Goal: Task Accomplishment & Management: Manage account settings

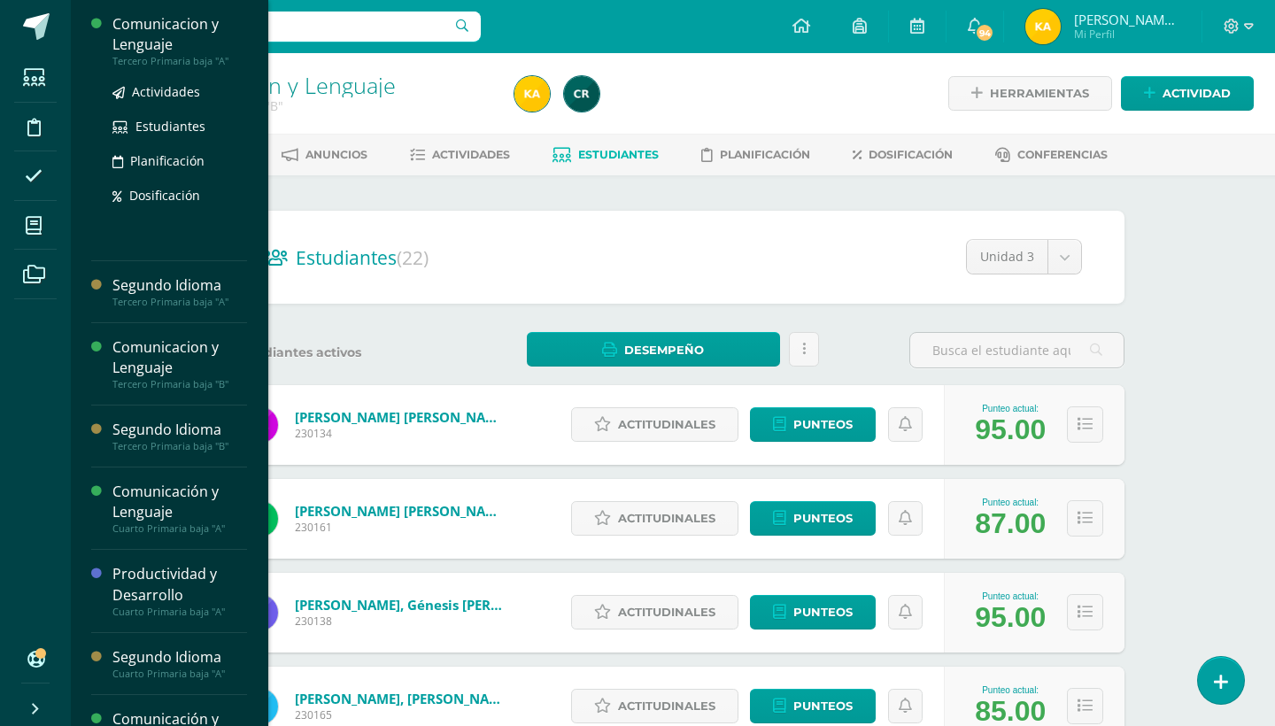
click at [184, 38] on div "Comunicacion y Lenguaje" at bounding box center [179, 34] width 135 height 41
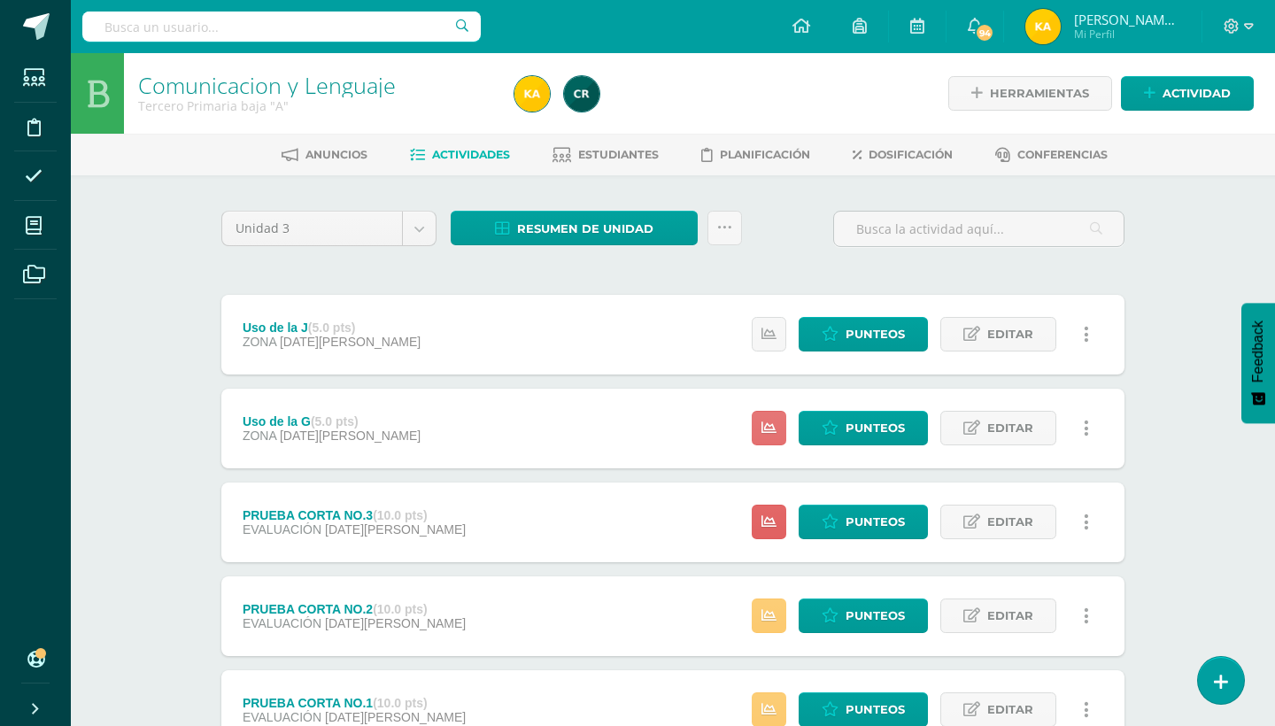
click at [773, 427] on icon at bounding box center [768, 428] width 15 height 15
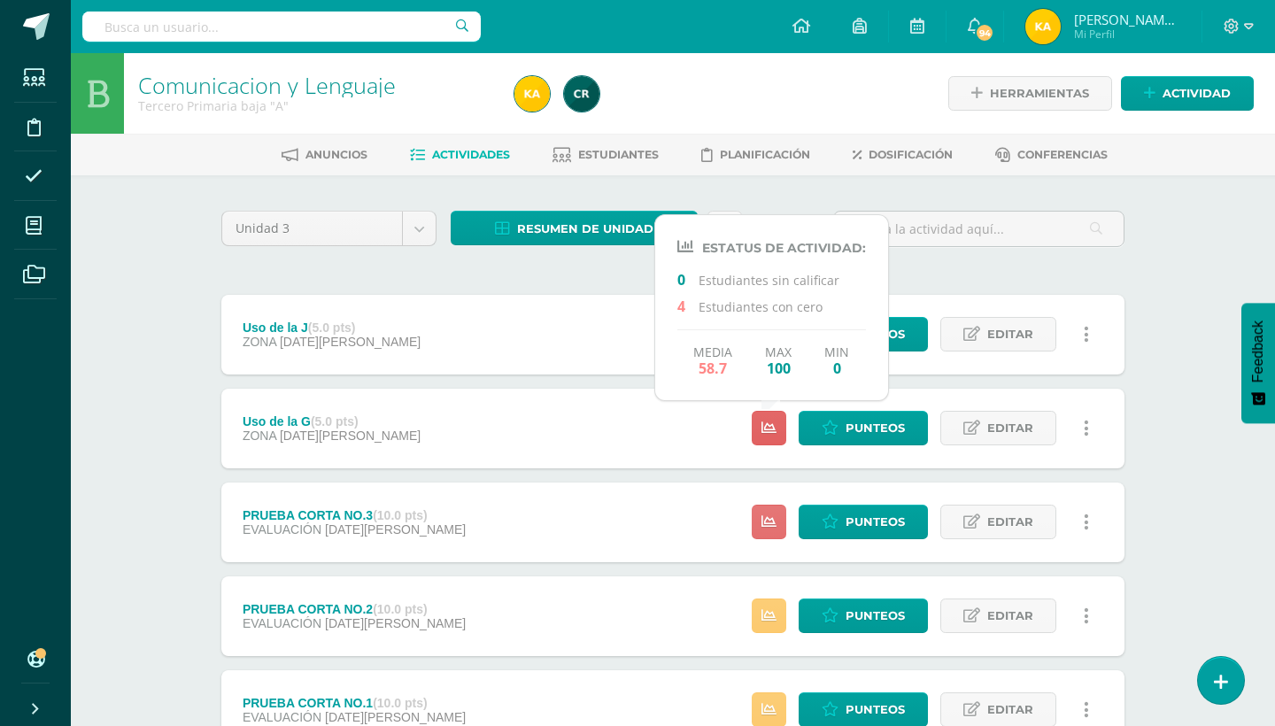
click at [766, 516] on icon at bounding box center [768, 521] width 15 height 15
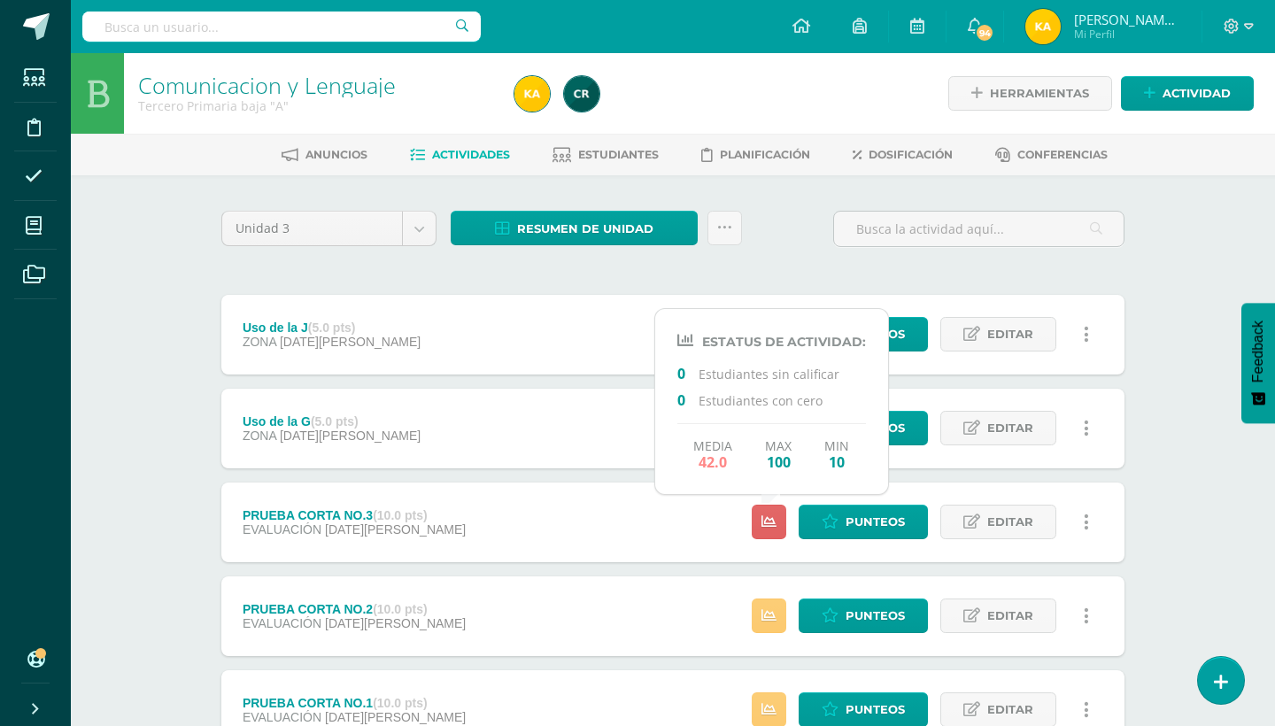
click at [1199, 428] on div "Comunicacion y Lenguaje Tercero Primaria baja "A" Herramientas Detalle de asist…" at bounding box center [673, 691] width 1204 height 1277
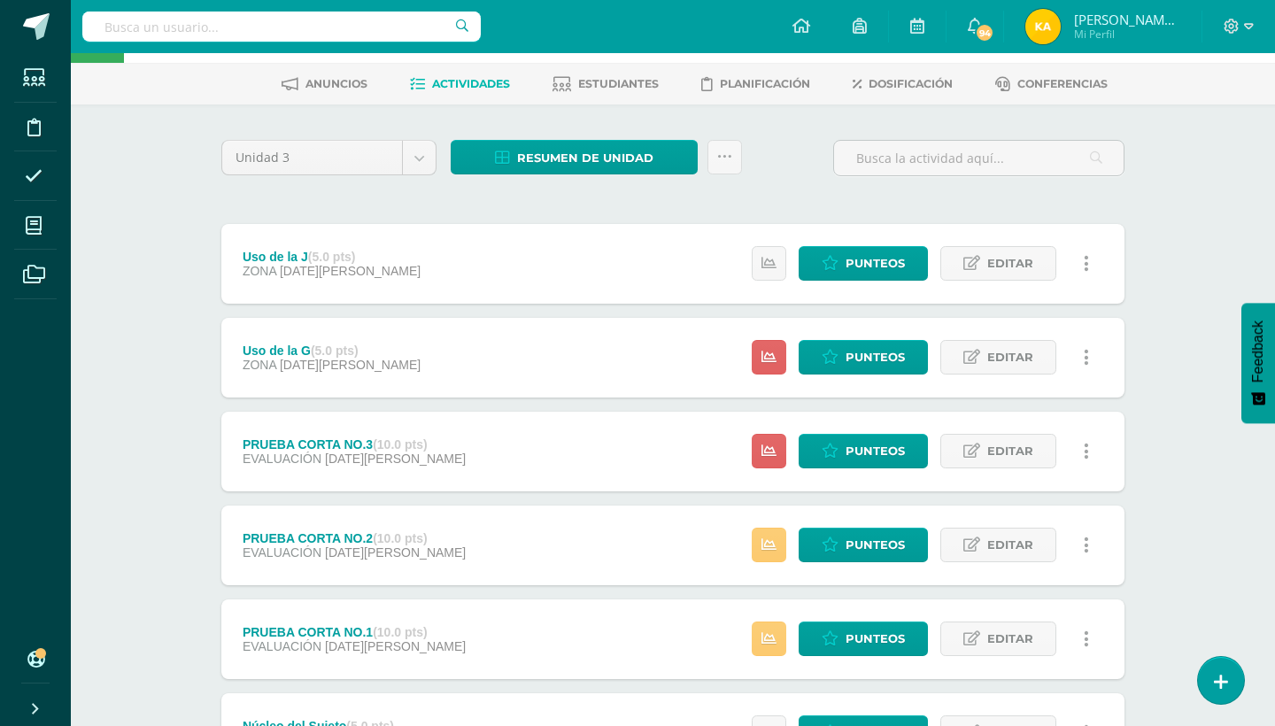
scroll to position [106, 0]
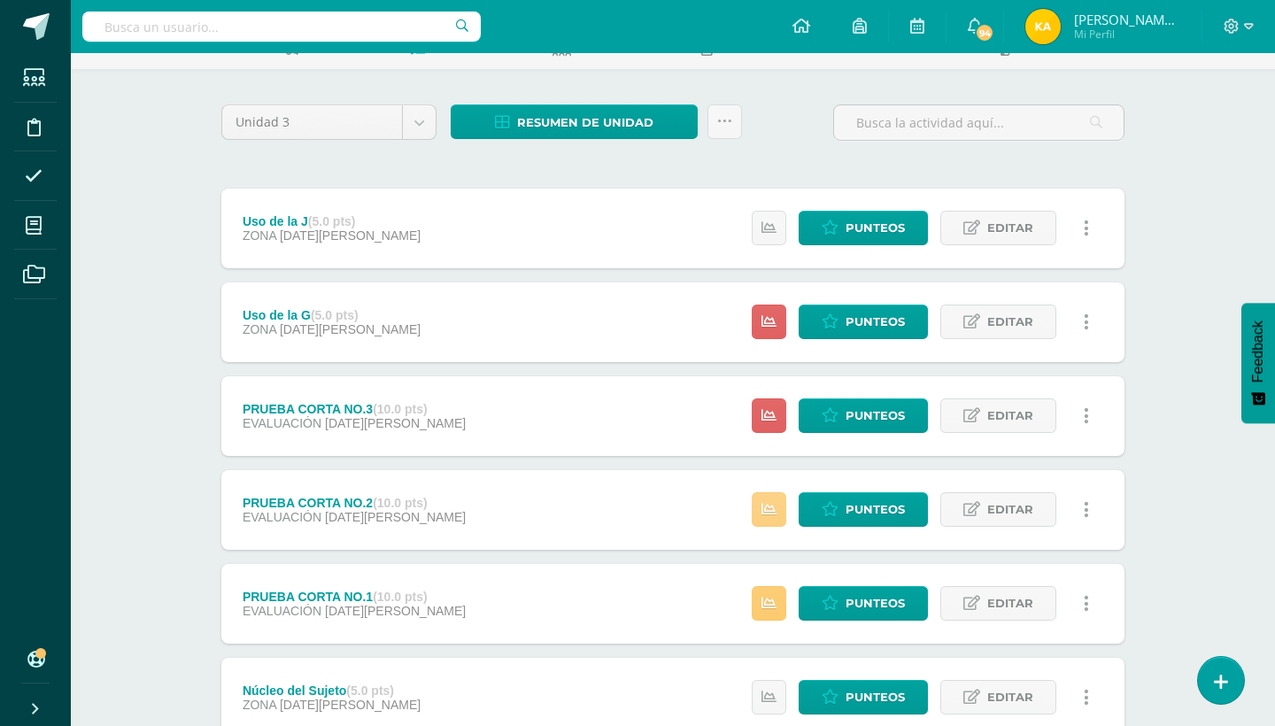
click at [779, 512] on link at bounding box center [769, 509] width 35 height 35
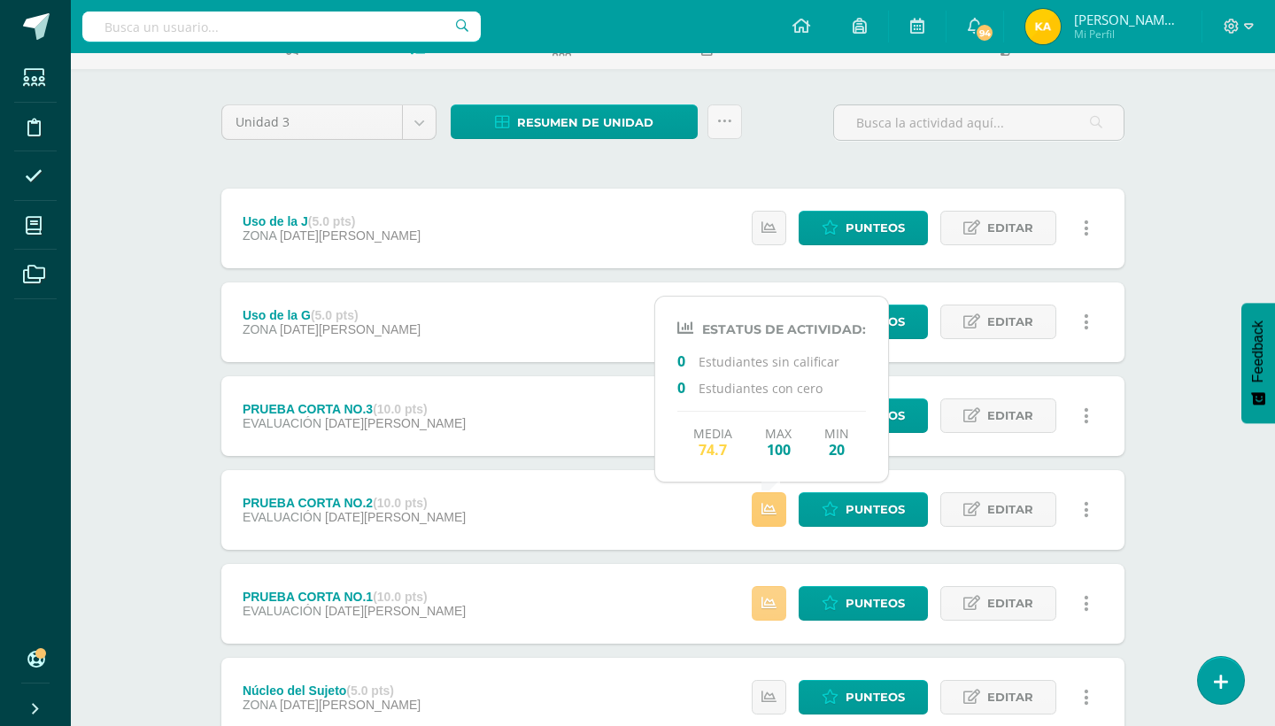
click at [771, 592] on link at bounding box center [769, 603] width 35 height 35
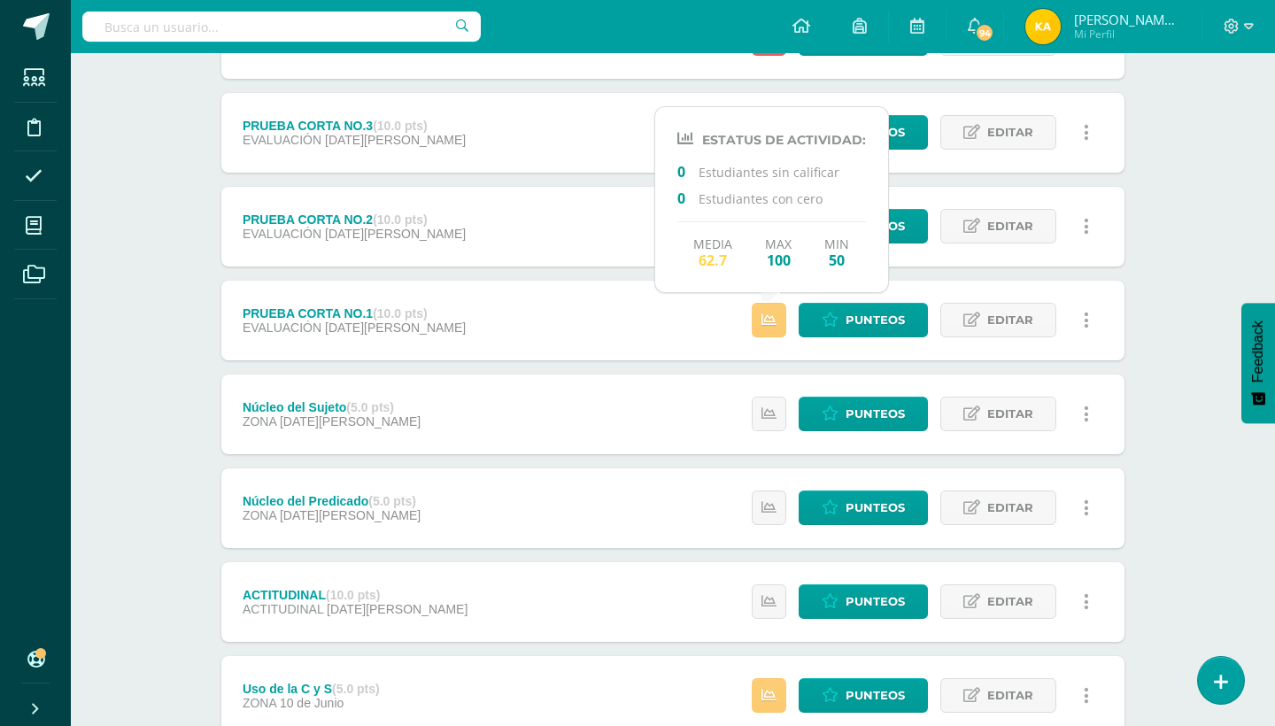
scroll to position [425, 0]
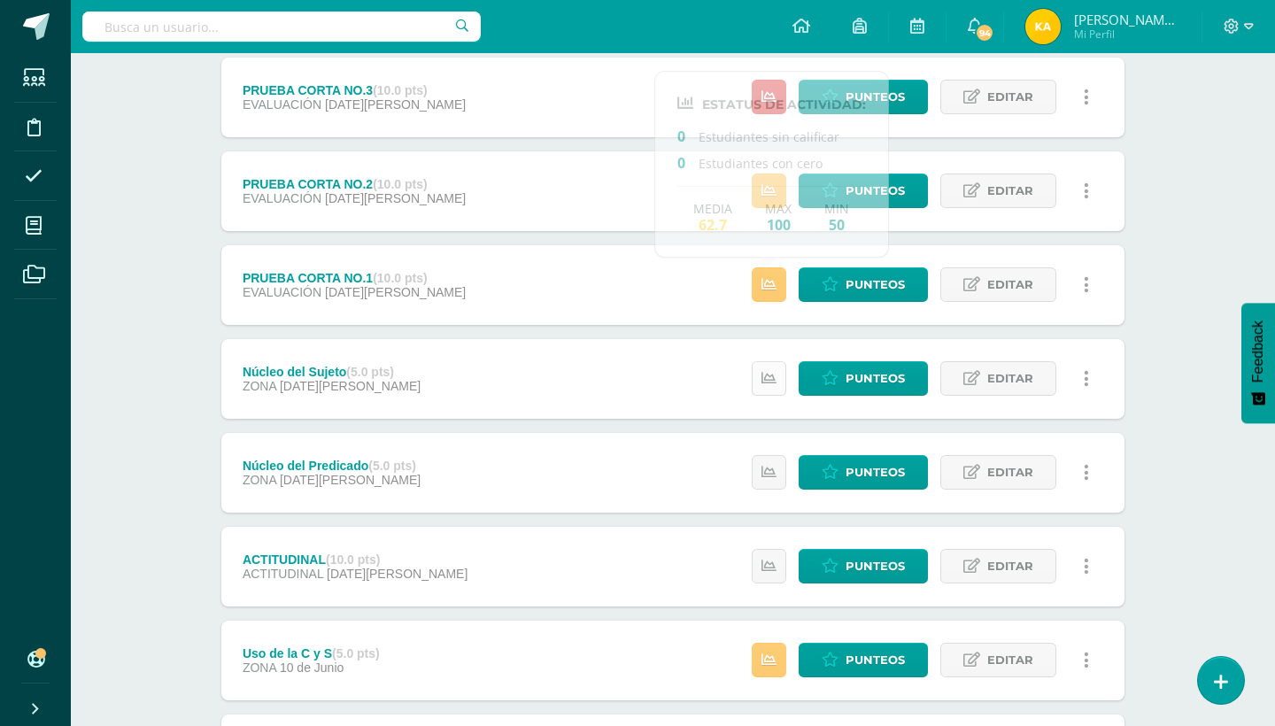
click at [757, 373] on link at bounding box center [769, 378] width 35 height 35
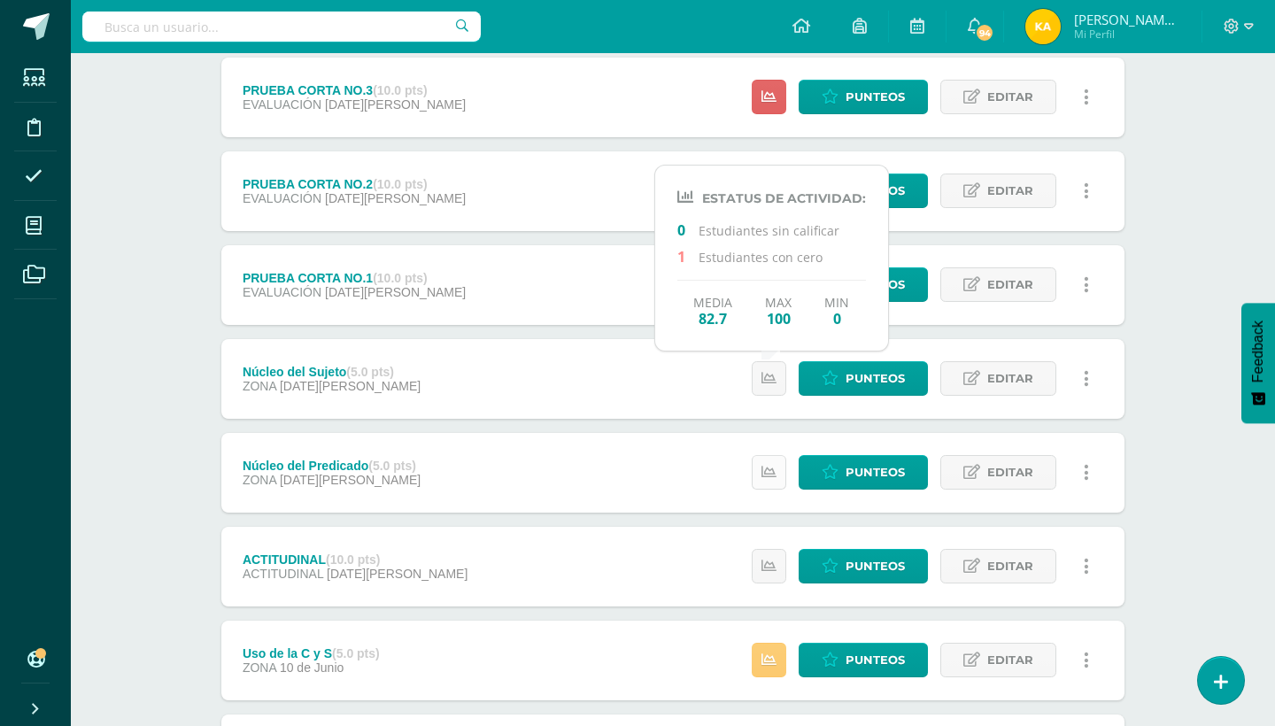
click at [763, 479] on icon at bounding box center [768, 472] width 15 height 15
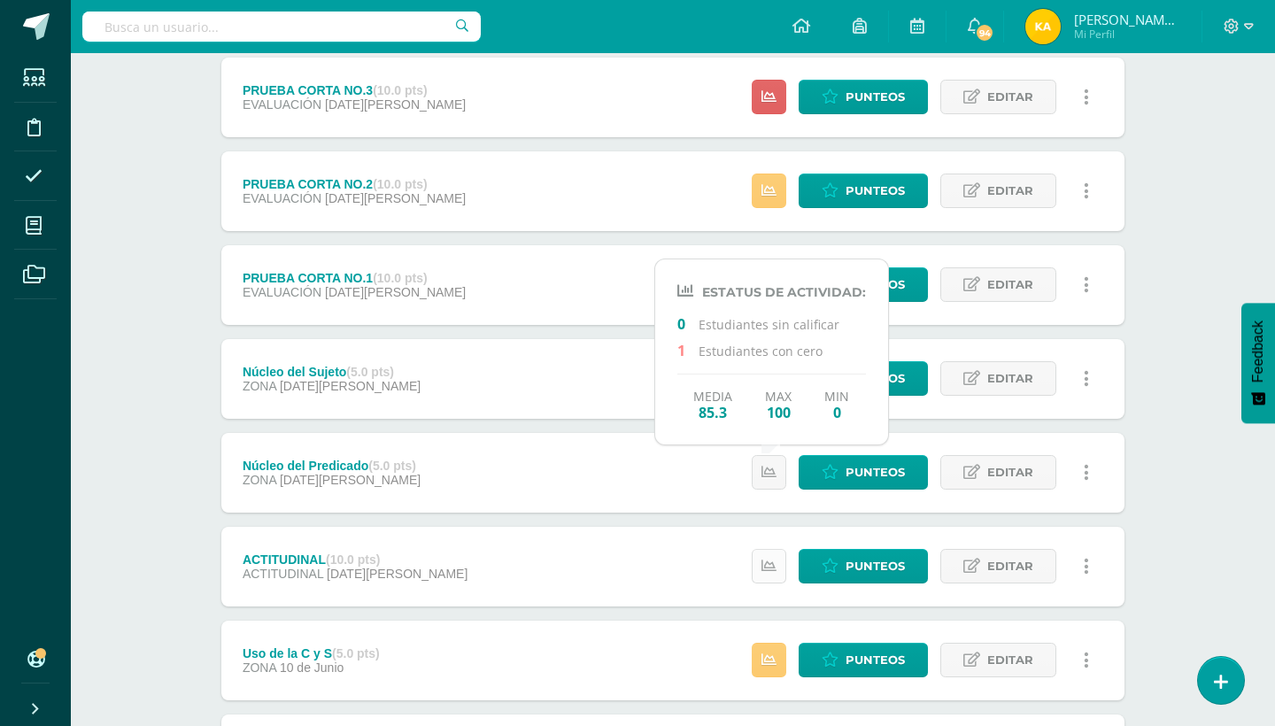
click at [763, 567] on icon at bounding box center [768, 566] width 15 height 15
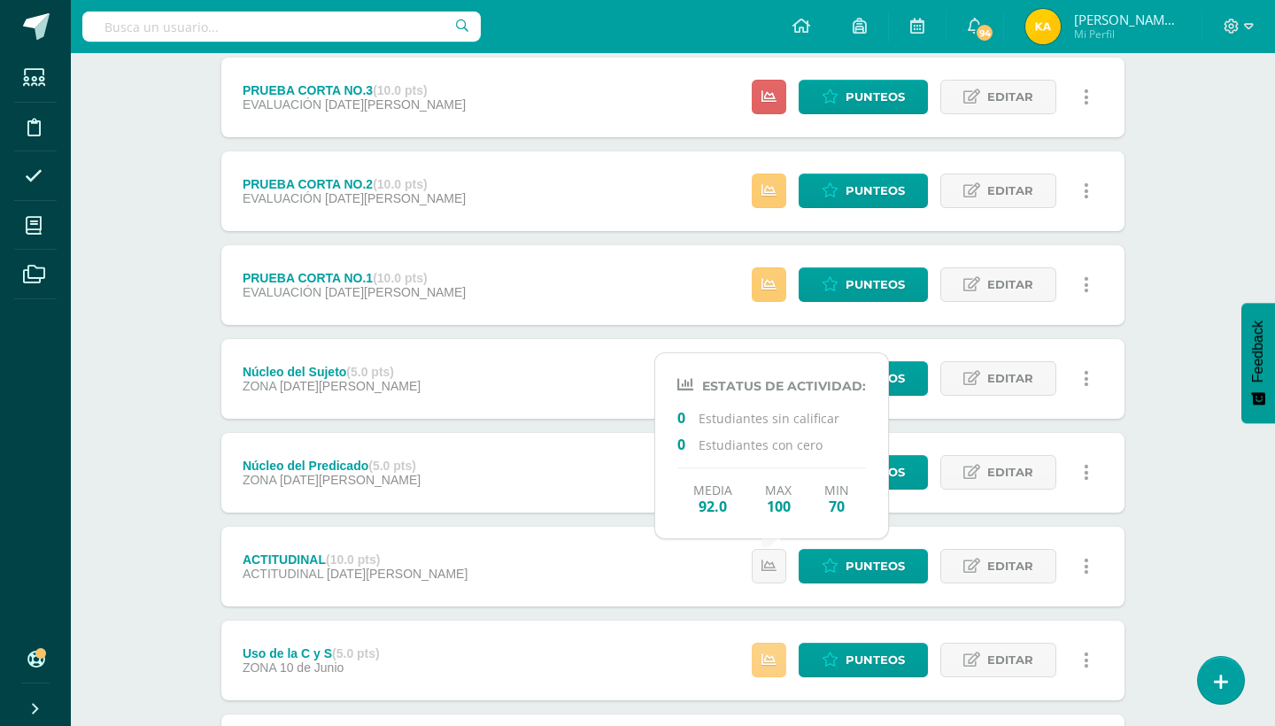
click at [774, 650] on link at bounding box center [769, 660] width 35 height 35
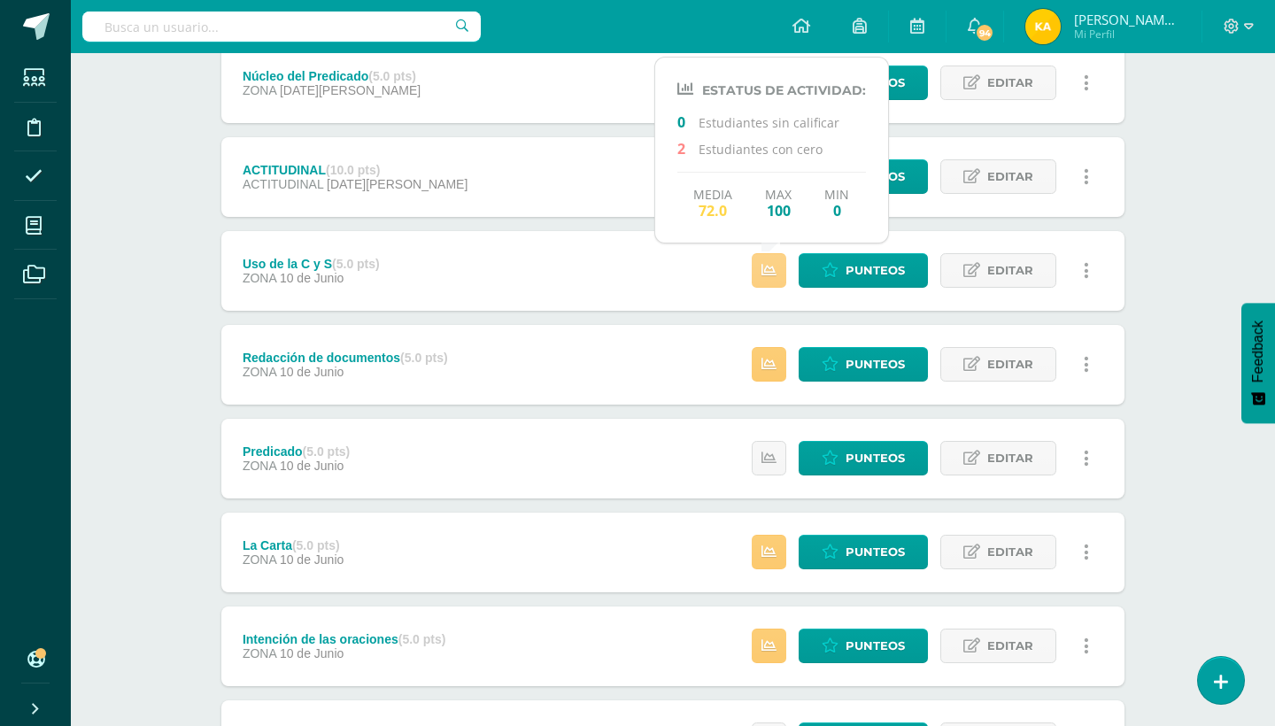
scroll to position [850, 0]
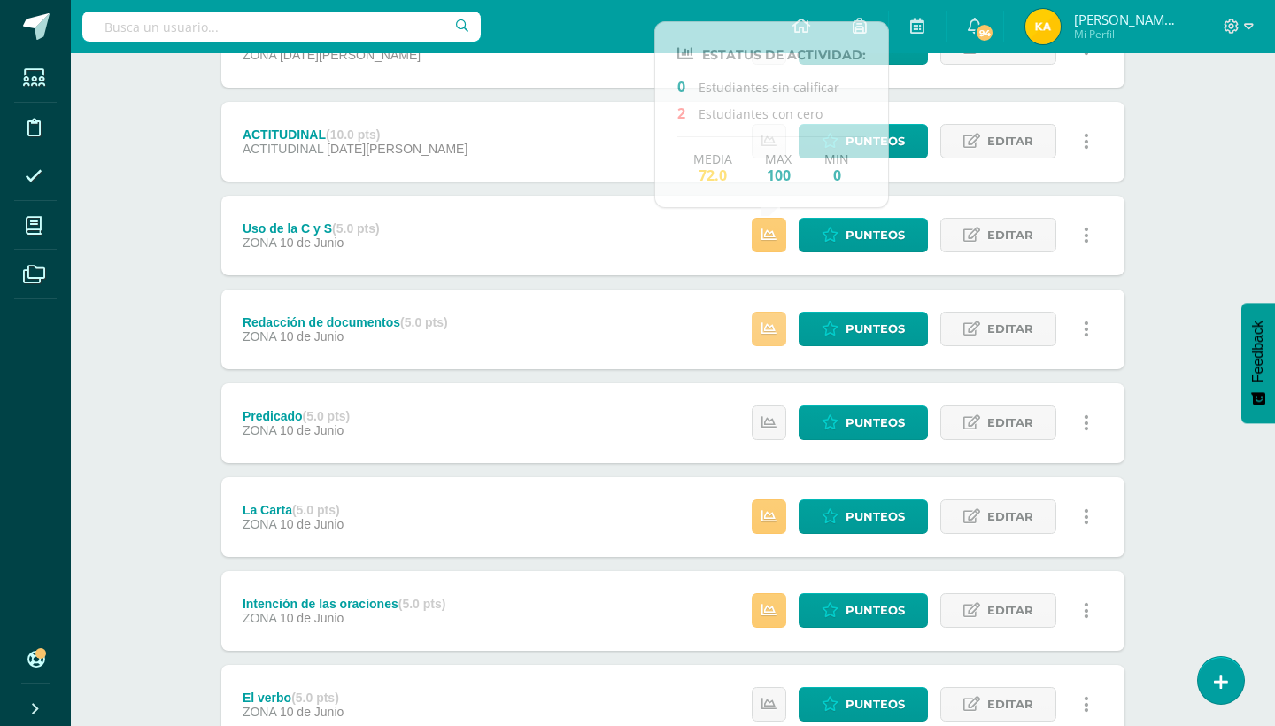
click at [769, 315] on link at bounding box center [769, 329] width 35 height 35
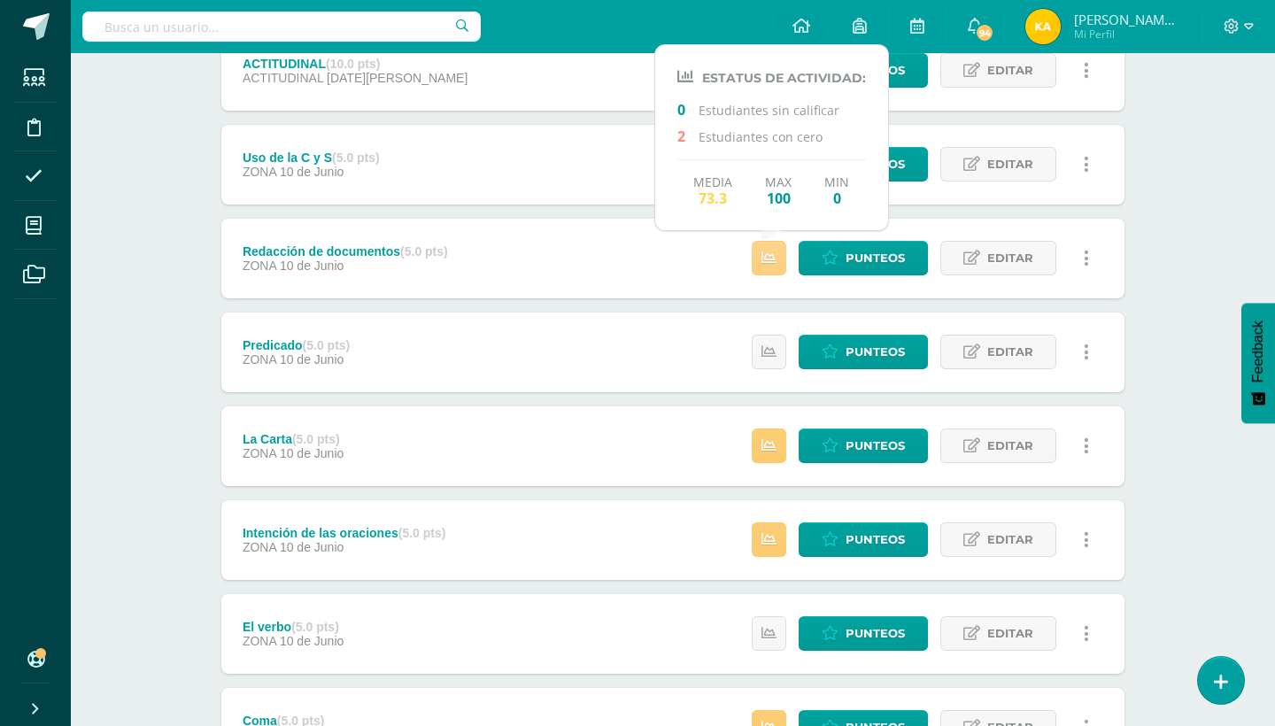
scroll to position [956, 0]
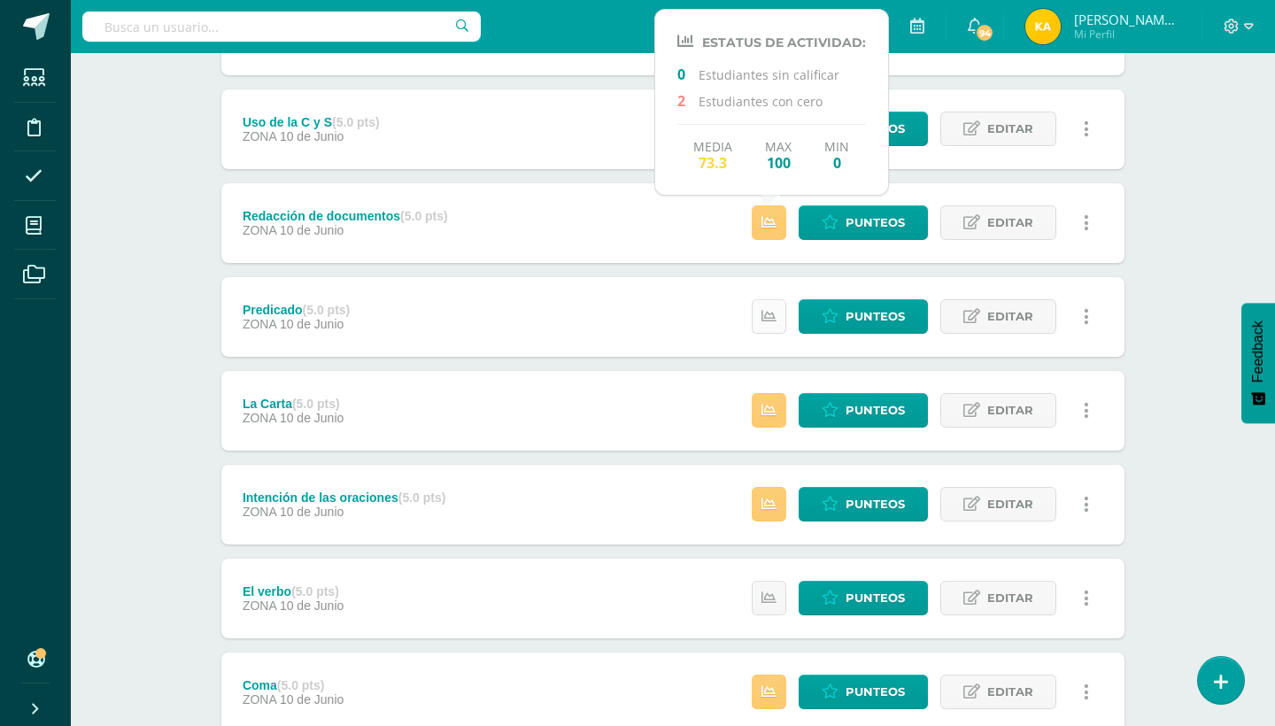
click at [765, 328] on link at bounding box center [769, 316] width 35 height 35
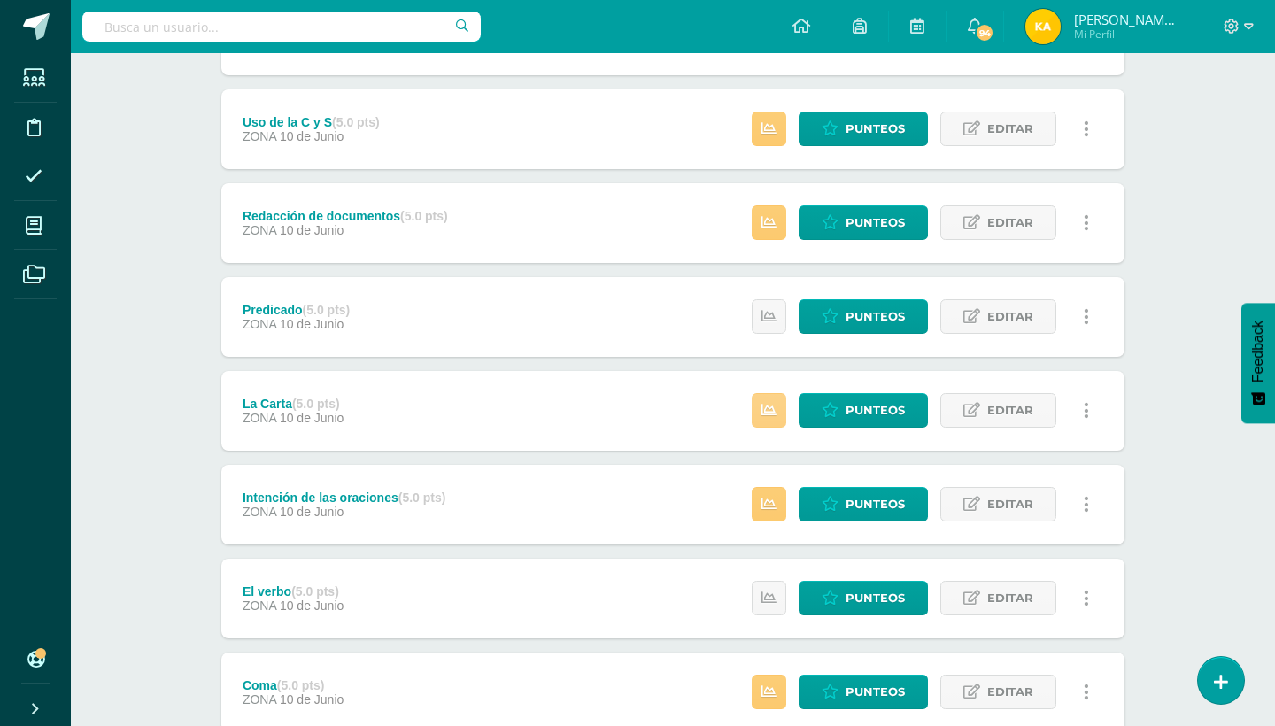
click at [771, 420] on link at bounding box center [769, 410] width 35 height 35
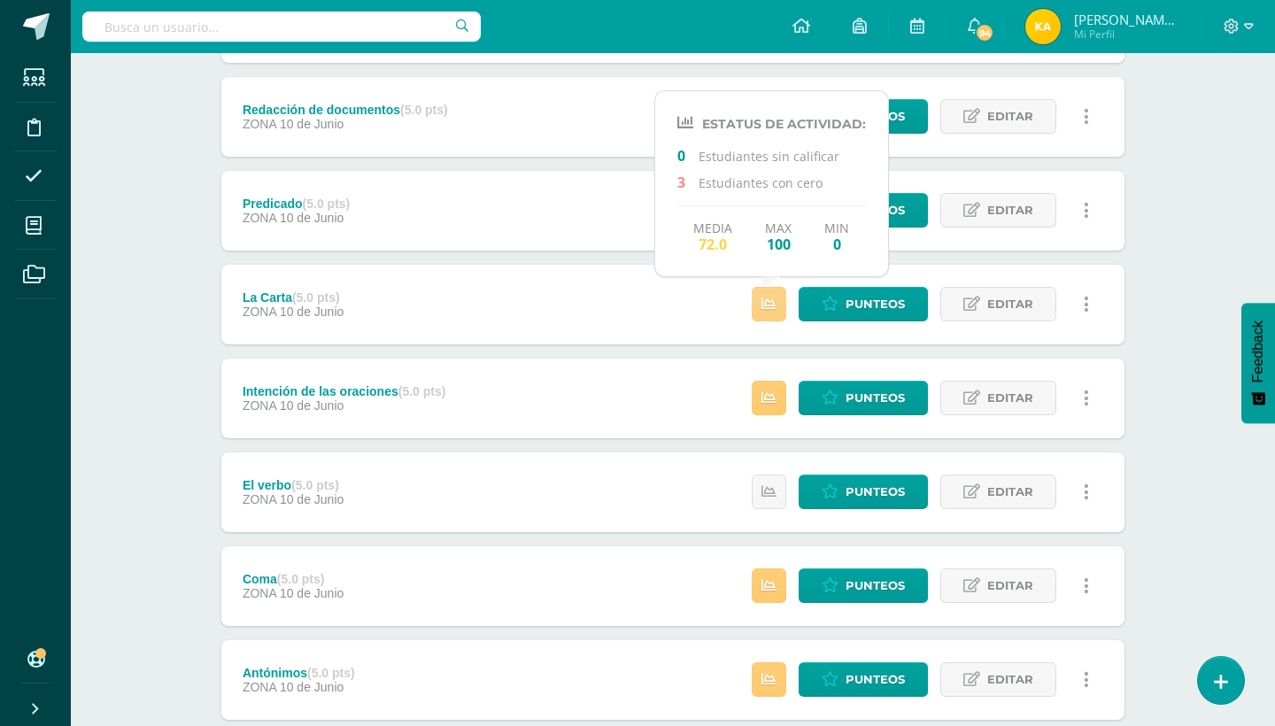
scroll to position [1098, 0]
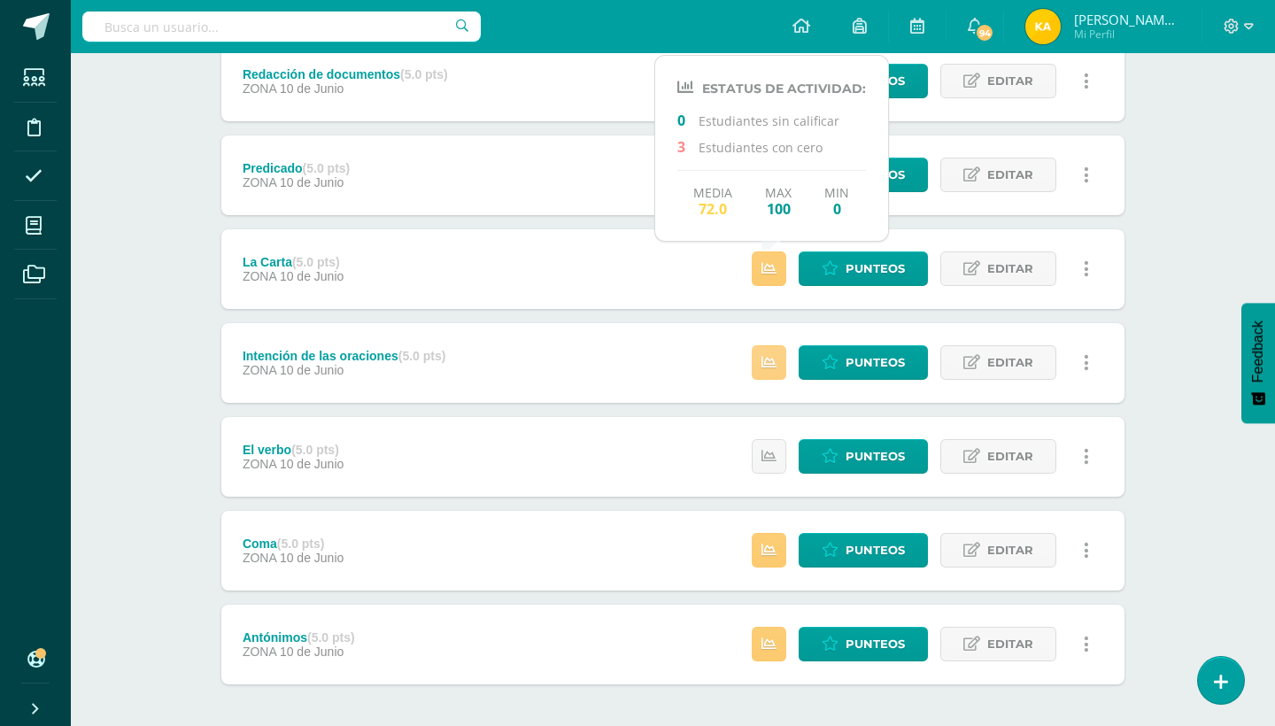
click at [770, 349] on link at bounding box center [769, 362] width 35 height 35
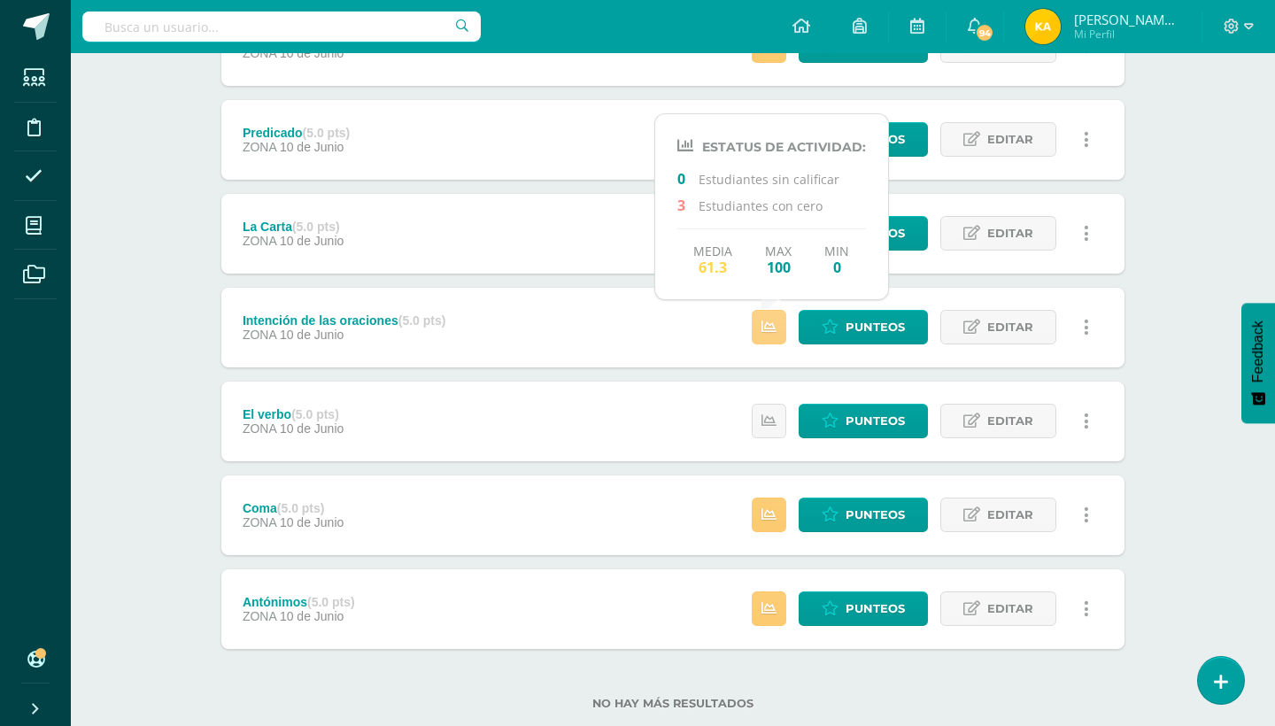
scroll to position [1169, 0]
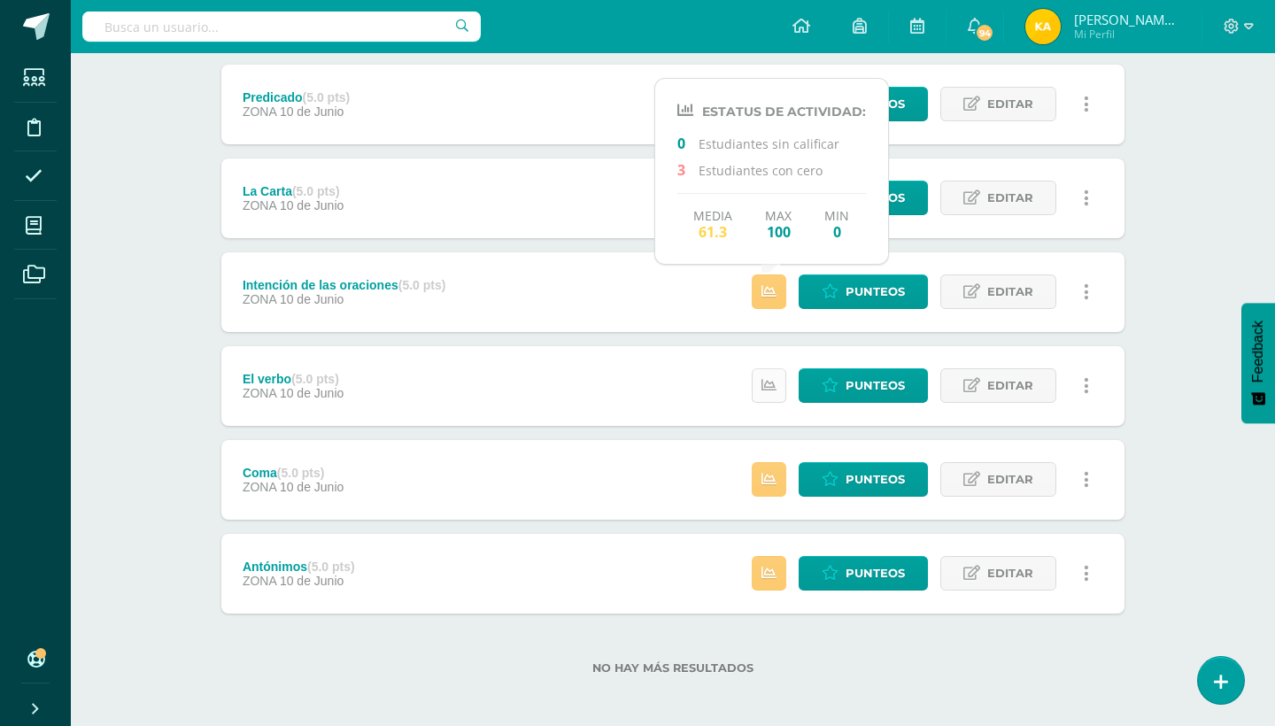
click at [769, 378] on icon at bounding box center [768, 385] width 15 height 15
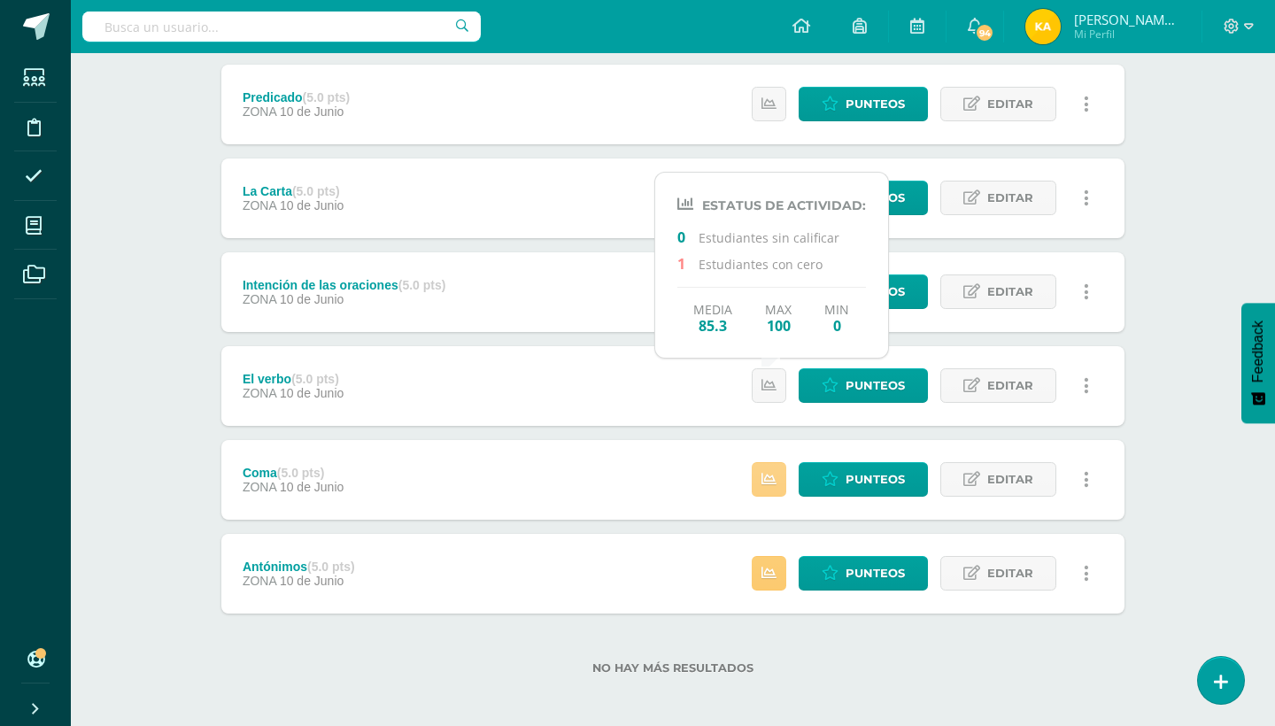
click at [768, 482] on icon at bounding box center [768, 479] width 15 height 15
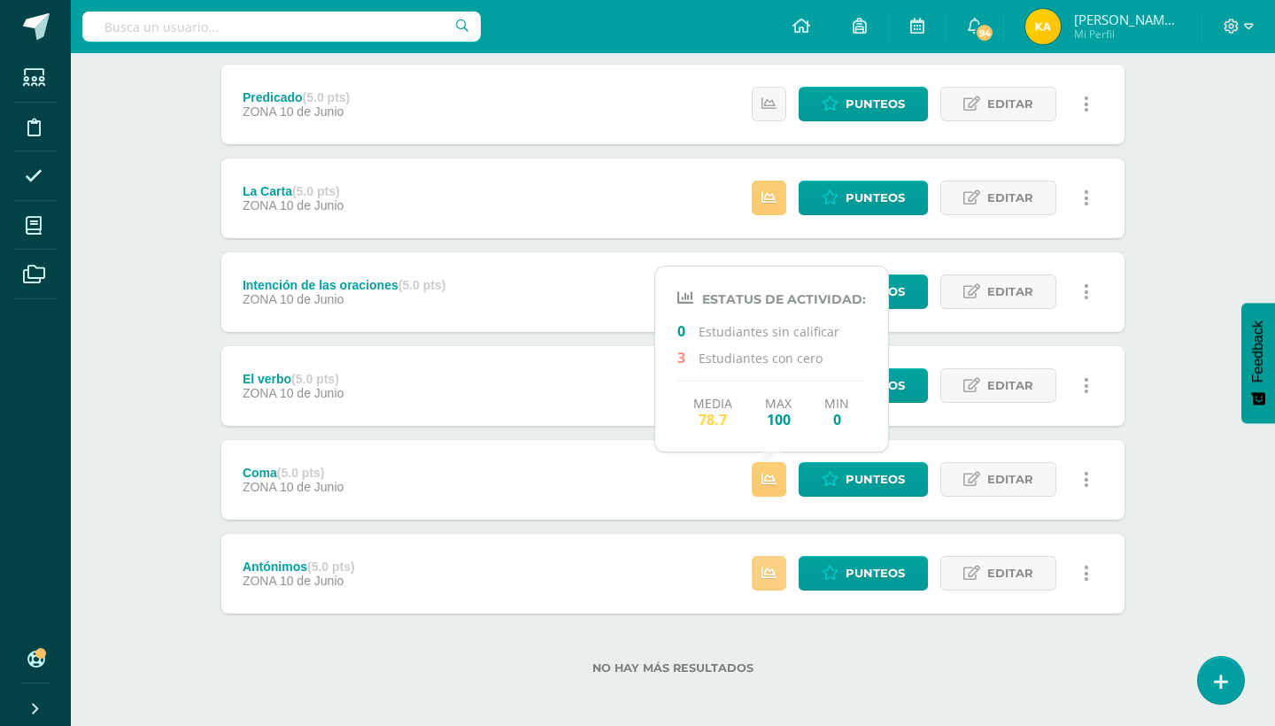
click at [780, 581] on link at bounding box center [769, 573] width 35 height 35
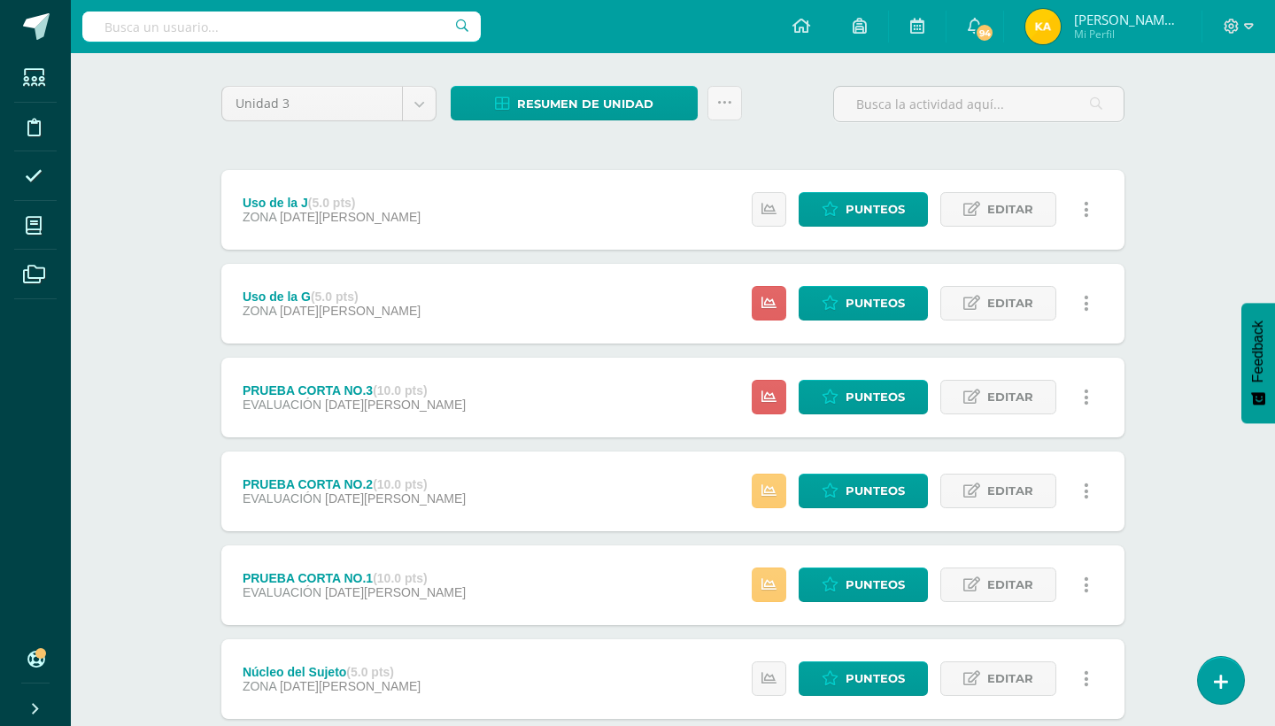
scroll to position [0, 0]
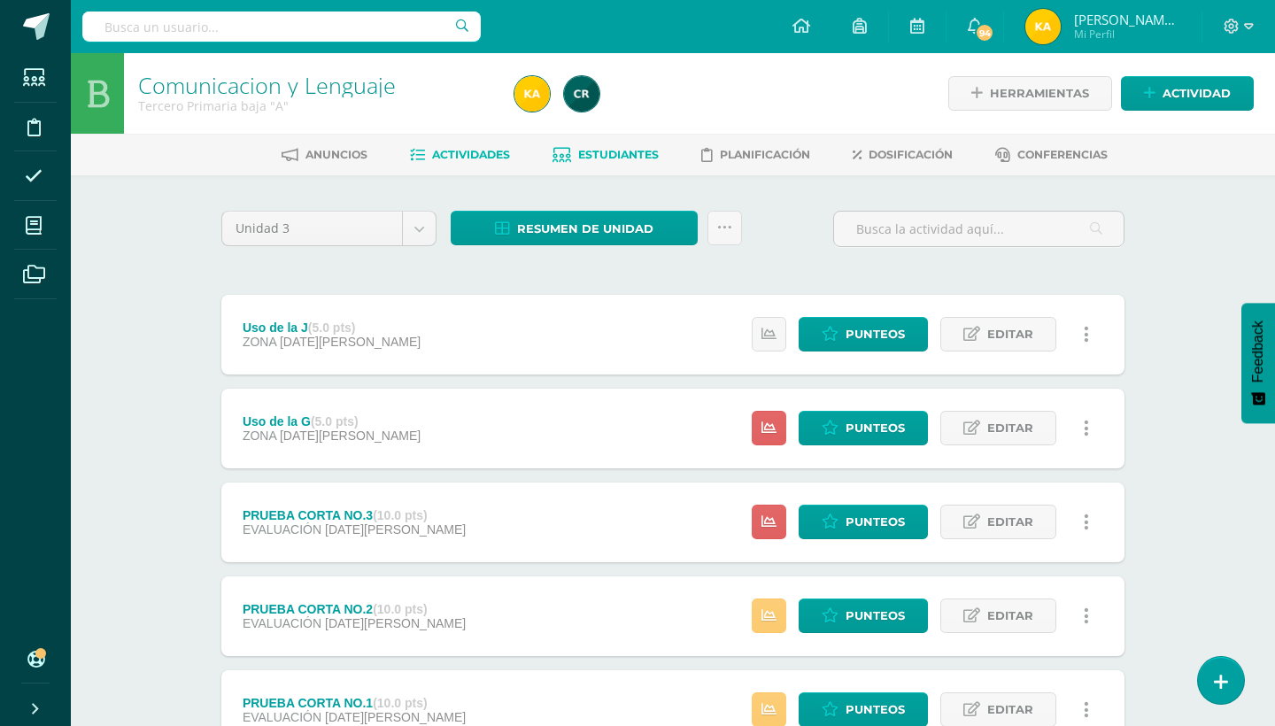
click at [621, 156] on span "Estudiantes" at bounding box center [618, 154] width 81 height 13
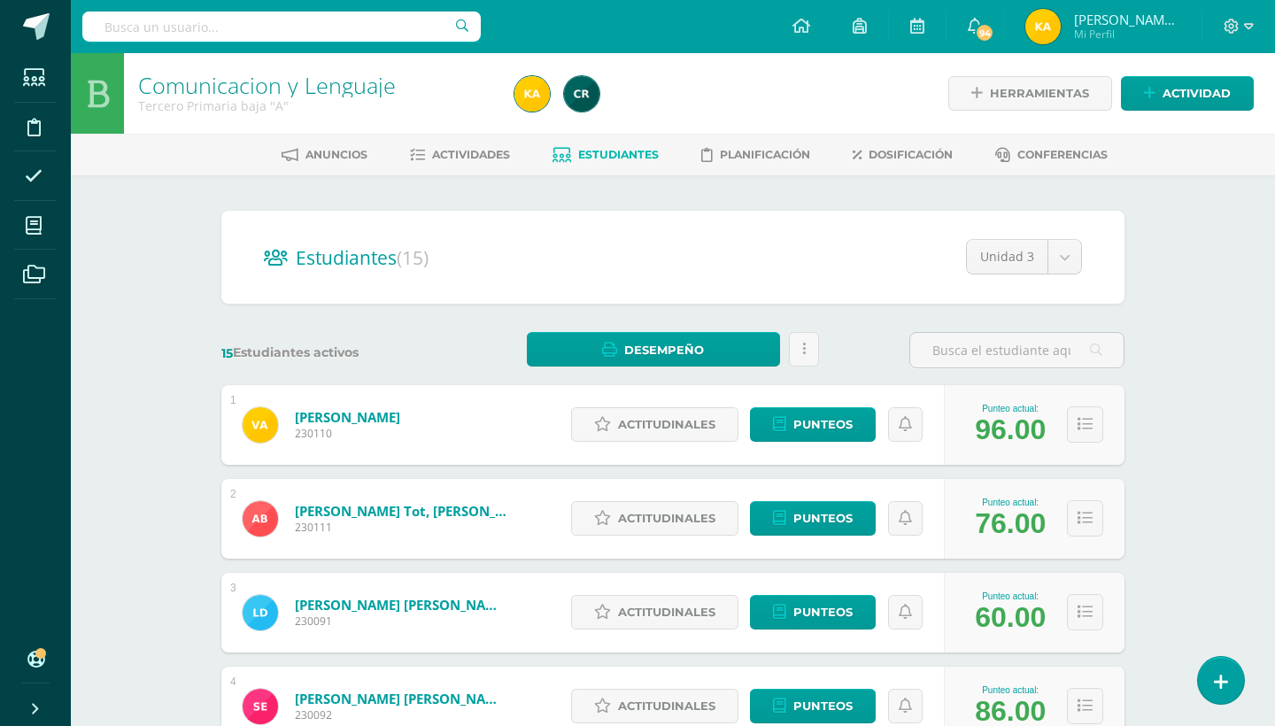
click at [1228, 375] on div "Comunicacion y Lenguaje Tercero Primaria baja "A" Herramientas Detalle de asist…" at bounding box center [673, 737] width 1204 height 1368
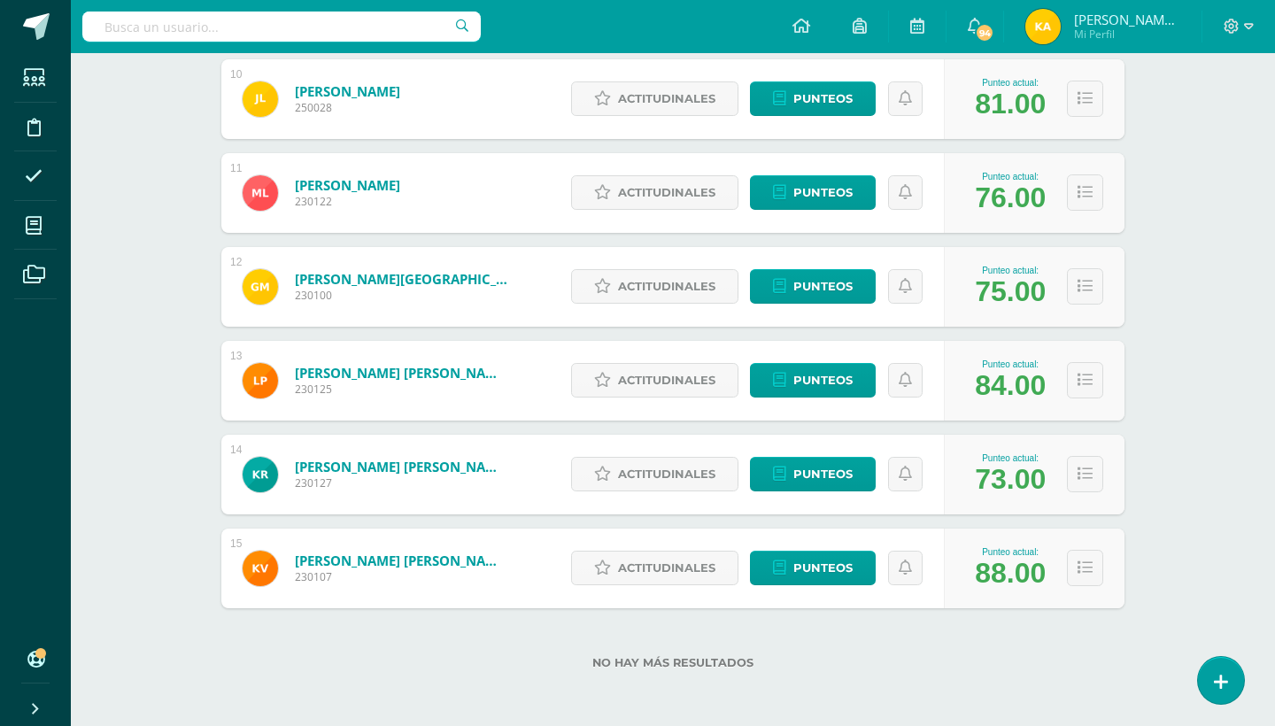
scroll to position [1135, 0]
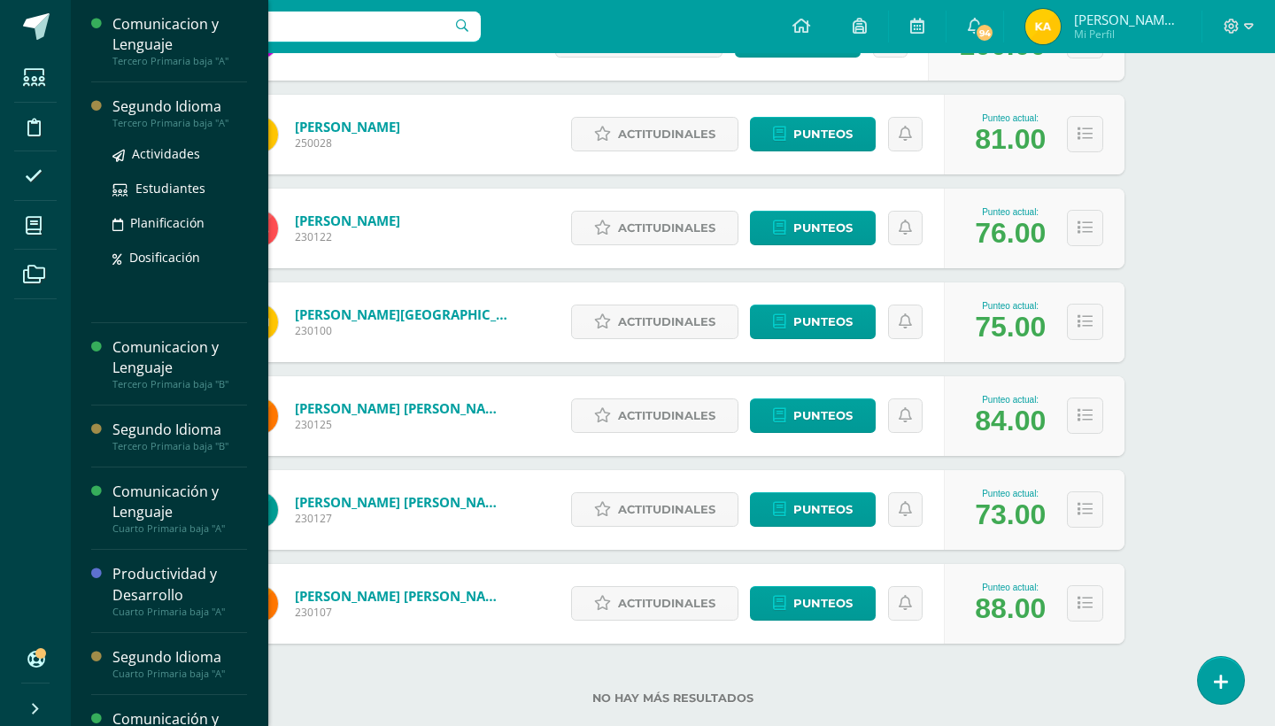
click at [156, 114] on div "Segundo Idioma" at bounding box center [179, 106] width 135 height 20
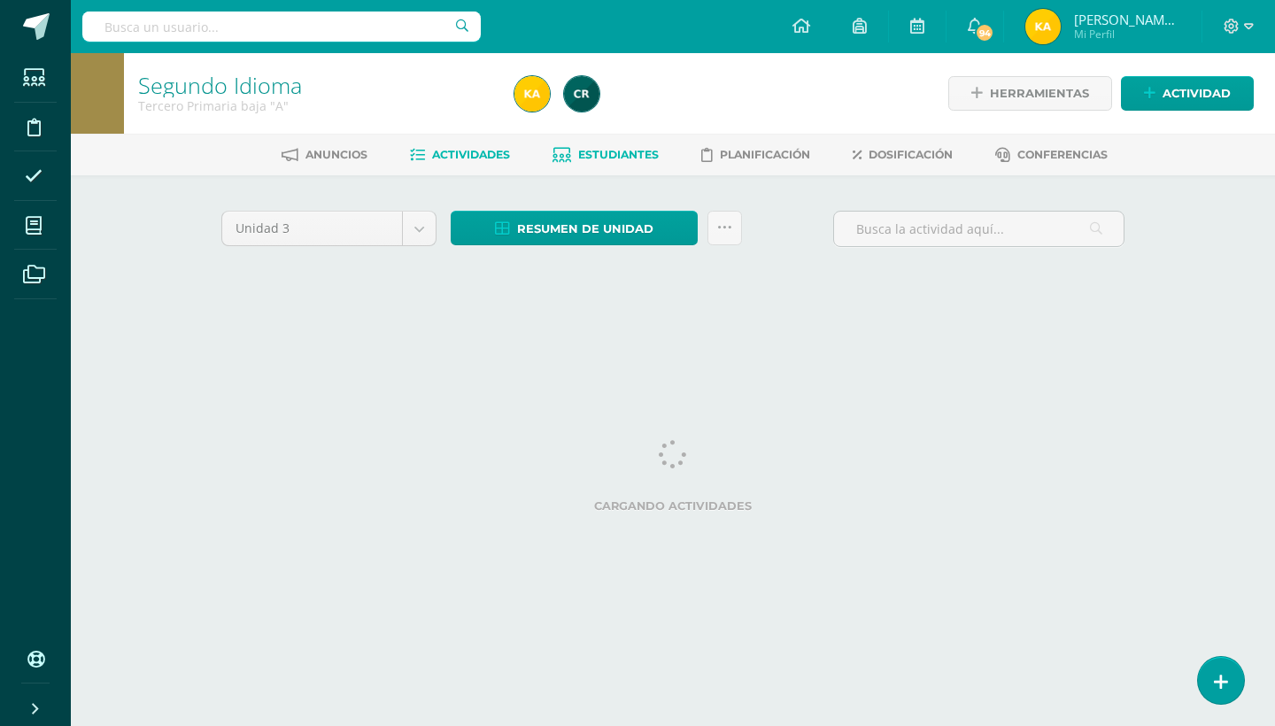
click at [580, 149] on span "Estudiantes" at bounding box center [618, 154] width 81 height 13
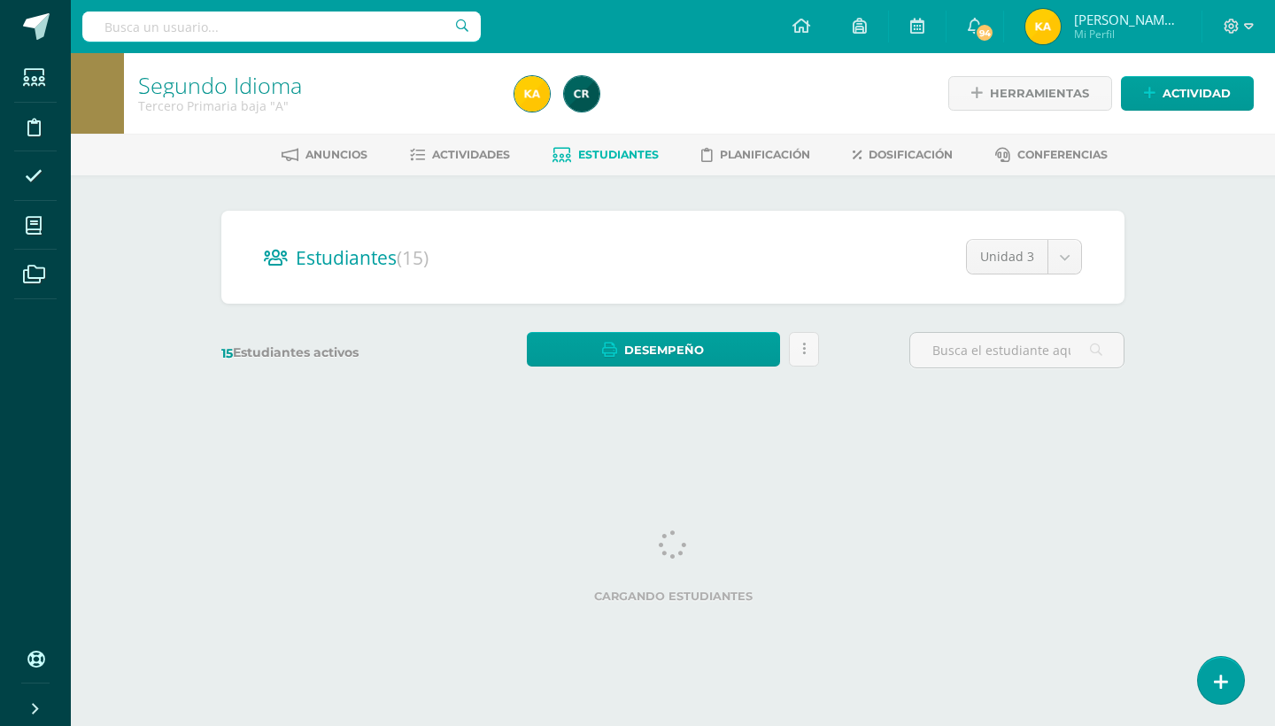
click at [1186, 274] on div "Segundo Idioma Tercero Primaria baja "A" Herramientas Detalle de asistencias Ac…" at bounding box center [673, 236] width 1204 height 367
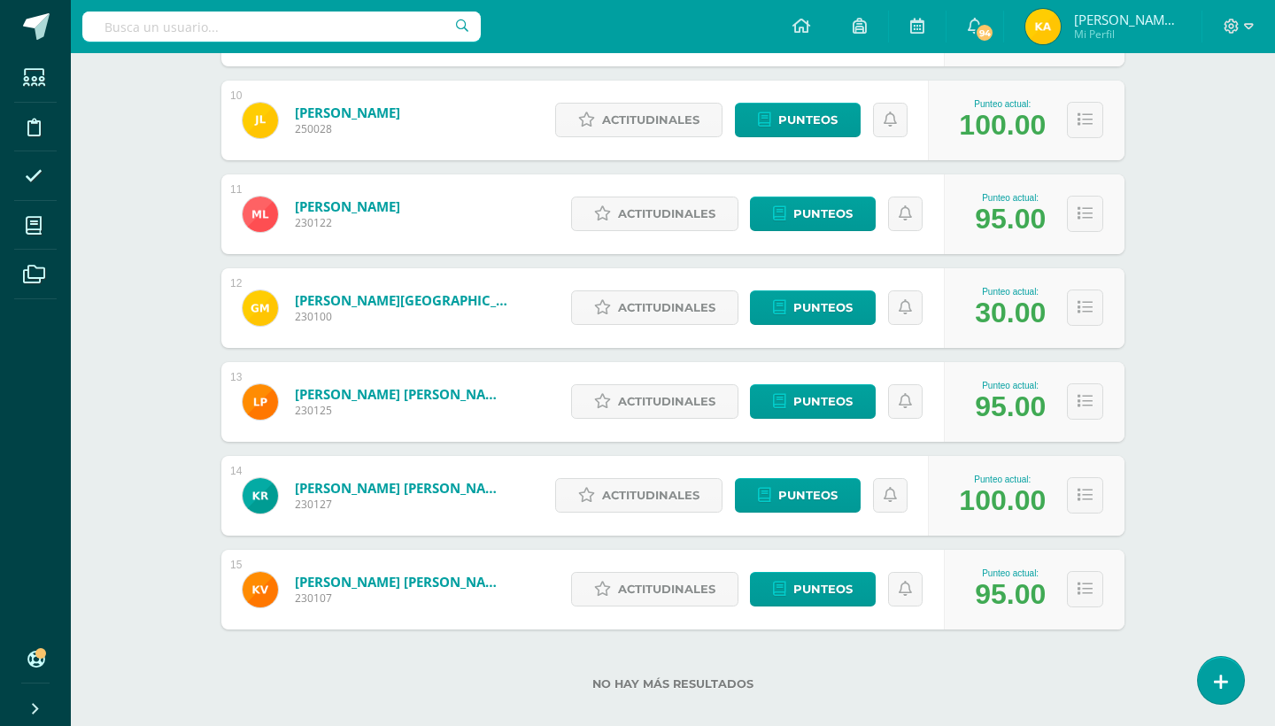
scroll to position [1152, 0]
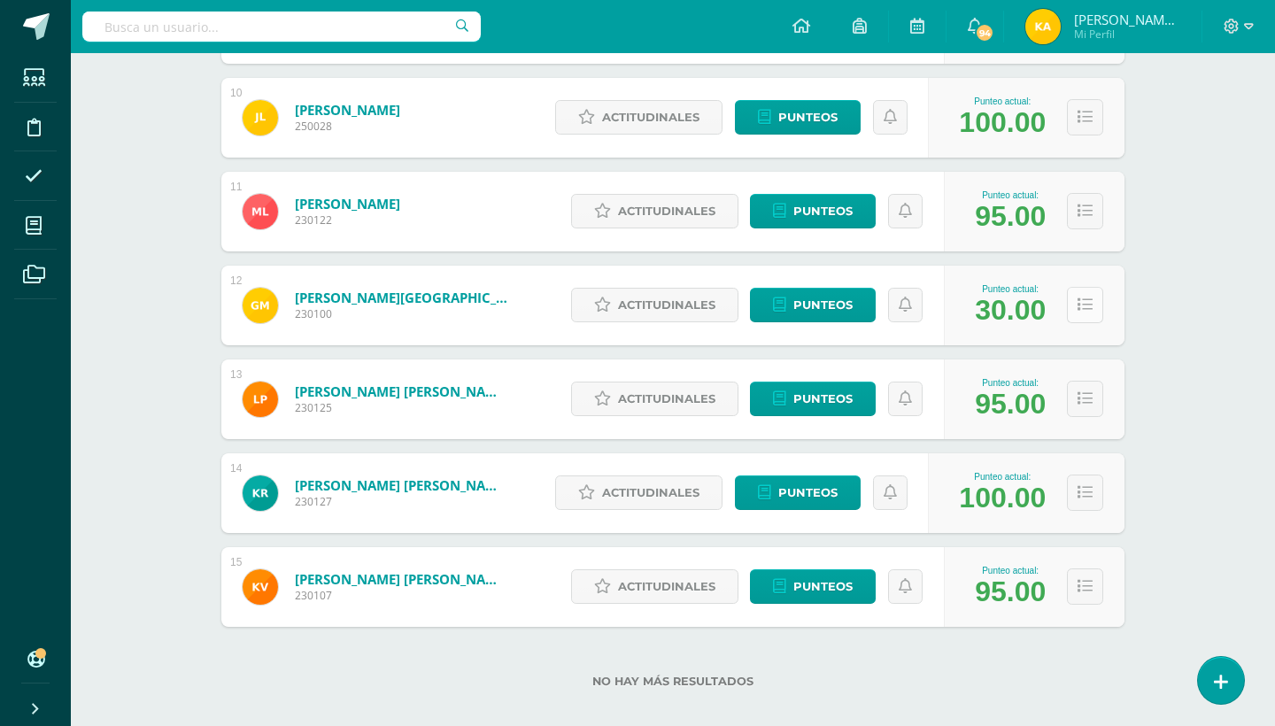
click at [1079, 300] on icon at bounding box center [1084, 304] width 15 height 15
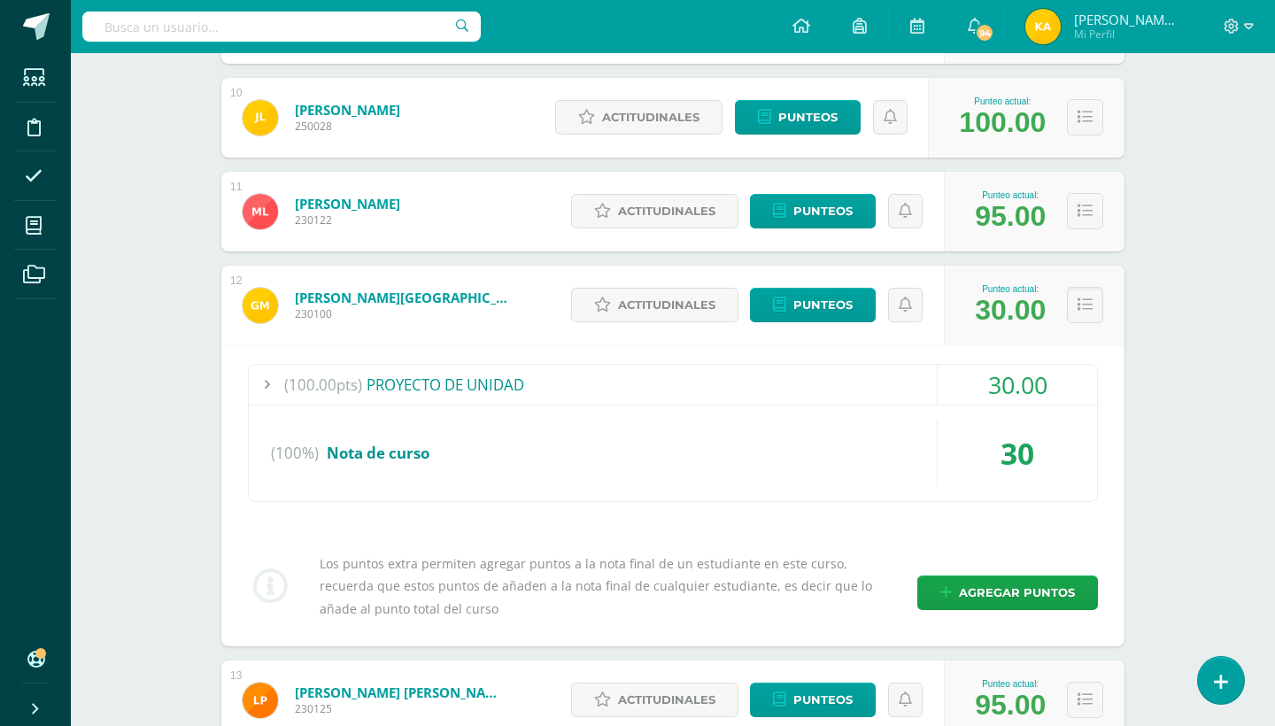
drag, startPoint x: 1013, startPoint y: 596, endPoint x: 1015, endPoint y: 551, distance: 45.2
click at [855, 310] on link "Punteos" at bounding box center [813, 305] width 126 height 35
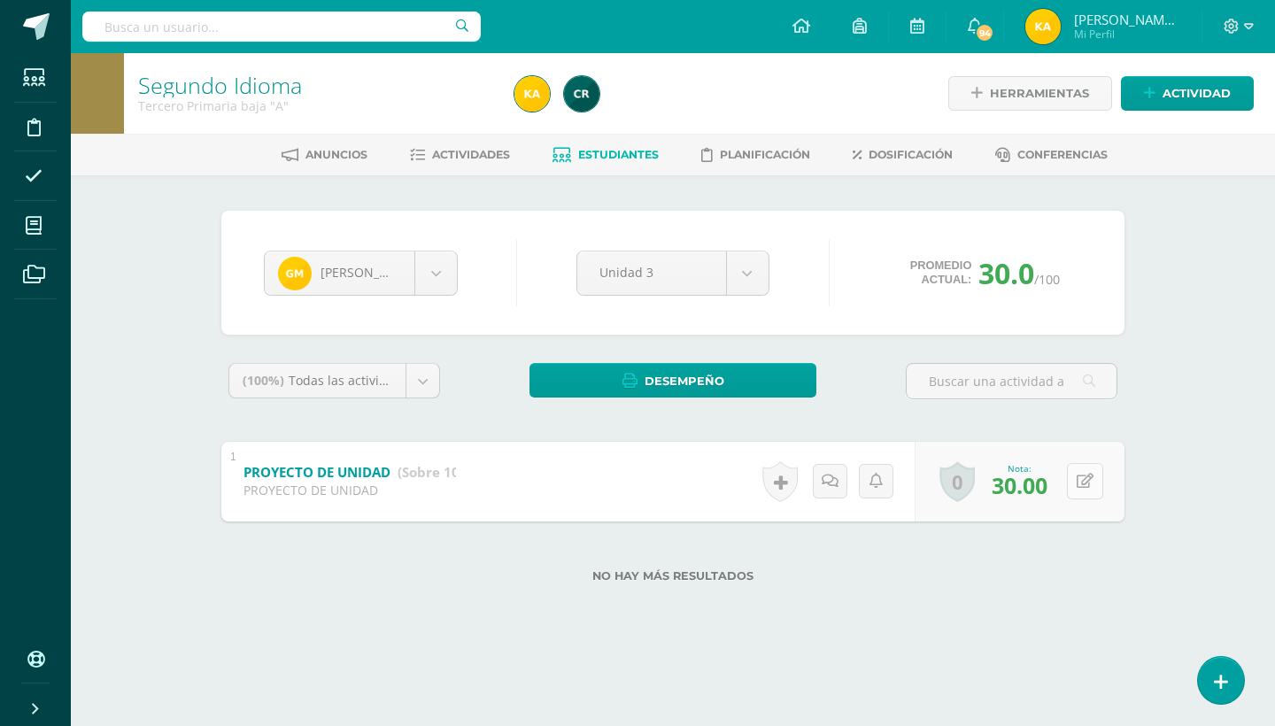
click at [1089, 480] on icon at bounding box center [1084, 481] width 17 height 15
type input "100"
click at [632, 148] on span "Estudiantes" at bounding box center [618, 154] width 81 height 13
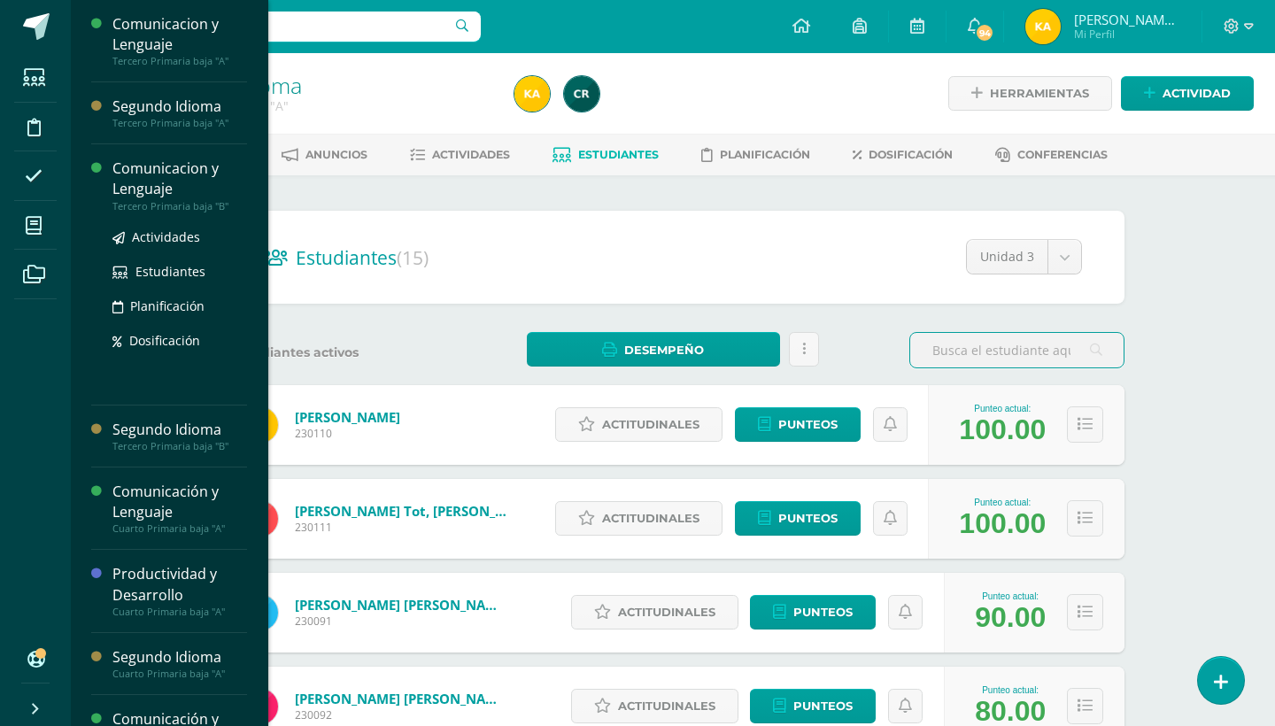
click at [169, 182] on div "Comunicacion y Lenguaje" at bounding box center [179, 178] width 135 height 41
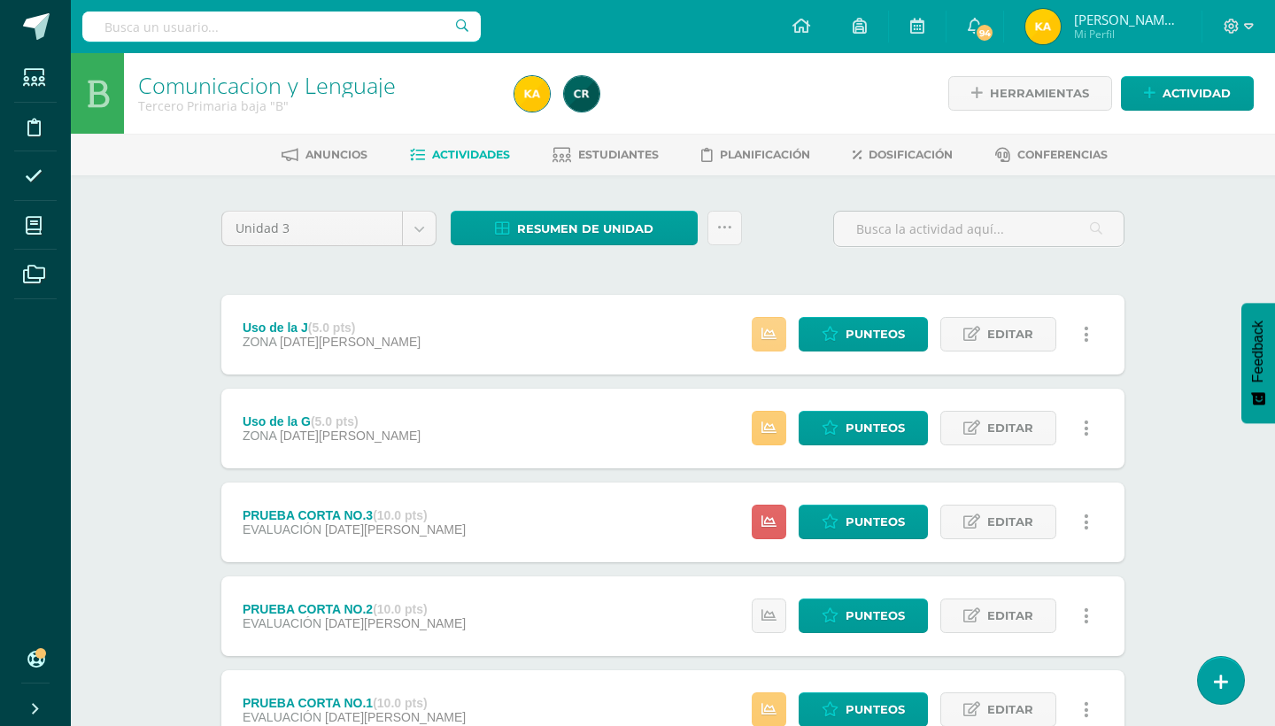
click at [770, 335] on icon at bounding box center [768, 334] width 15 height 15
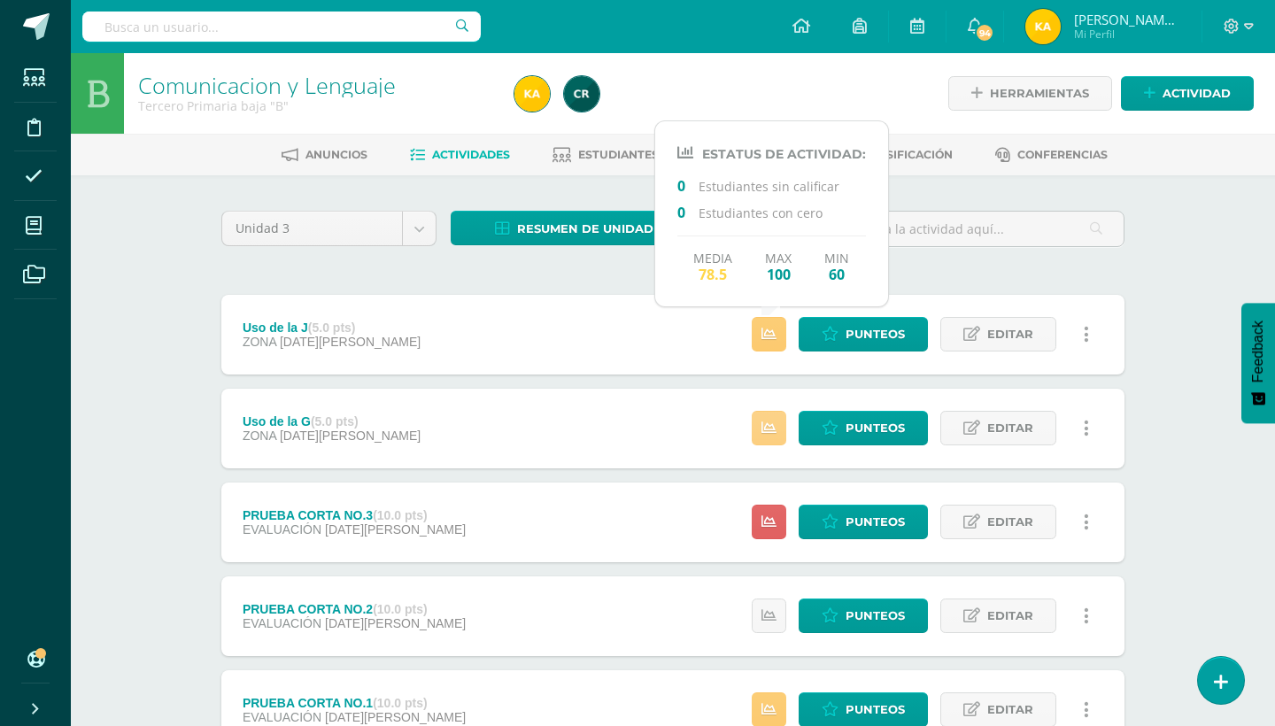
click at [772, 421] on icon at bounding box center [768, 428] width 15 height 15
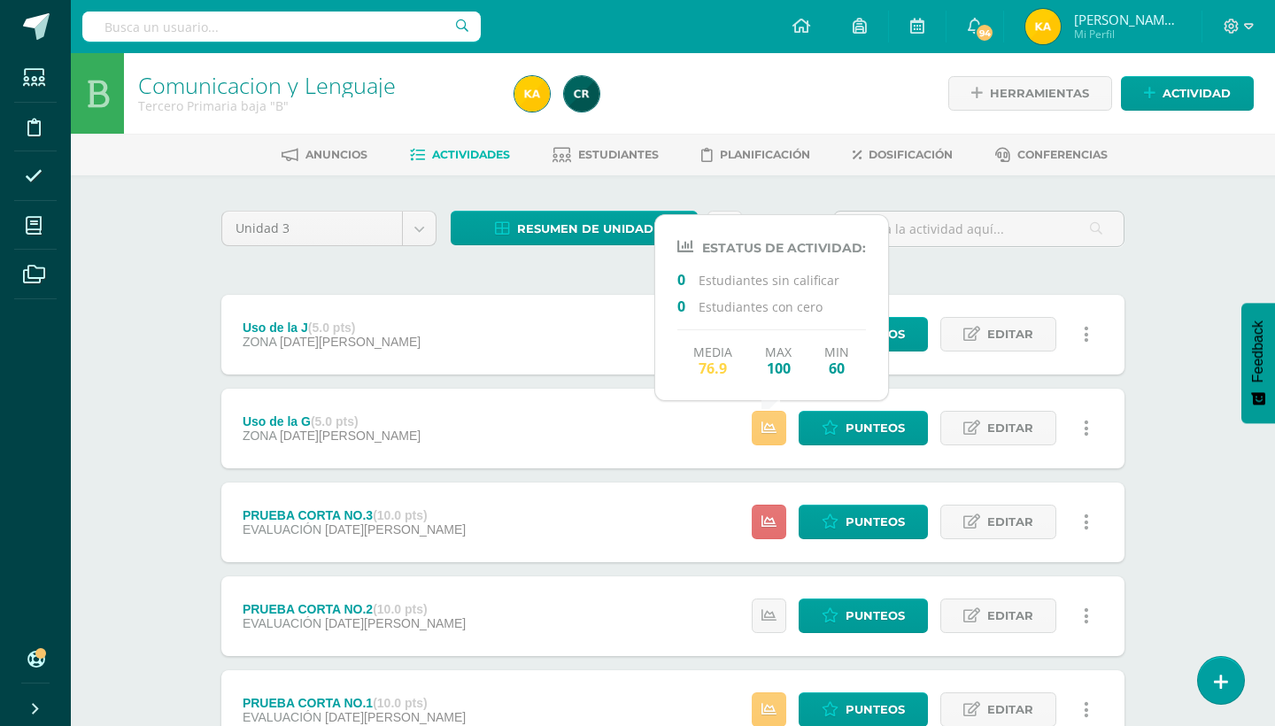
click at [769, 516] on icon at bounding box center [768, 521] width 15 height 15
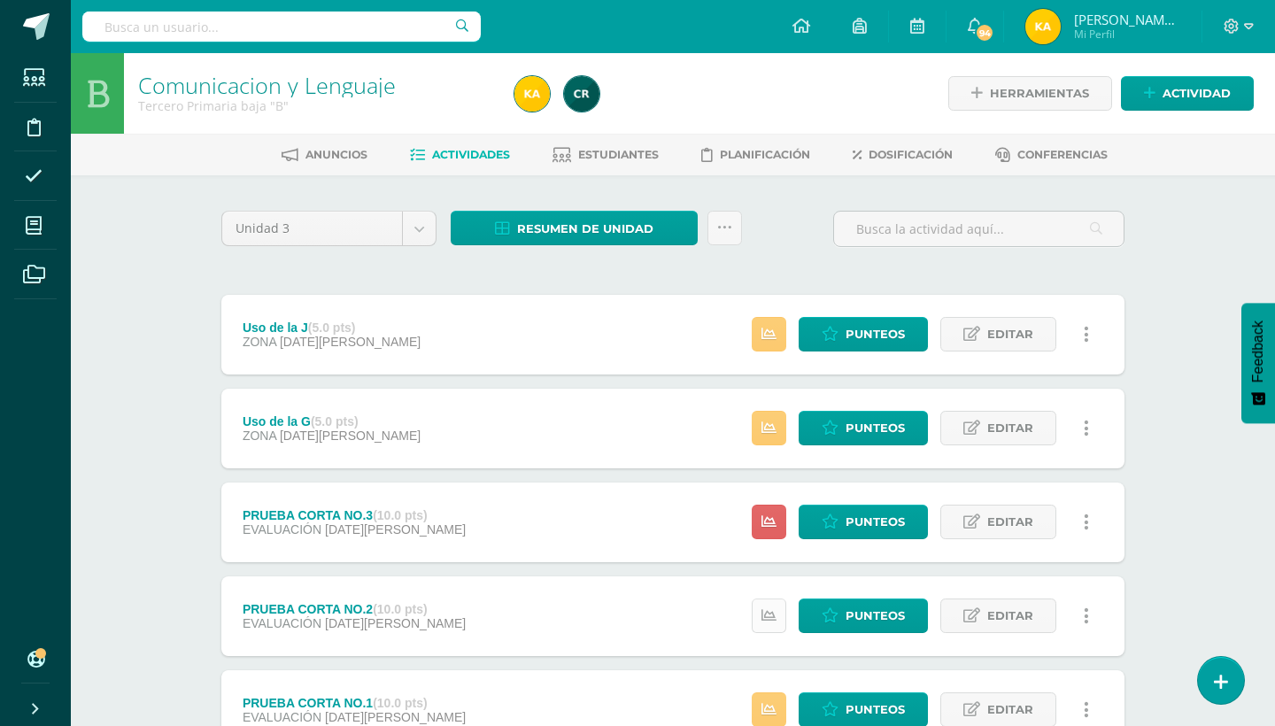
click at [760, 623] on link at bounding box center [769, 615] width 35 height 35
click at [1174, 568] on div "Comunicacion y Lenguaje Tercero Primaria baja "B" Herramientas Detalle de asist…" at bounding box center [673, 691] width 1204 height 1277
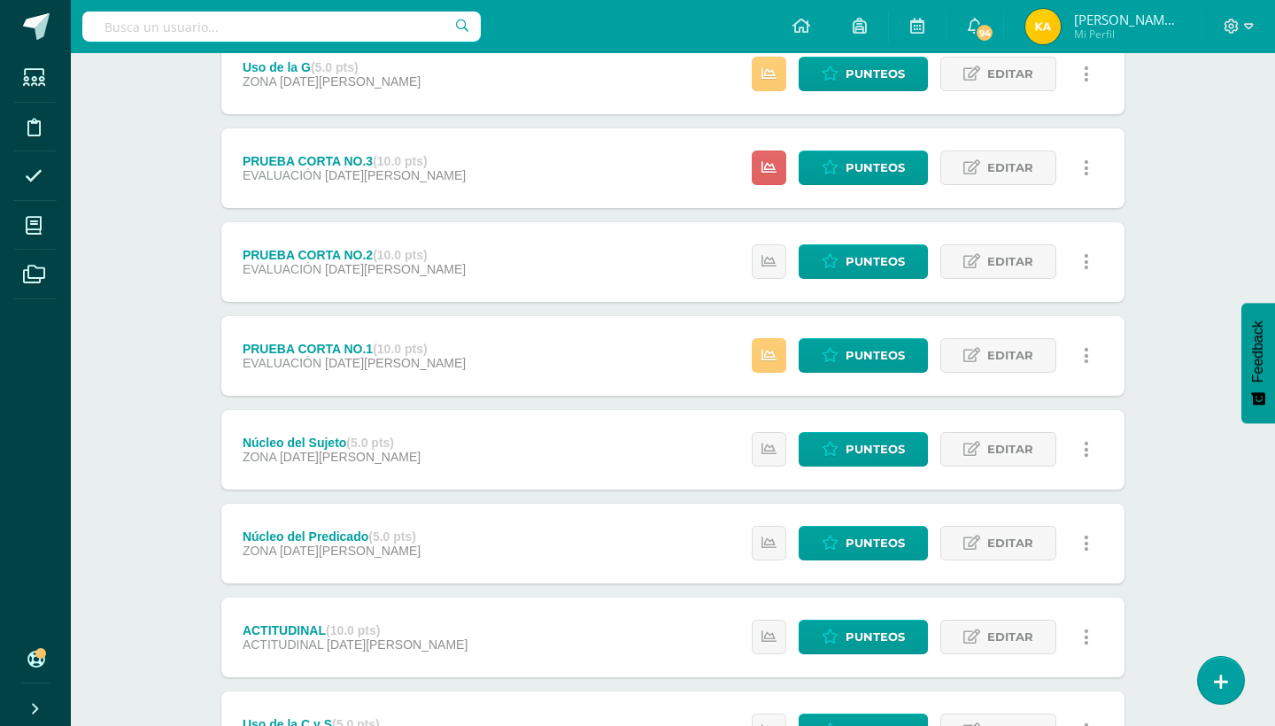
scroll to position [390, 0]
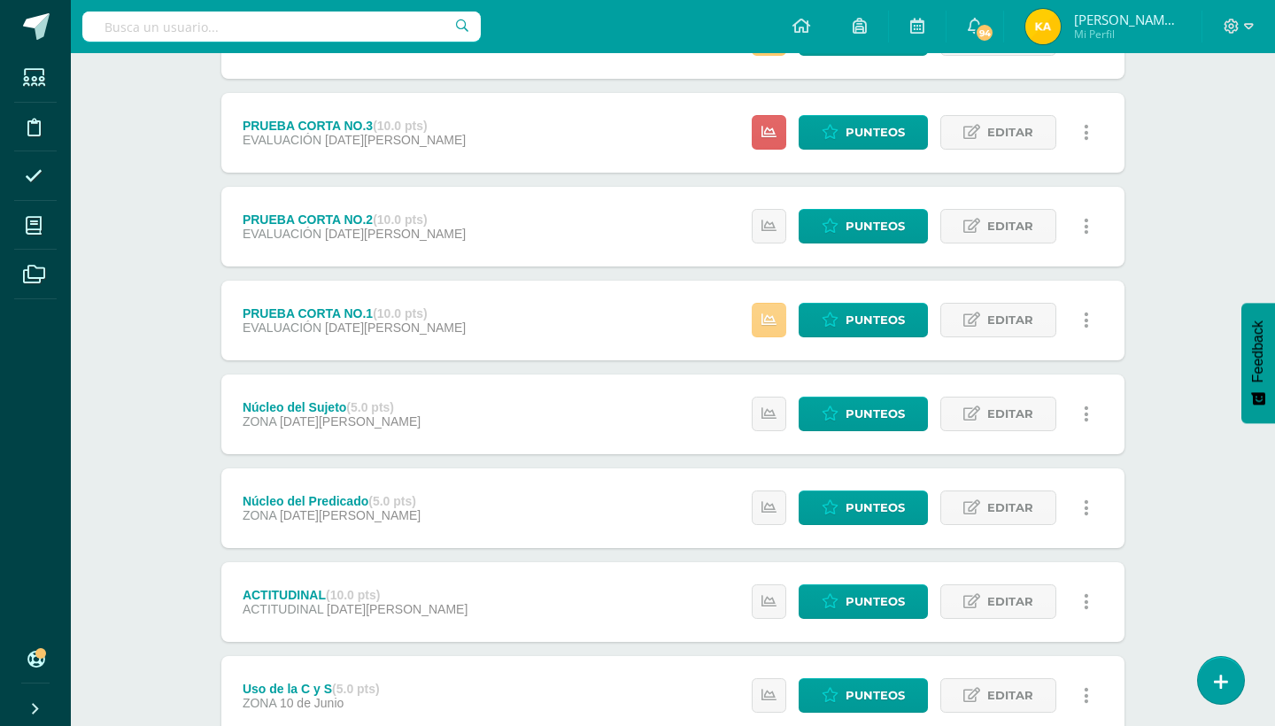
click at [769, 314] on icon at bounding box center [768, 320] width 15 height 15
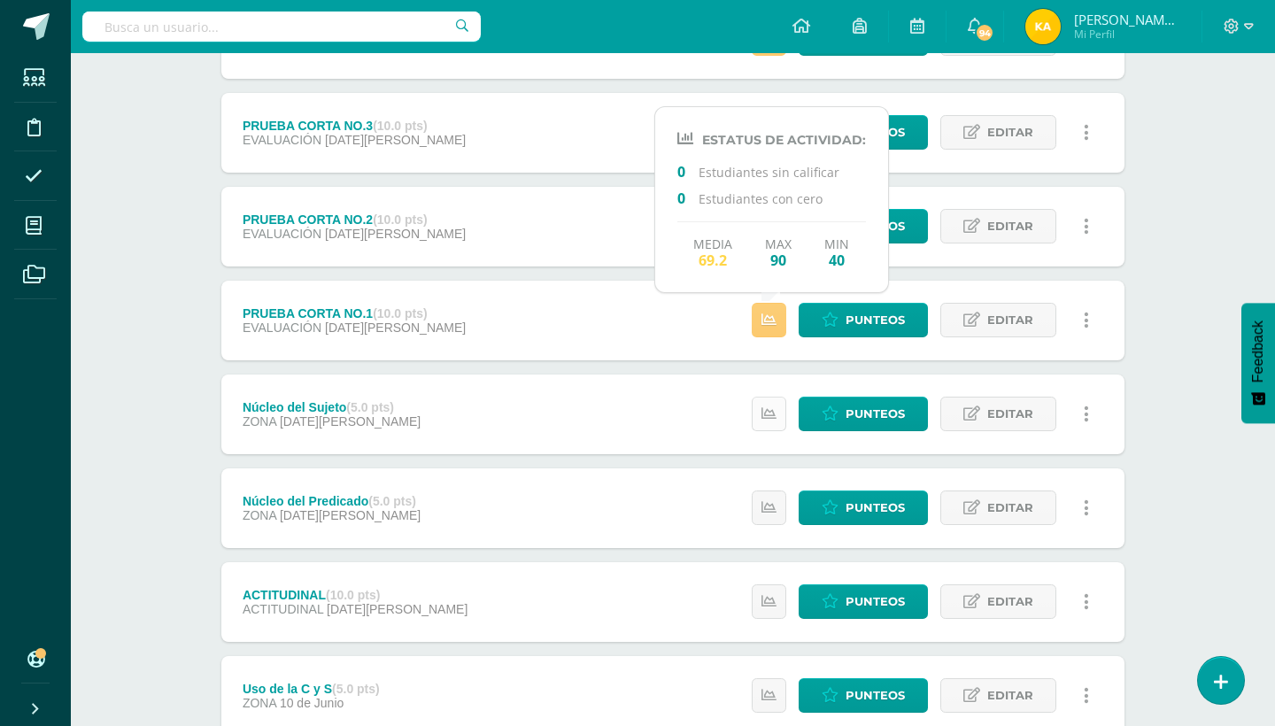
click at [776, 406] on icon at bounding box center [768, 413] width 15 height 15
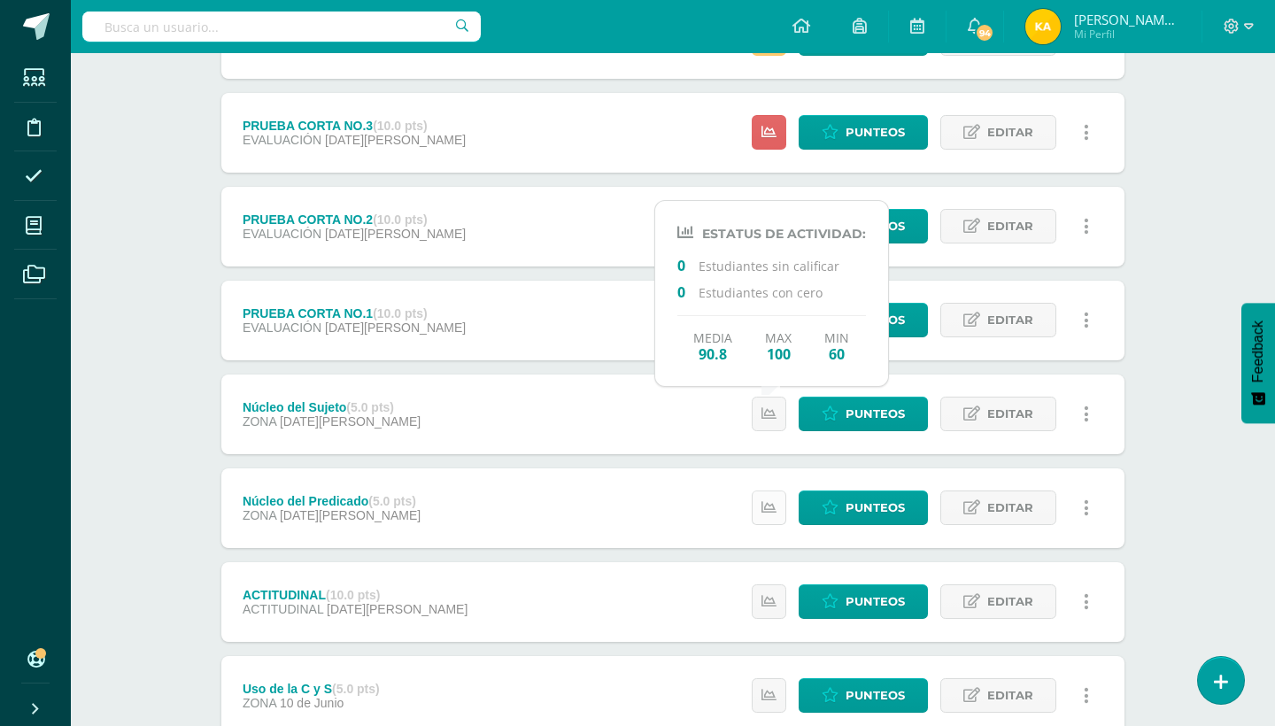
click at [778, 502] on link at bounding box center [769, 507] width 35 height 35
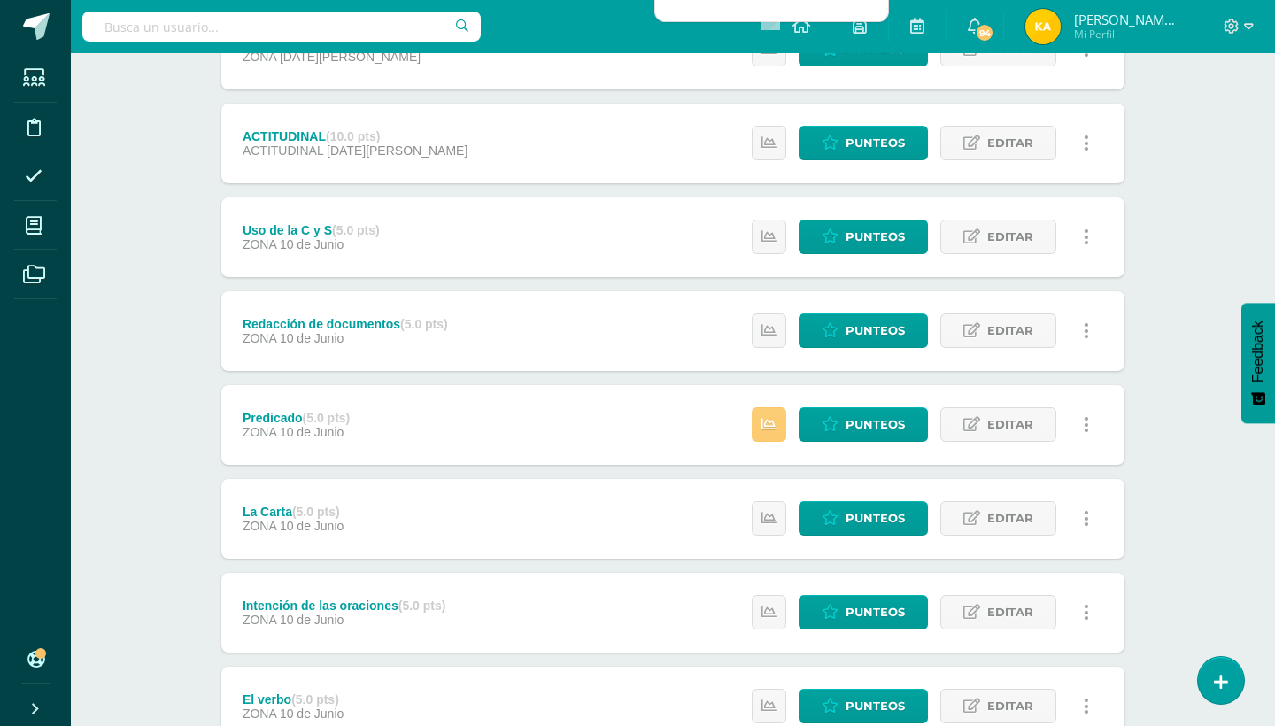
scroll to position [850, 0]
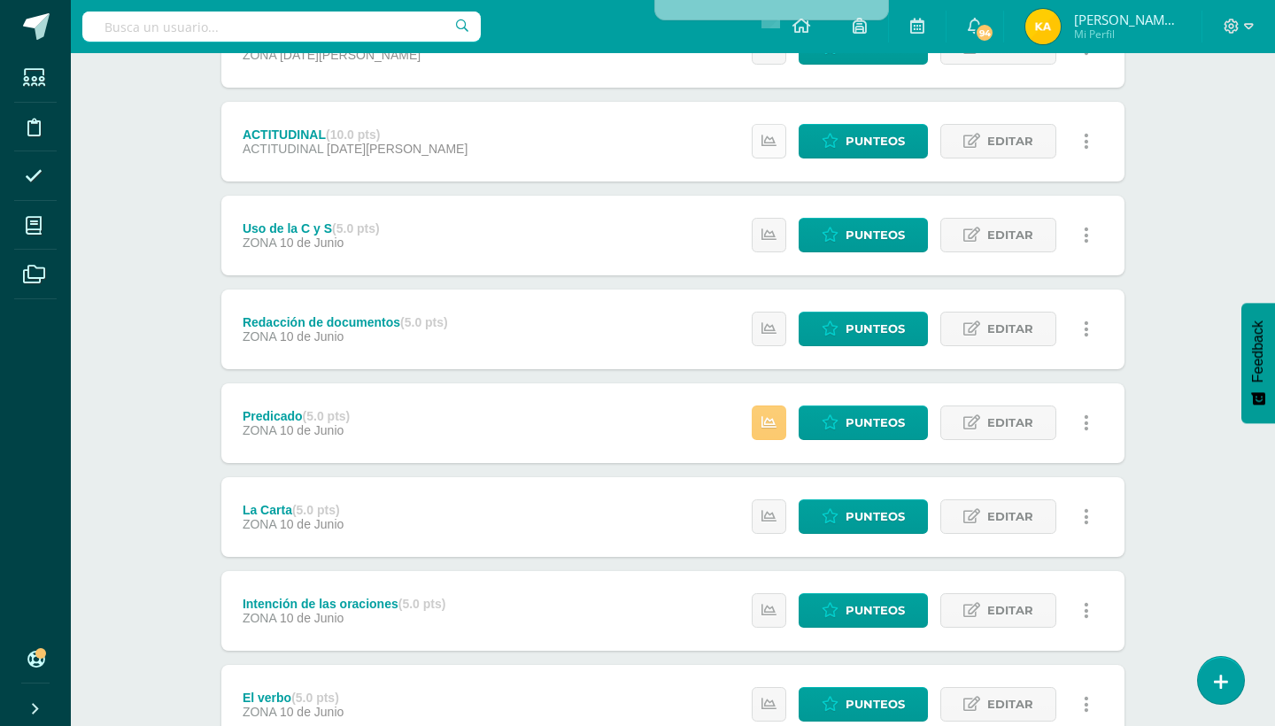
click at [760, 131] on link at bounding box center [769, 141] width 35 height 35
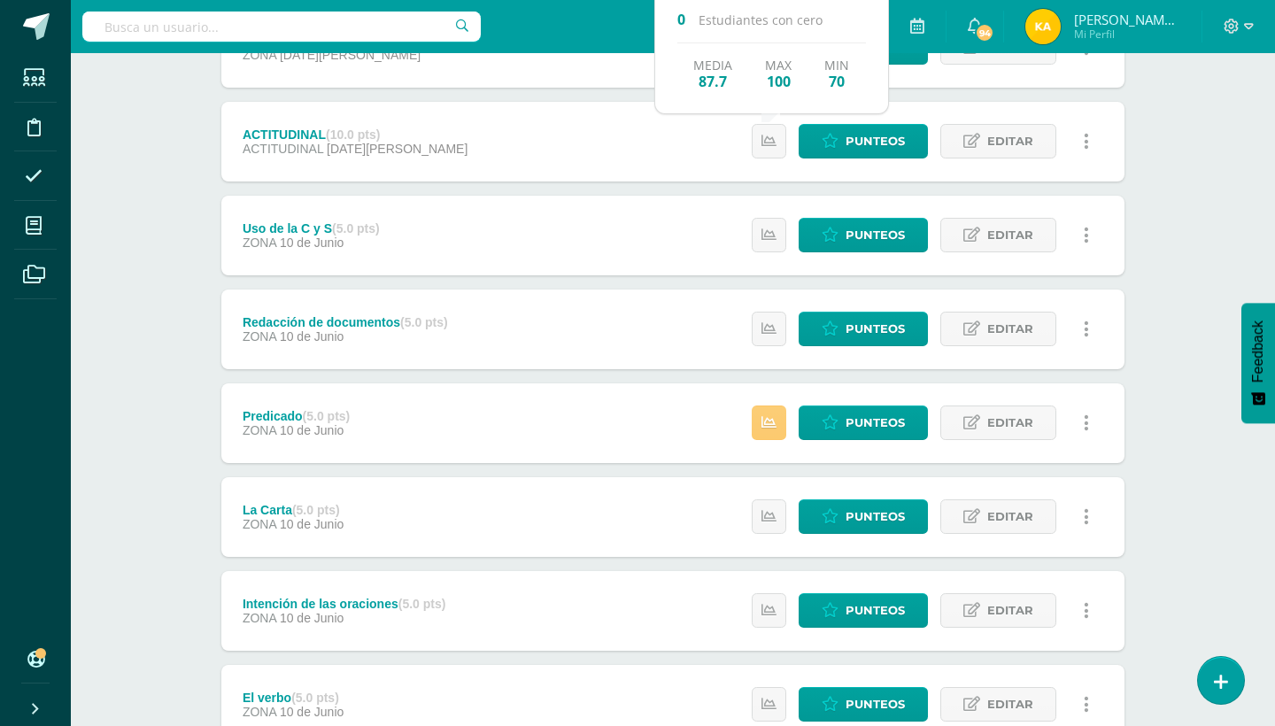
click at [764, 213] on div "Estatus de Actividad: 0 Estudiantes sin calificar 0 Estudiantes con cero Media …" at bounding box center [924, 236] width 399 height 80
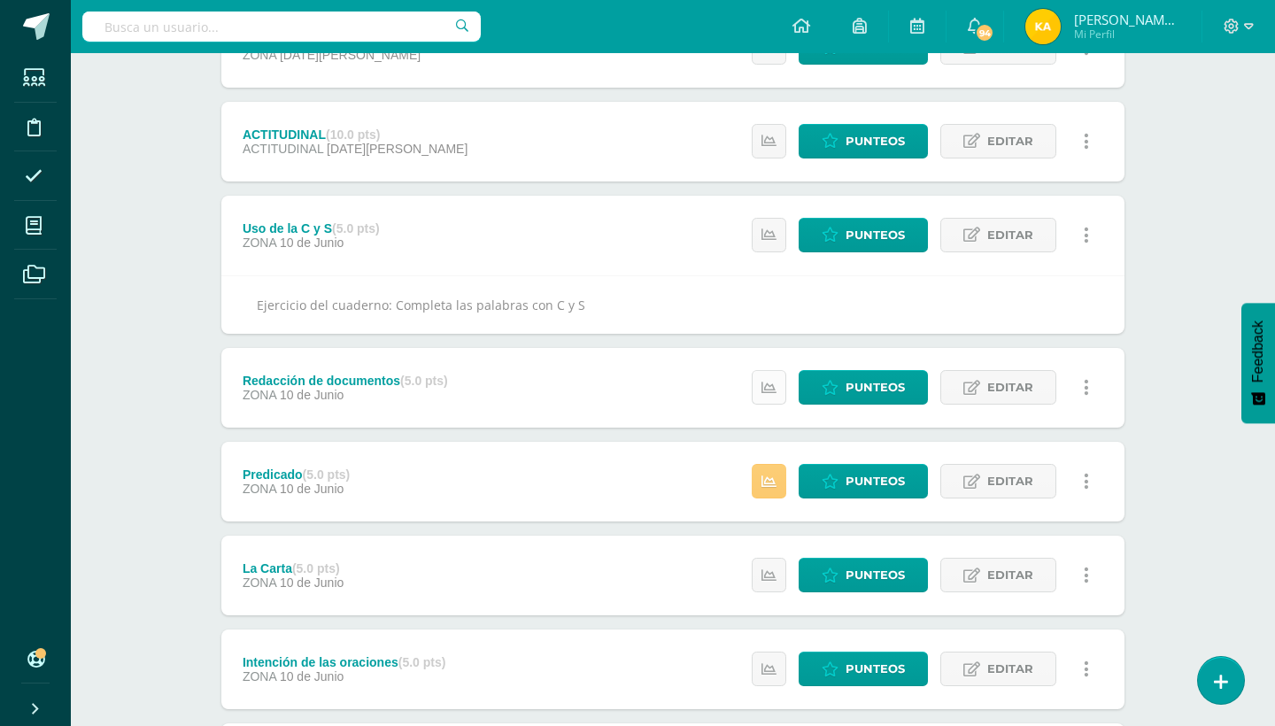
click at [768, 383] on icon at bounding box center [768, 388] width 15 height 15
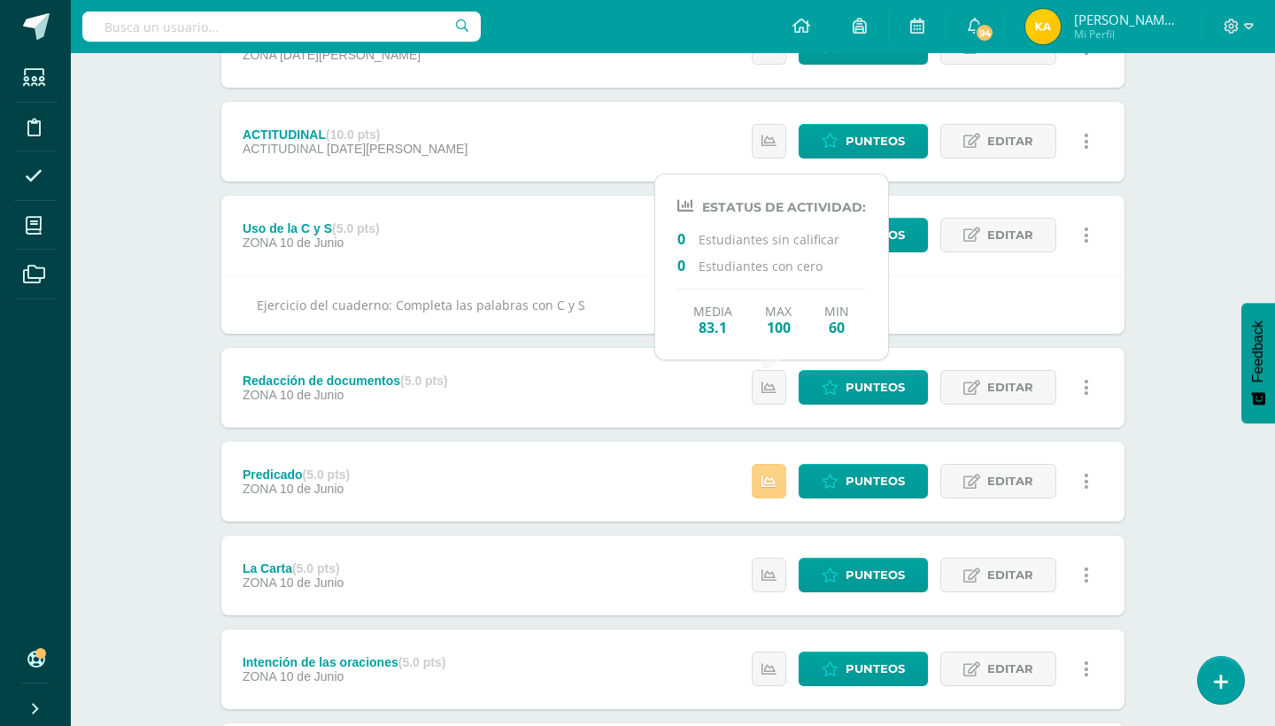
click at [776, 478] on icon at bounding box center [768, 482] width 15 height 15
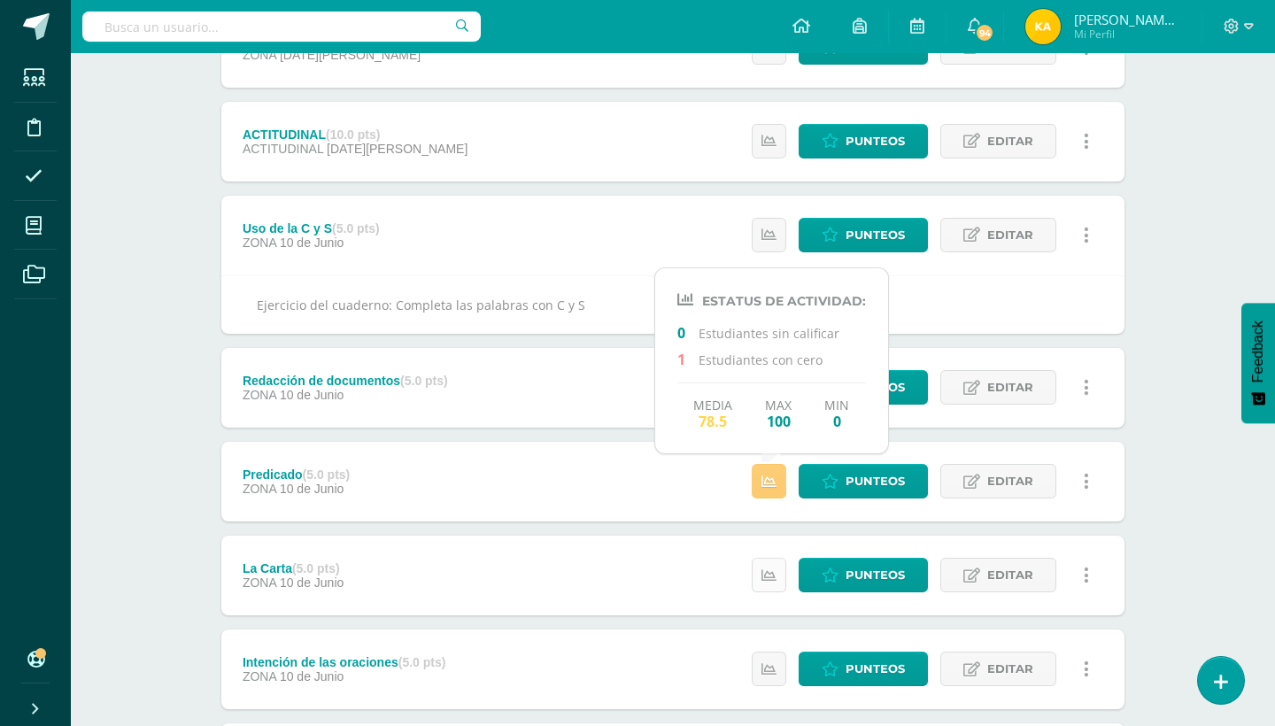
click at [774, 571] on icon at bounding box center [768, 575] width 15 height 15
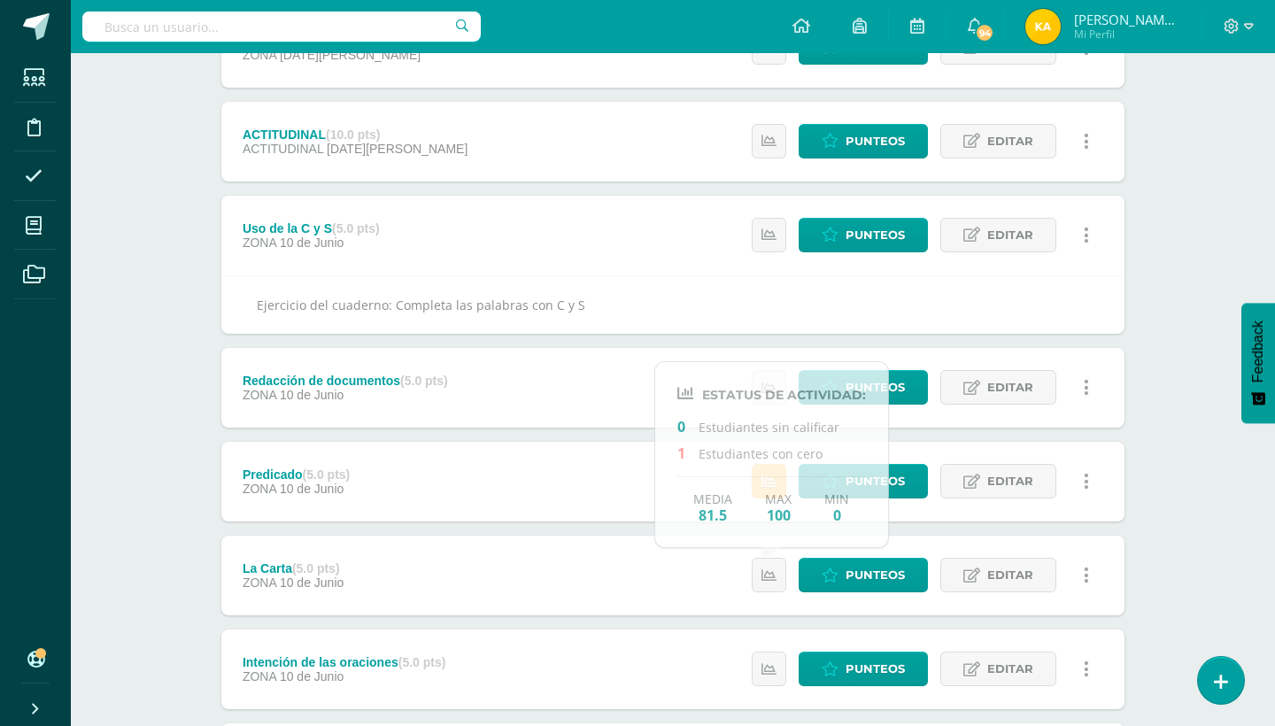
click at [1129, 378] on div "Unidad 3 Unidad 1 Unidad 2 Unidad 3 Unidad 4 Resumen de unidad Descargar como H…" at bounding box center [672, 217] width 917 height 1712
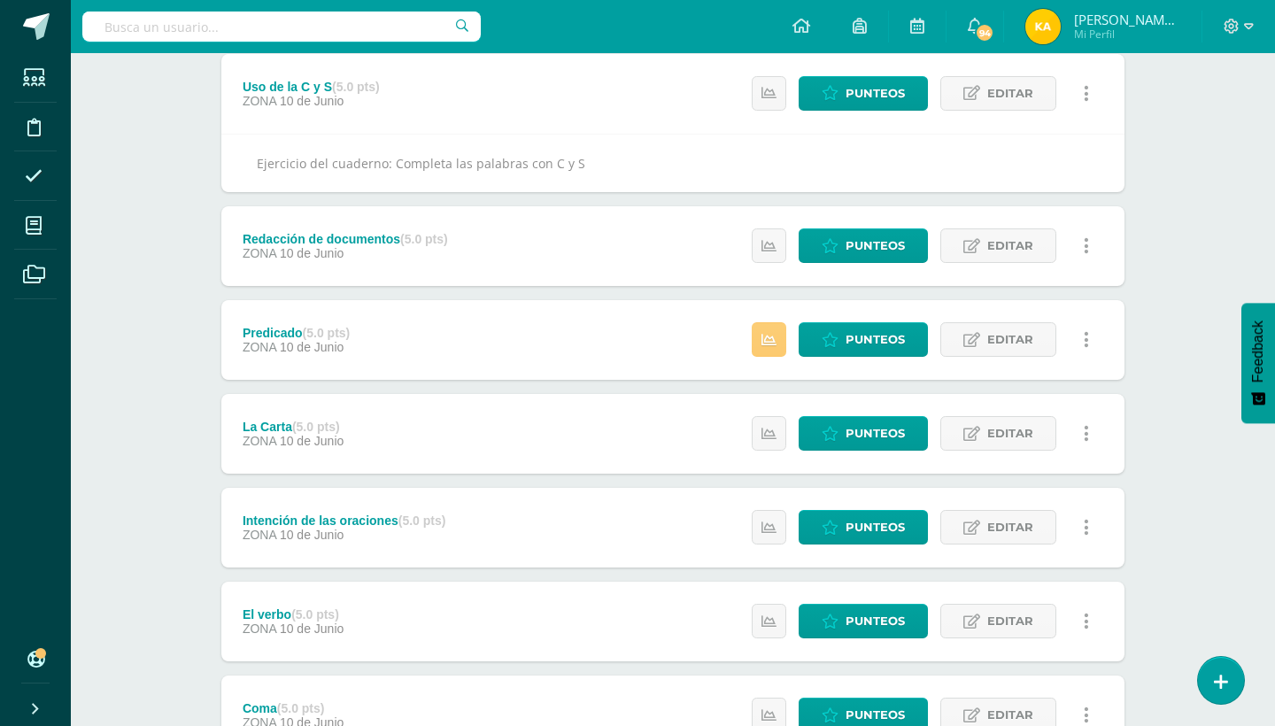
scroll to position [1027, 0]
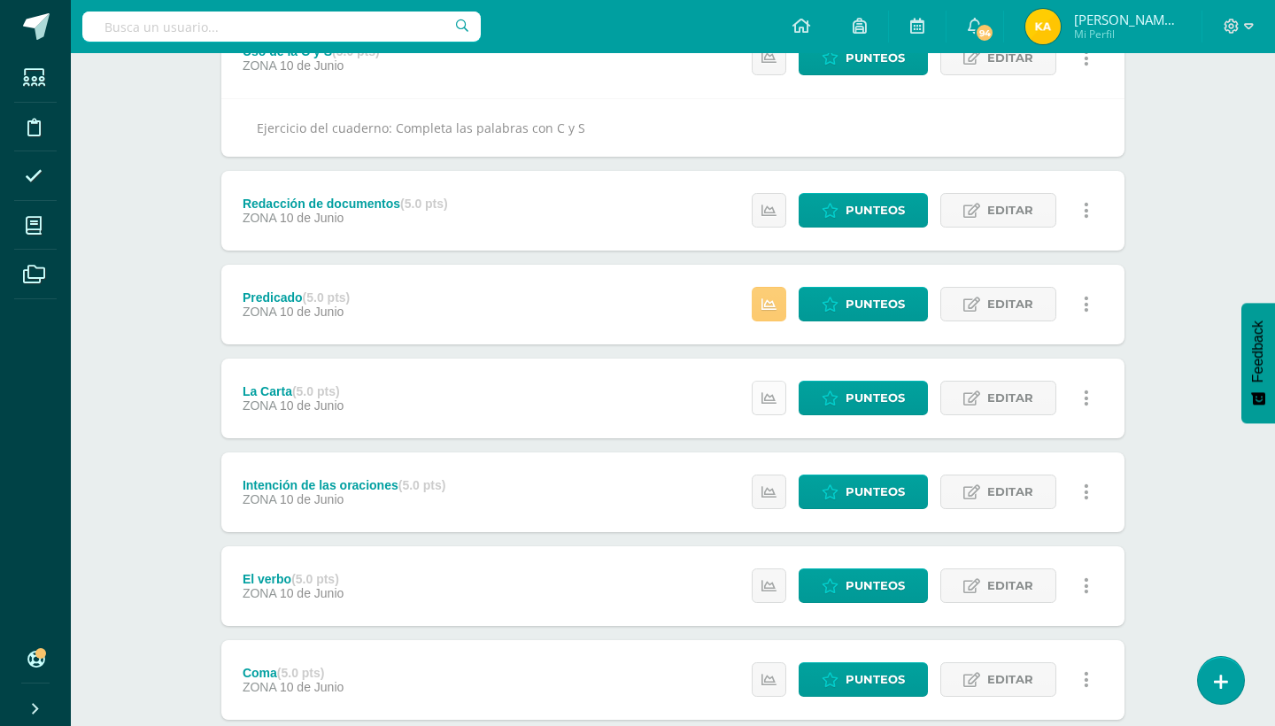
click at [771, 381] on link at bounding box center [769, 398] width 35 height 35
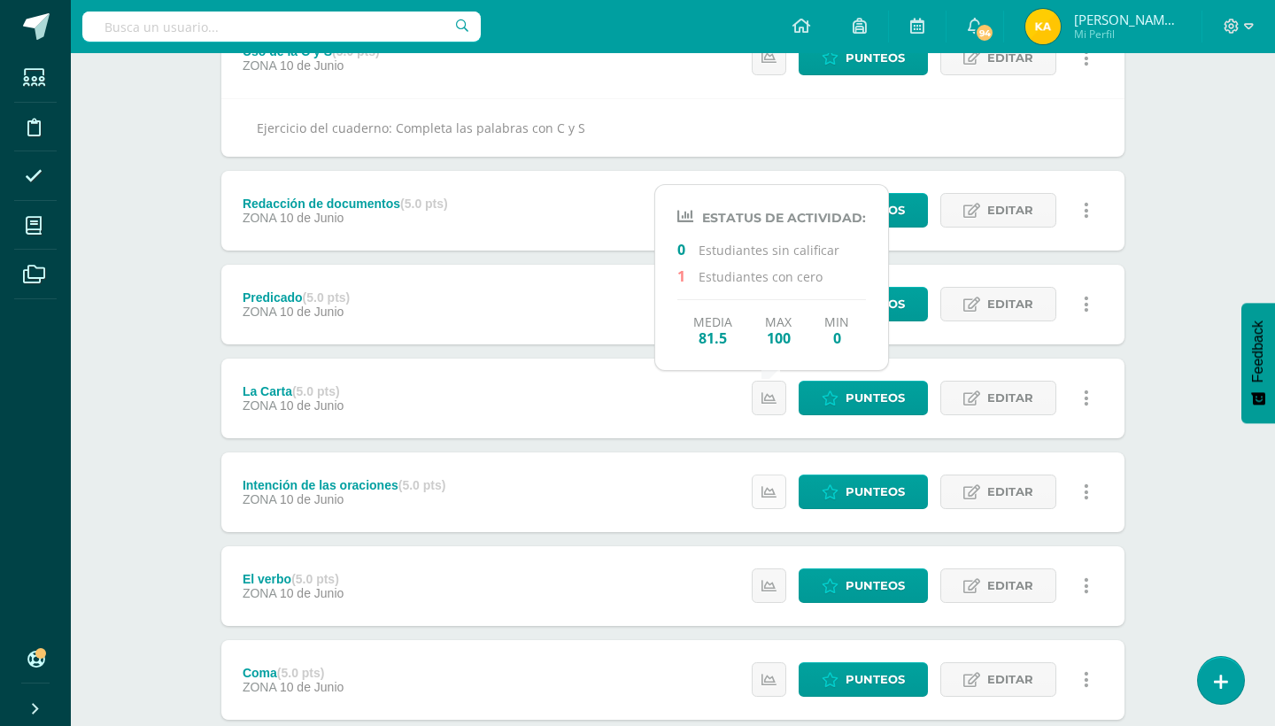
click at [771, 490] on icon at bounding box center [768, 492] width 15 height 15
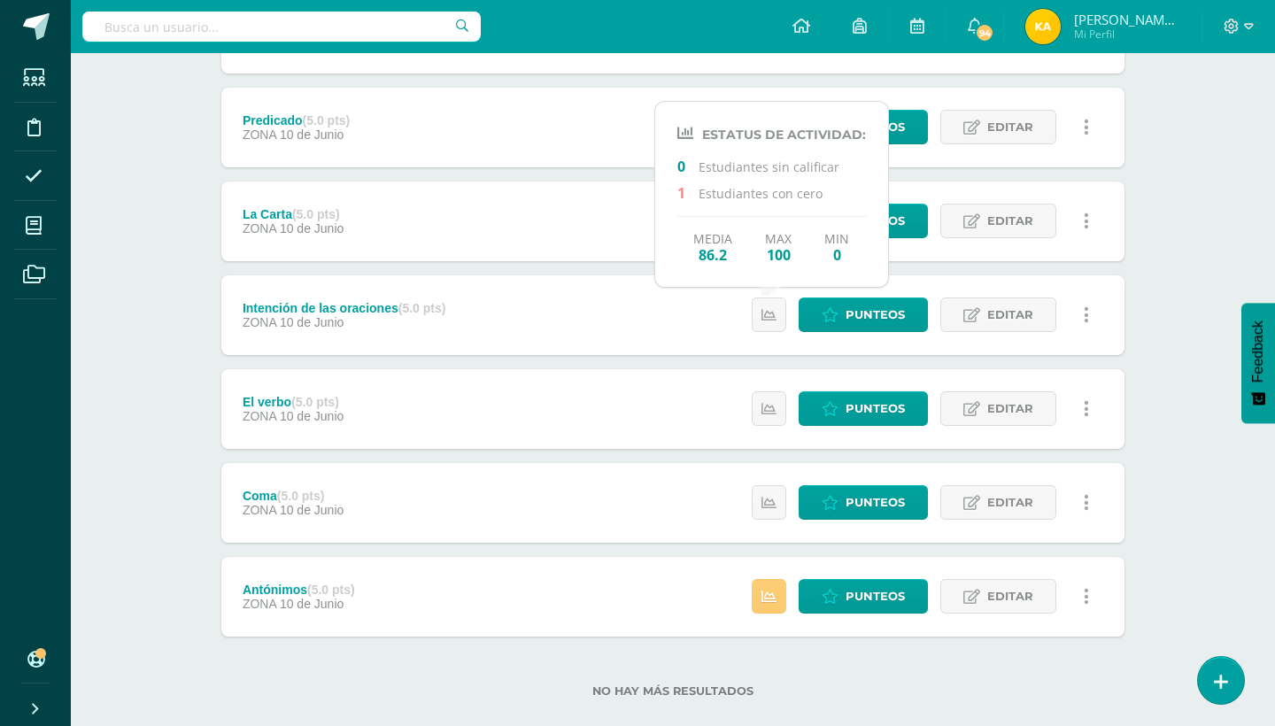
scroll to position [1232, 0]
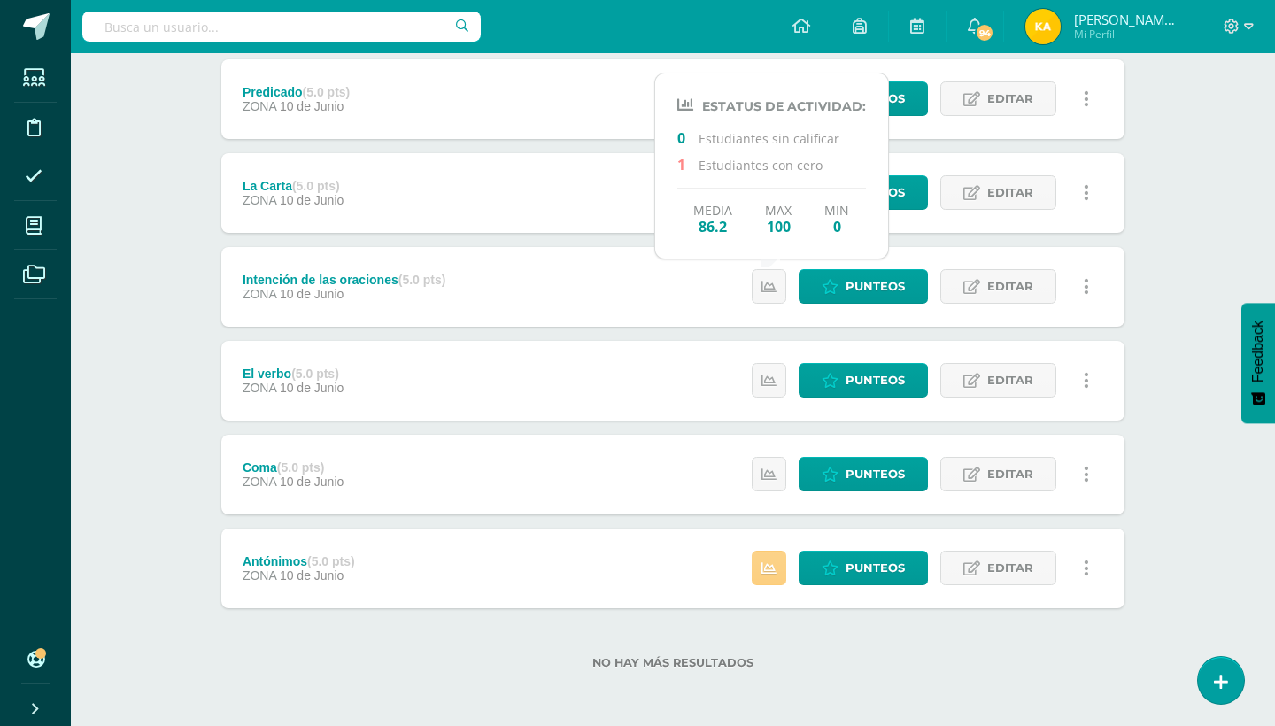
click at [775, 575] on link at bounding box center [769, 568] width 35 height 35
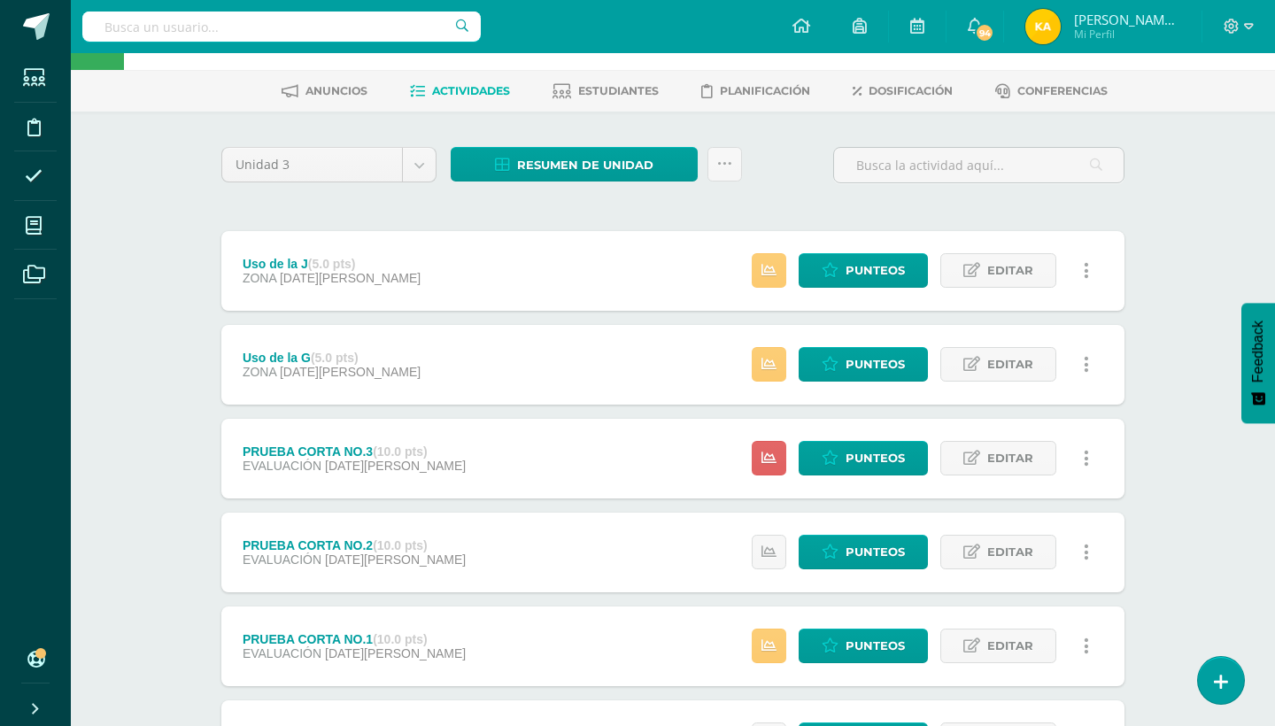
scroll to position [0, 0]
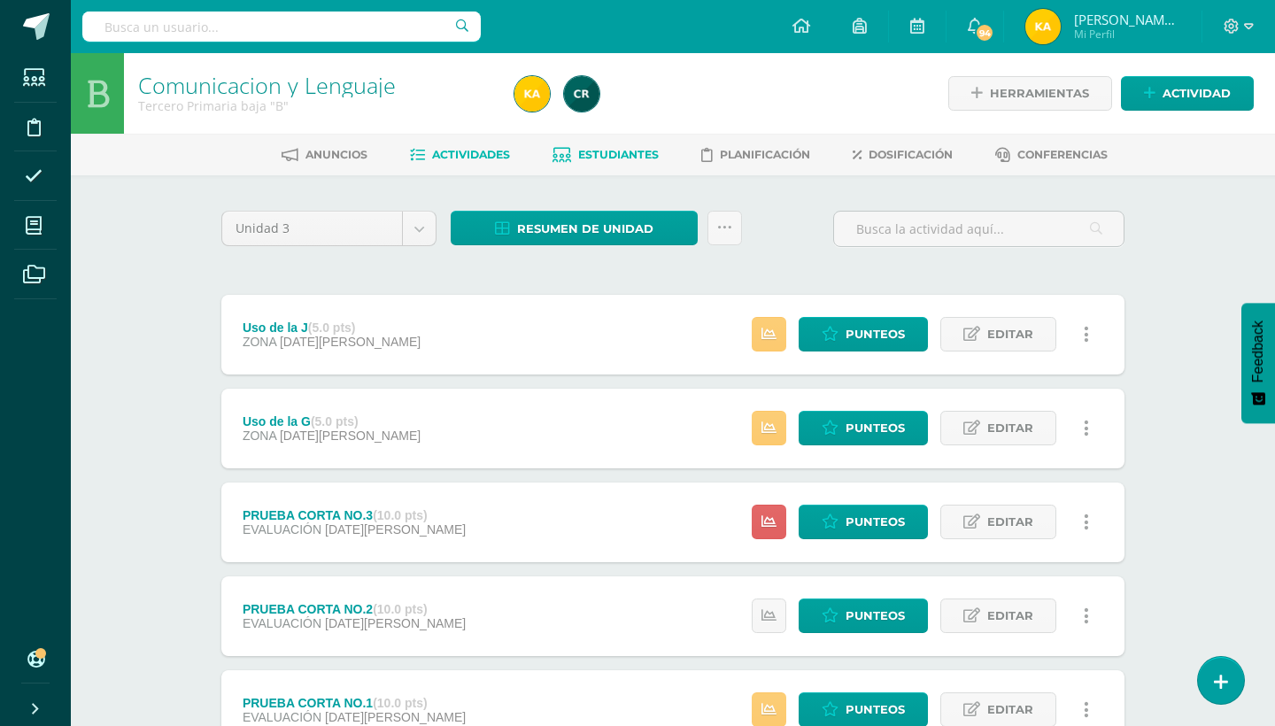
click at [644, 148] on span "Estudiantes" at bounding box center [618, 154] width 81 height 13
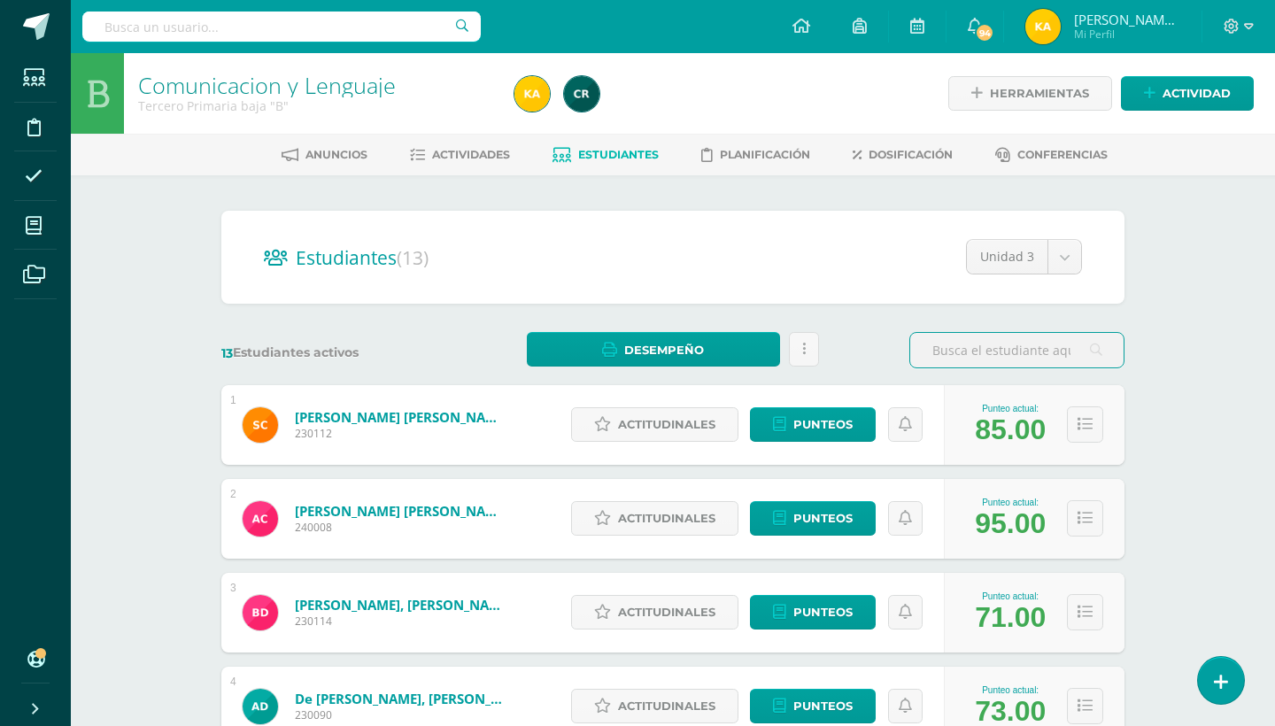
click at [1222, 406] on div "Comunicacion y Lenguaje Tercero Primaria baja "B" Herramientas Detalle de asist…" at bounding box center [673, 737] width 1204 height 1368
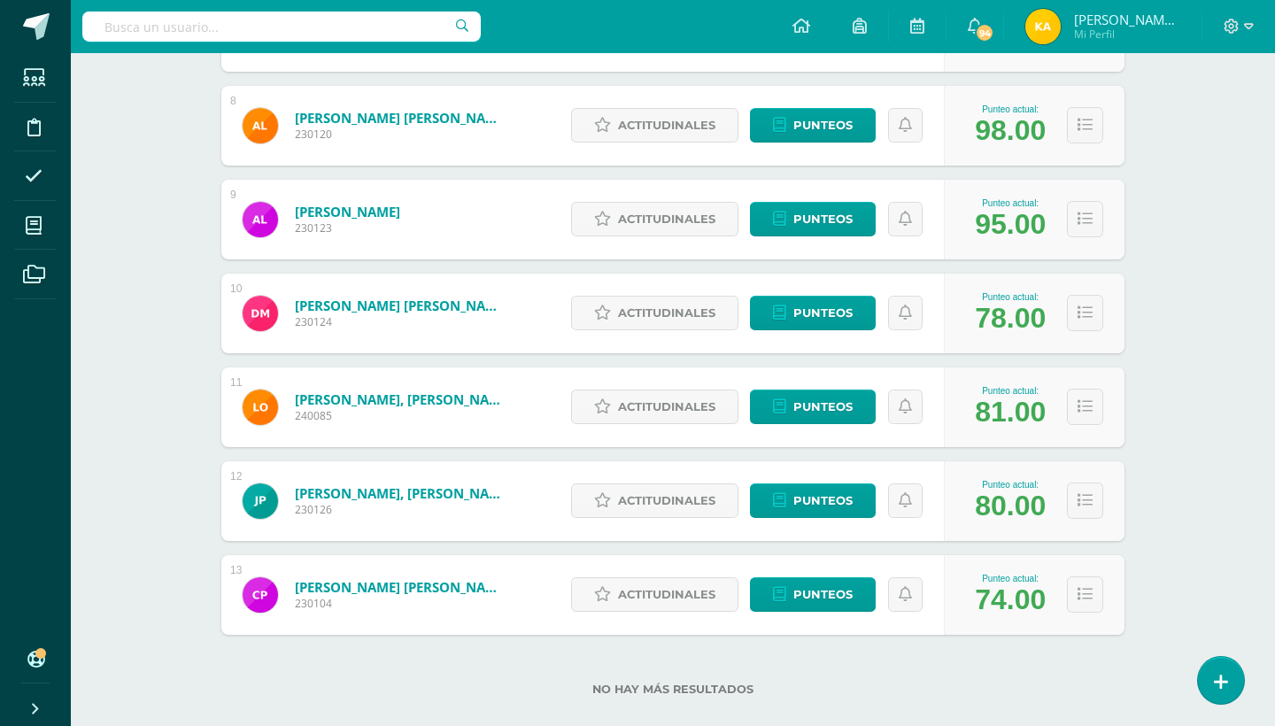
scroll to position [983, 0]
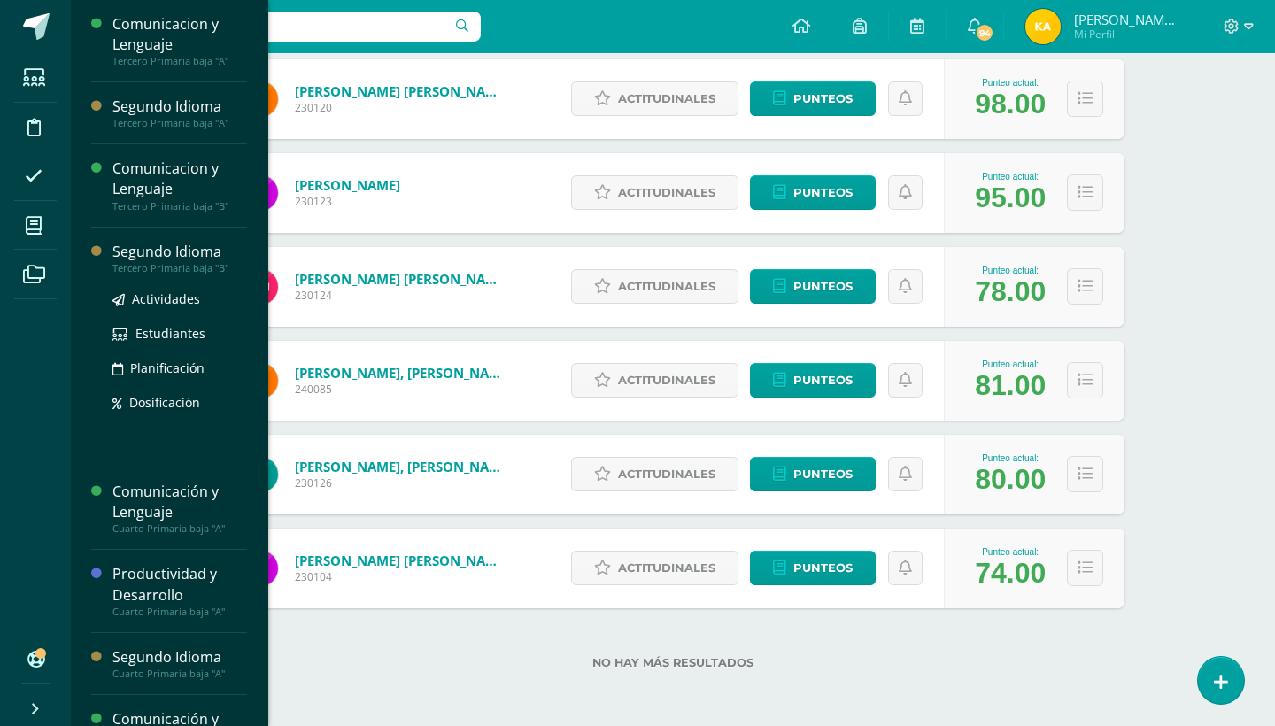
click at [170, 266] on div "Tercero Primaria baja "B"" at bounding box center [179, 268] width 135 height 12
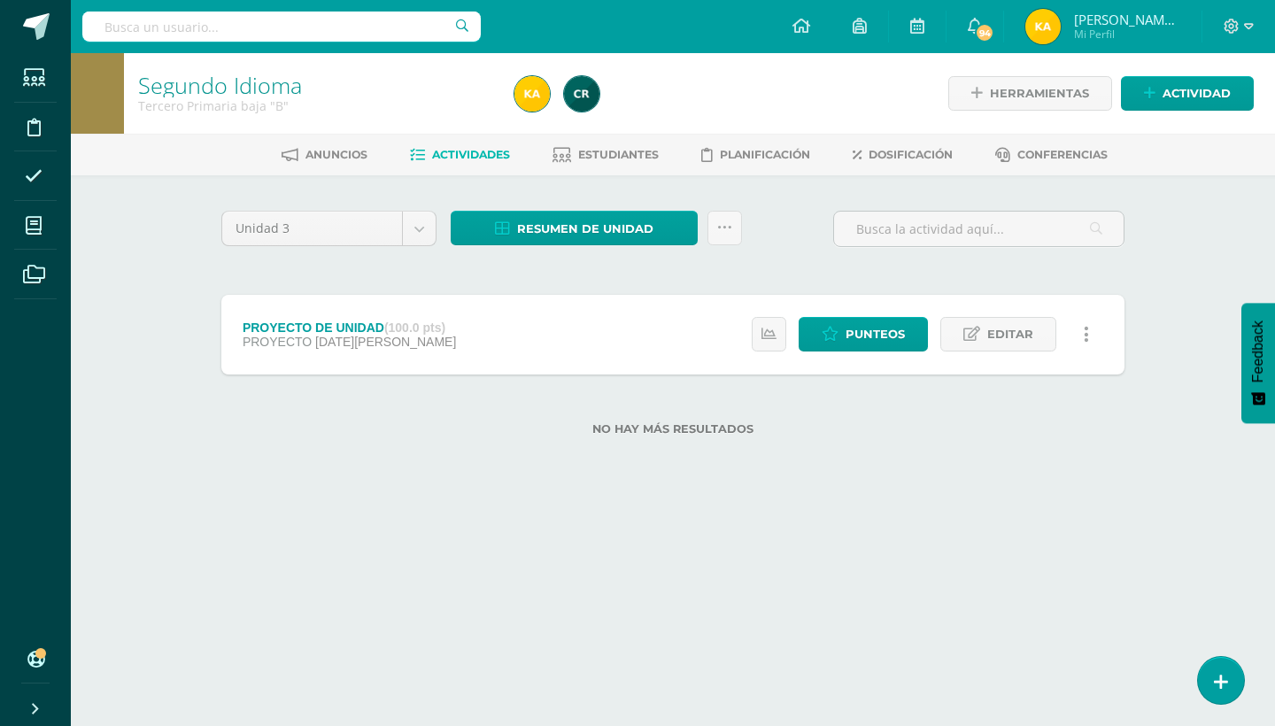
click at [1169, 313] on div "Segundo Idioma Tercero Primaria baja "B" Herramientas Detalle de asistencias Ac…" at bounding box center [673, 272] width 1204 height 439
click at [881, 337] on span "Punteos" at bounding box center [874, 334] width 59 height 33
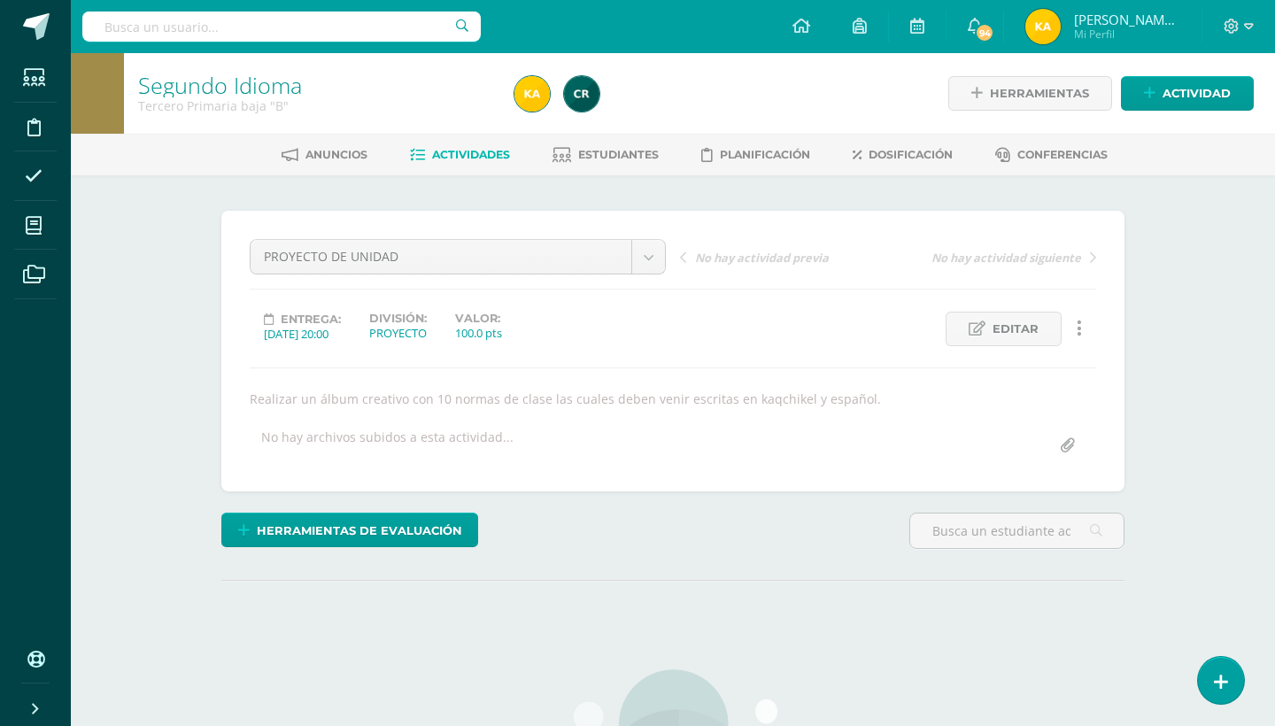
click at [1202, 354] on div "Segundo Idioma Tercero Primaria baja "B" Herramientas Detalle de asistencias Ac…" at bounding box center [673, 629] width 1204 height 1153
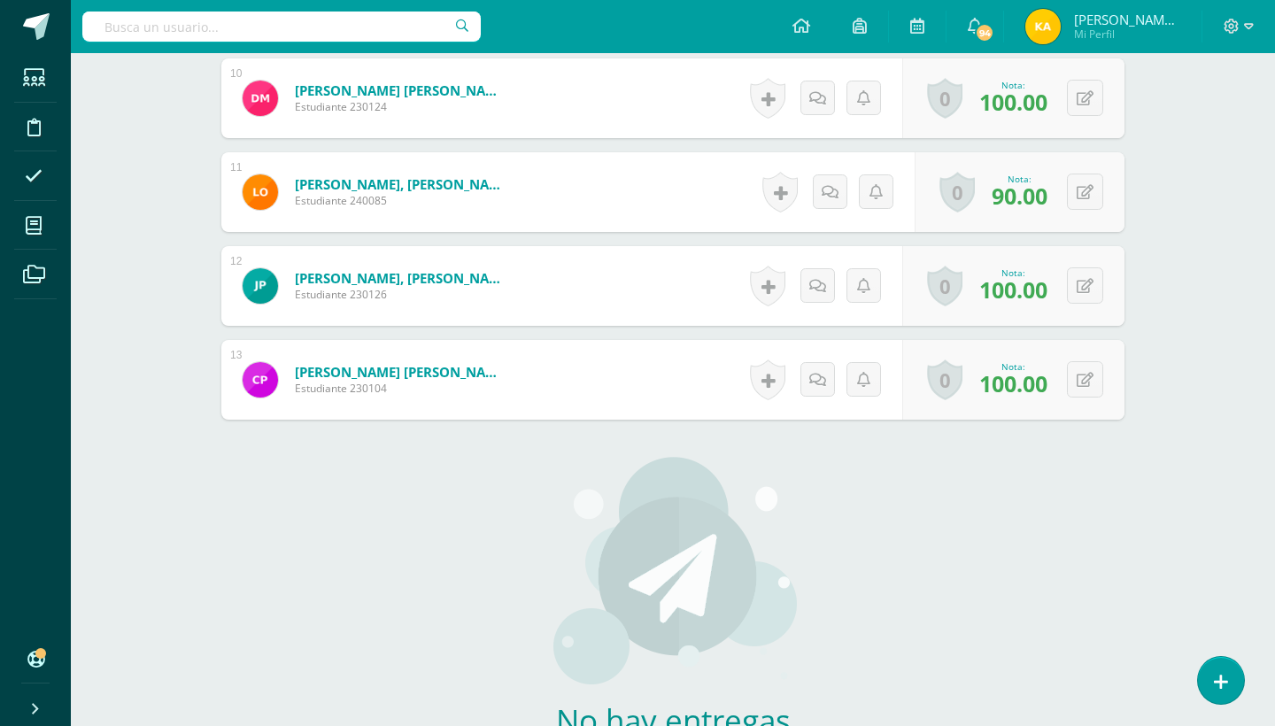
scroll to position [1383, 0]
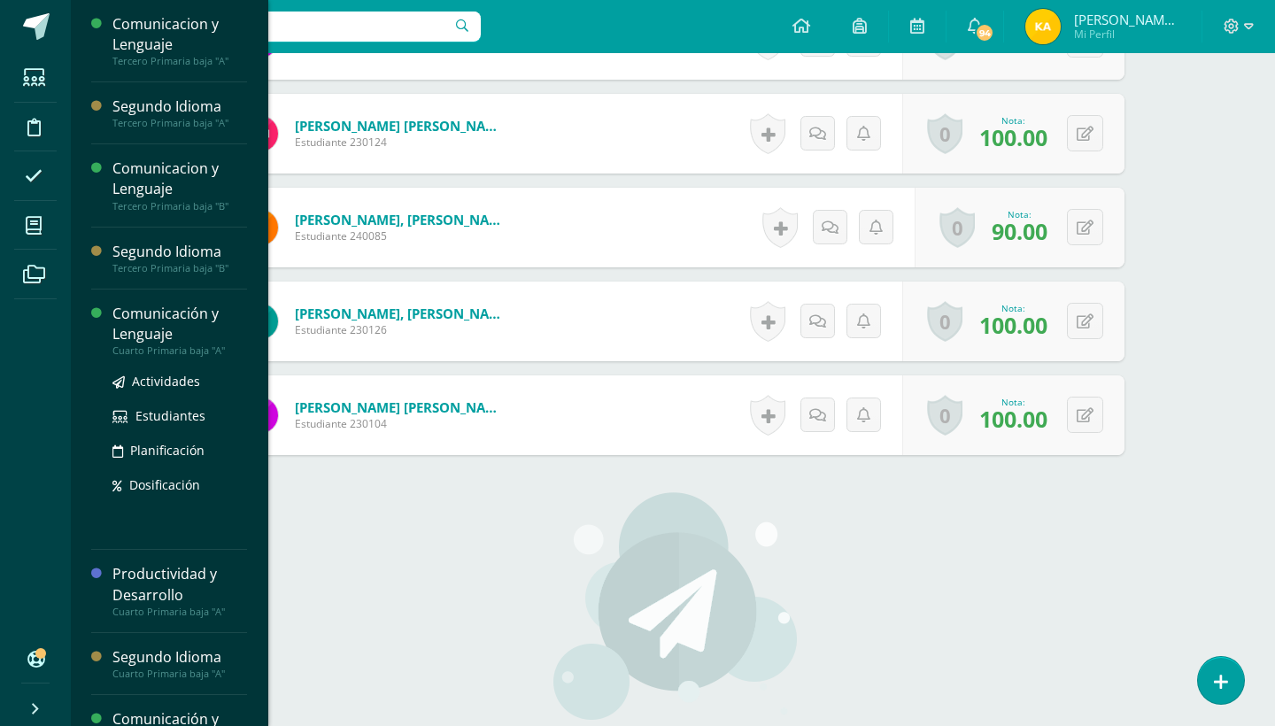
click at [137, 310] on div "Comunicación y Lenguaje" at bounding box center [179, 324] width 135 height 41
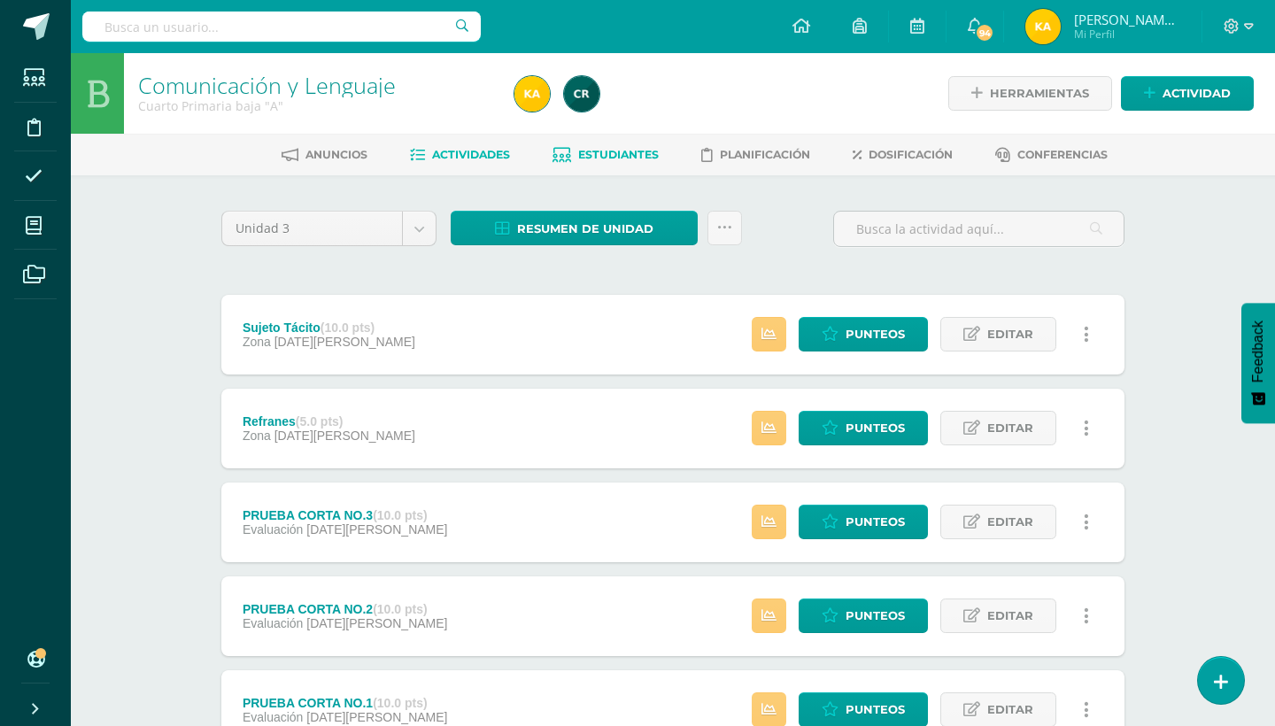
click at [645, 156] on span "Estudiantes" at bounding box center [618, 154] width 81 height 13
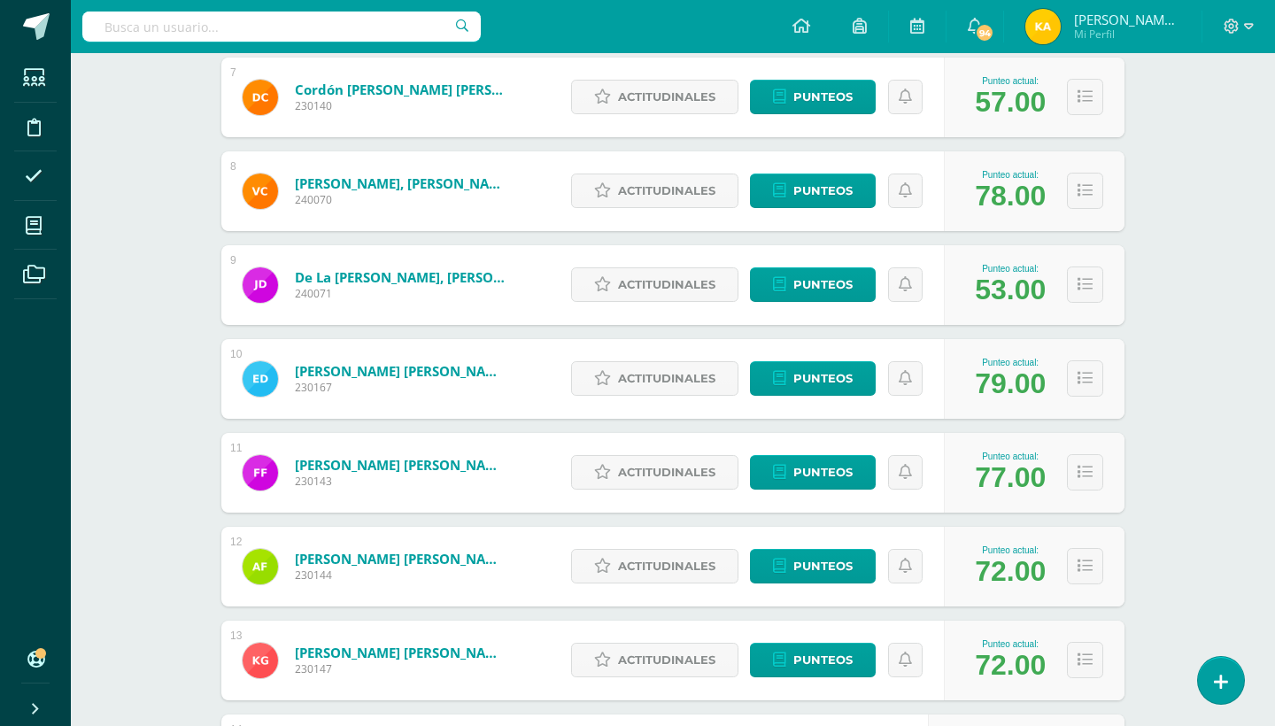
scroll to position [883, 0]
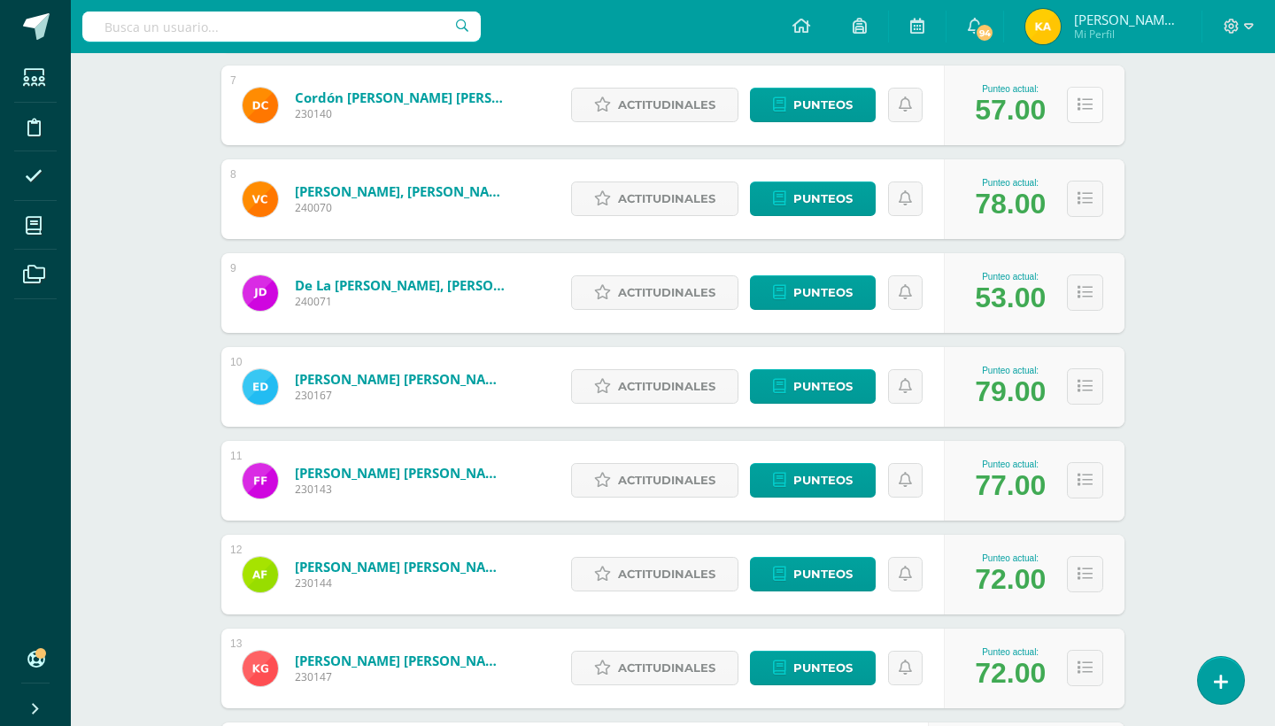
click at [1088, 106] on icon at bounding box center [1084, 104] width 15 height 15
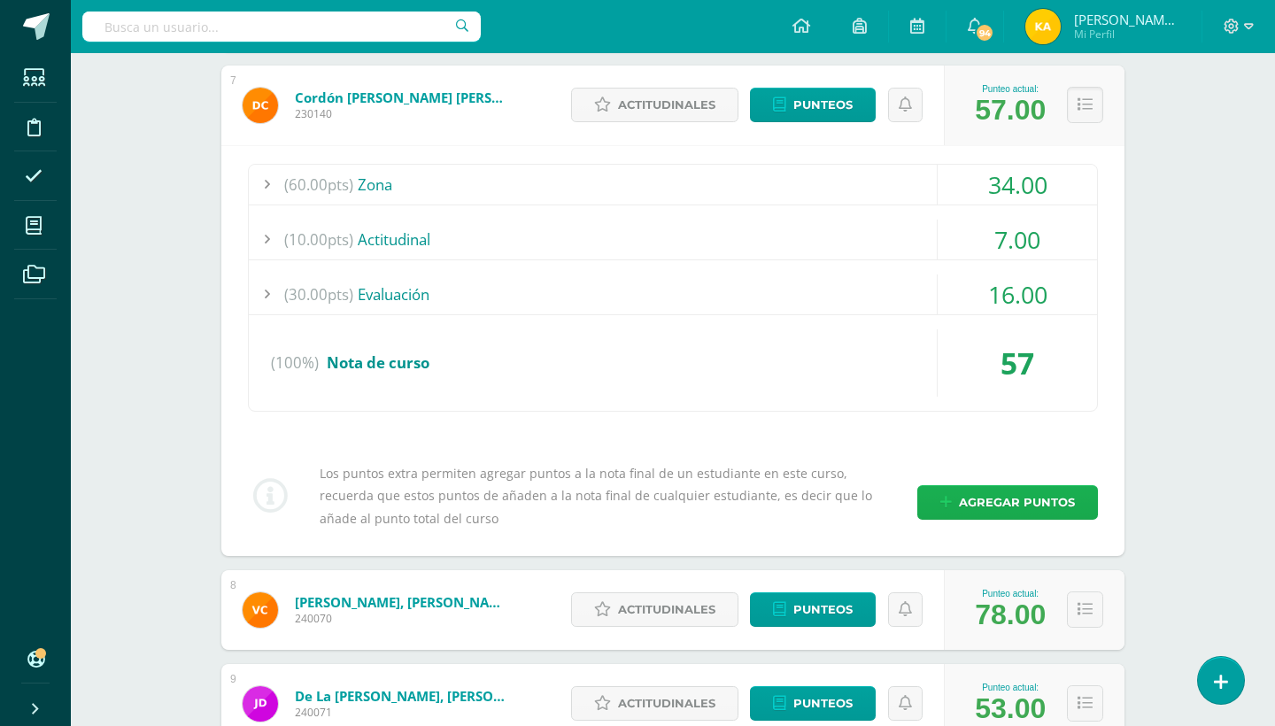
click at [1002, 498] on span "Agregar puntos" at bounding box center [1017, 502] width 116 height 33
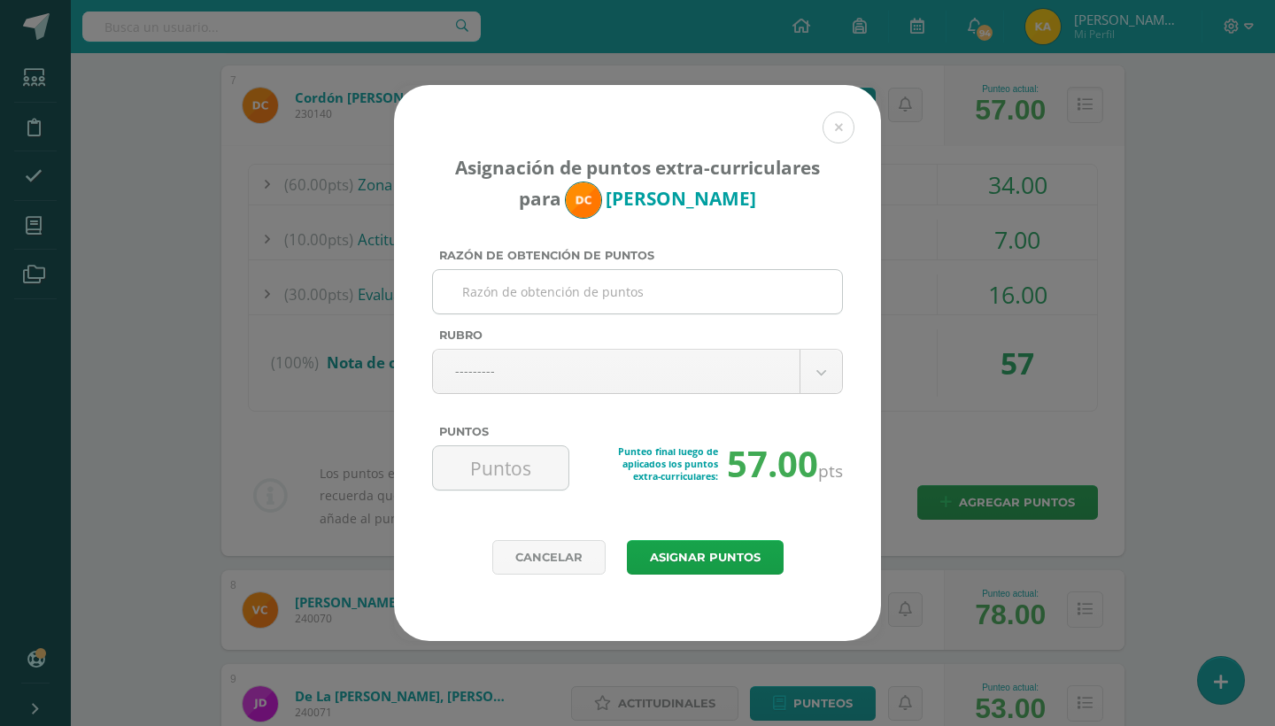
click at [719, 289] on input "Razón de obtención de puntos" at bounding box center [637, 291] width 395 height 43
type input "p"
type input "Proceso de mejoramiento"
click at [702, 377] on body "Asignación de puntos extra-curriculares para Diego Cordón Razón de obtención de…" at bounding box center [637, 599] width 1275 height 2964
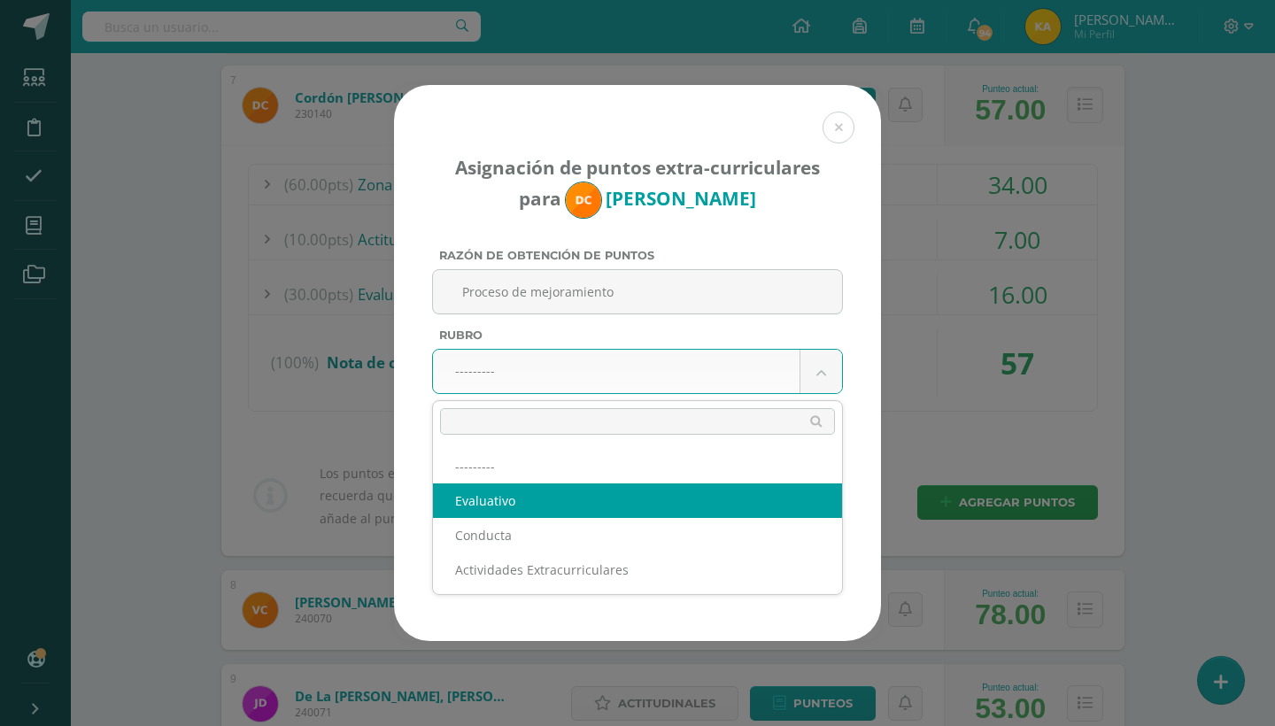
select select "1"
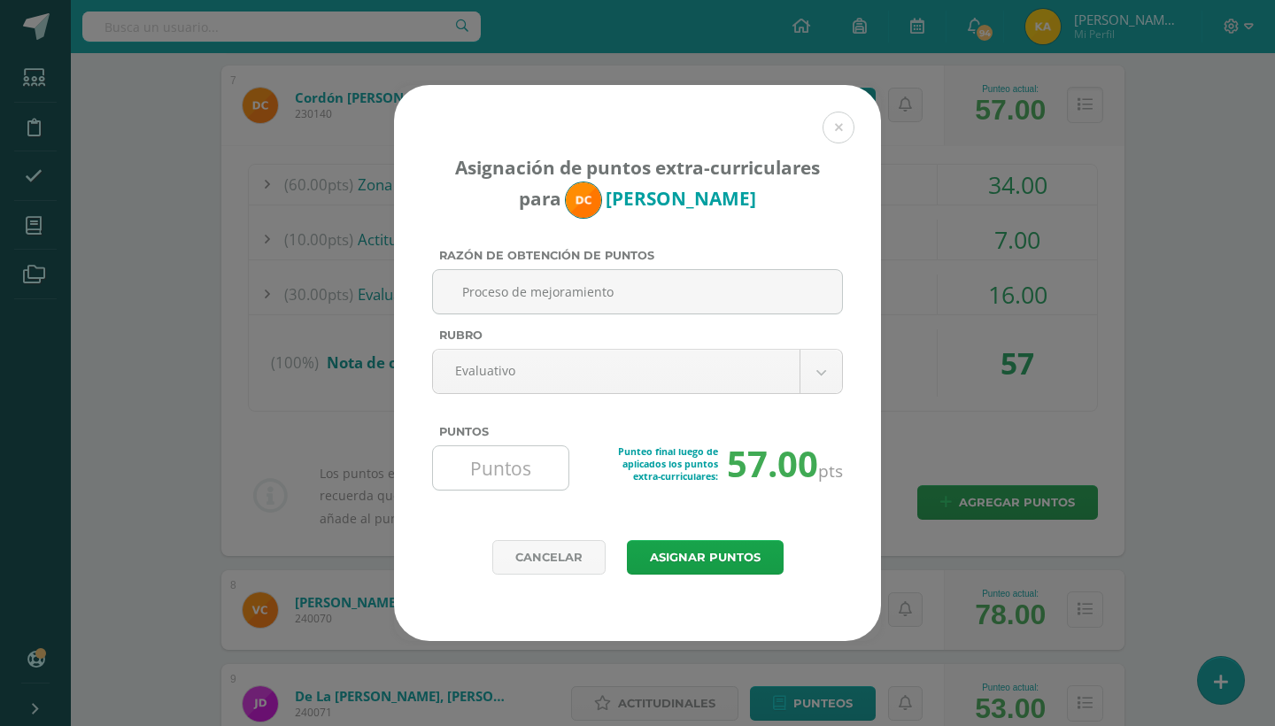
click at [486, 473] on input "Puntos" at bounding box center [500, 467] width 121 height 43
type input "10"
click at [700, 563] on button "Asignar puntos" at bounding box center [705, 557] width 157 height 35
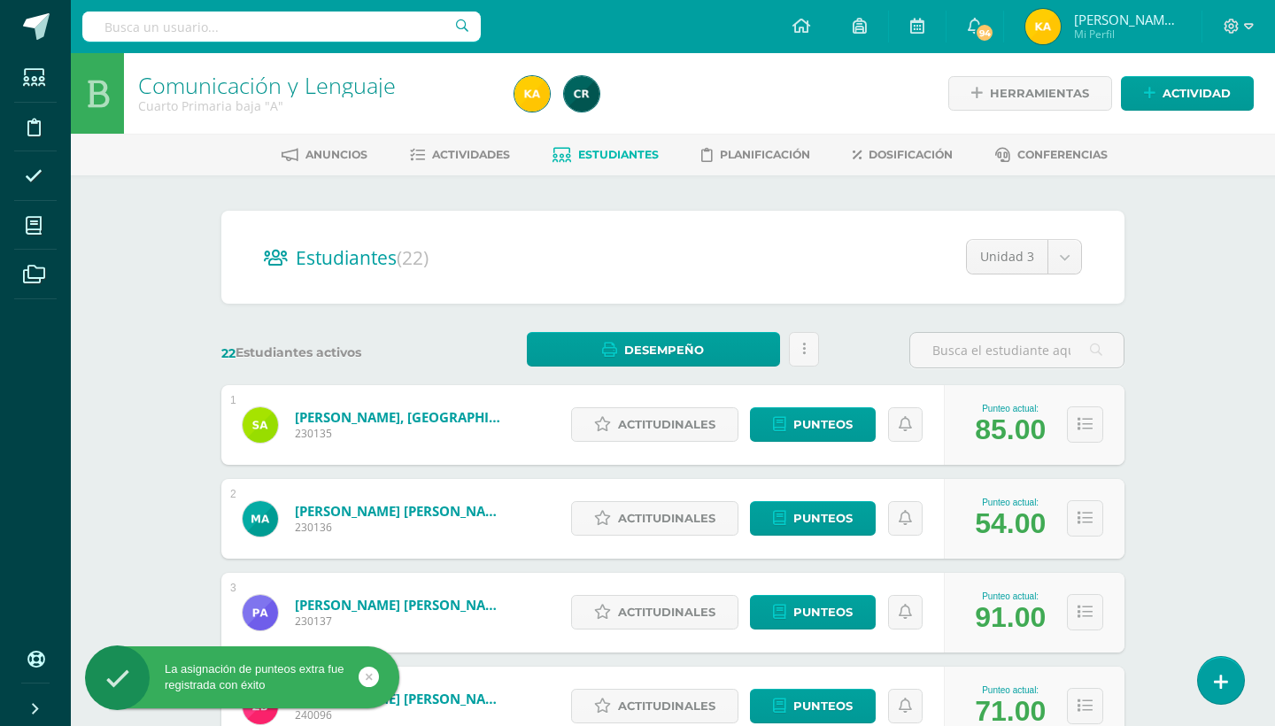
click at [1197, 276] on div "Comunicación y Lenguaje Cuarto Primaria baja "A" Herramientas Detalle de asiste…" at bounding box center [673, 737] width 1204 height 1368
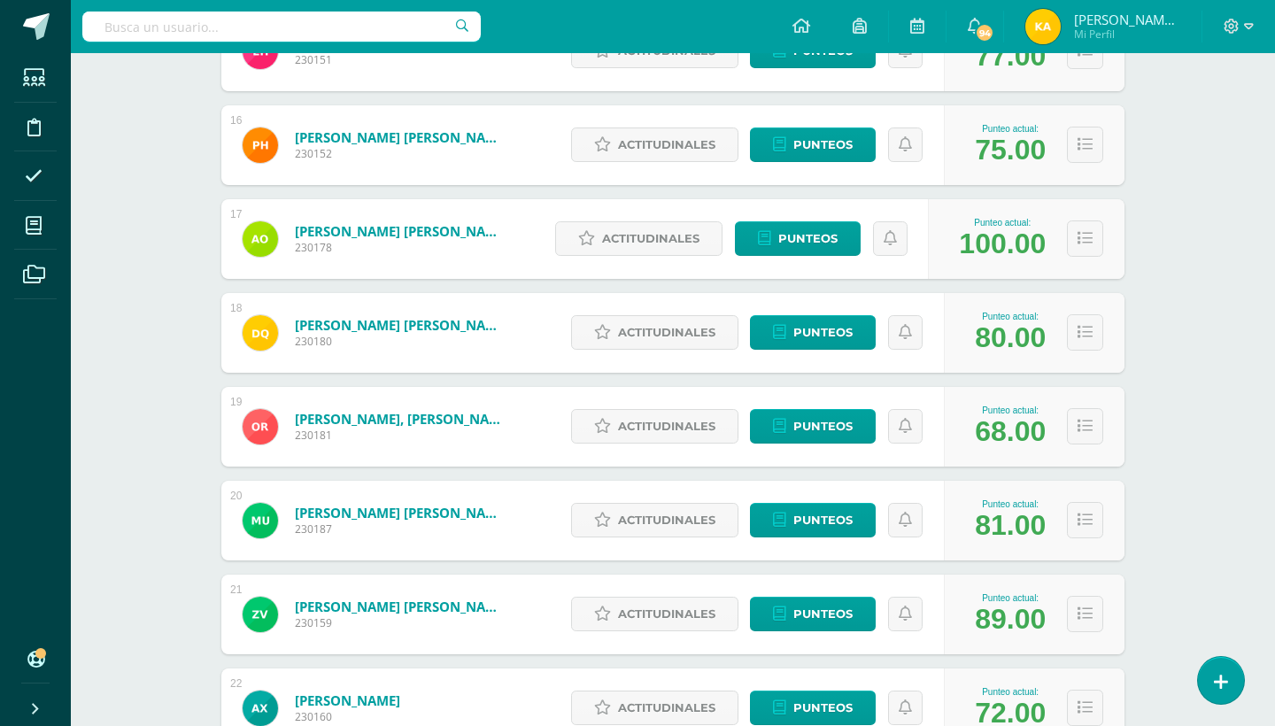
scroll to position [1686, 0]
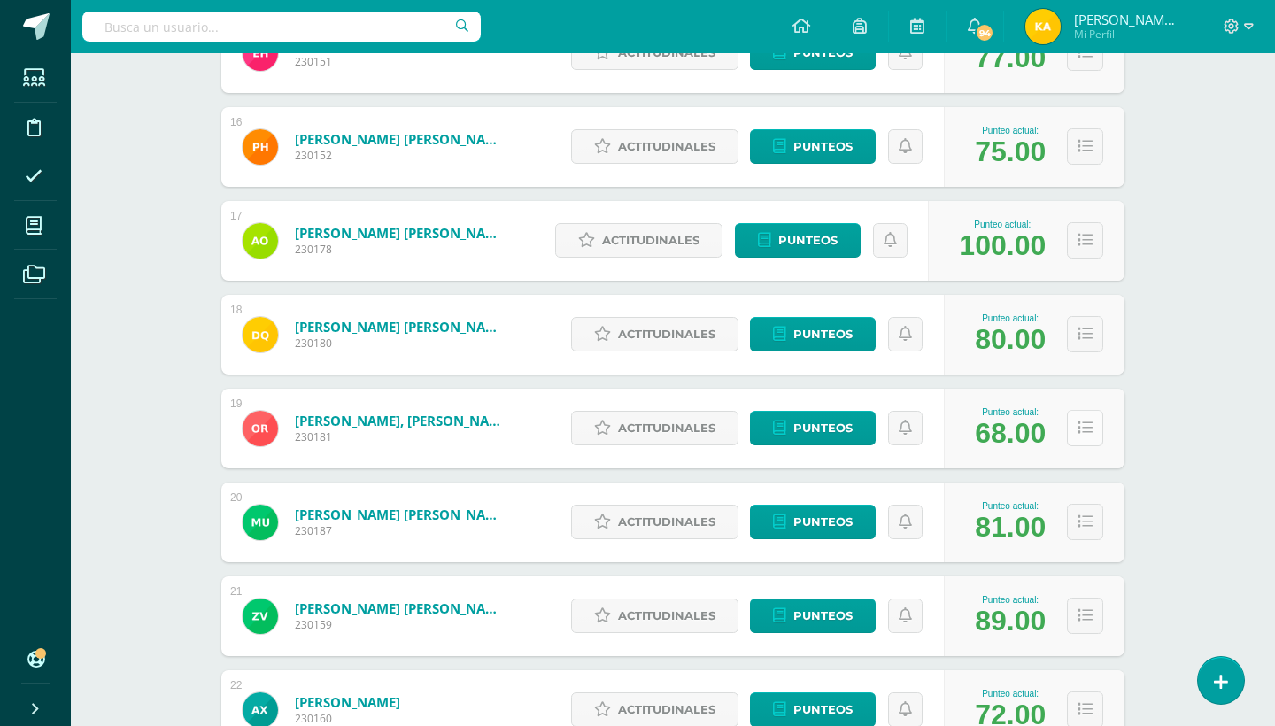
click at [1079, 424] on icon at bounding box center [1084, 428] width 15 height 15
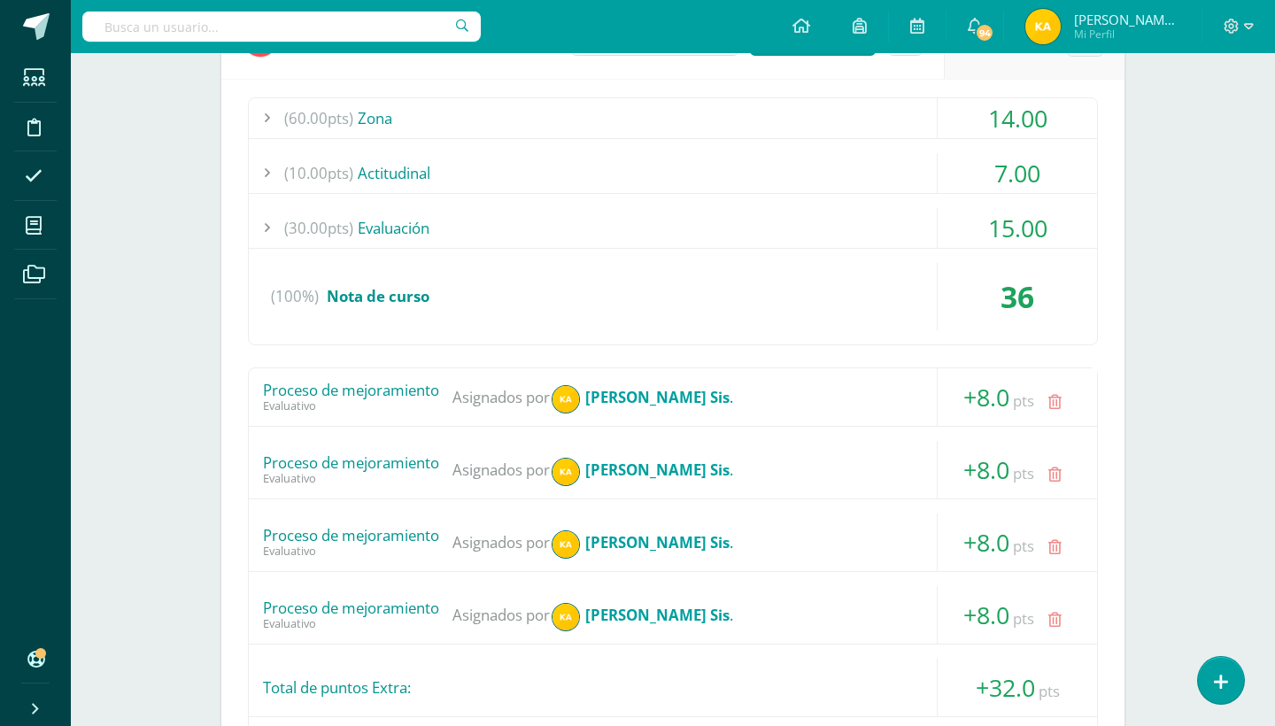
scroll to position [2111, 0]
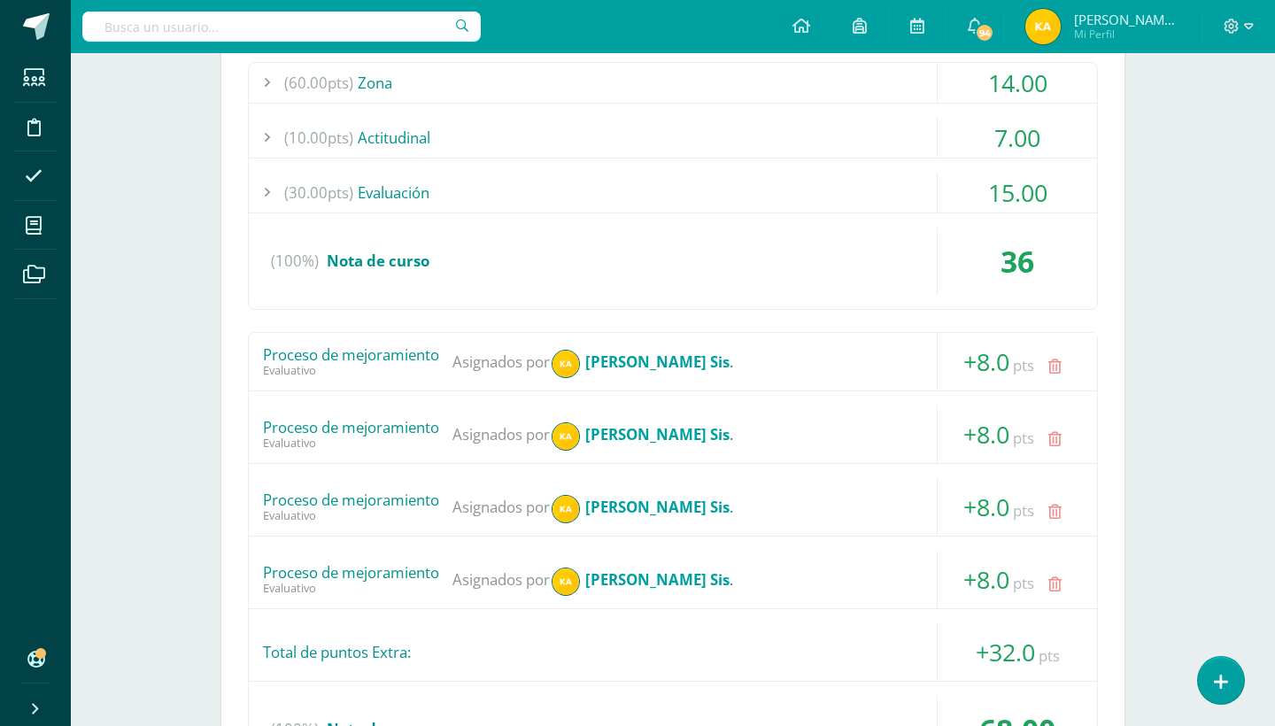
click at [1050, 442] on icon at bounding box center [1054, 439] width 13 height 15
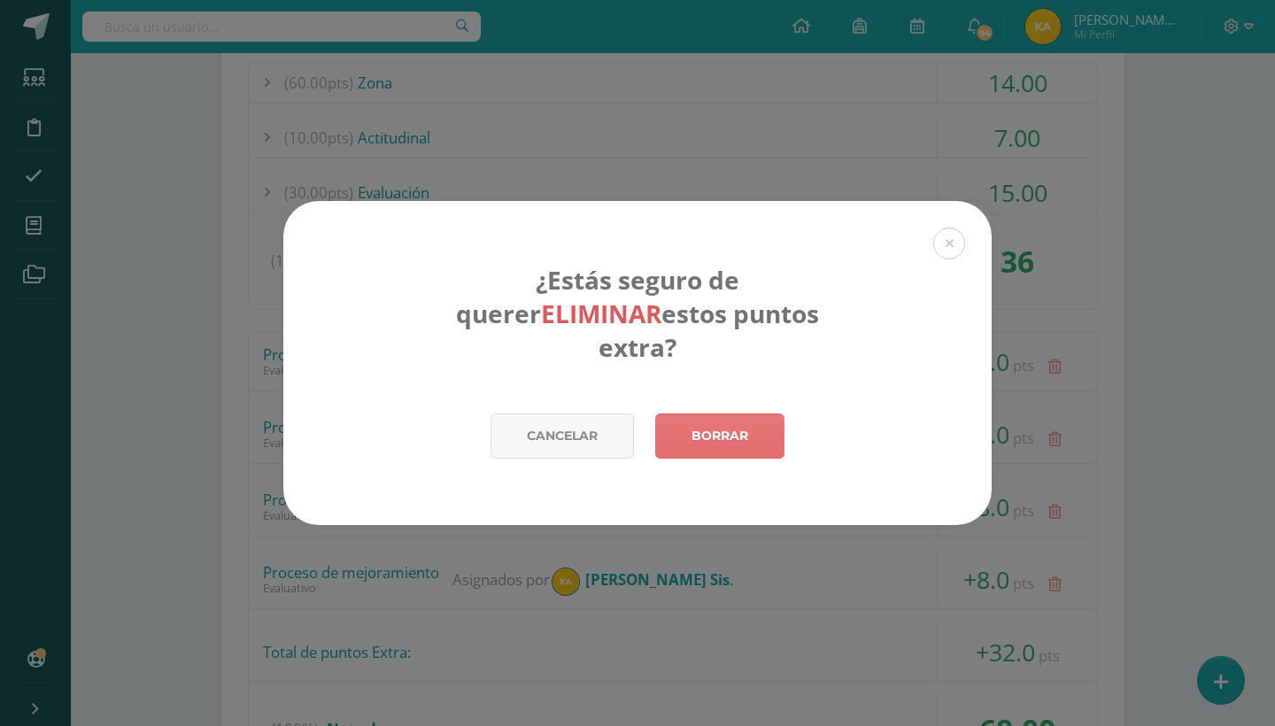
click at [760, 427] on link "Borrar" at bounding box center [719, 435] width 129 height 45
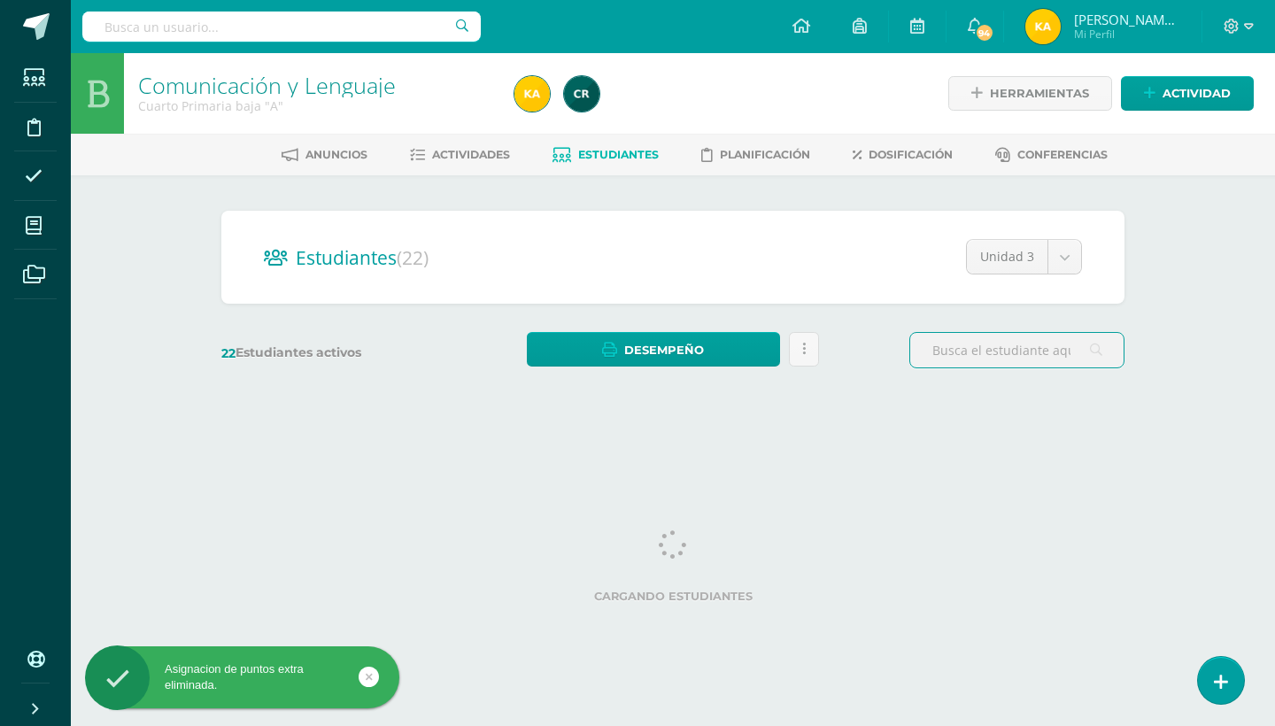
click at [1211, 314] on div "Comunicación y Lenguaje Cuarto Primaria baja "A" Herramientas Detalle de asiste…" at bounding box center [673, 236] width 1204 height 367
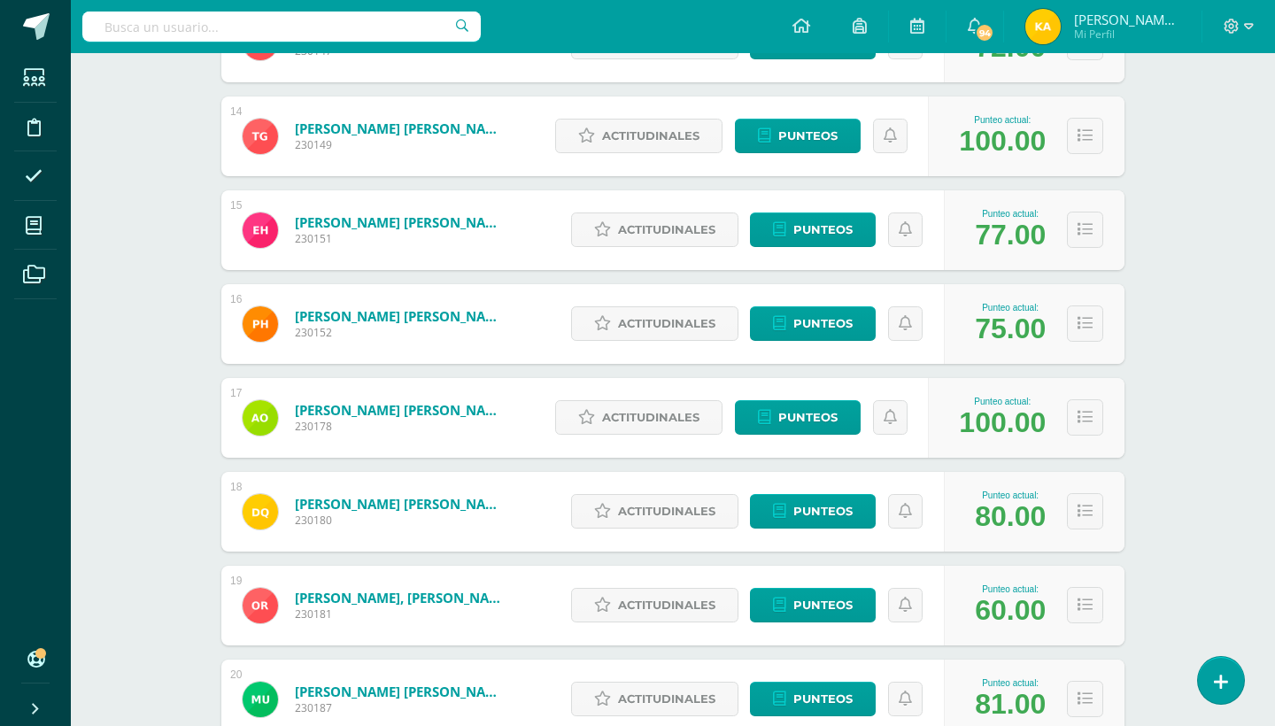
scroll to position [1579, 0]
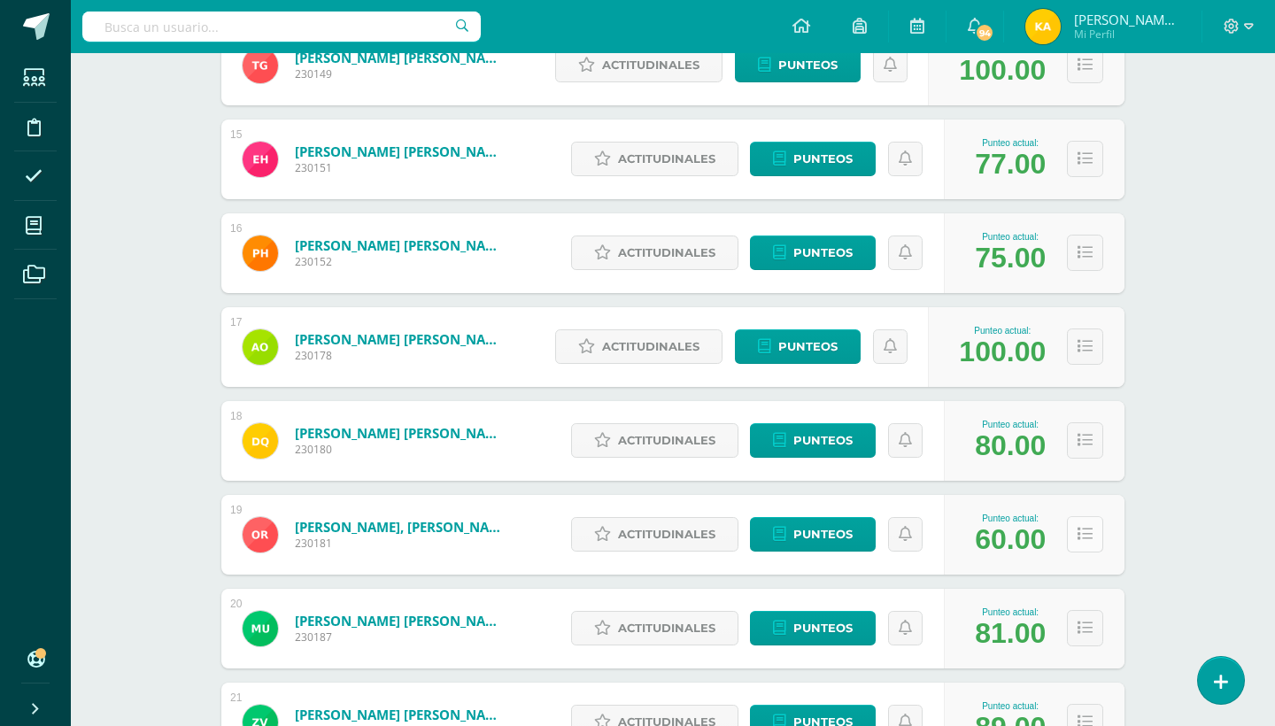
click at [1098, 532] on button at bounding box center [1085, 534] width 36 height 36
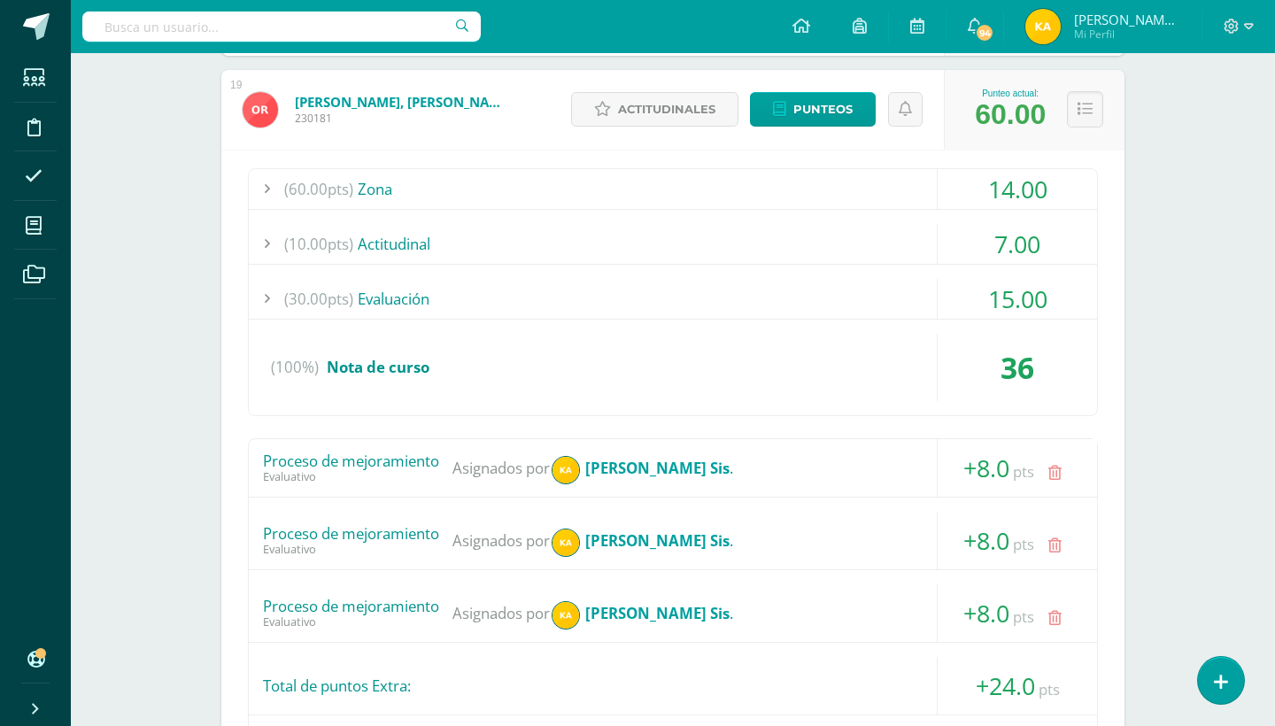
scroll to position [2075, 0]
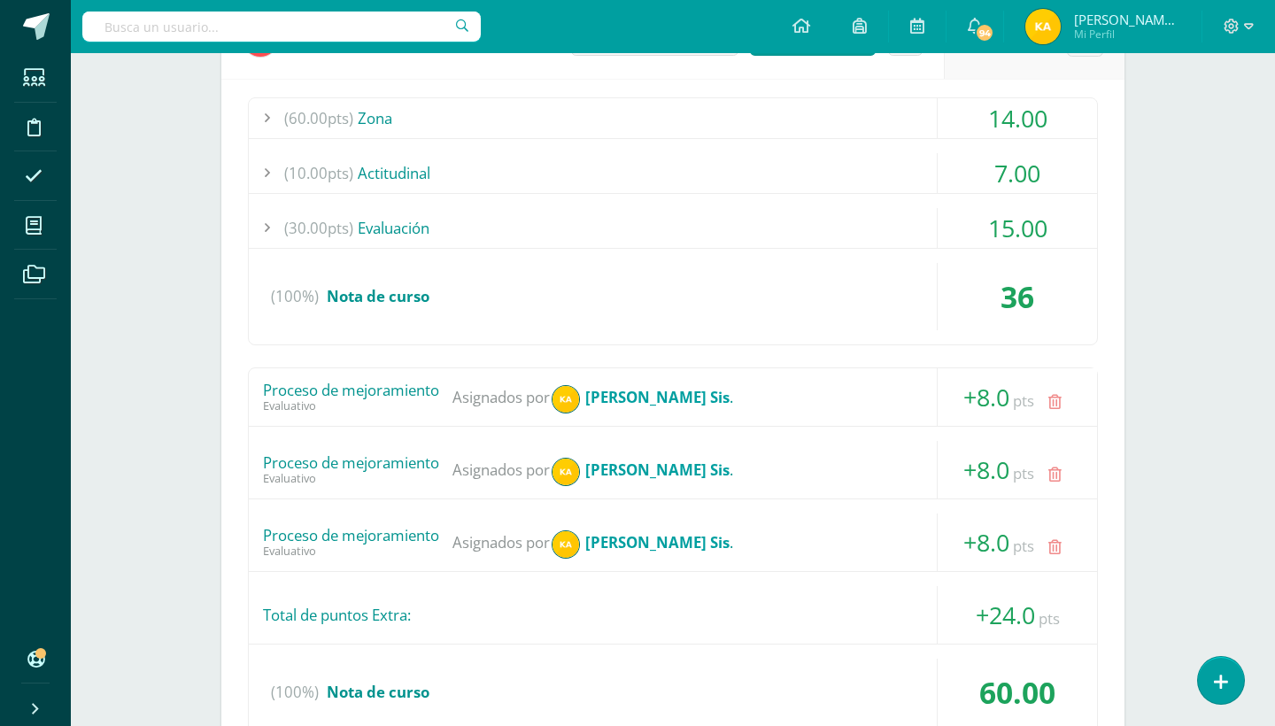
click at [1059, 486] on link at bounding box center [1055, 475] width 35 height 35
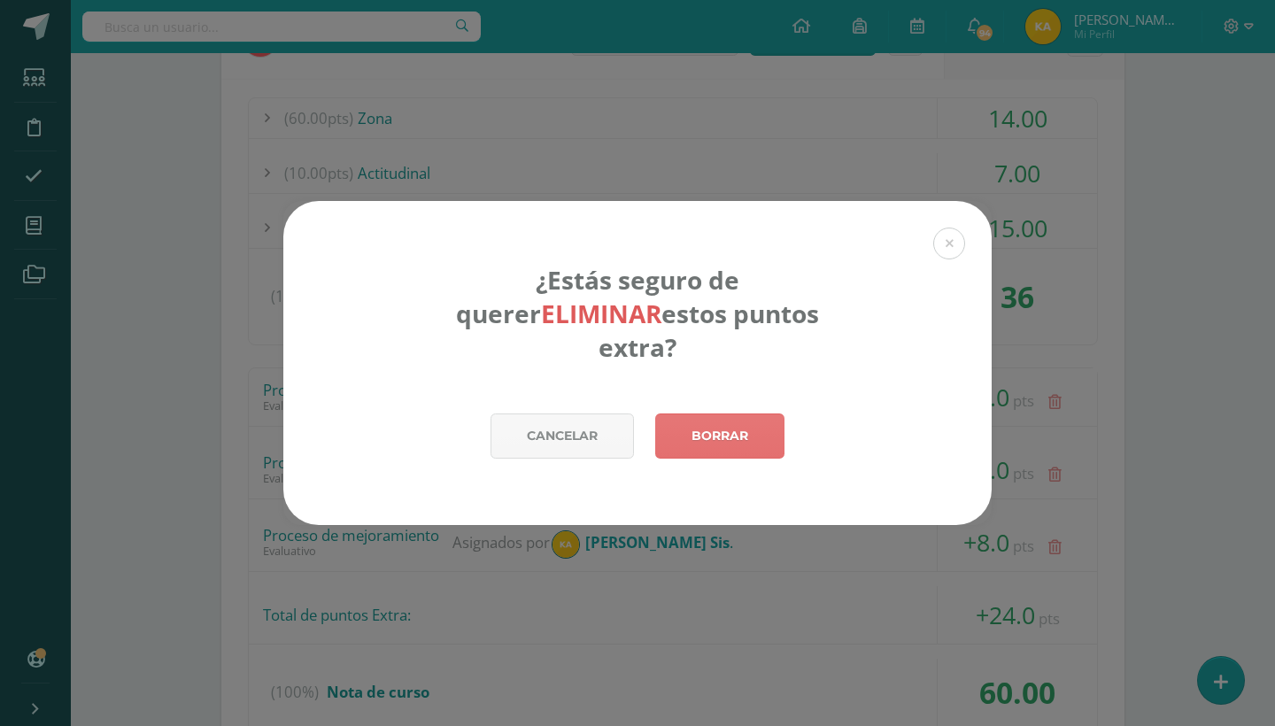
click at [759, 435] on link "Borrar" at bounding box center [719, 435] width 129 height 45
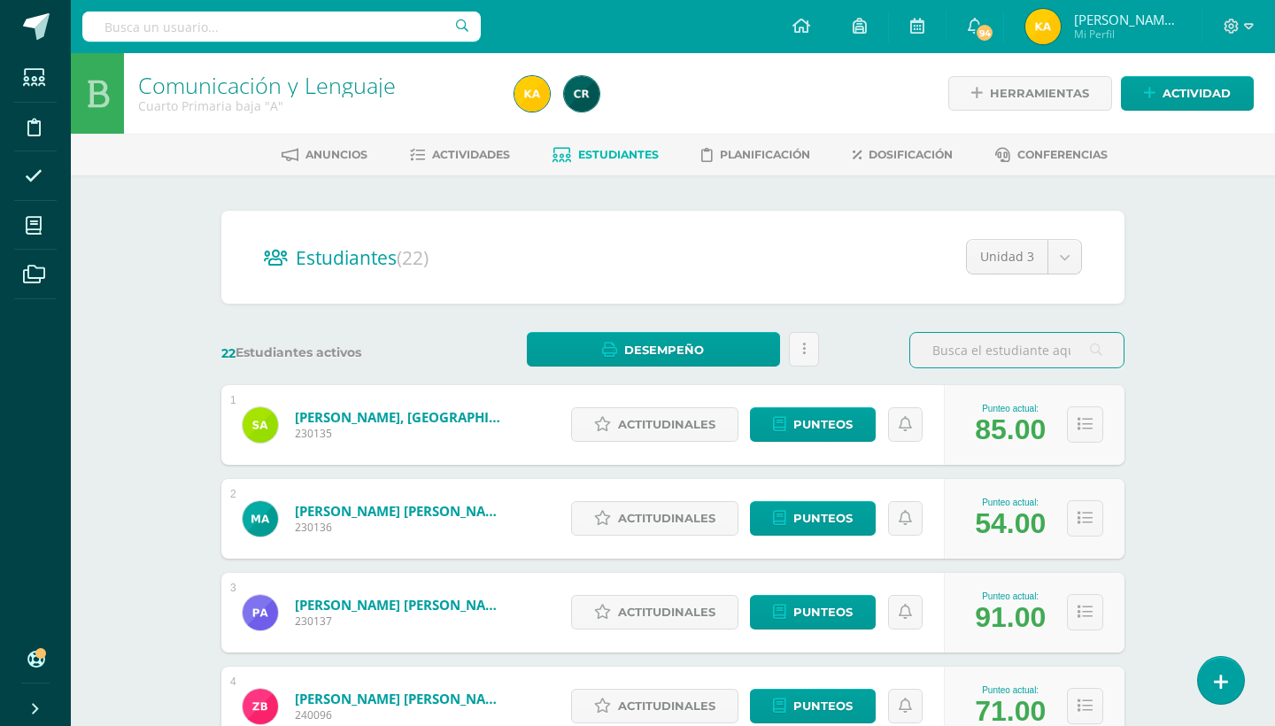
click at [1262, 226] on div "Comunicación y Lenguaje Cuarto Primaria baja "A" Herramientas Detalle de asiste…" at bounding box center [673, 737] width 1204 height 1368
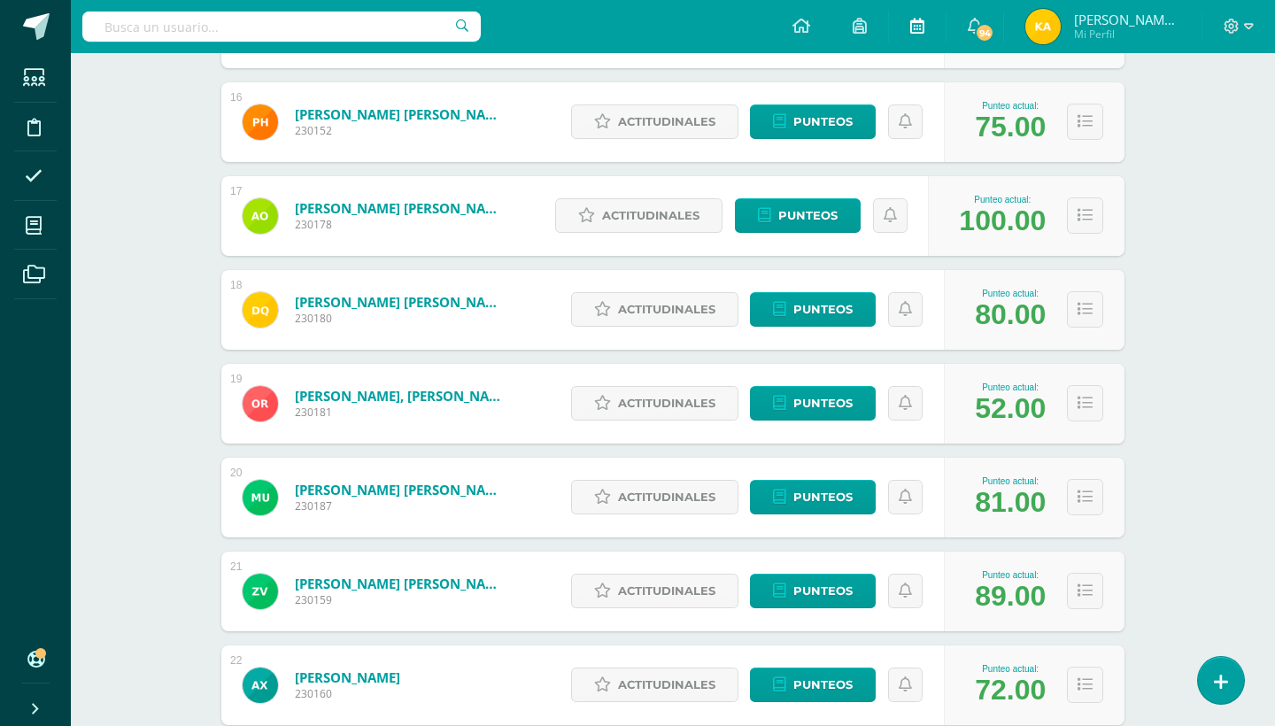
scroll to position [1746, 0]
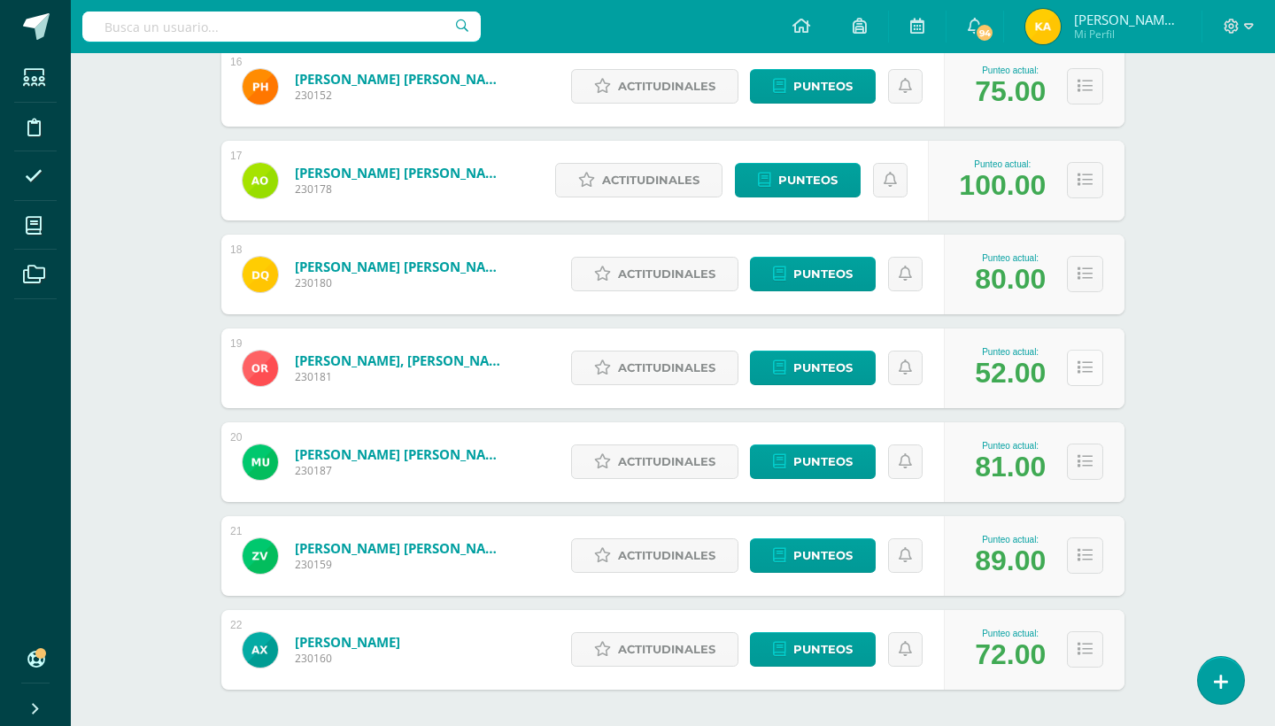
click at [1092, 354] on button at bounding box center [1085, 368] width 36 height 36
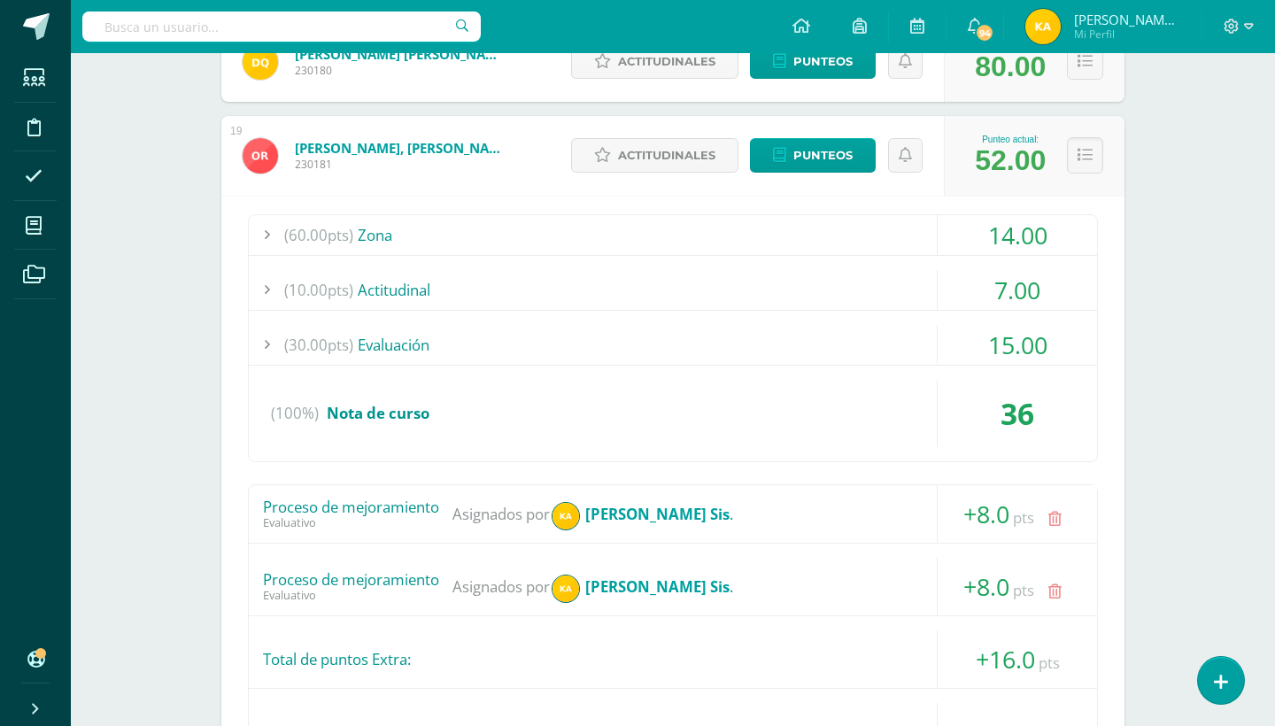
scroll to position [1994, 0]
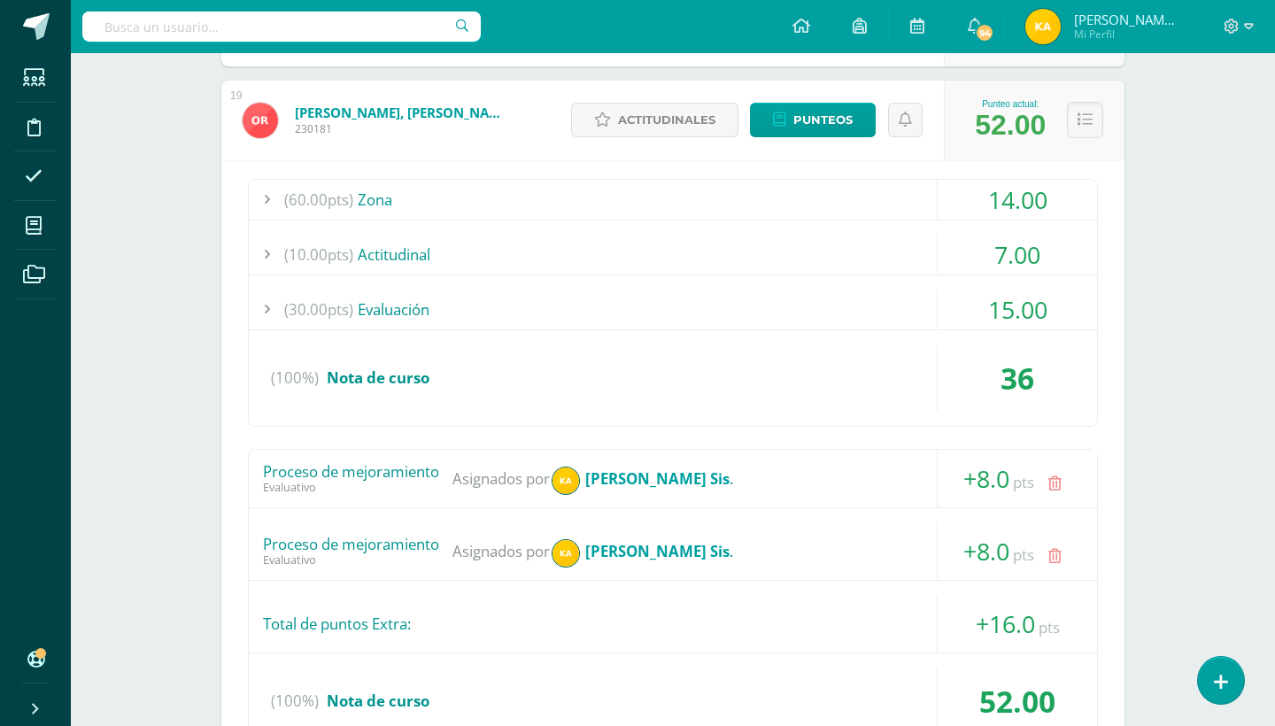
click at [1061, 549] on icon at bounding box center [1054, 556] width 13 height 15
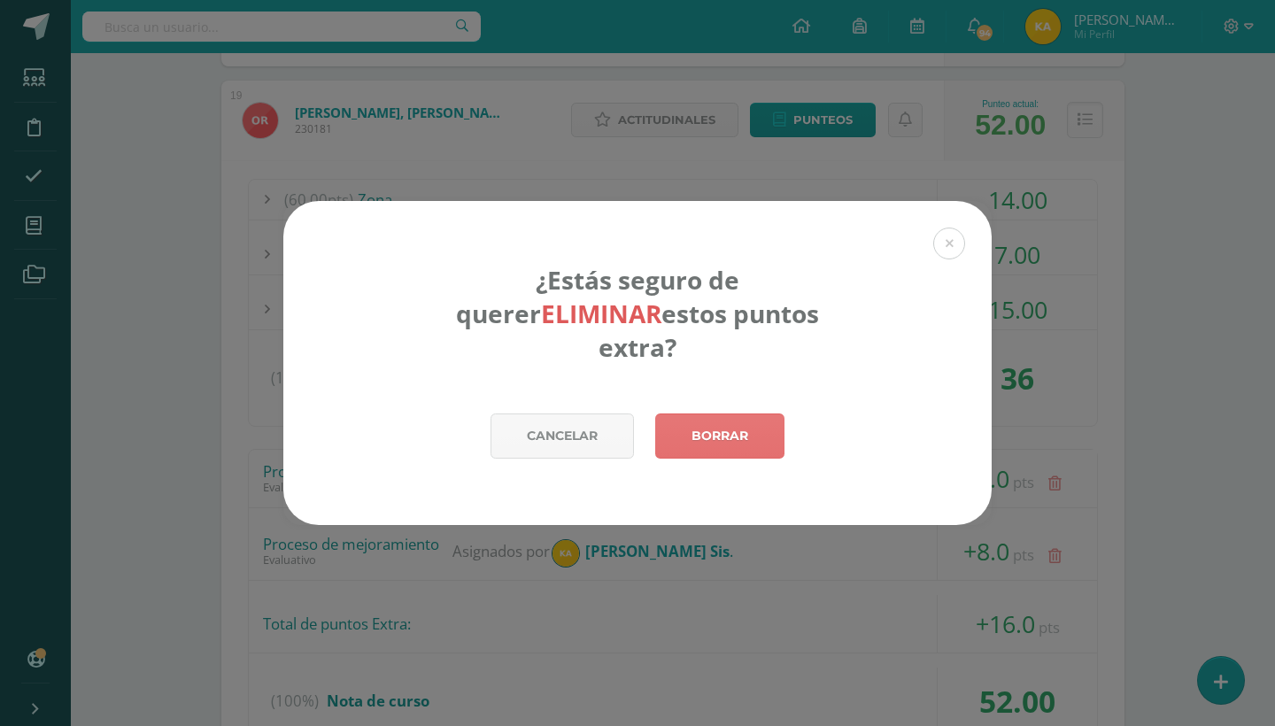
click at [743, 417] on link "Borrar" at bounding box center [719, 435] width 129 height 45
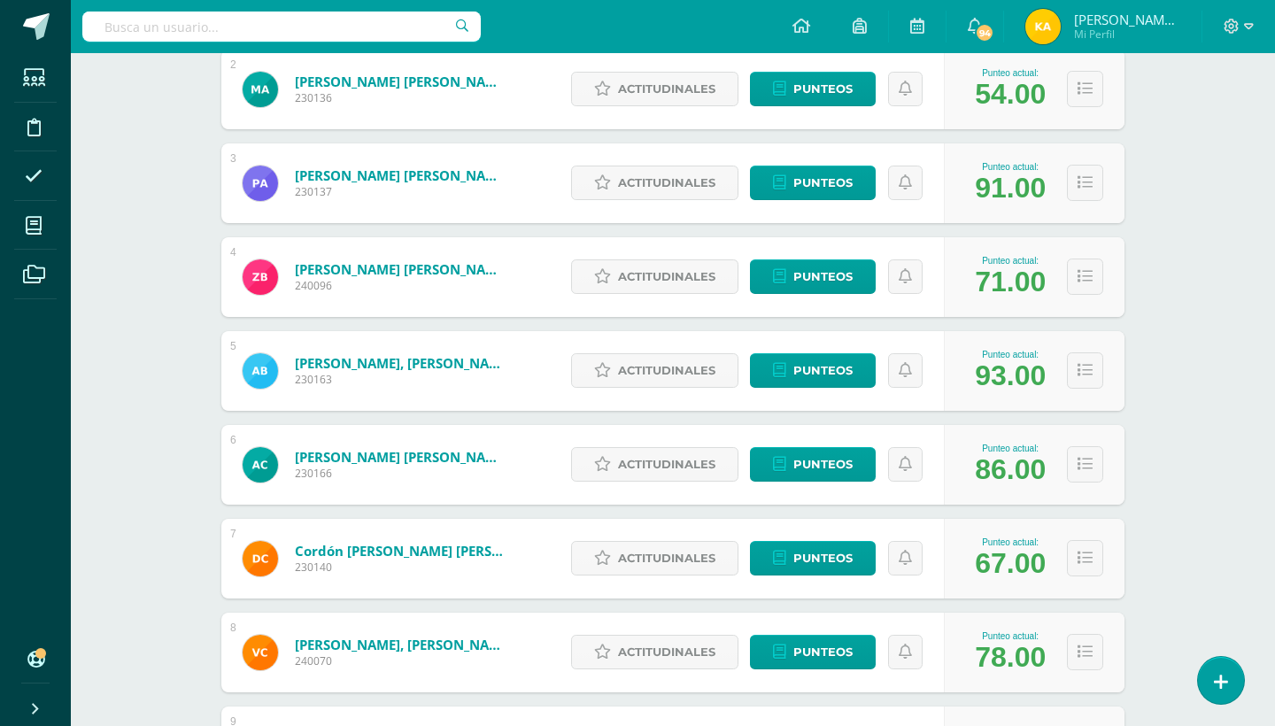
scroll to position [438, 0]
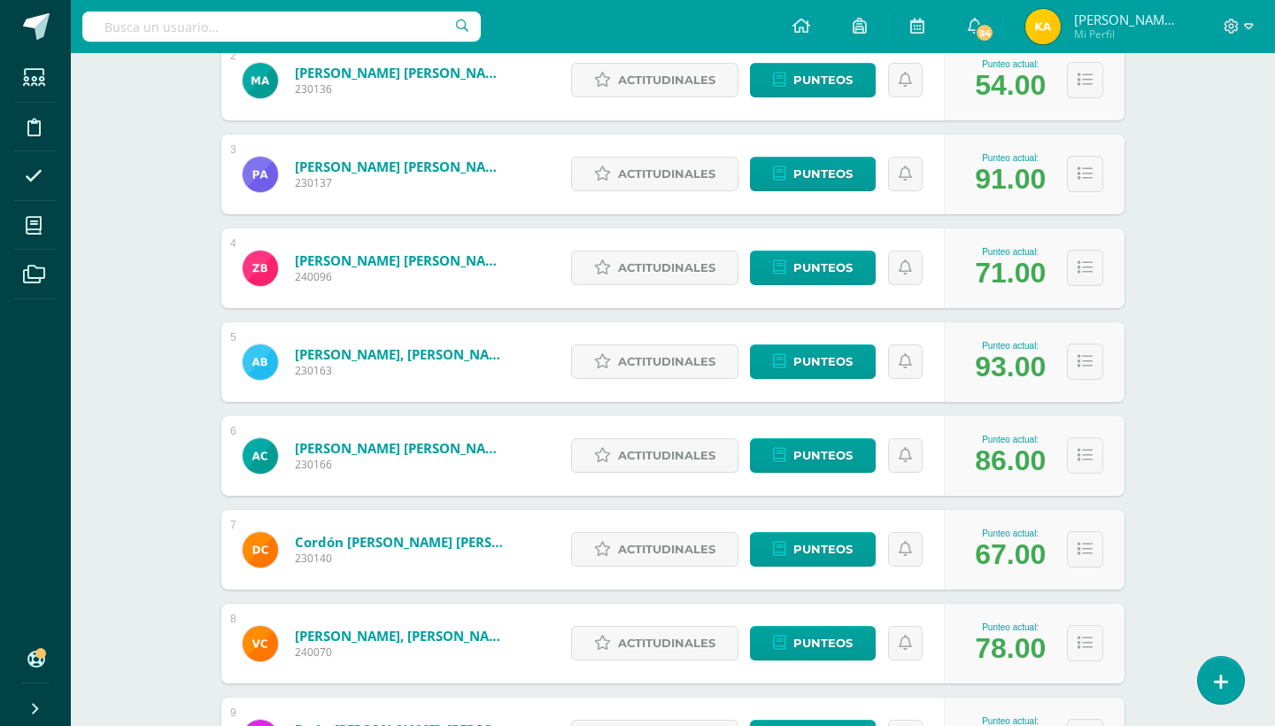
click at [1201, 565] on div "Comunicación y Lenguaje Cuarto Primaria baja "A" Herramientas Detalle de asiste…" at bounding box center [673, 299] width 1204 height 1368
click at [841, 548] on span "Punteos" at bounding box center [822, 549] width 59 height 33
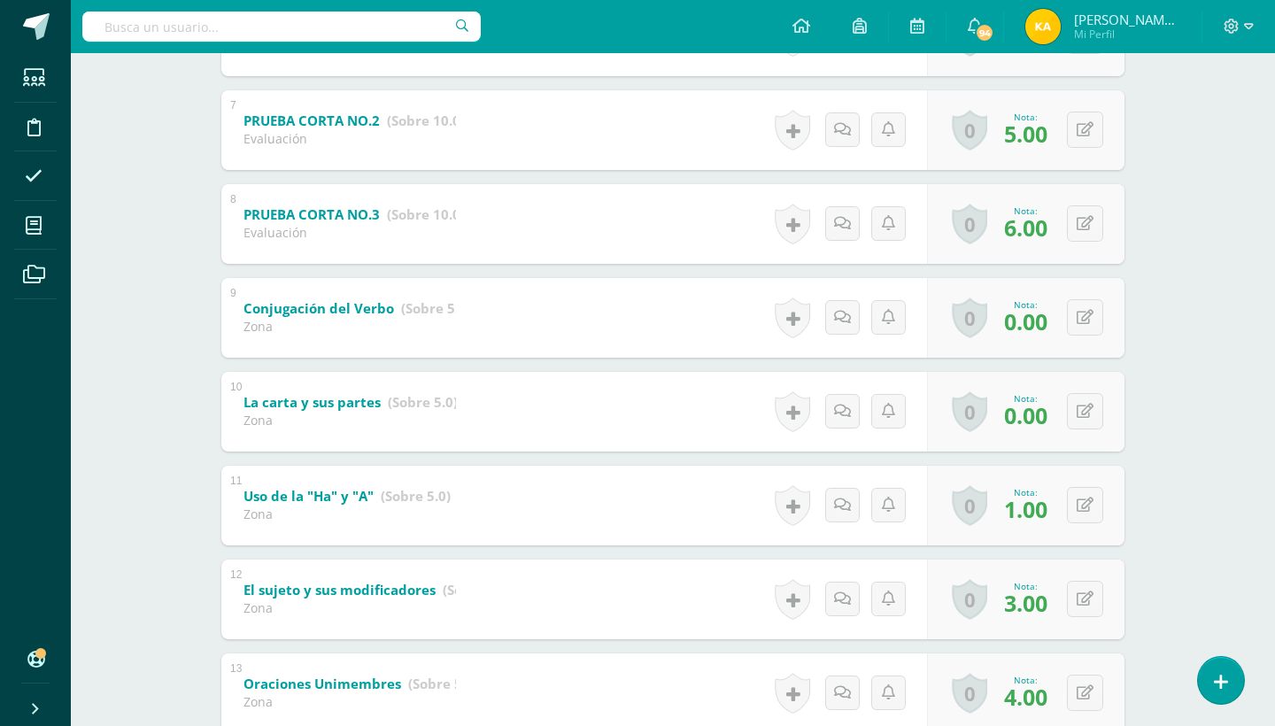
scroll to position [950, 0]
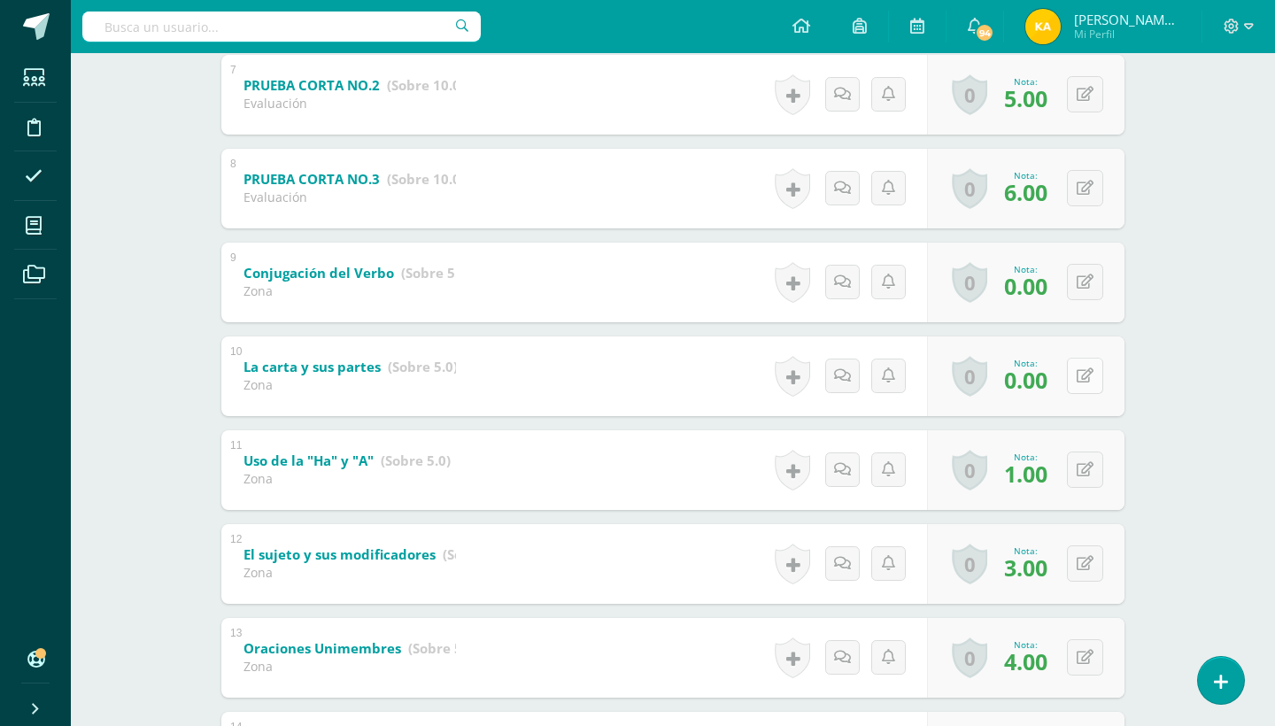
click at [1088, 380] on icon at bounding box center [1084, 375] width 17 height 15
type input "4"
click at [1085, 275] on icon at bounding box center [1084, 281] width 17 height 15
type input "4"
click at [1058, 289] on link at bounding box center [1049, 287] width 35 height 35
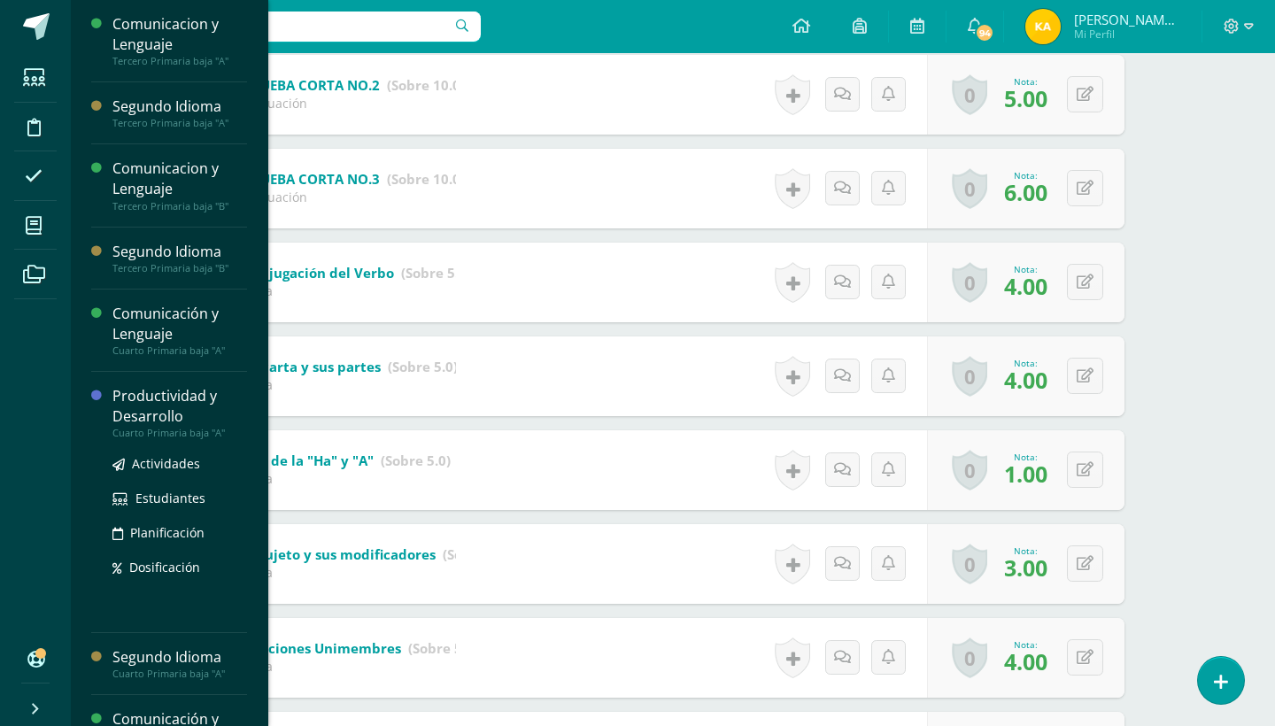
click at [156, 401] on div "Productividad y Desarrollo" at bounding box center [179, 406] width 135 height 41
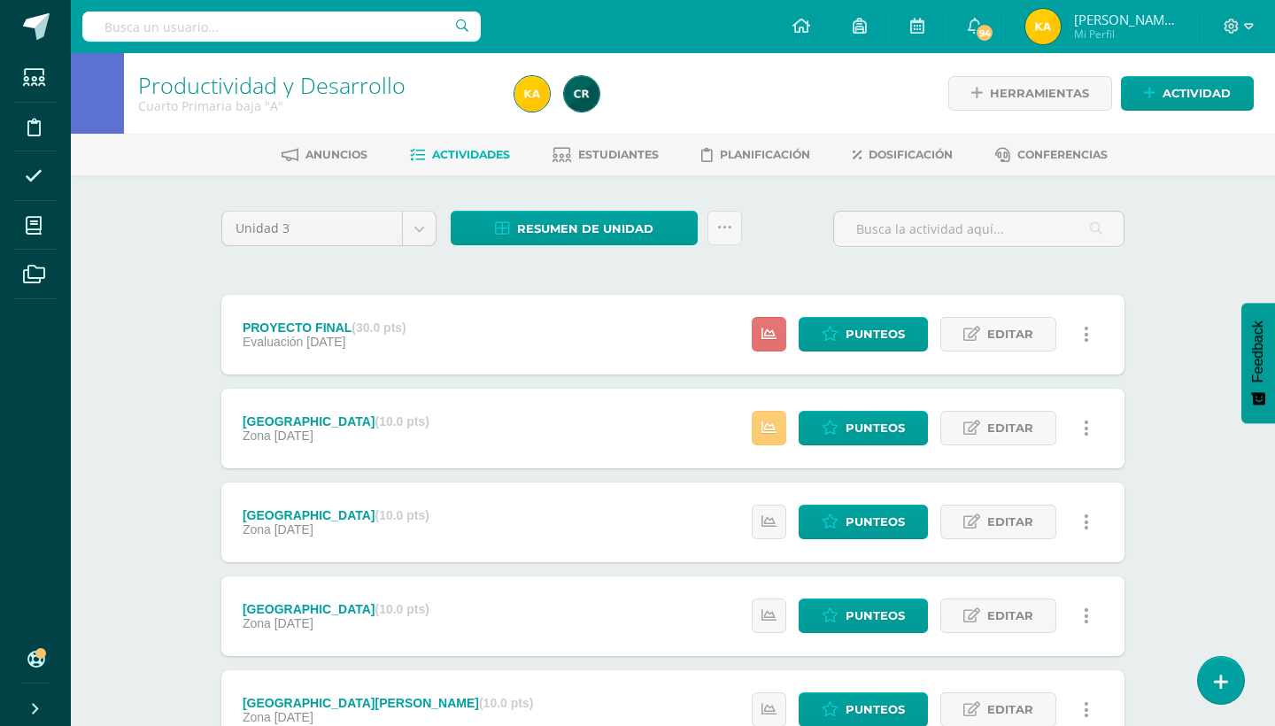
click at [766, 338] on icon at bounding box center [768, 334] width 15 height 15
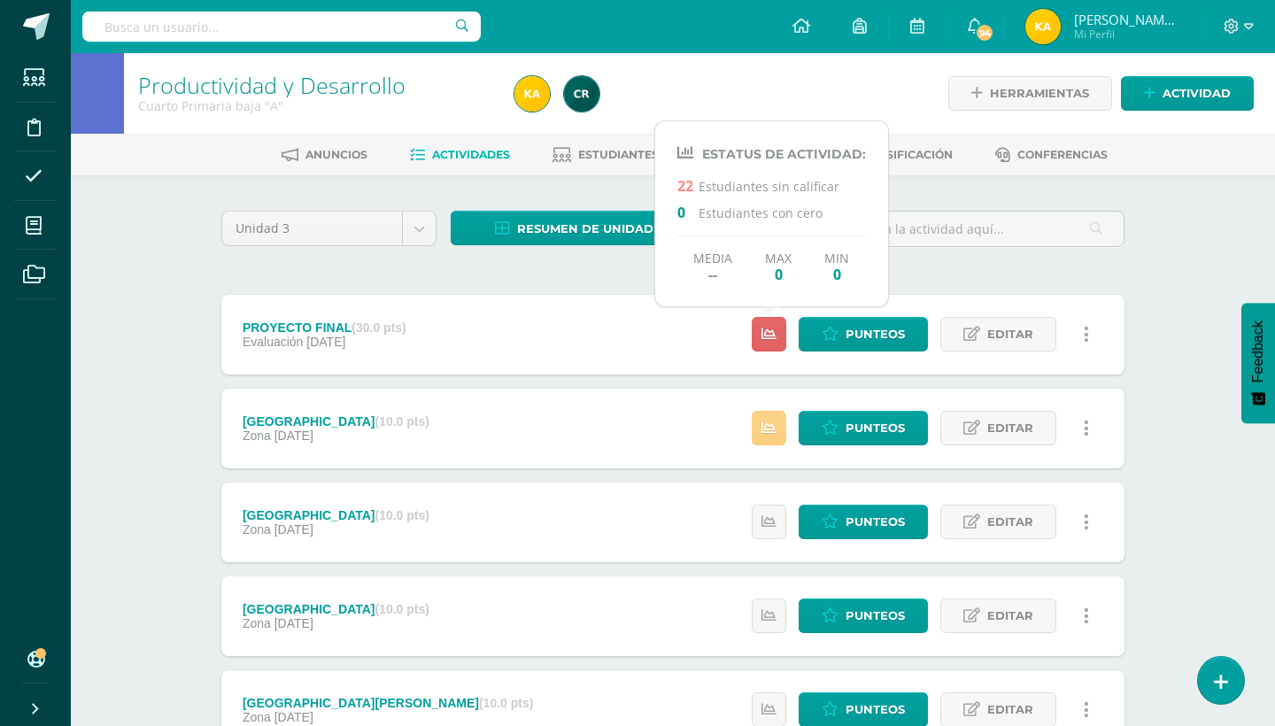
click at [776, 436] on link at bounding box center [769, 428] width 35 height 35
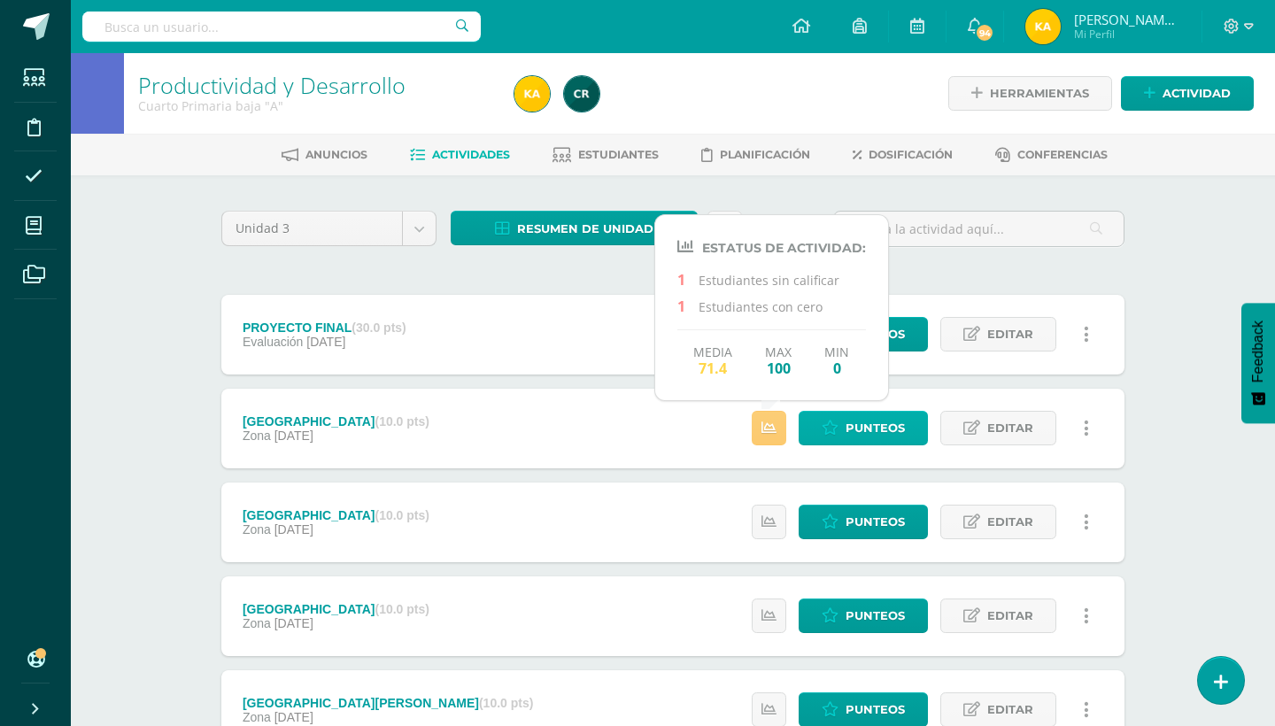
click at [856, 438] on span "Punteos" at bounding box center [874, 428] width 59 height 33
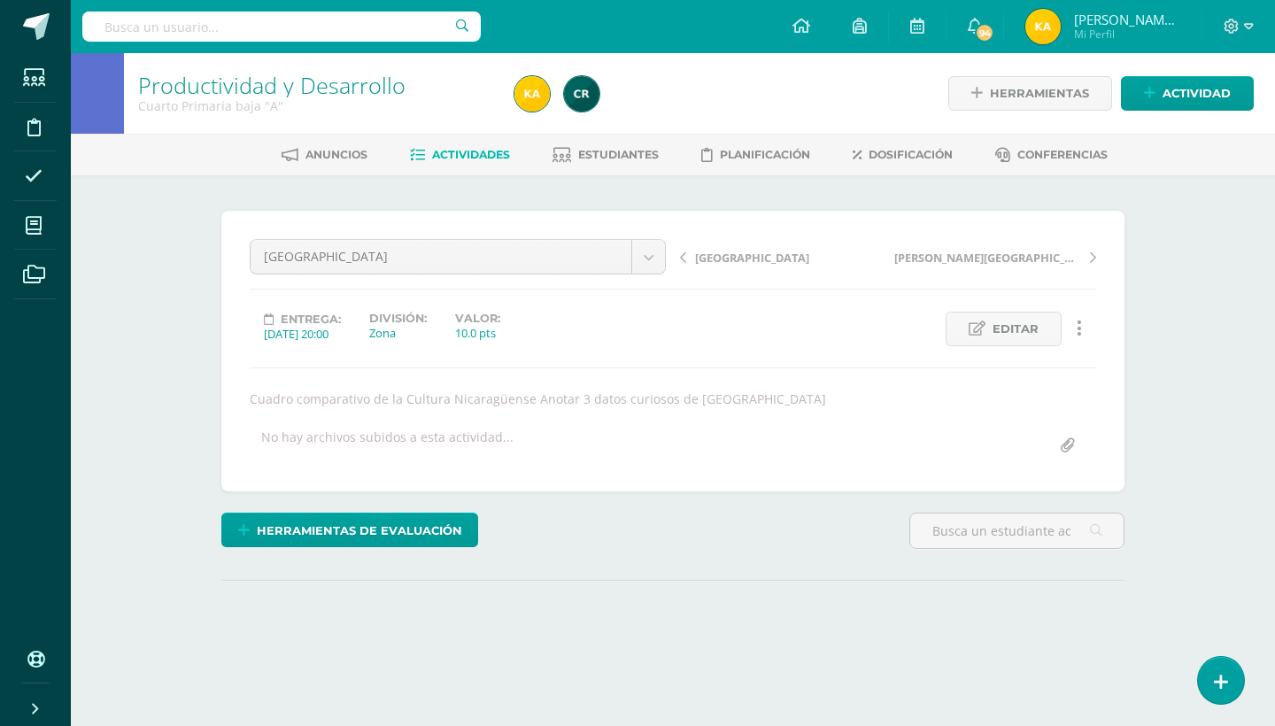
click at [1240, 405] on div "Productividad y Desarrollo Cuarto Primaria baja "A" Herramientas Detalle de asi…" at bounding box center [673, 385] width 1204 height 665
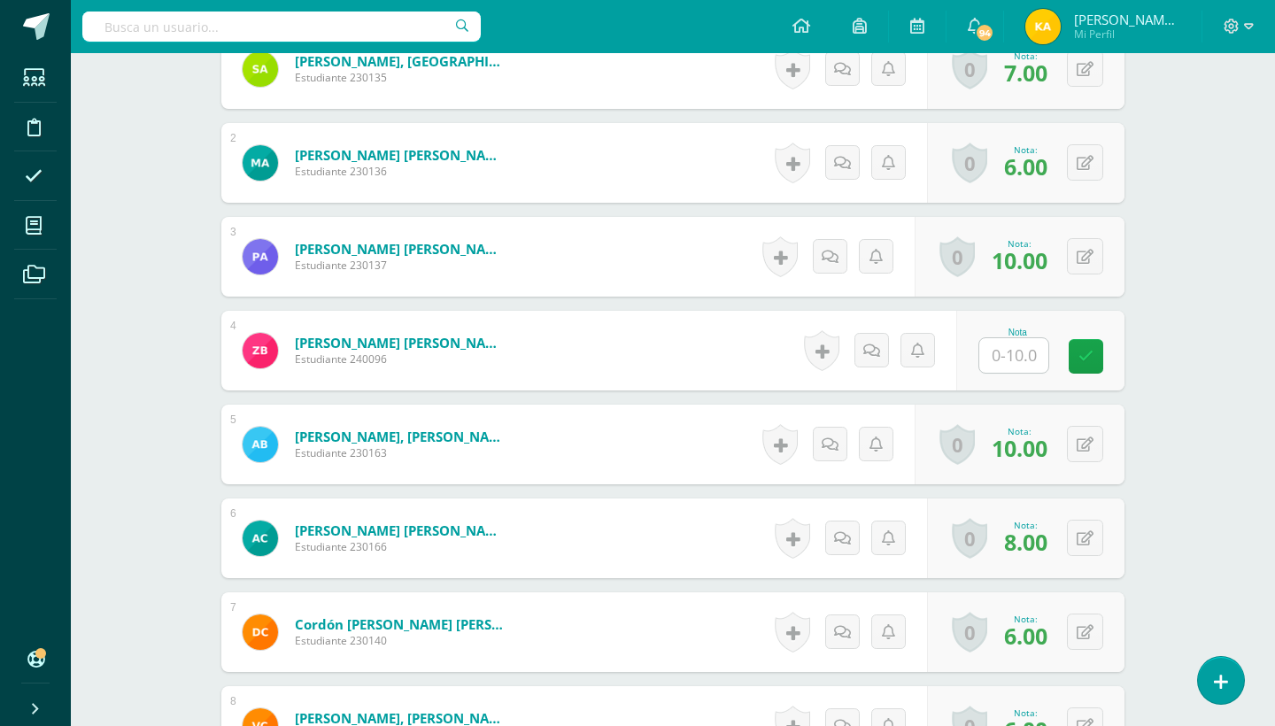
scroll to position [638, 0]
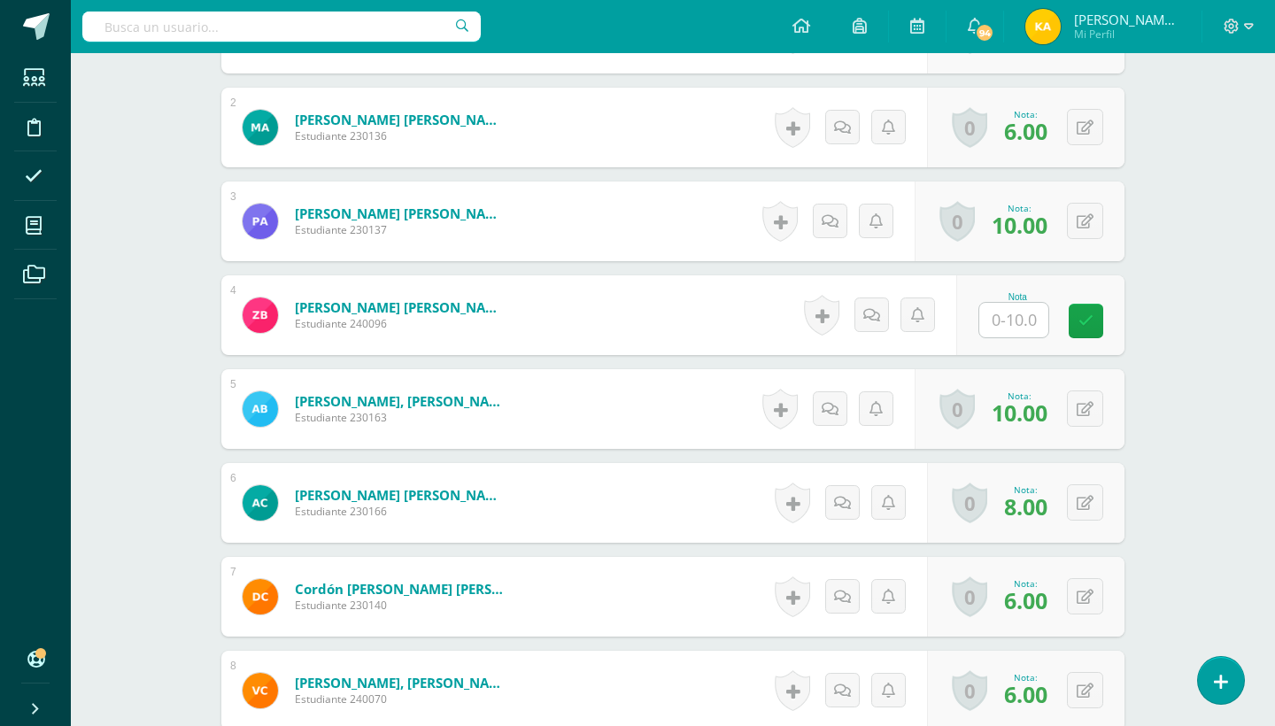
click at [1036, 320] on input "text" at bounding box center [1013, 320] width 69 height 35
type input "5"
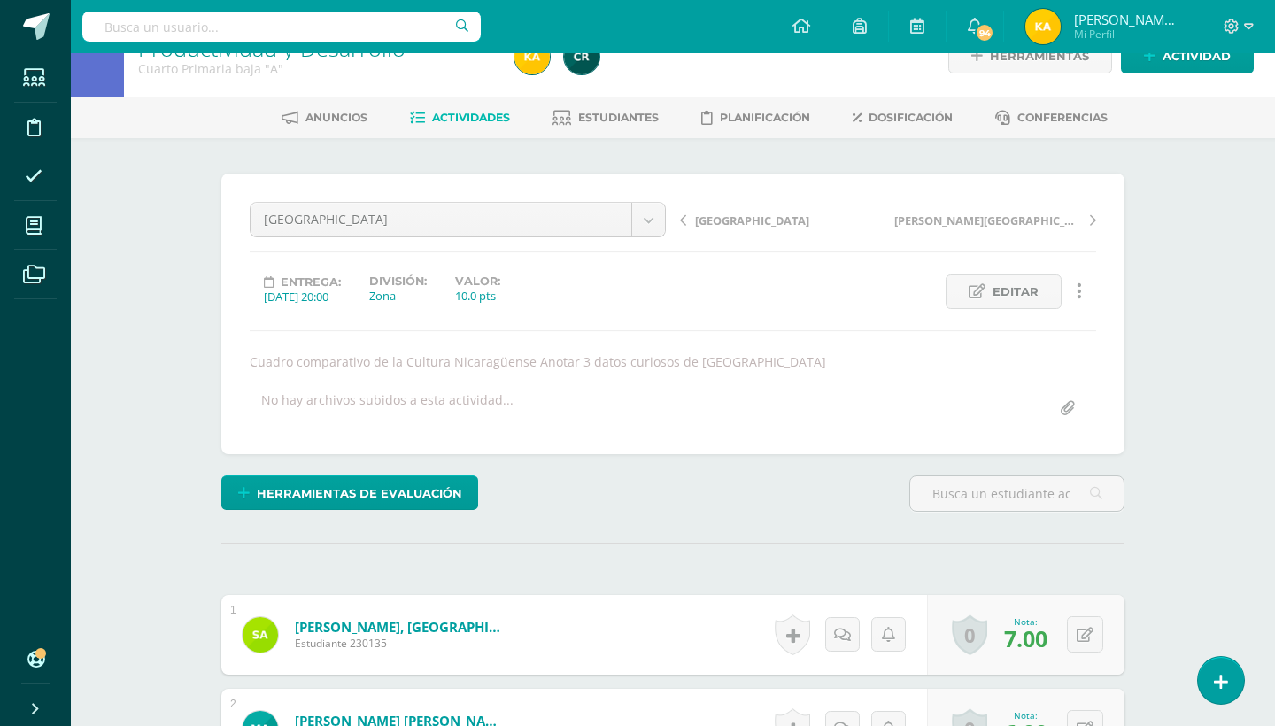
scroll to position [0, 0]
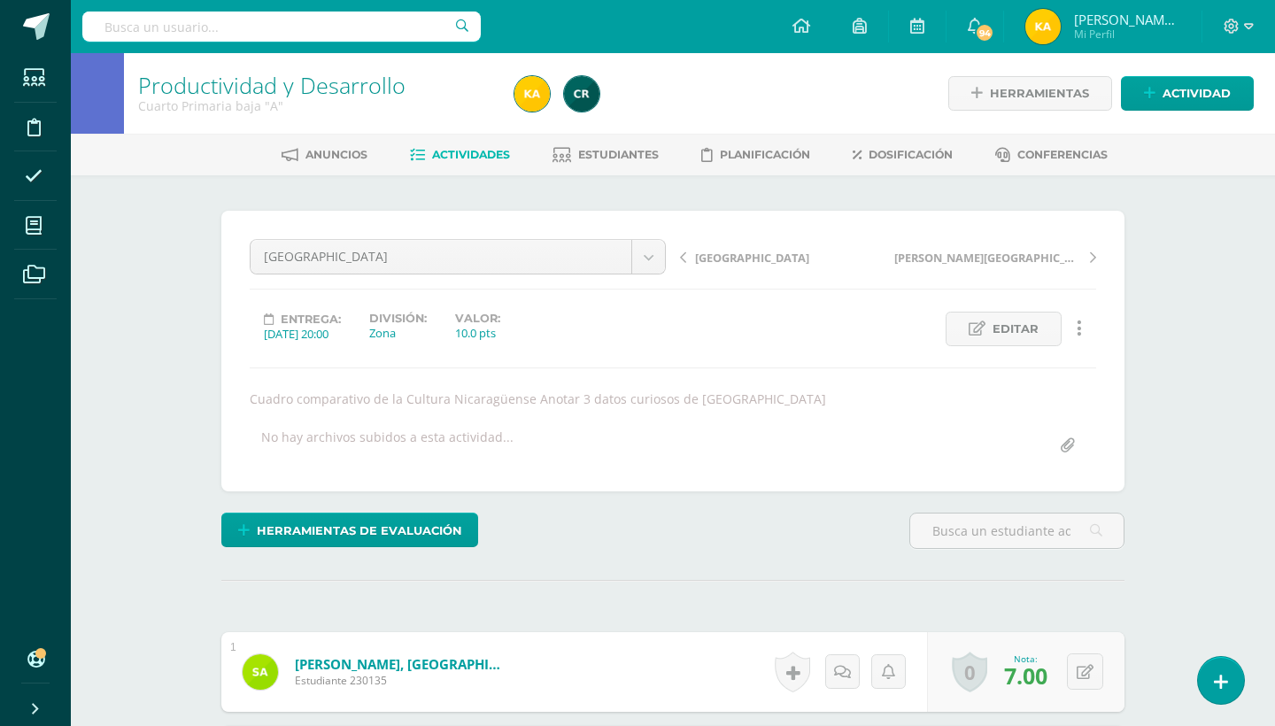
click at [465, 149] on span "Actividades" at bounding box center [471, 154] width 78 height 13
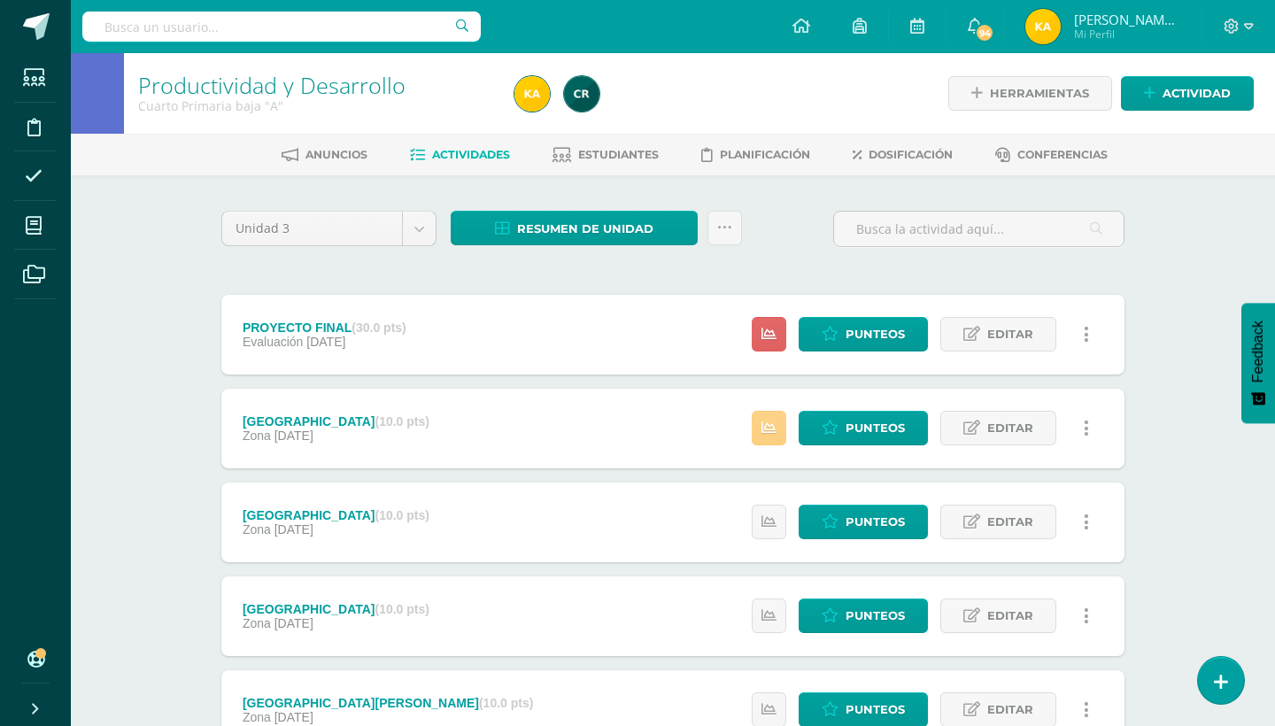
click at [768, 430] on icon at bounding box center [768, 428] width 15 height 15
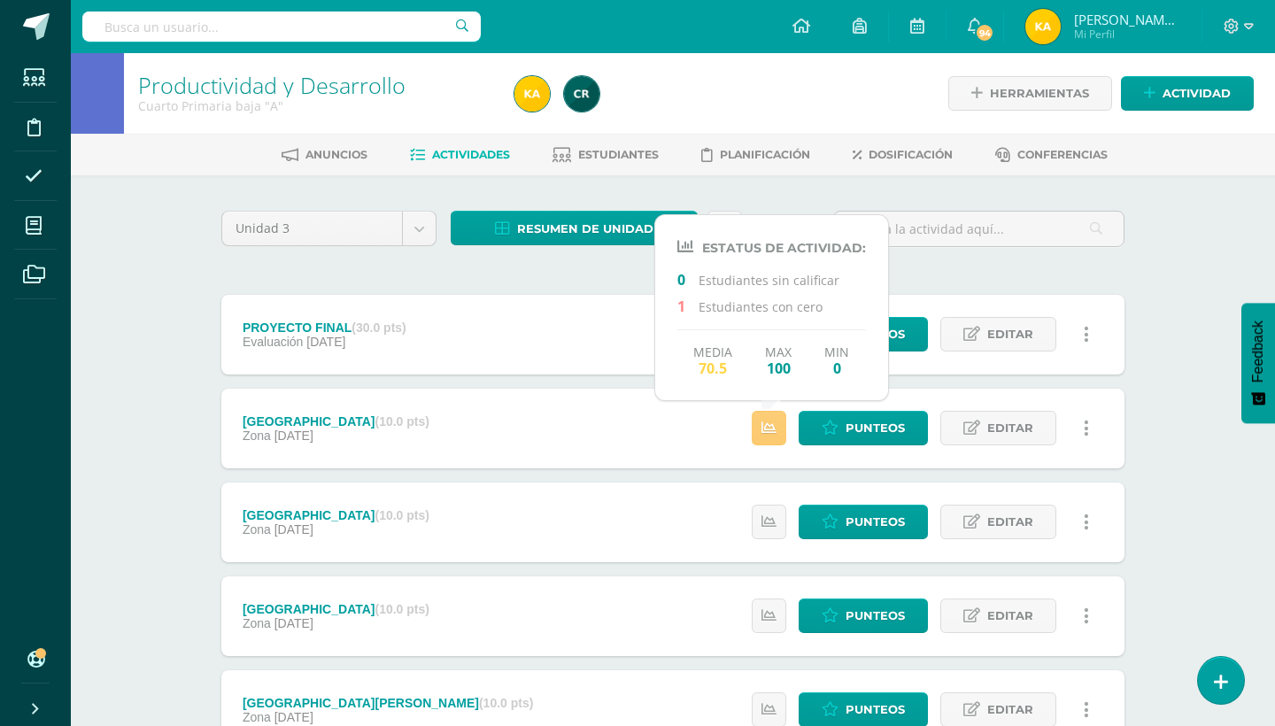
click at [1224, 519] on div "Productividad y Desarrollo Cuarto Primaria baja "A" Herramientas Detalle de asi…" at bounding box center [673, 601] width 1204 height 1096
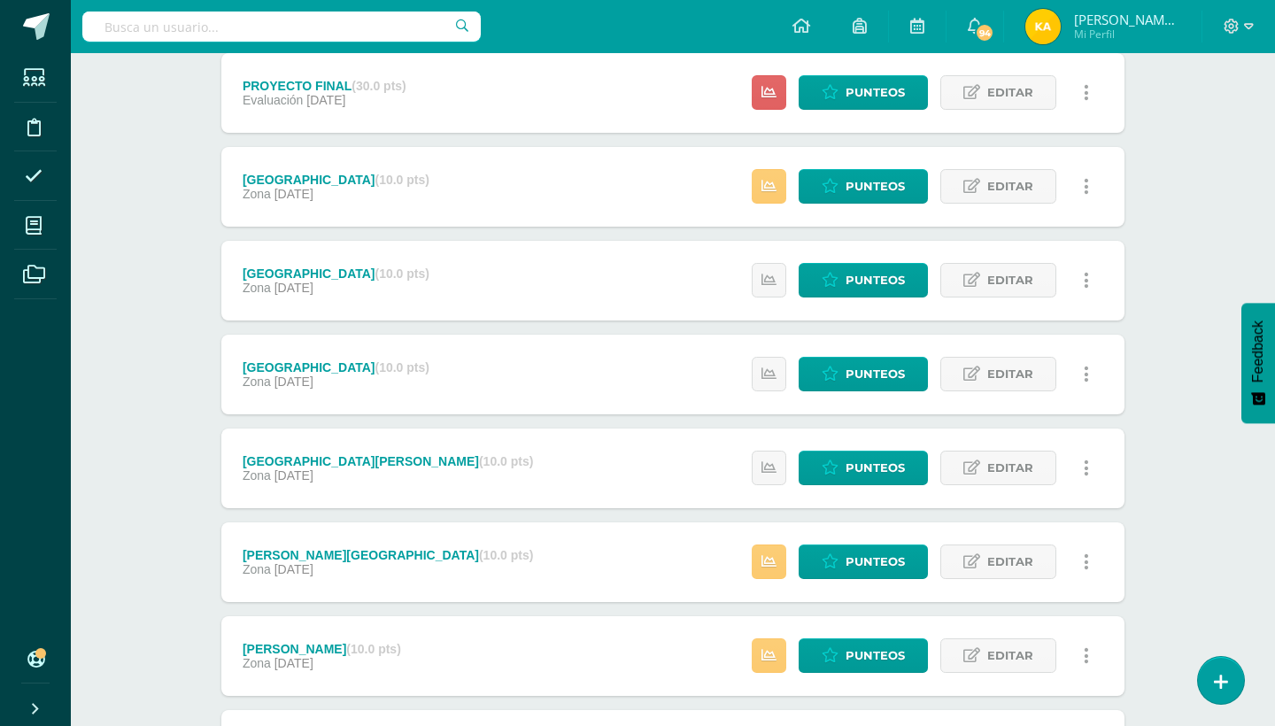
scroll to position [319, 0]
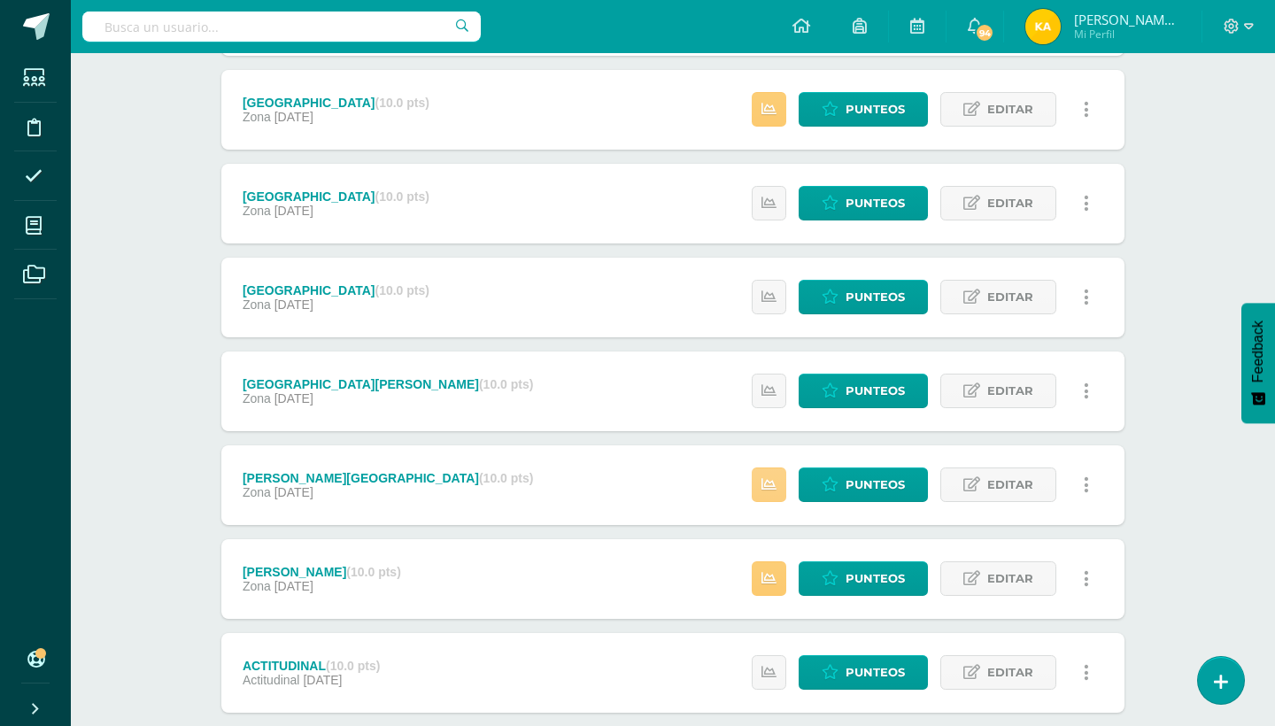
click at [761, 485] on link at bounding box center [769, 484] width 35 height 35
click at [778, 561] on link at bounding box center [769, 578] width 35 height 35
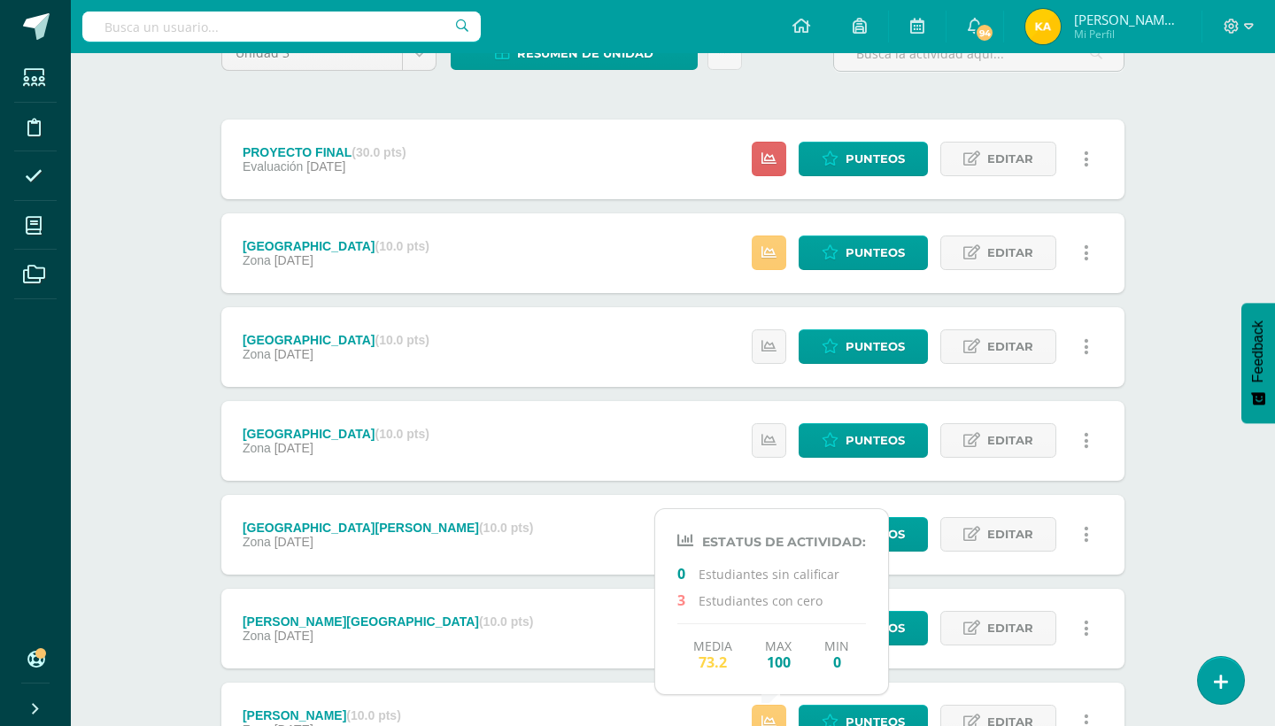
scroll to position [69, 0]
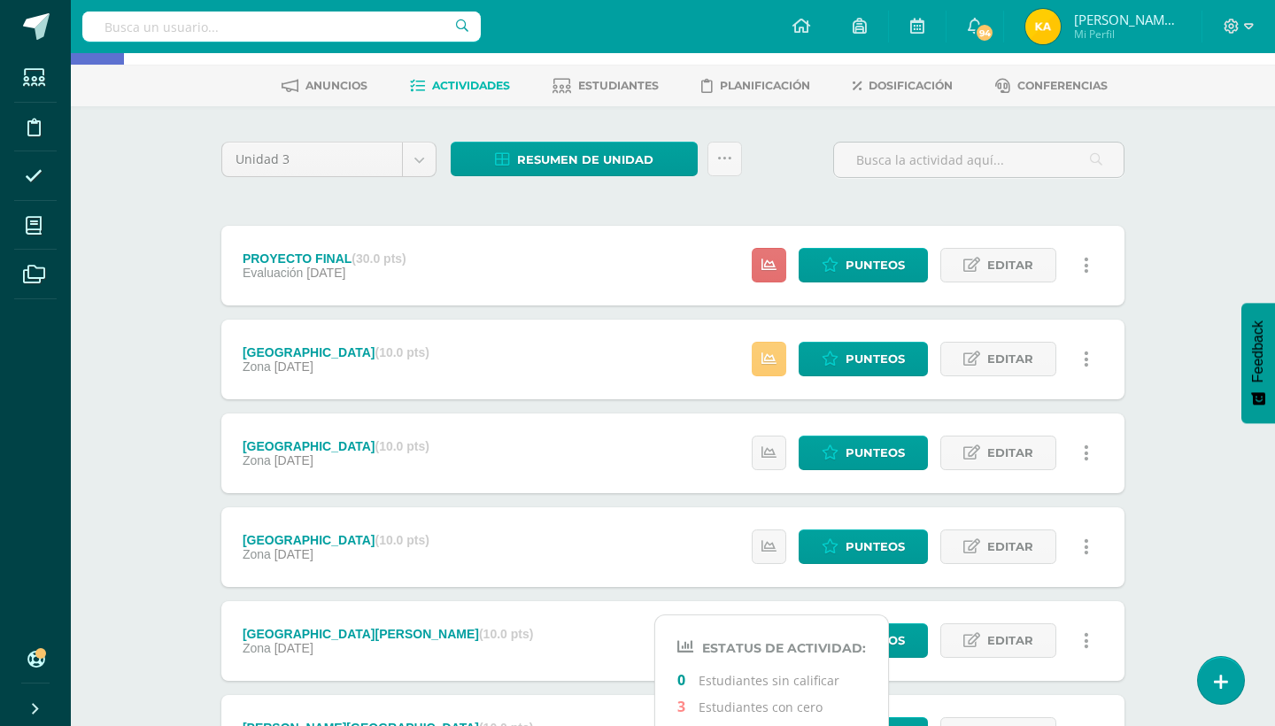
click at [769, 256] on link at bounding box center [769, 265] width 35 height 35
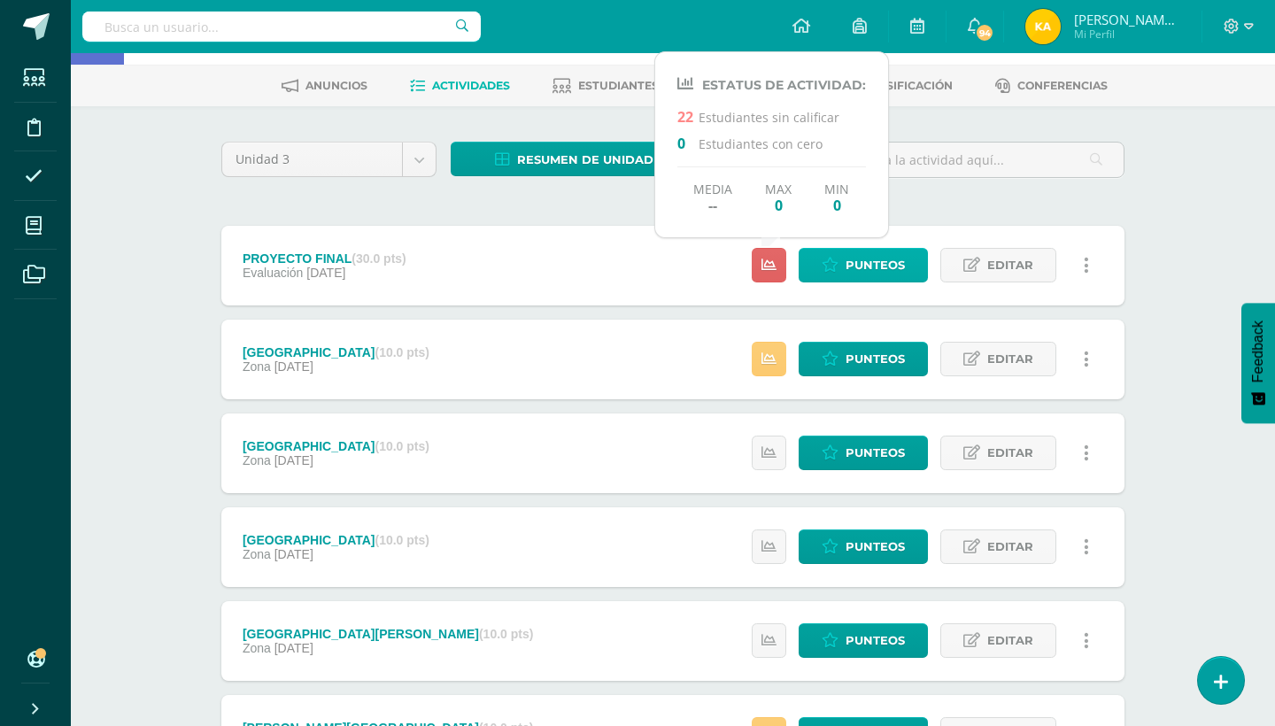
click at [845, 257] on link "Punteos" at bounding box center [863, 265] width 129 height 35
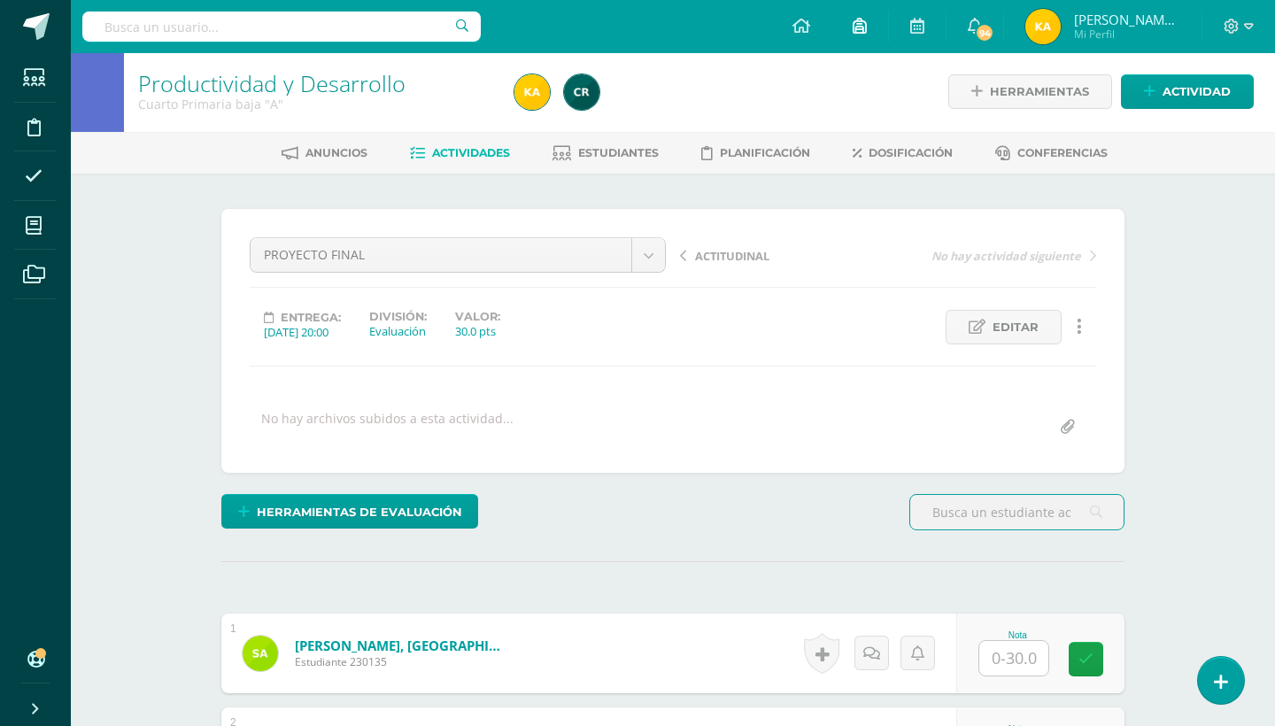
scroll to position [3, 0]
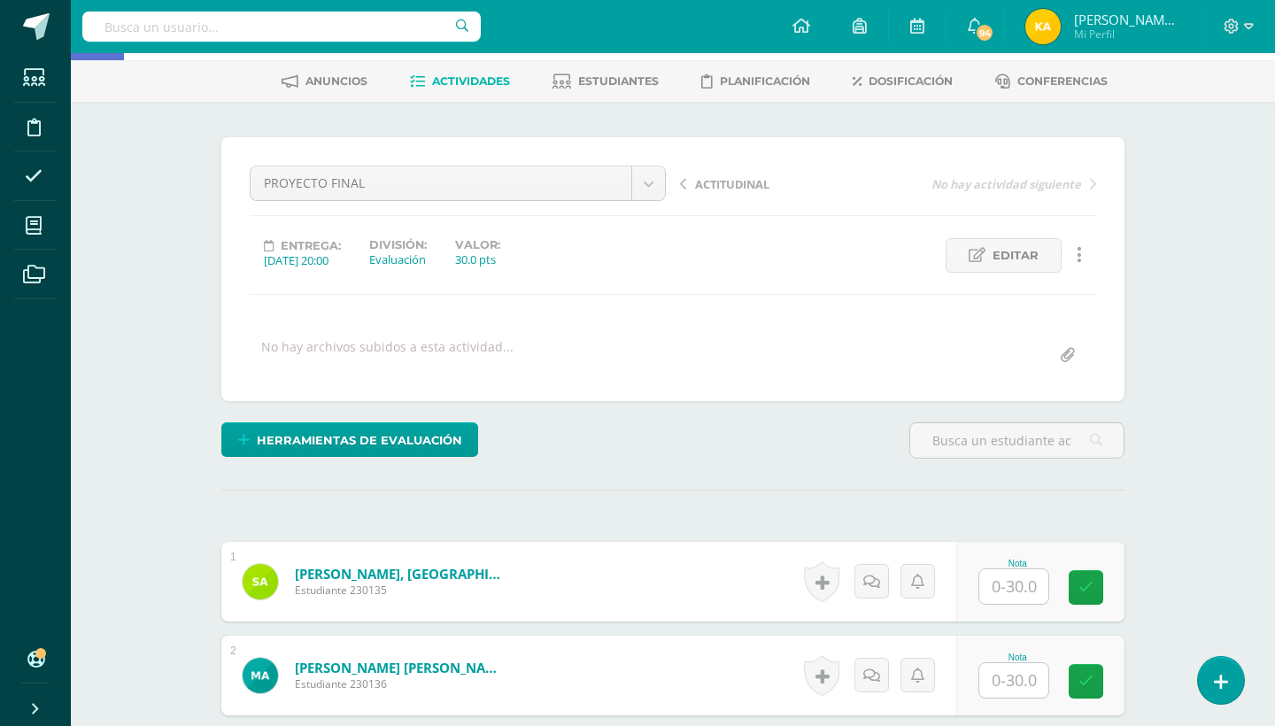
scroll to position [109, 0]
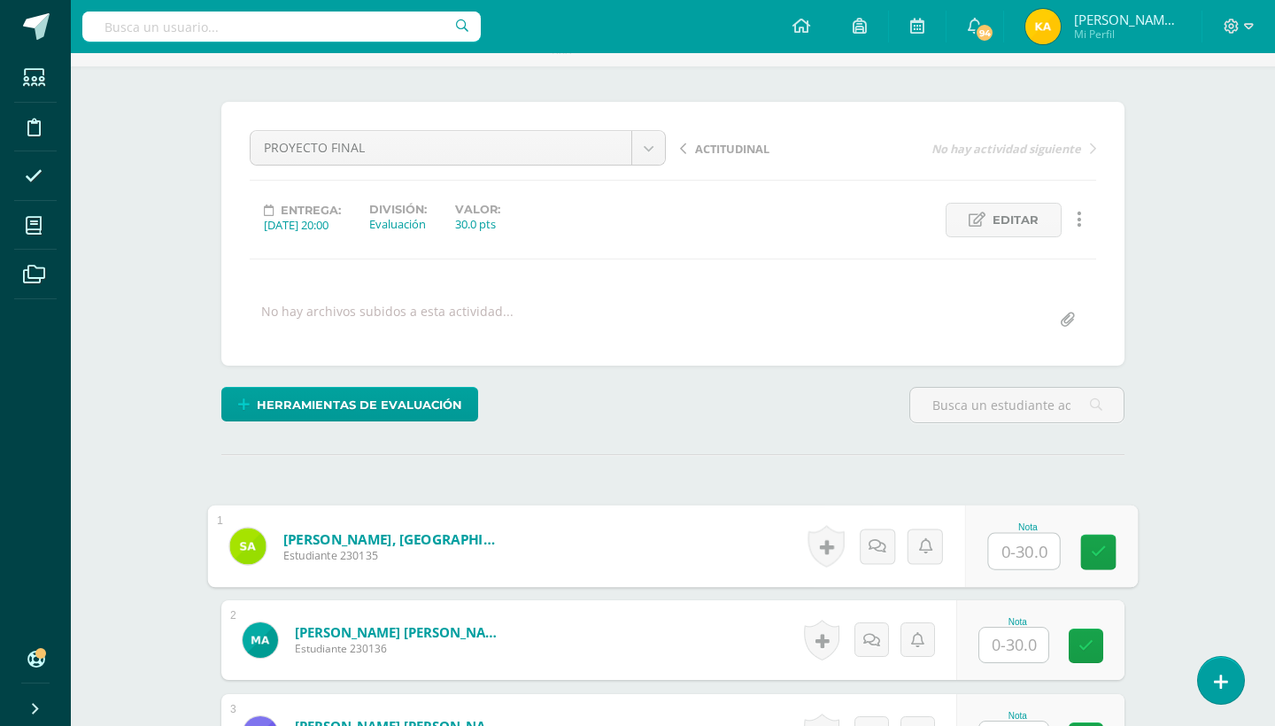
click at [1028, 552] on input "text" at bounding box center [1024, 551] width 71 height 35
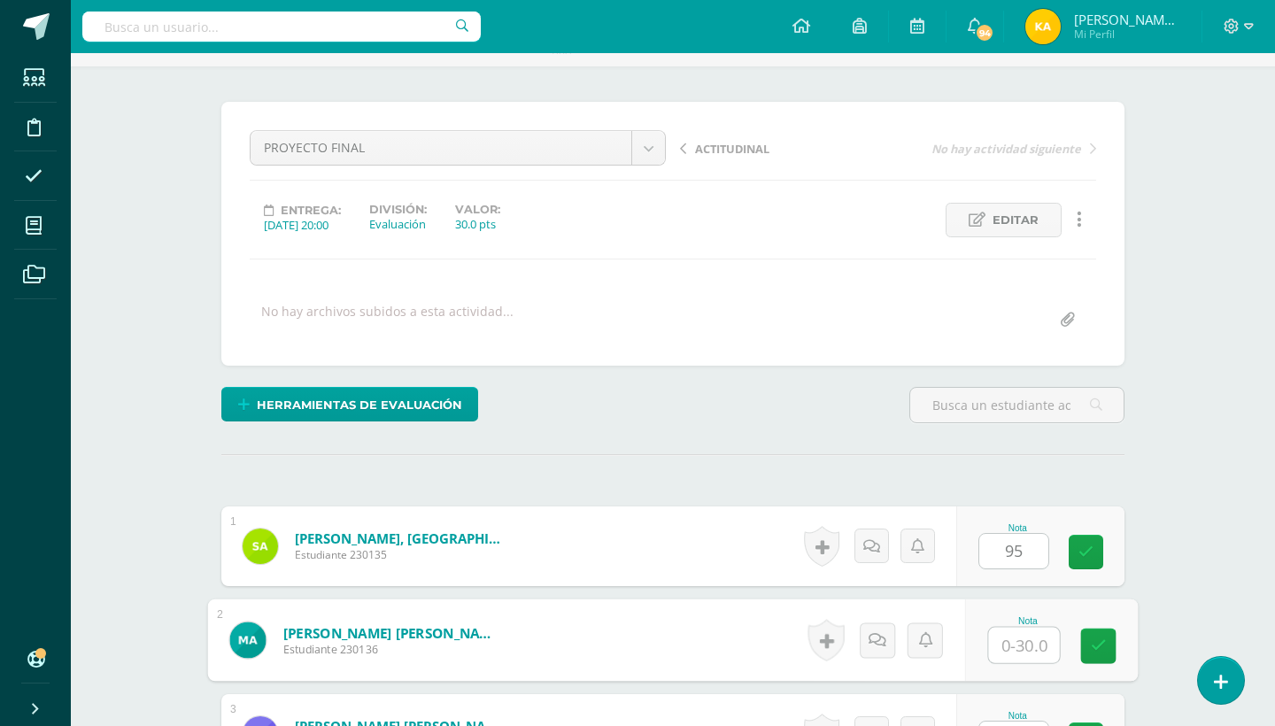
type input "0"
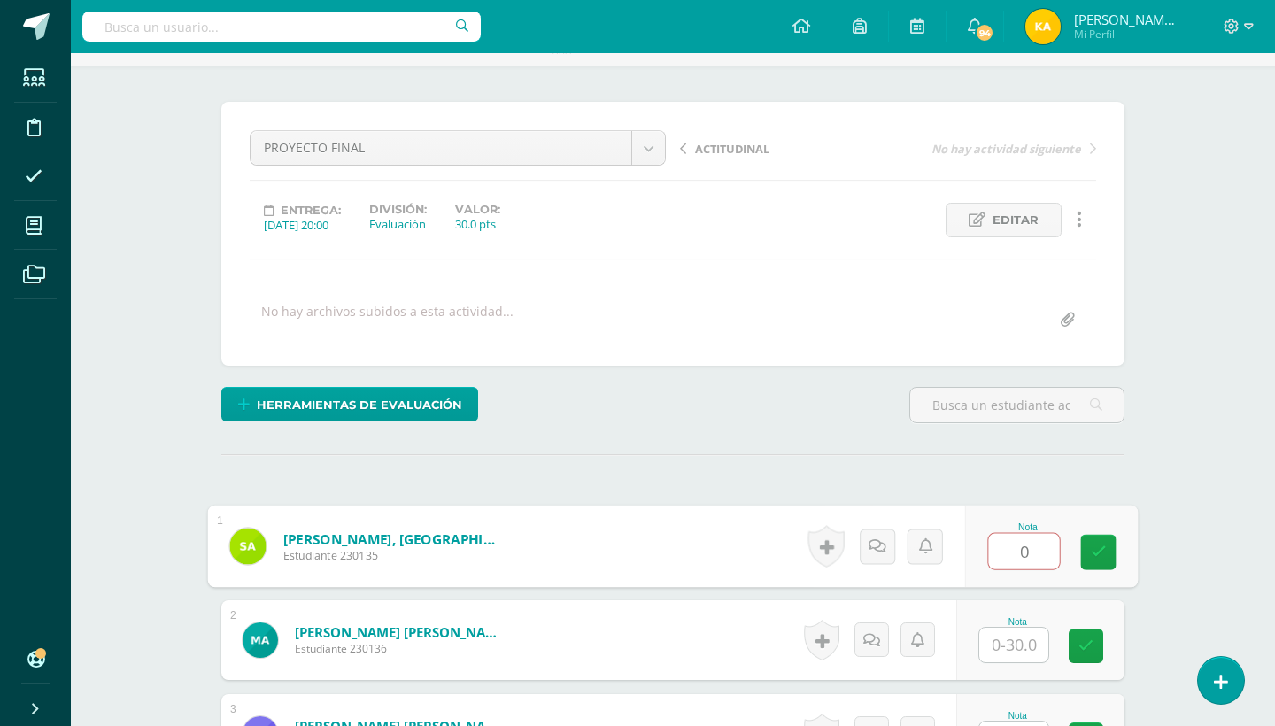
click at [1035, 543] on input "0" at bounding box center [1024, 551] width 71 height 35
type input "9"
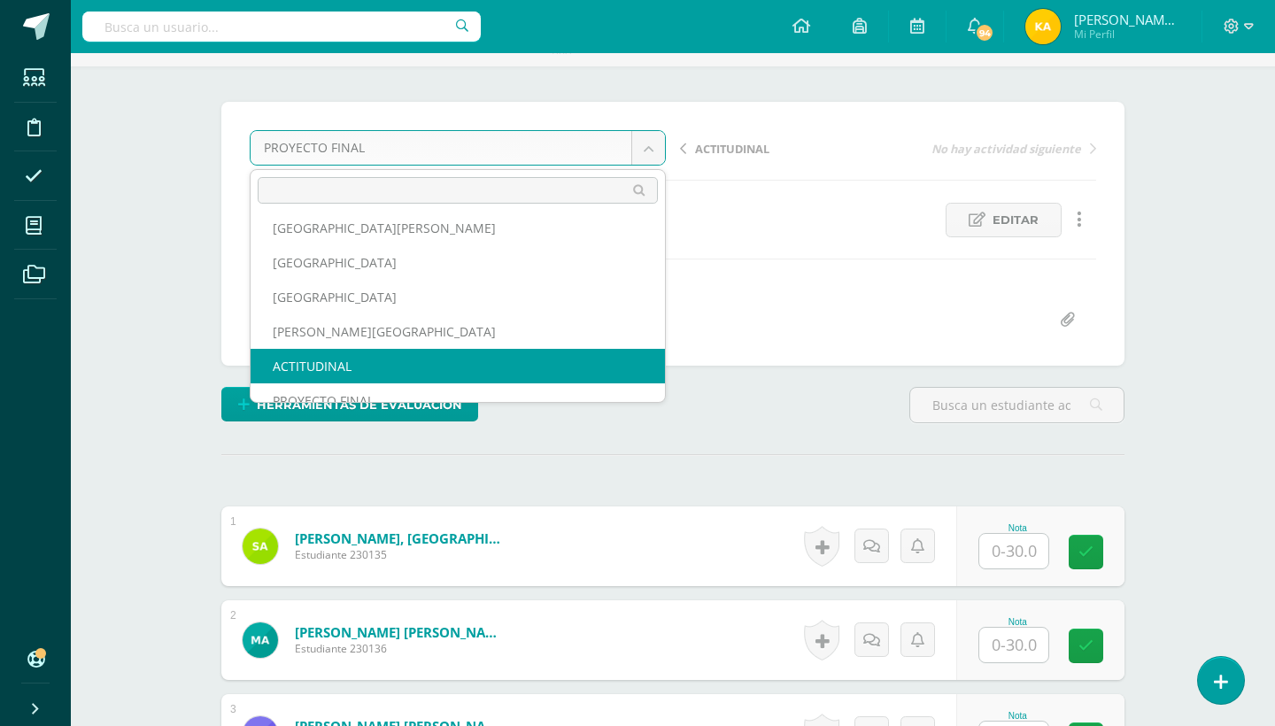
scroll to position [92, 0]
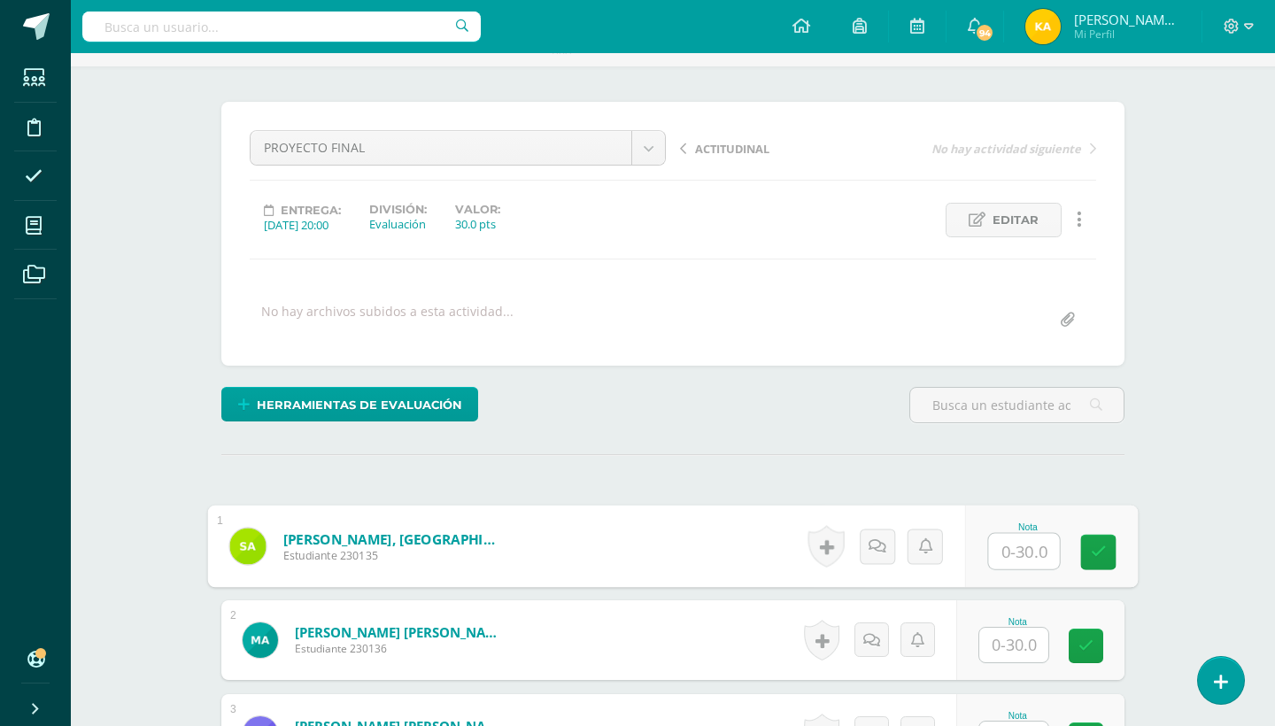
click at [1030, 550] on input "text" at bounding box center [1024, 551] width 71 height 35
type input "27"
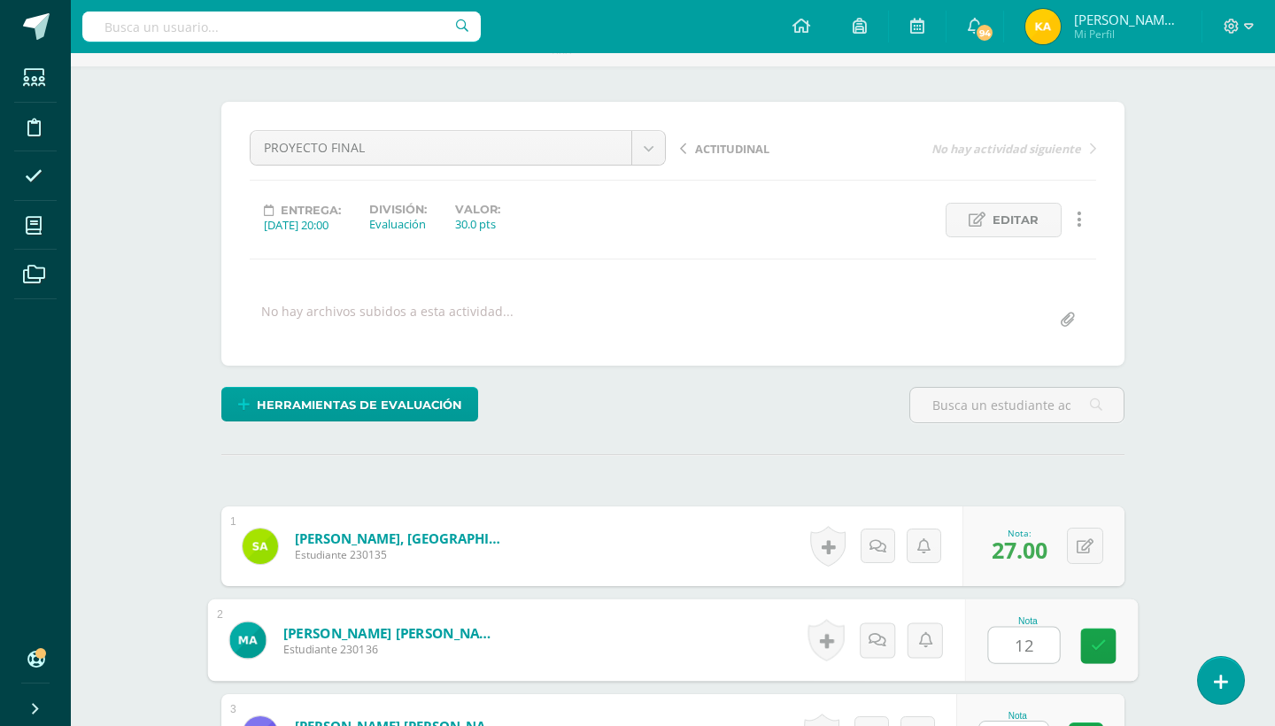
type input "12"
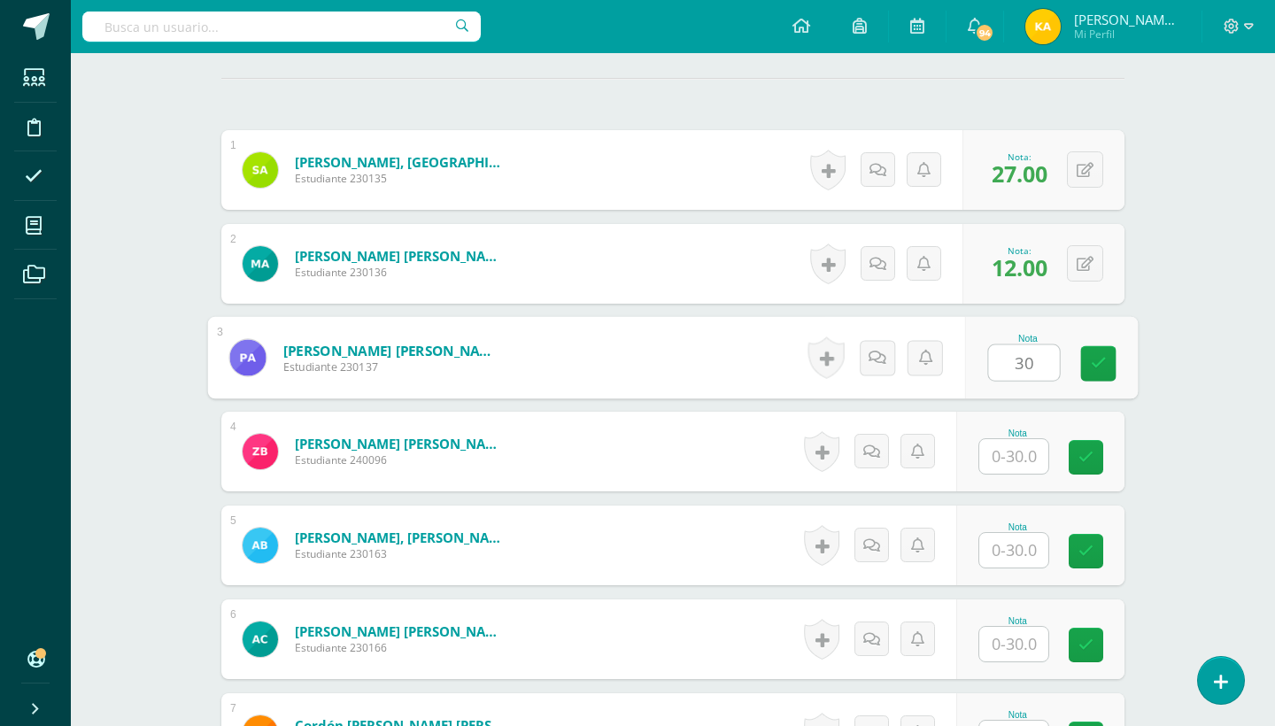
type input "30"
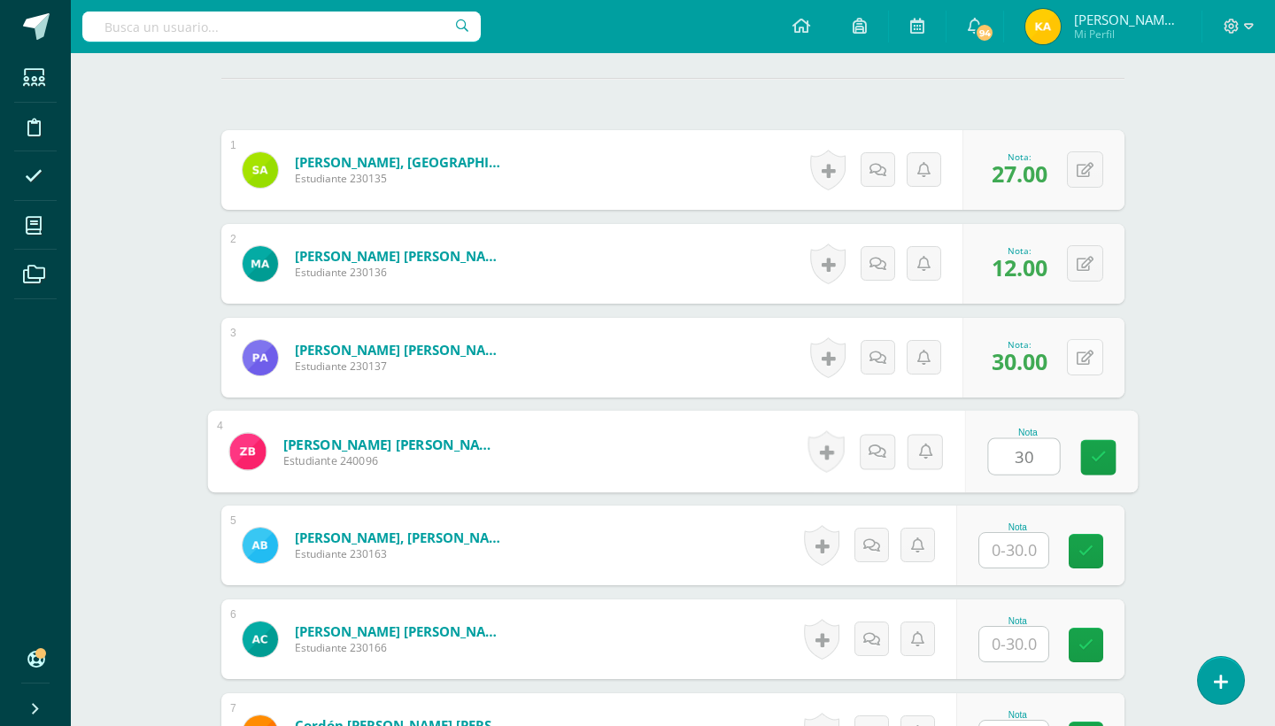
type input "30"
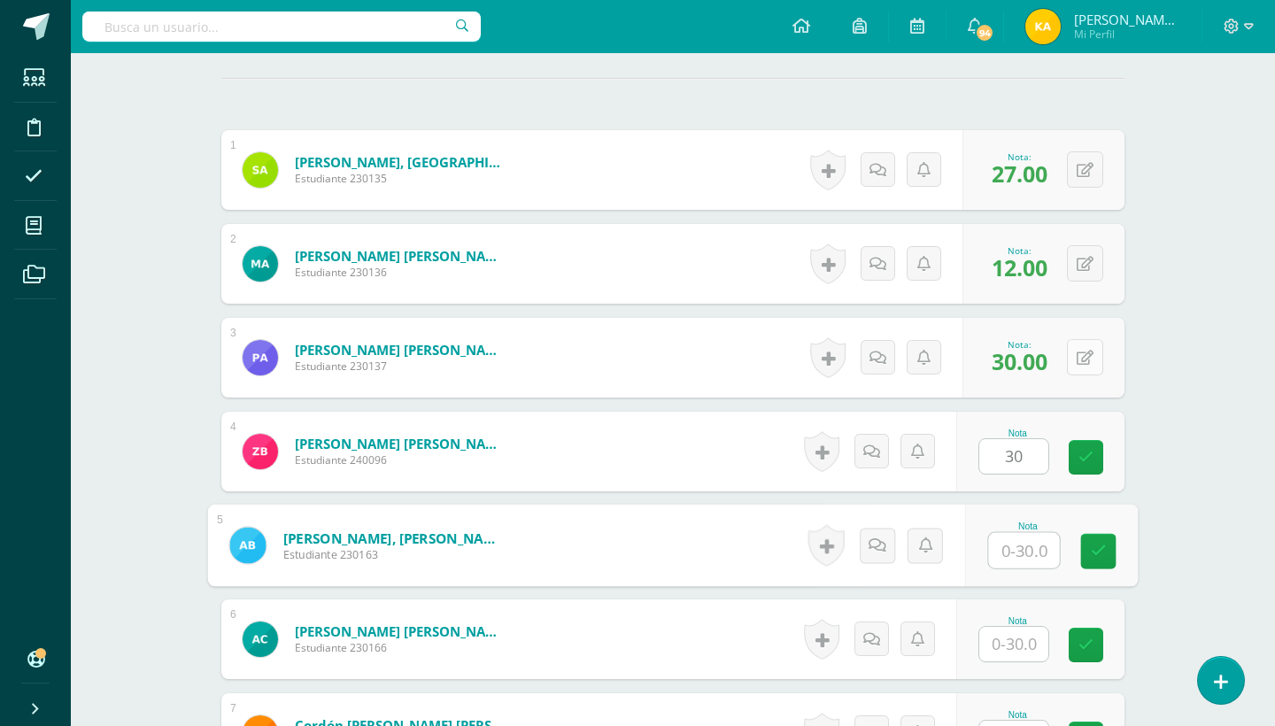
type input "2"
type input "30"
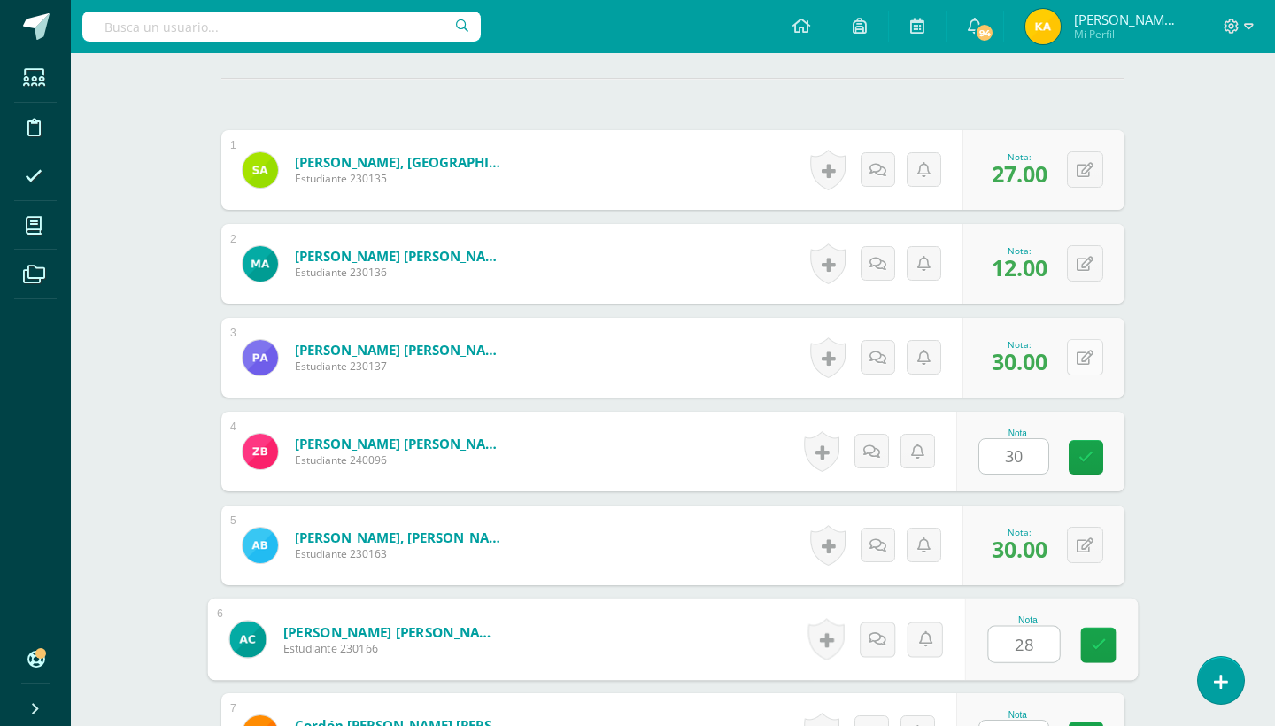
type input "28"
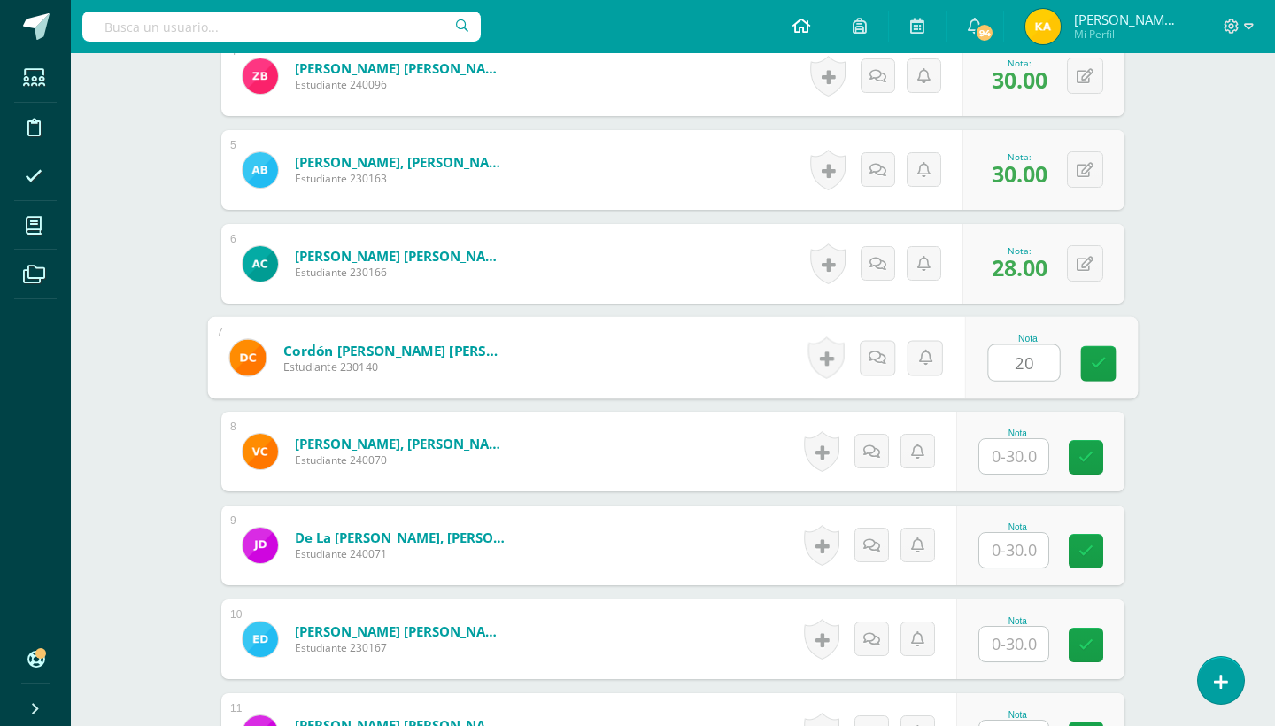
type input "2"
type input "30"
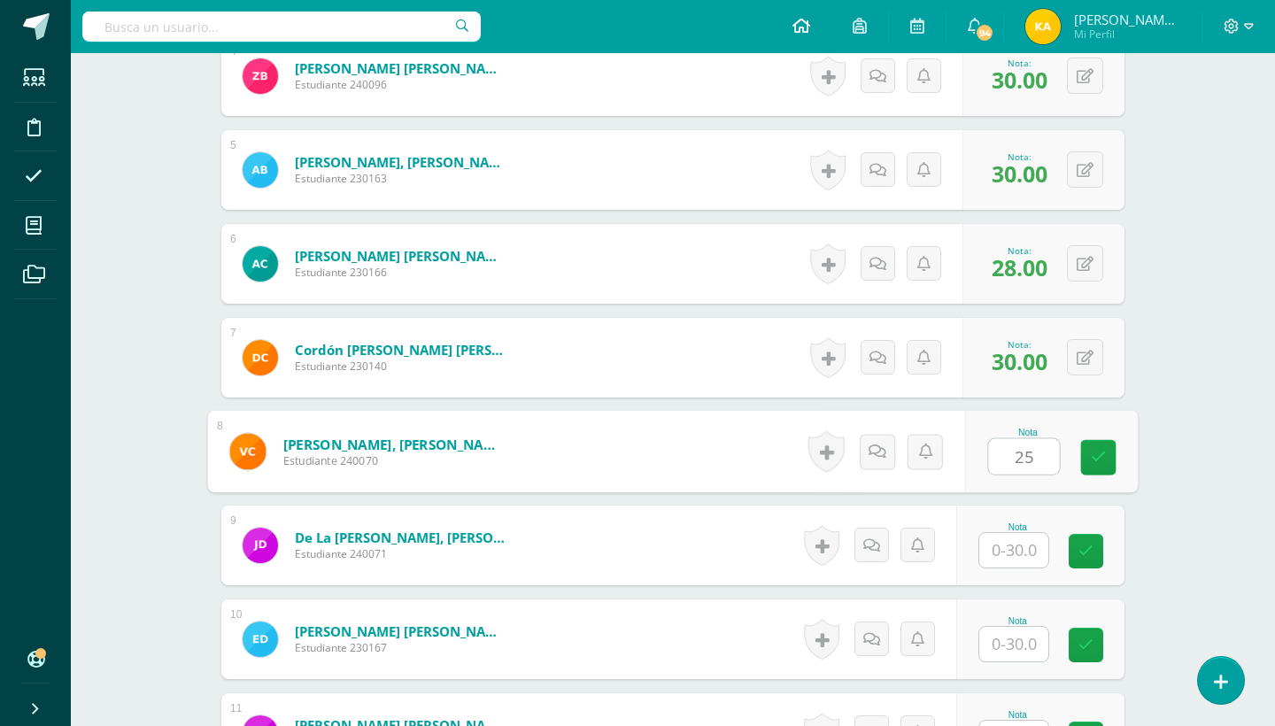
type input "25"
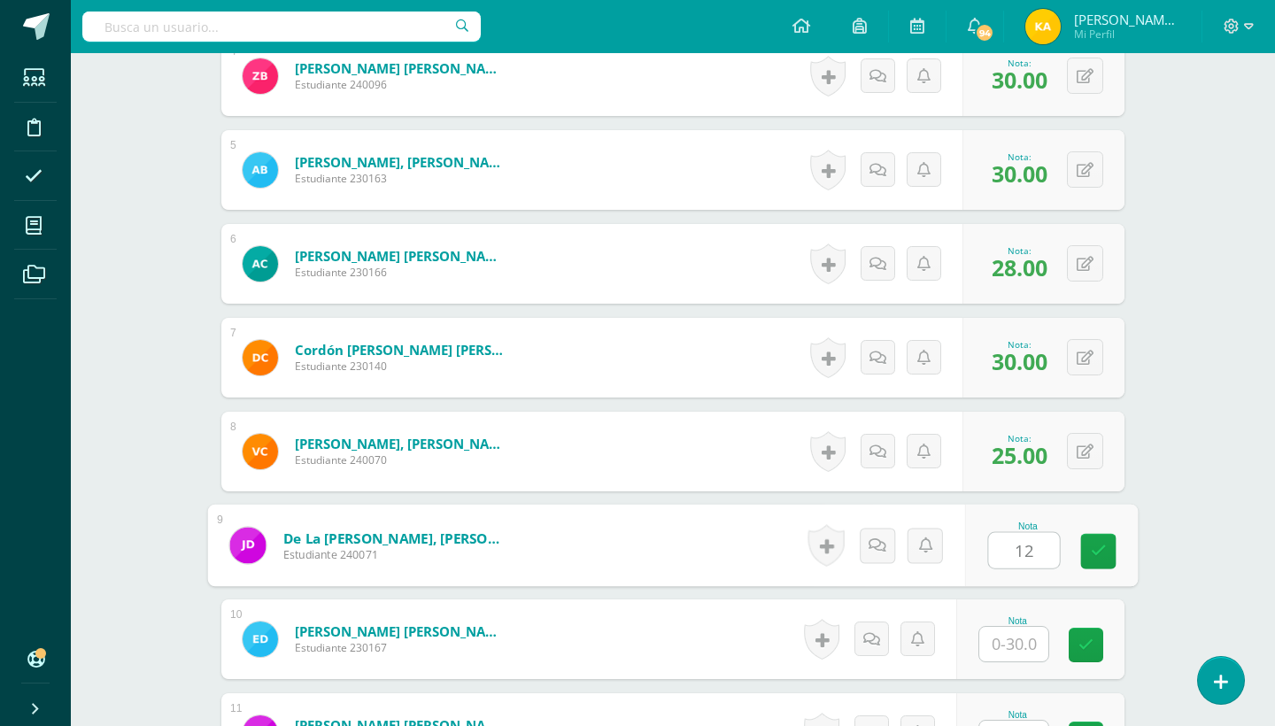
type input "12"
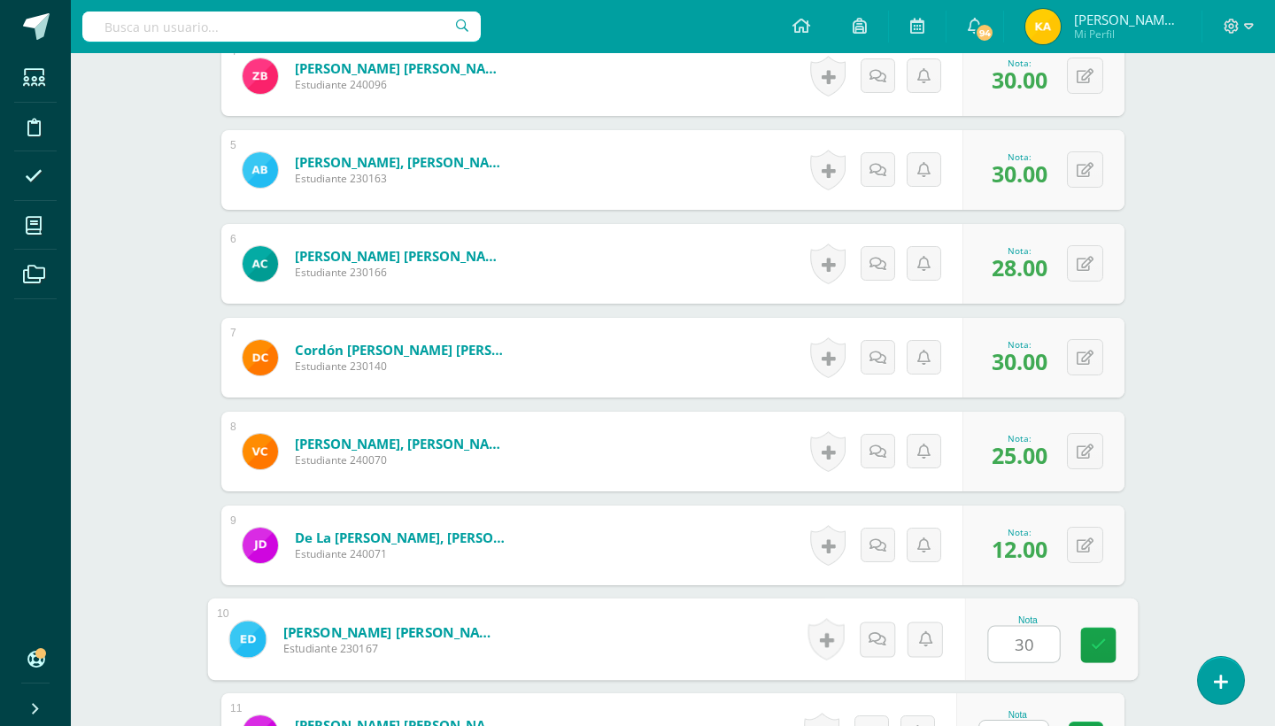
type input "30"
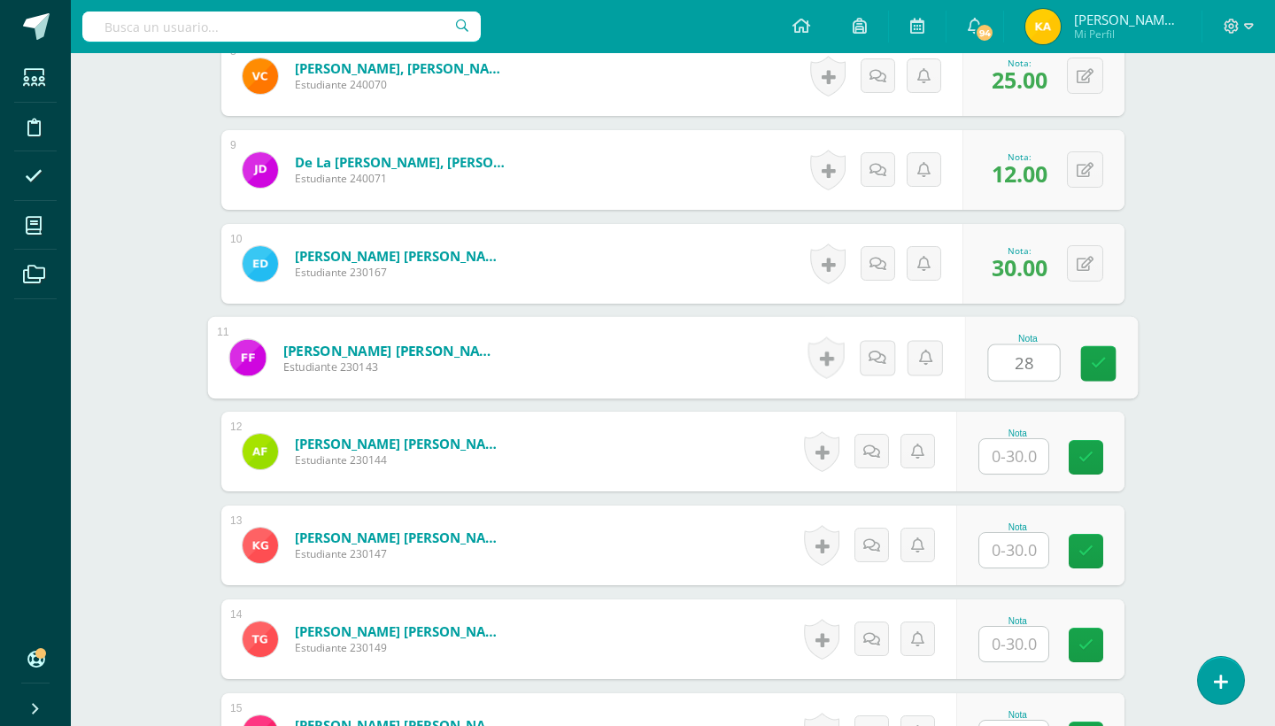
type input "28"
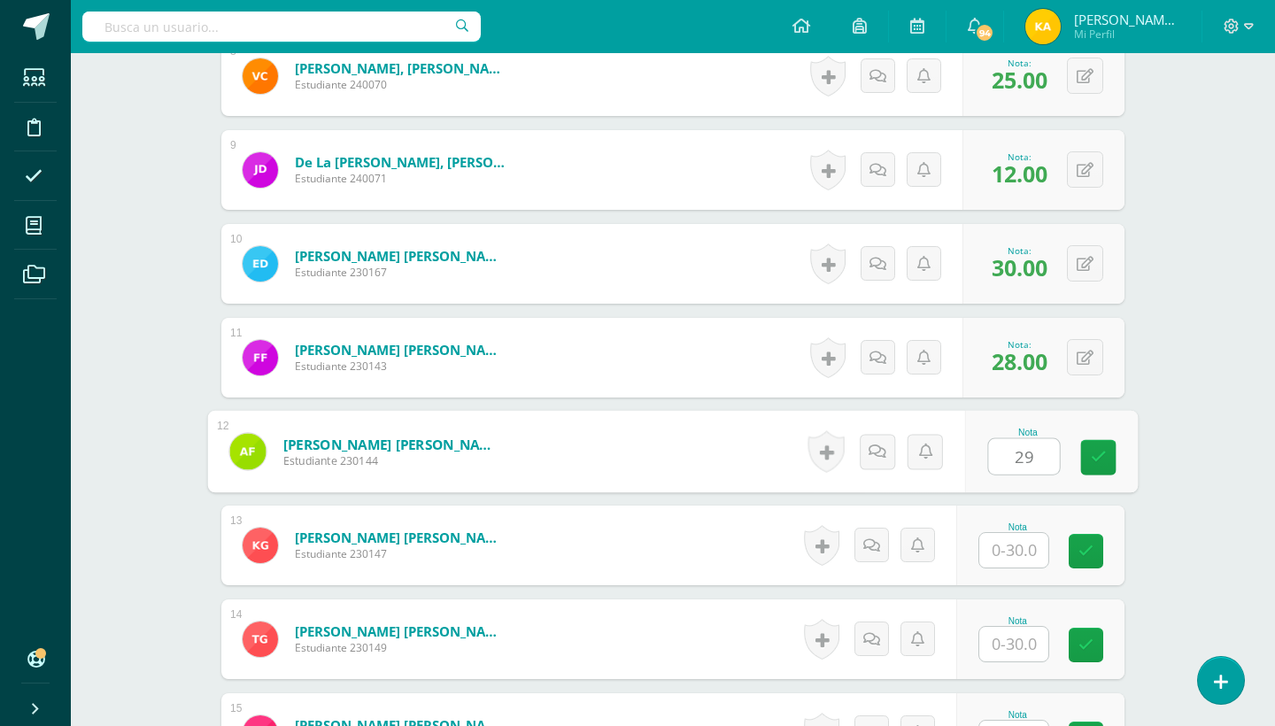
type input "29"
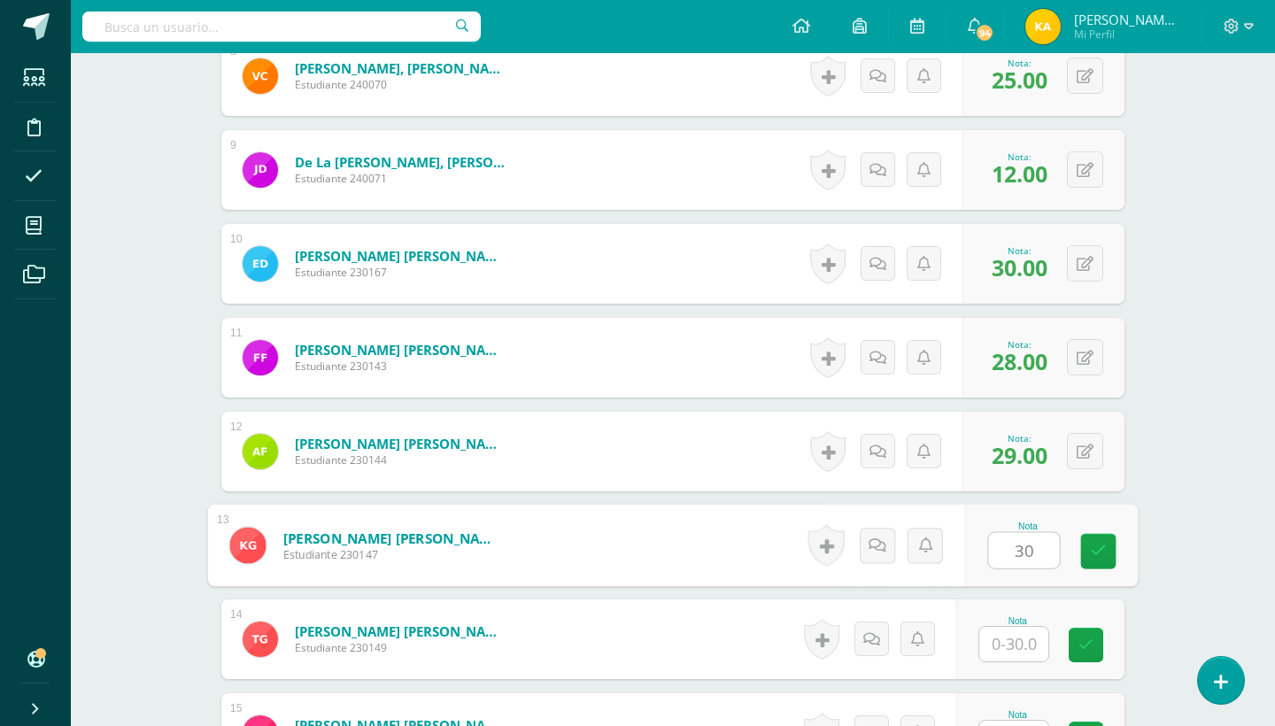
type input "30"
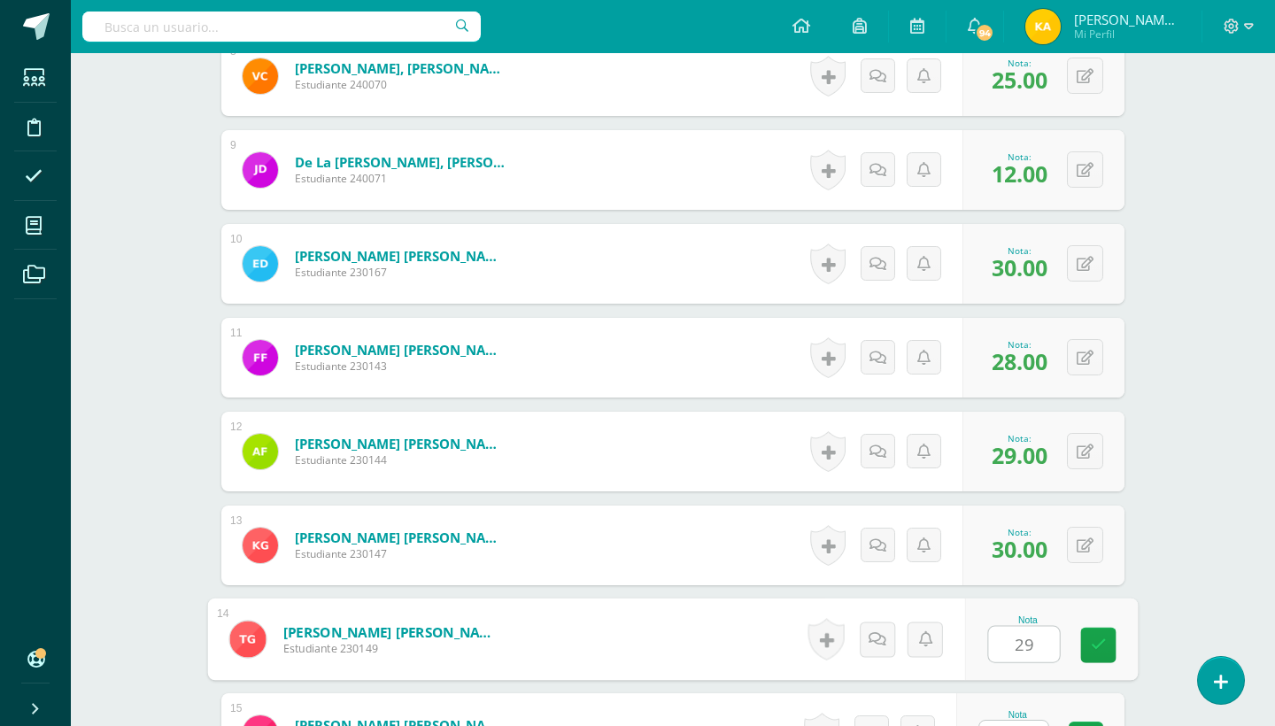
type input "29"
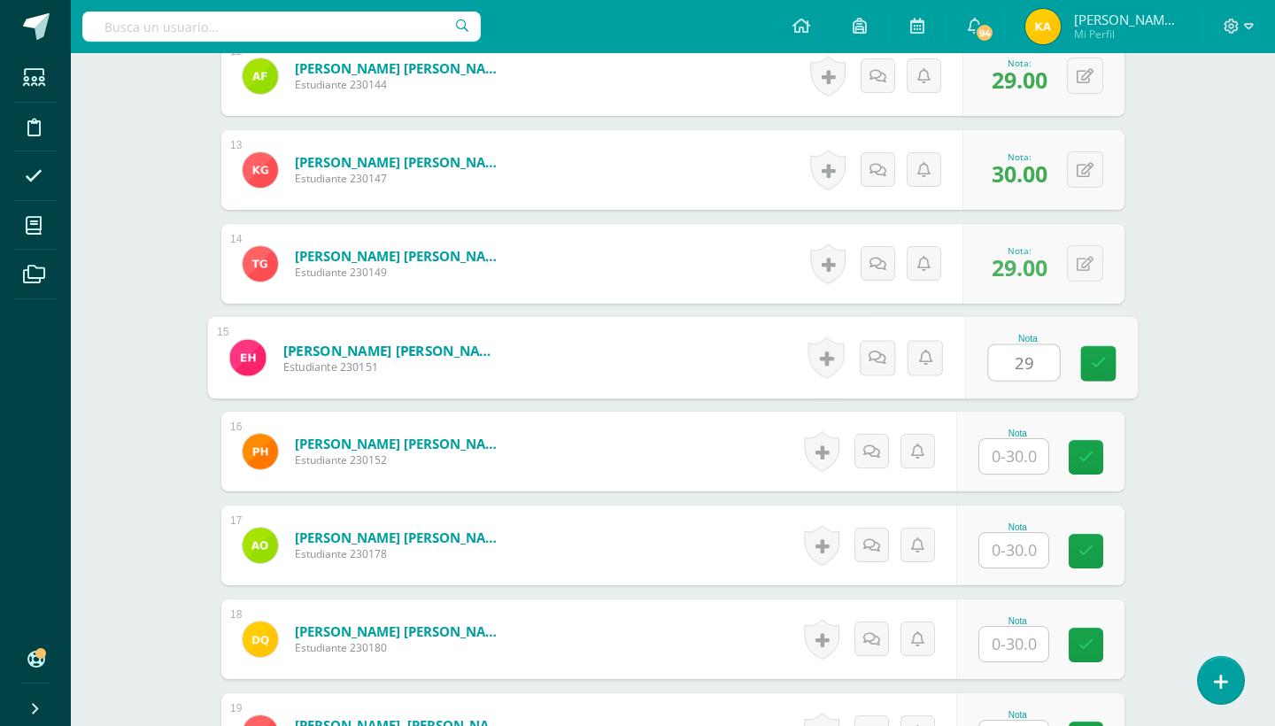
type input "29"
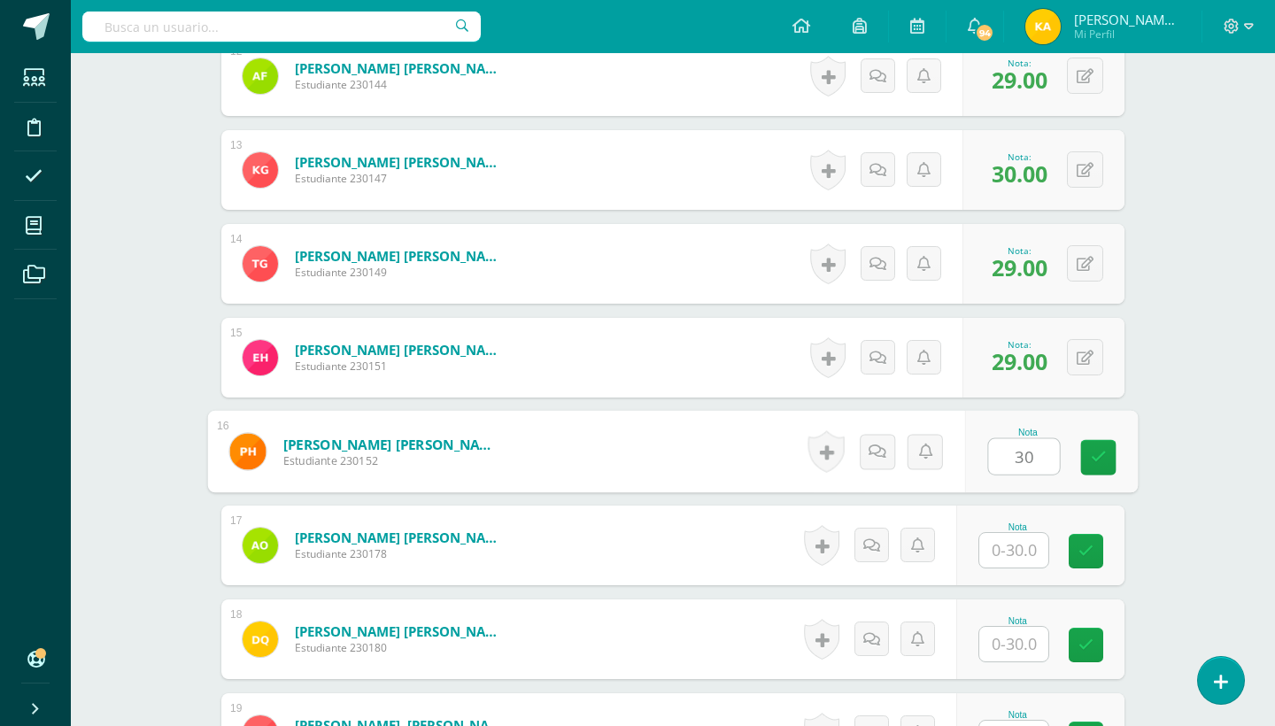
type input "30"
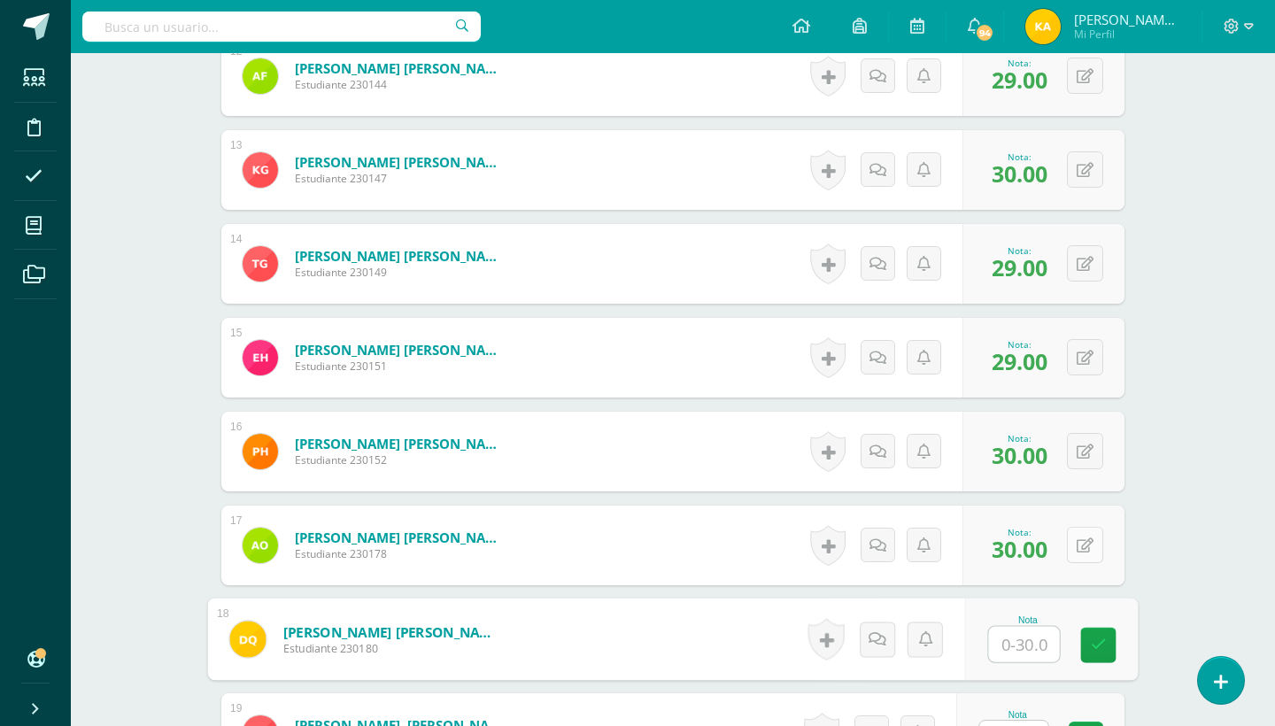
click at [1076, 542] on icon at bounding box center [1084, 545] width 17 height 15
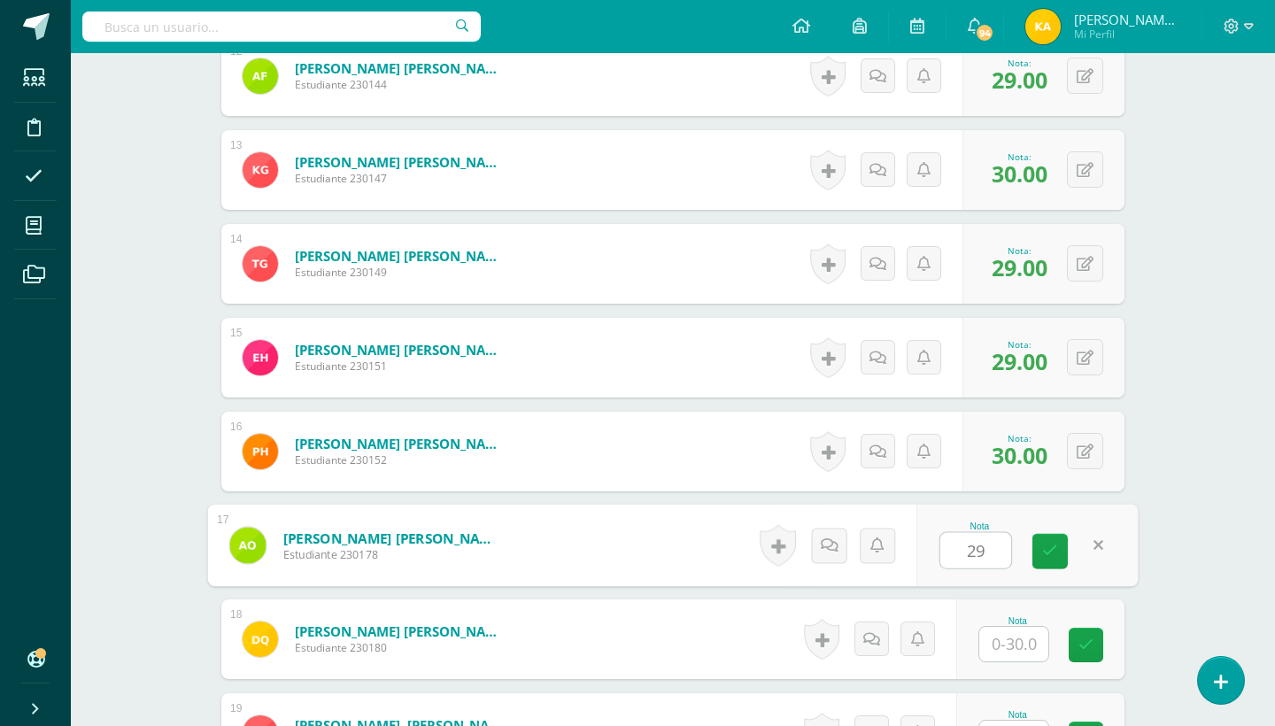
type input "29"
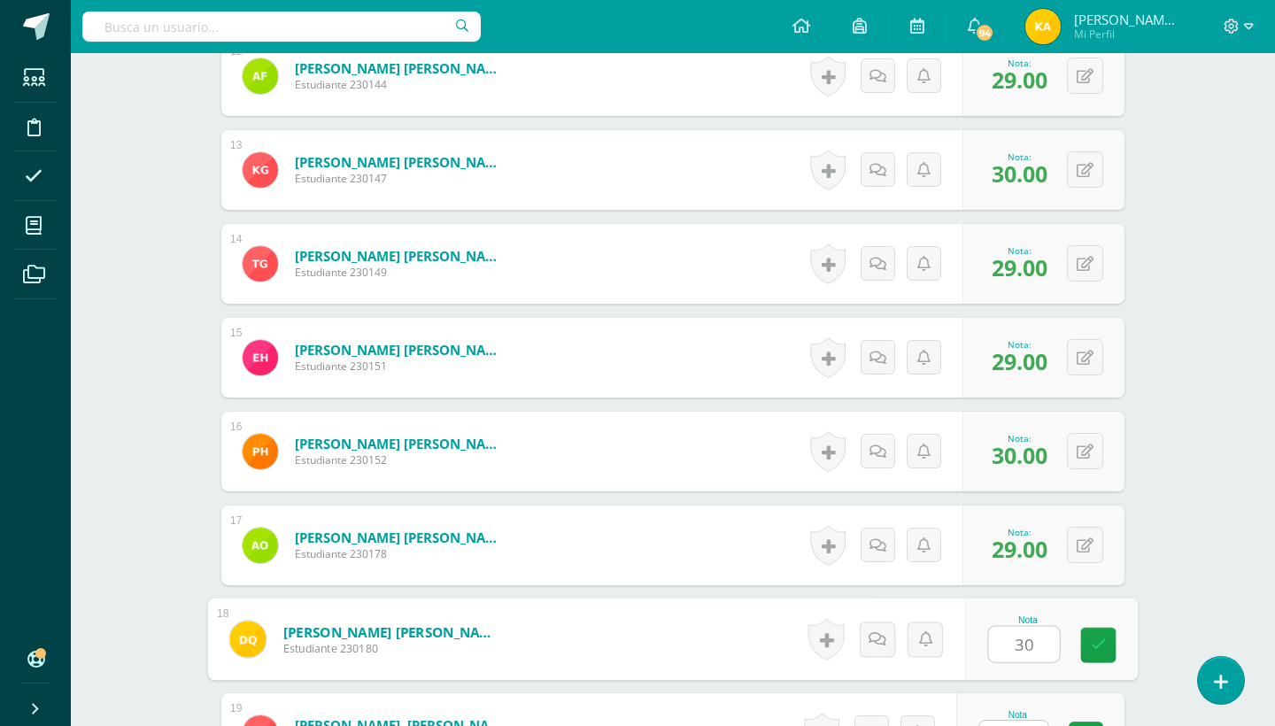
type input "30"
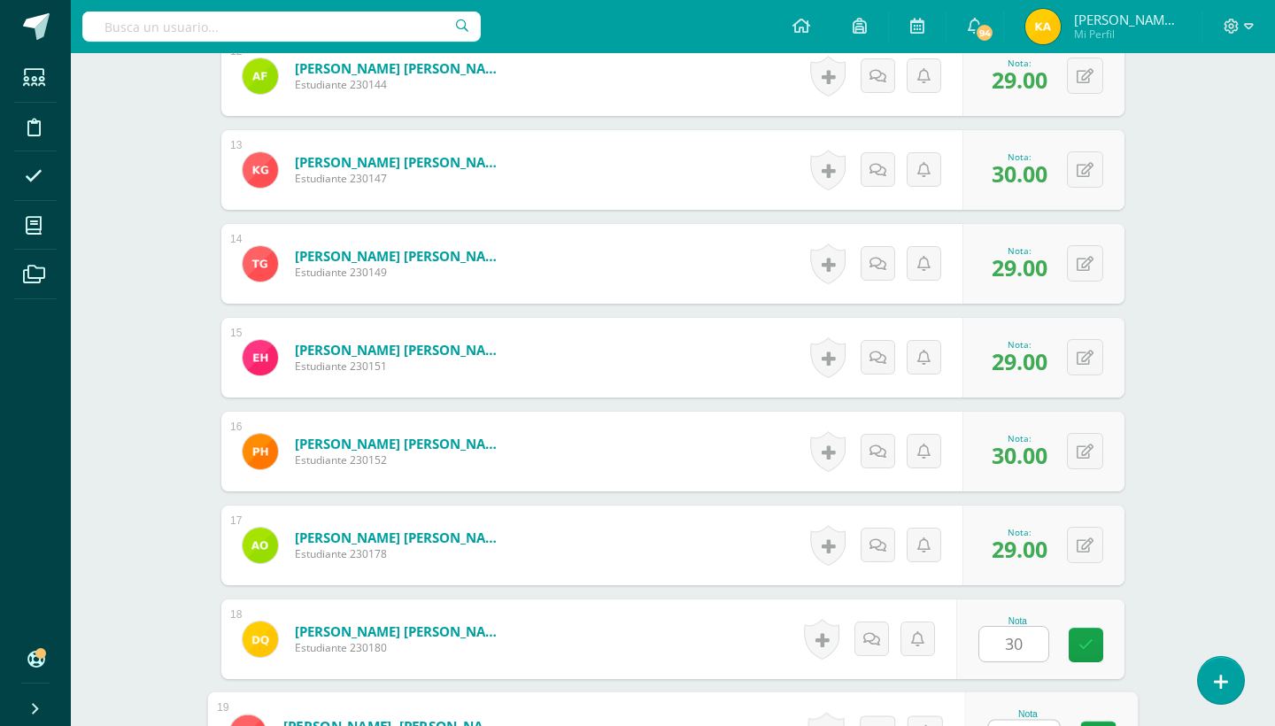
scroll to position [1987, 0]
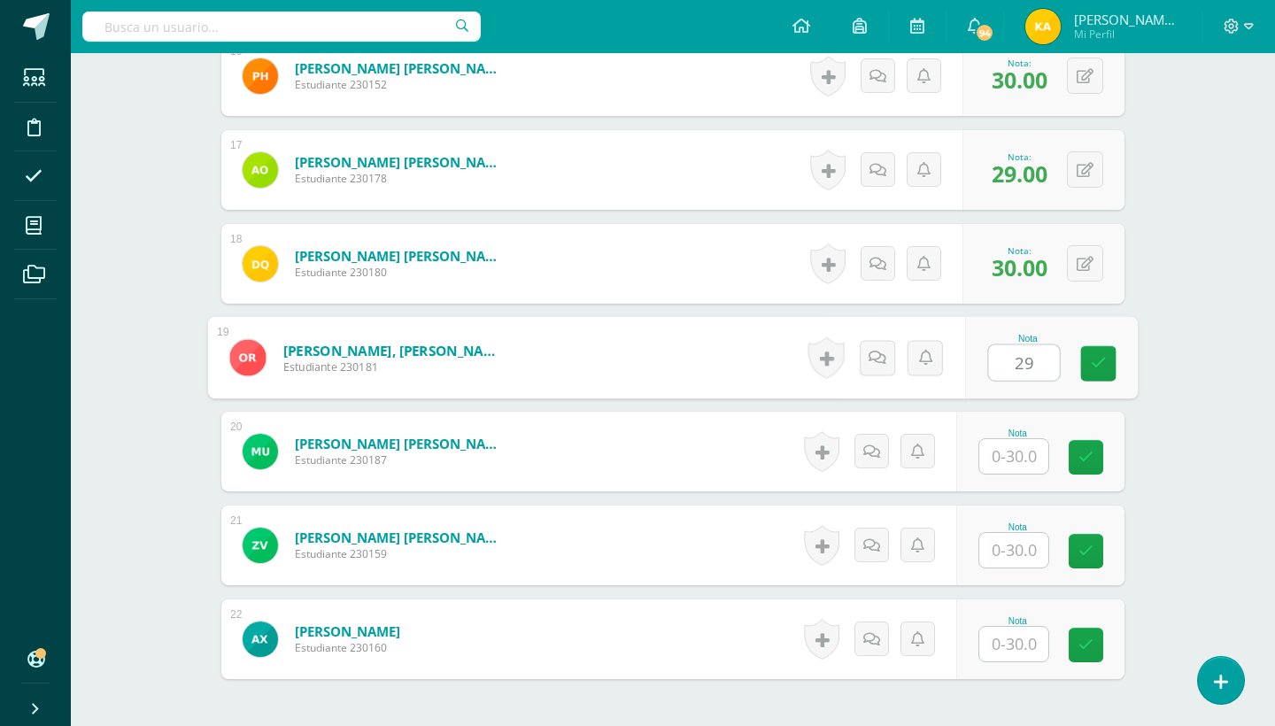
type input "29"
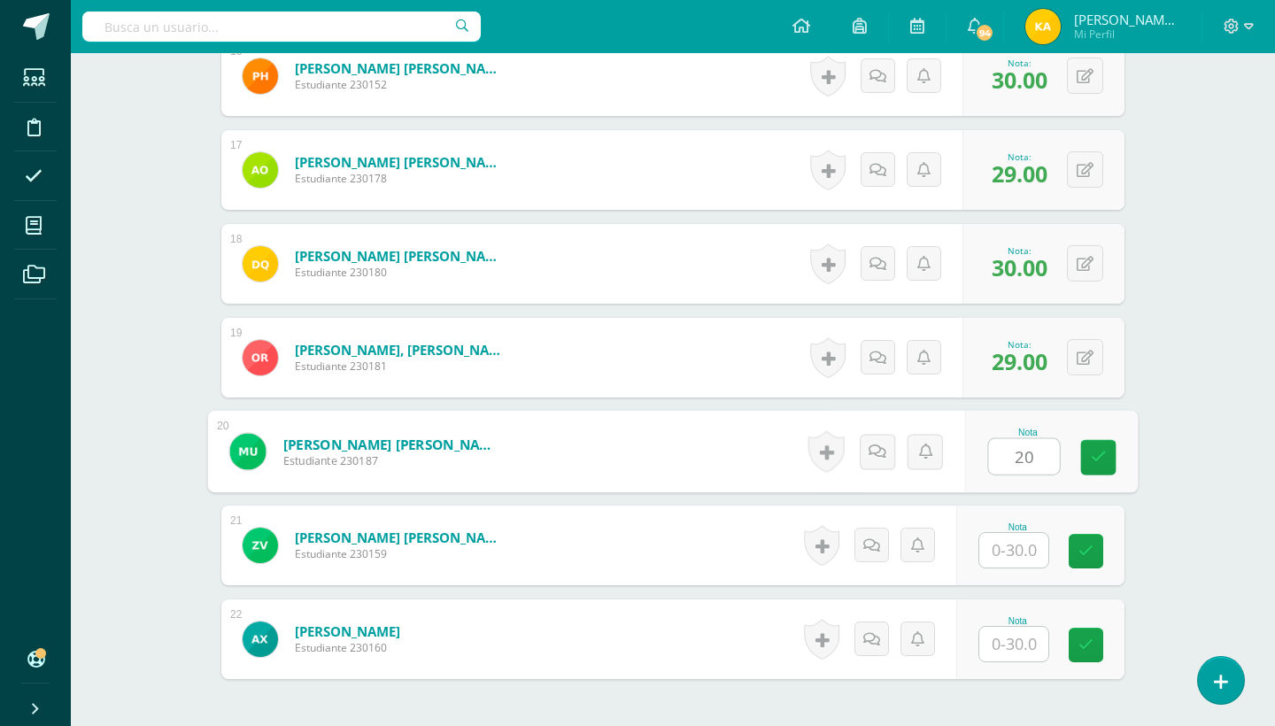
type input "2"
type input "30"
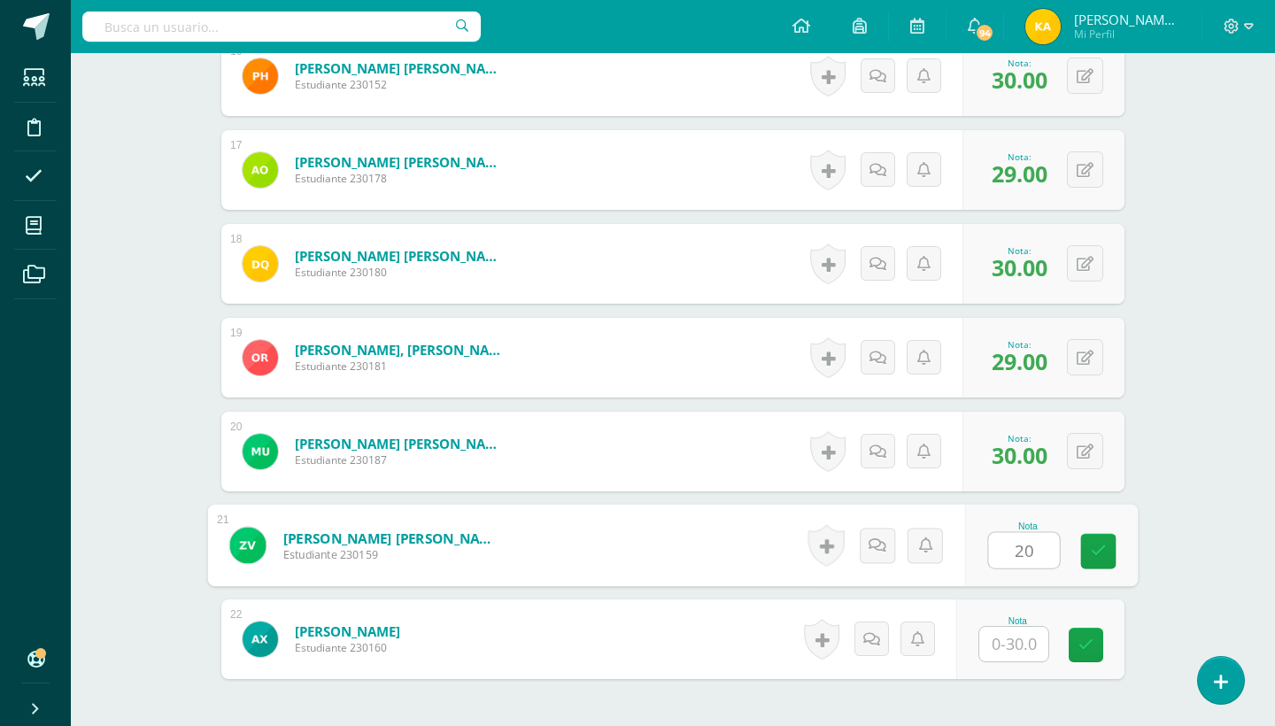
type input "20"
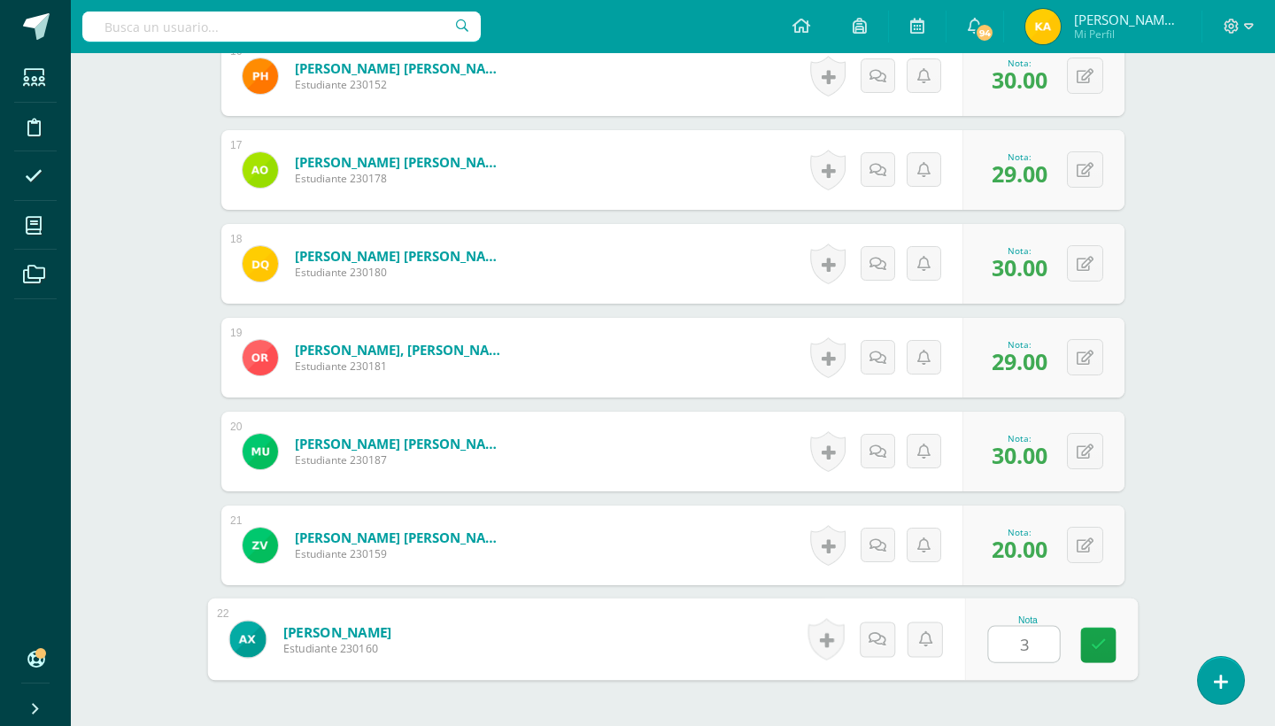
type input "30"
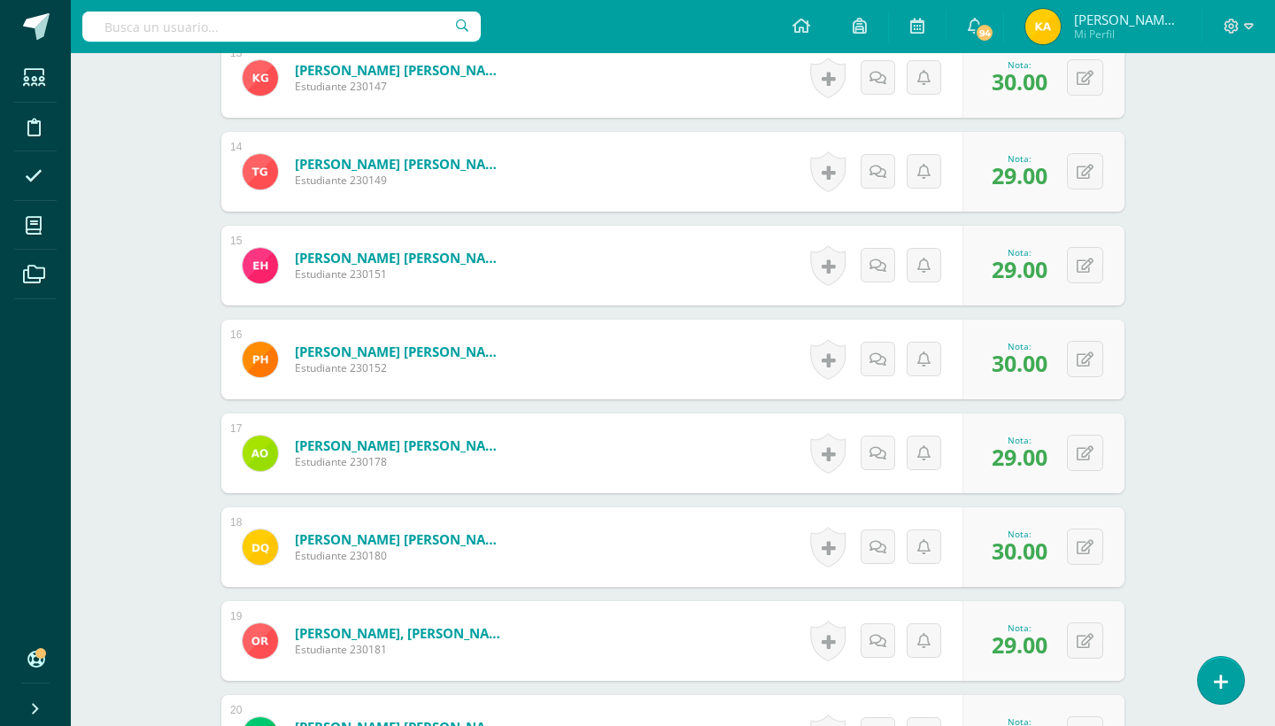
scroll to position [0, 0]
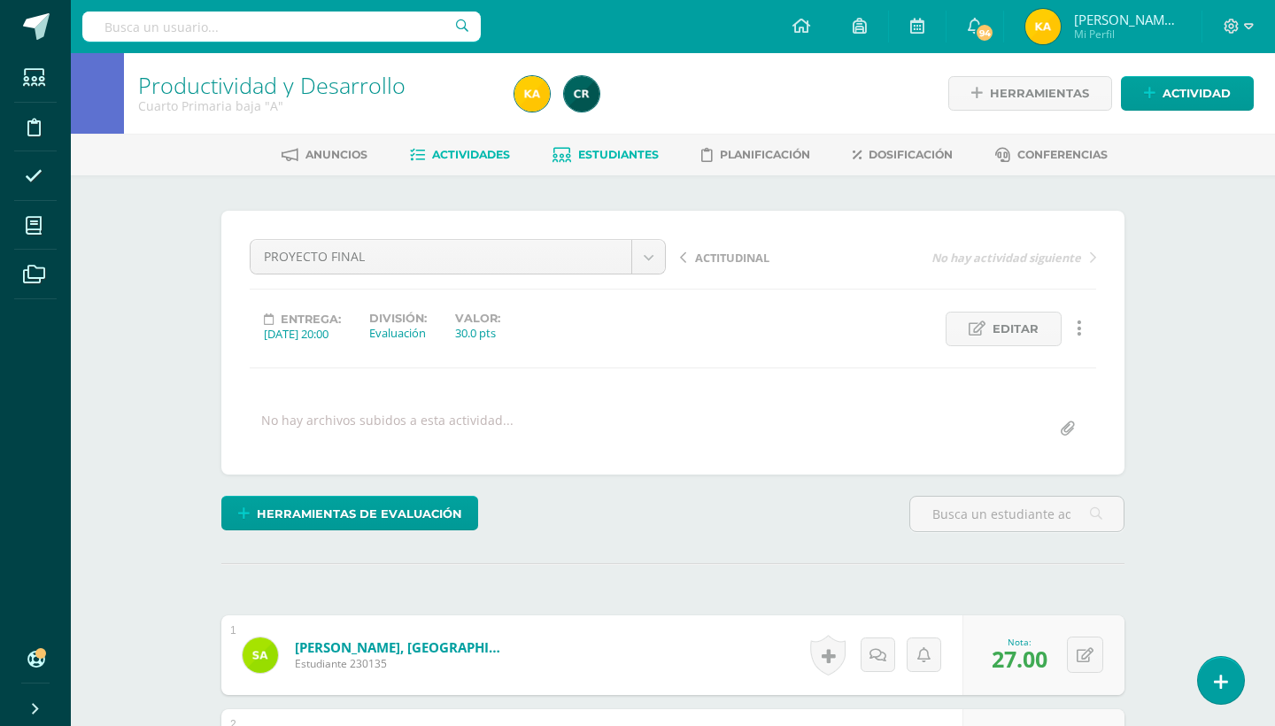
click at [633, 150] on span "Estudiantes" at bounding box center [618, 154] width 81 height 13
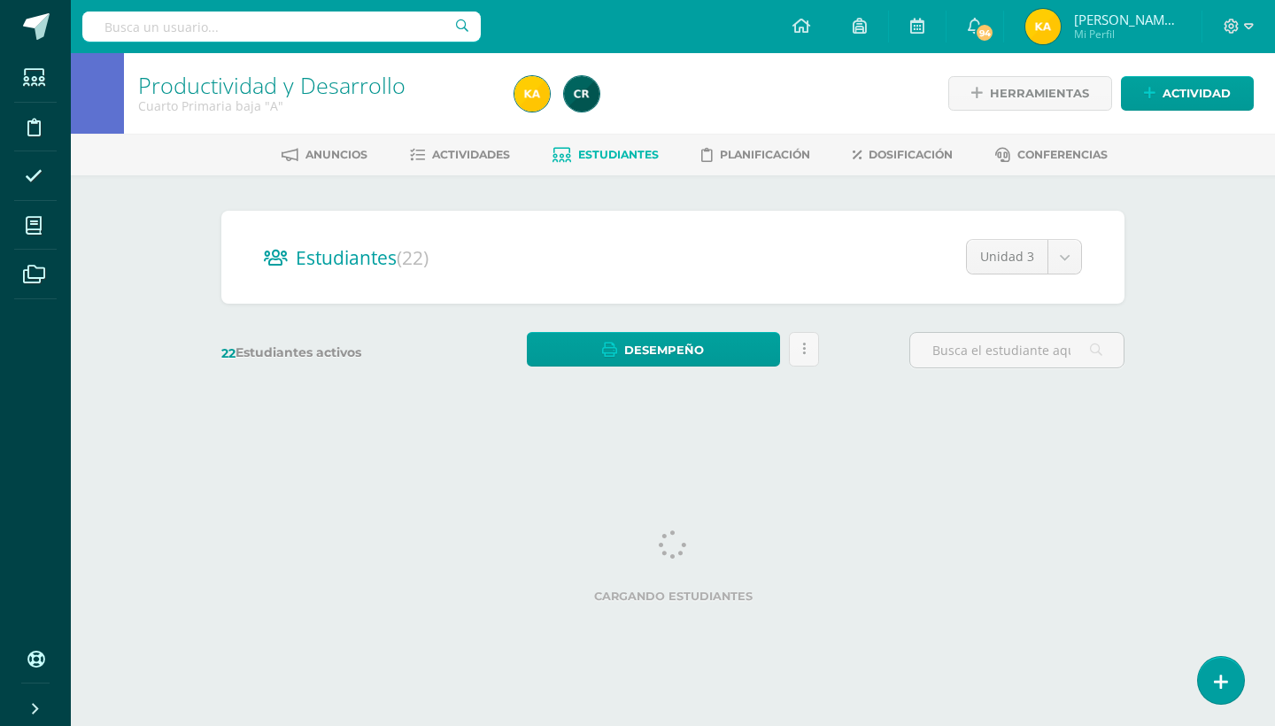
click at [1265, 282] on div "Productividad y Desarrollo Cuarto Primaria baja "A" Herramientas Detalle de asi…" at bounding box center [673, 236] width 1204 height 367
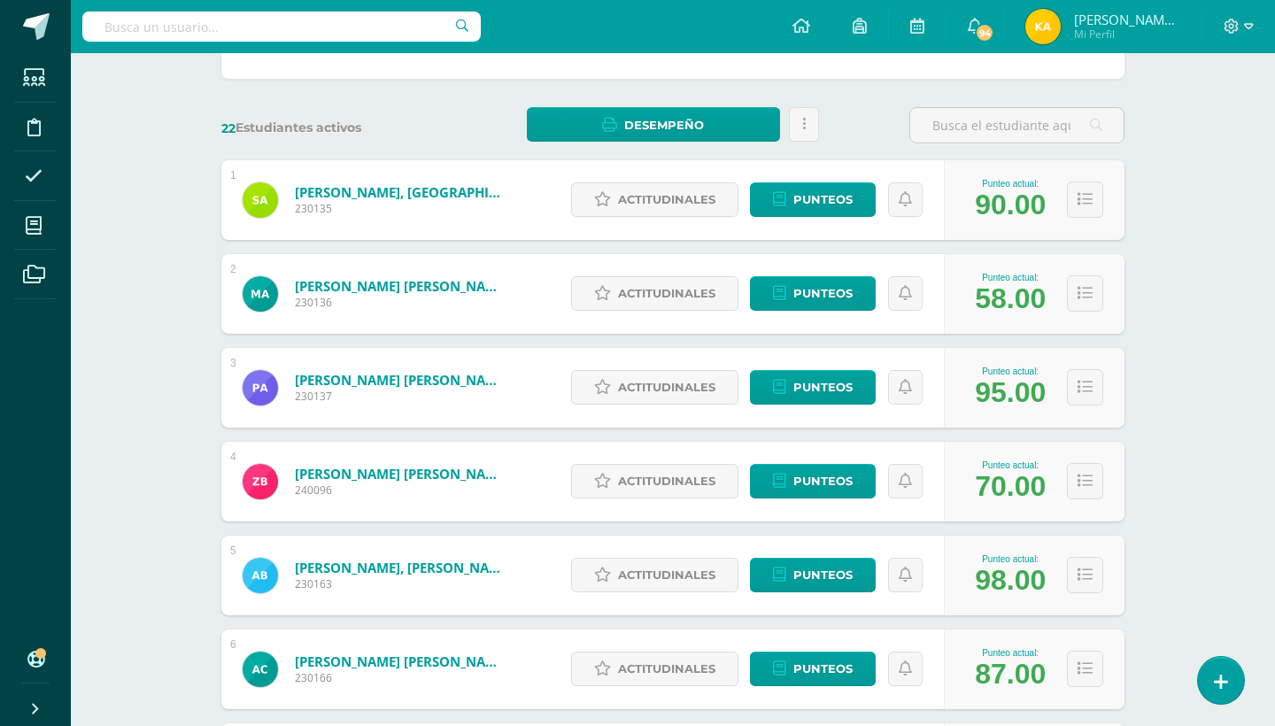
scroll to position [189, 0]
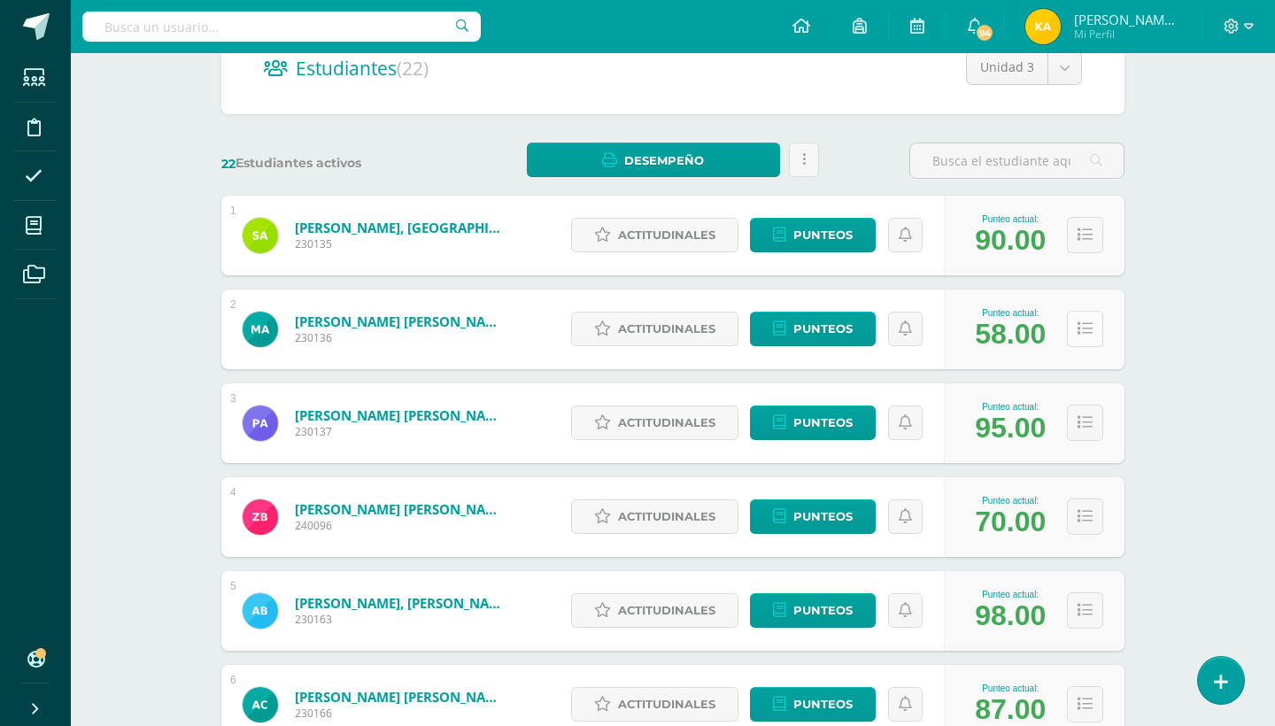
click at [1085, 326] on icon at bounding box center [1084, 328] width 15 height 15
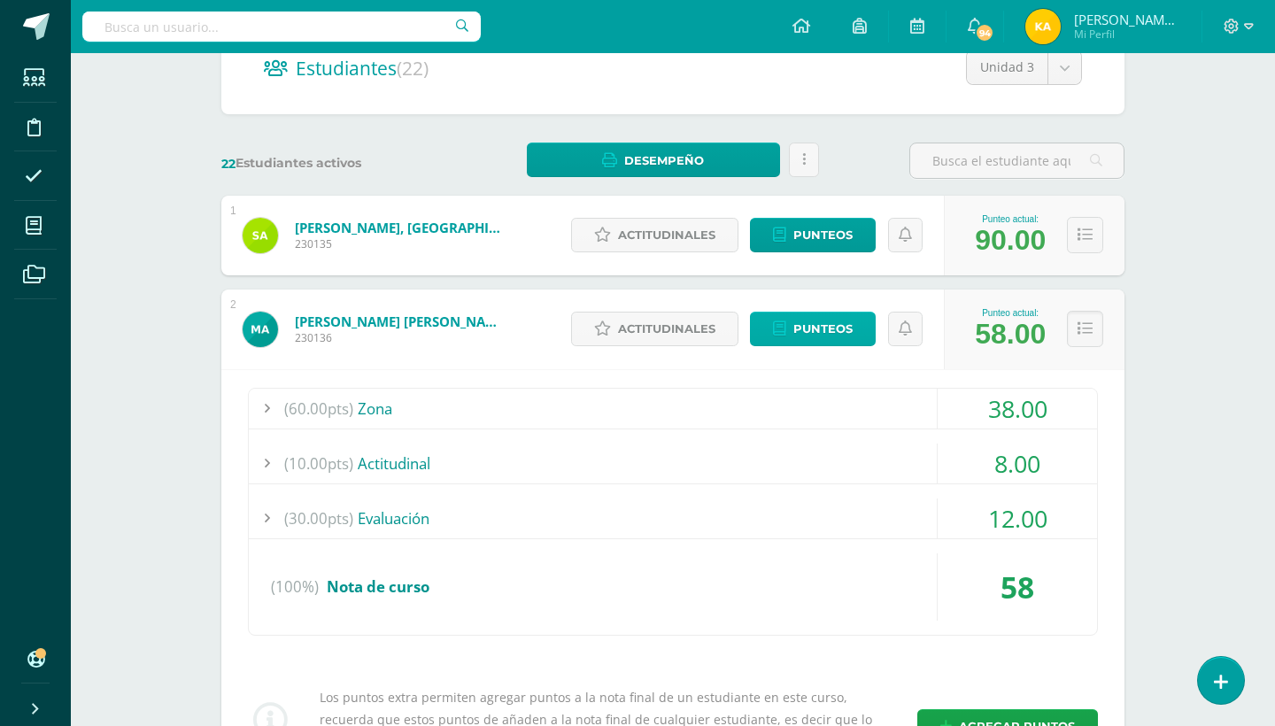
click at [846, 343] on span "Punteos" at bounding box center [822, 329] width 59 height 33
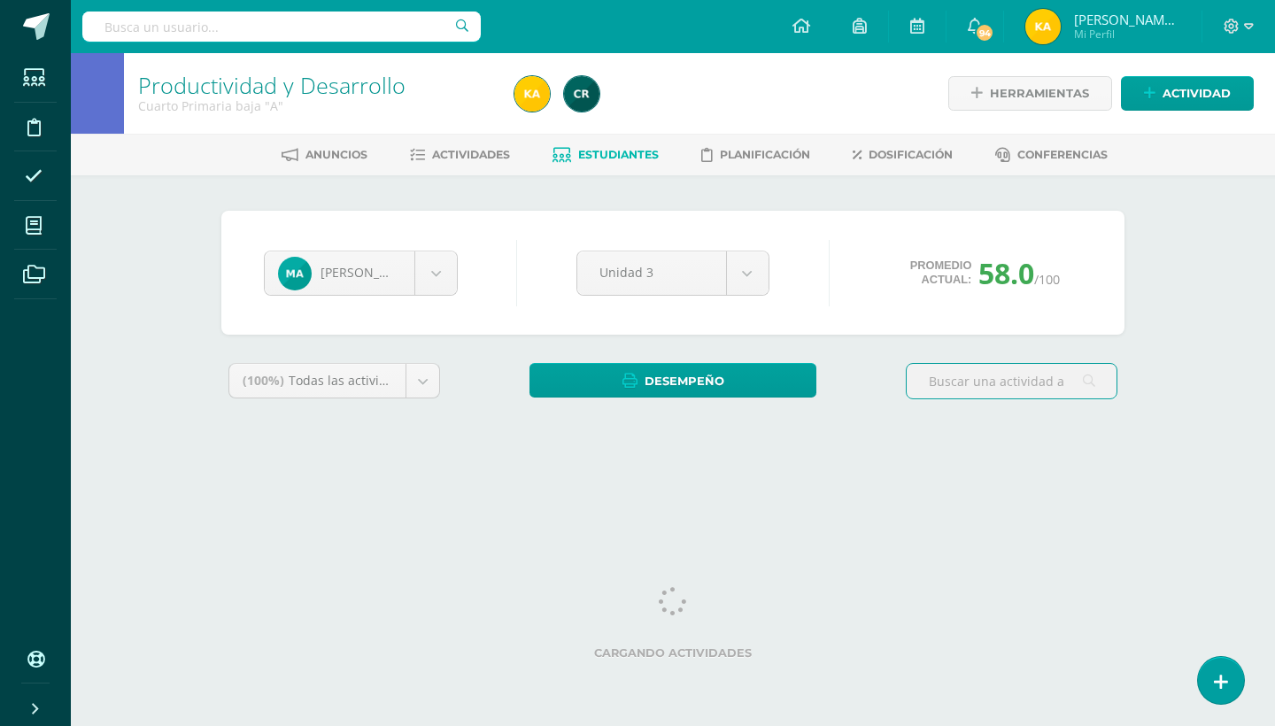
click at [1224, 446] on div "Productividad y Desarrollo Cuarto Primaria baja "A" Herramientas Detalle de asi…" at bounding box center [673, 265] width 1204 height 424
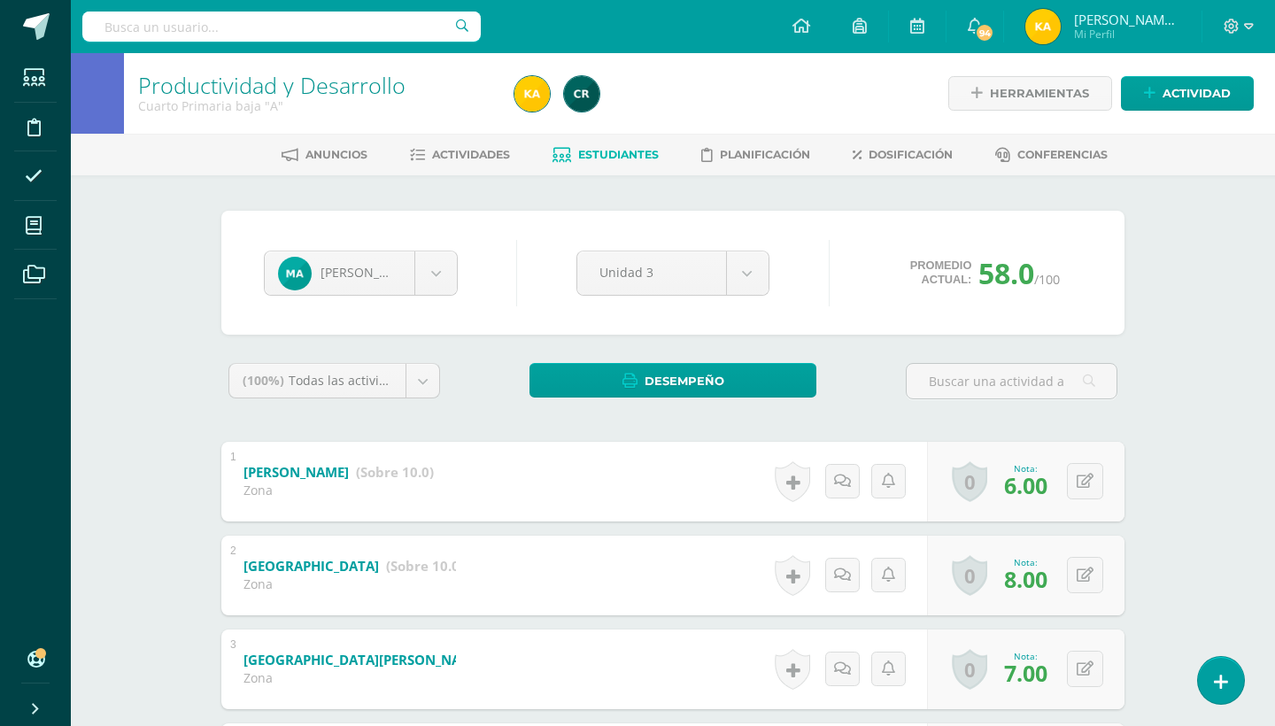
click at [1224, 446] on div "Productividad y Desarrollo Cuarto Primaria baja "A" Herramientas Detalle de asi…" at bounding box center [673, 674] width 1204 height 1243
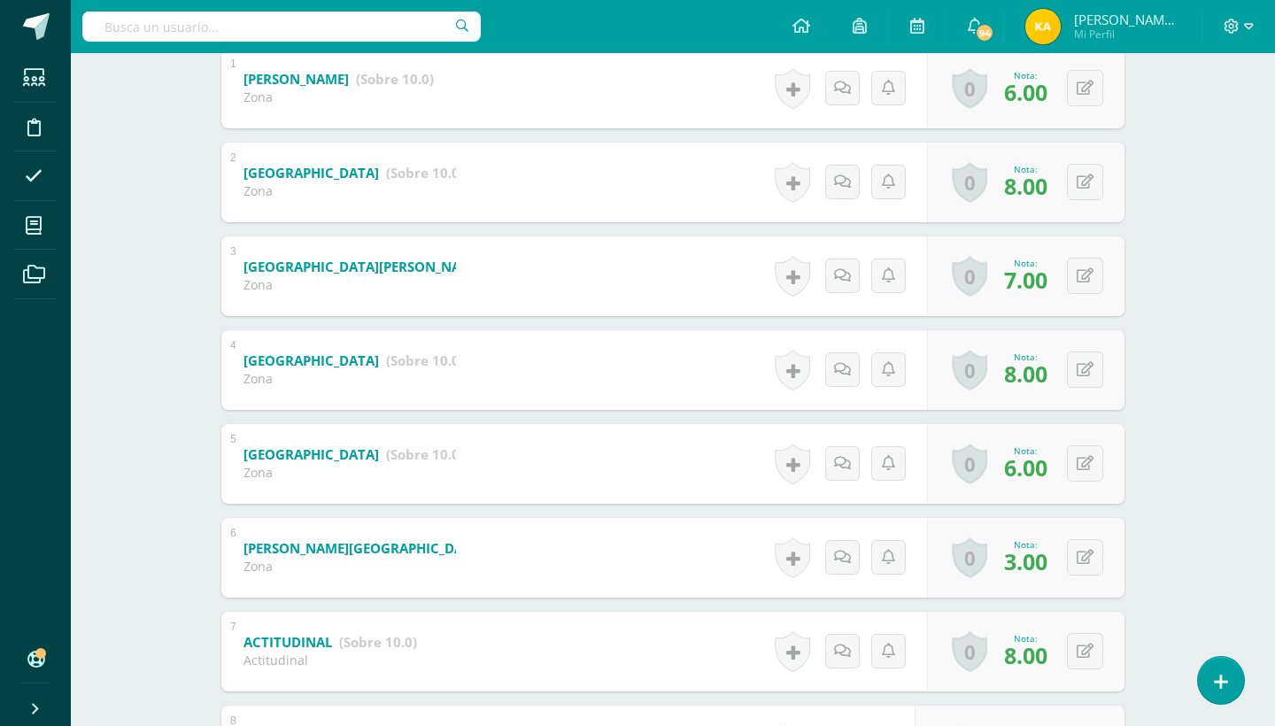
scroll to position [358, 0]
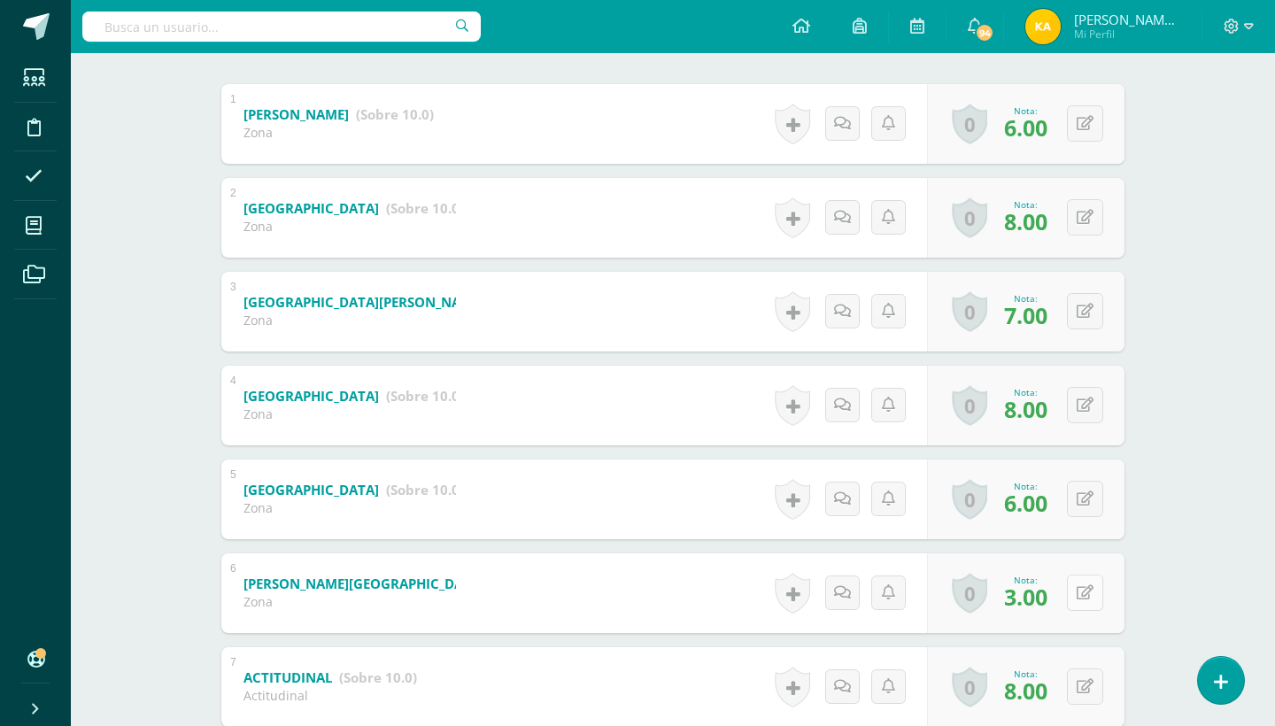
click at [1086, 599] on icon at bounding box center [1084, 592] width 17 height 15
type input "6"
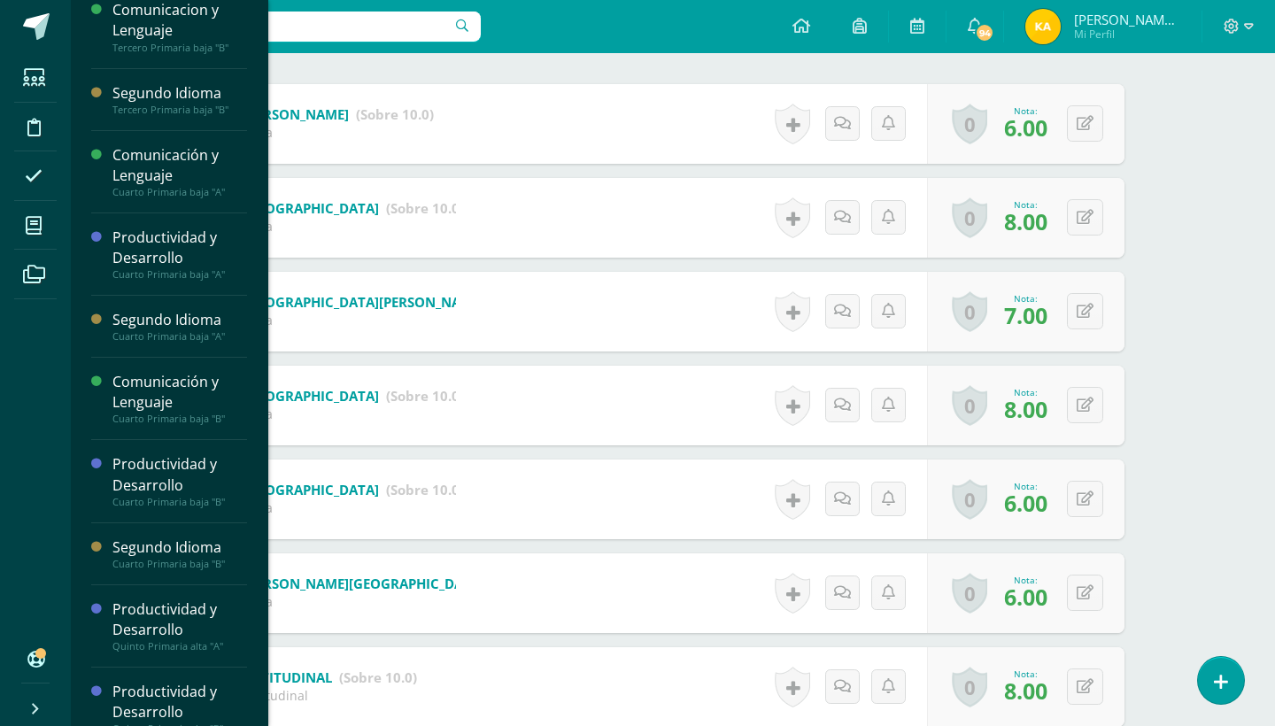
scroll to position [181, 0]
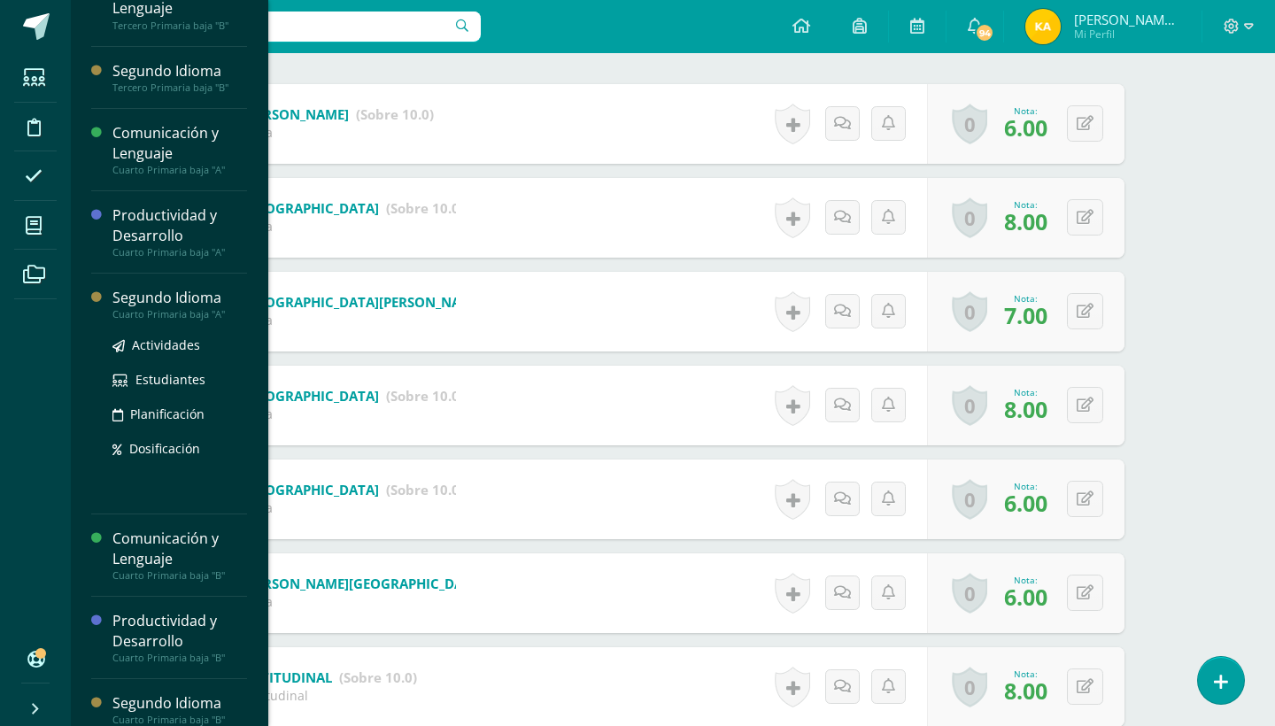
click at [174, 301] on div "Segundo Idioma" at bounding box center [179, 298] width 135 height 20
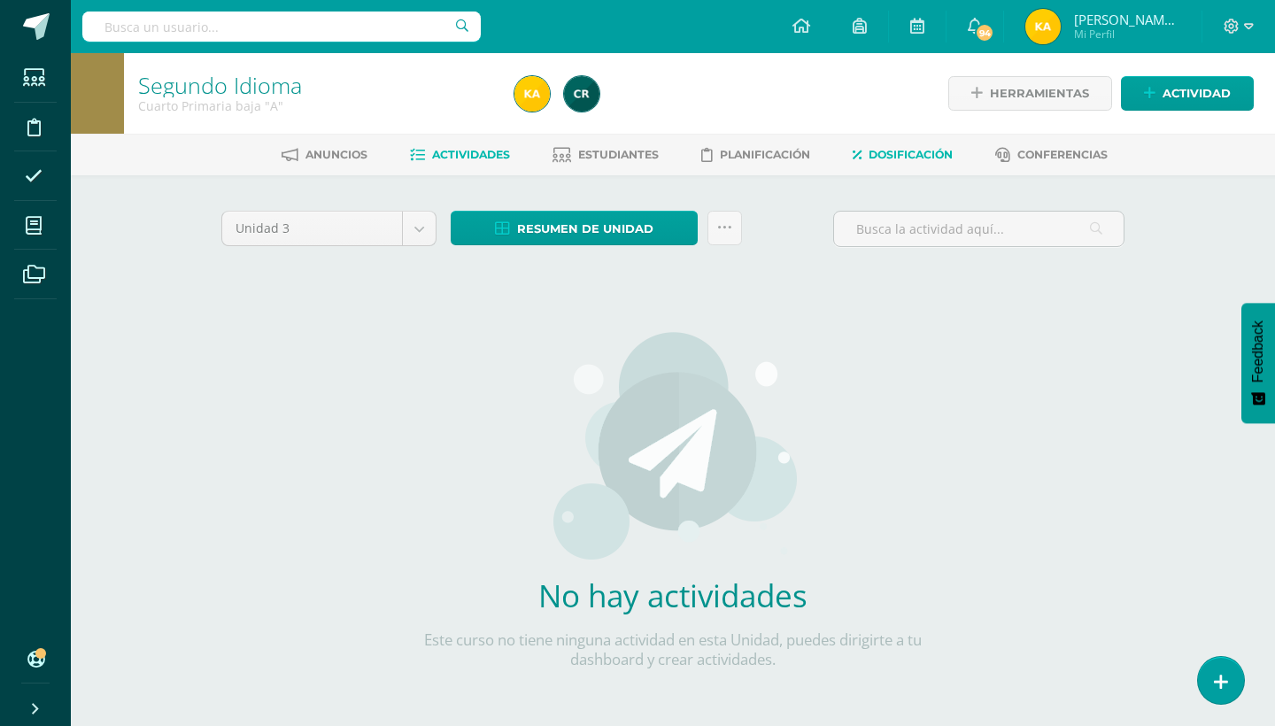
click at [922, 148] on span "Dosificación" at bounding box center [910, 154] width 84 height 13
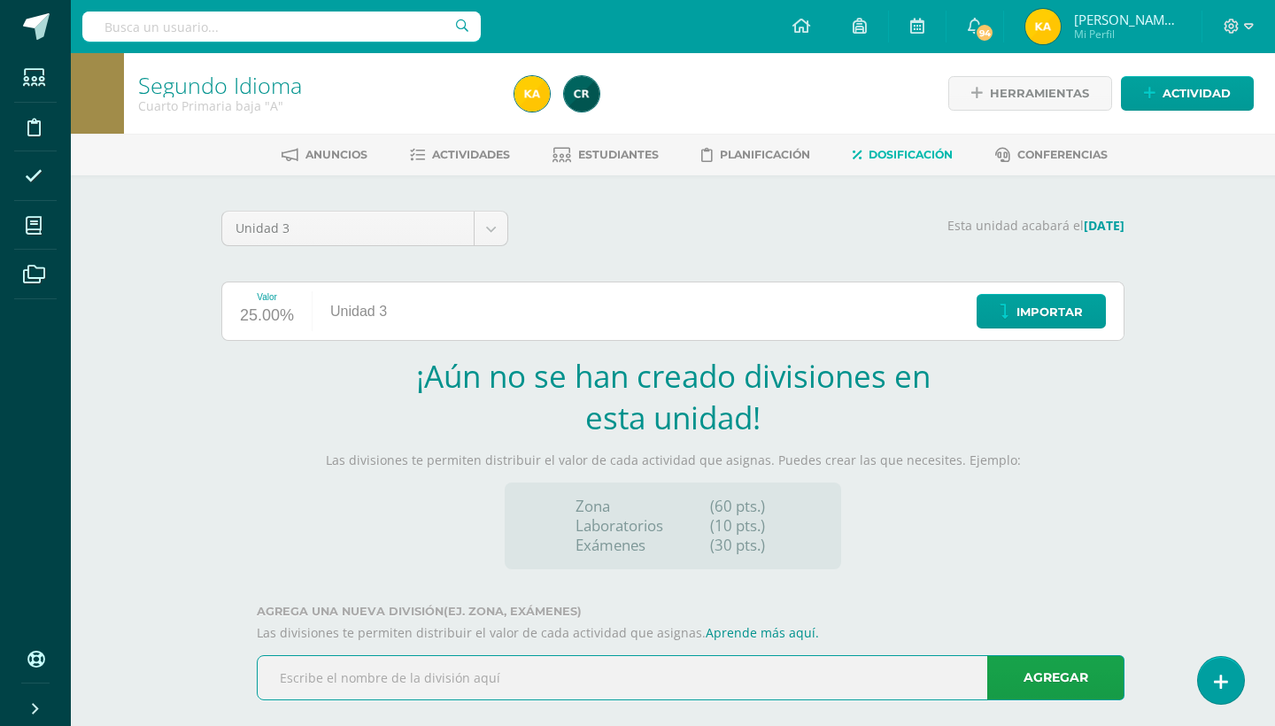
click at [823, 656] on input "text" at bounding box center [691, 677] width 866 height 43
type input "PROYECTO DE UNIDAD"
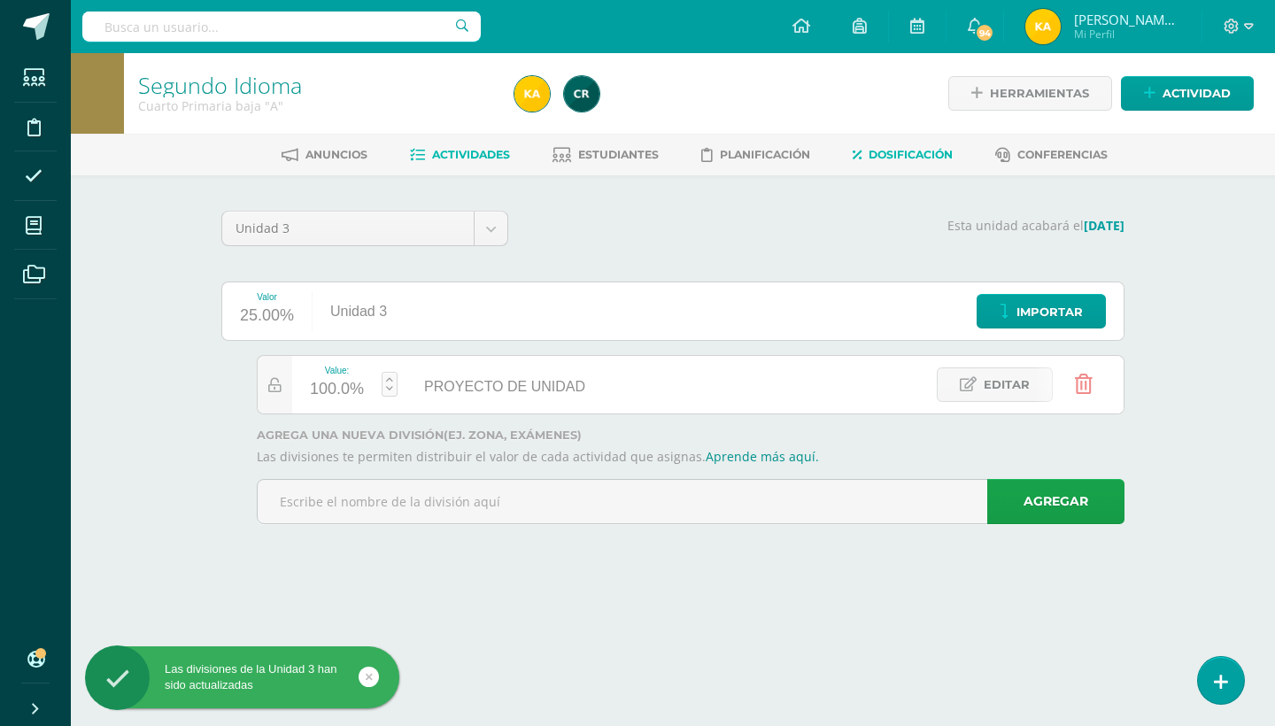
click at [506, 154] on span "Actividades" at bounding box center [471, 154] width 78 height 13
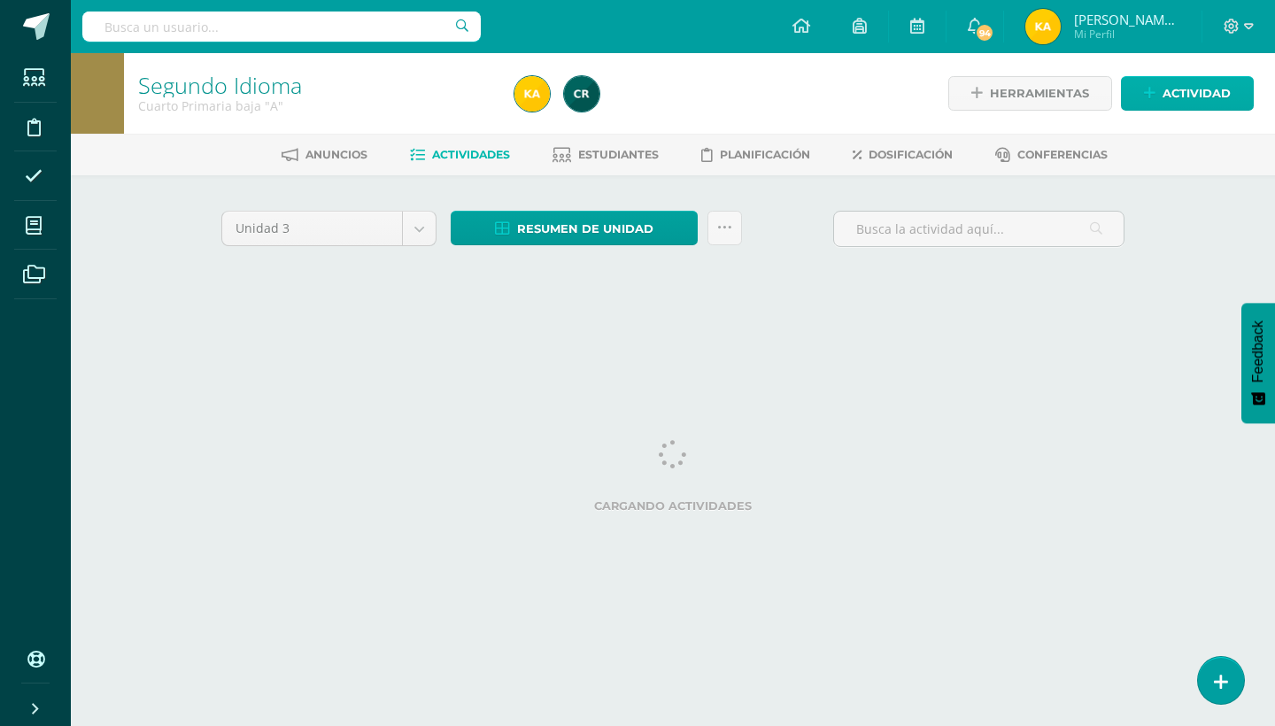
click at [1175, 100] on span "Actividad" at bounding box center [1196, 93] width 68 height 33
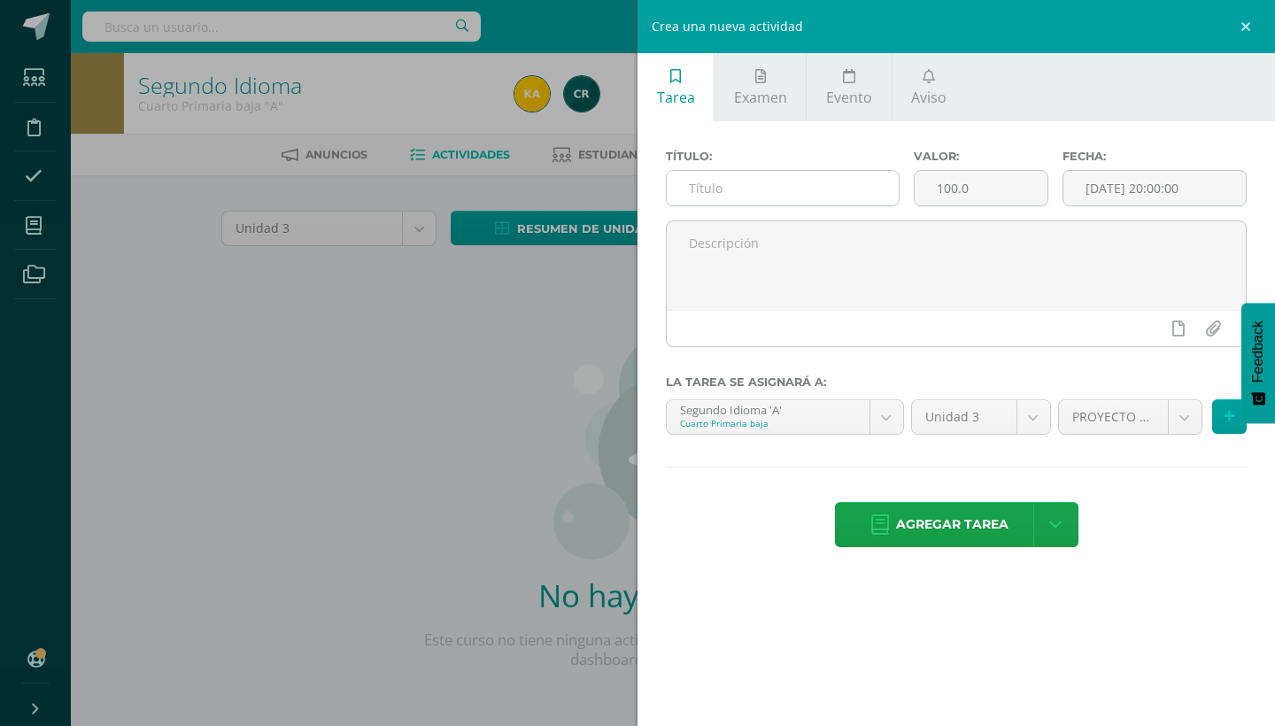
click at [855, 189] on input "text" at bounding box center [783, 188] width 232 height 35
type input "p"
type input "PROYECTO DE UNIDAD"
click at [986, 184] on input "100.0" at bounding box center [980, 188] width 133 height 35
click at [1130, 405] on body "Estudiantes Disciplina Asistencia Mis cursos Archivos Soporte Centro de ayuda Ú…" at bounding box center [637, 380] width 1275 height 760
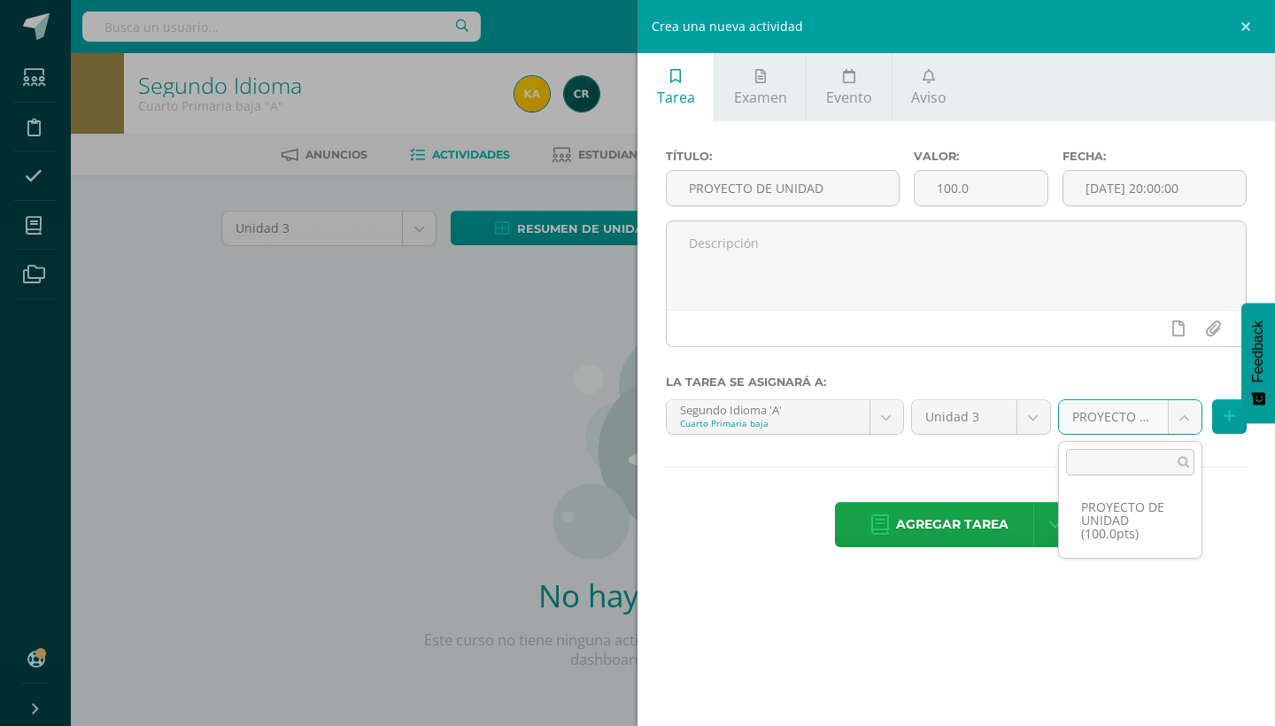
click at [1253, 536] on body "Estudiantes Disciplina Asistencia Mis cursos Archivos Soporte Centro de ayuda Ú…" at bounding box center [637, 380] width 1275 height 760
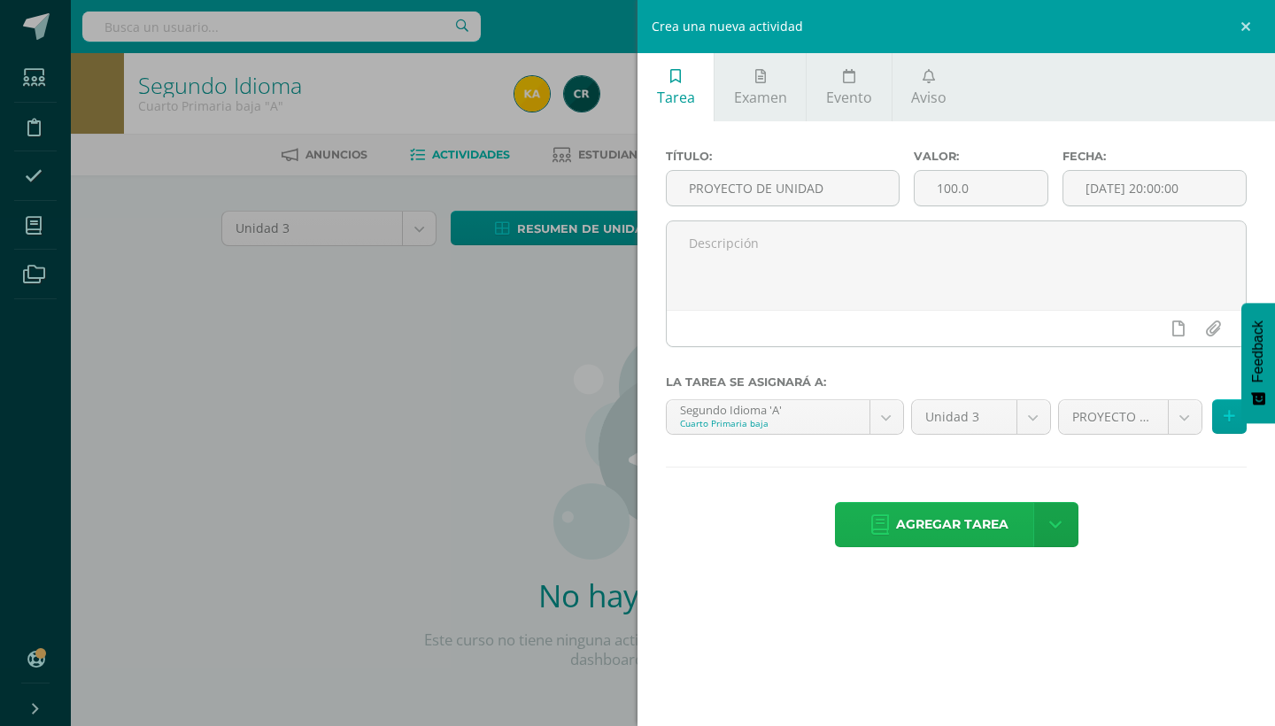
click at [1003, 529] on span "Agregar tarea" at bounding box center [952, 524] width 112 height 43
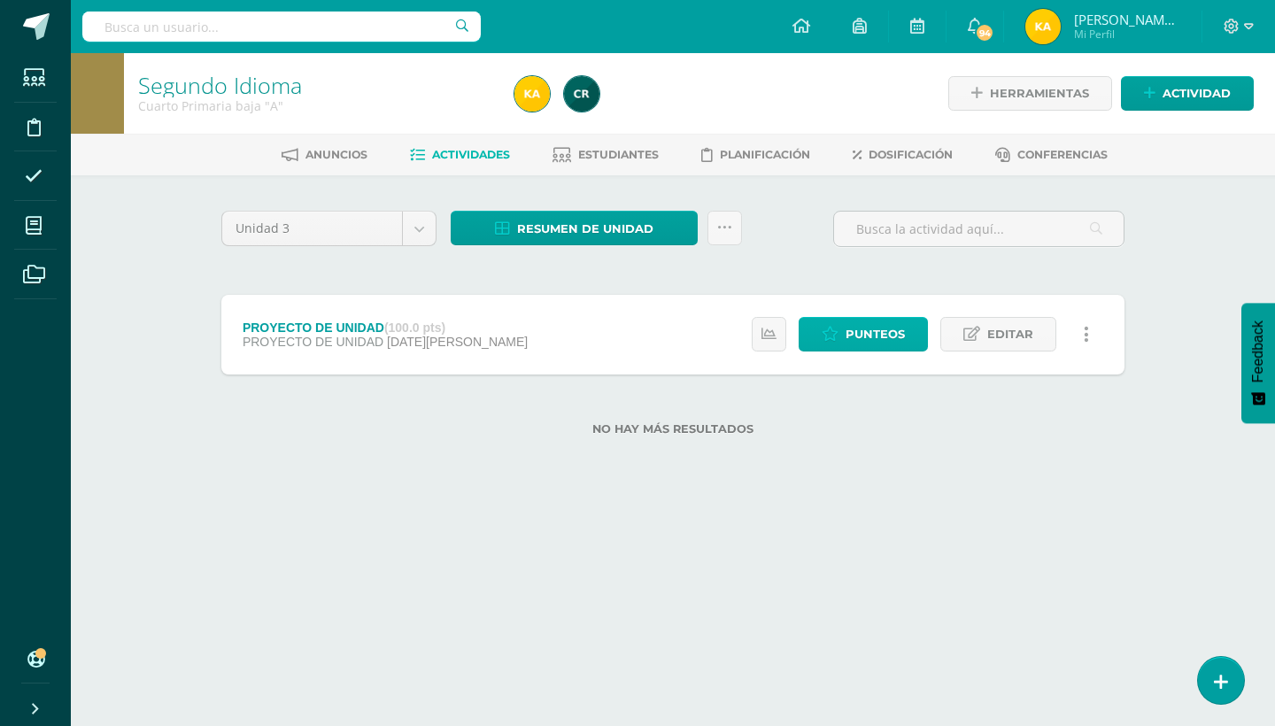
click at [902, 332] on span "Punteos" at bounding box center [874, 334] width 59 height 33
click at [874, 335] on span "Punteos" at bounding box center [874, 334] width 59 height 33
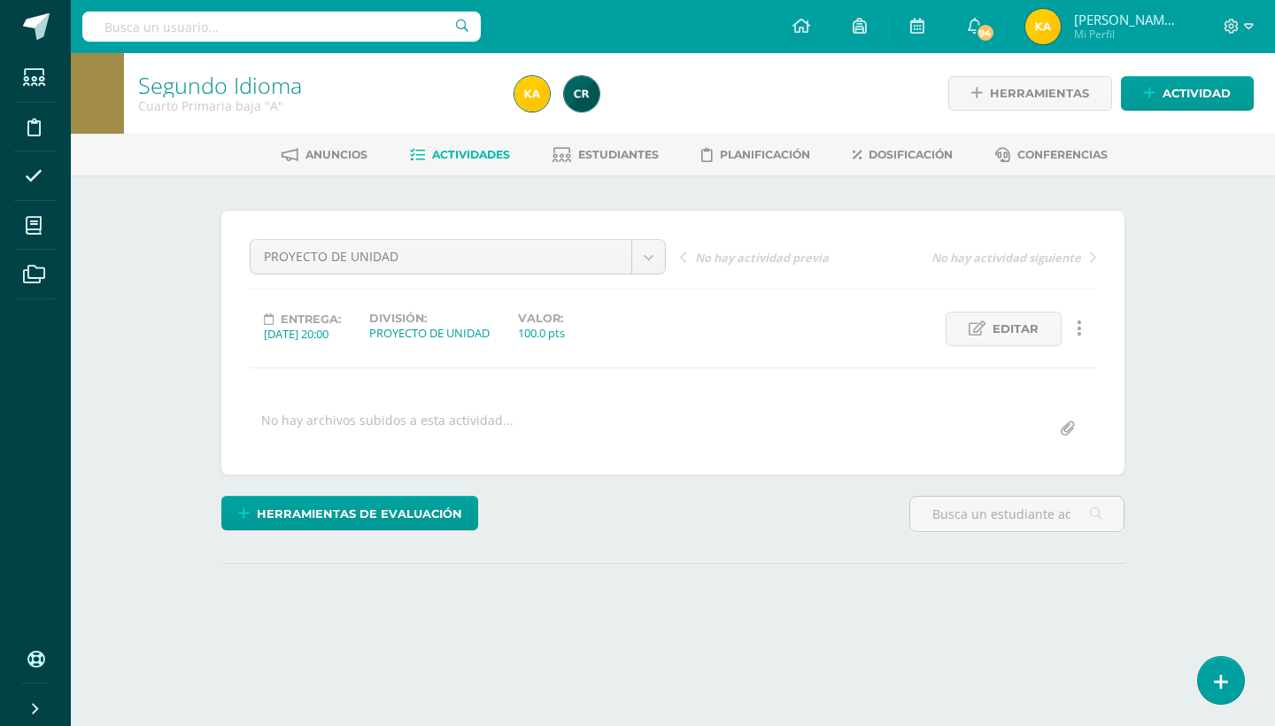
click at [1208, 404] on div "Segundo Idioma Cuarto Primaria baja "A" Herramientas Detalle de asistencias Act…" at bounding box center [673, 377] width 1204 height 648
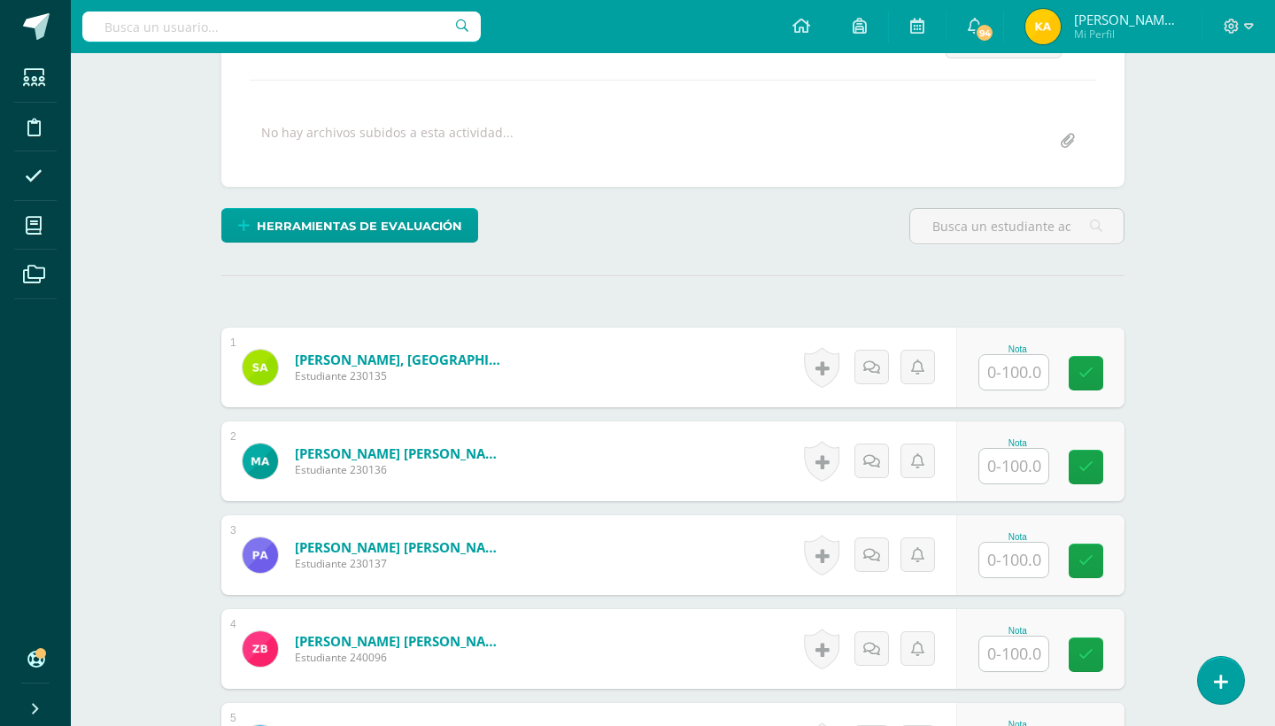
scroll to position [289, 0]
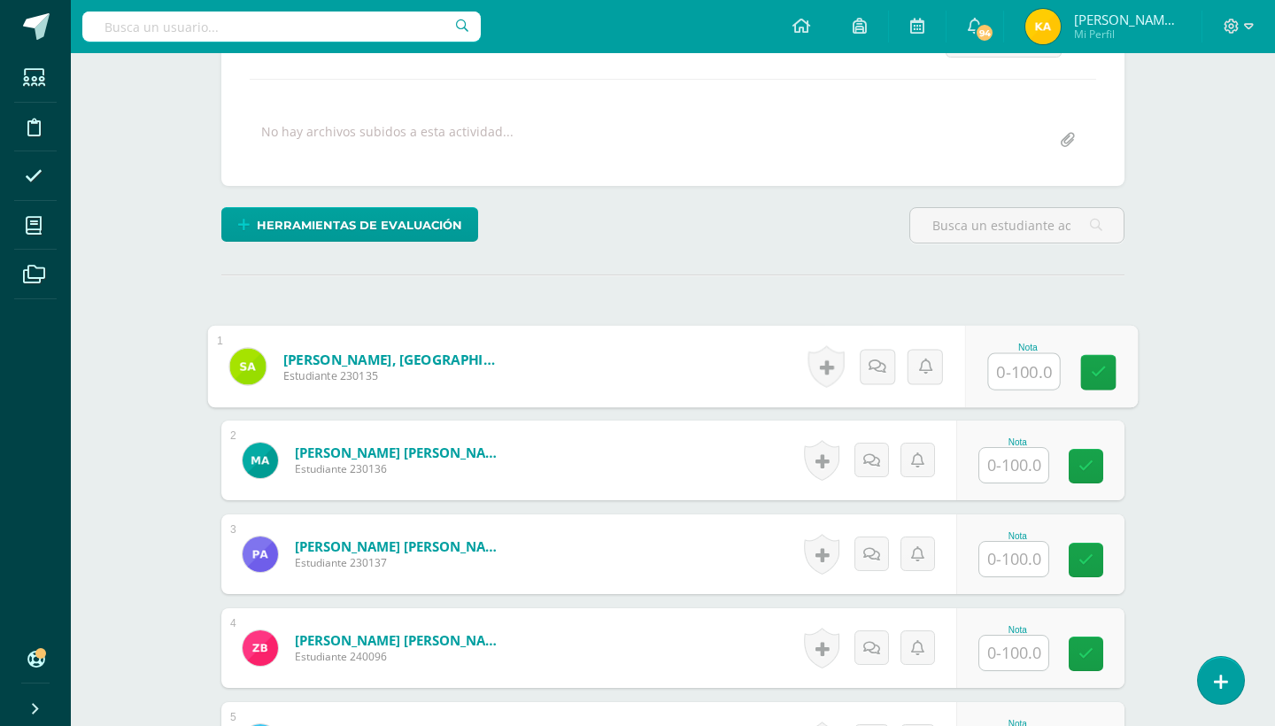
click at [1015, 378] on input "text" at bounding box center [1024, 371] width 71 height 35
type input "95"
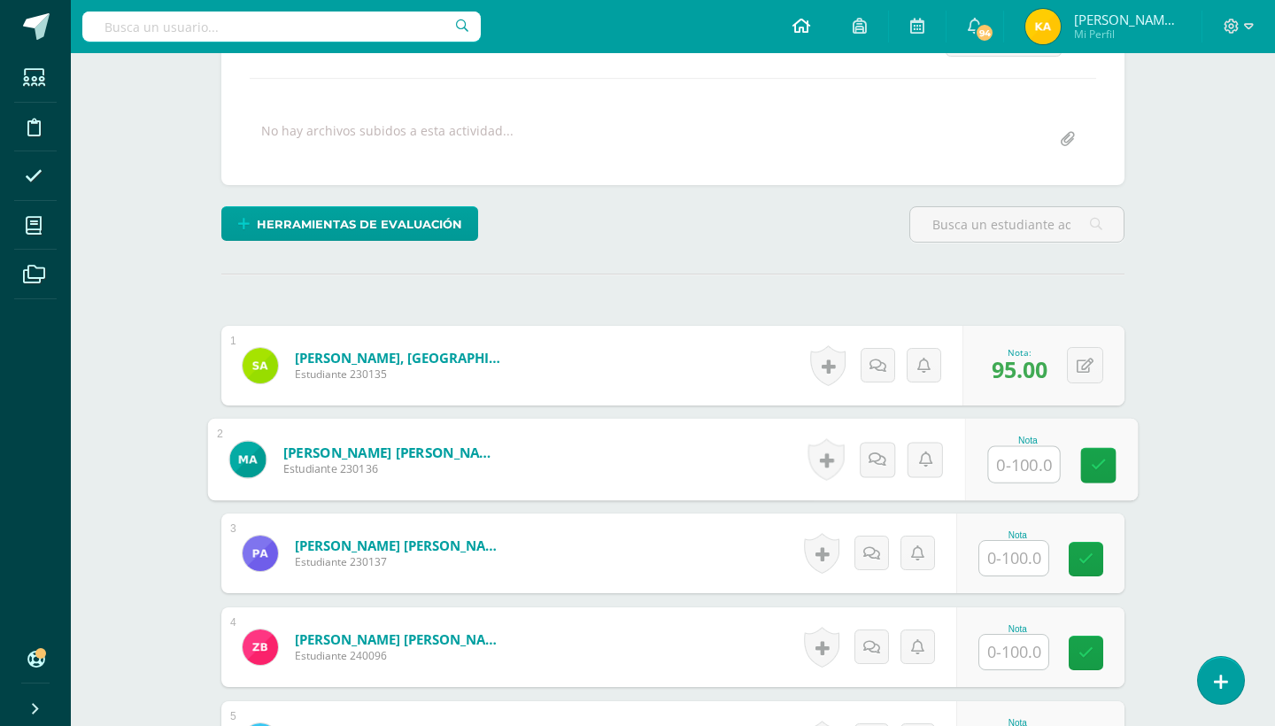
scroll to position [290, 0]
type input "65"
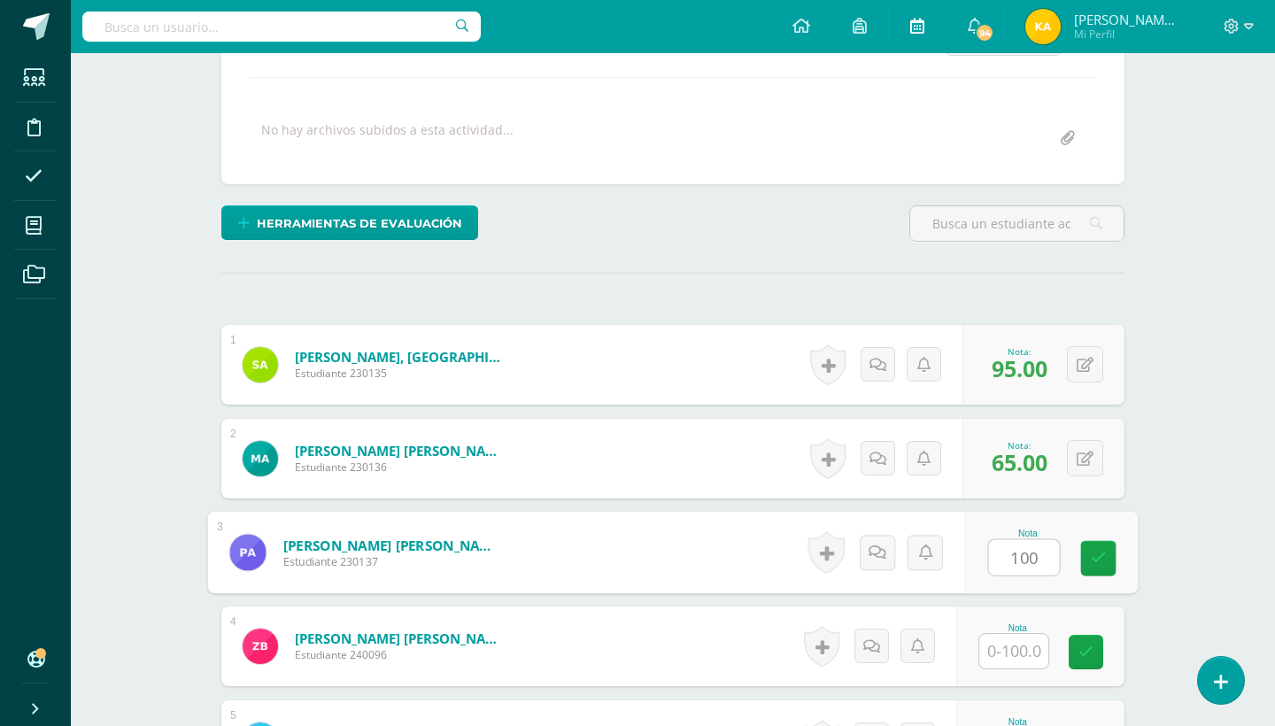
type input "100"
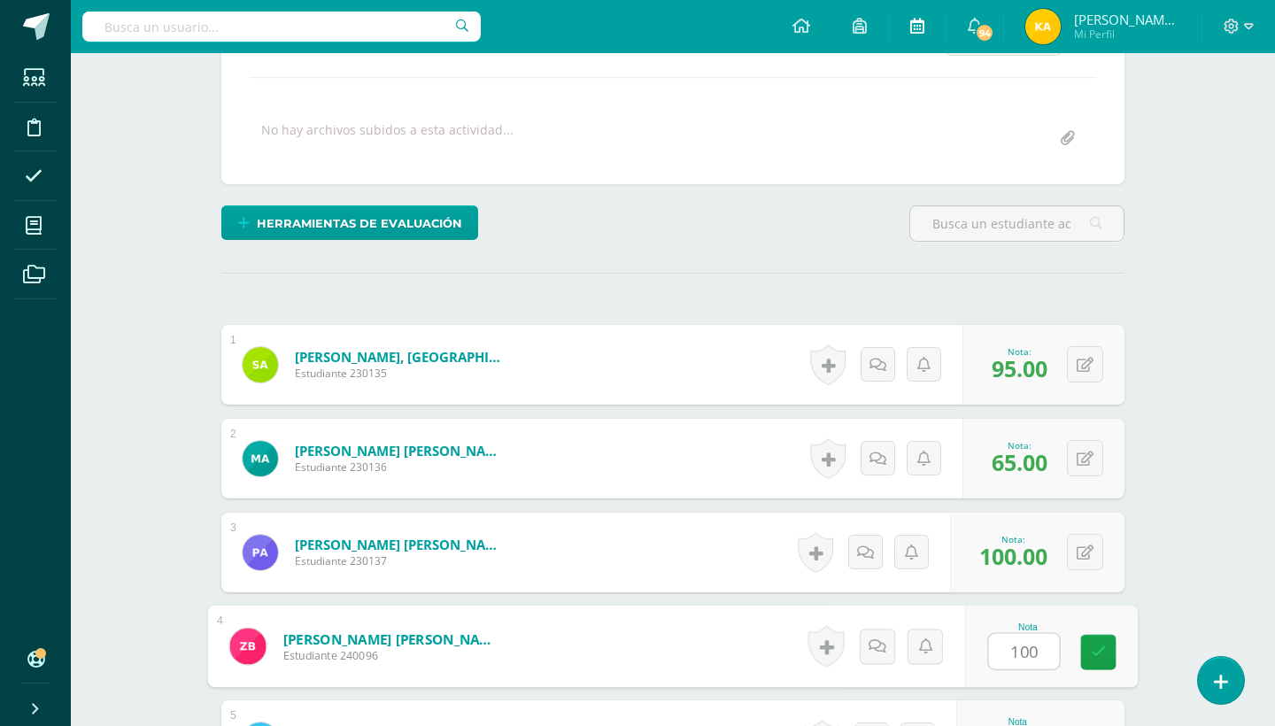
type input "100"
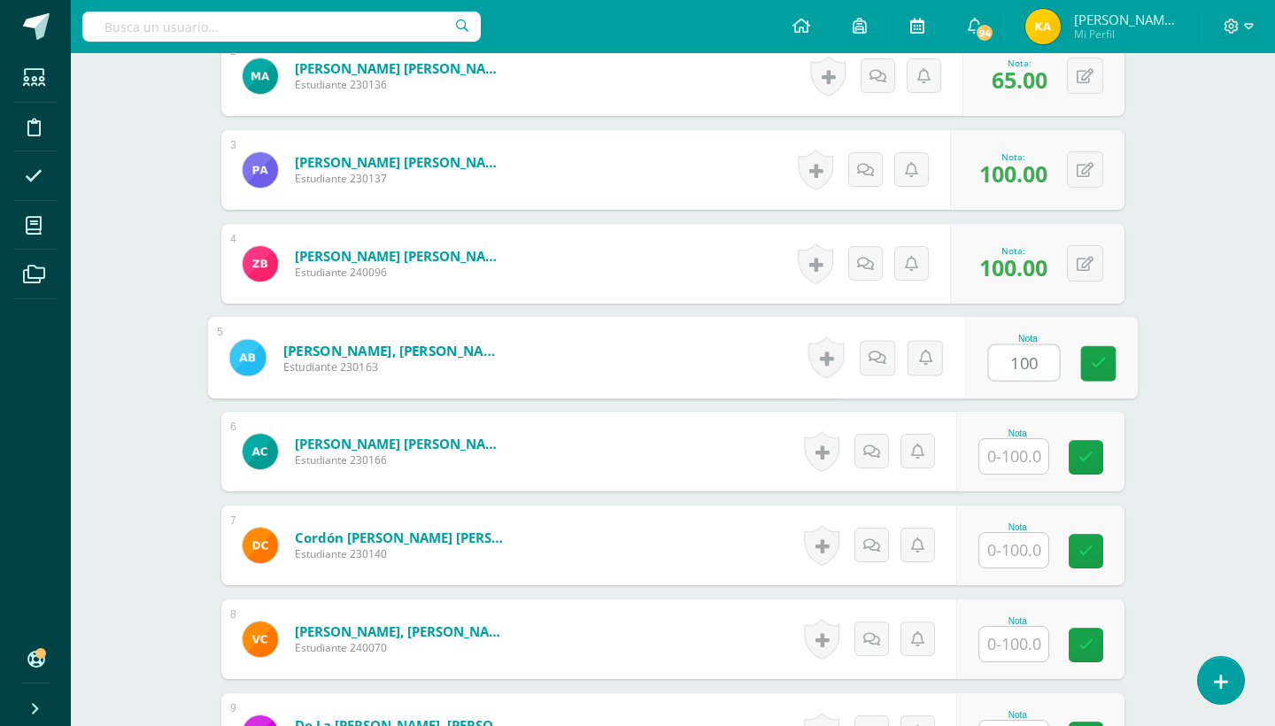
type input "100"
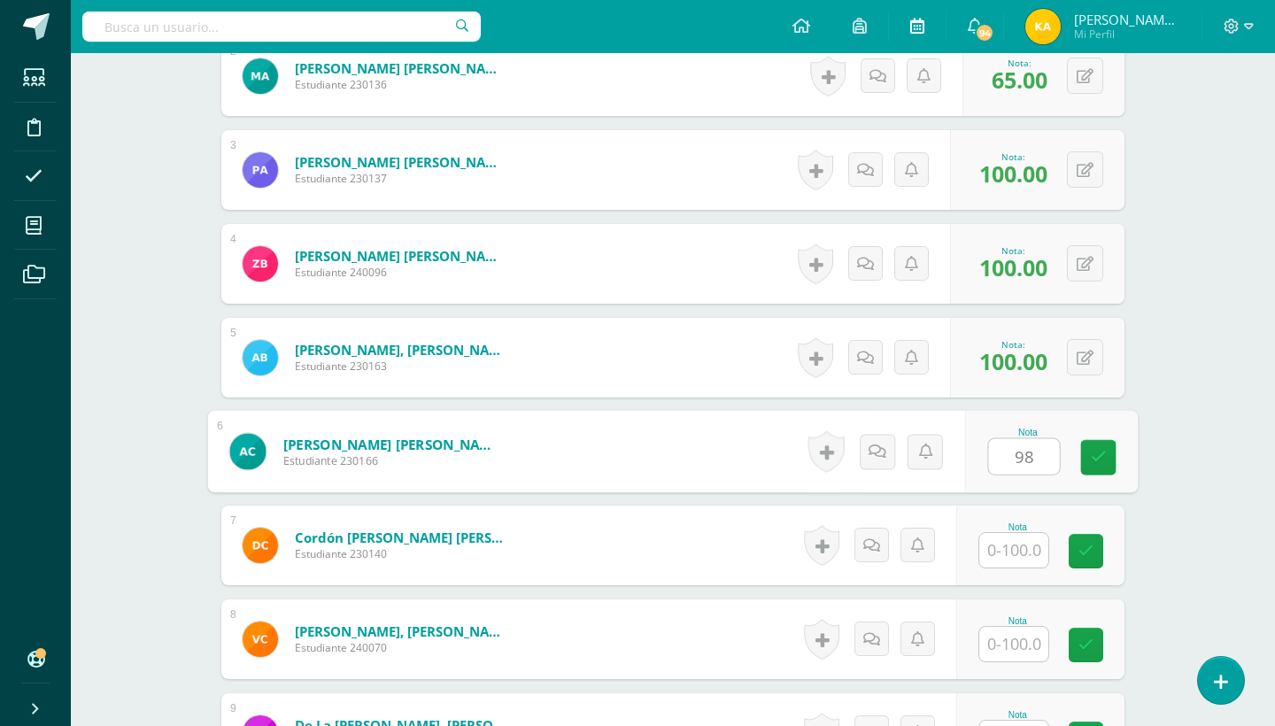
type input "98"
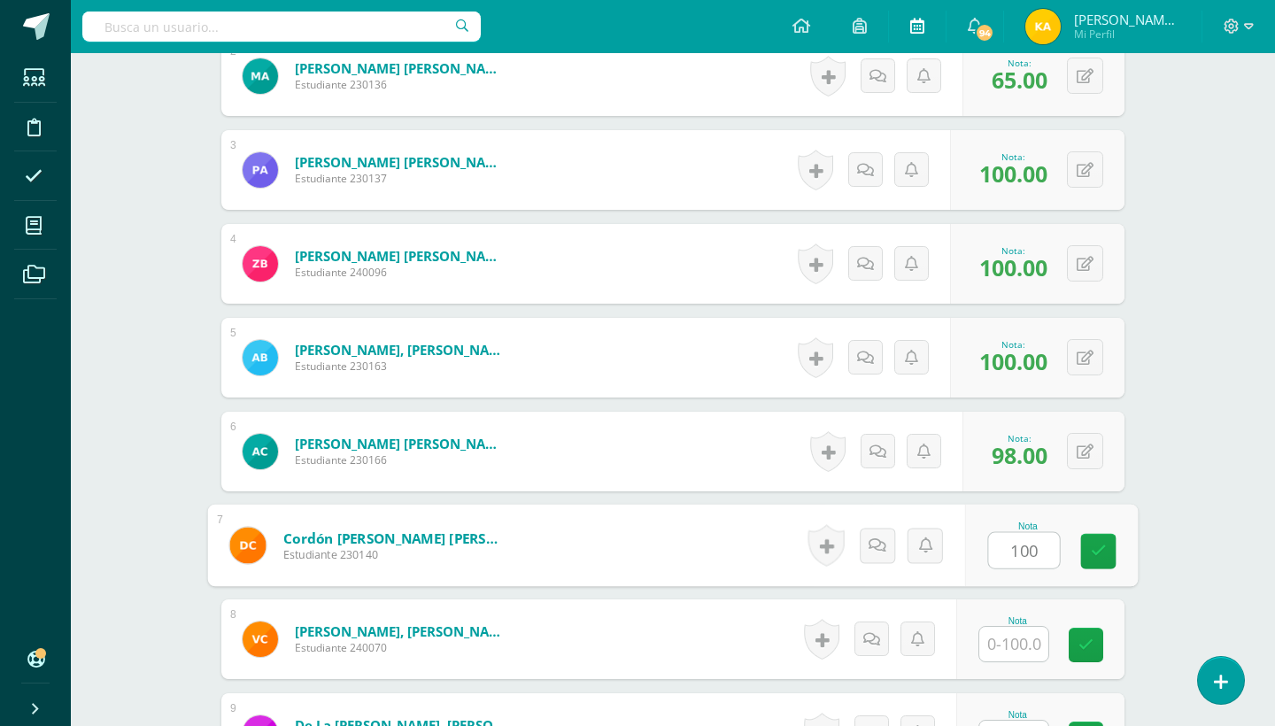
type input "100"
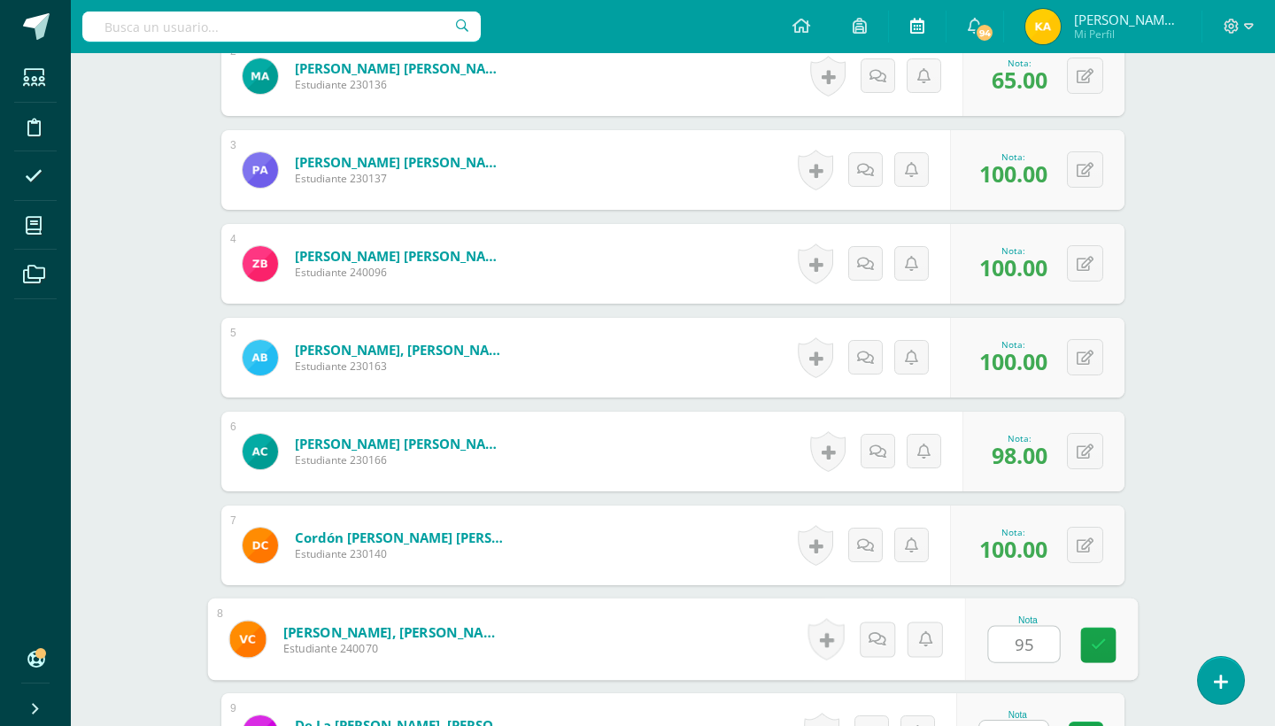
type input "95"
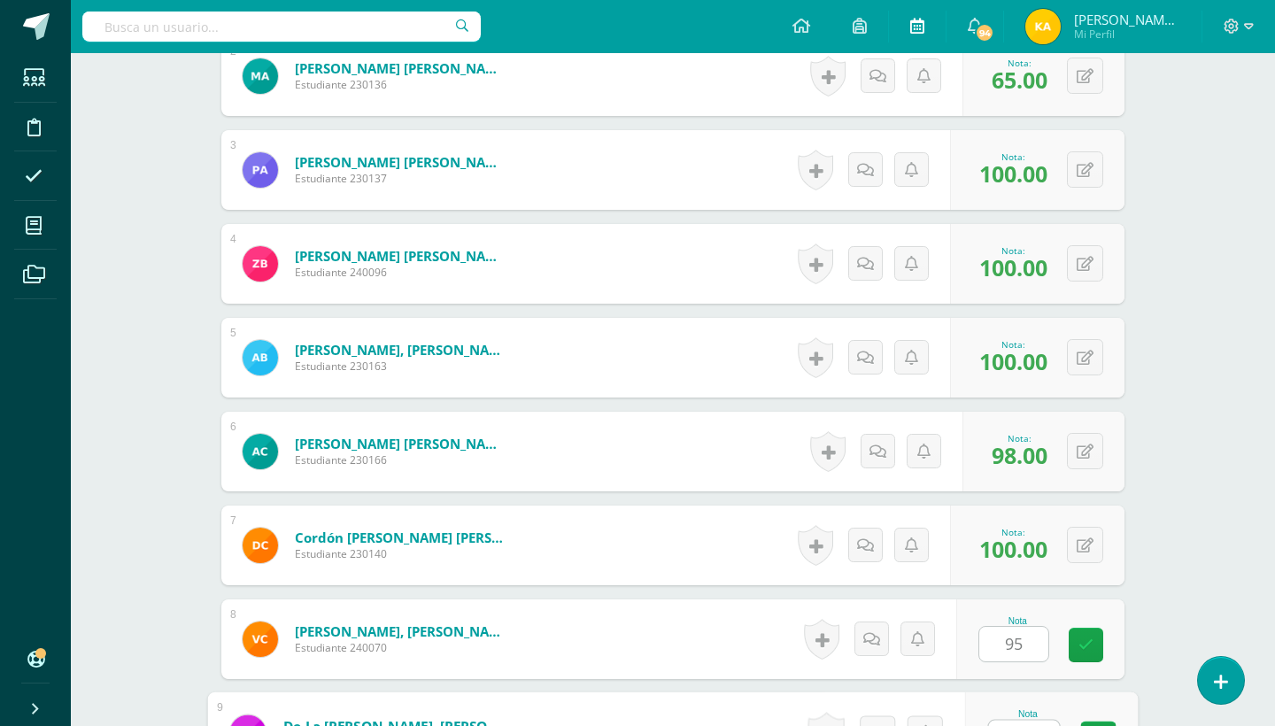
scroll to position [1048, 0]
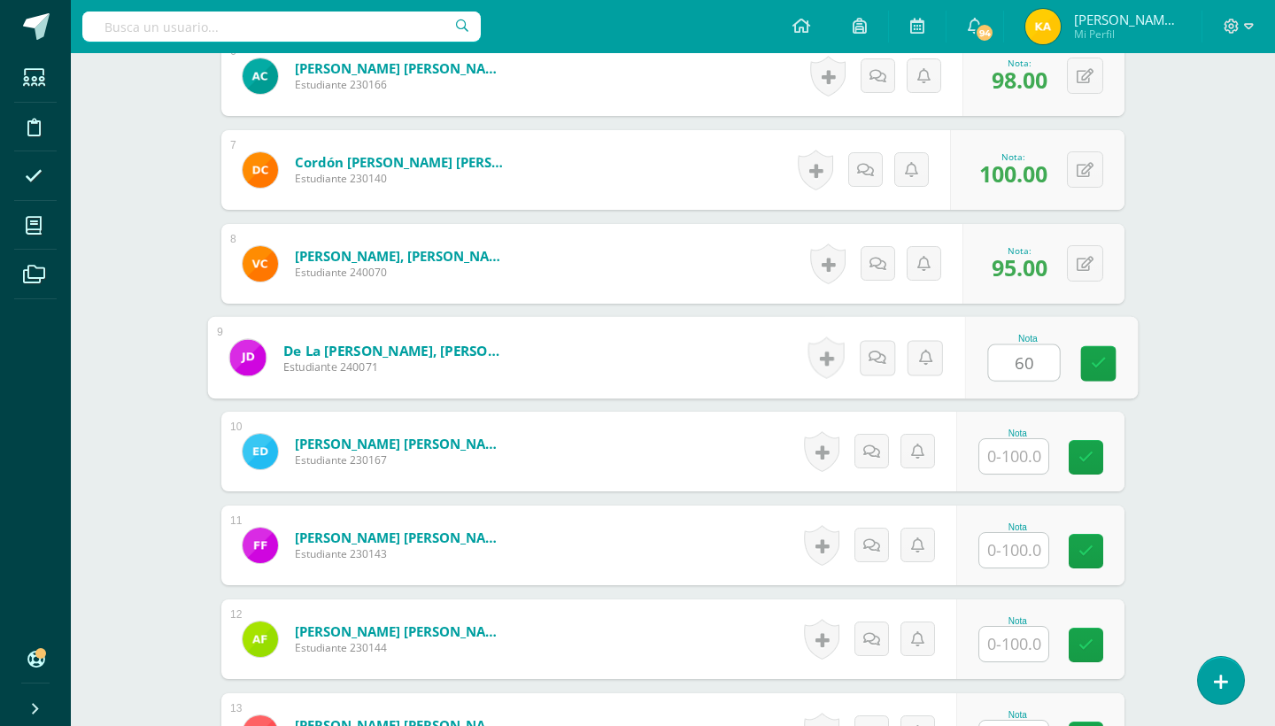
type input "60"
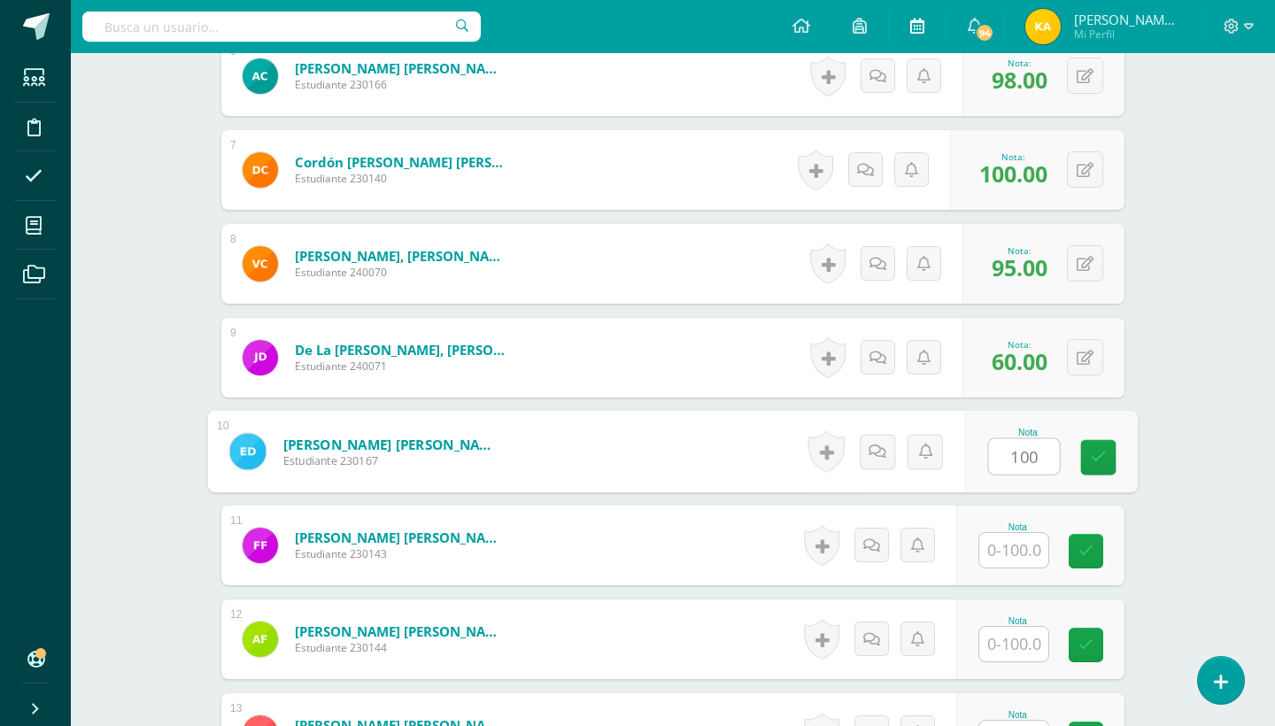
type input "100"
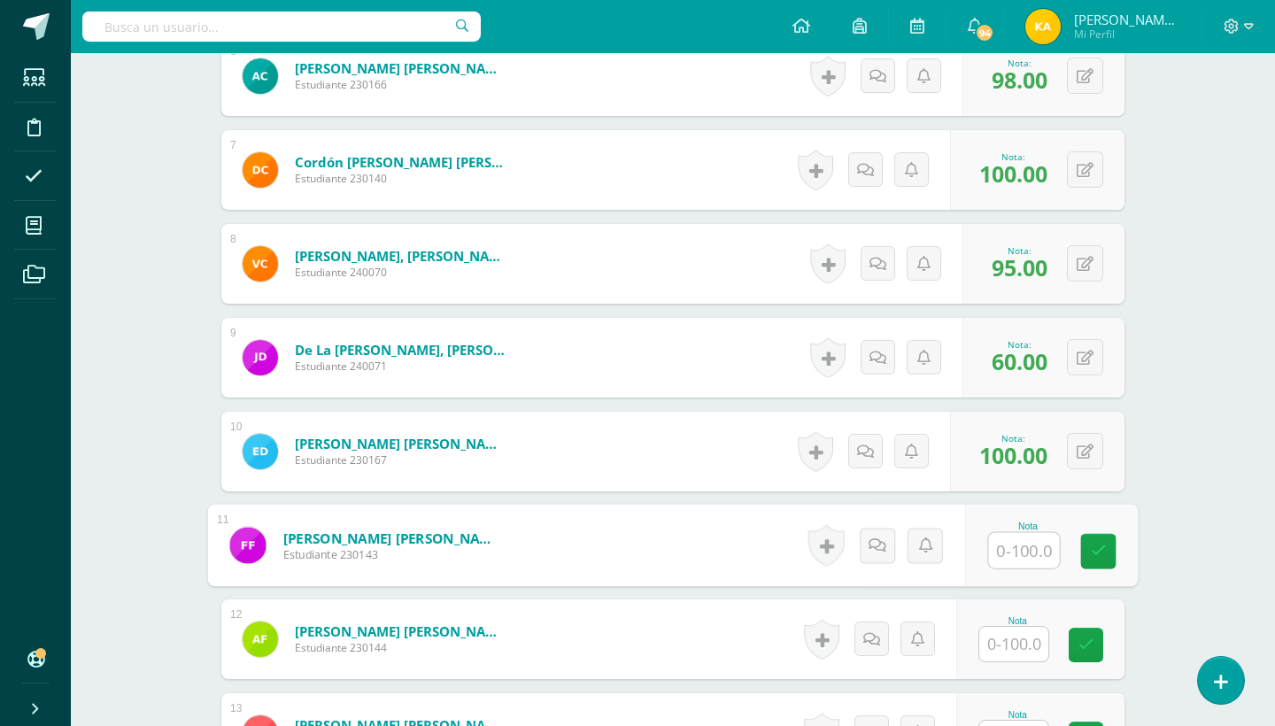
type input "8"
type input "98"
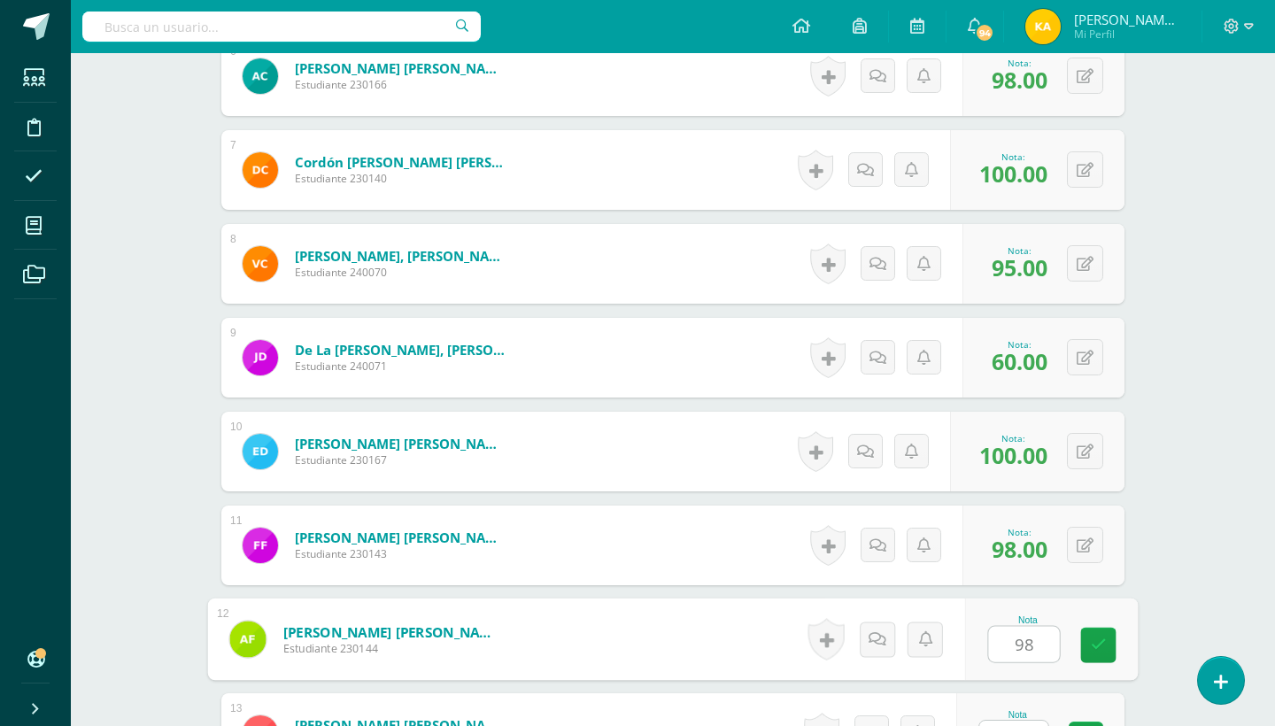
type input "98"
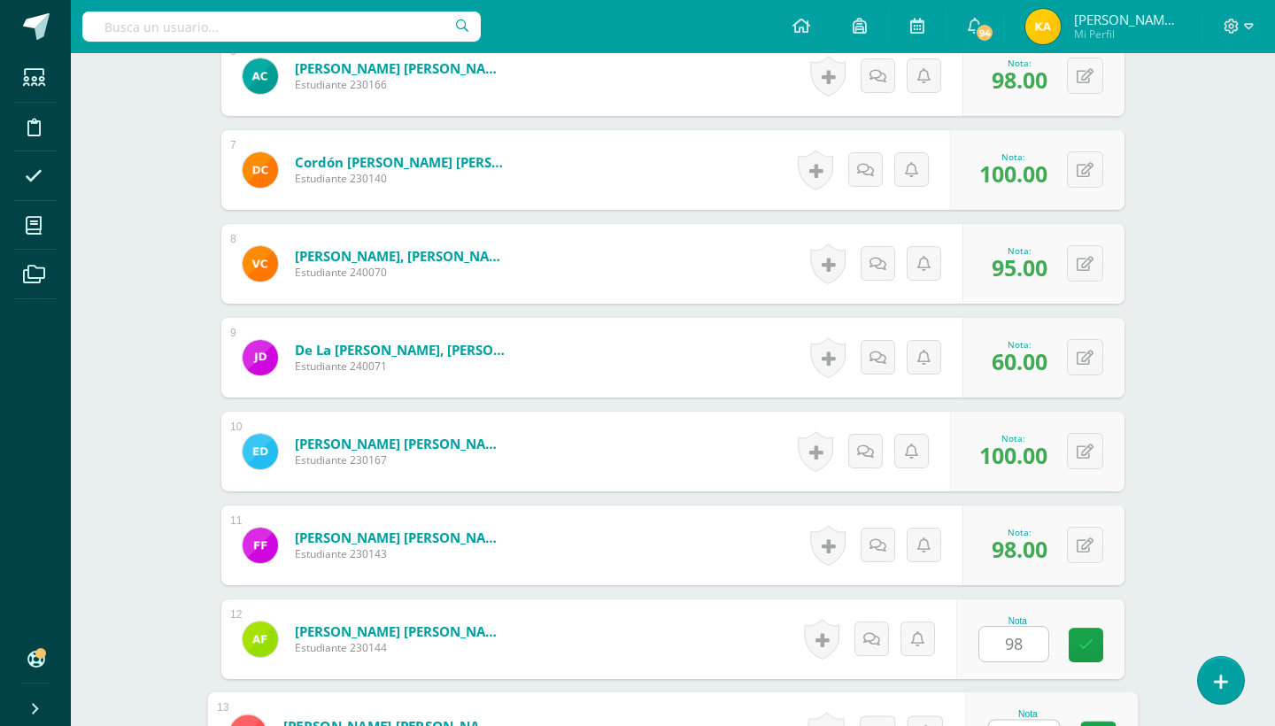
scroll to position [1424, 0]
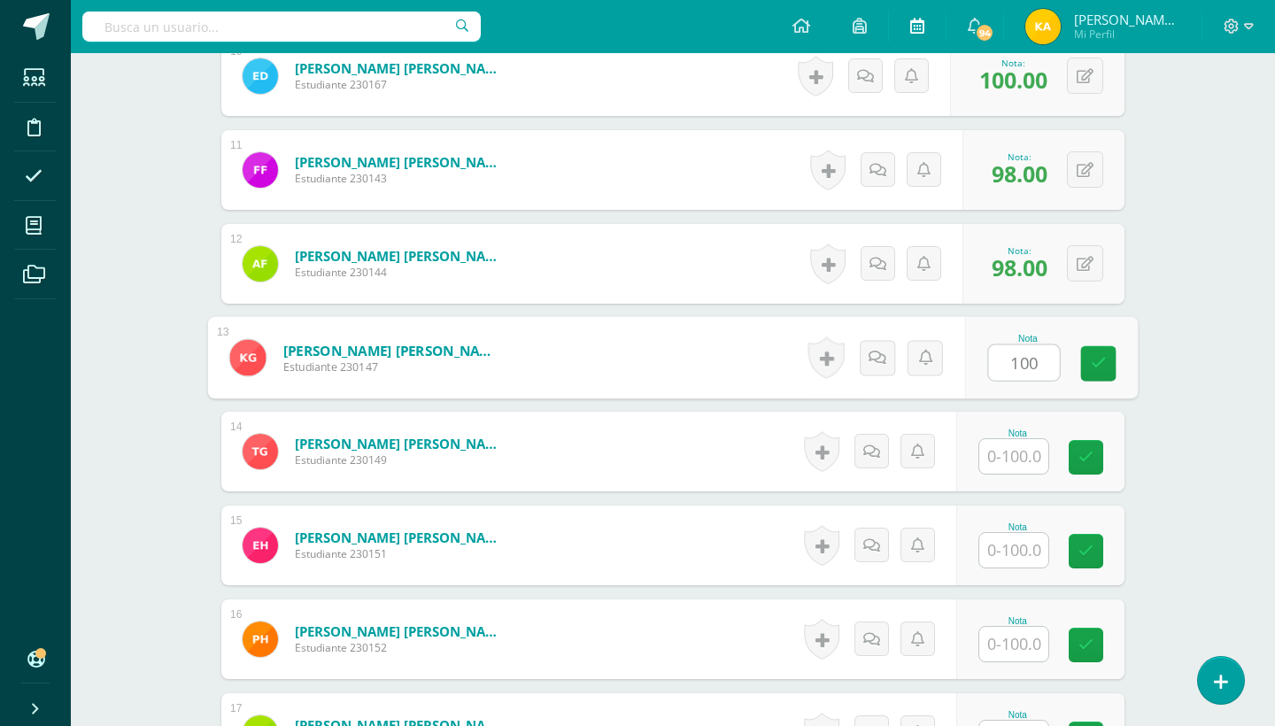
type input "100"
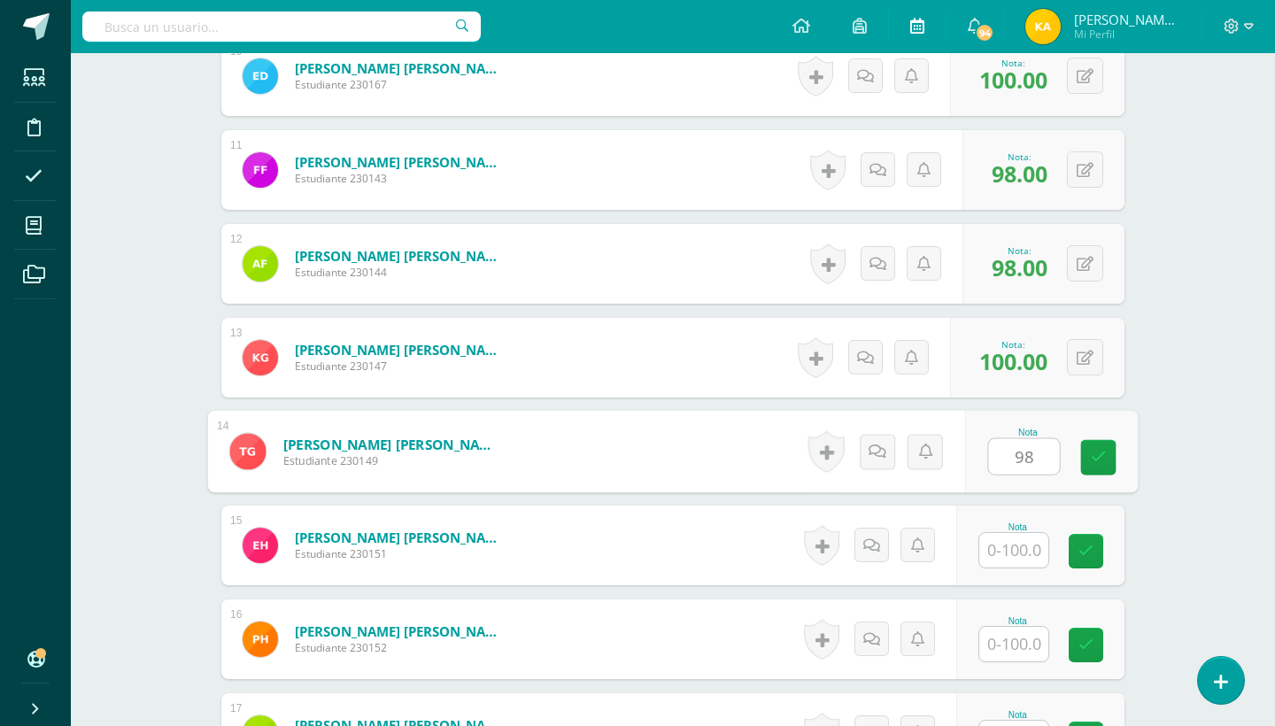
type input "98"
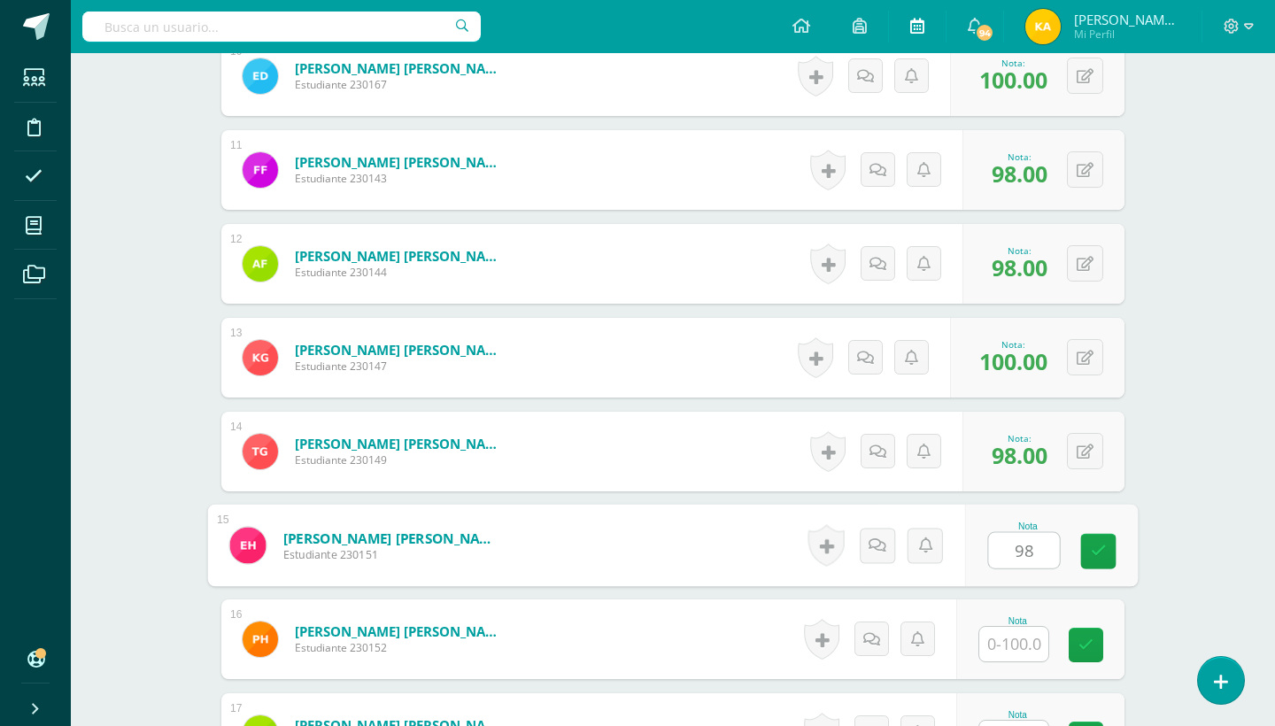
type input "98"
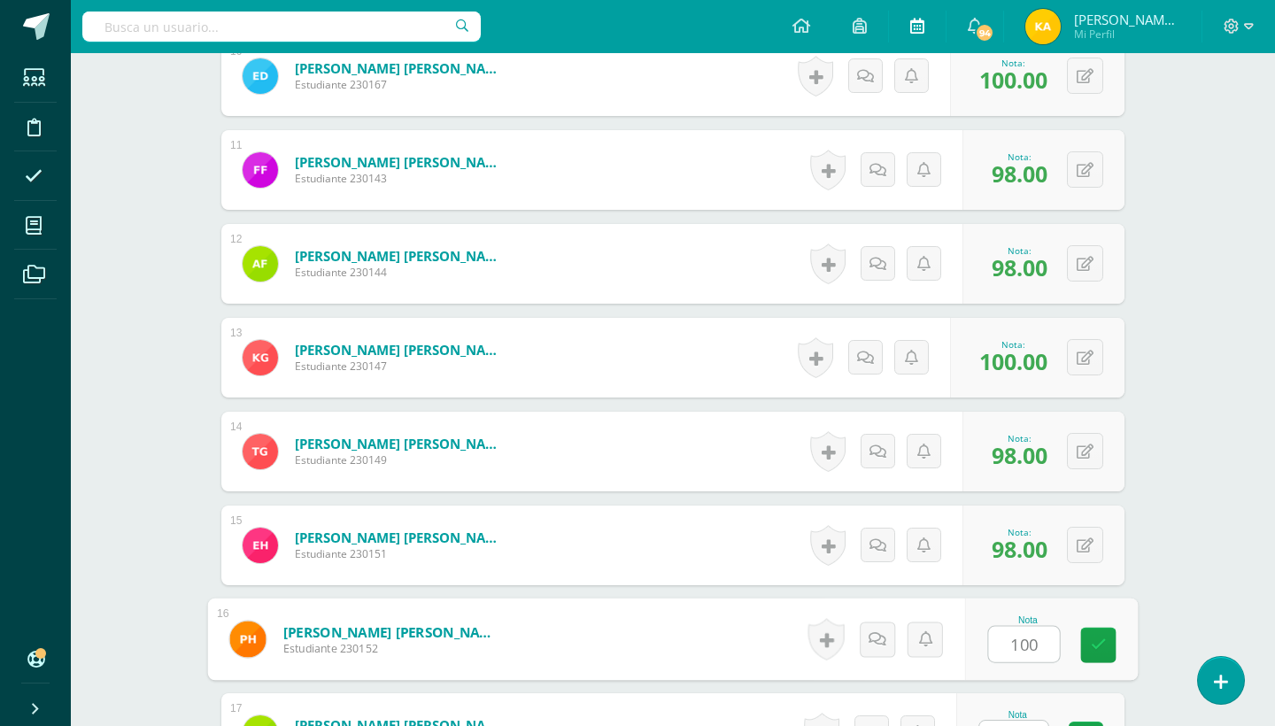
type input "100"
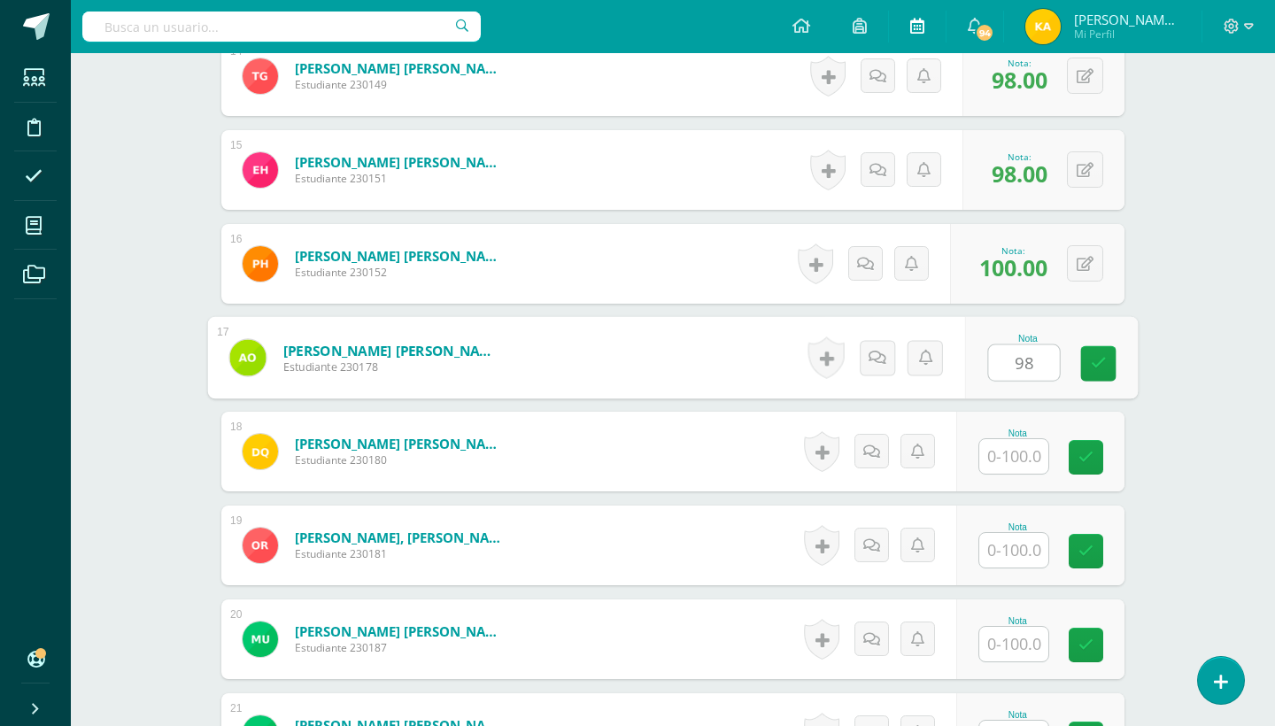
type input "98"
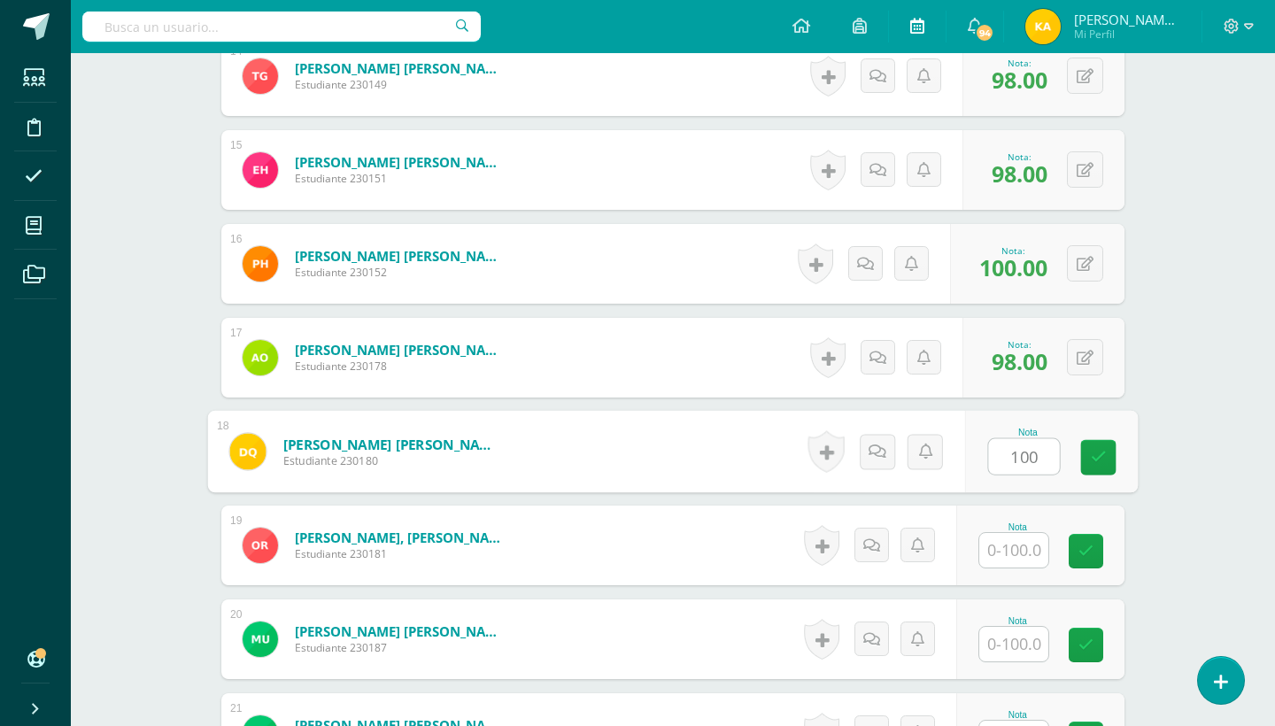
type input "100"
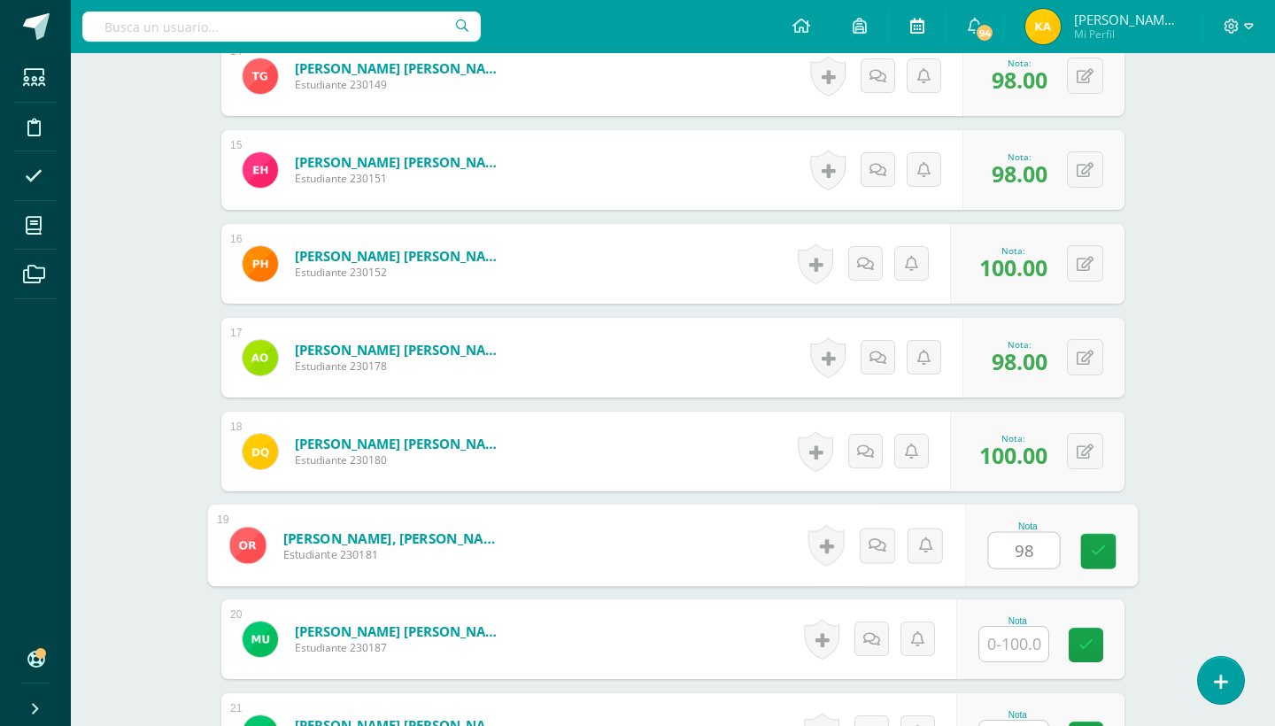
type input "98"
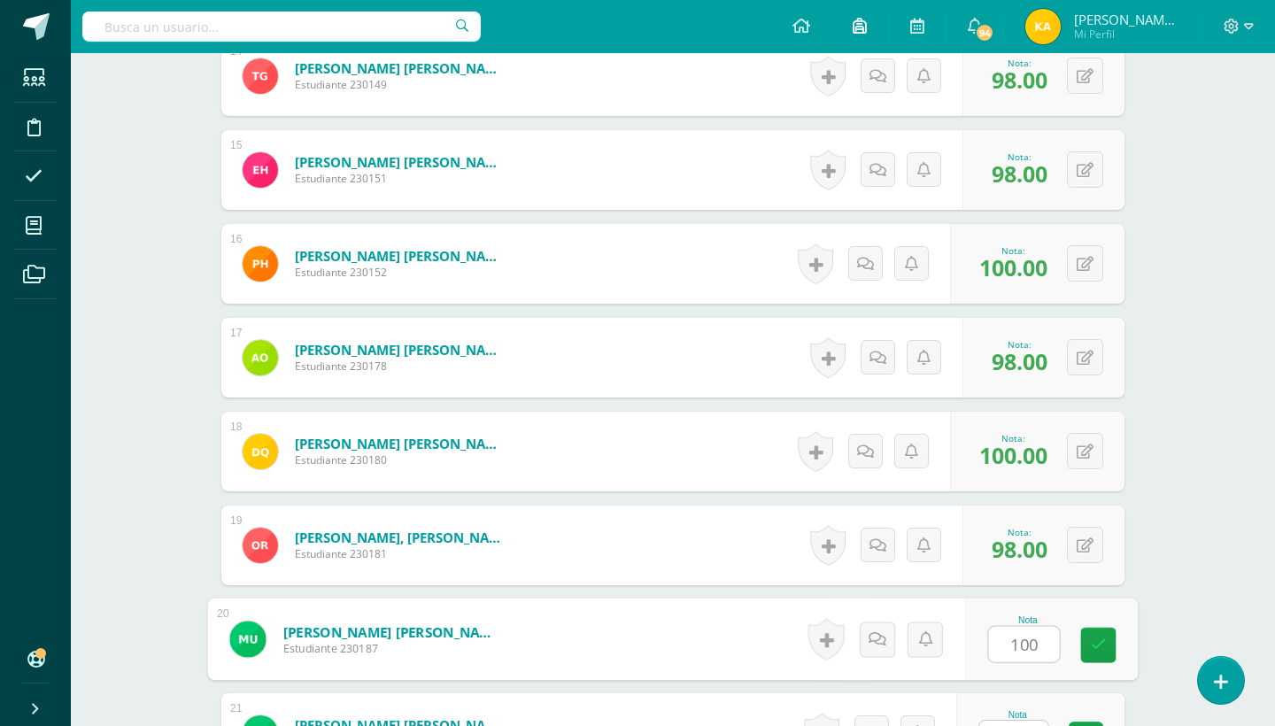
type input "100"
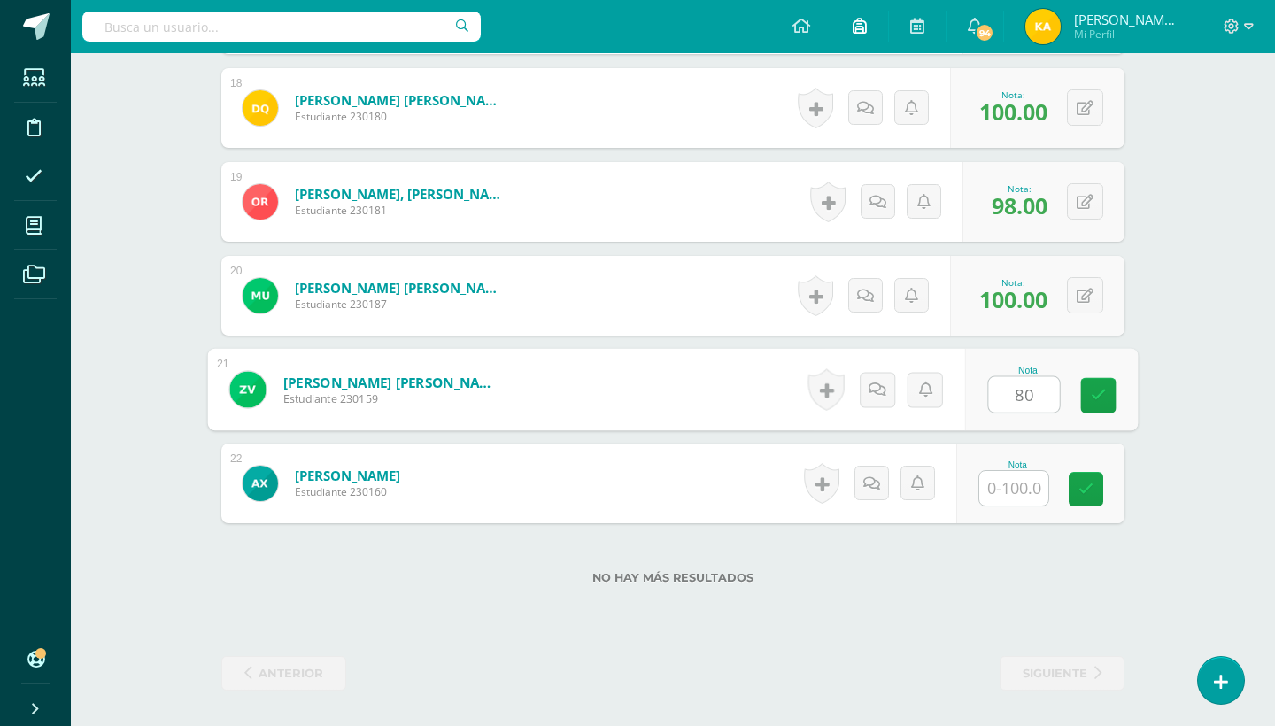
type input "80"
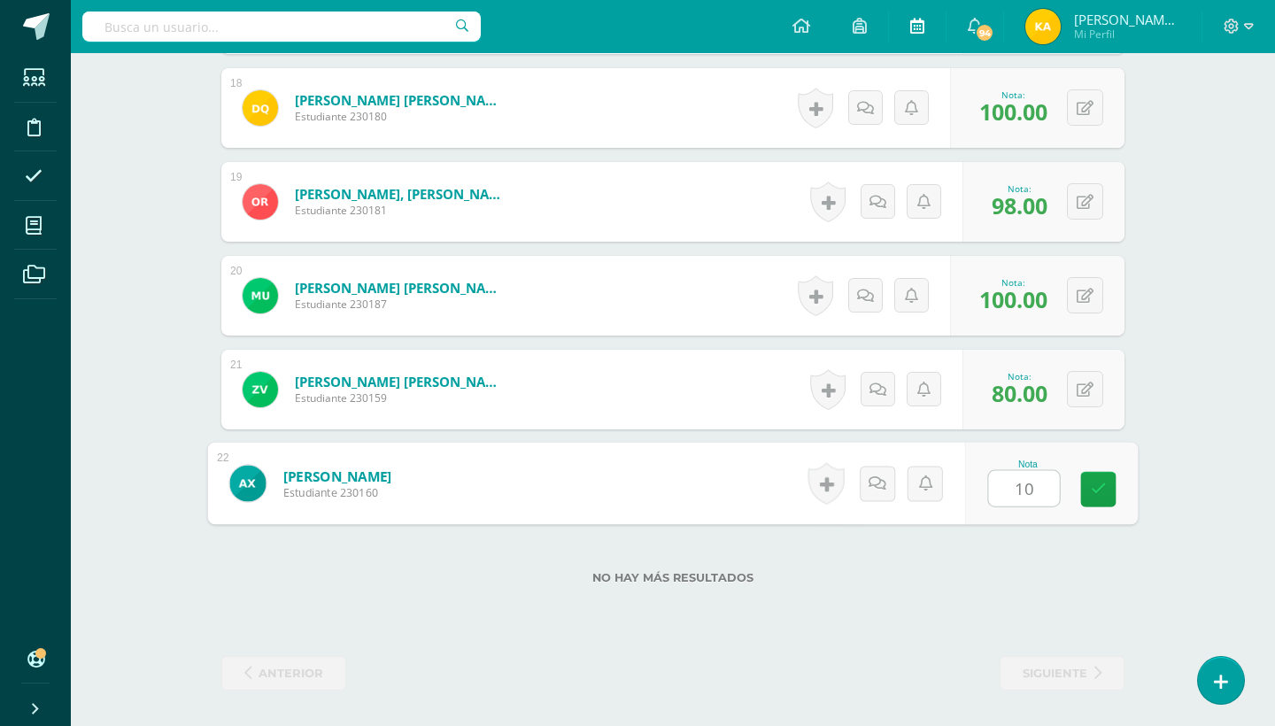
type input "100"
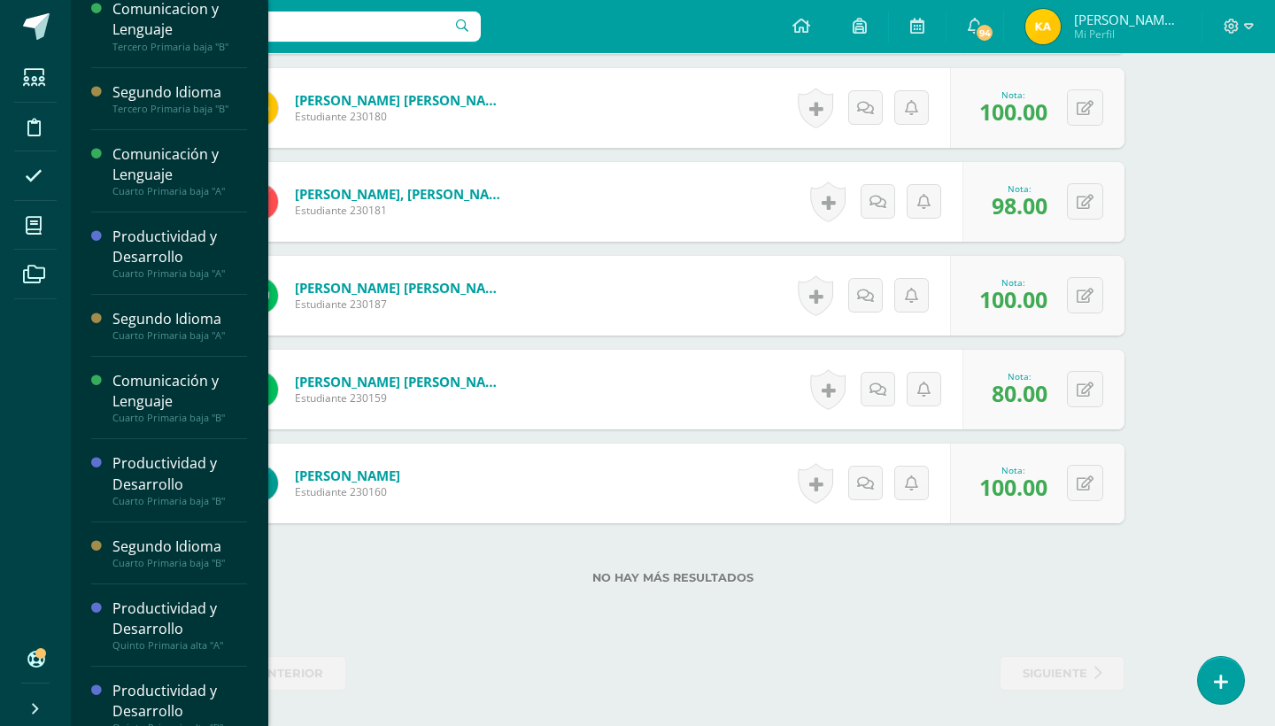
scroll to position [166, 0]
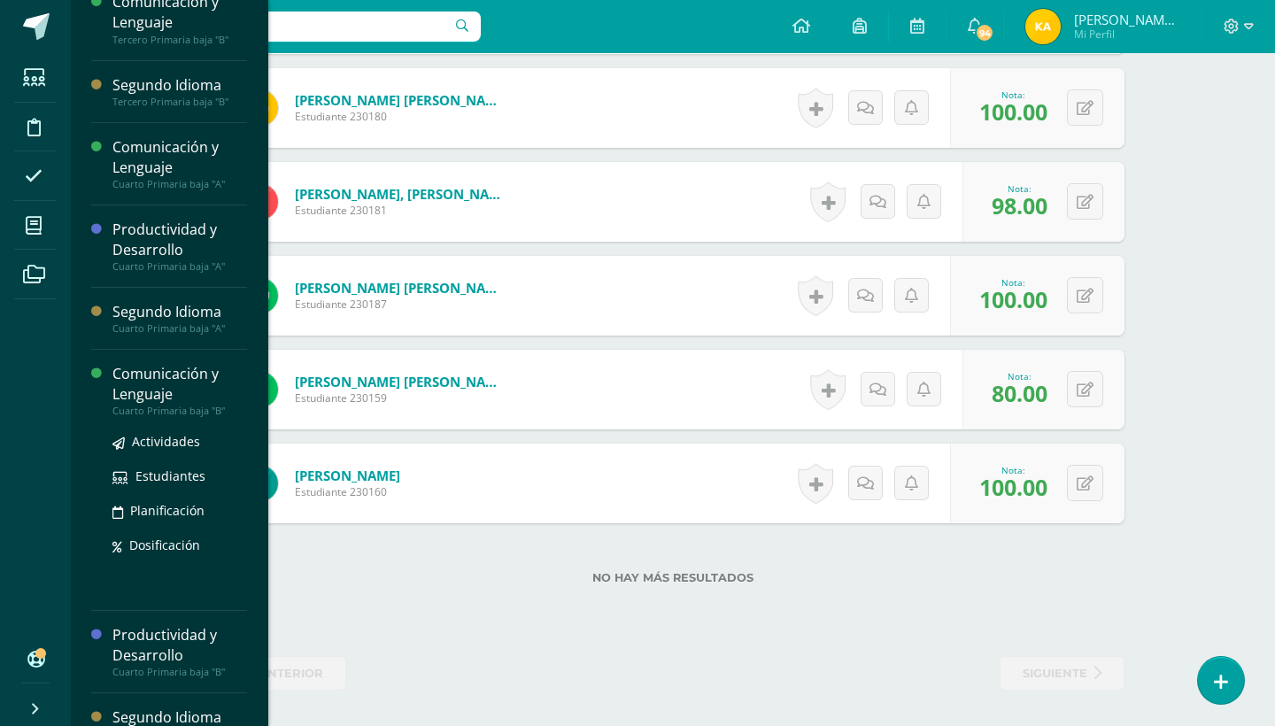
click at [185, 361] on div "Comunicación y Lenguaje Cuarto Primaria baja "B" Actividades Estudiantes Planif…" at bounding box center [169, 480] width 156 height 261
click at [186, 382] on div "Comunicación y Lenguaje" at bounding box center [179, 384] width 135 height 41
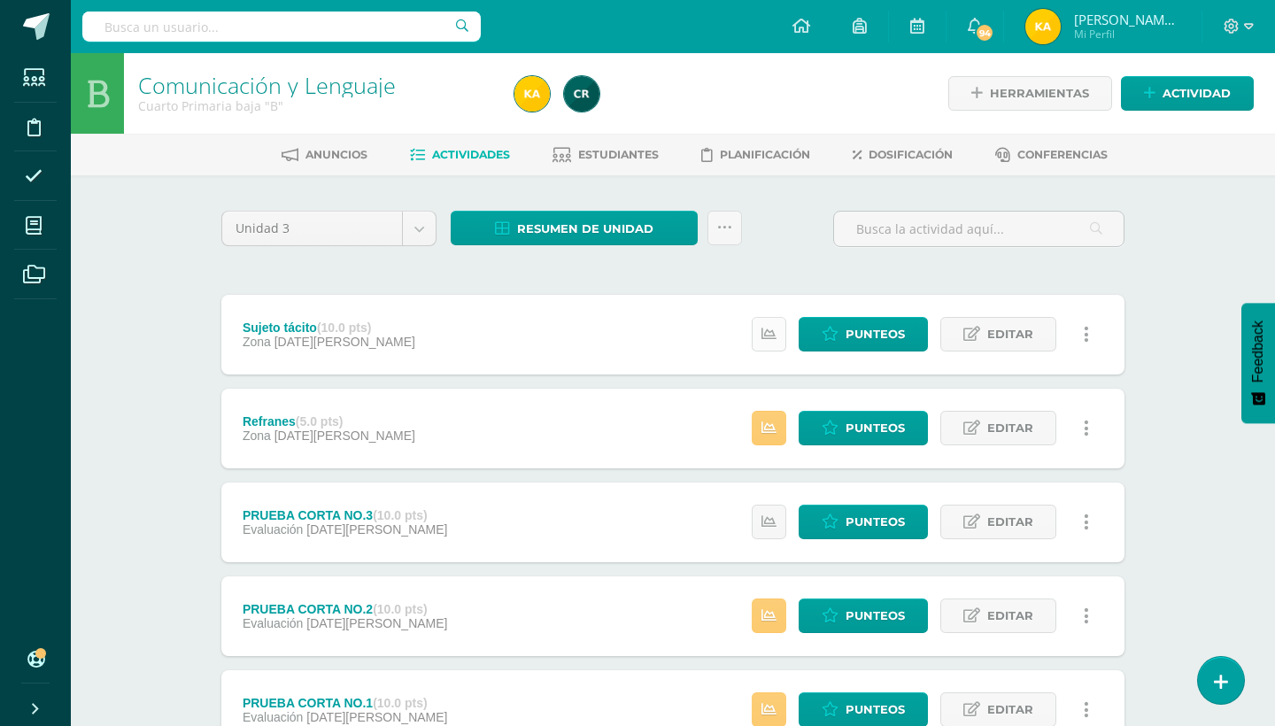
click at [780, 319] on link at bounding box center [769, 334] width 35 height 35
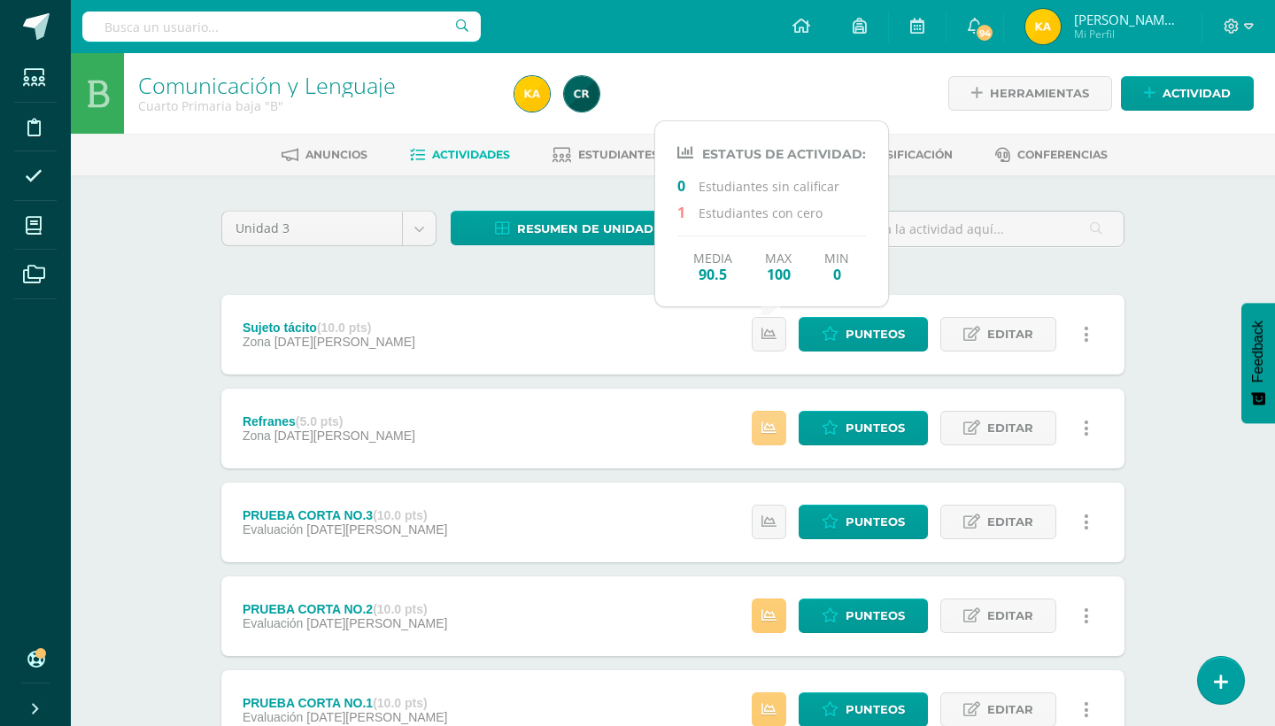
click at [768, 421] on icon at bounding box center [768, 428] width 15 height 15
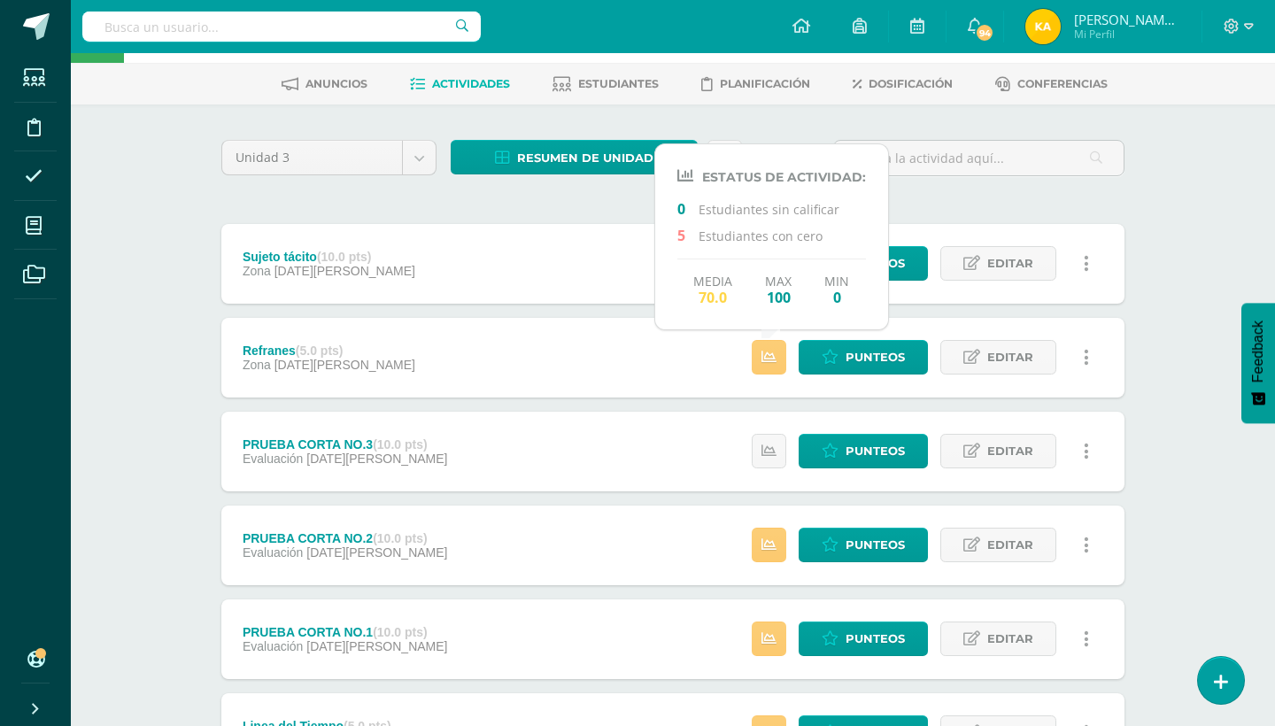
scroll to position [106, 0]
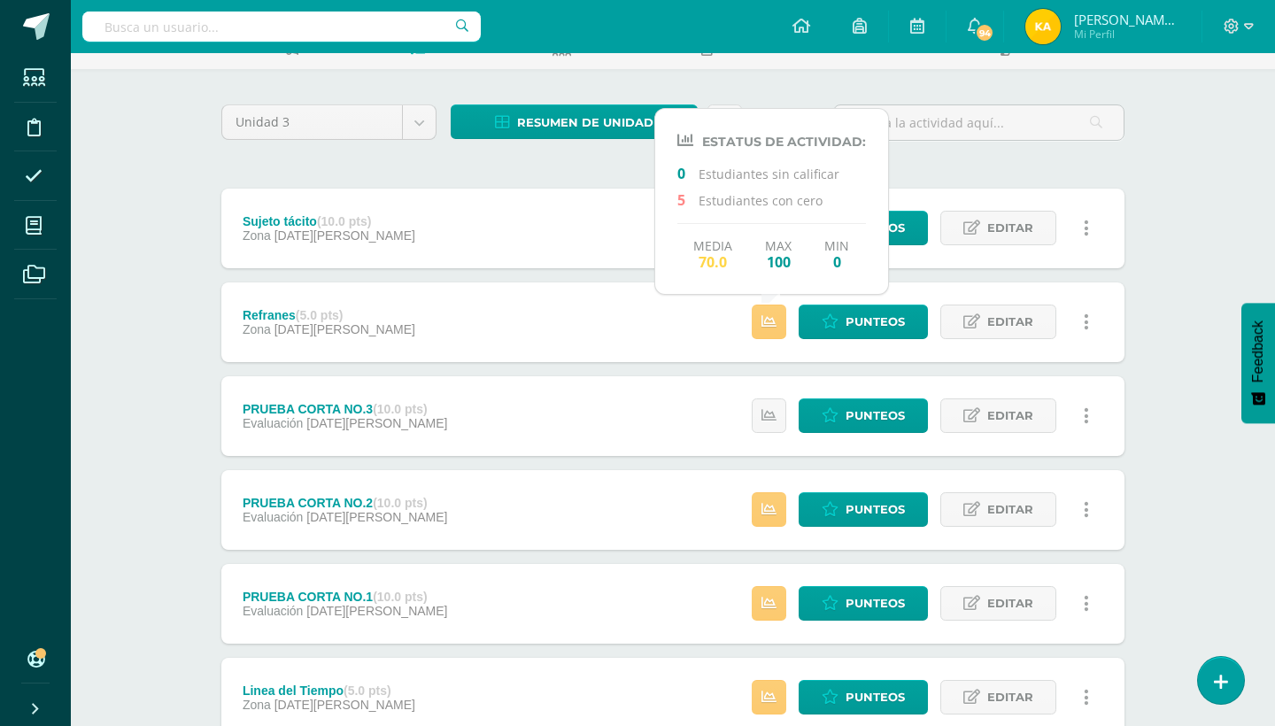
click at [750, 421] on div "Estatus de Actividad: 0 Estudiantes sin calificar 0 Estudiantes con cero Media …" at bounding box center [924, 416] width 399 height 80
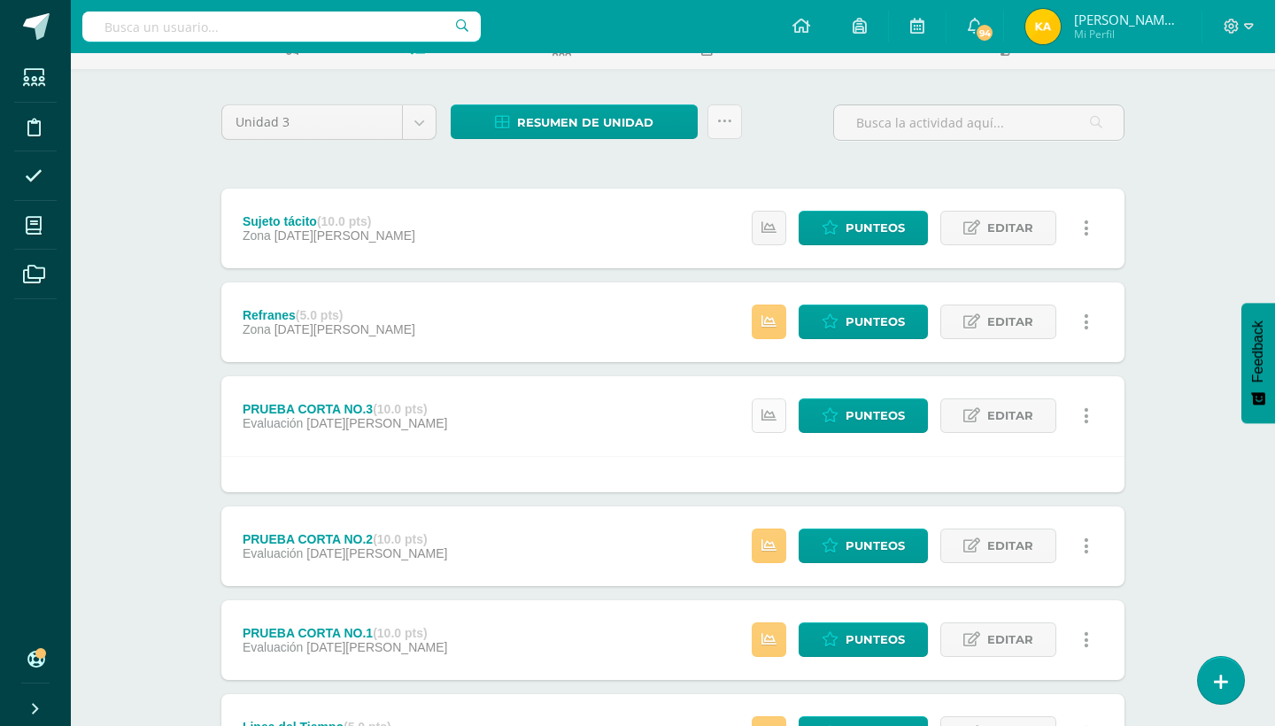
click at [762, 421] on link at bounding box center [769, 415] width 35 height 35
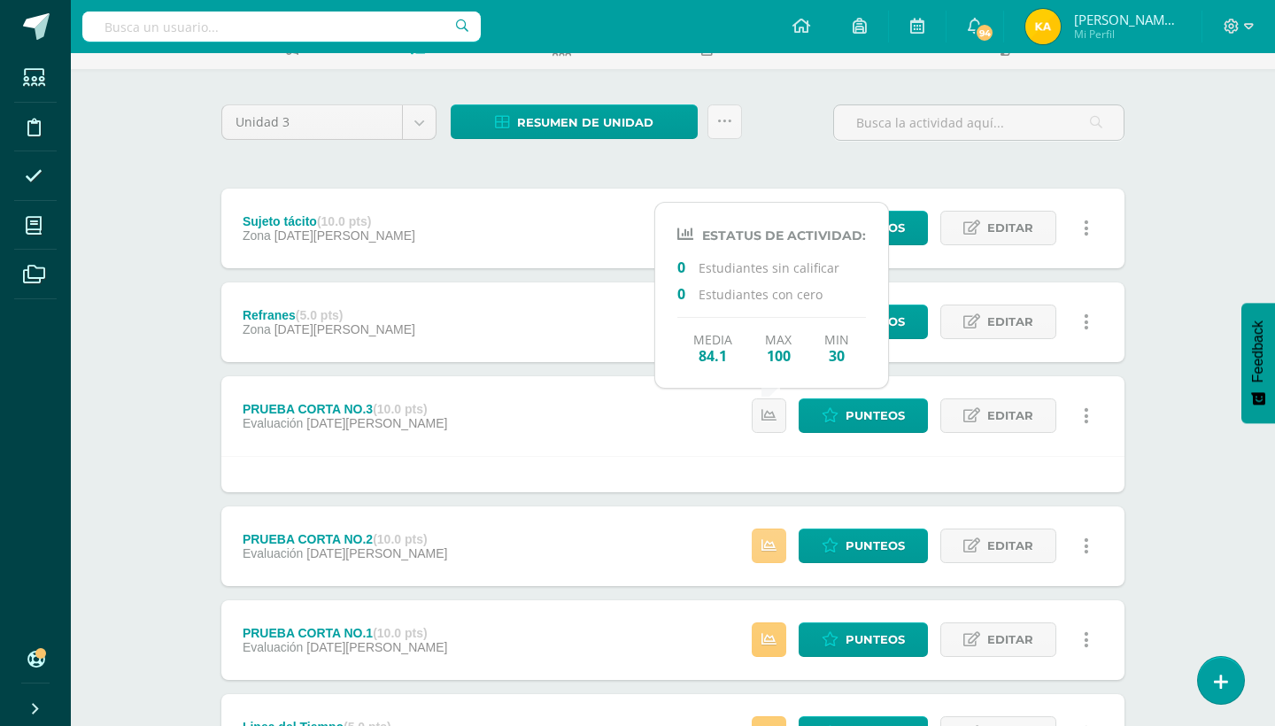
click at [773, 544] on icon at bounding box center [768, 545] width 15 height 15
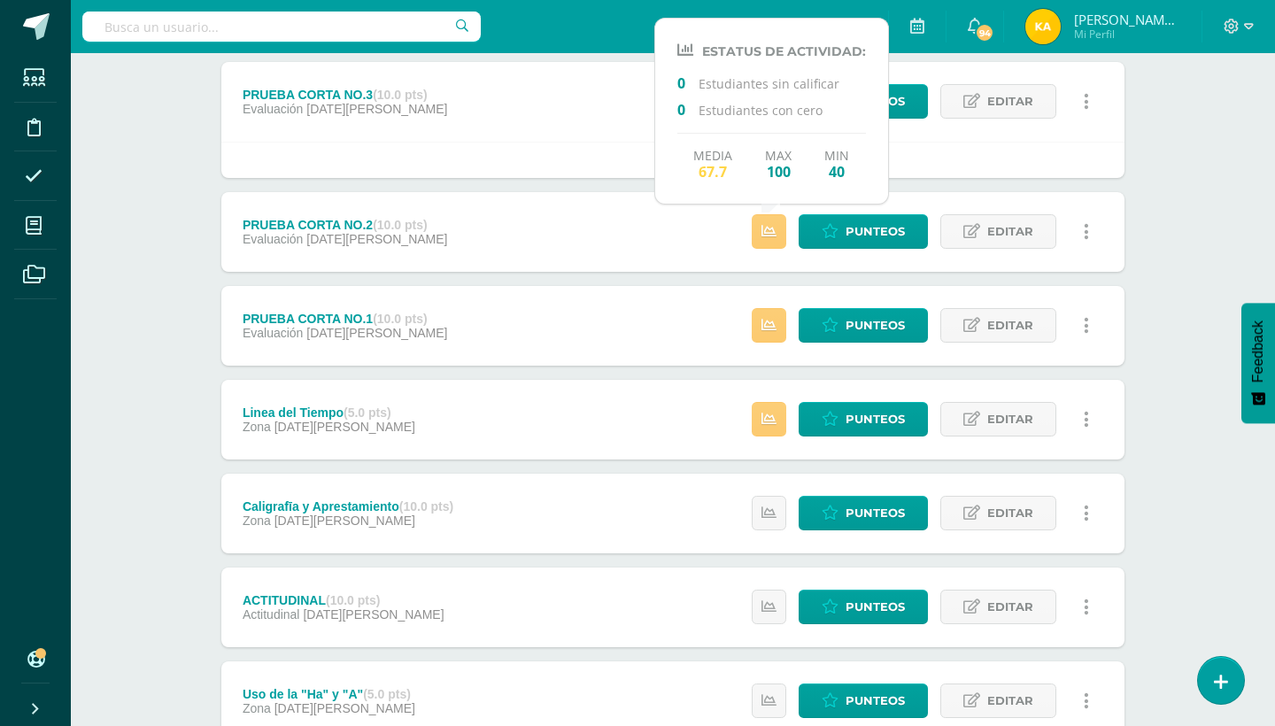
scroll to position [460, 0]
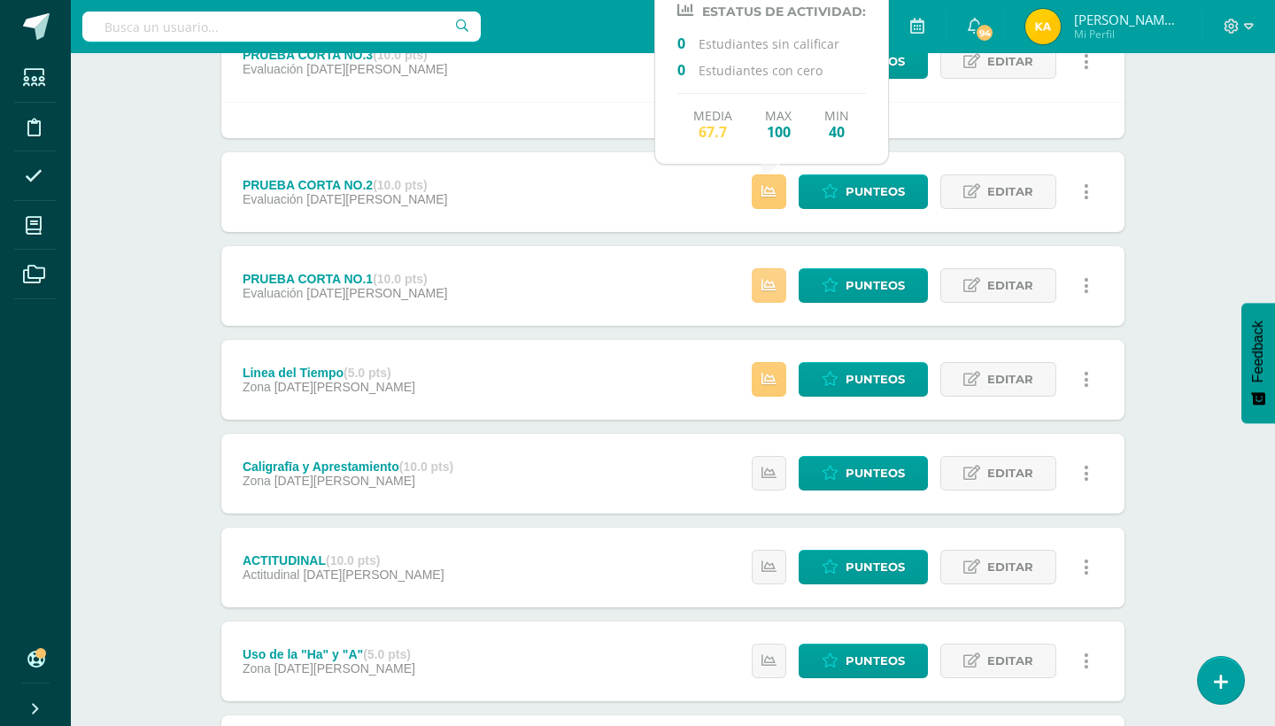
click at [775, 281] on icon at bounding box center [768, 285] width 15 height 15
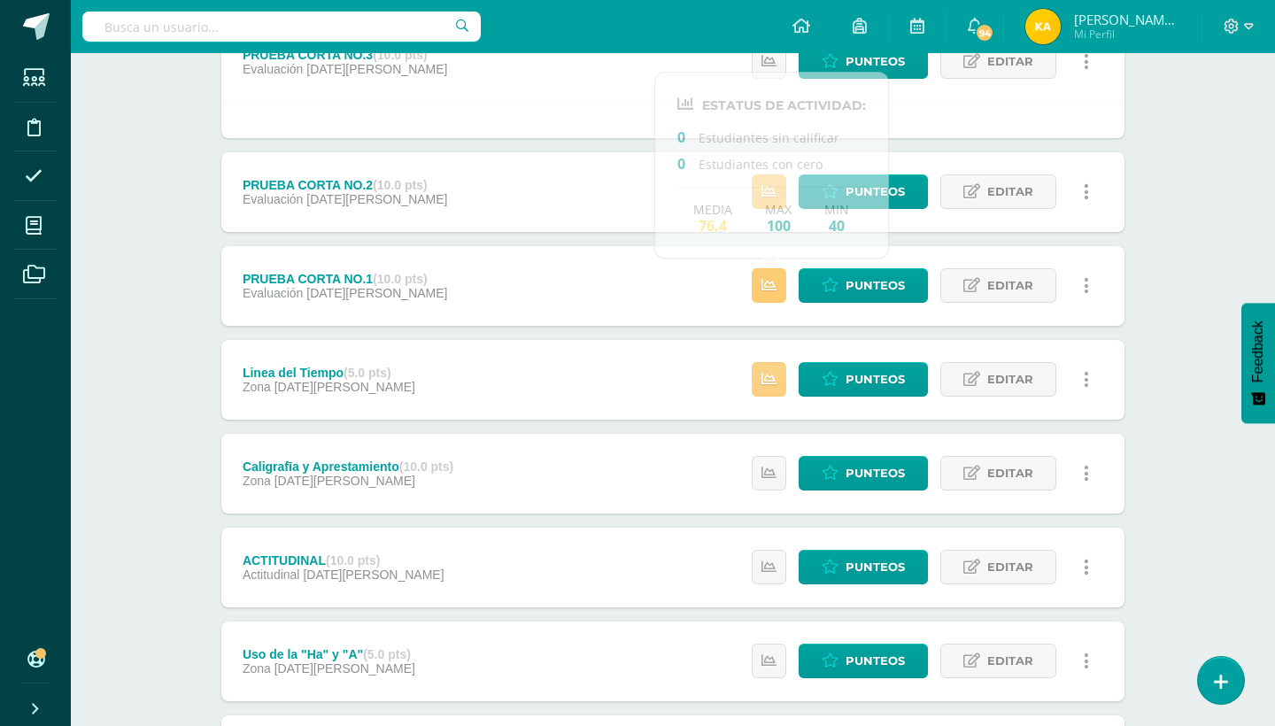
click at [773, 362] on link at bounding box center [769, 379] width 35 height 35
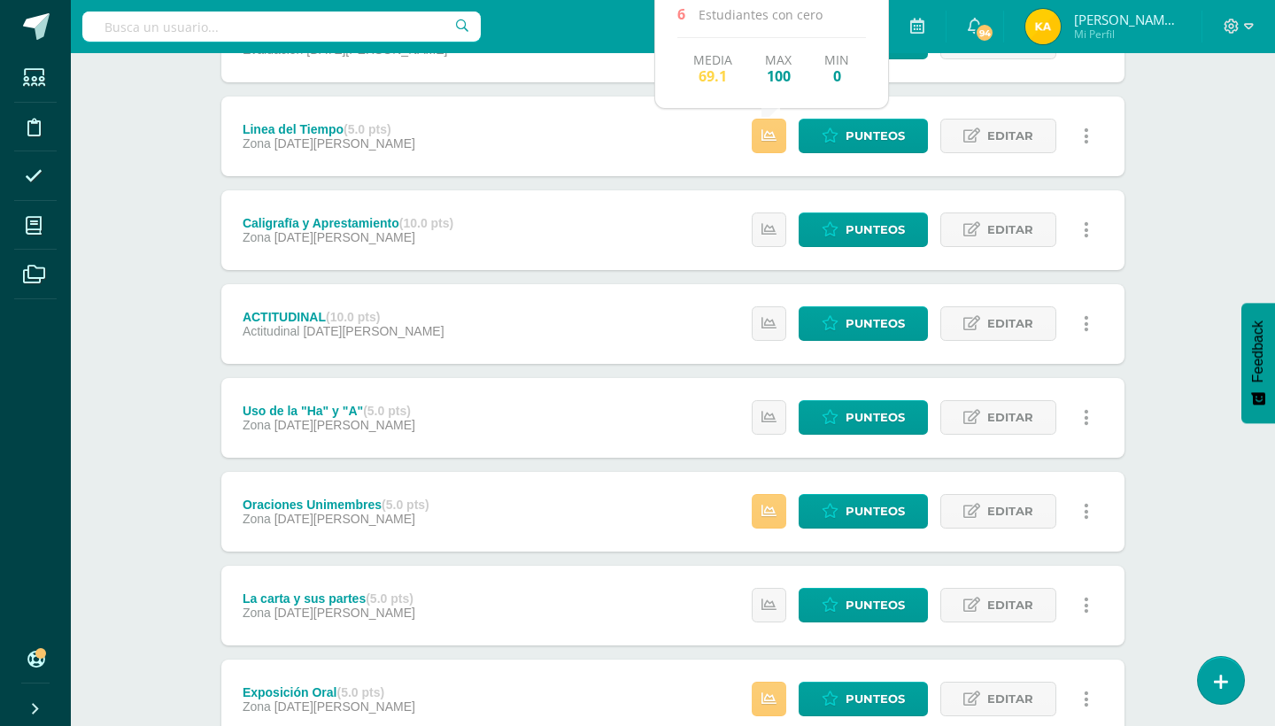
scroll to position [708, 0]
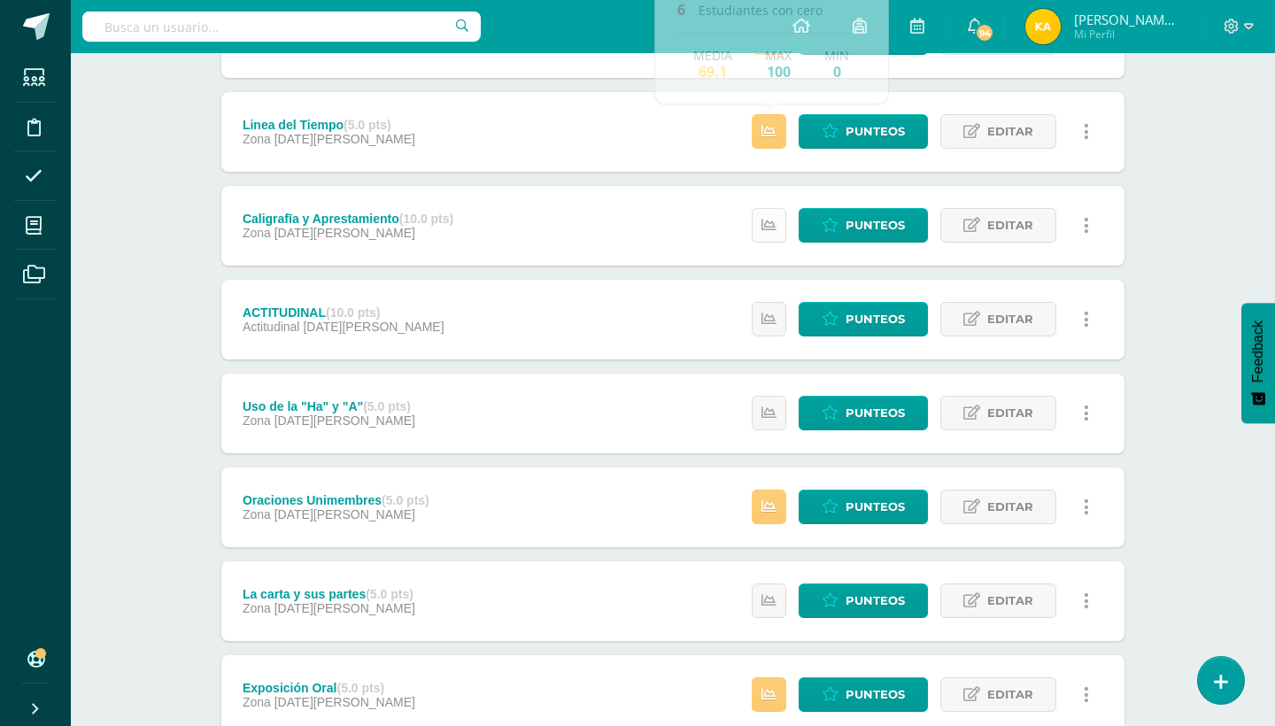
click at [764, 228] on icon at bounding box center [768, 225] width 15 height 15
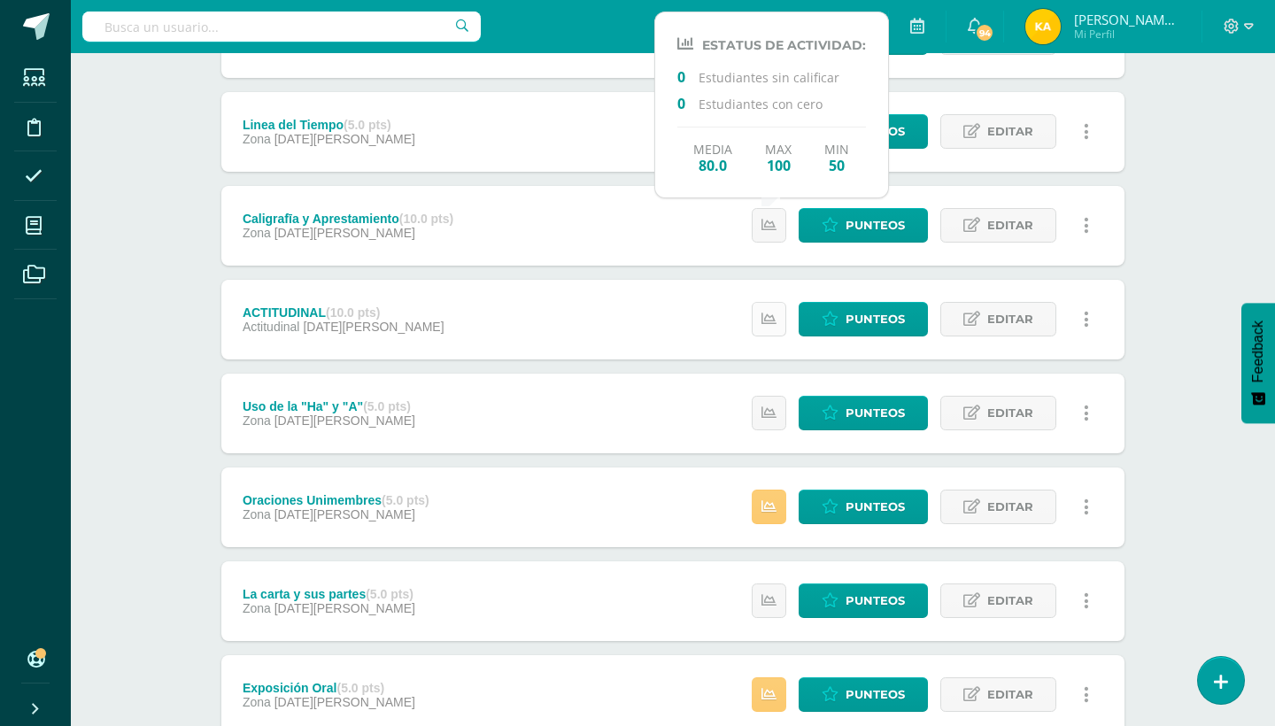
click at [782, 304] on link at bounding box center [769, 319] width 35 height 35
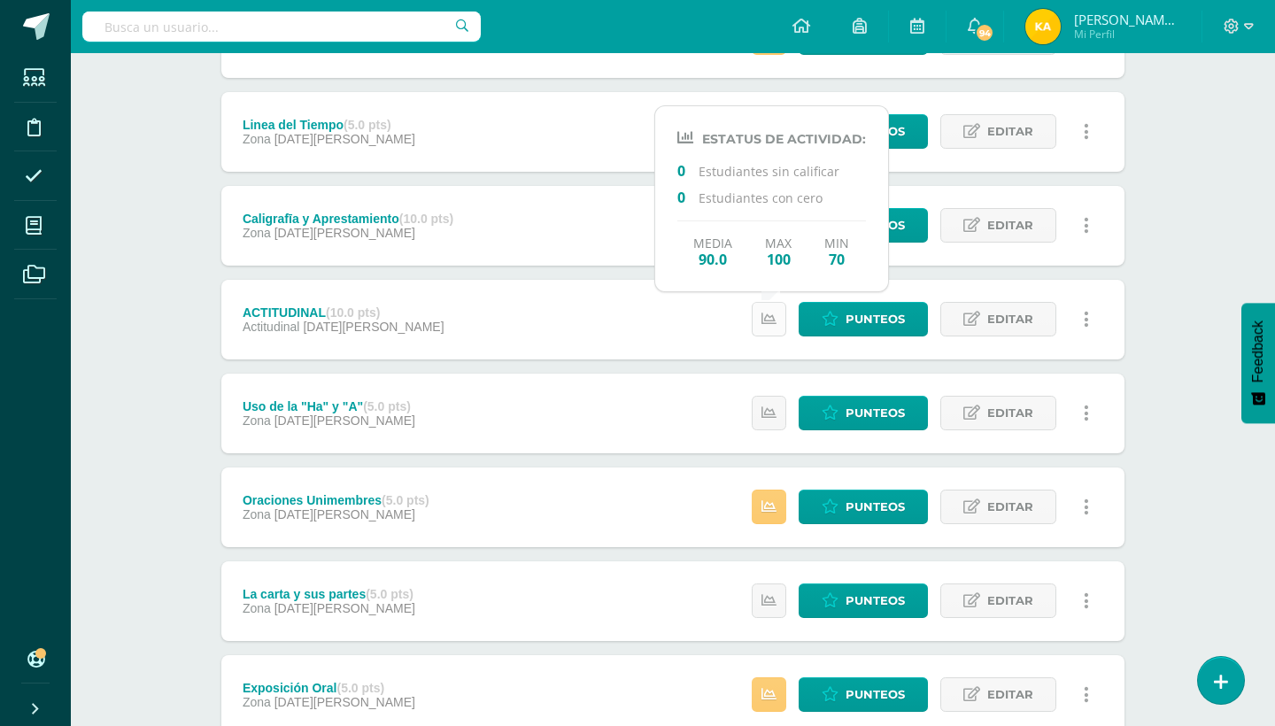
scroll to position [744, 0]
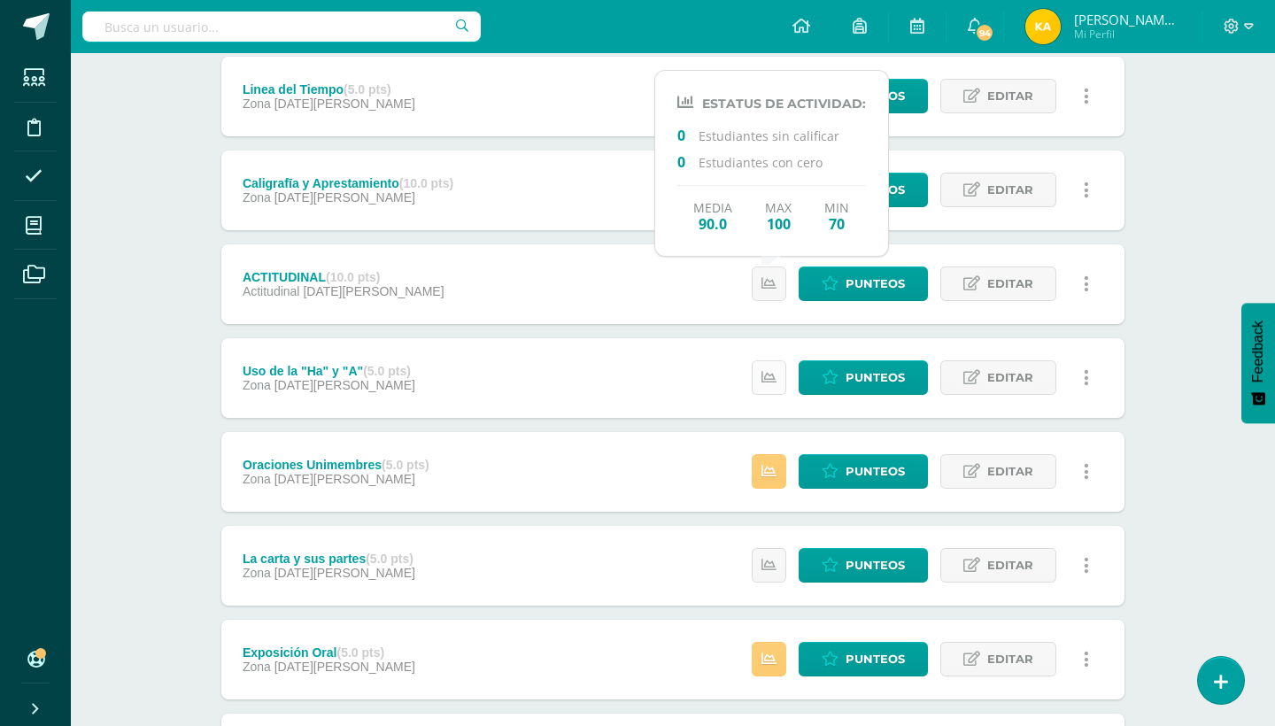
click at [759, 391] on link at bounding box center [769, 377] width 35 height 35
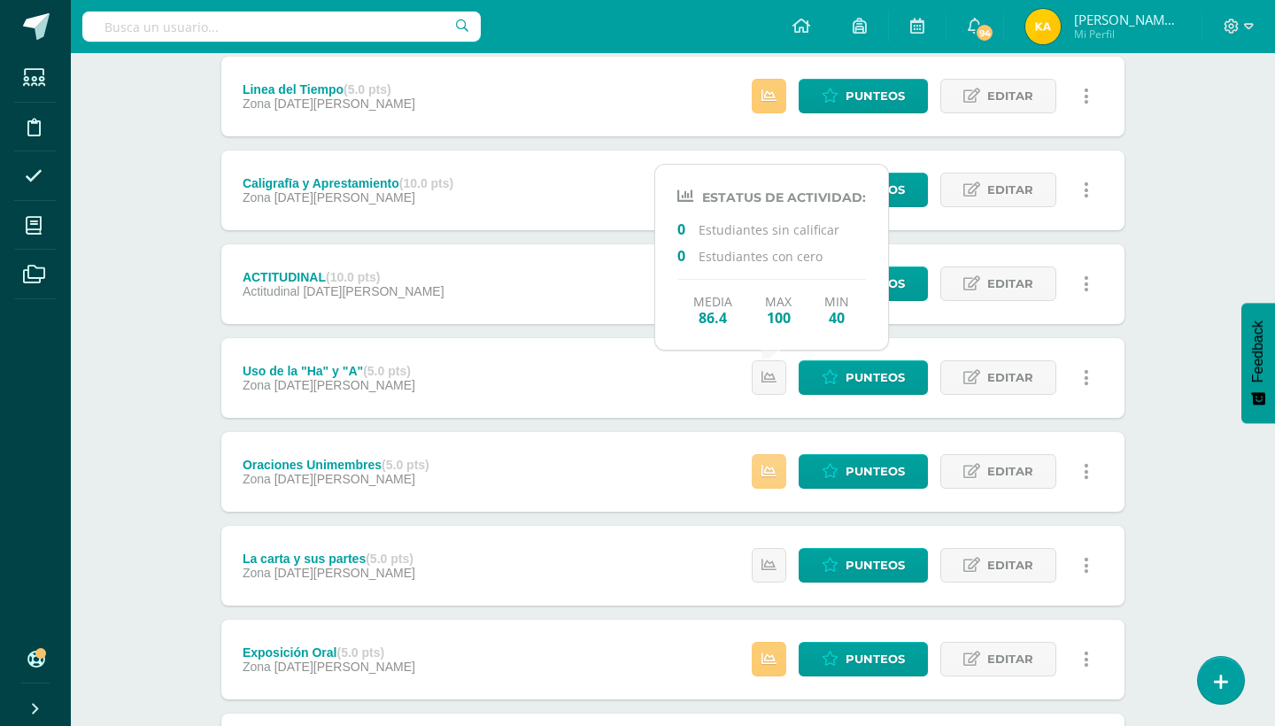
click at [773, 461] on link at bounding box center [769, 471] width 35 height 35
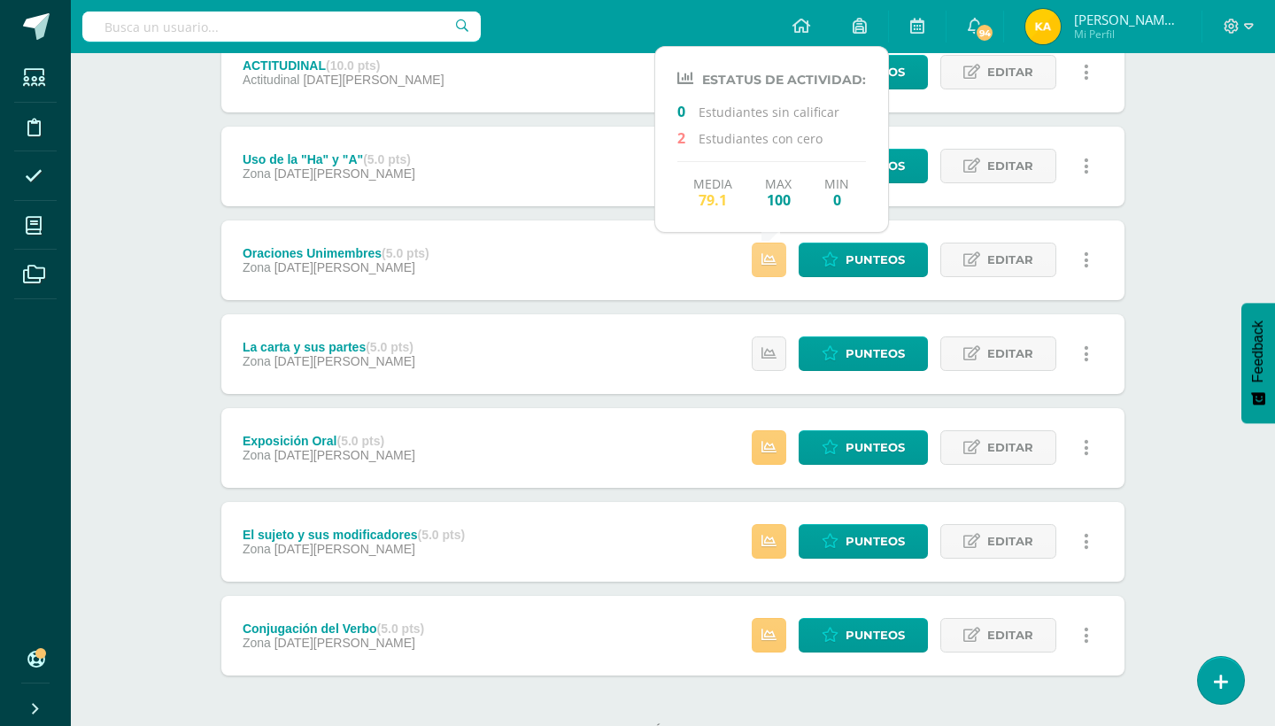
scroll to position [992, 0]
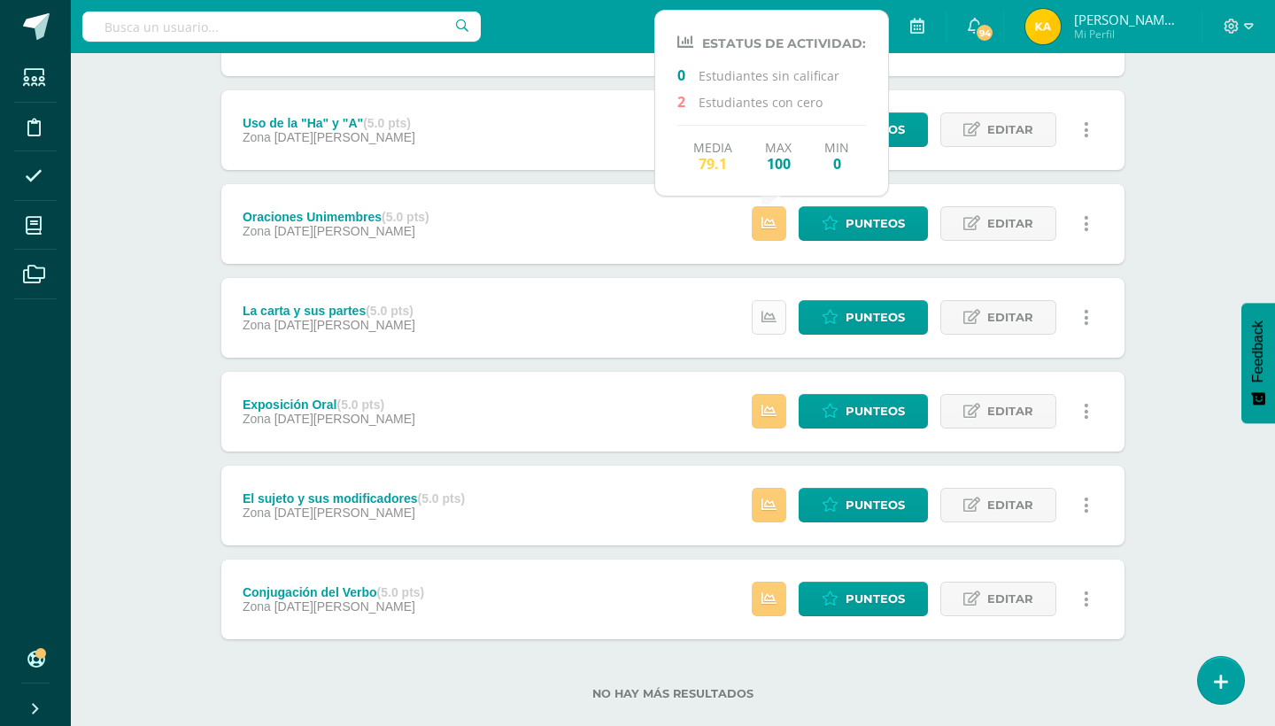
click at [757, 317] on link at bounding box center [769, 317] width 35 height 35
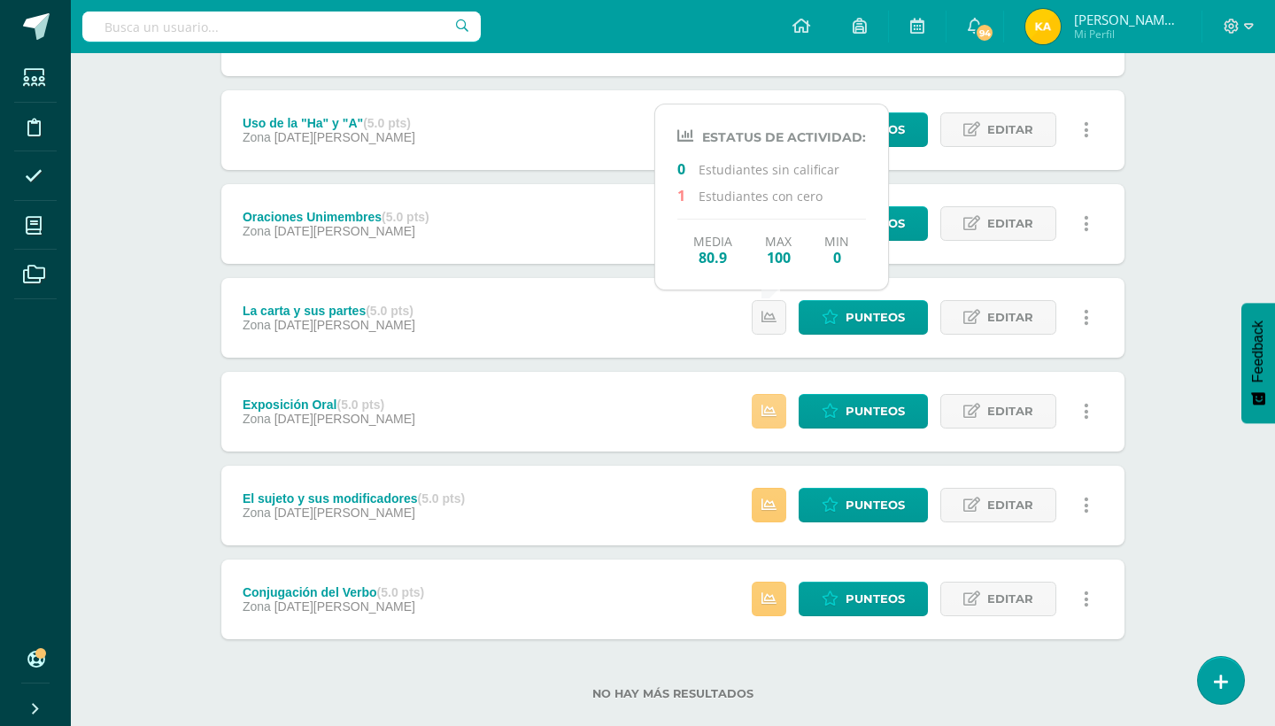
click at [769, 416] on icon at bounding box center [768, 411] width 15 height 15
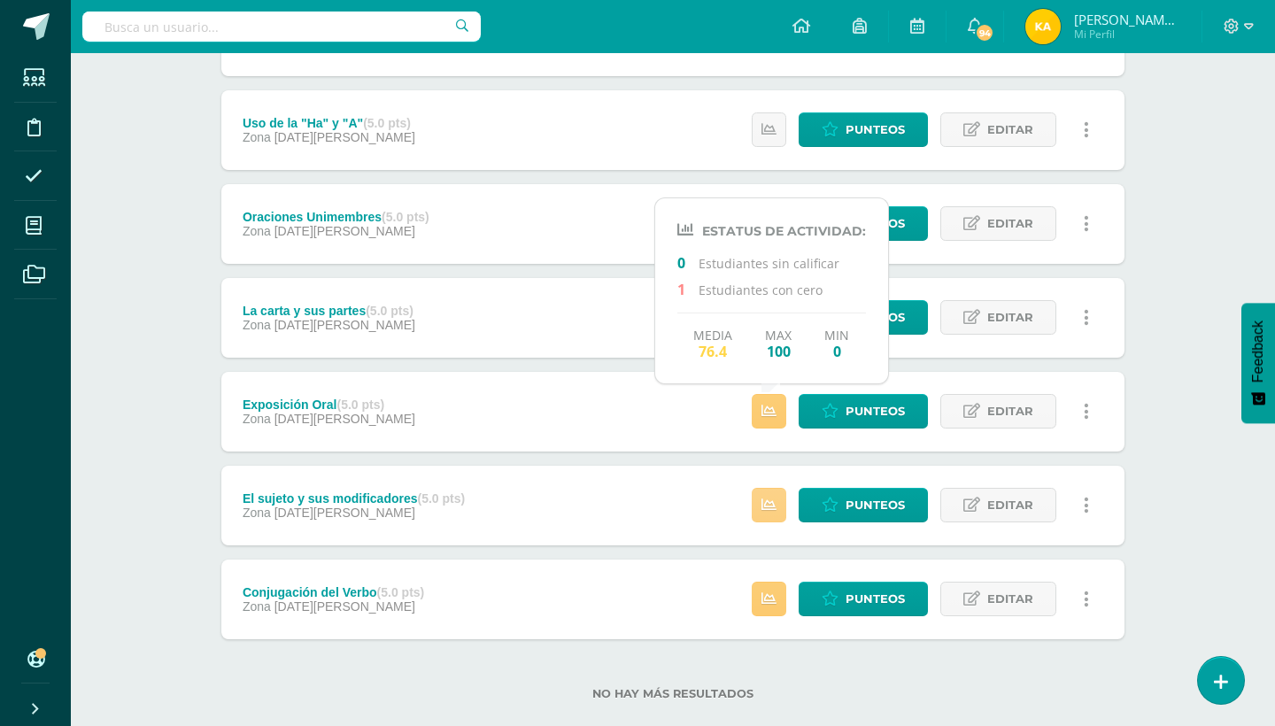
click at [780, 514] on link at bounding box center [769, 505] width 35 height 35
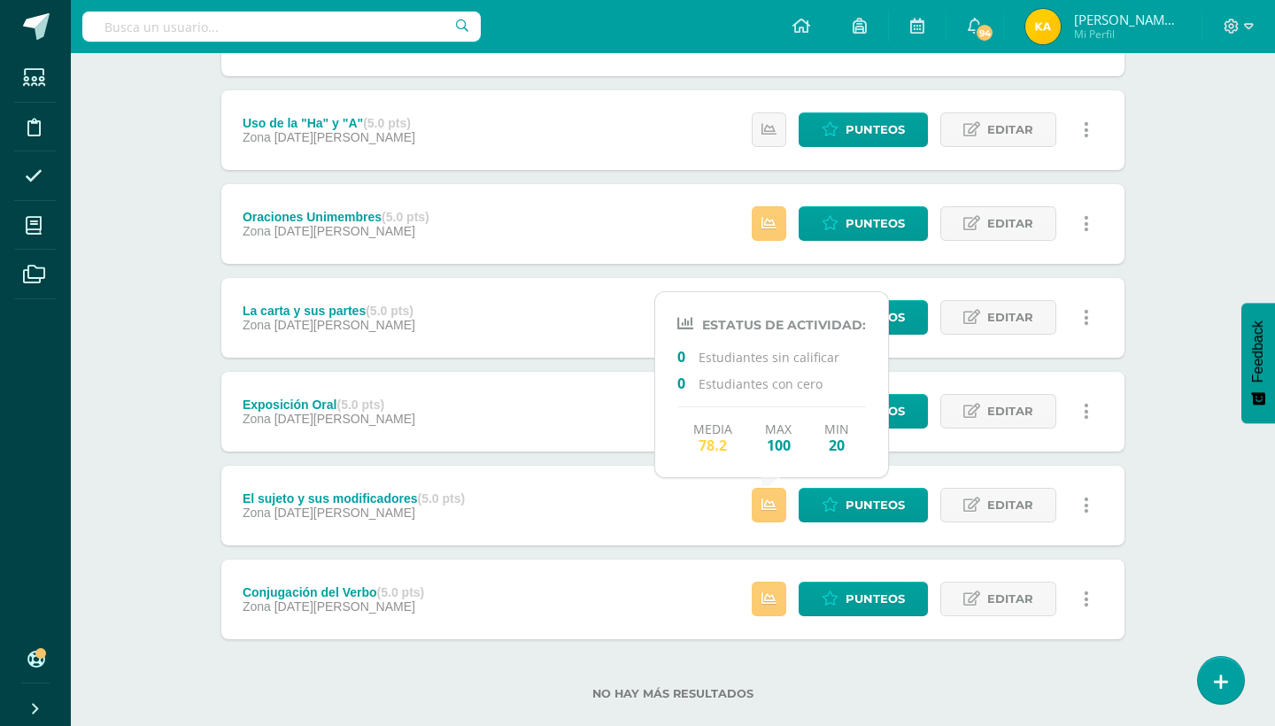
click at [780, 575] on div "Estatus de Actividad: 0 Estudiantes sin calificar 4 Estudiantes con cero Media …" at bounding box center [924, 599] width 399 height 80
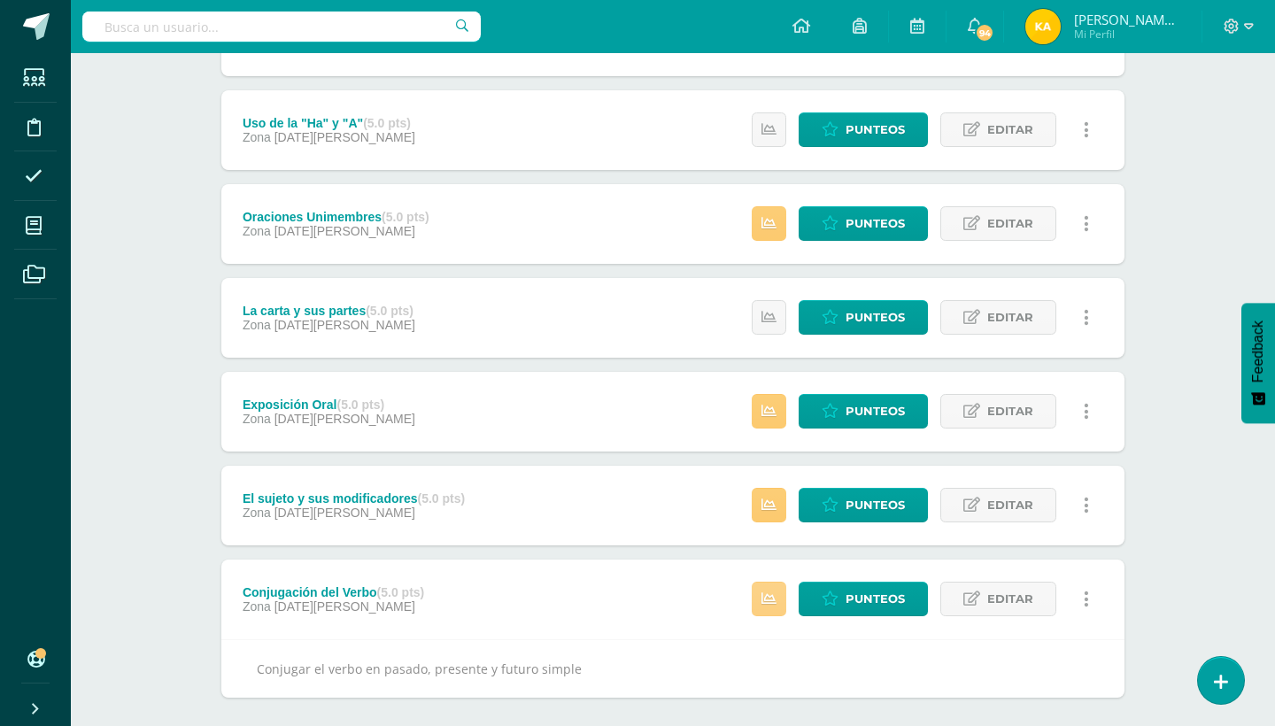
click at [778, 593] on link at bounding box center [769, 599] width 35 height 35
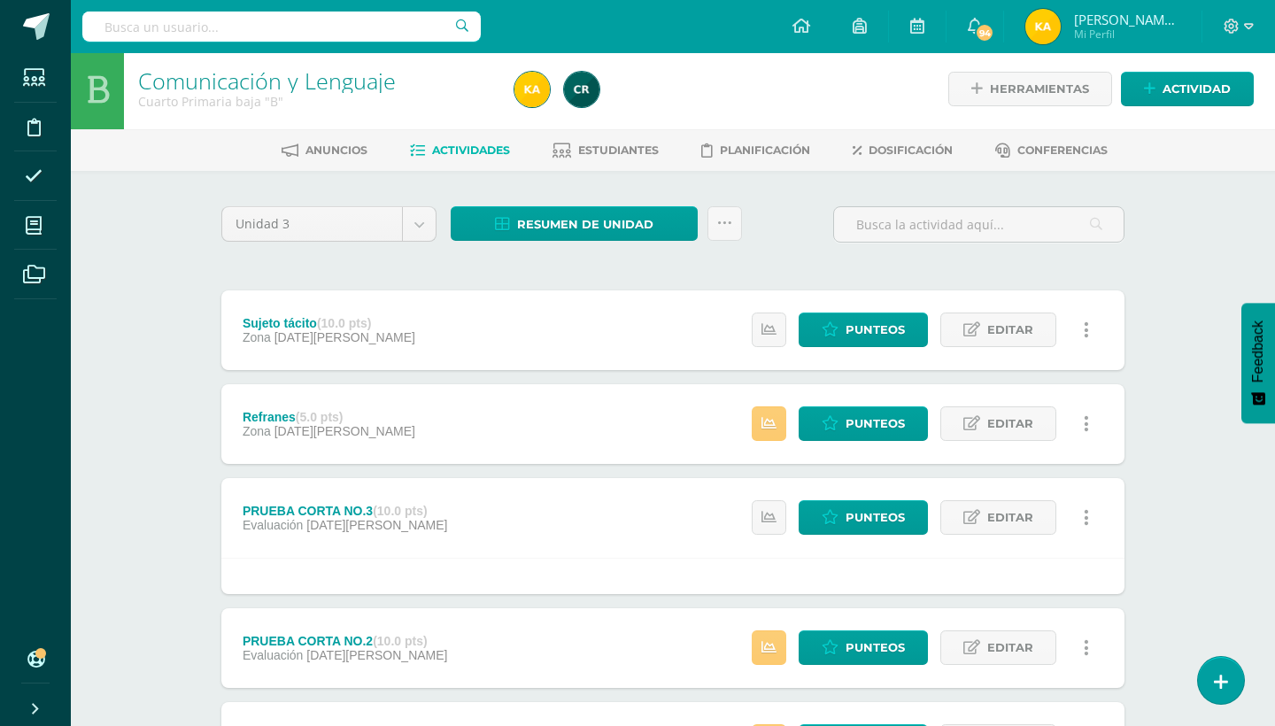
scroll to position [0, 0]
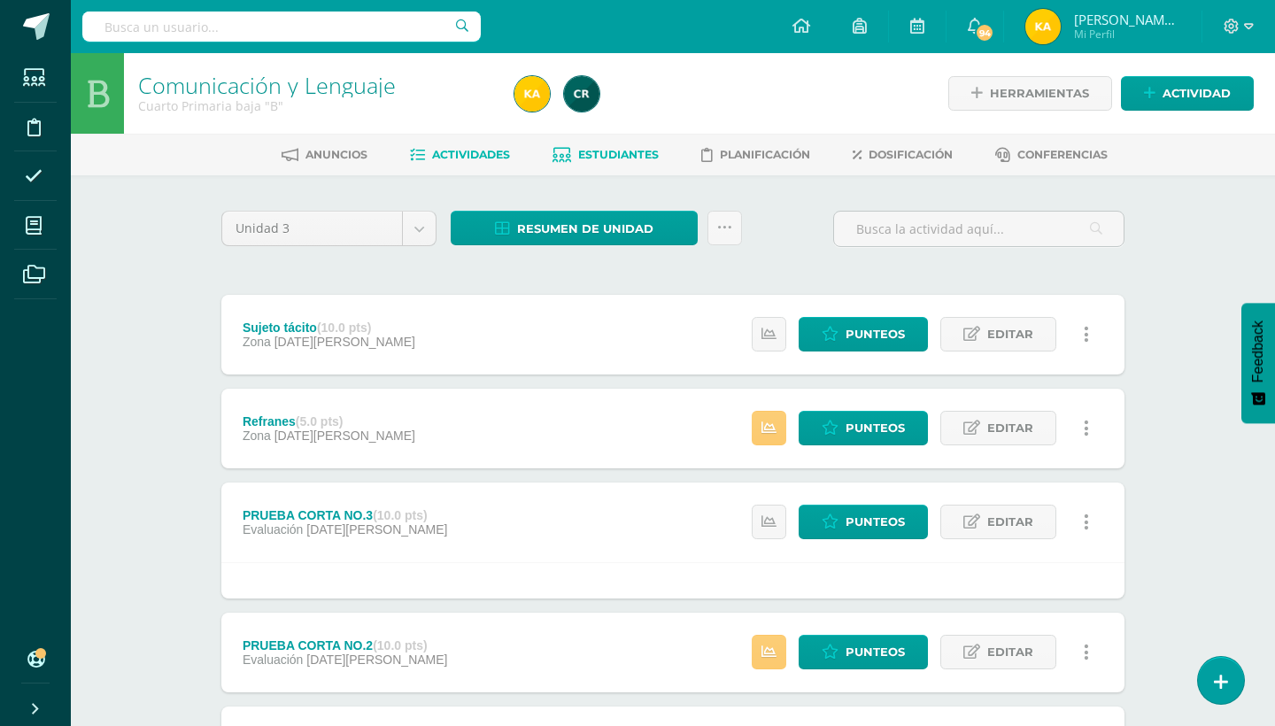
click at [640, 162] on link "Estudiantes" at bounding box center [605, 155] width 106 height 28
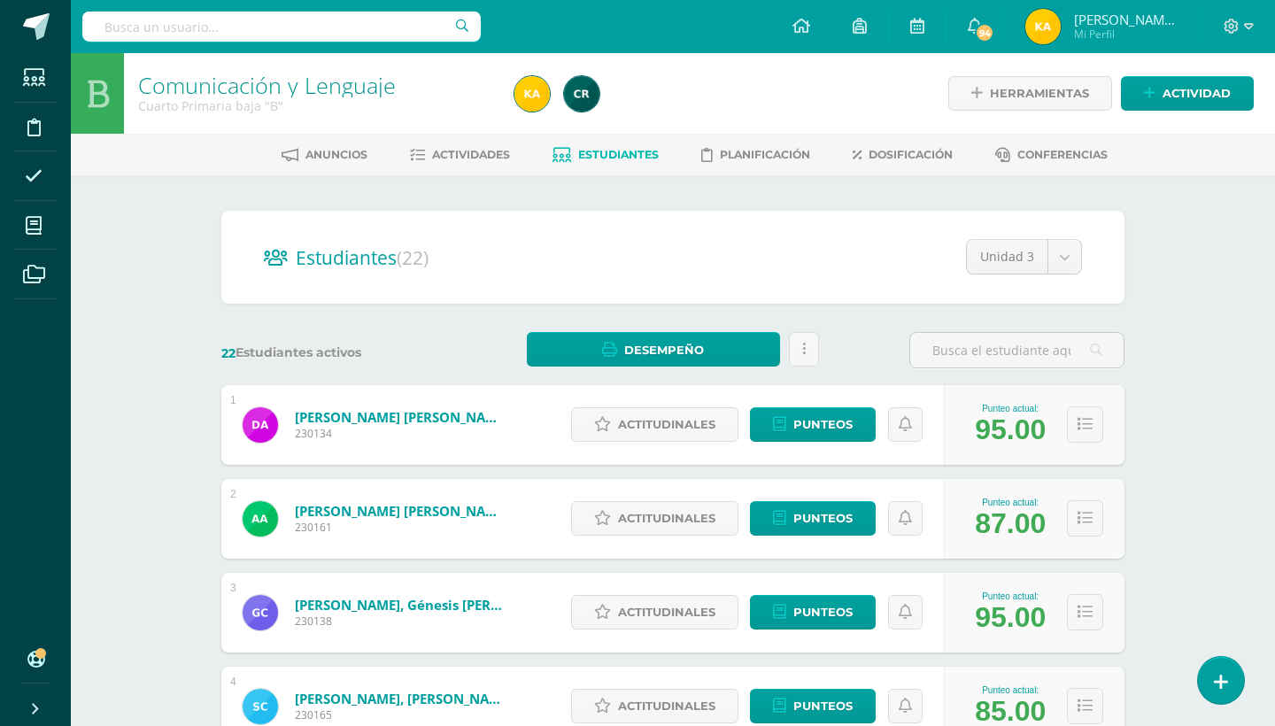
click at [1166, 317] on div "Comunicación y Lenguaje Cuarto Primaria baja "B" Herramientas Detalle de asiste…" at bounding box center [673, 737] width 1204 height 1368
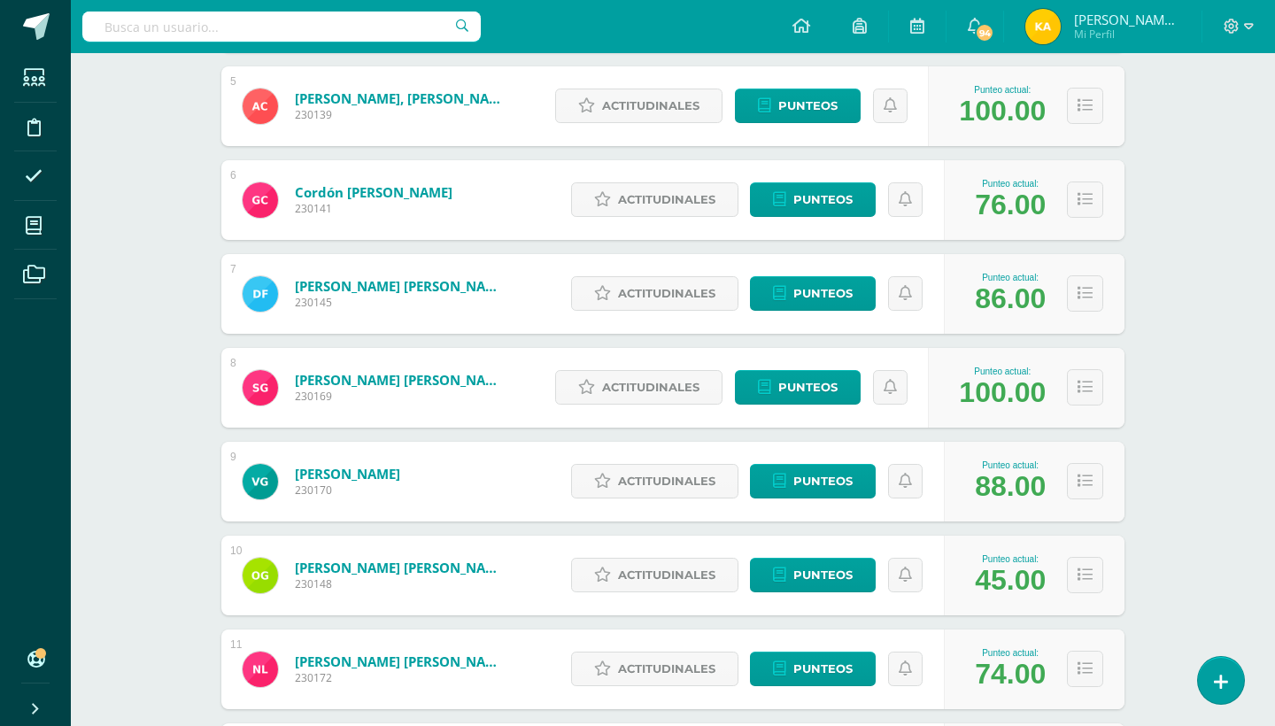
scroll to position [755, 0]
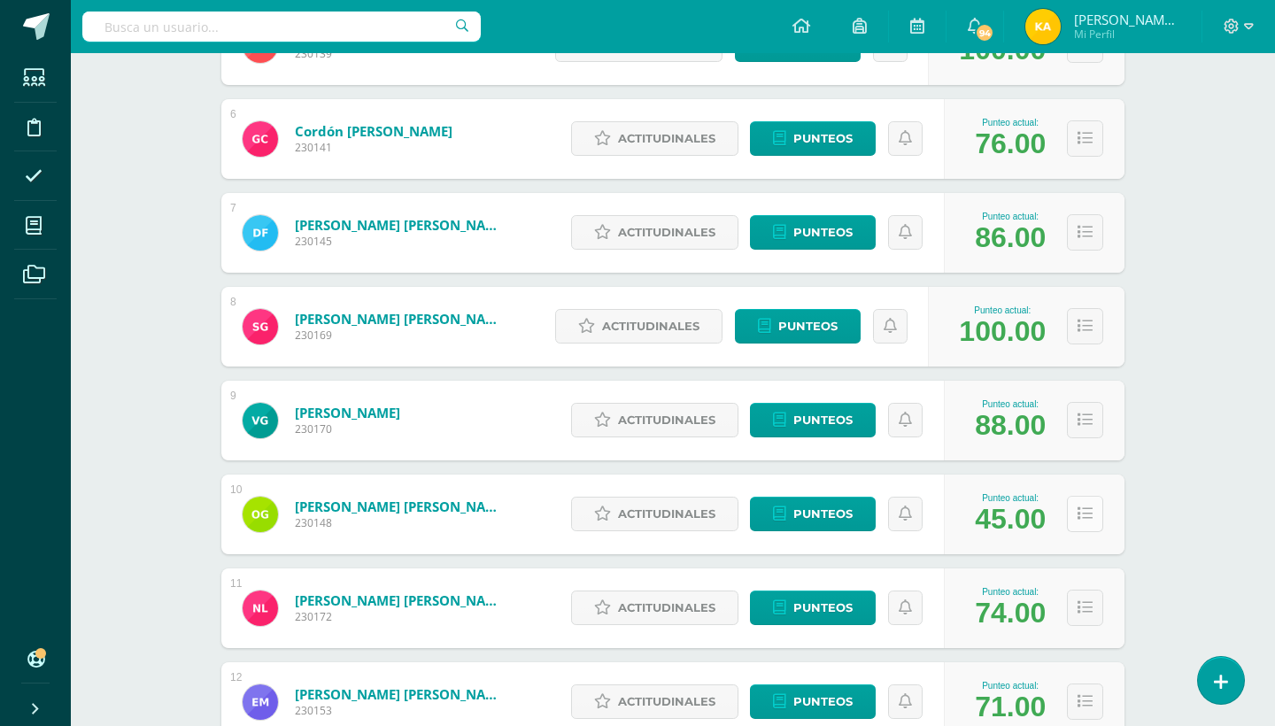
click at [1087, 507] on icon at bounding box center [1084, 513] width 15 height 15
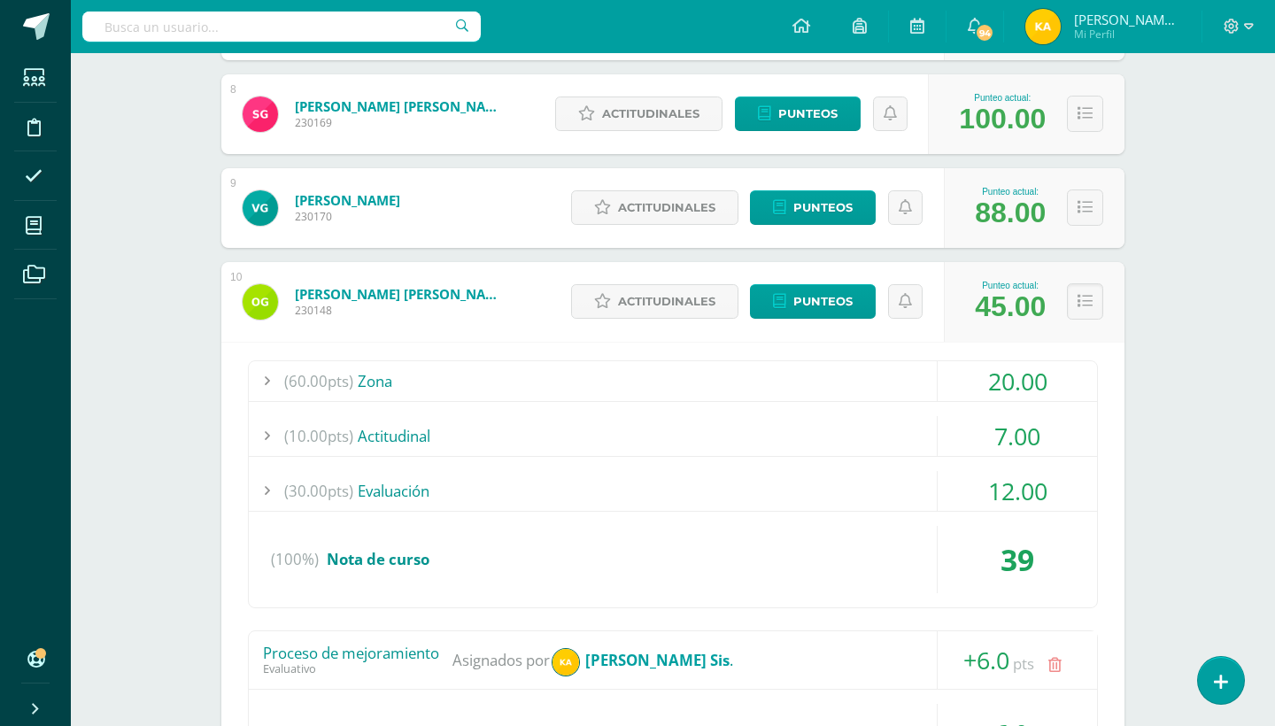
scroll to position [1003, 0]
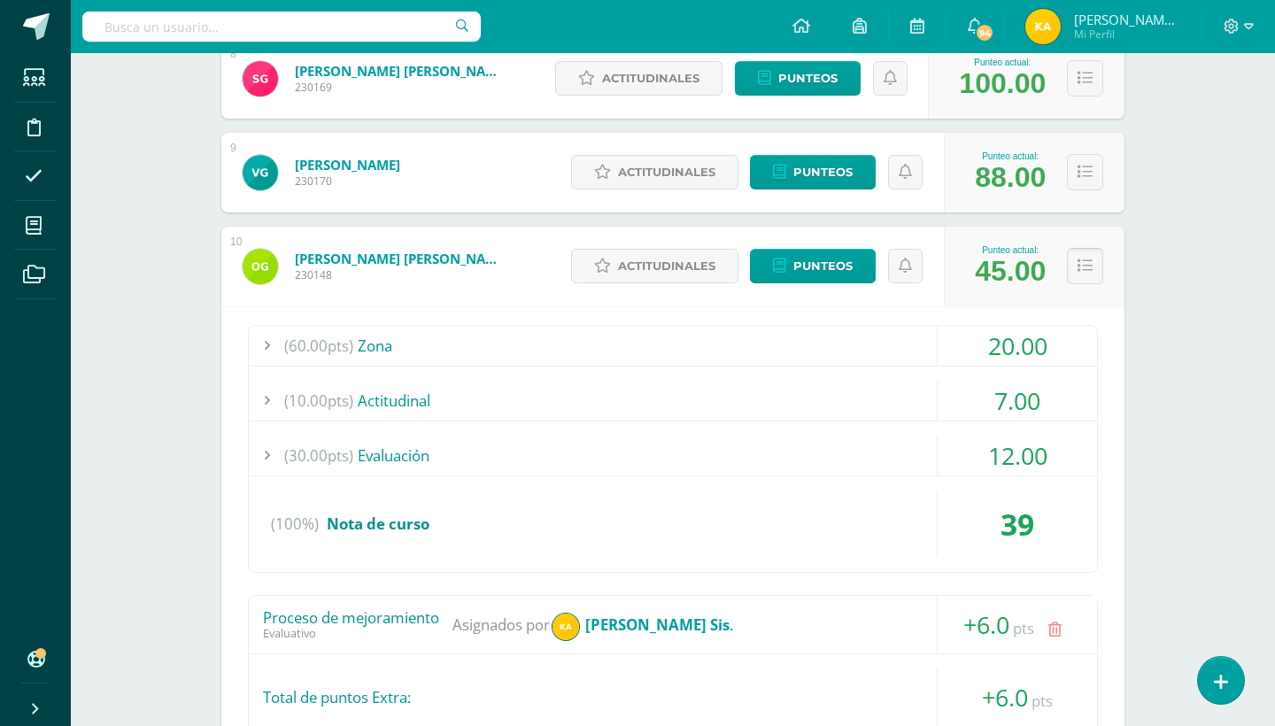
click at [1081, 266] on icon at bounding box center [1084, 266] width 15 height 15
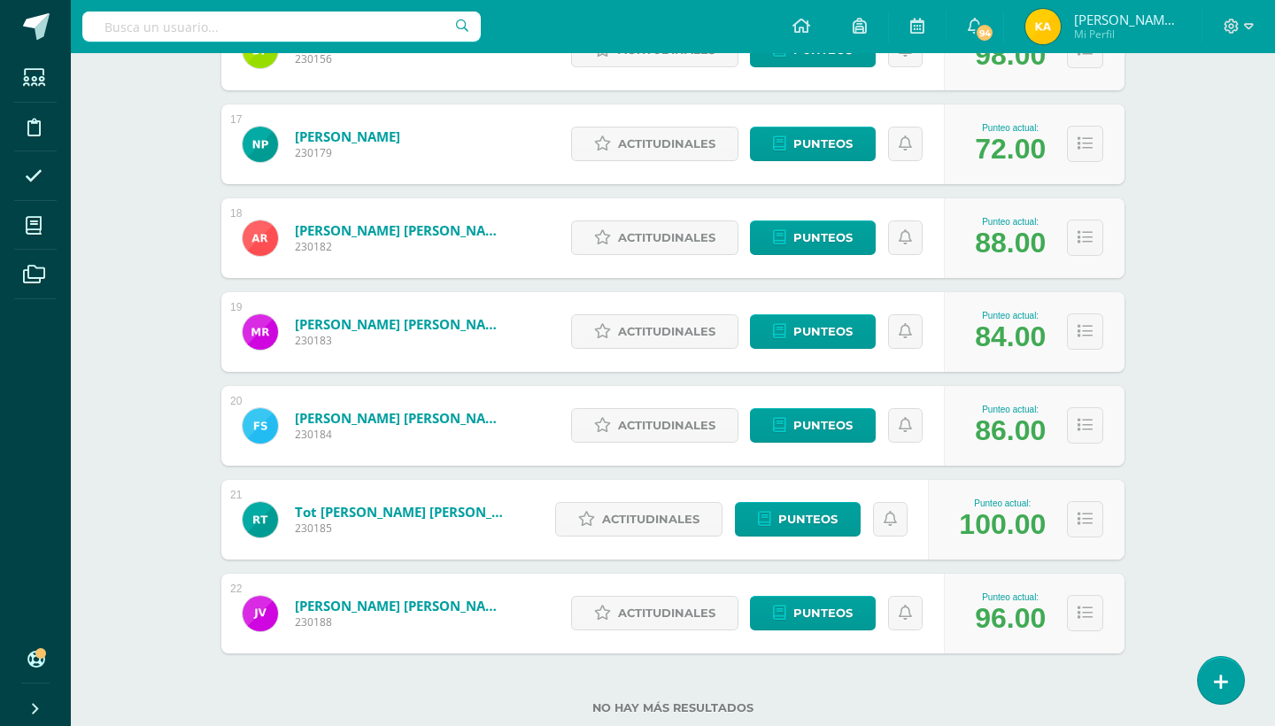
scroll to position [1817, 0]
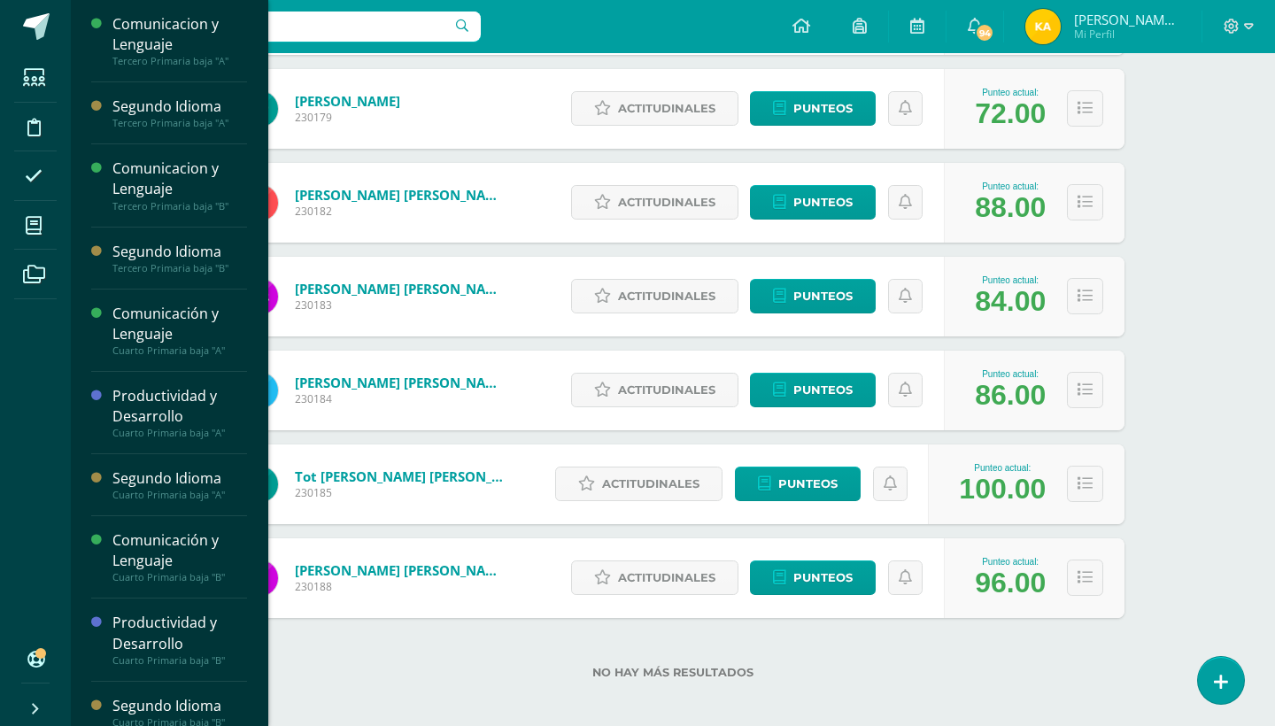
drag, startPoint x: 259, startPoint y: 346, endPoint x: 256, endPoint y: 390, distance: 44.3
click at [256, 390] on div "Comunicacion y Lenguaje Tercero Primaria baja "A" Actividades Estudiantes Plani…" at bounding box center [169, 363] width 198 height 726
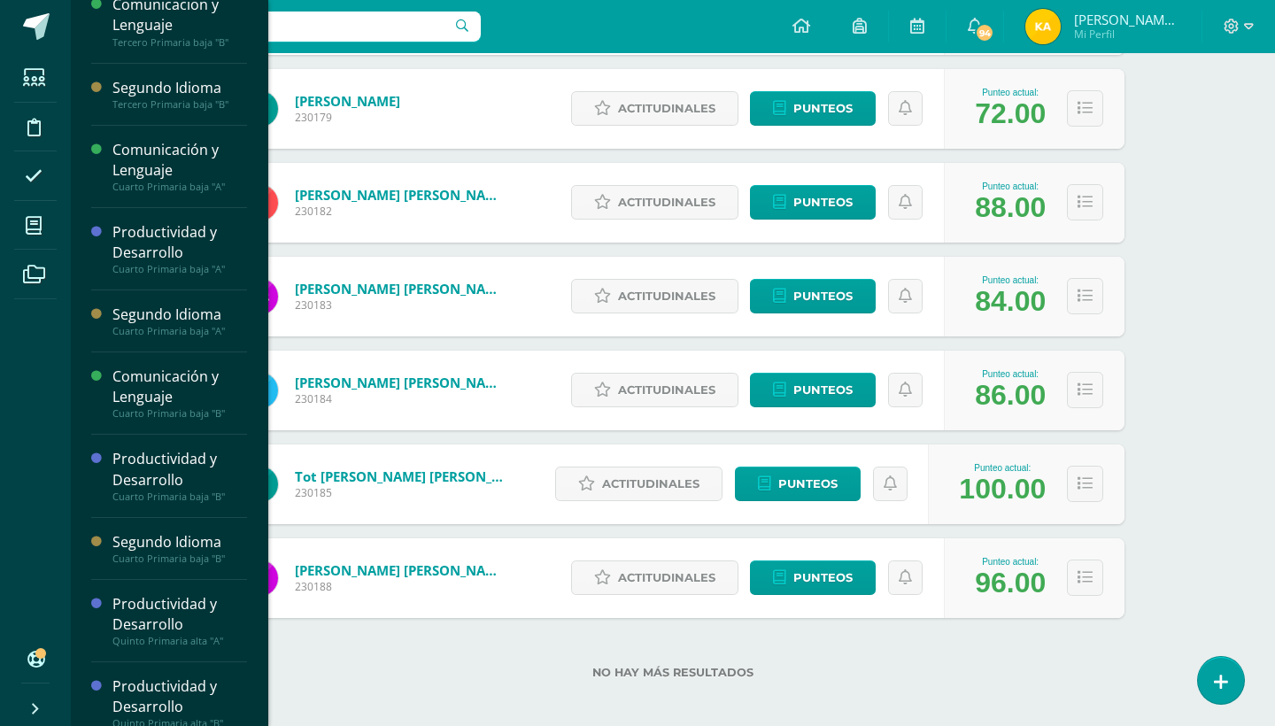
scroll to position [169, 0]
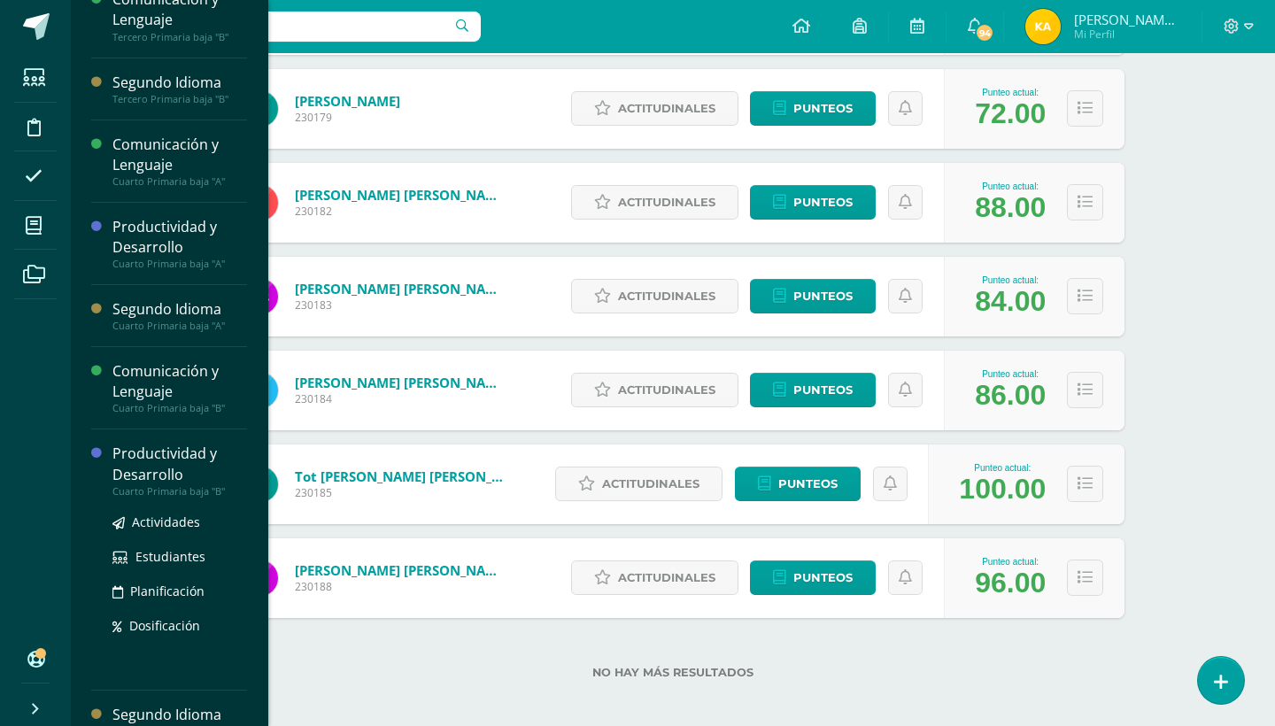
click at [179, 469] on div "Productividad y Desarrollo" at bounding box center [179, 464] width 135 height 41
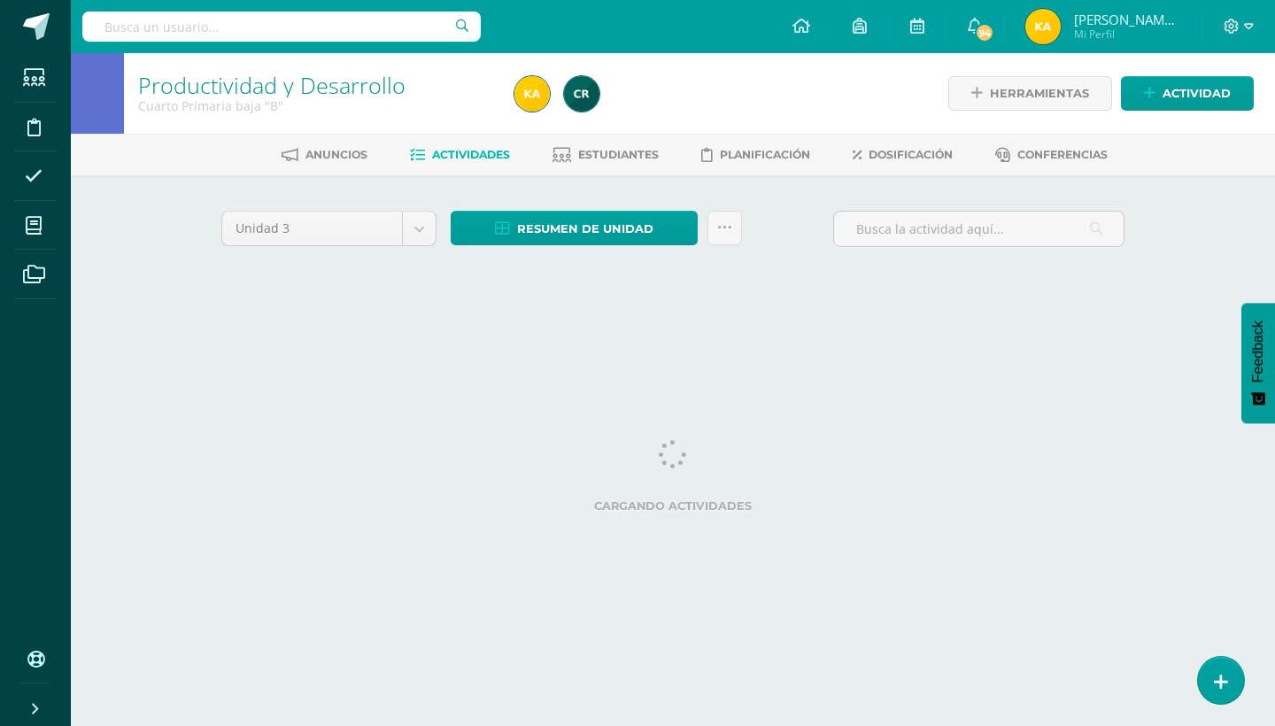
click at [1209, 235] on div "Productividad y Desarrollo Cuarto Primaria baja "B" Herramientas Detalle de asi…" at bounding box center [673, 191] width 1204 height 277
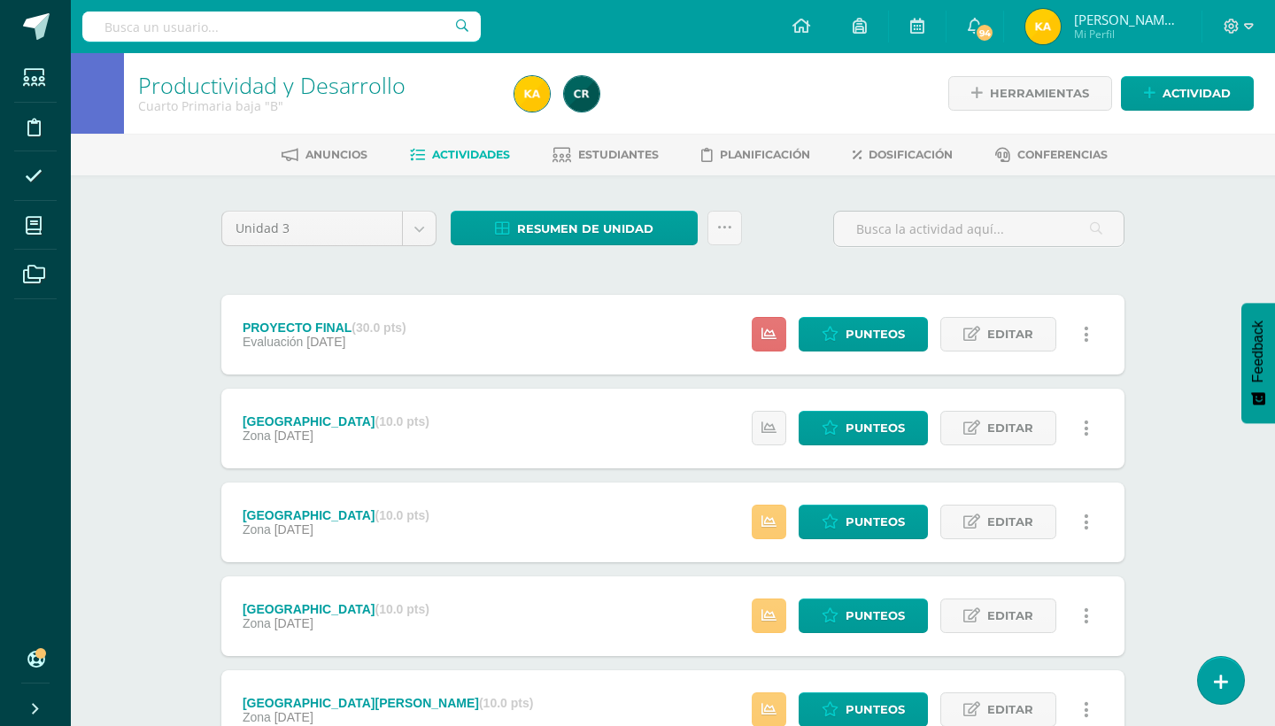
click at [764, 332] on icon at bounding box center [768, 334] width 15 height 15
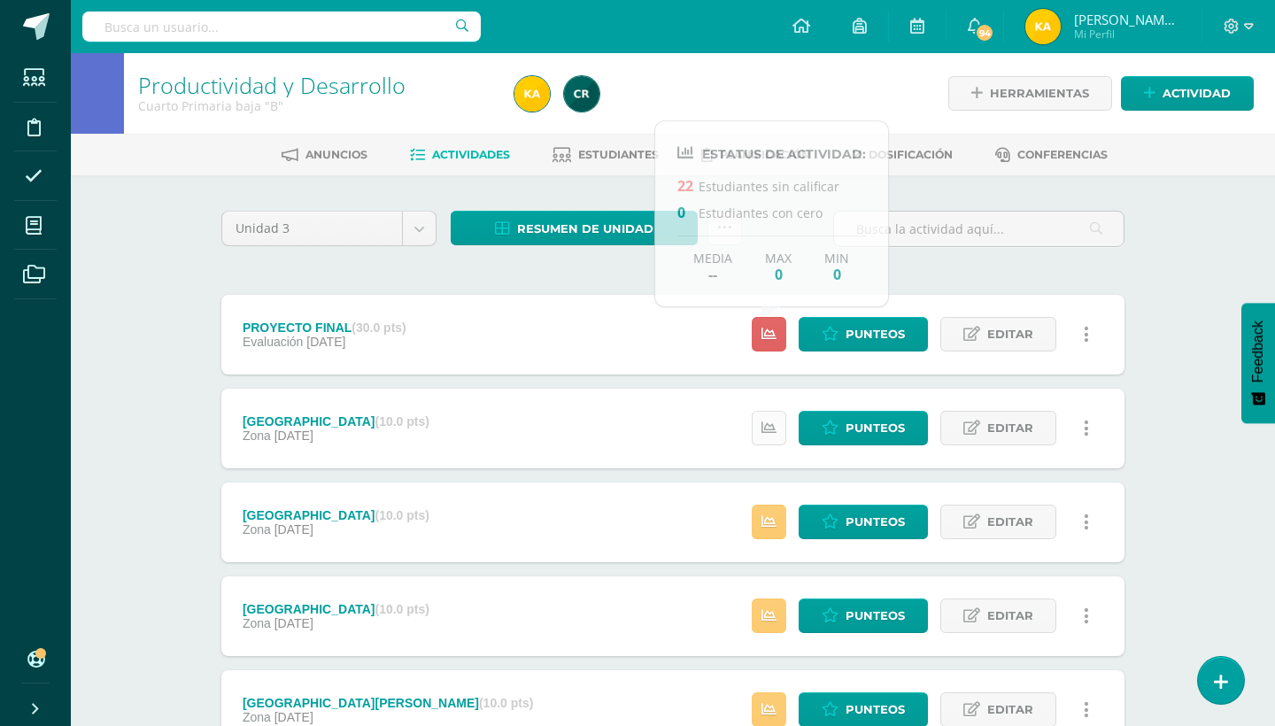
click at [779, 436] on link at bounding box center [769, 428] width 35 height 35
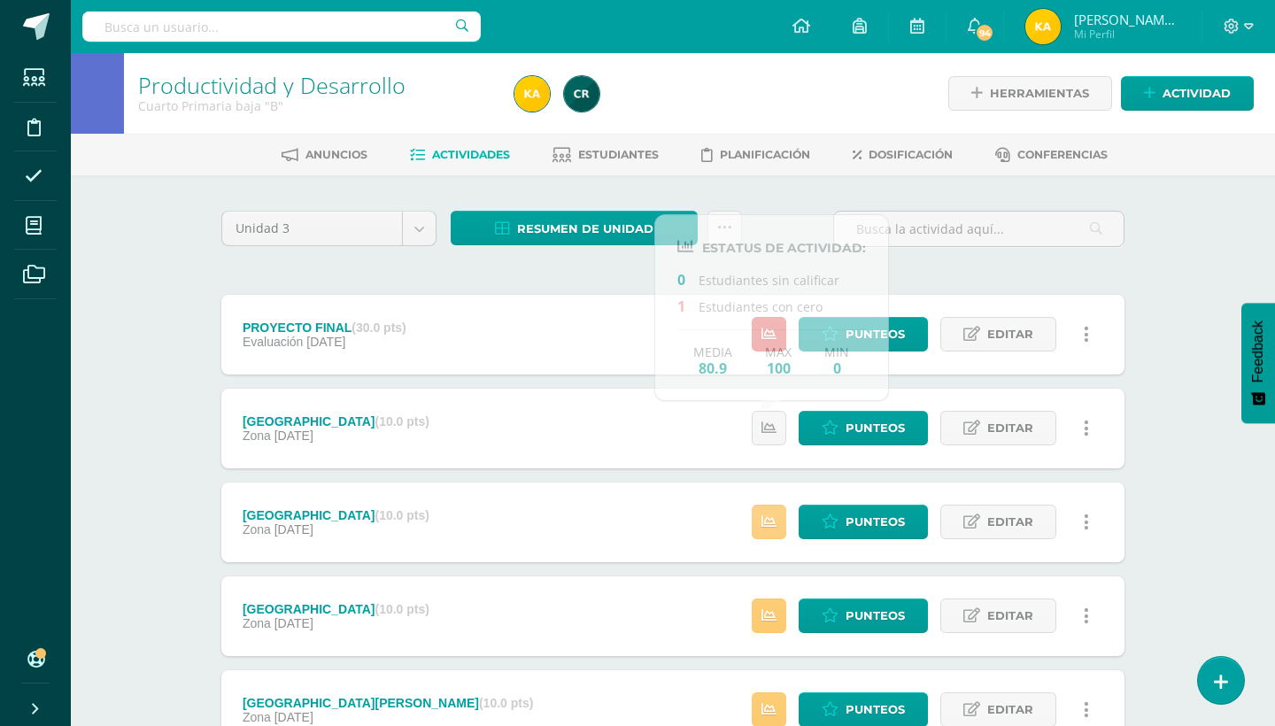
click at [769, 528] on icon at bounding box center [768, 521] width 15 height 15
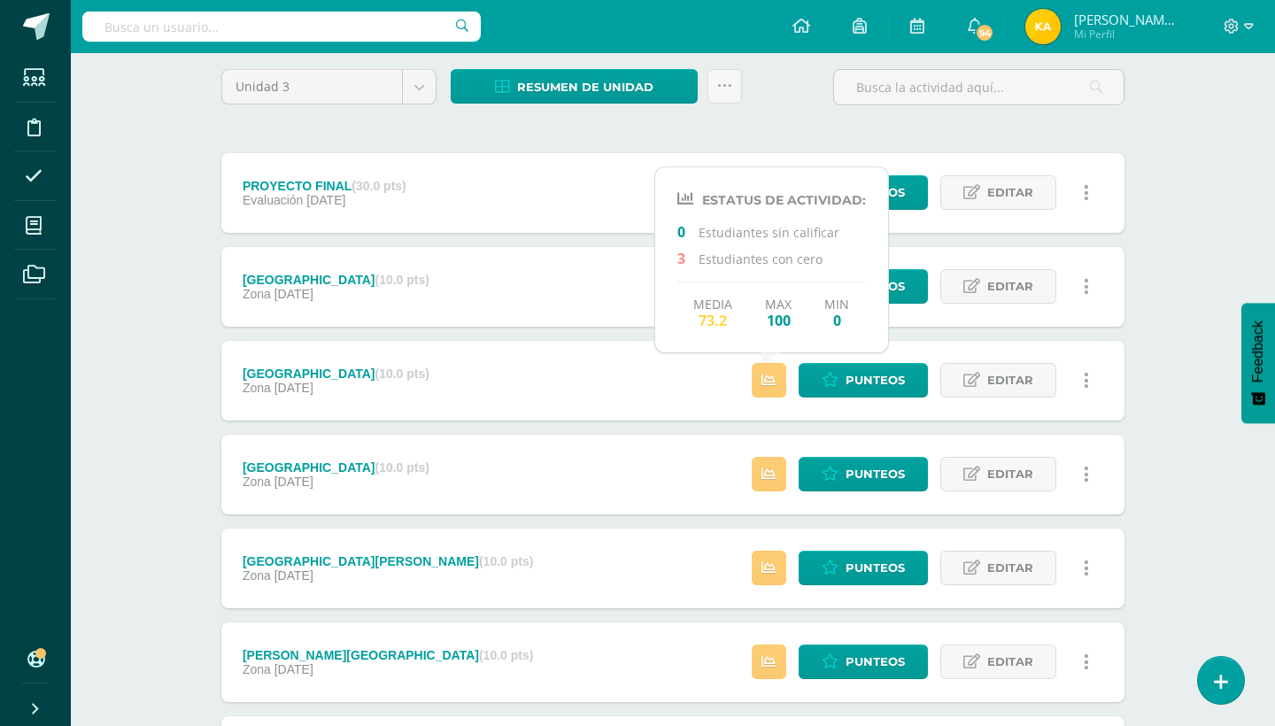
scroll to position [212, 0]
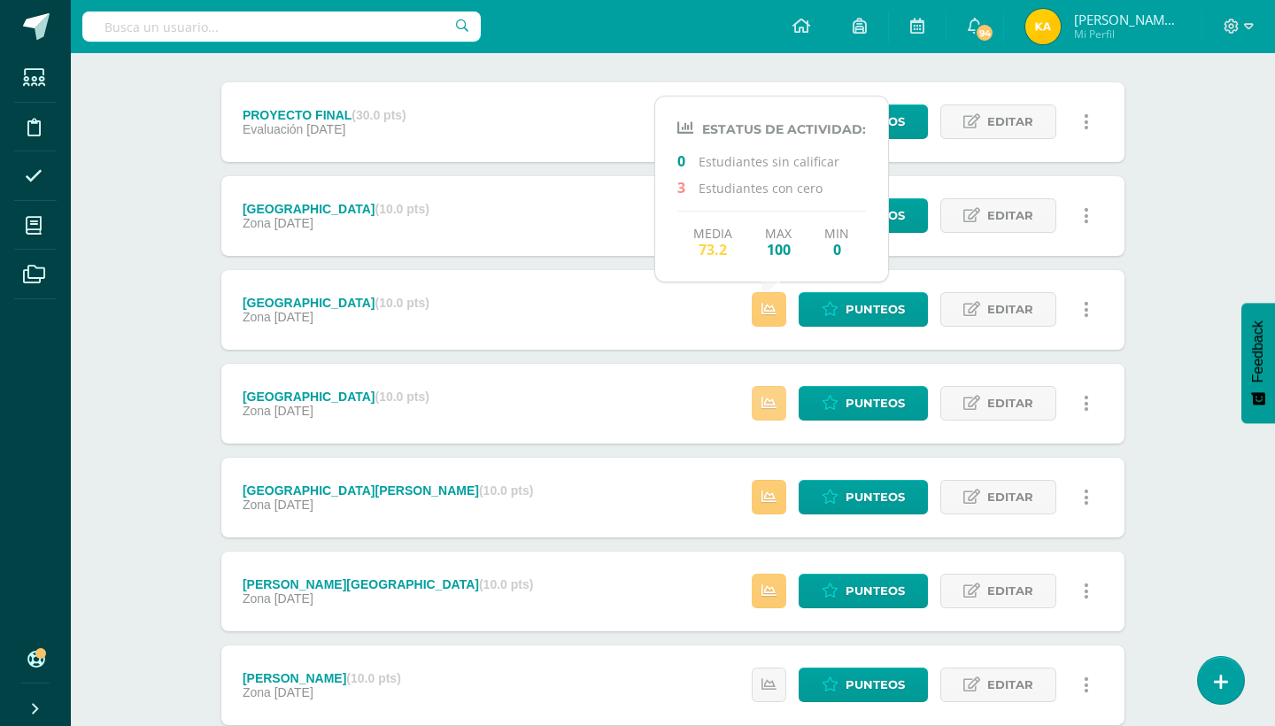
click at [762, 406] on link at bounding box center [769, 403] width 35 height 35
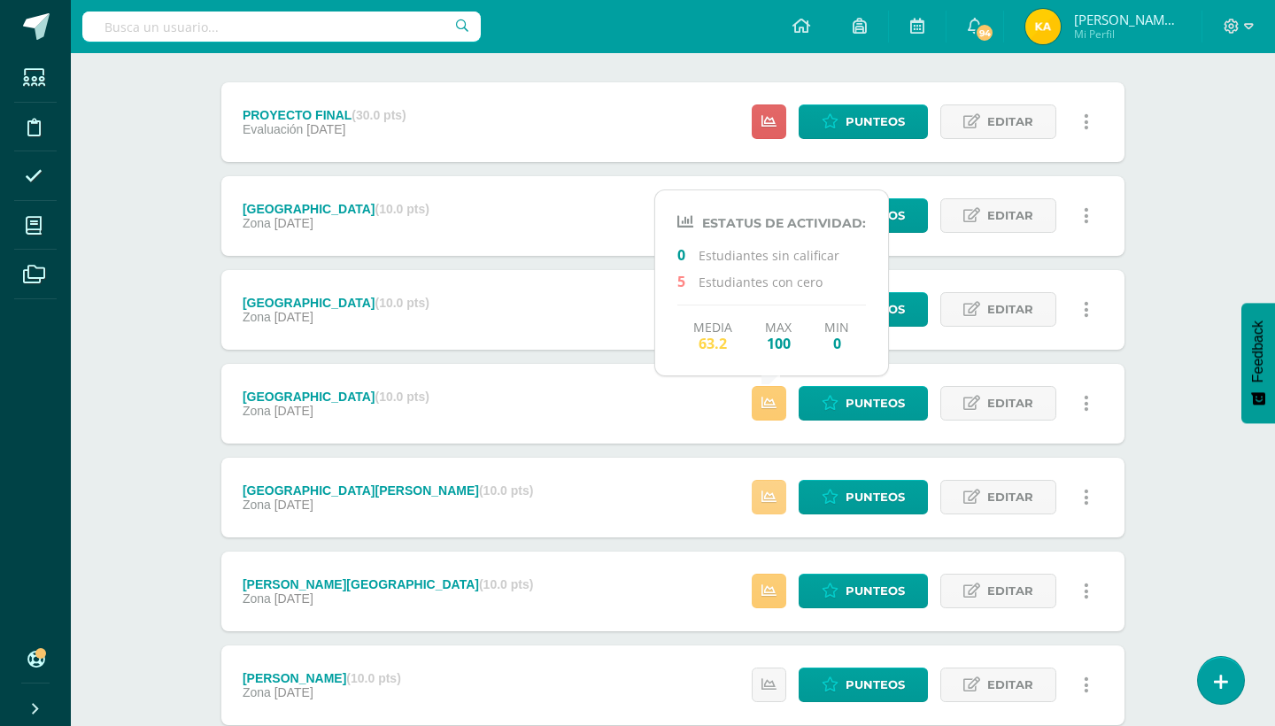
click at [768, 494] on icon at bounding box center [768, 497] width 15 height 15
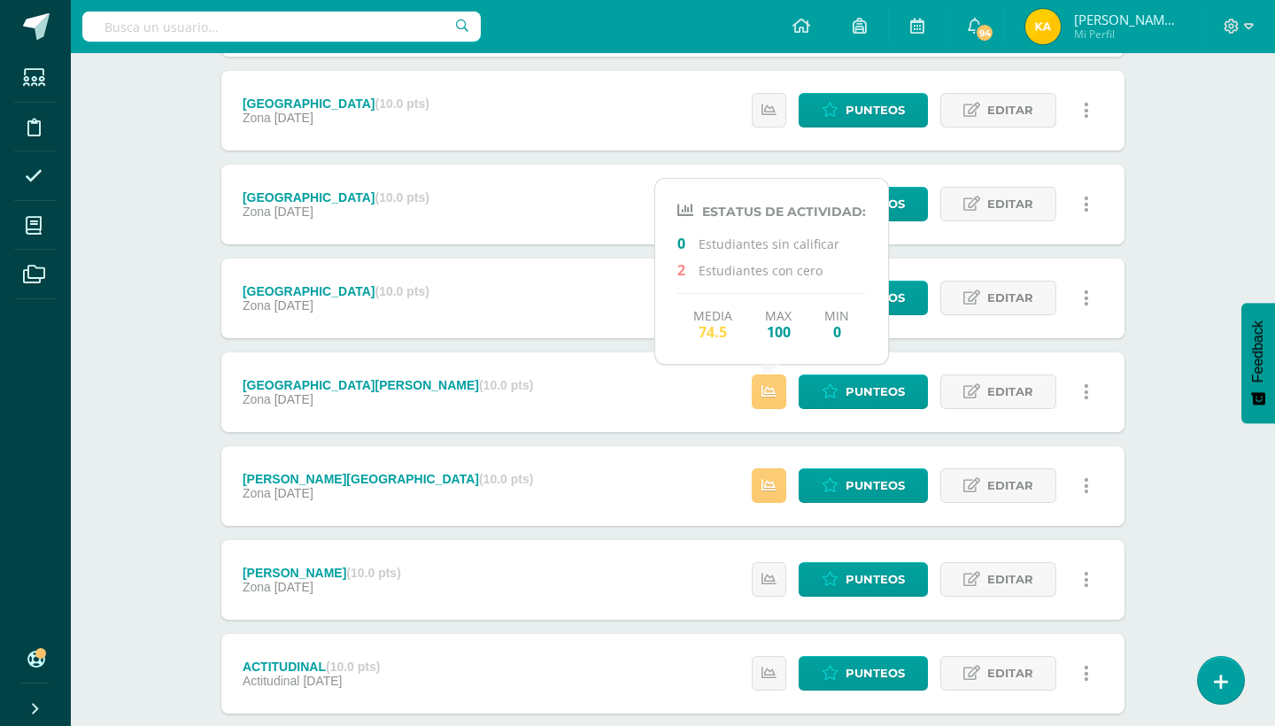
scroll to position [319, 0]
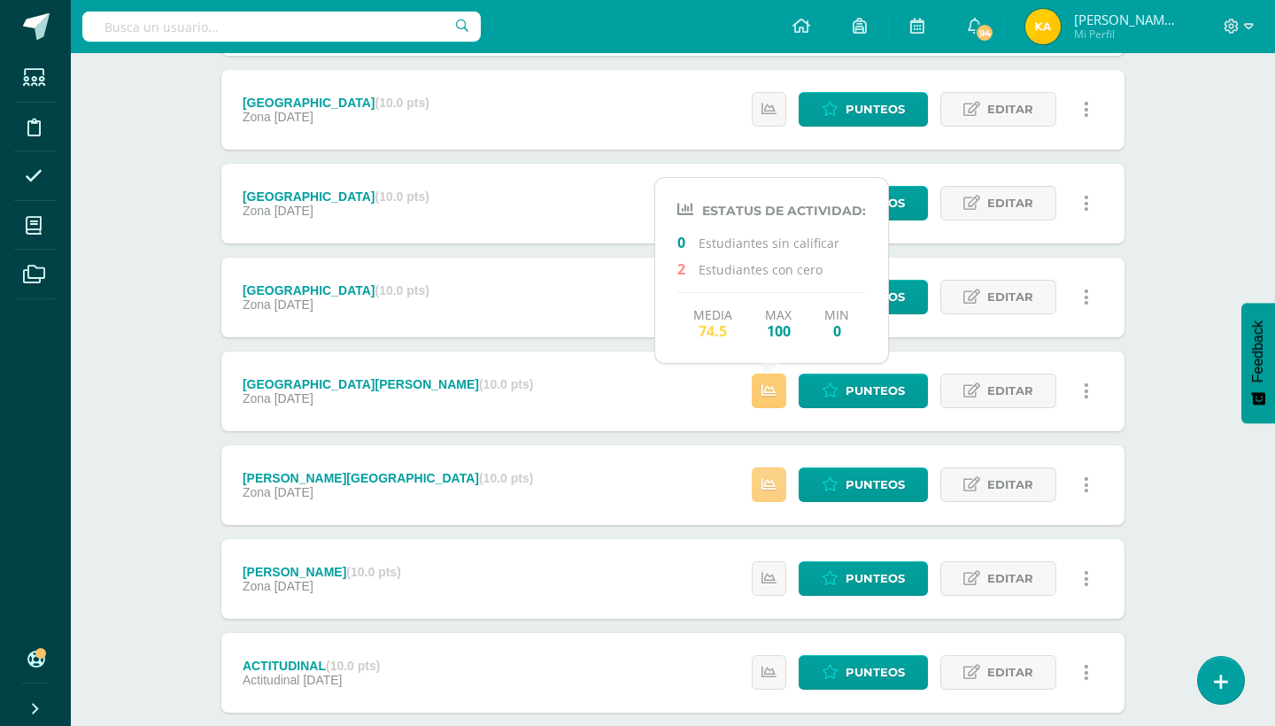
click at [768, 472] on link at bounding box center [769, 484] width 35 height 35
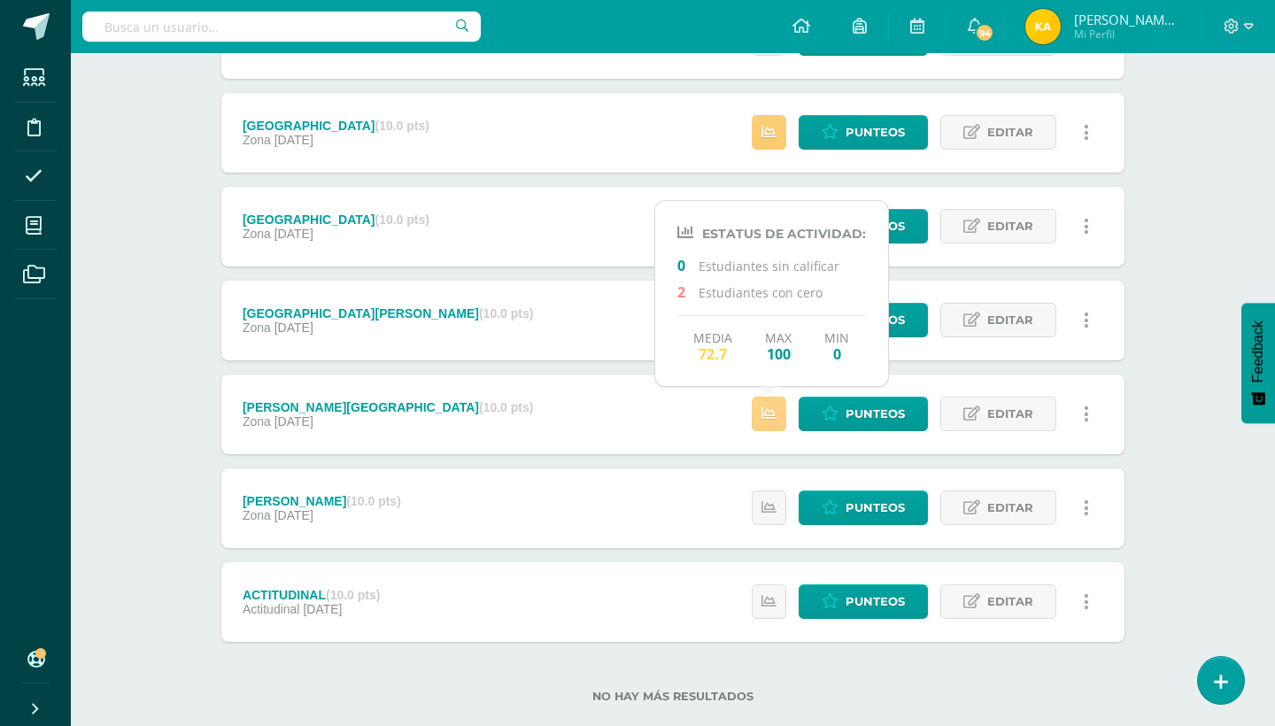
scroll to position [423, 0]
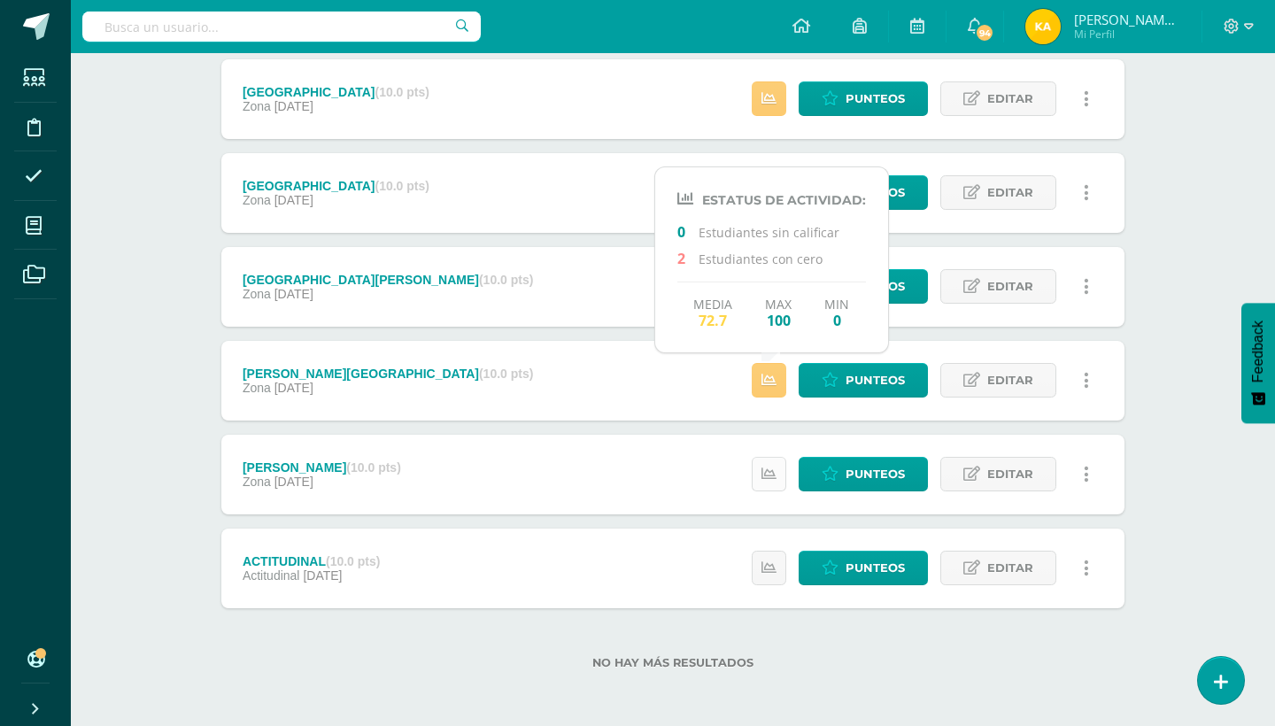
click at [761, 474] on link at bounding box center [769, 474] width 35 height 35
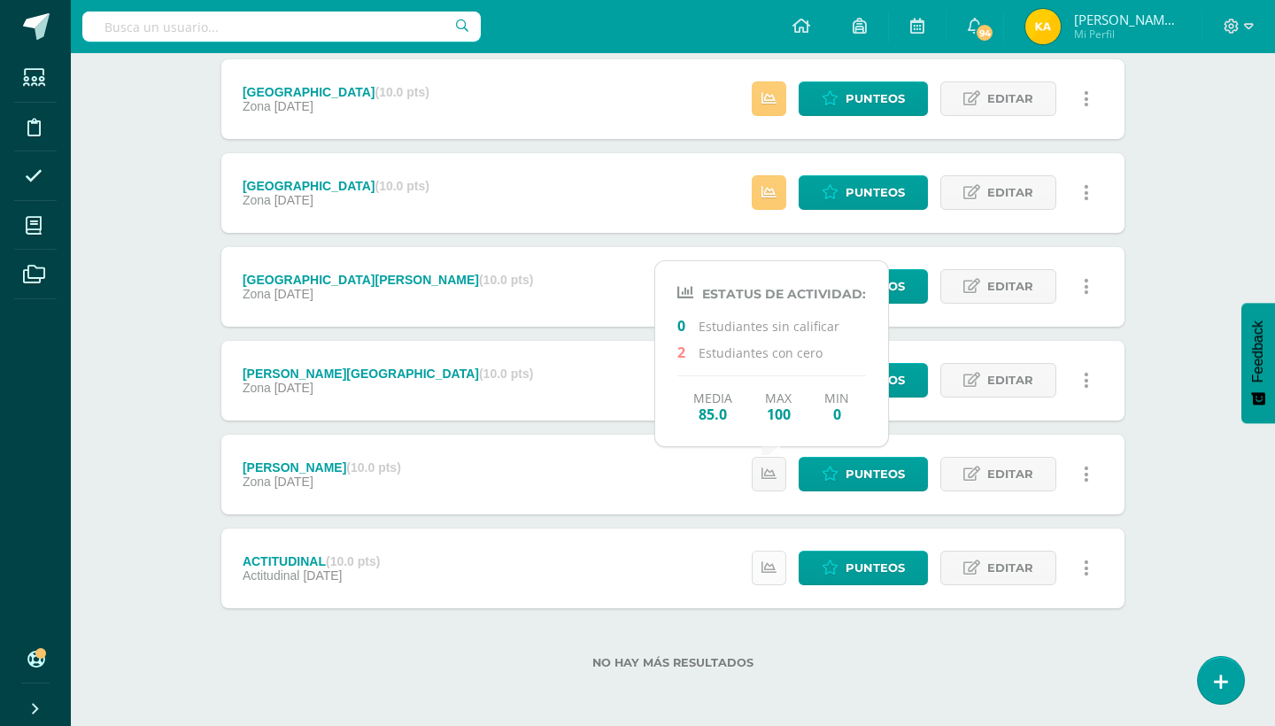
click at [767, 560] on icon at bounding box center [768, 567] width 15 height 15
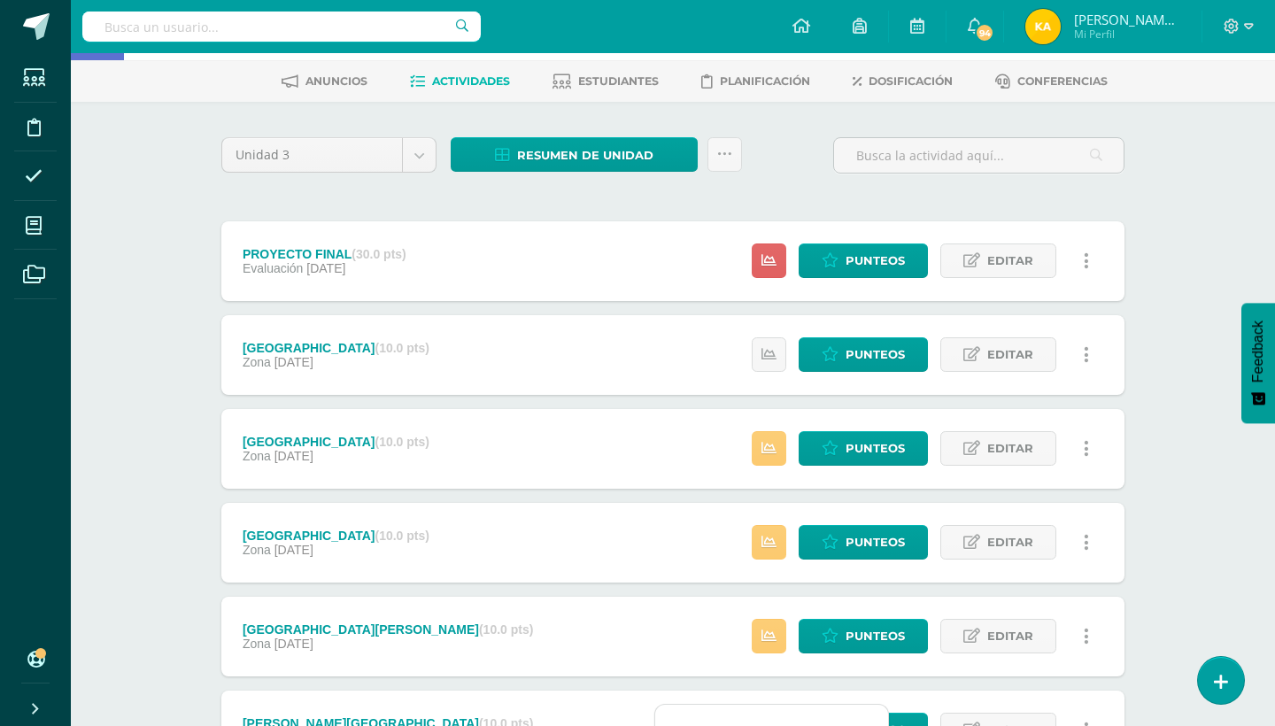
scroll to position [69, 0]
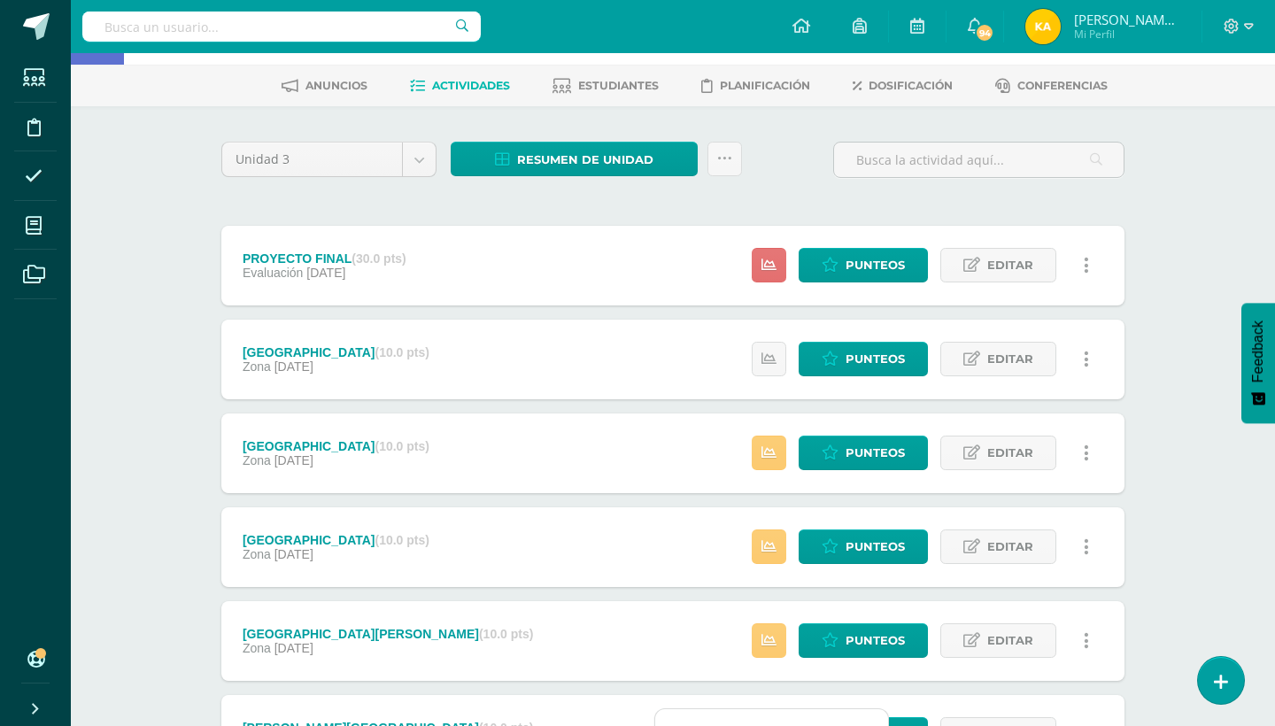
click at [784, 254] on link at bounding box center [769, 265] width 35 height 35
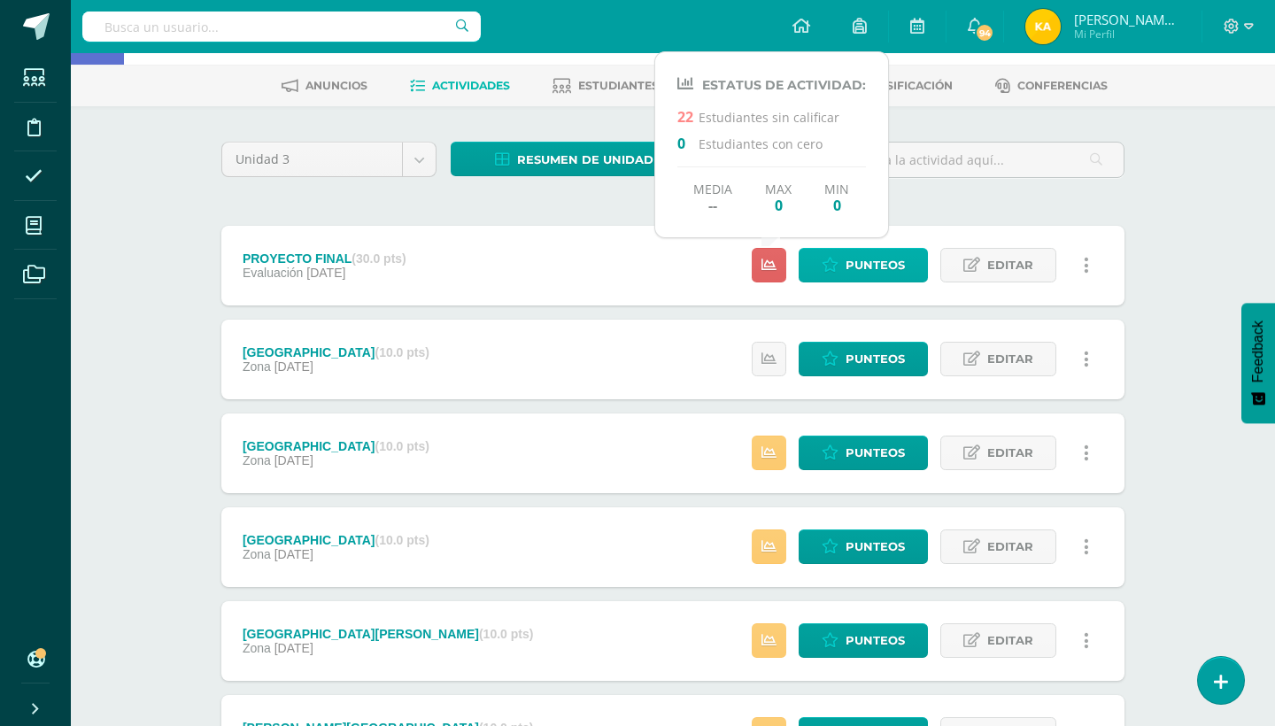
click at [903, 265] on span "Punteos" at bounding box center [874, 265] width 59 height 33
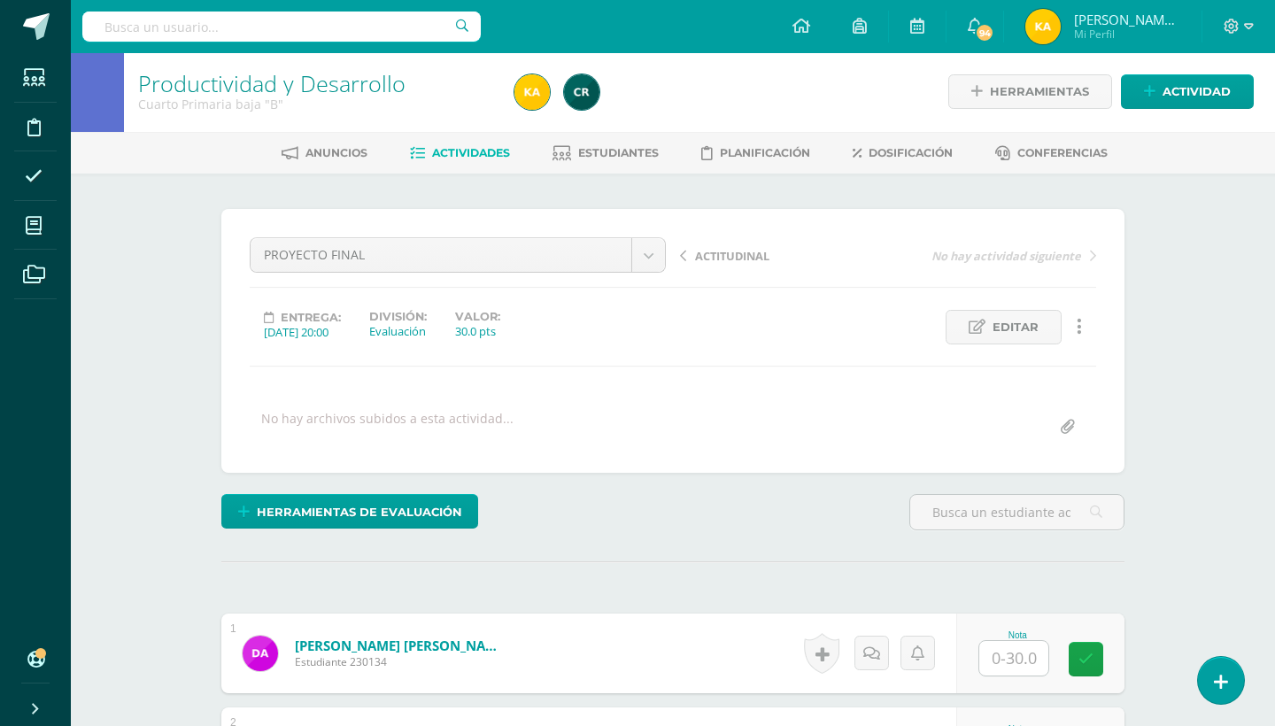
scroll to position [3, 0]
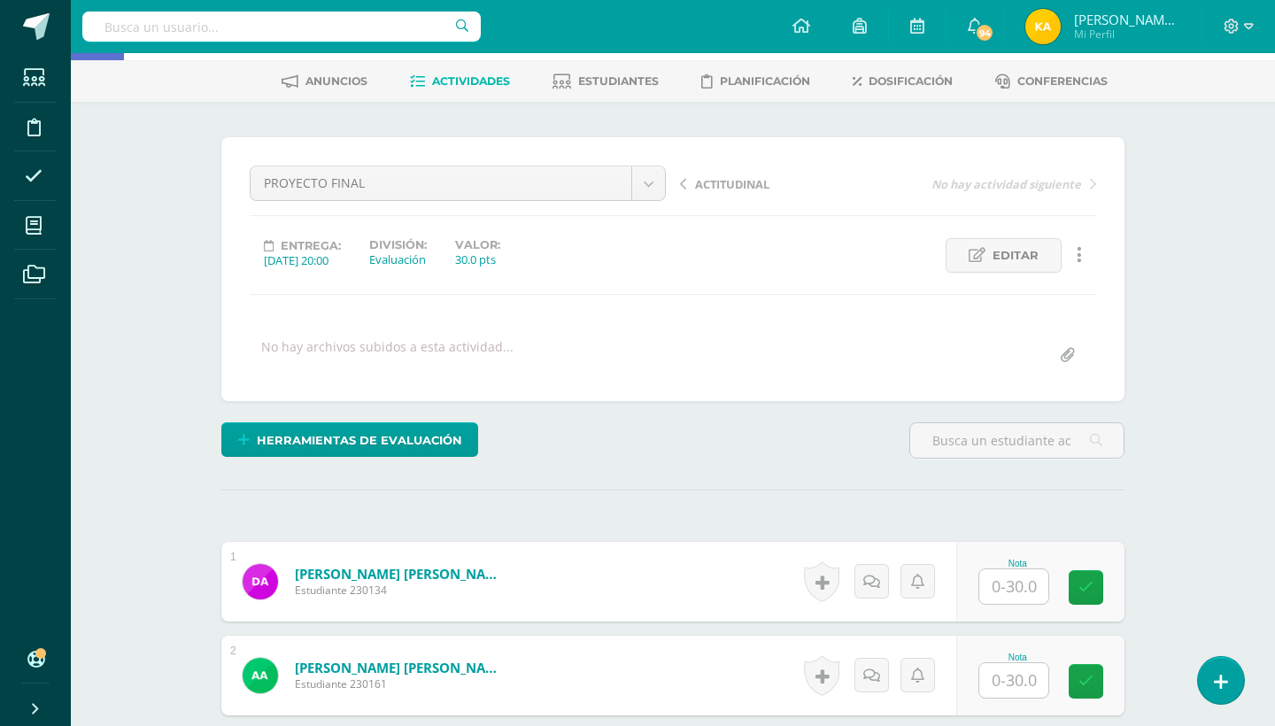
scroll to position [109, 0]
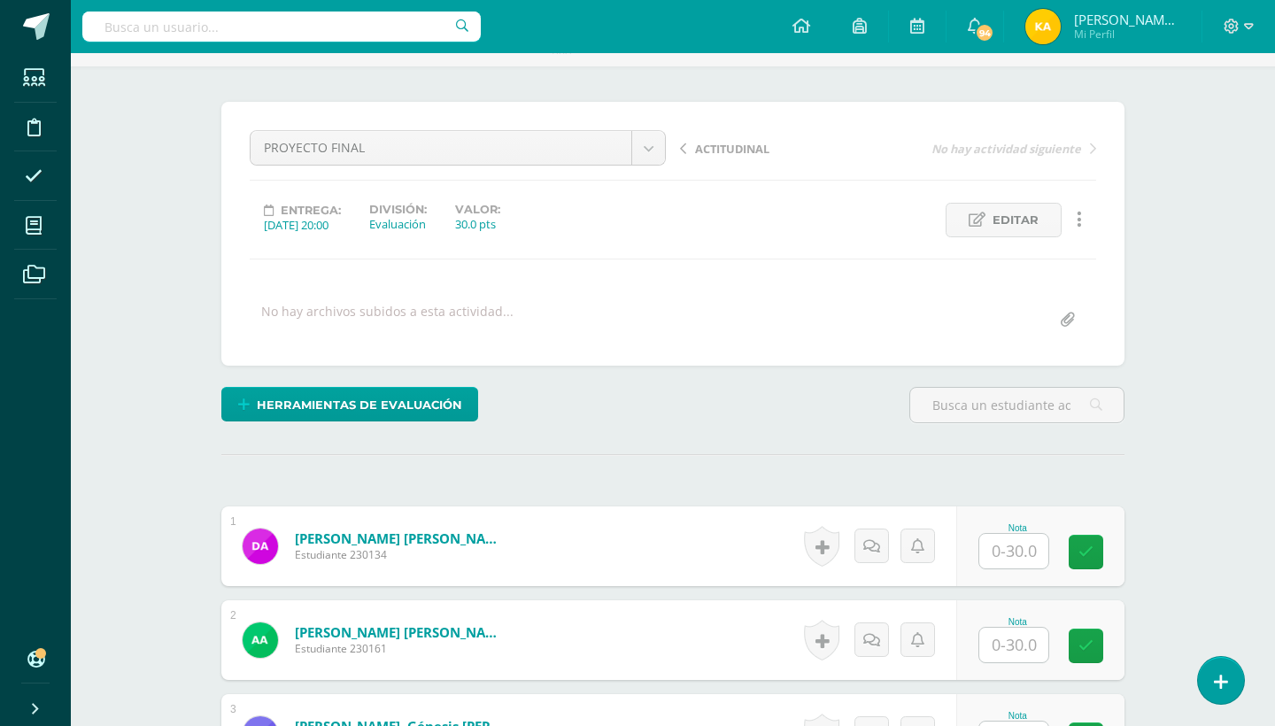
click at [1015, 548] on input "text" at bounding box center [1024, 551] width 71 height 35
click at [1088, 548] on icon at bounding box center [1084, 546] width 17 height 15
type input "29"
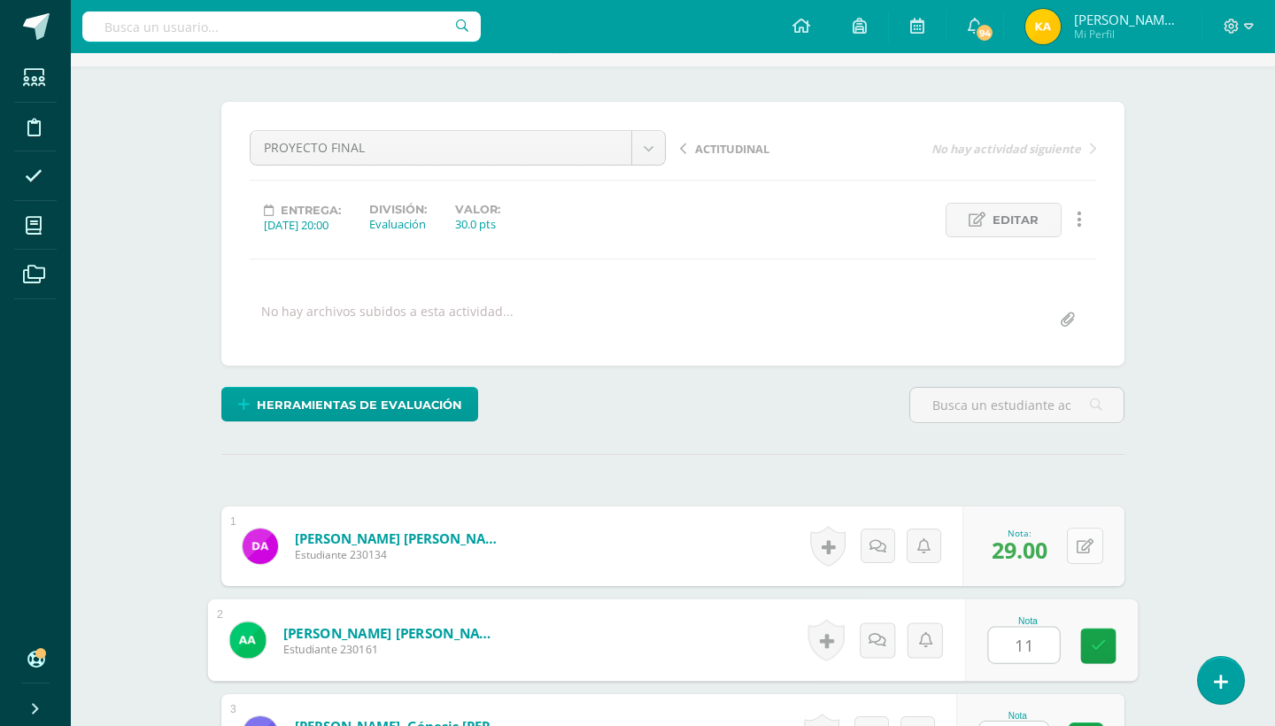
type input "11"
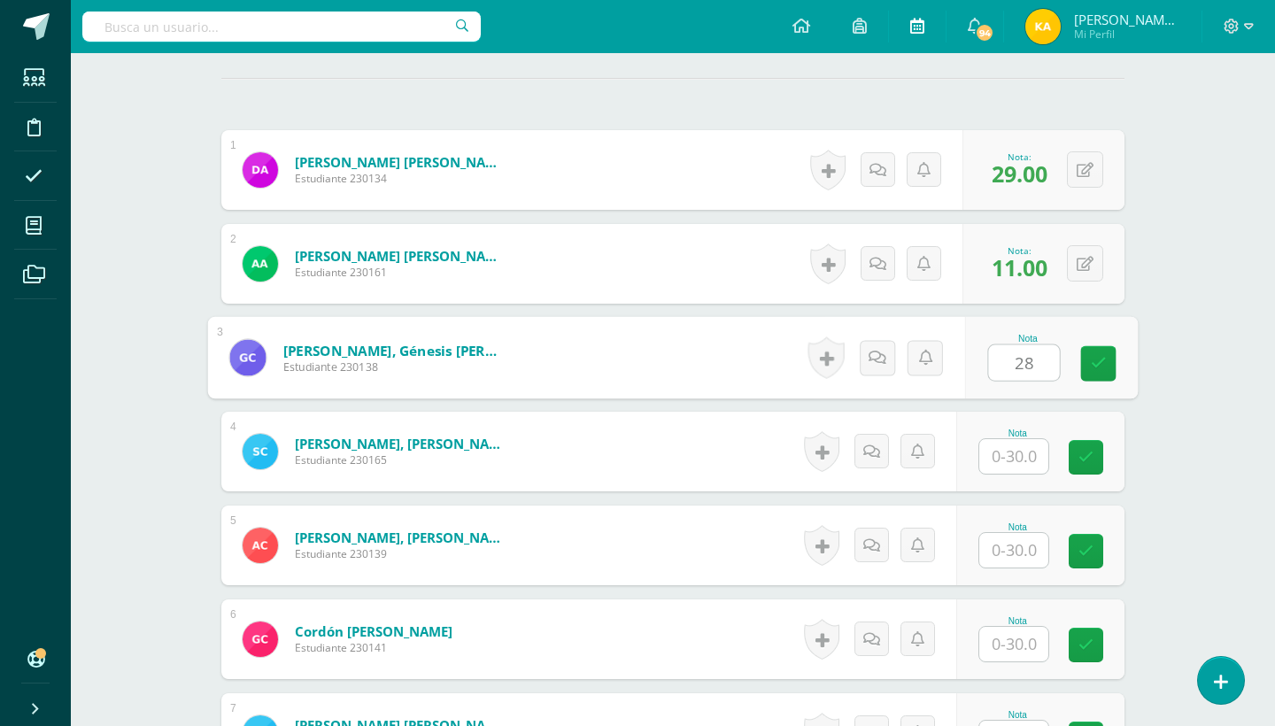
type input "28"
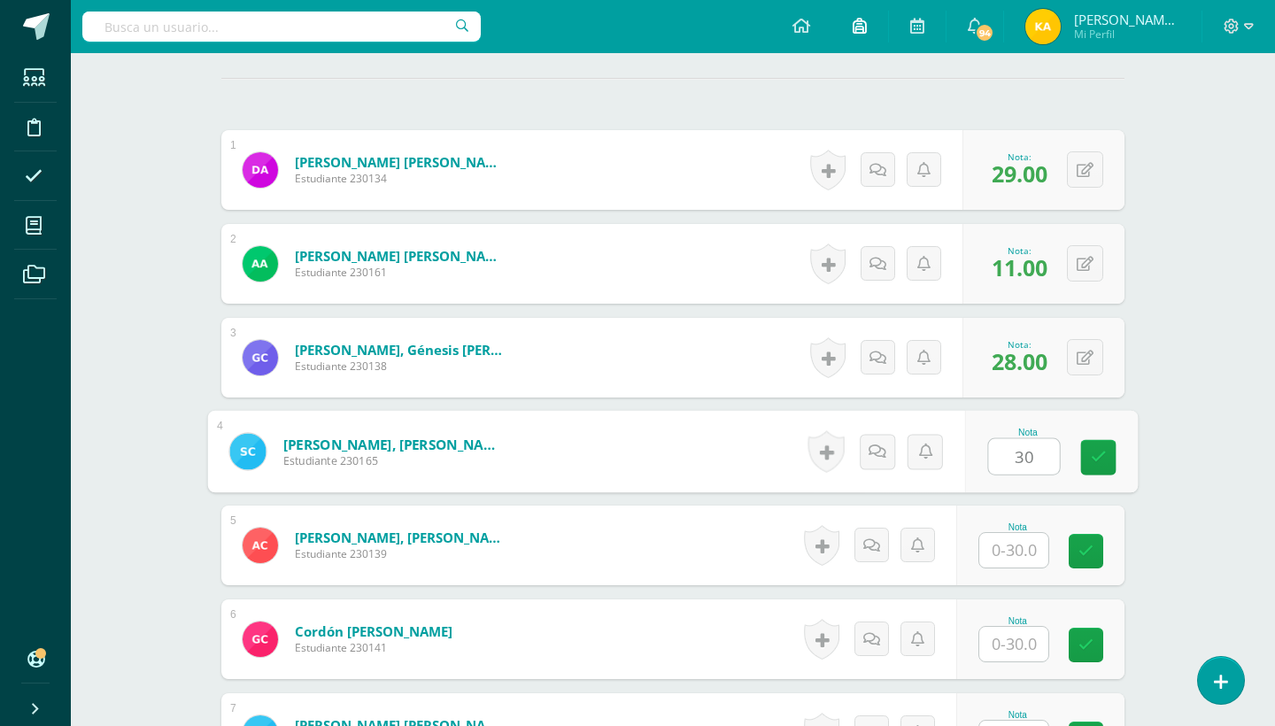
type input "30"
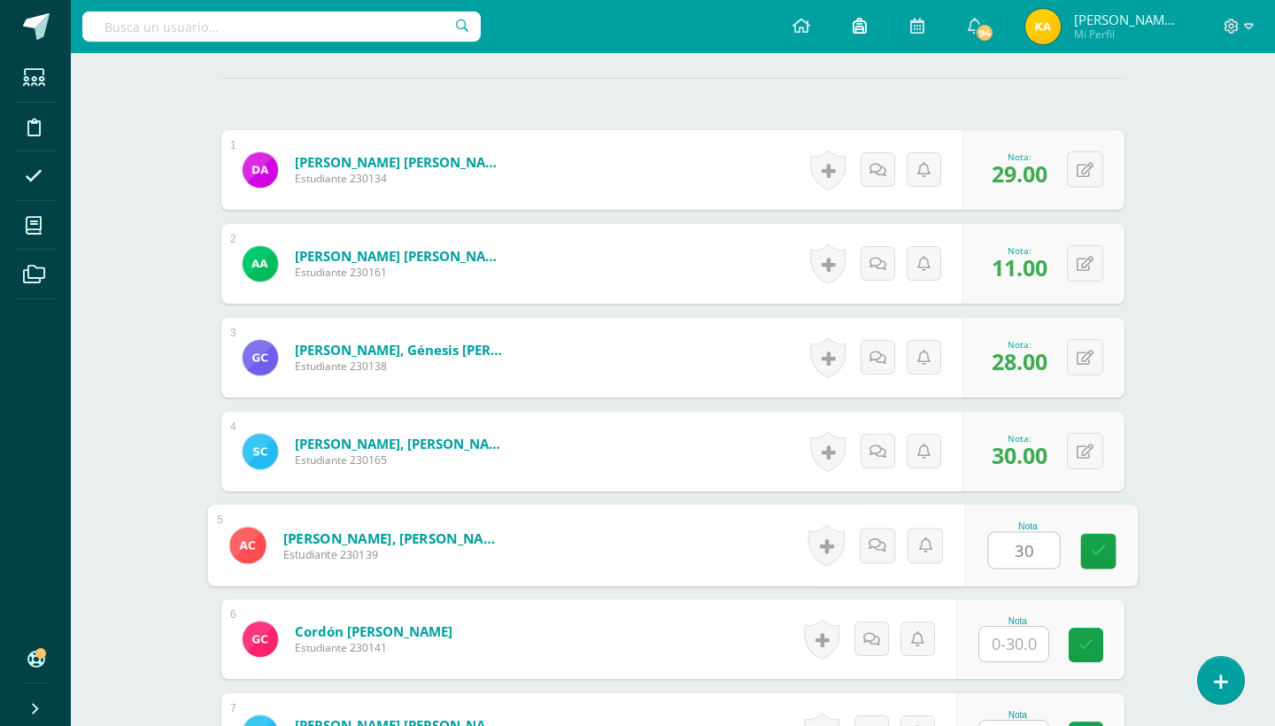
type input "30"
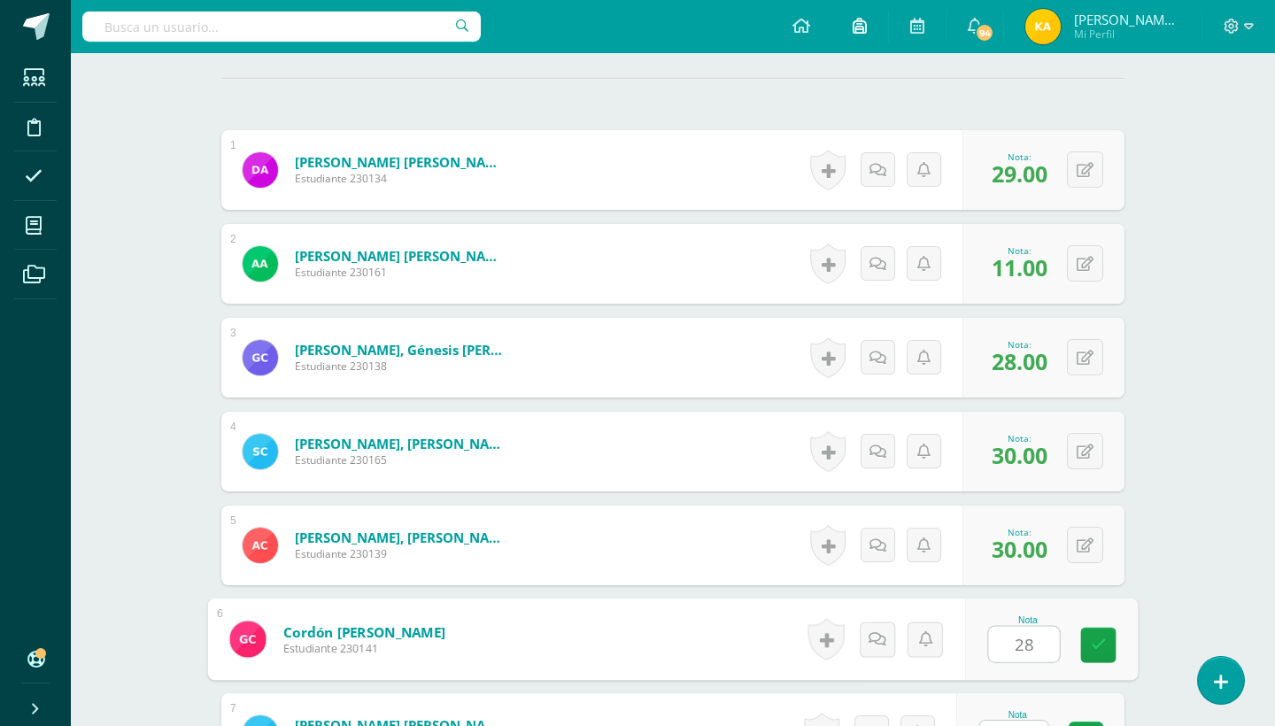
type input "28"
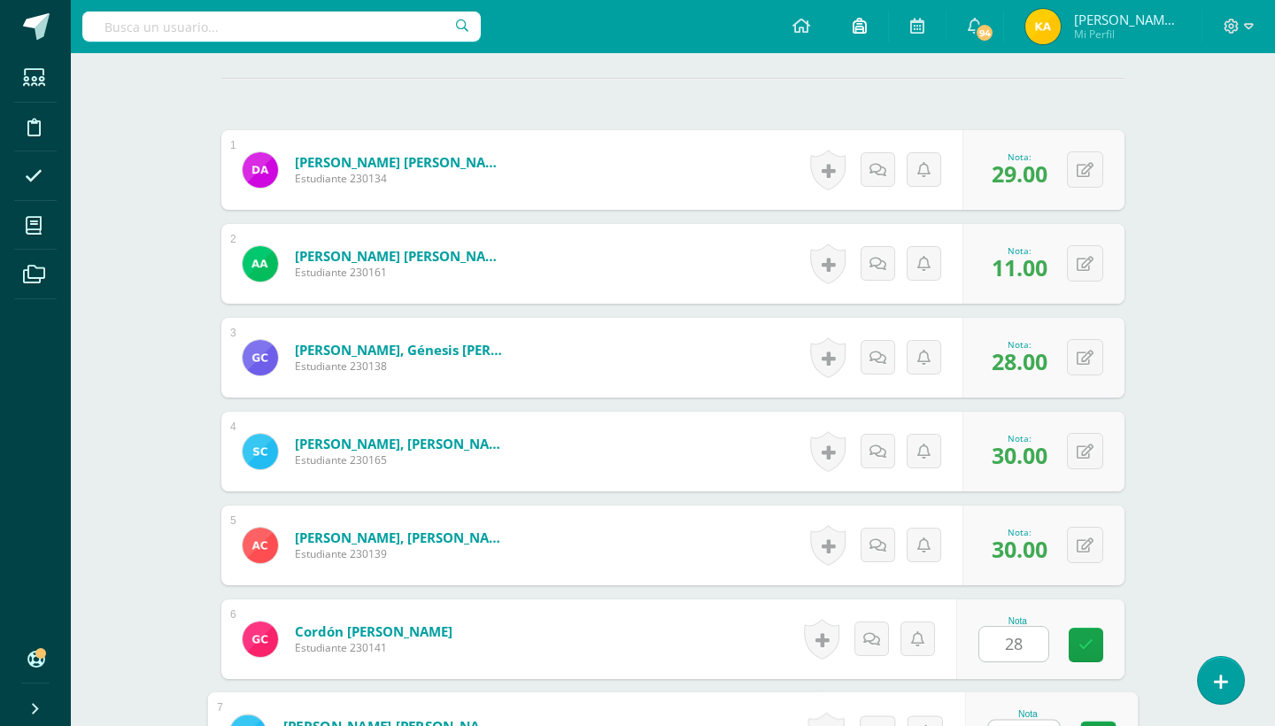
scroll to position [860, 0]
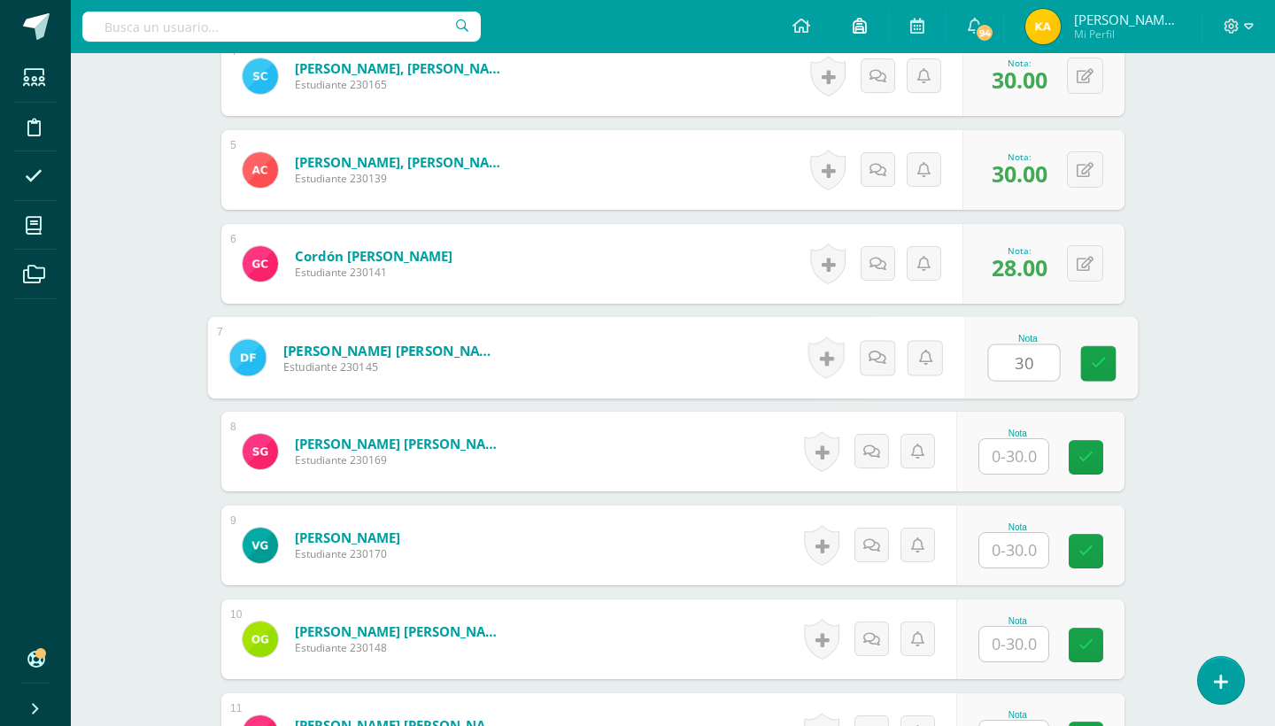
type input "30"
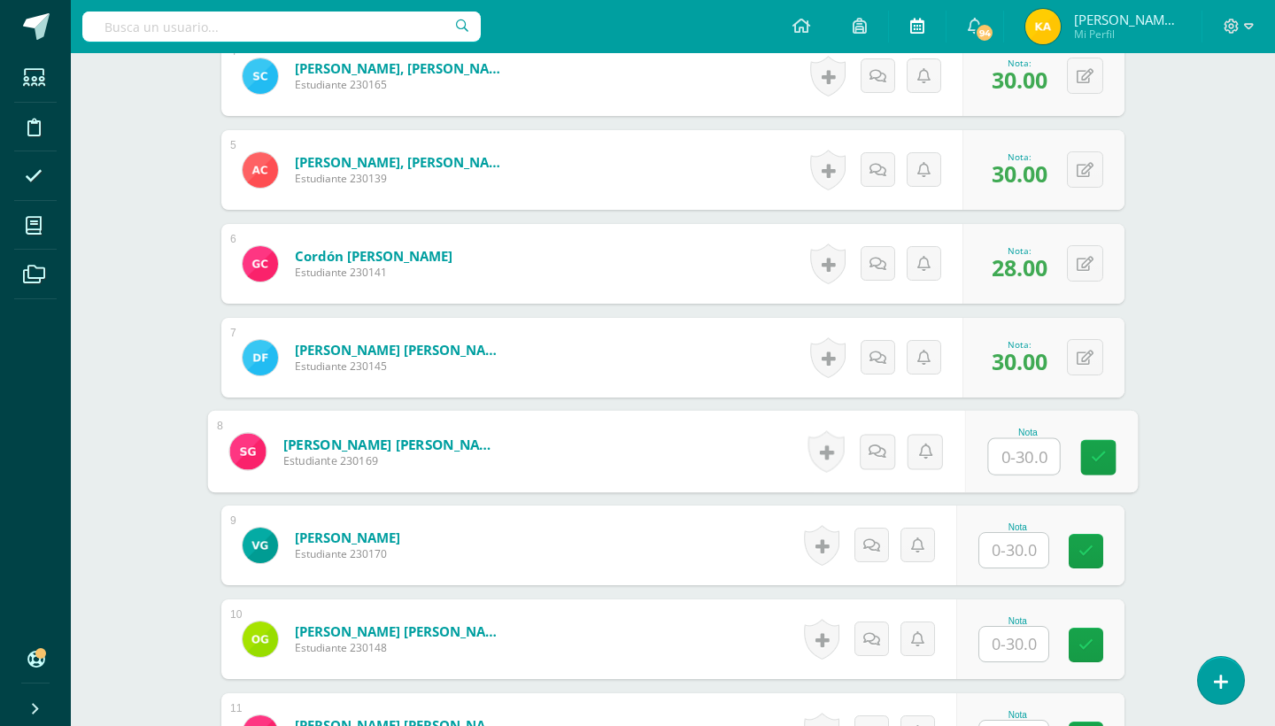
type input "2"
type input "30"
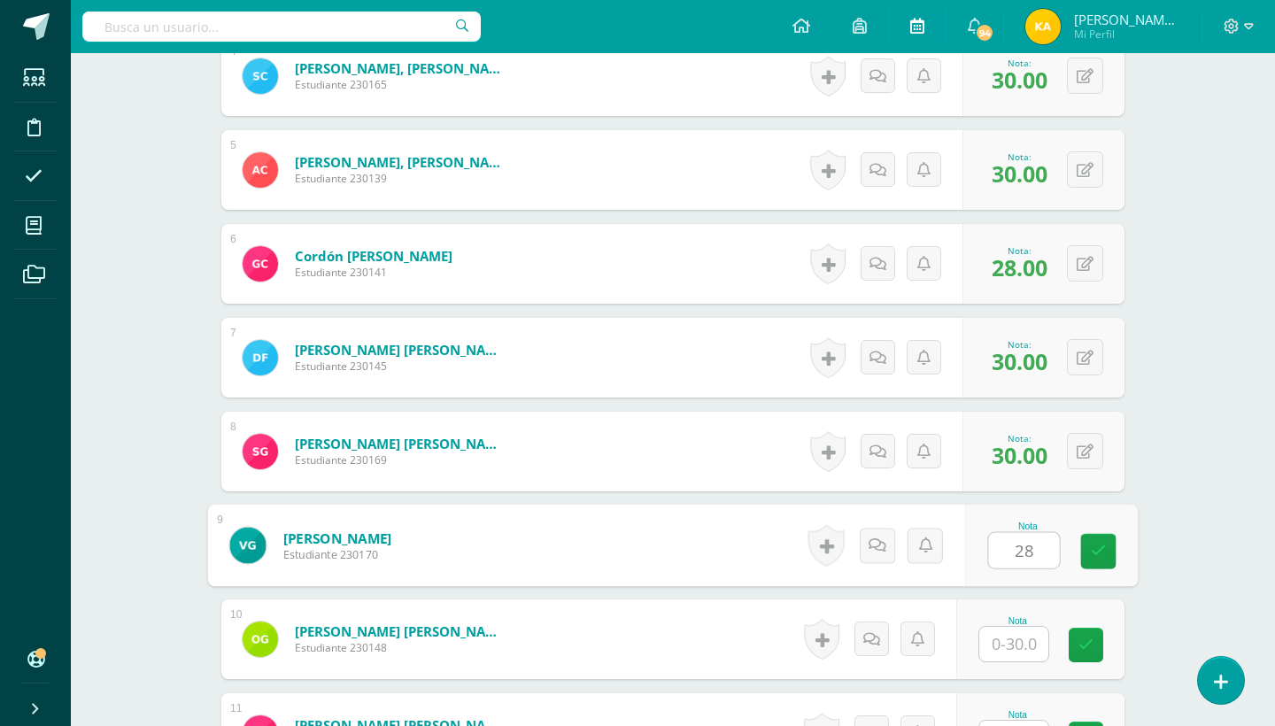
type input "28"
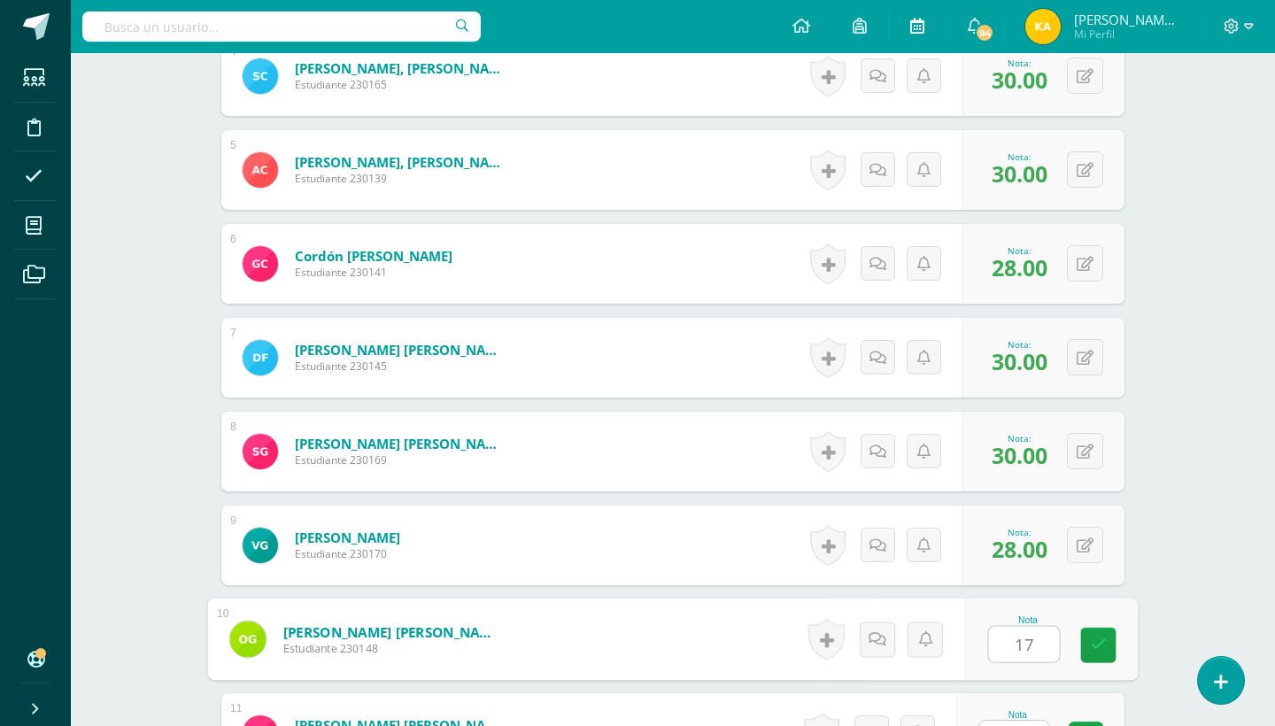
type input "1"
type input "27"
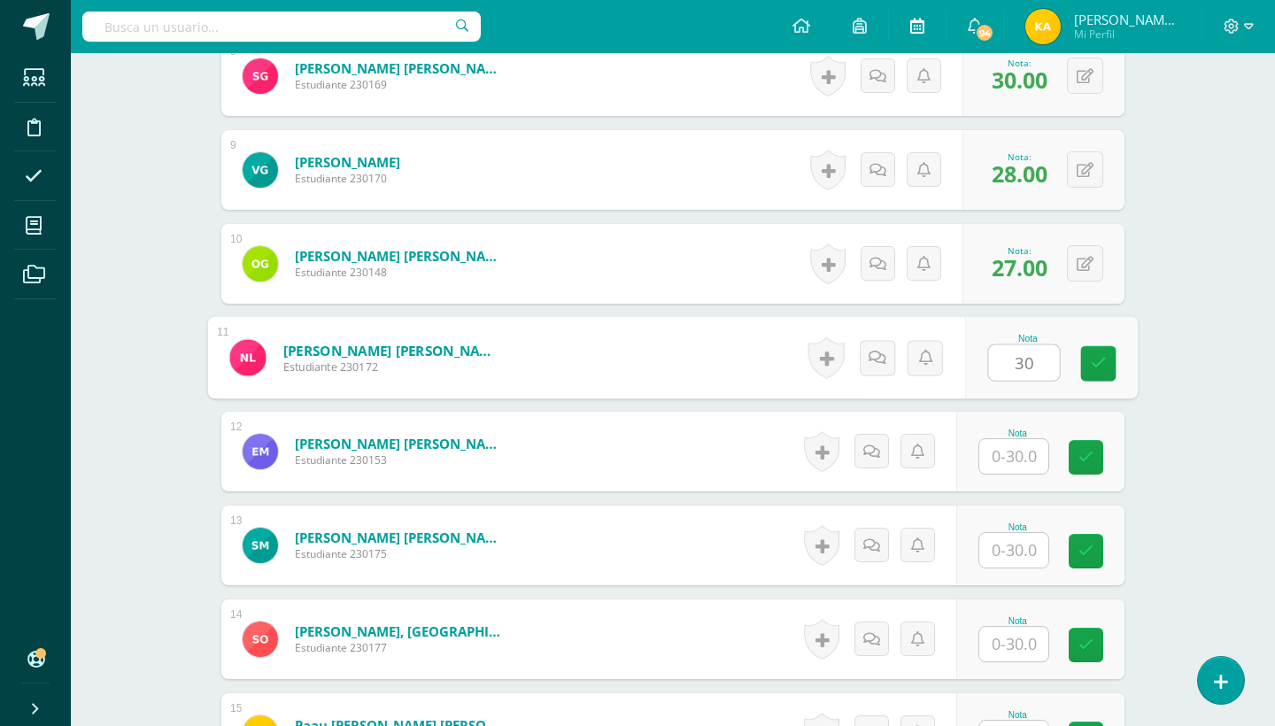
type input "30"
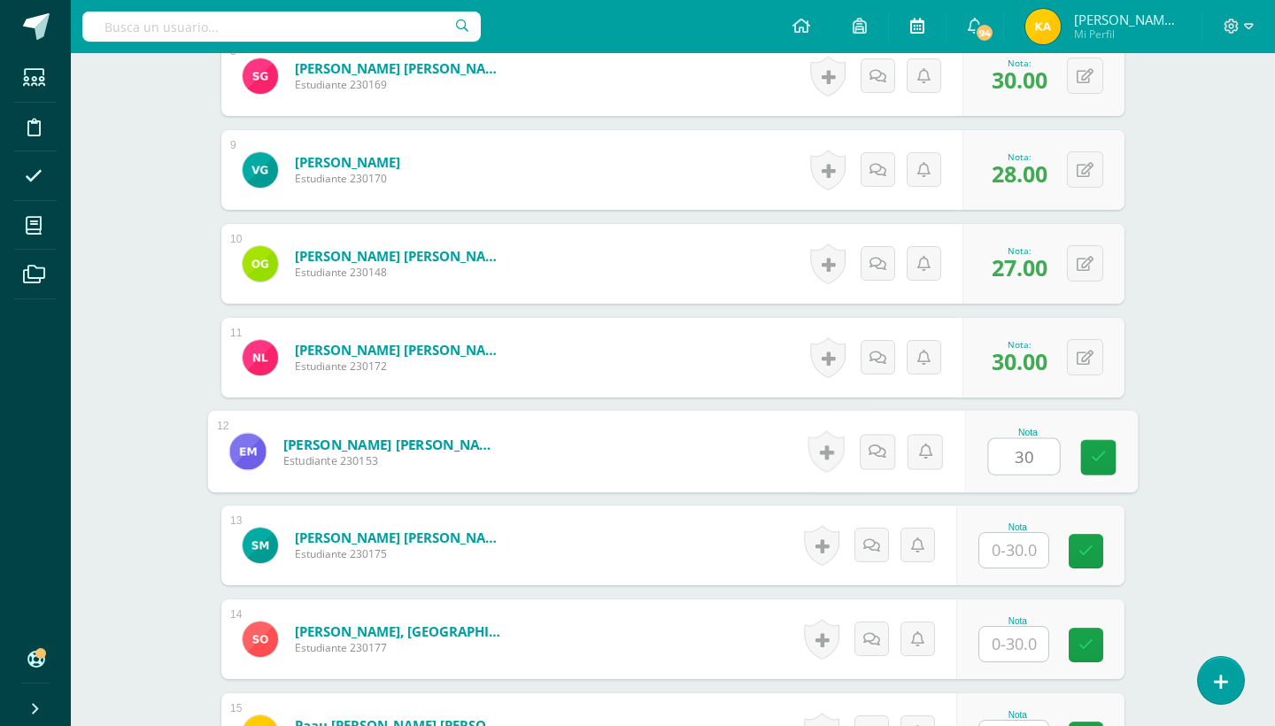
type input "30"
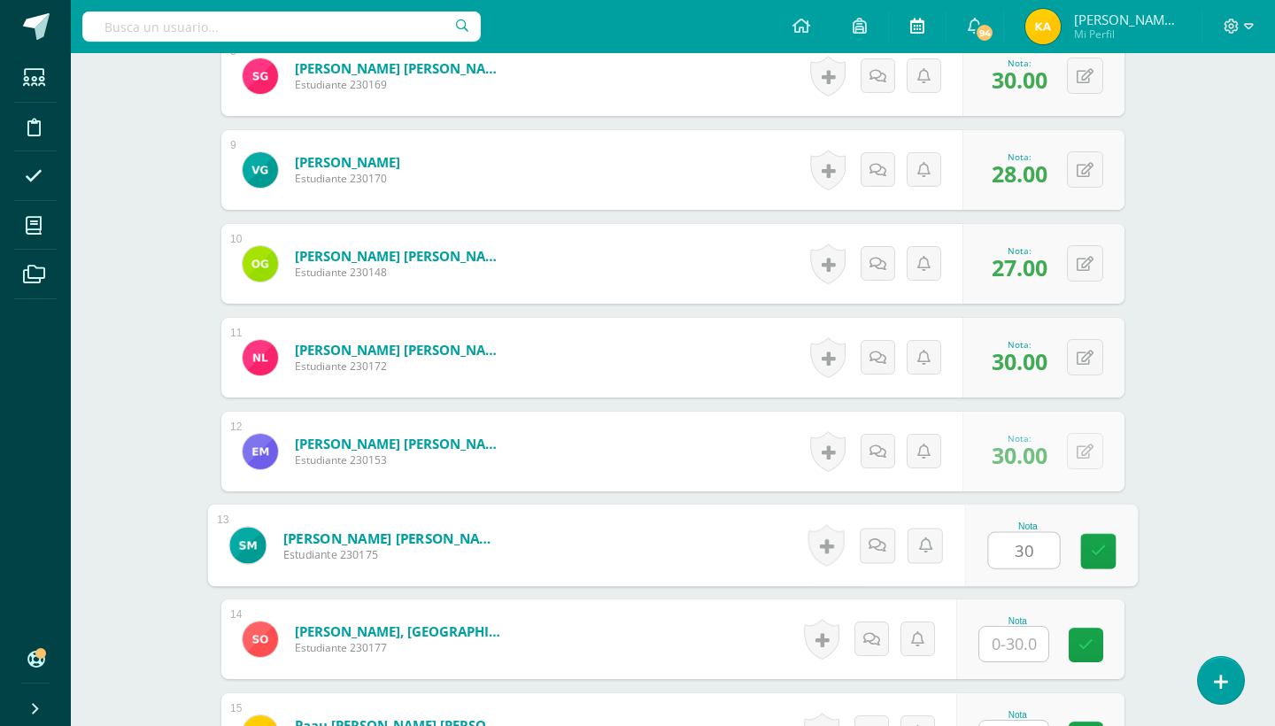
type input "30"
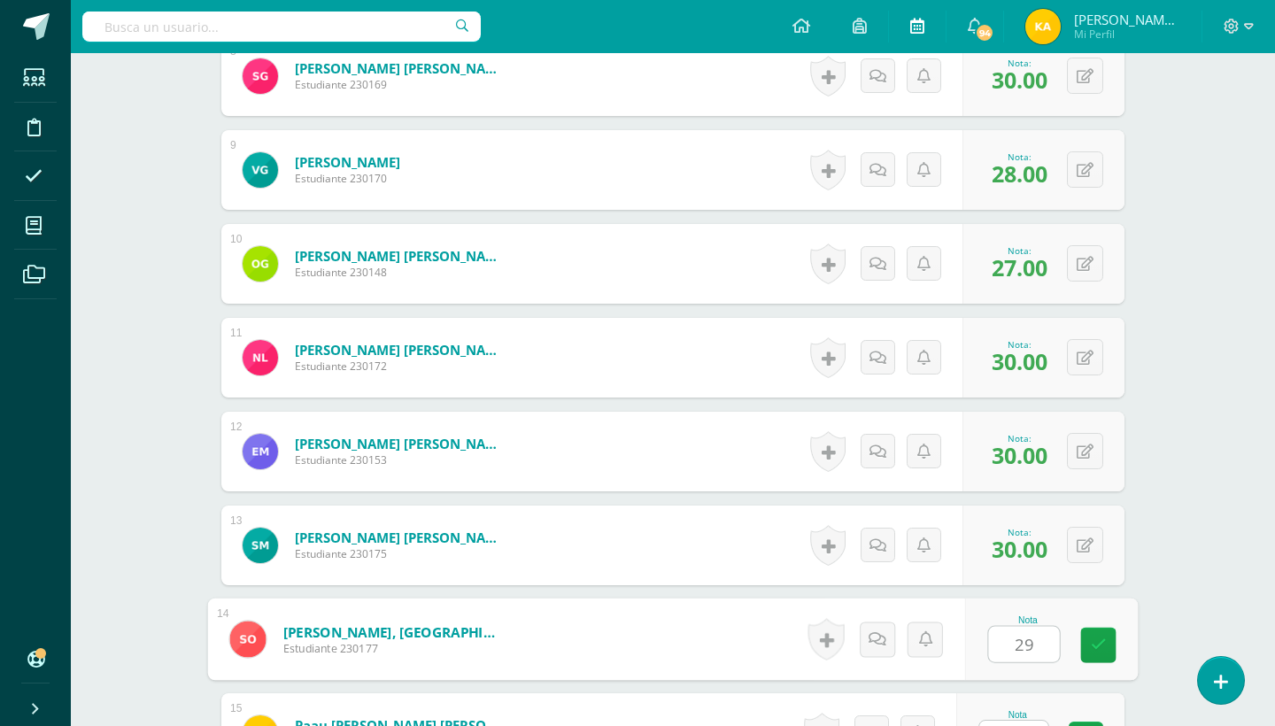
type input "29"
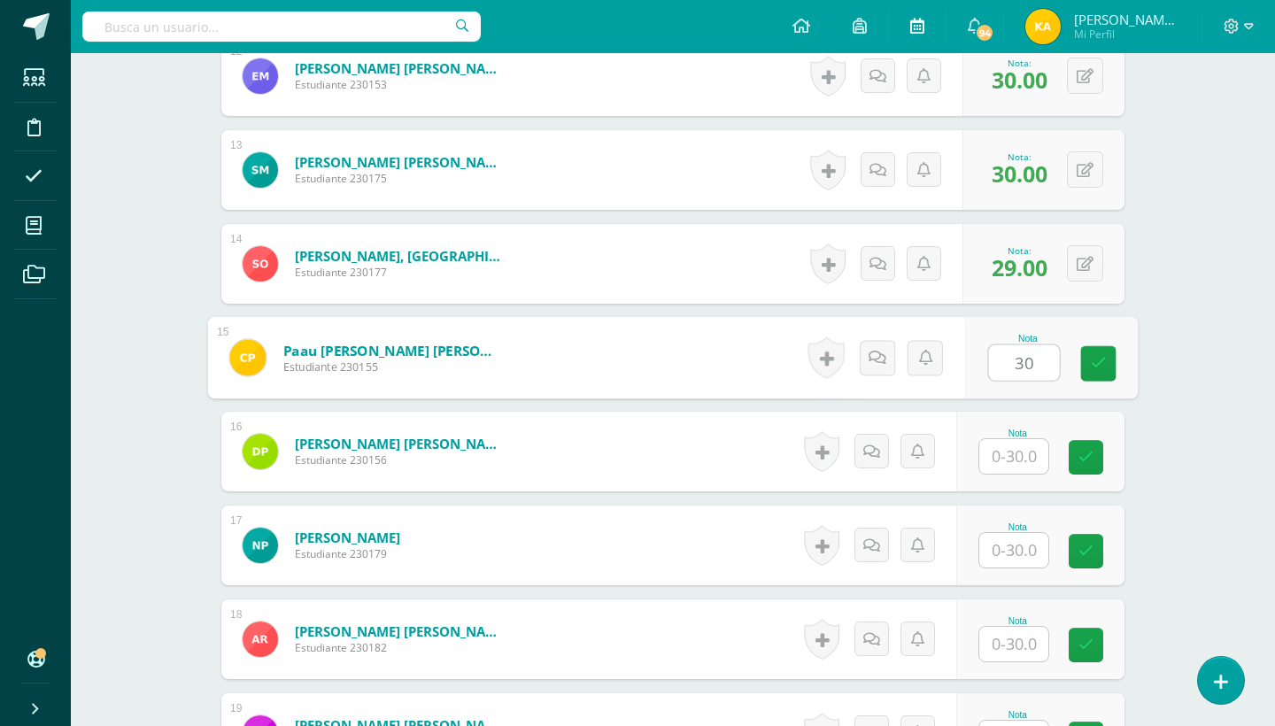
type input "30"
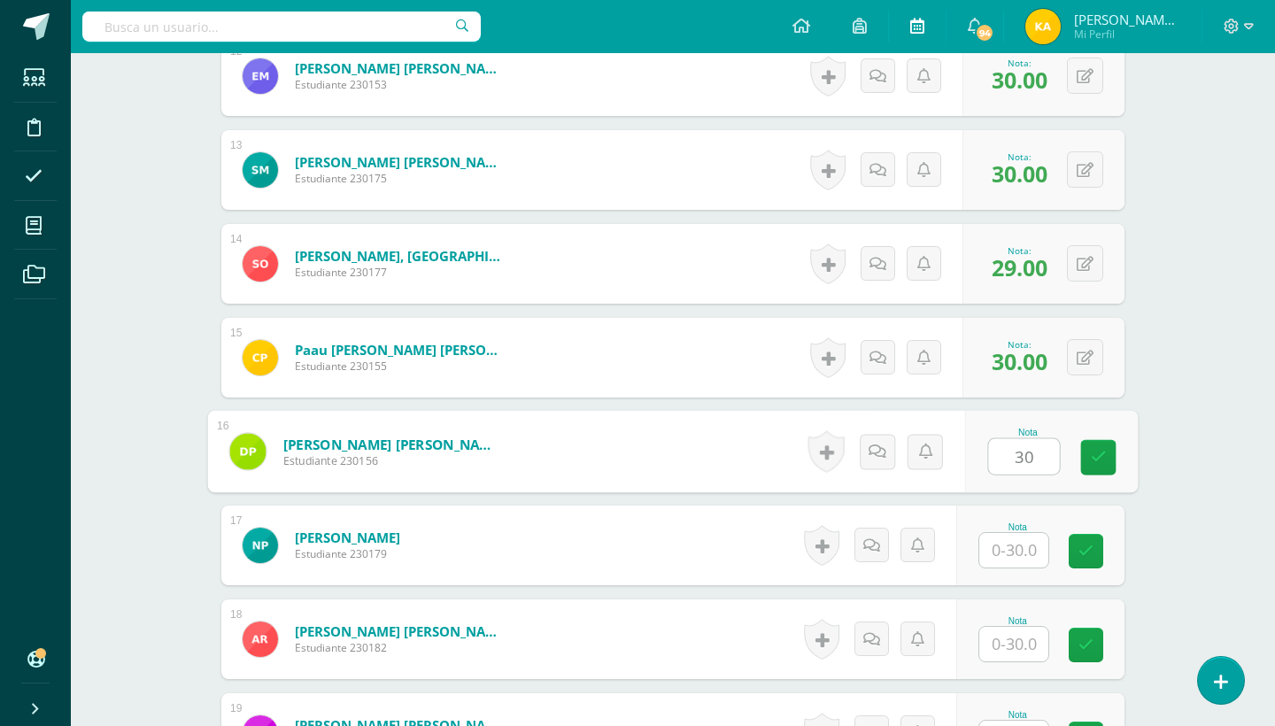
type input "30"
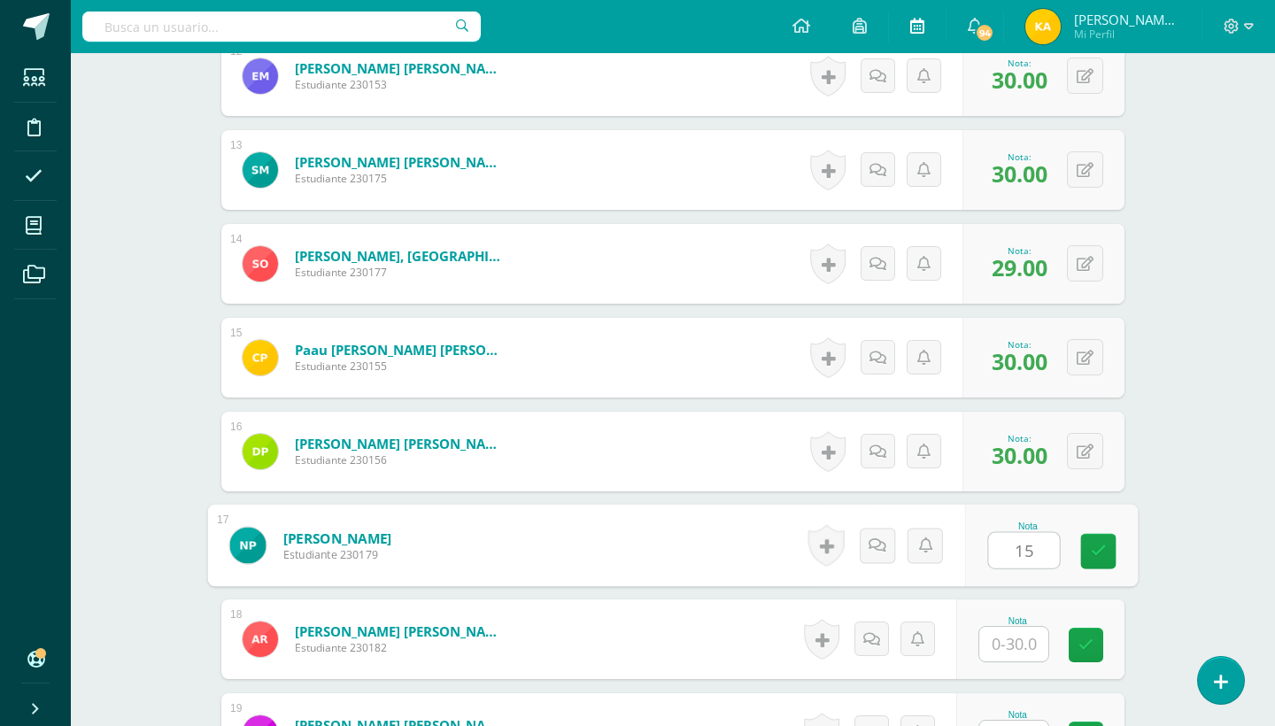
type input "15"
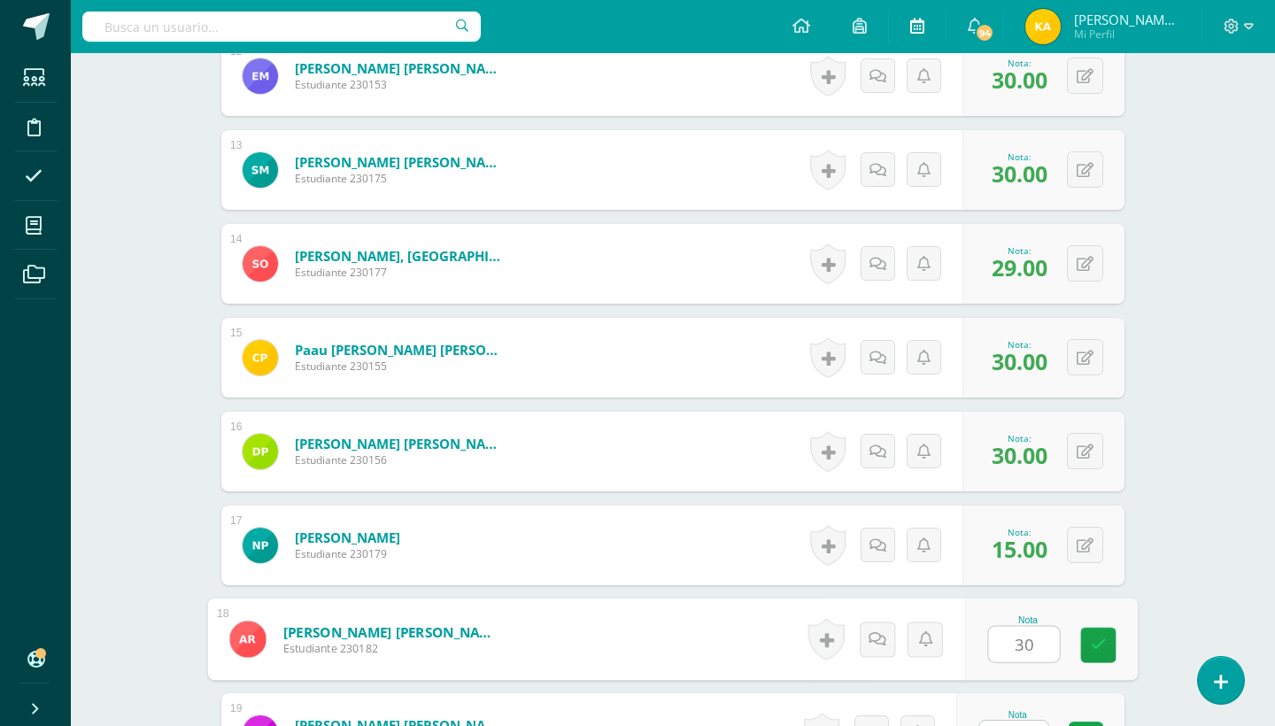
type input "30"
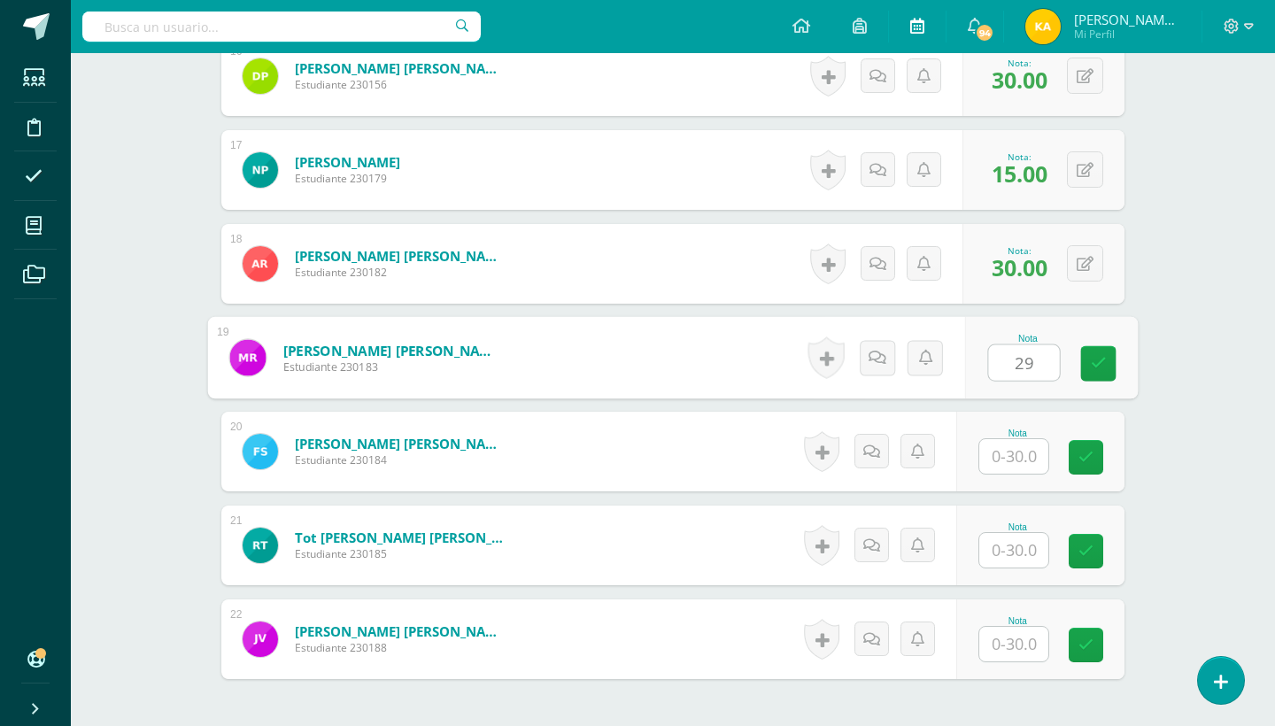
type input "29"
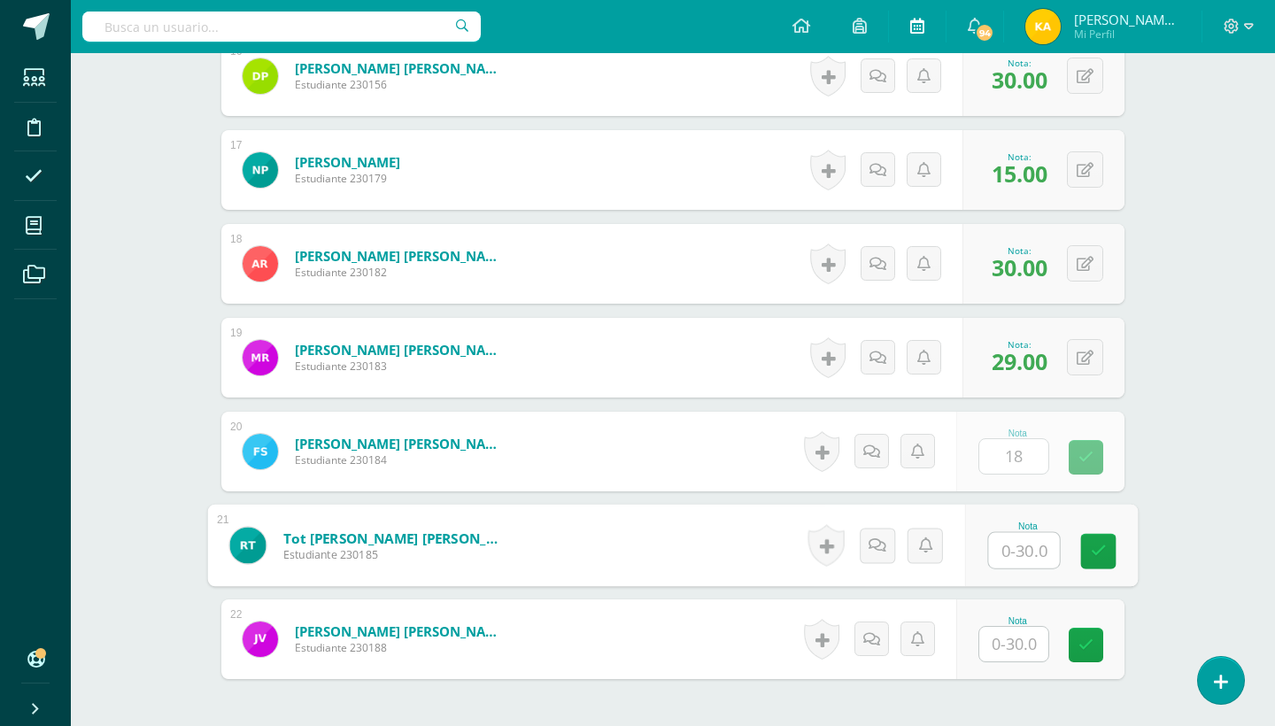
type input "18.00"
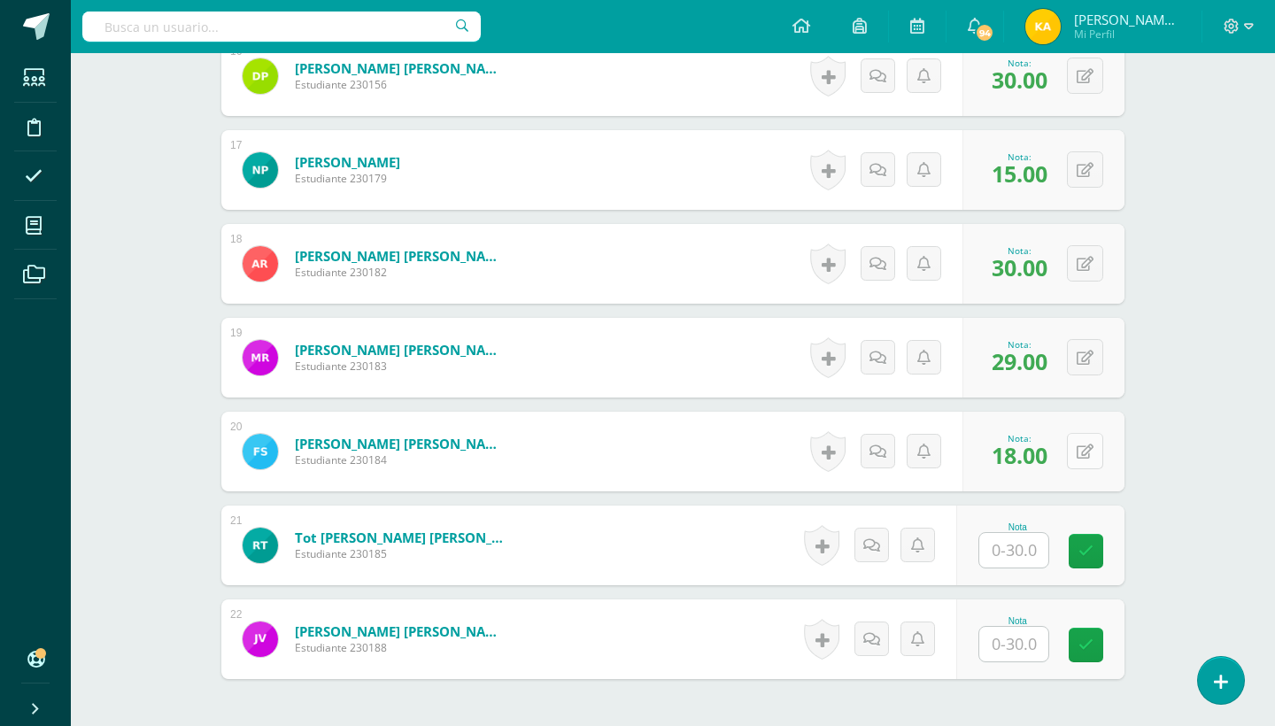
click at [1085, 459] on button at bounding box center [1085, 451] width 36 height 36
type input "1"
type input "25"
type input "30"
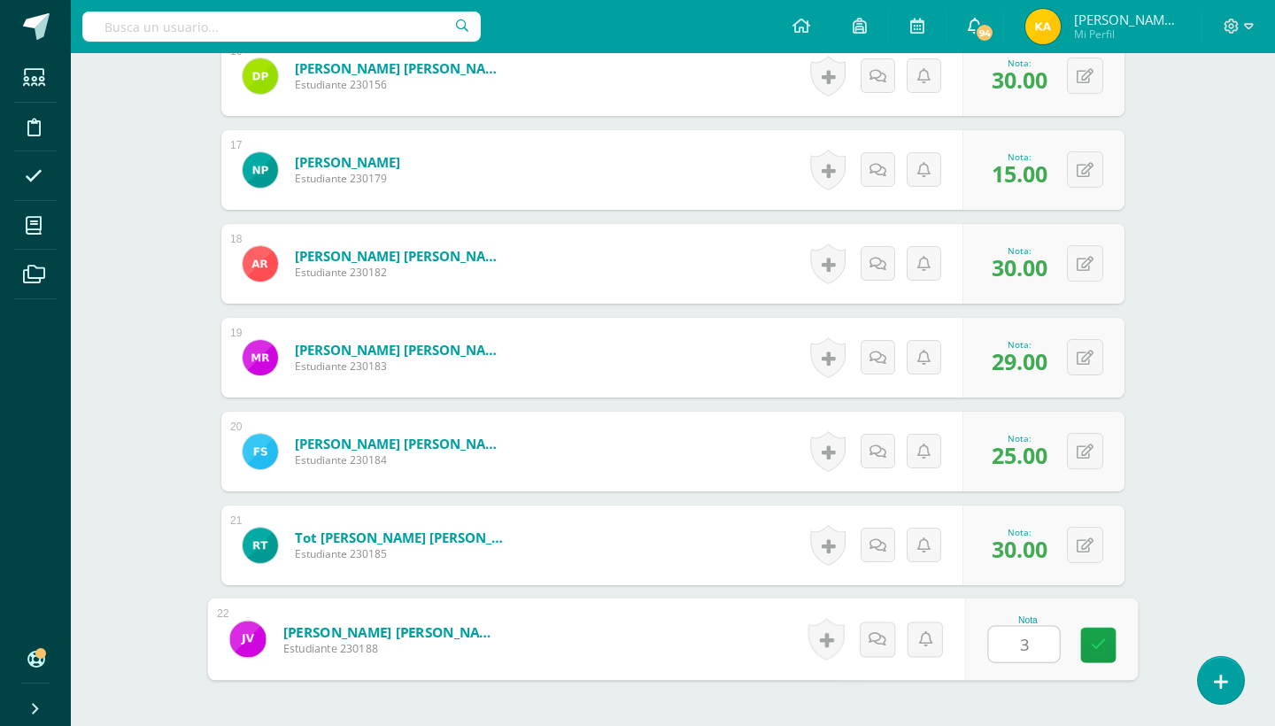
type input "30"
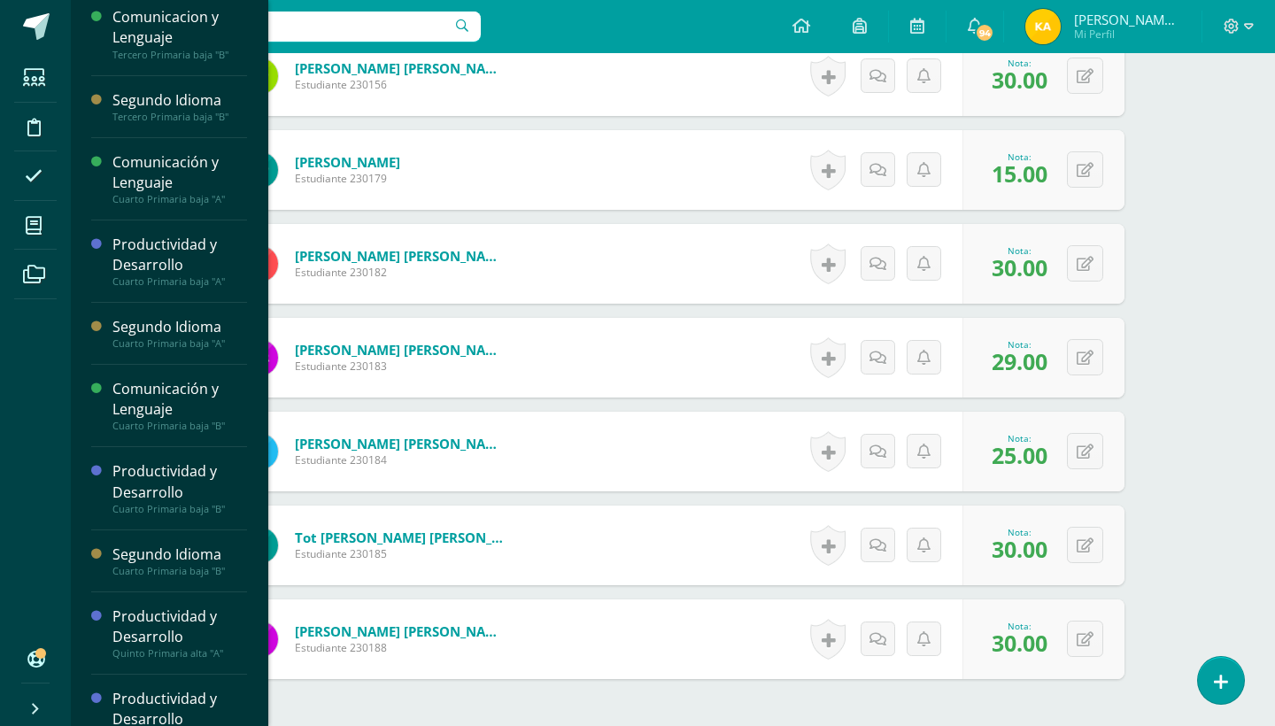
scroll to position [181, 0]
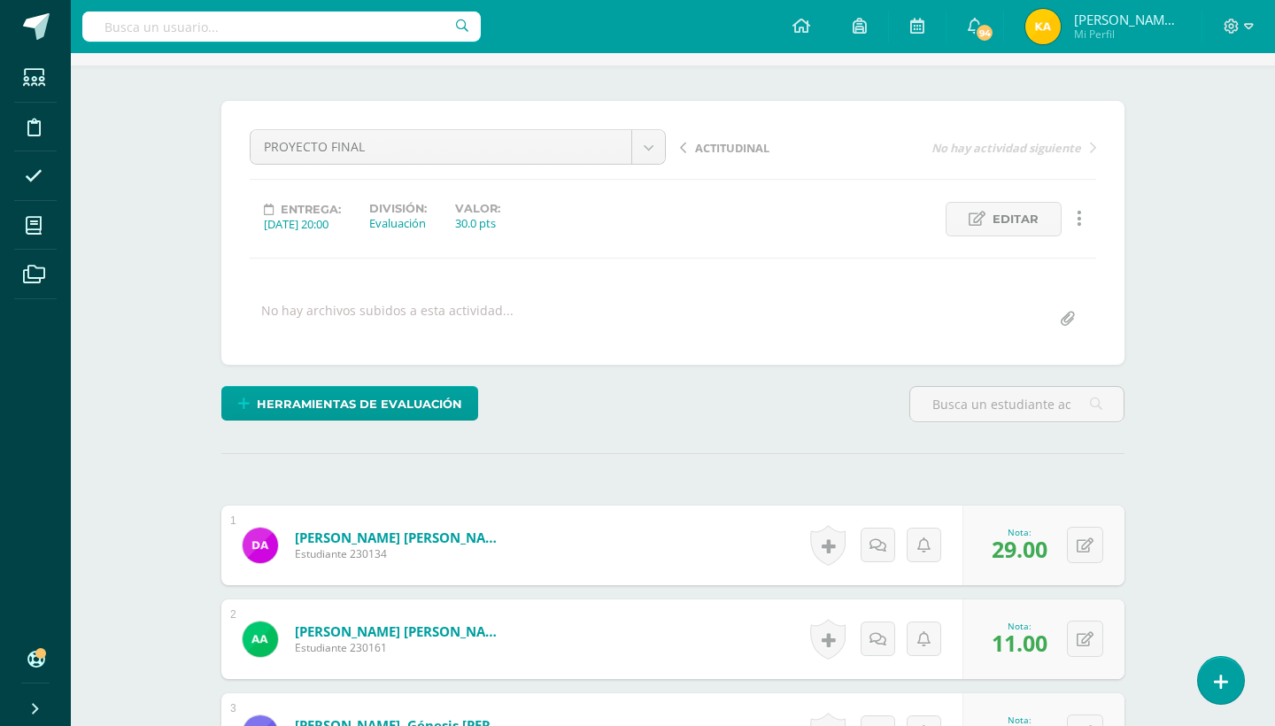
scroll to position [4, 0]
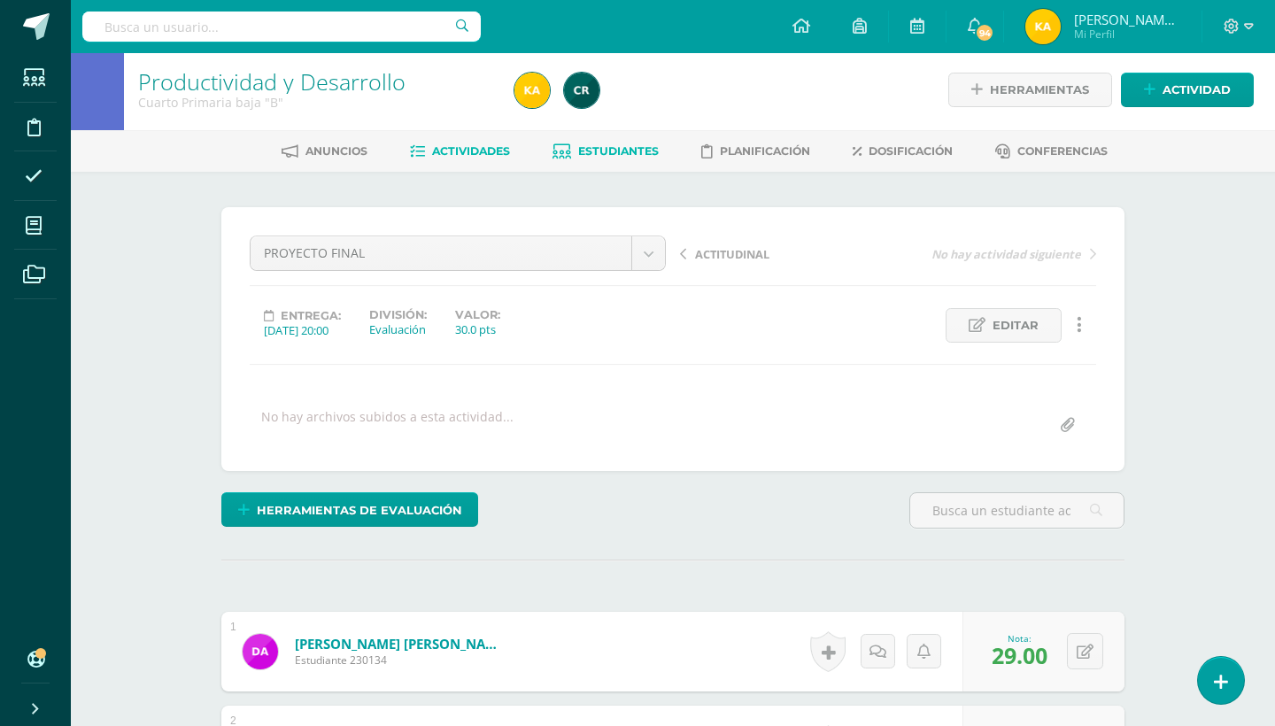
click at [613, 162] on link "Estudiantes" at bounding box center [605, 151] width 106 height 28
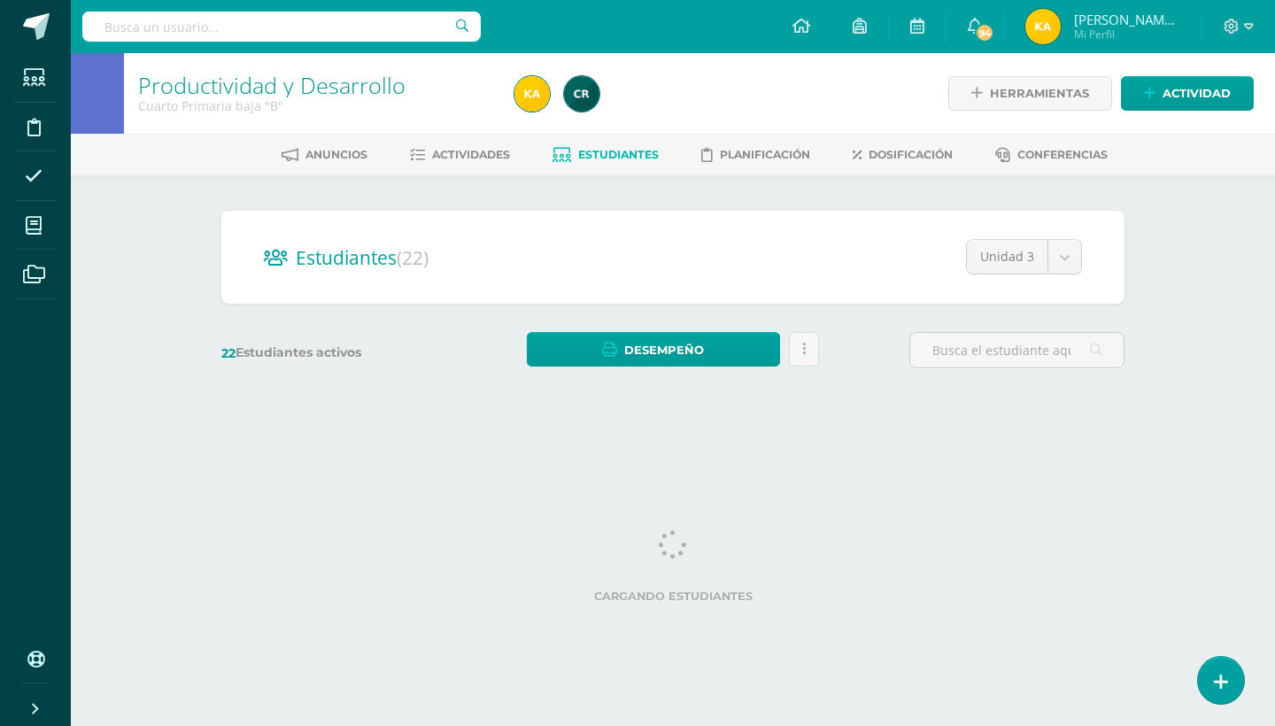
click at [1213, 266] on div "Productividad y Desarrollo Cuarto Primaria baja "B" Herramientas Detalle de asi…" at bounding box center [673, 236] width 1204 height 367
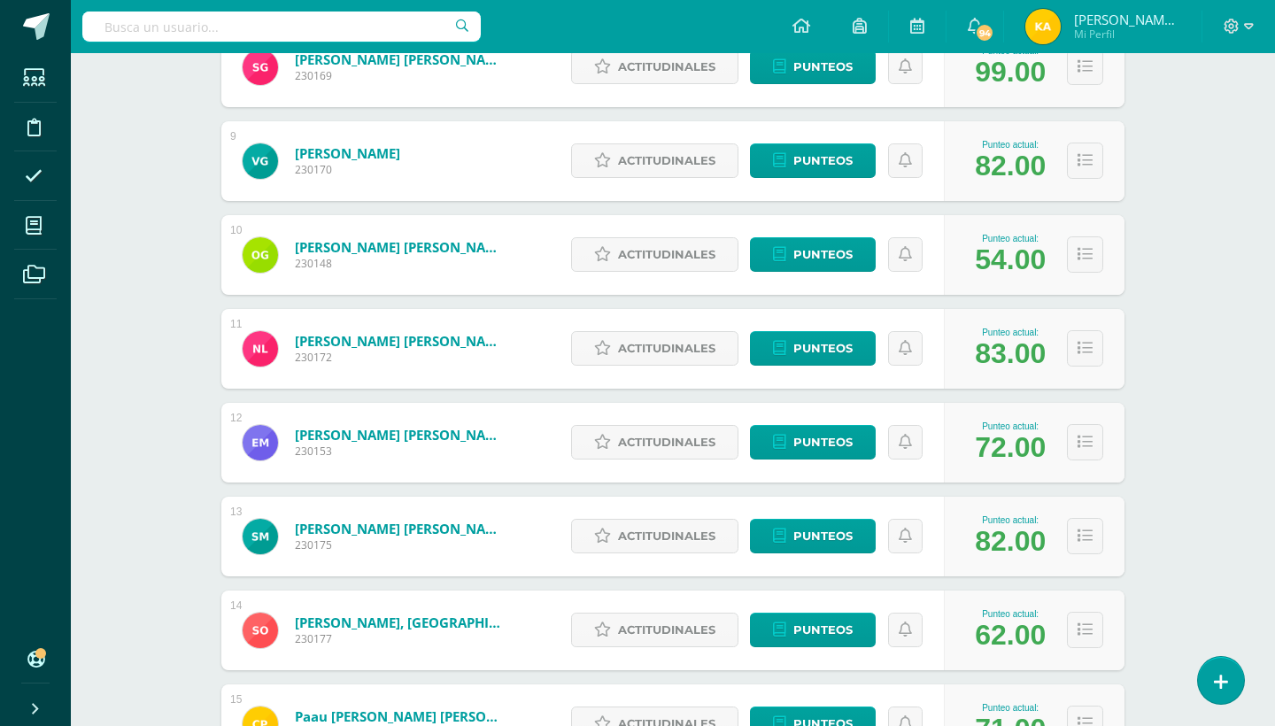
scroll to position [979, 0]
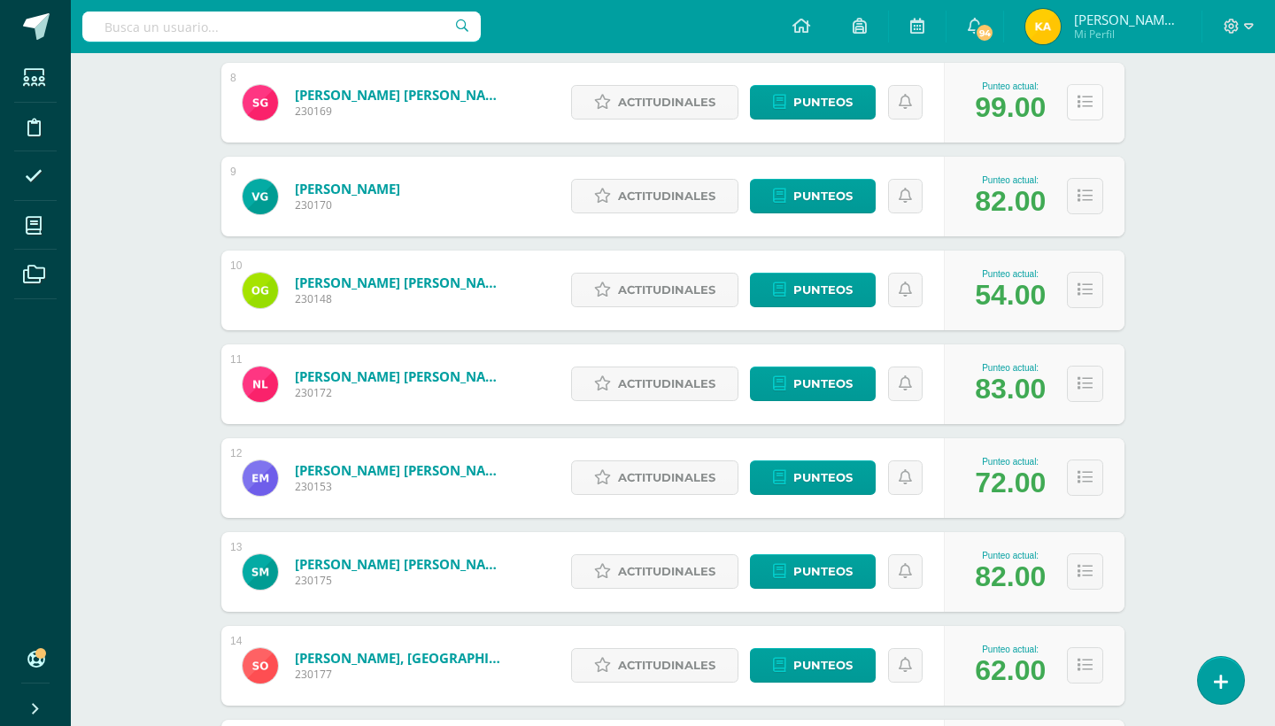
click at [1077, 107] on icon at bounding box center [1084, 102] width 15 height 15
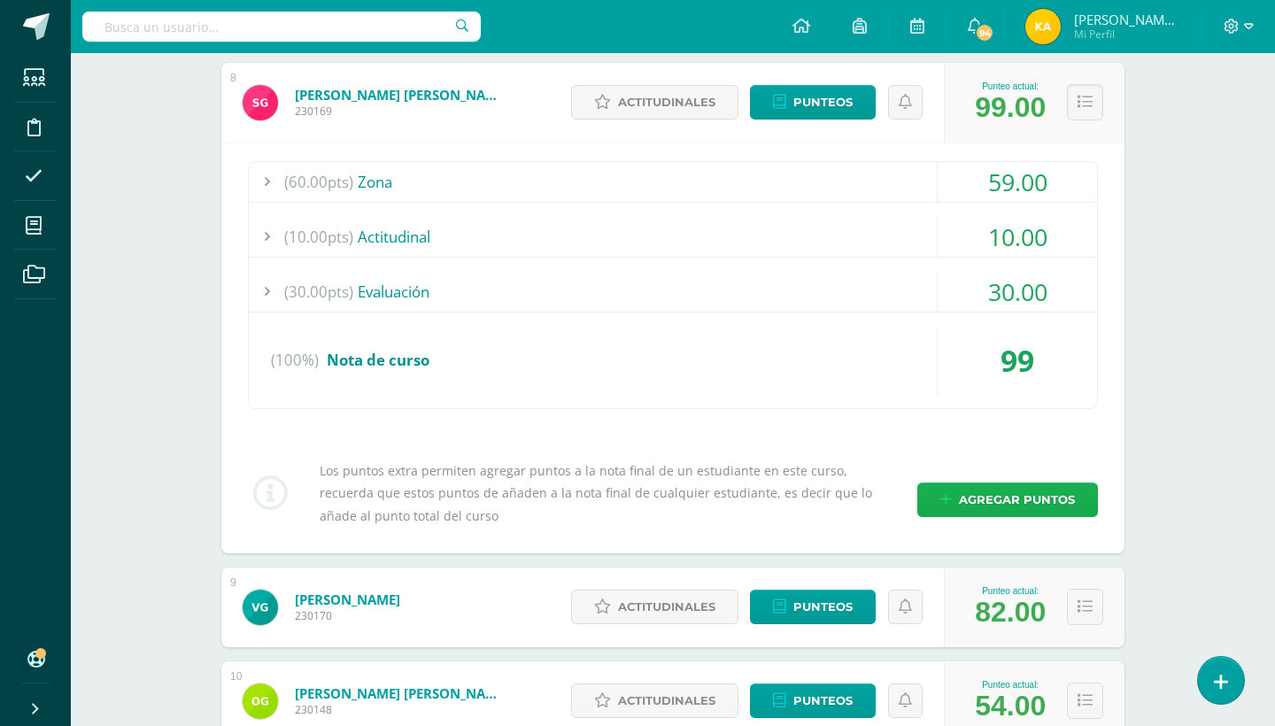
click at [940, 498] on link "Agregar puntos" at bounding box center [1007, 499] width 181 height 35
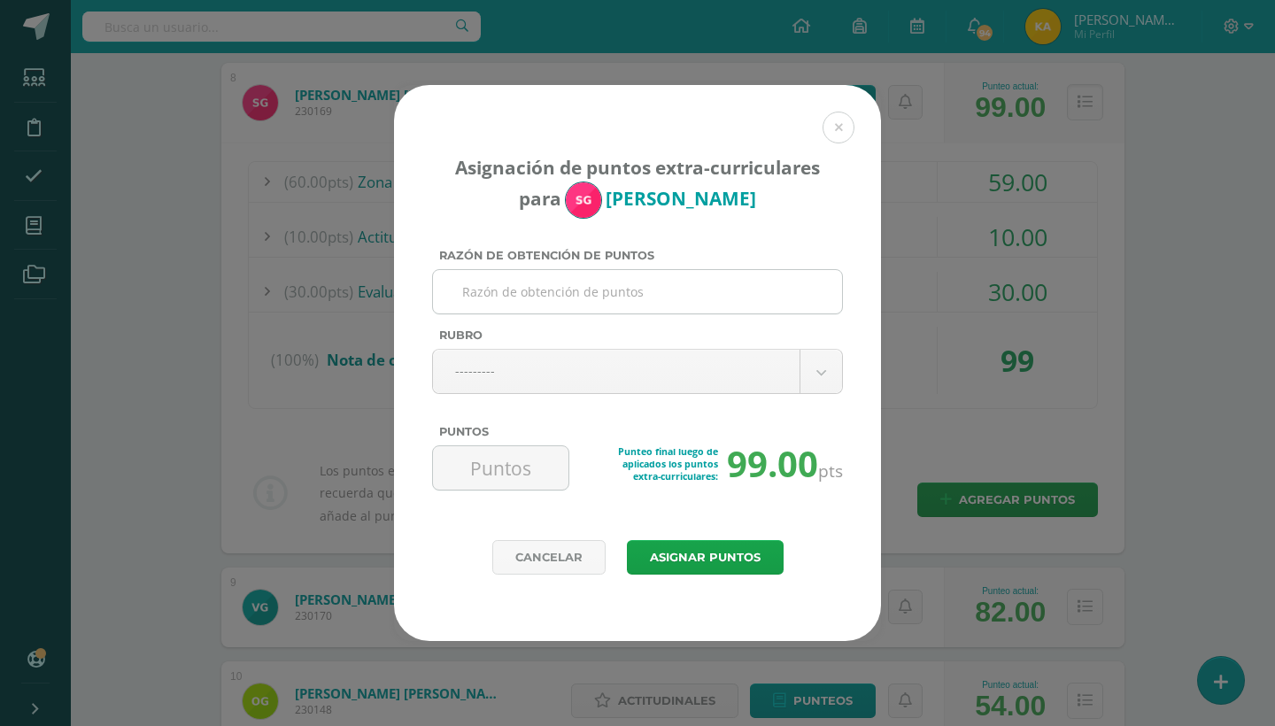
click at [589, 299] on input "Razón de obtención de puntos" at bounding box center [637, 291] width 395 height 43
type input "c"
click at [559, 281] on input "Creatividad en el proyecto" at bounding box center [637, 291] width 395 height 43
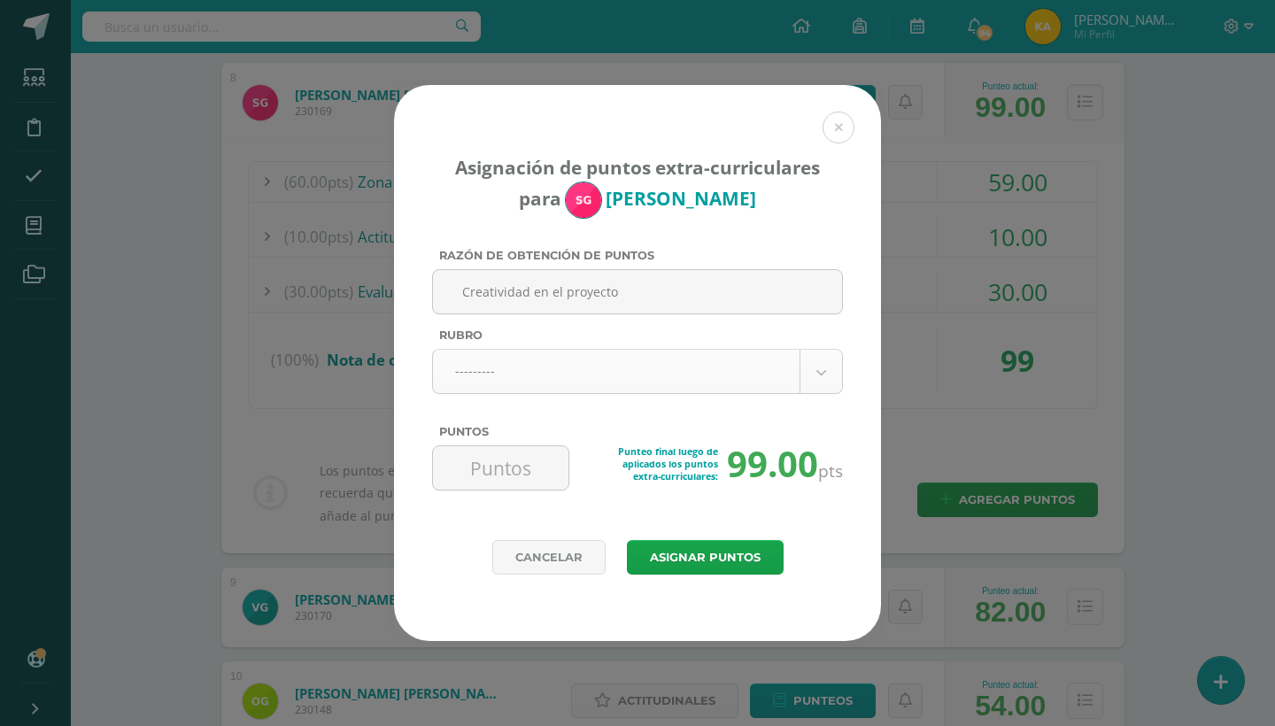
type input "Creatividad en el proyecto"
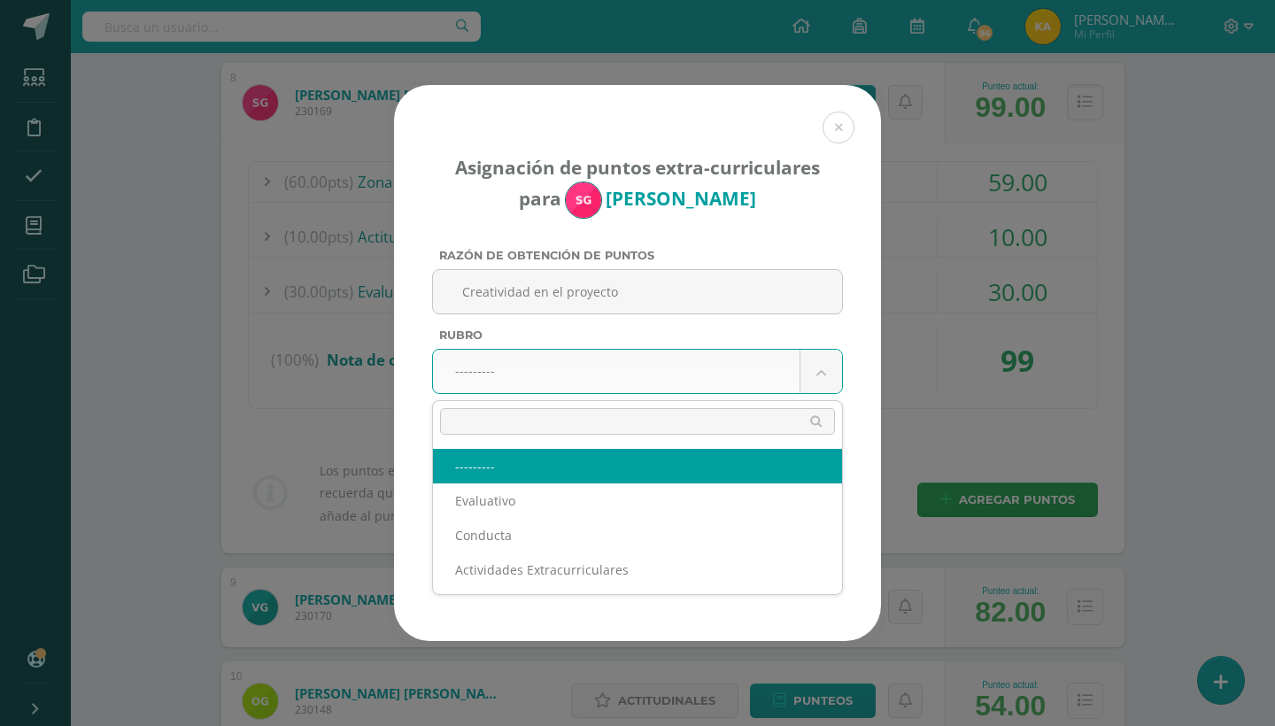
click at [531, 385] on body "Asignación de puntos extra-curriculares para Sofía García Razón de obtención de…" at bounding box center [637, 503] width 1275 height 2964
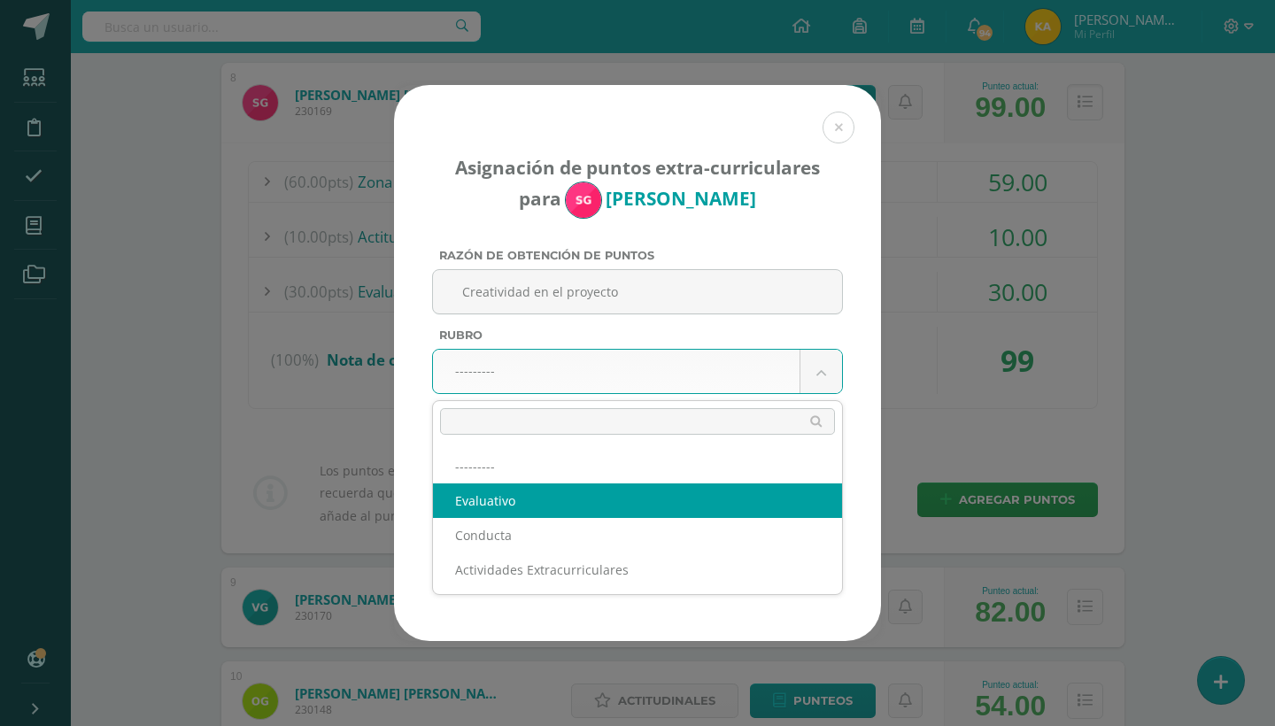
select select "1"
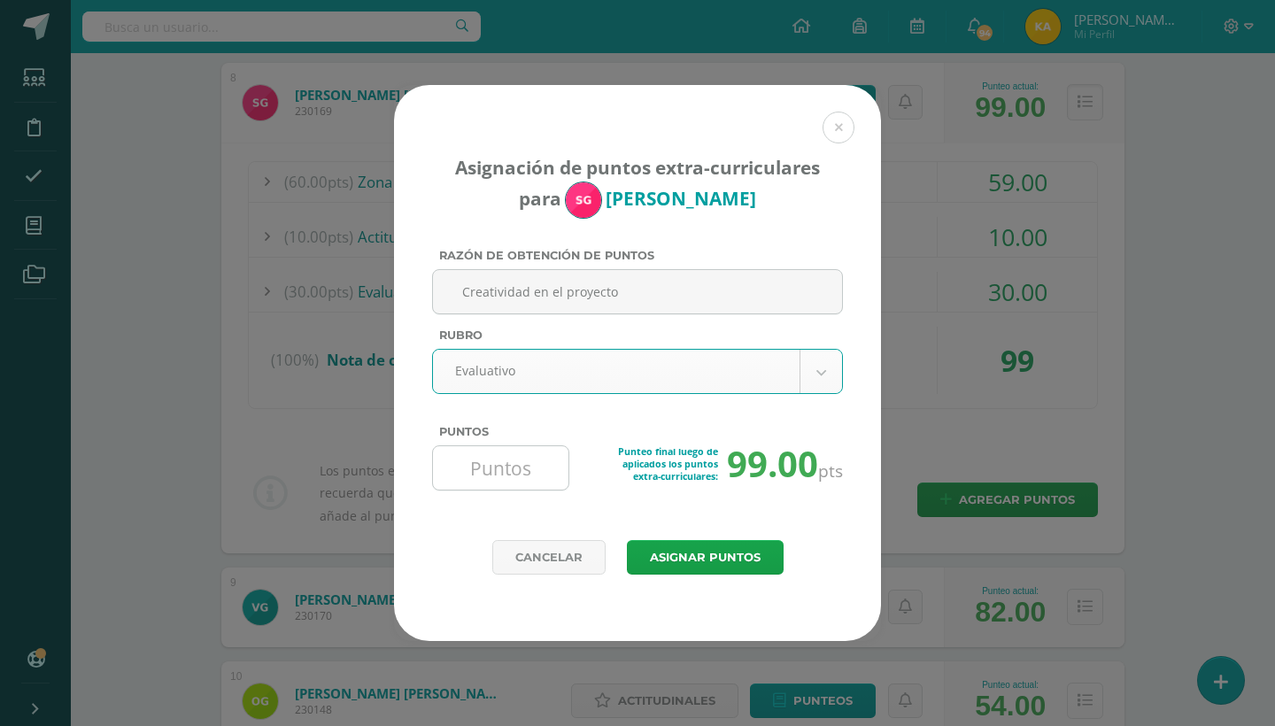
click at [482, 475] on input "Puntos" at bounding box center [500, 467] width 121 height 43
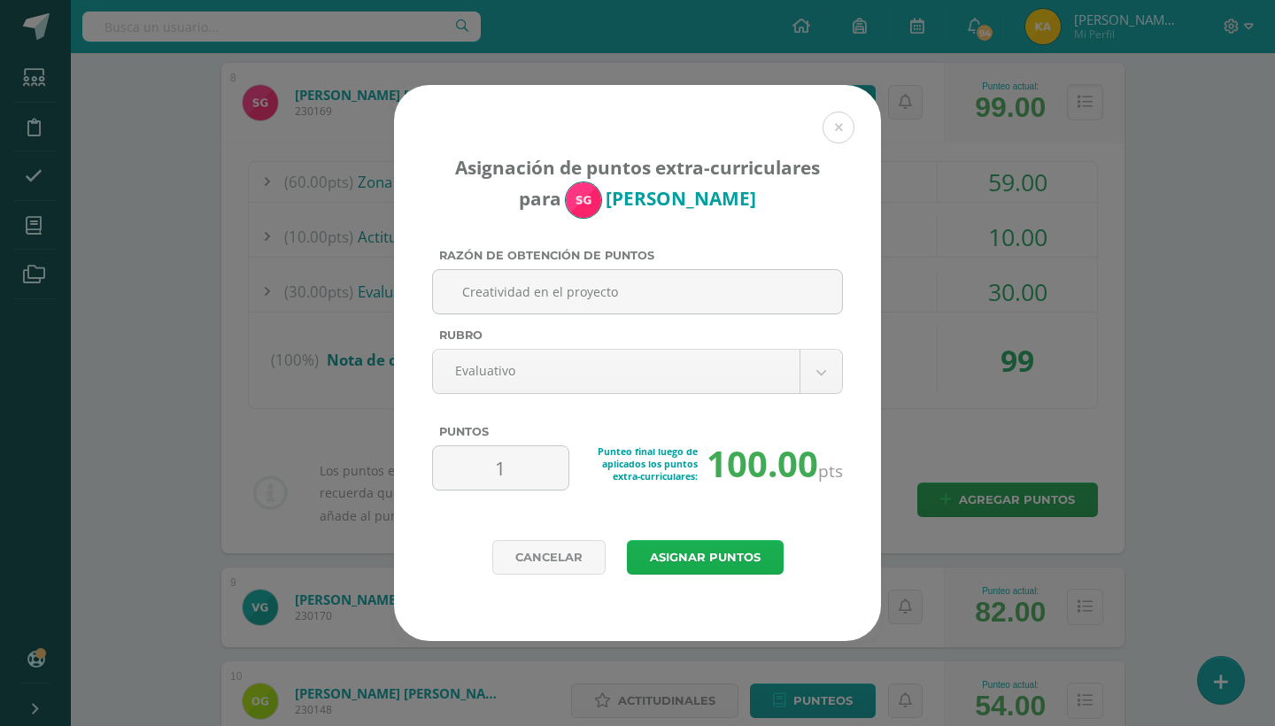
type input "1"
click at [709, 567] on button "Asignar puntos" at bounding box center [705, 557] width 157 height 35
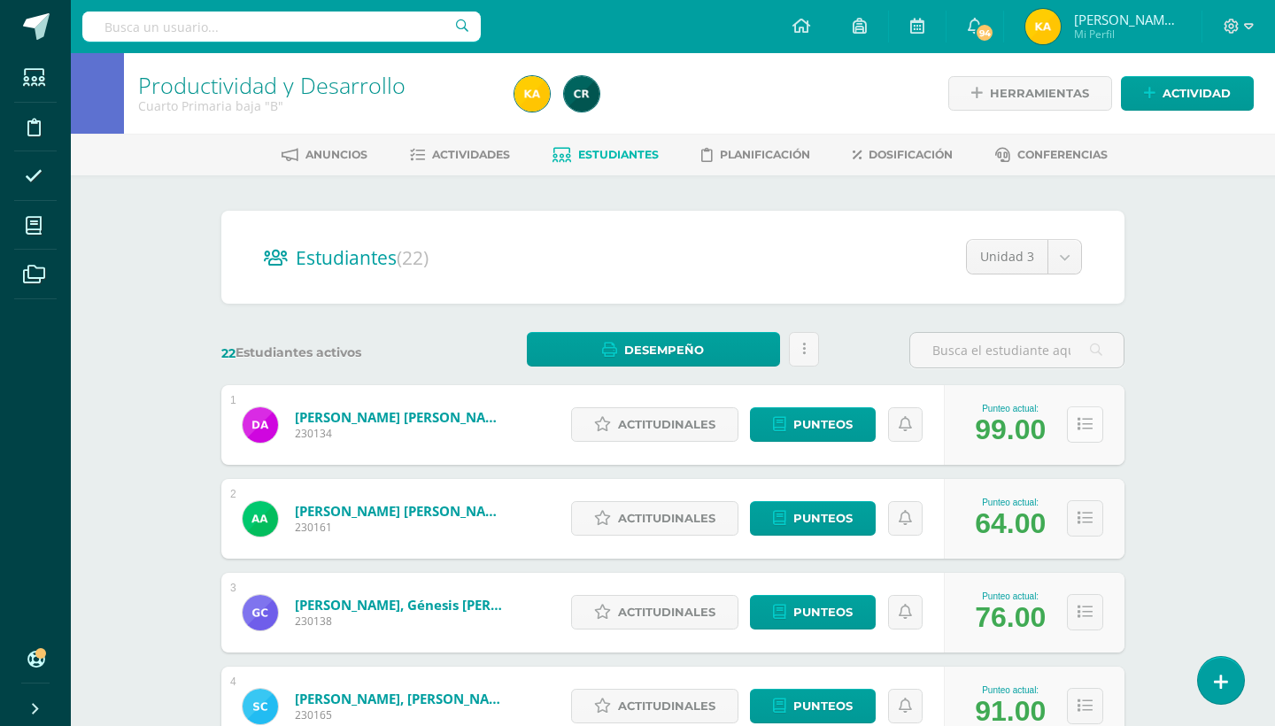
click at [1084, 424] on icon at bounding box center [1084, 424] width 15 height 15
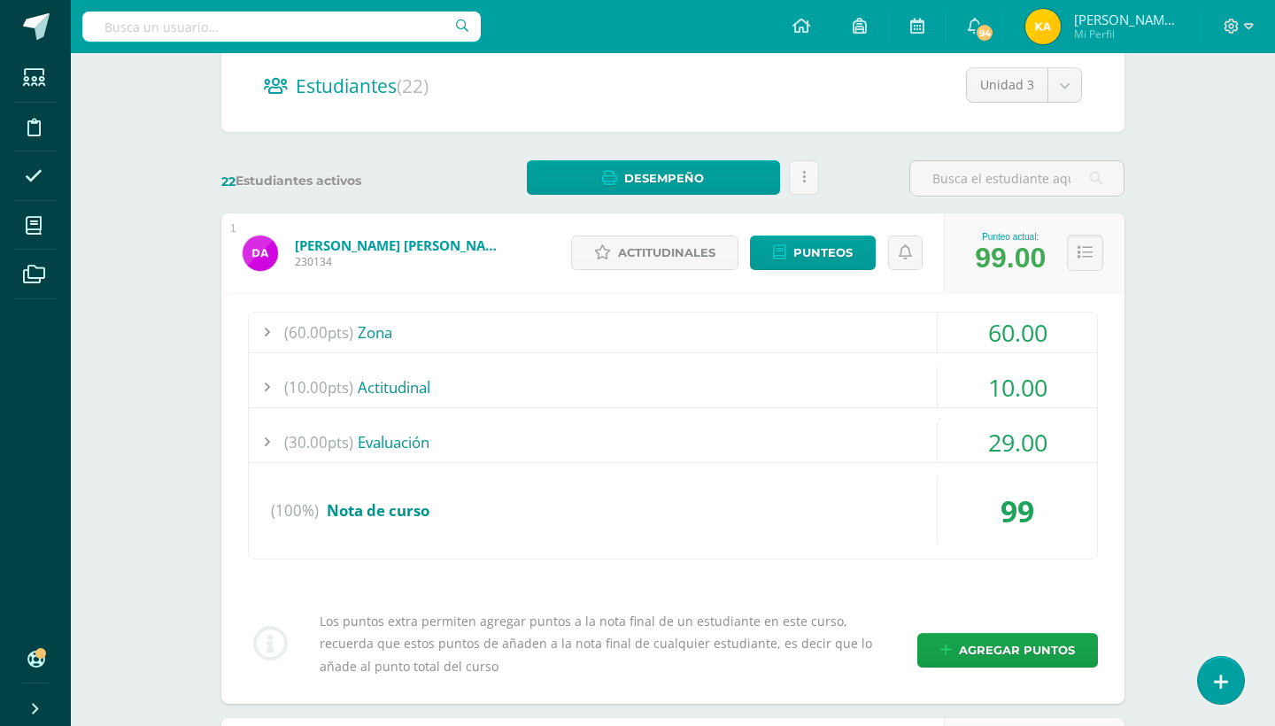
scroll to position [177, 0]
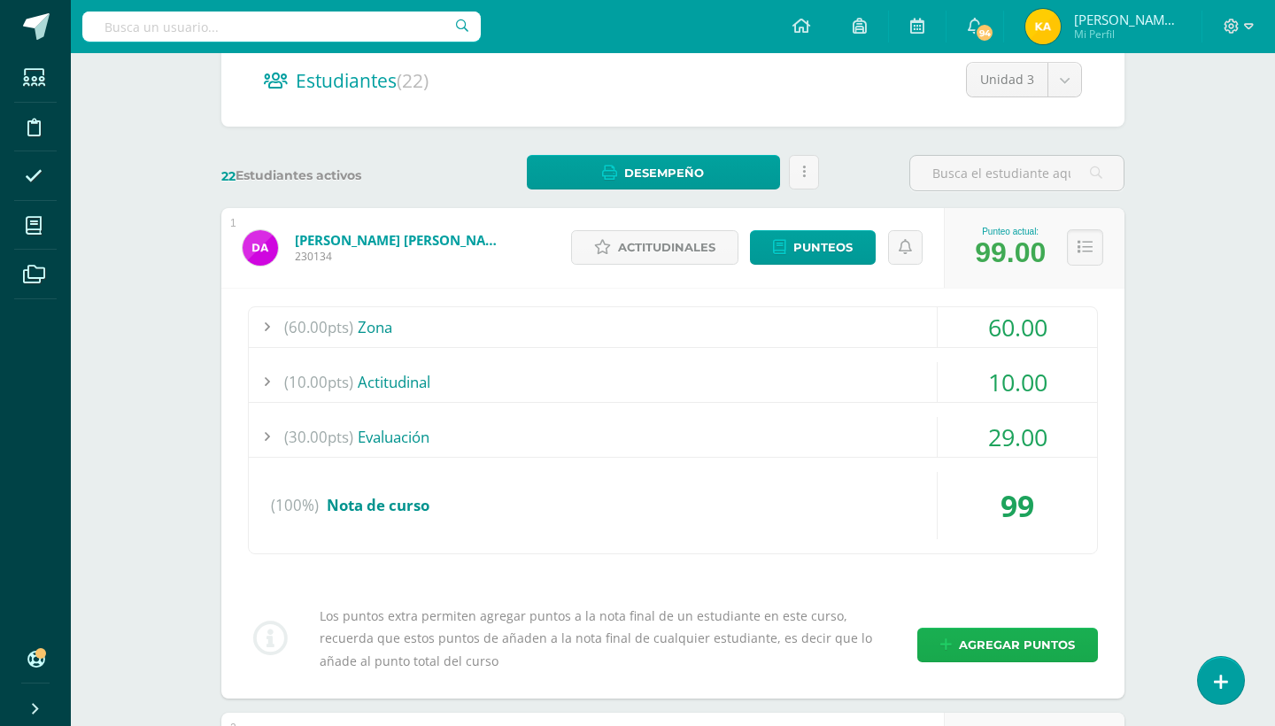
click at [1043, 640] on span "Agregar puntos" at bounding box center [1017, 645] width 116 height 33
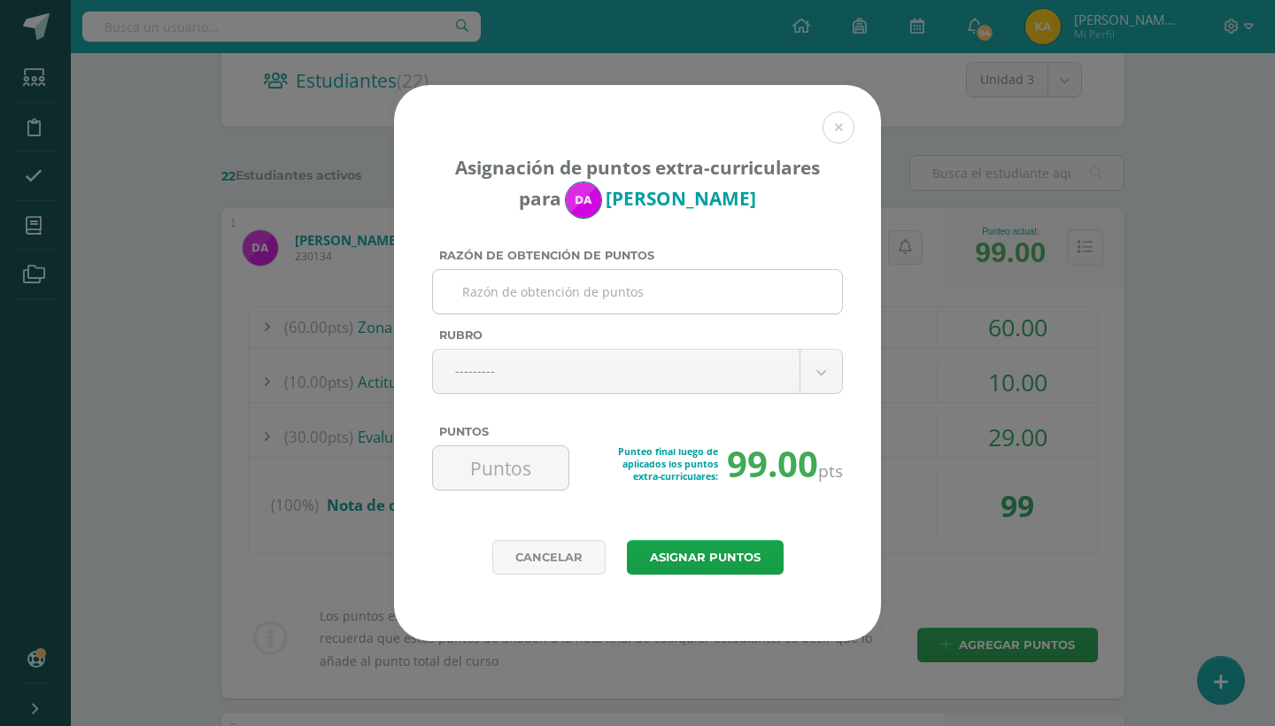
click at [687, 288] on input "Razón de obtención de puntos" at bounding box center [637, 291] width 395 height 43
drag, startPoint x: 784, startPoint y: 298, endPoint x: 616, endPoint y: 285, distance: 168.7
click at [616, 285] on input "Creatividad en el proyectoCreatividad en el proyecto" at bounding box center [637, 291] width 395 height 43
type input "Creatividad en el proyecto"
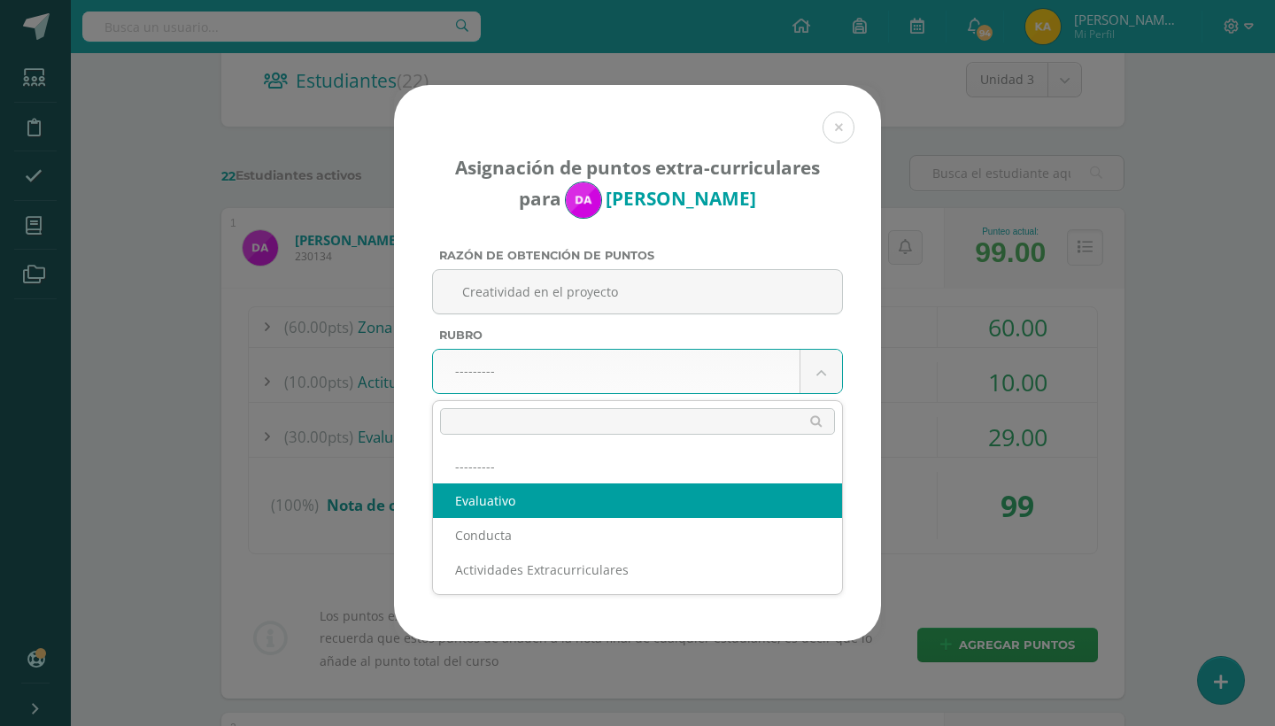
select select "1"
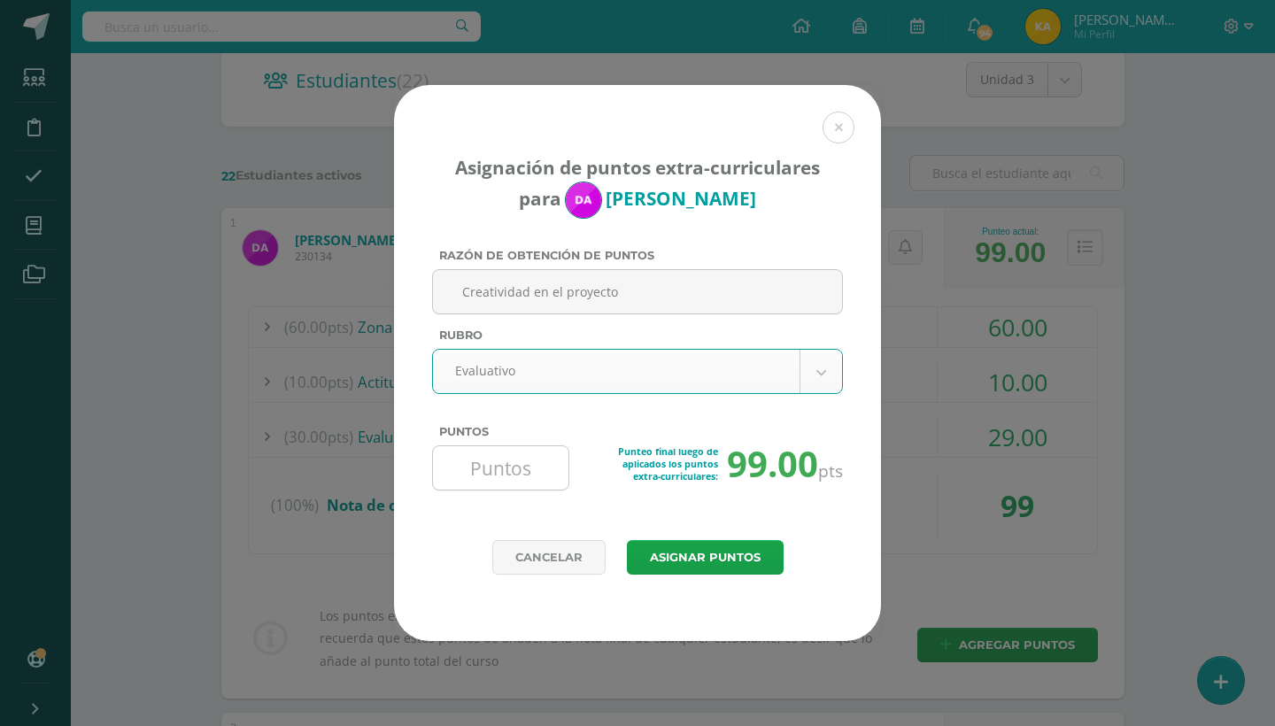
click at [508, 479] on input "Puntos" at bounding box center [500, 467] width 121 height 43
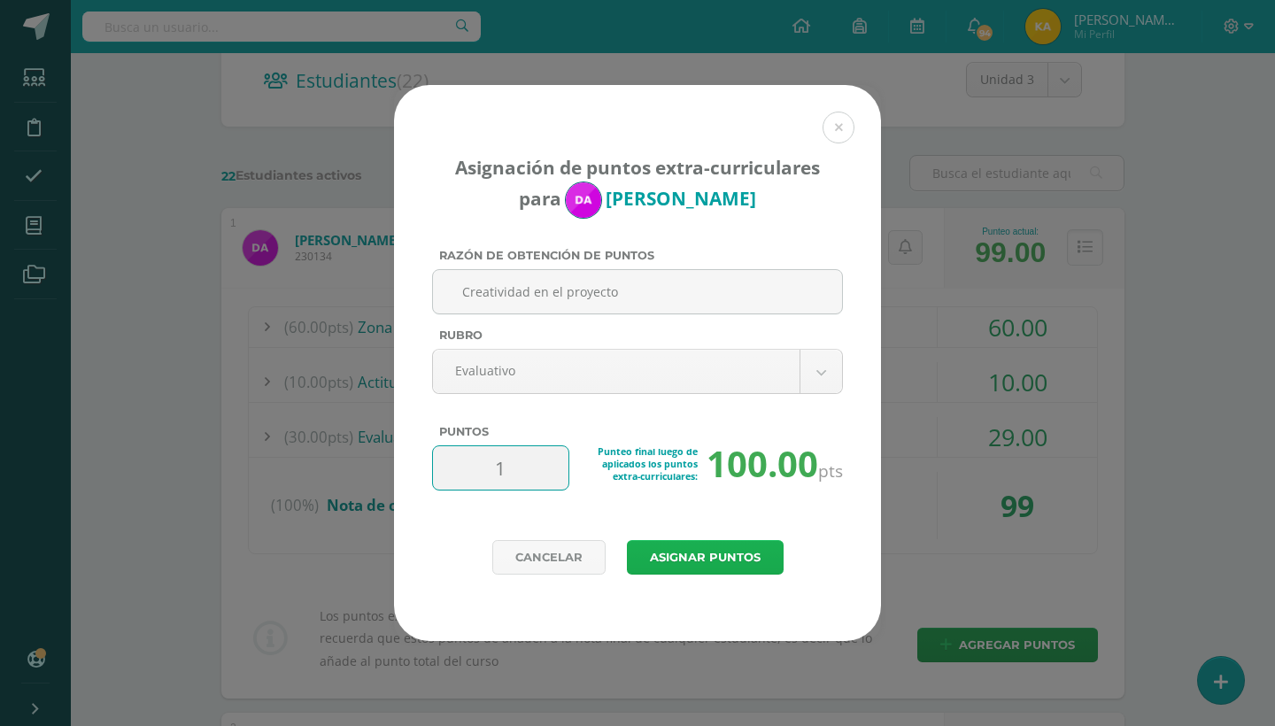
type input "1"
click at [708, 558] on button "Asignar puntos" at bounding box center [705, 557] width 157 height 35
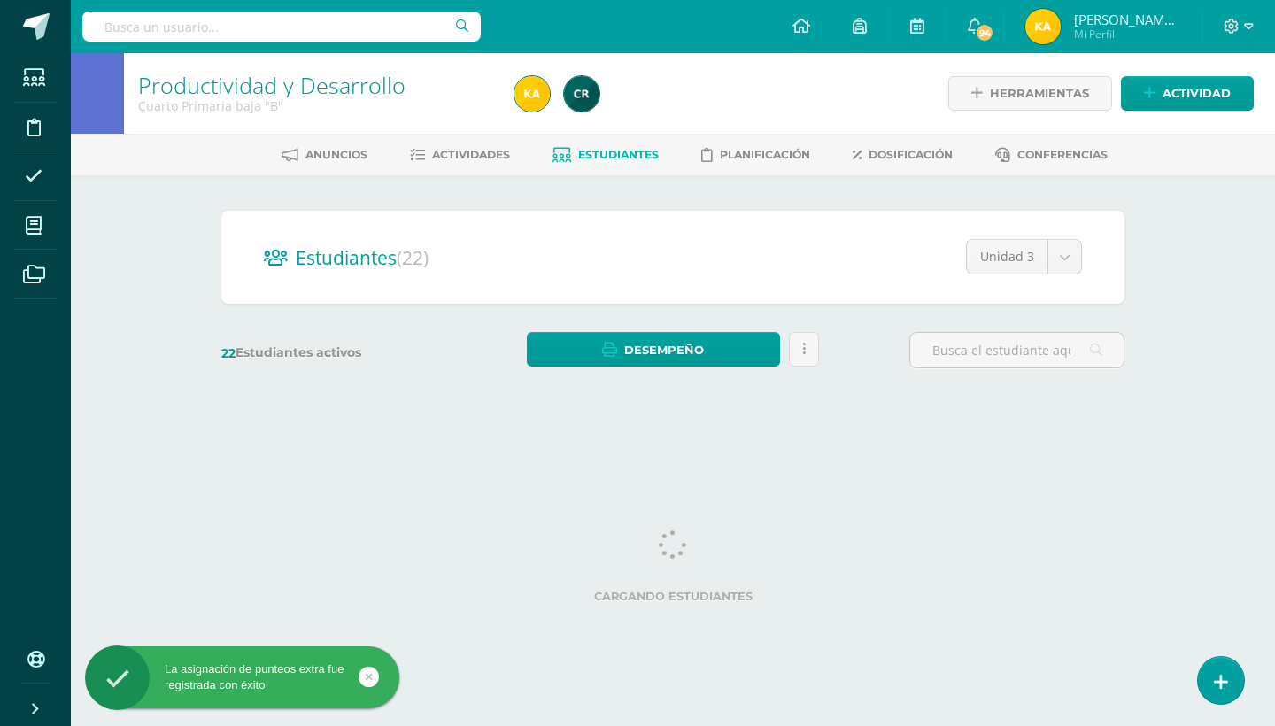
click at [1167, 396] on div "Productividad y Desarrollo Cuarto Primaria baja "B" Herramientas Detalle de asi…" at bounding box center [673, 236] width 1204 height 367
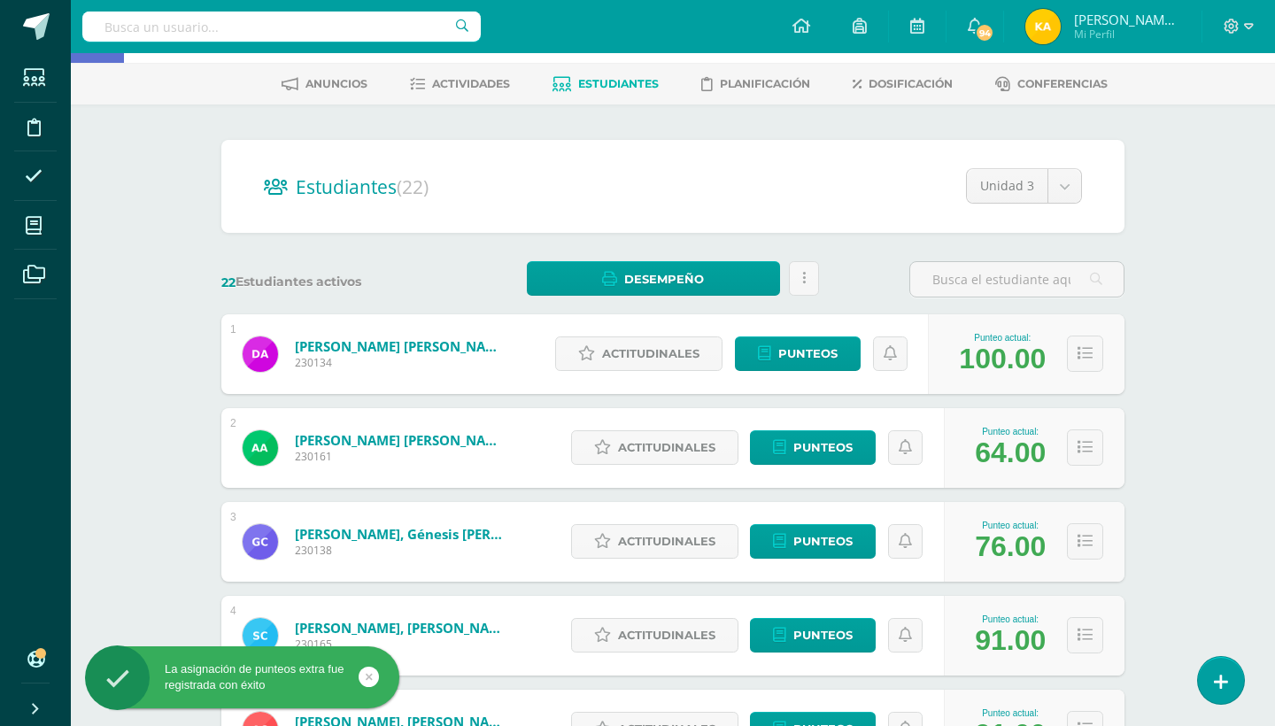
click at [1167, 396] on div "Productividad y Desarrollo Cuarto Primaria baja "B" Herramientas Detalle de asi…" at bounding box center [673, 666] width 1204 height 1368
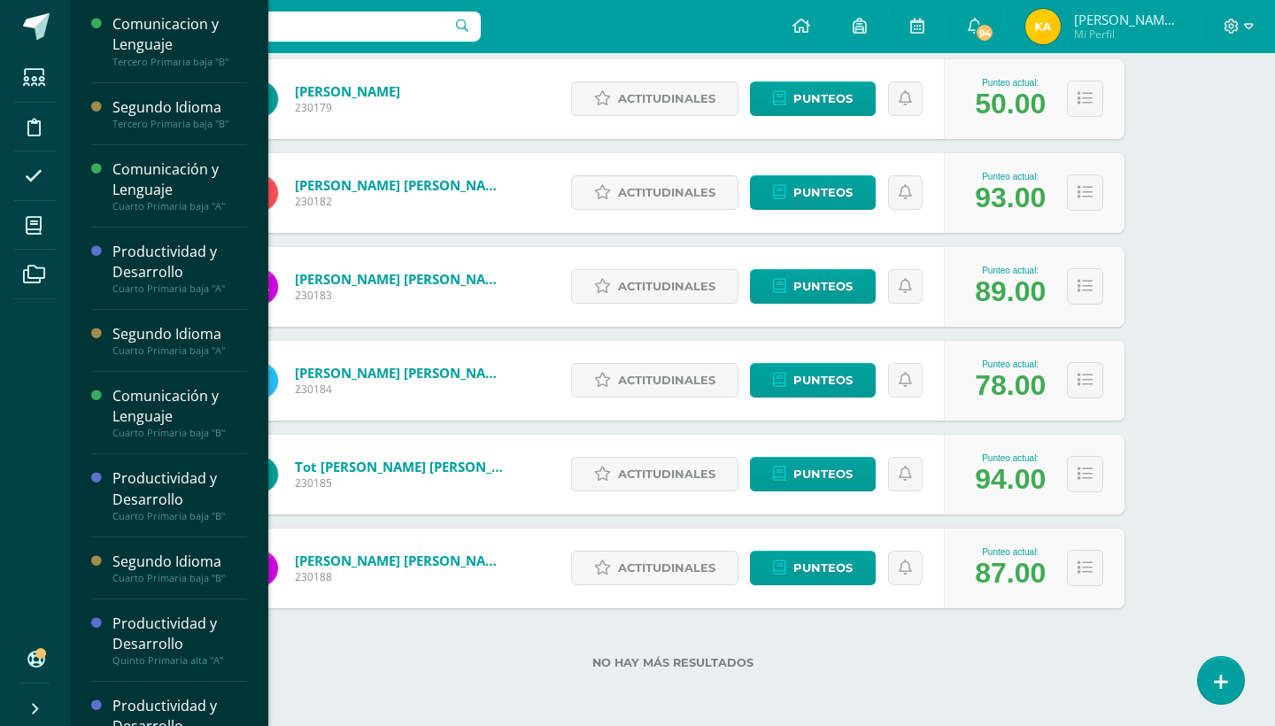
scroll to position [181, 0]
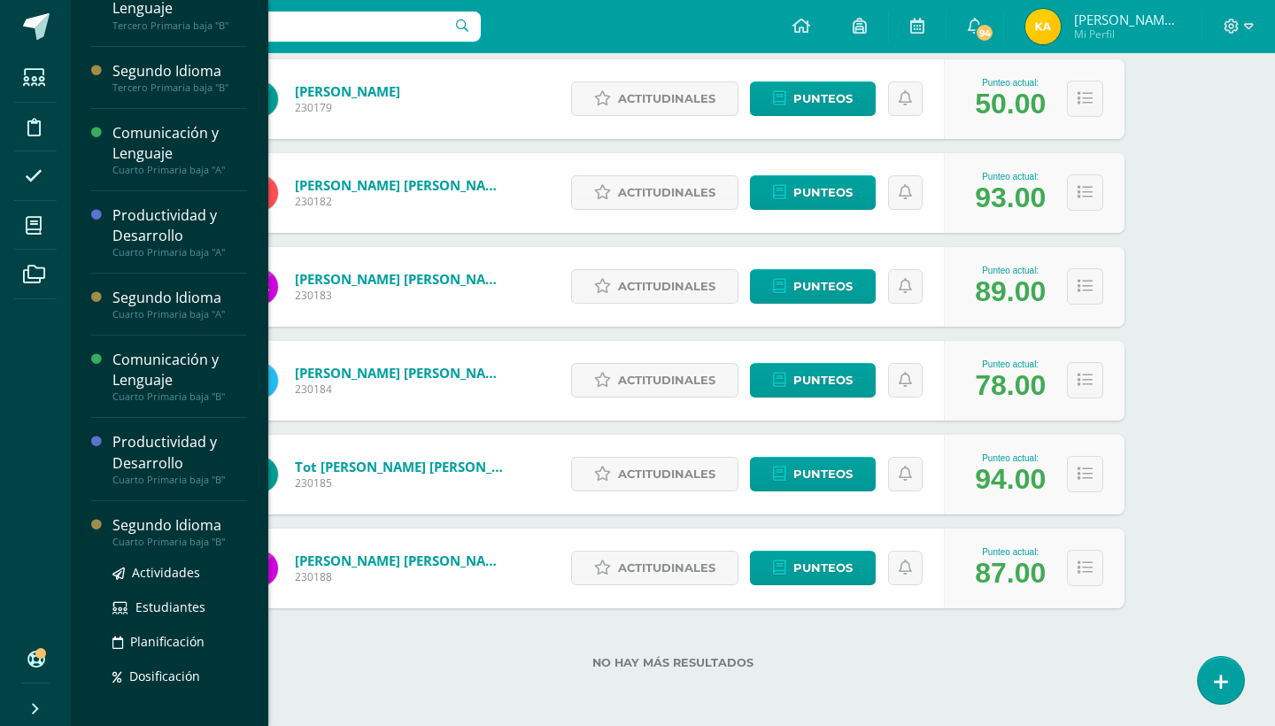
click at [206, 528] on div "Segundo Idioma" at bounding box center [179, 525] width 135 height 20
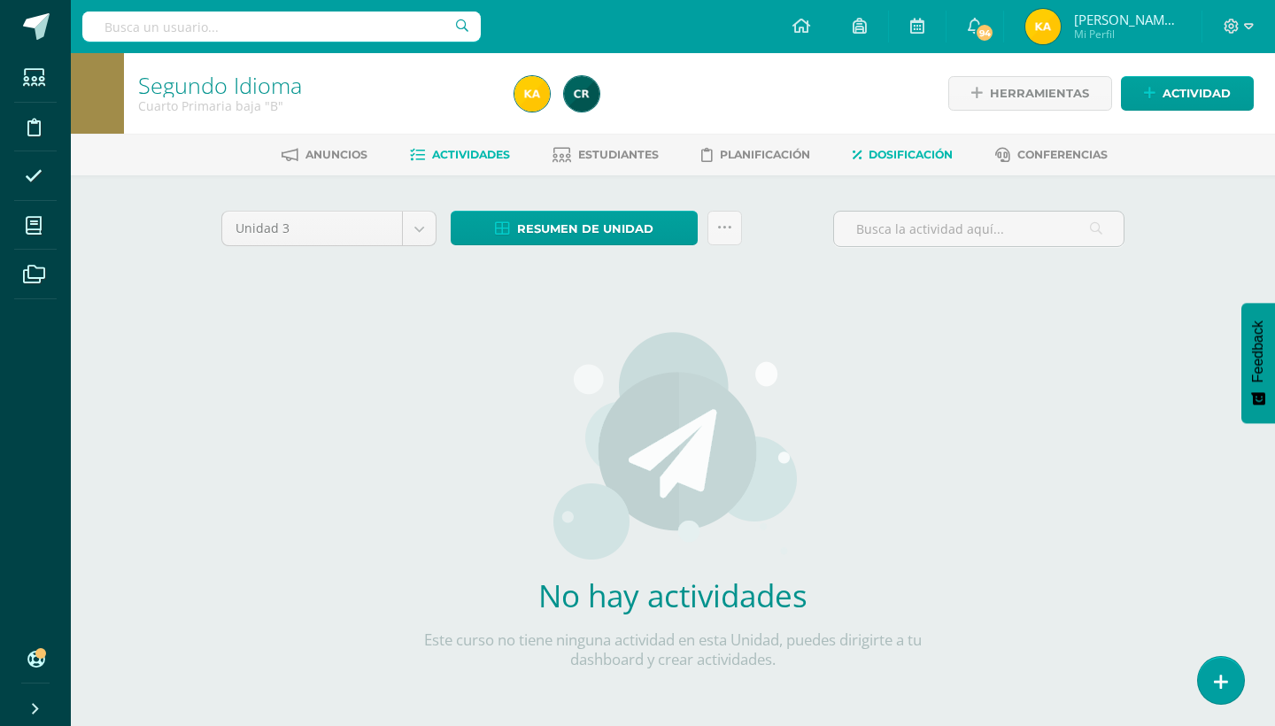
click at [876, 154] on span "Dosificación" at bounding box center [910, 154] width 84 height 13
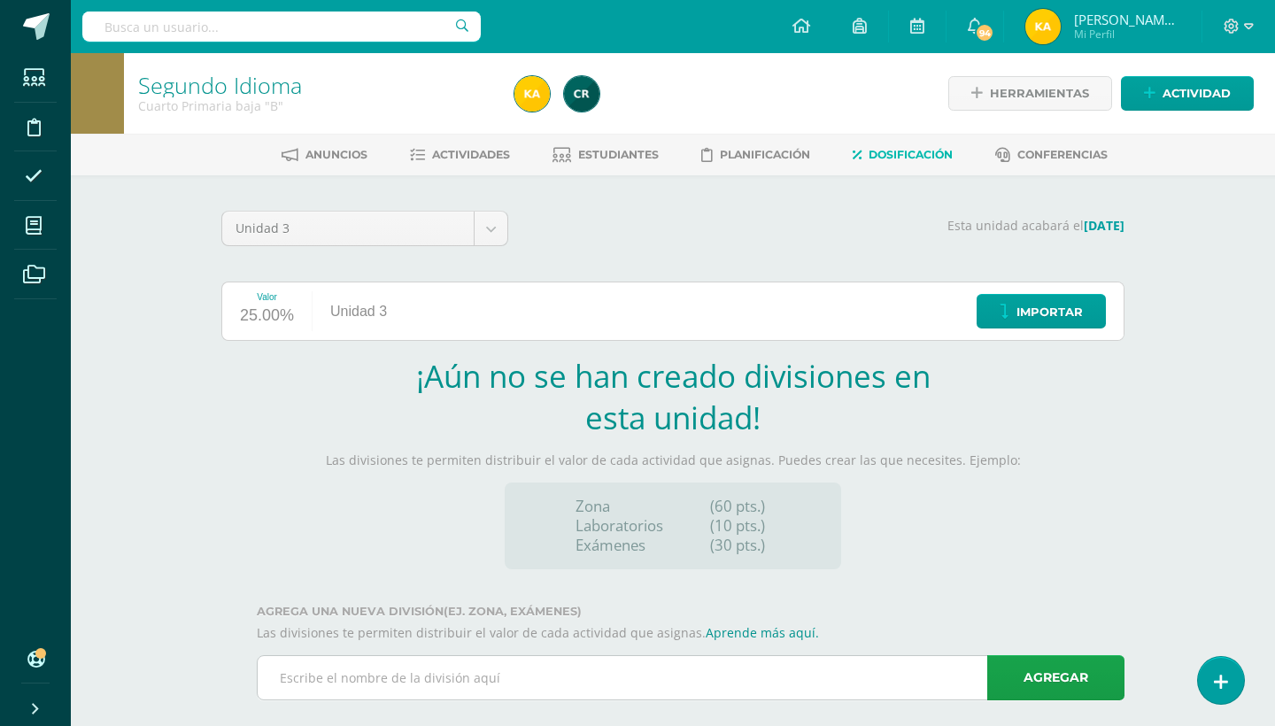
click at [661, 683] on input "text" at bounding box center [691, 677] width 866 height 43
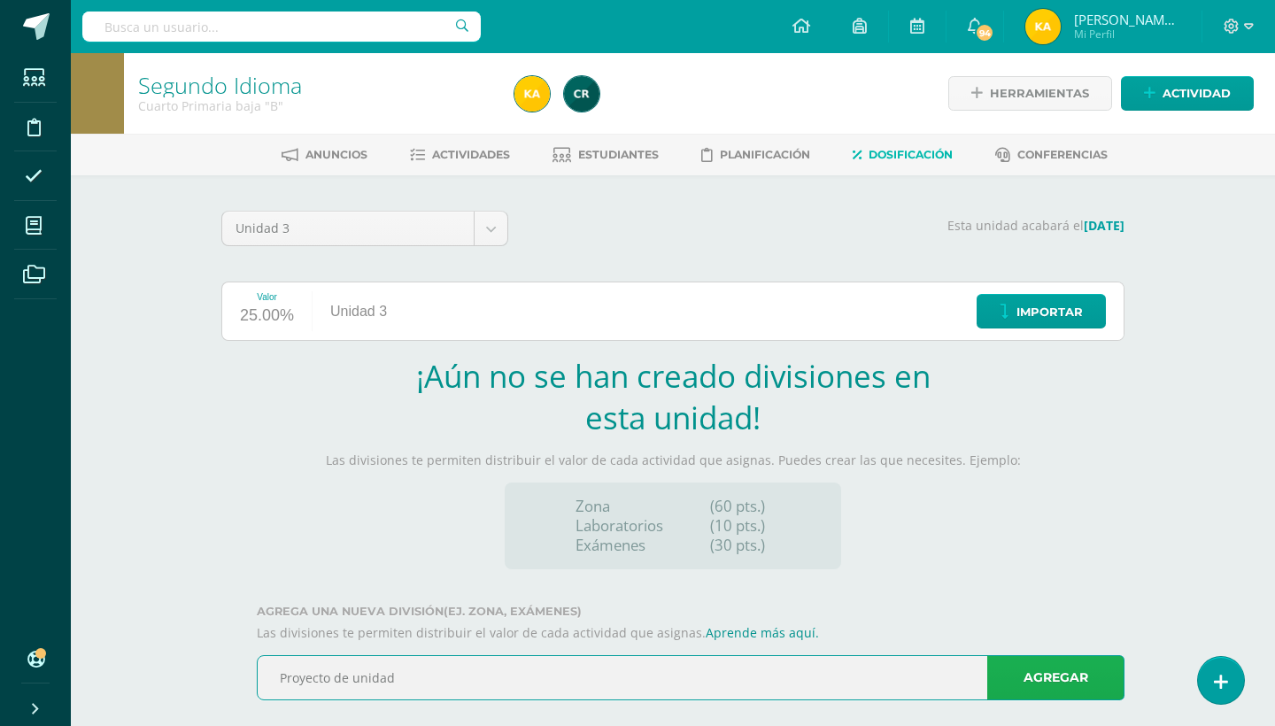
type input "Proyecto de unidad"
click at [1102, 668] on link "Agregar" at bounding box center [1055, 677] width 137 height 45
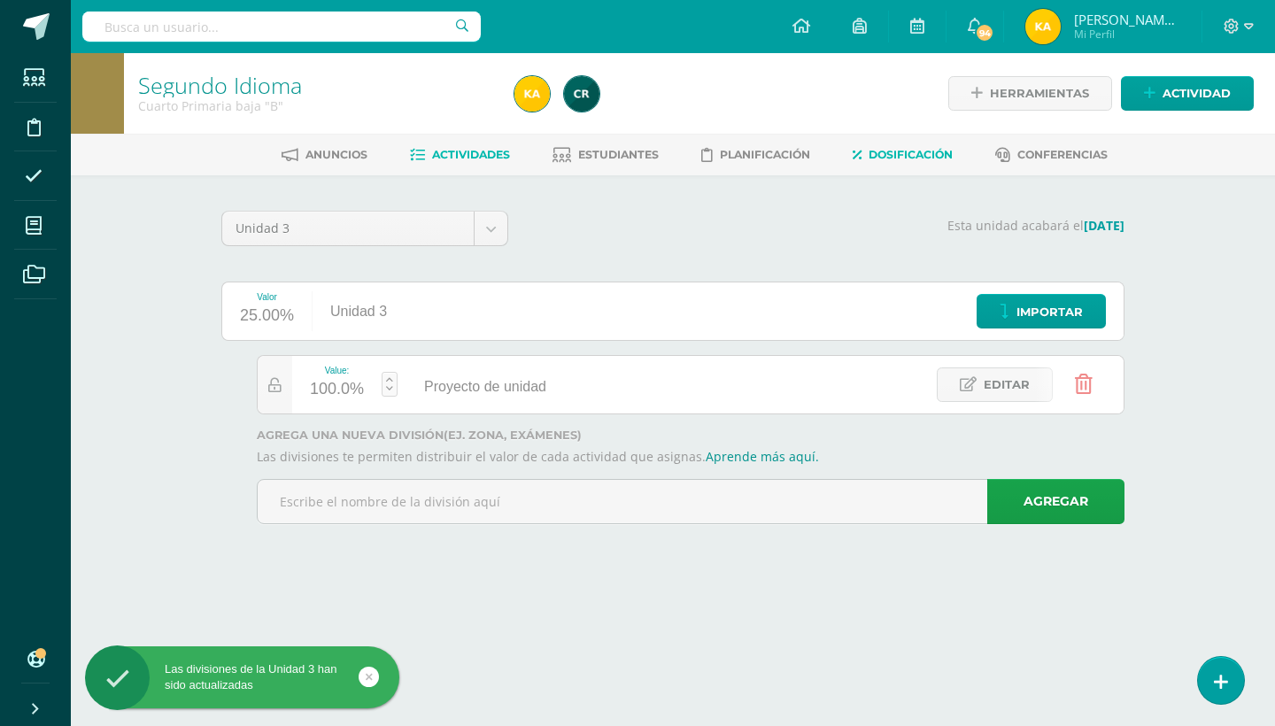
click at [483, 149] on span "Actividades" at bounding box center [471, 154] width 78 height 13
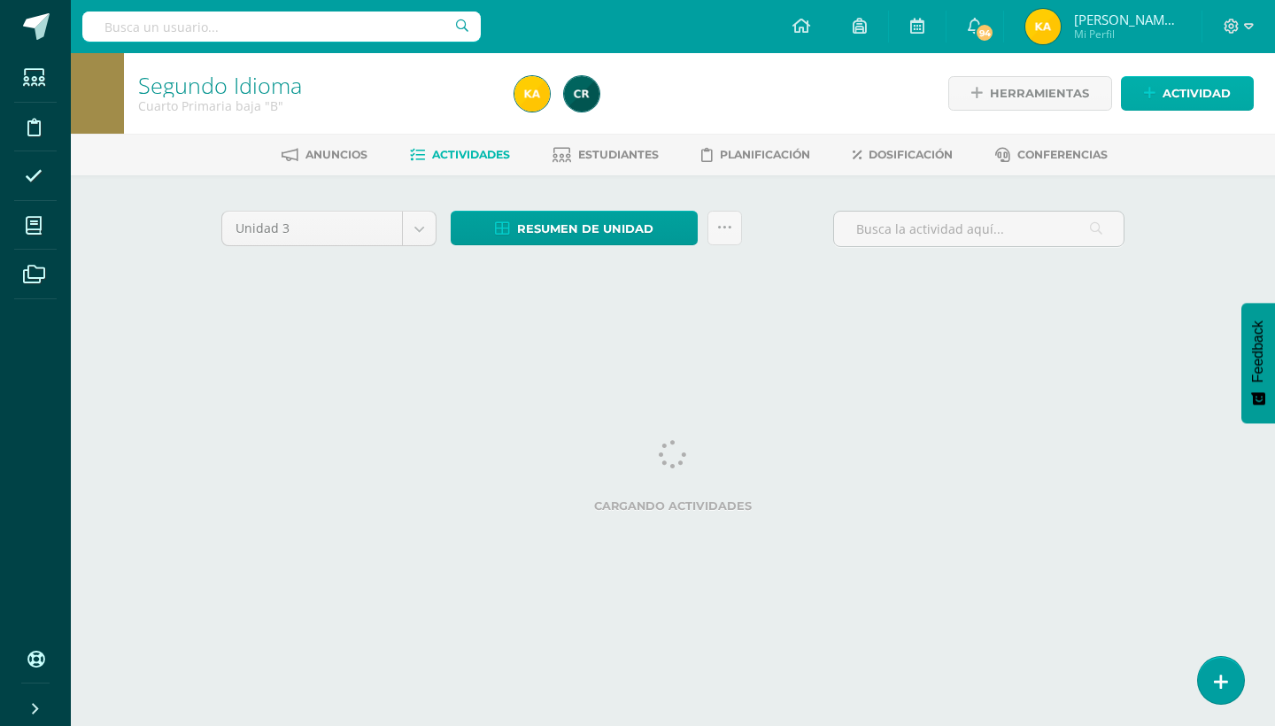
click at [1176, 90] on span "Actividad" at bounding box center [1196, 93] width 68 height 33
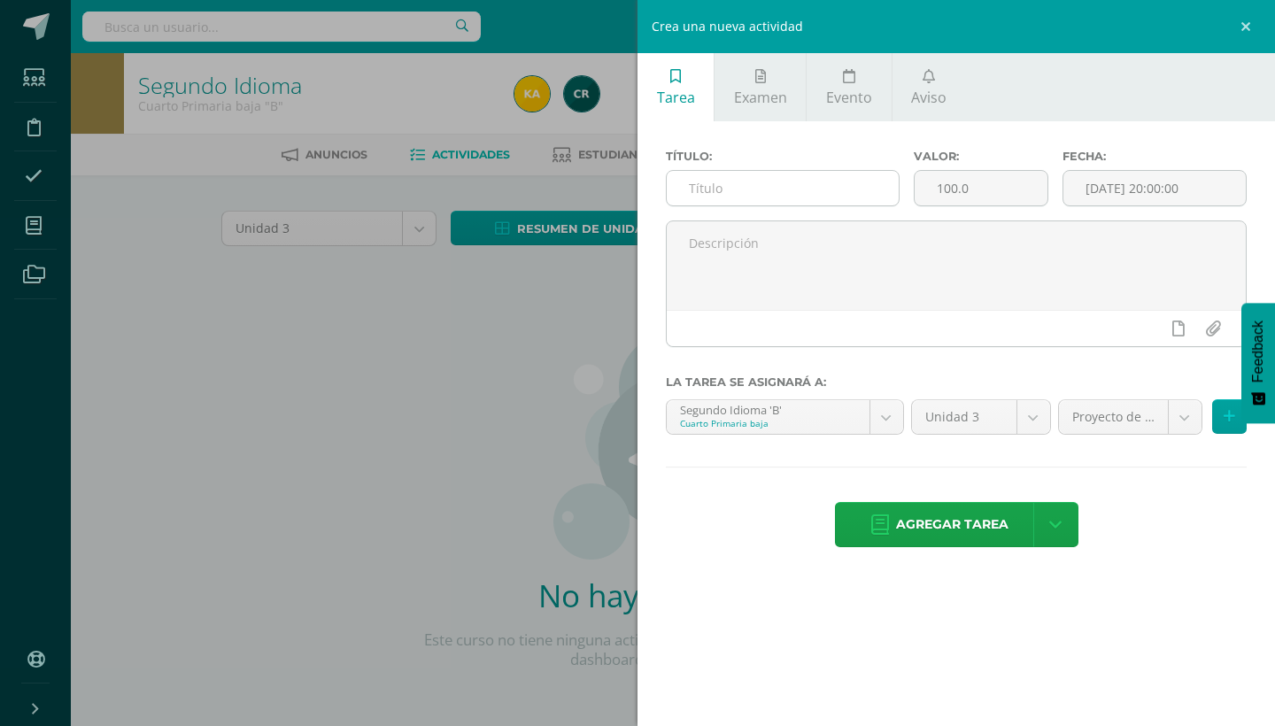
click at [840, 193] on input "text" at bounding box center [783, 188] width 232 height 35
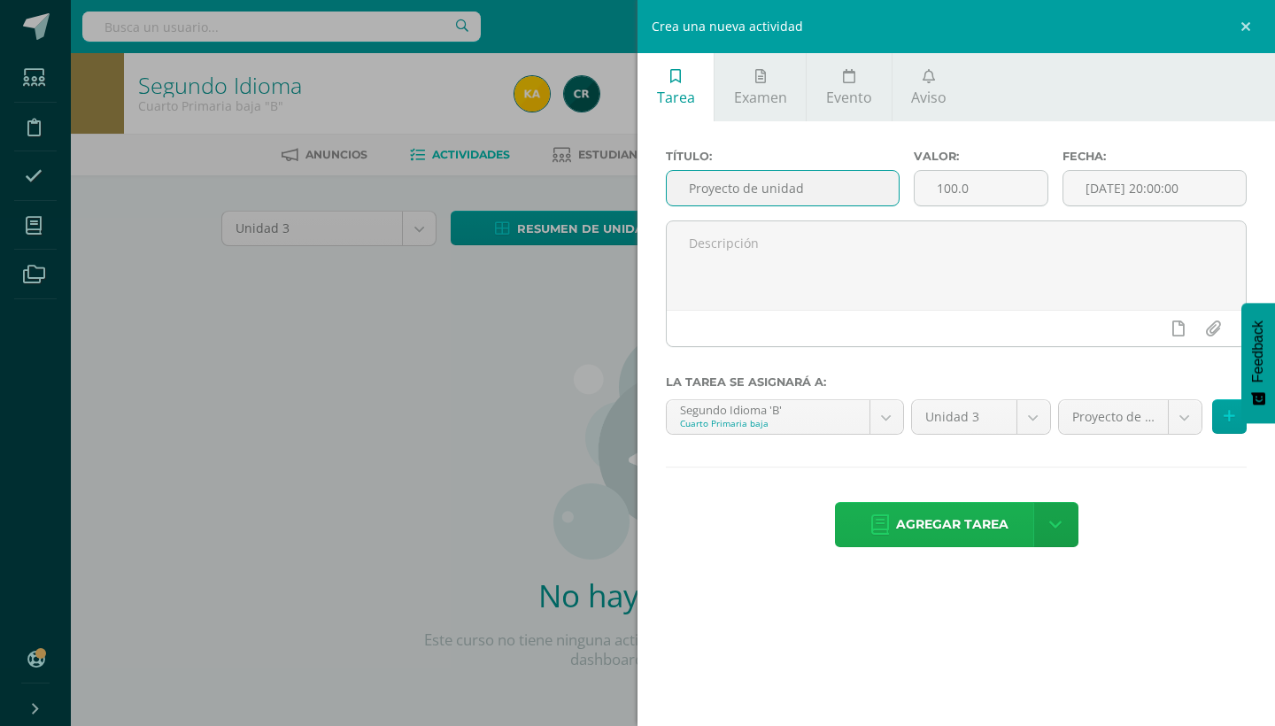
type input "Proyecto de unidad"
click at [919, 519] on span "Agregar tarea" at bounding box center [952, 524] width 112 height 43
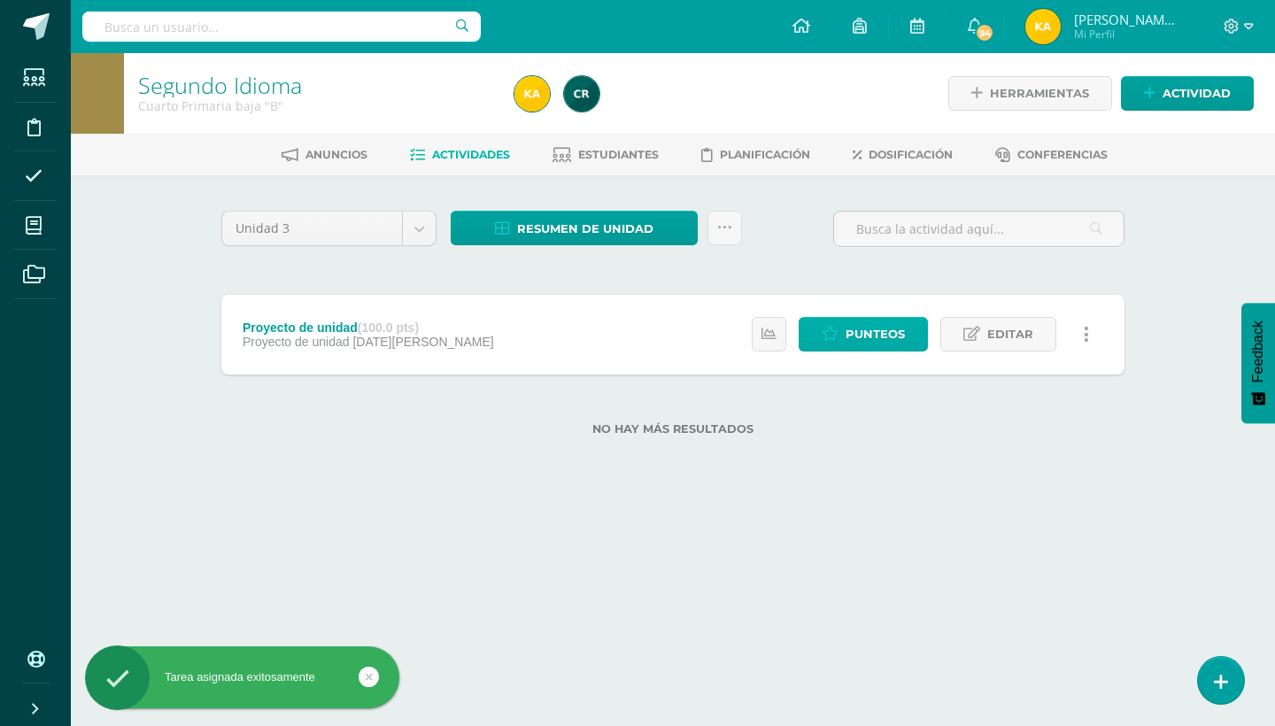
click at [870, 340] on span "Punteos" at bounding box center [874, 334] width 59 height 33
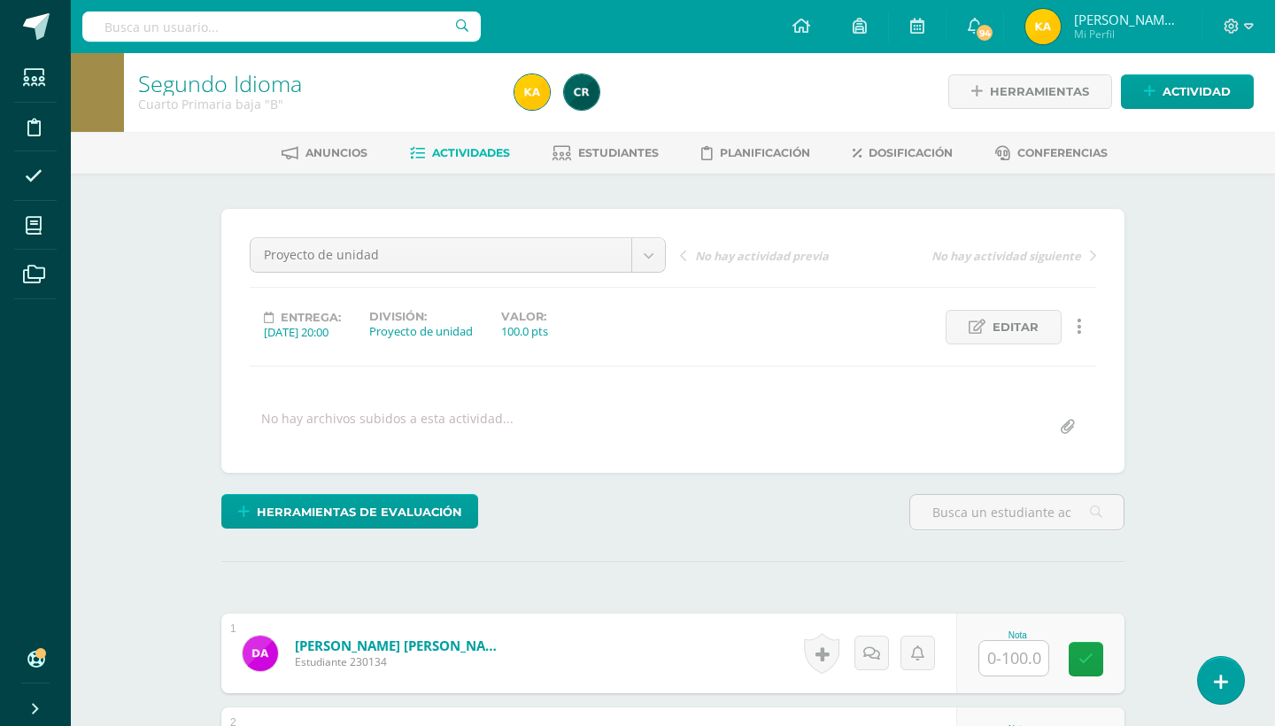
scroll to position [3, 0]
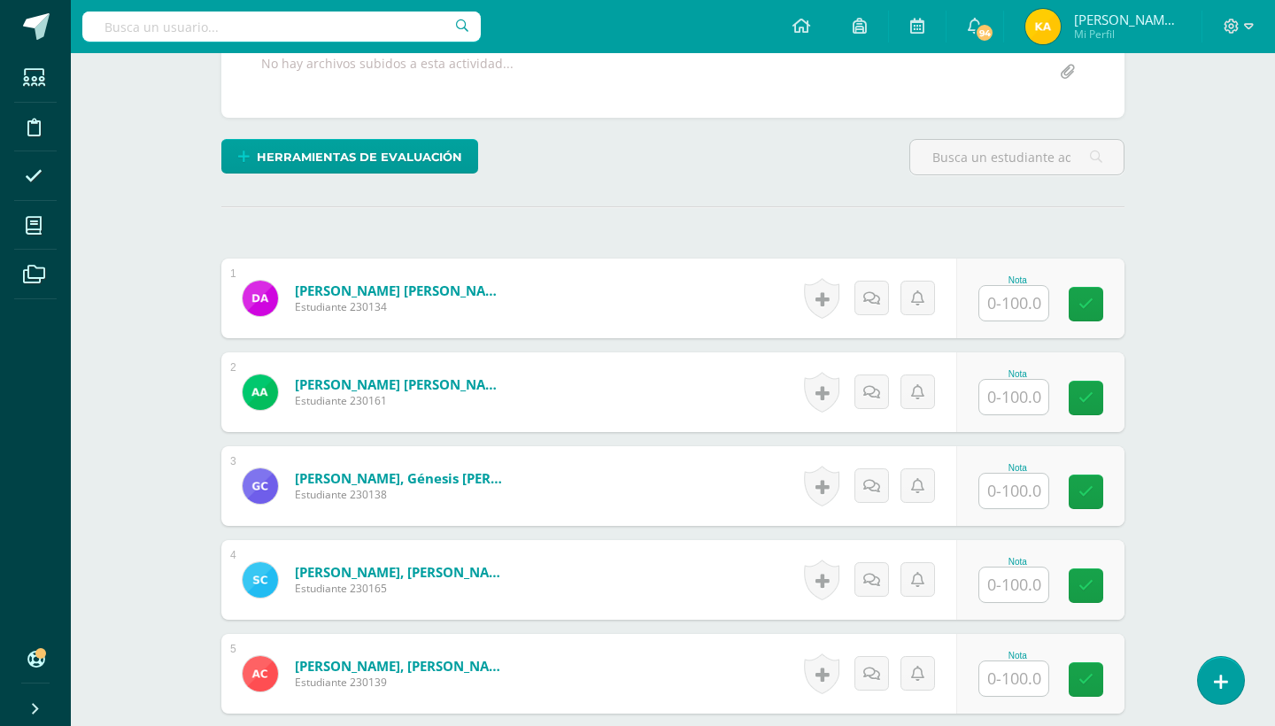
scroll to position [392, 0]
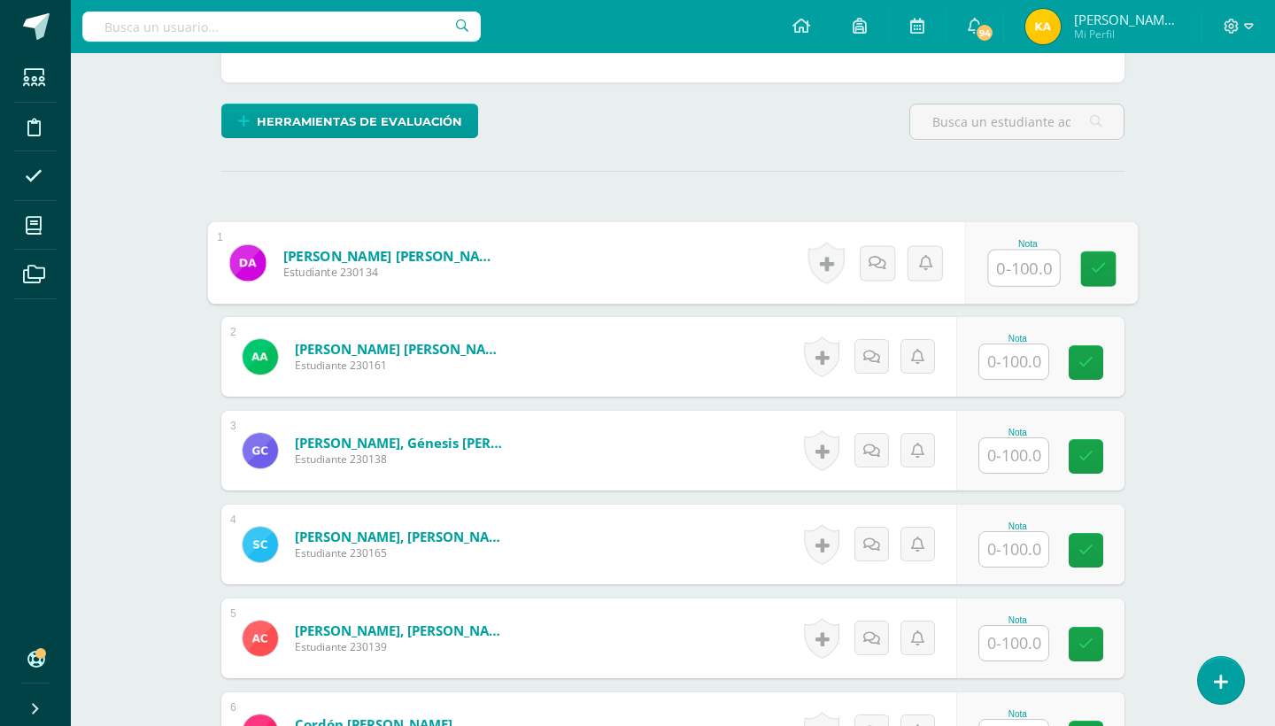
click at [1034, 274] on input "text" at bounding box center [1024, 268] width 71 height 35
type input "29"
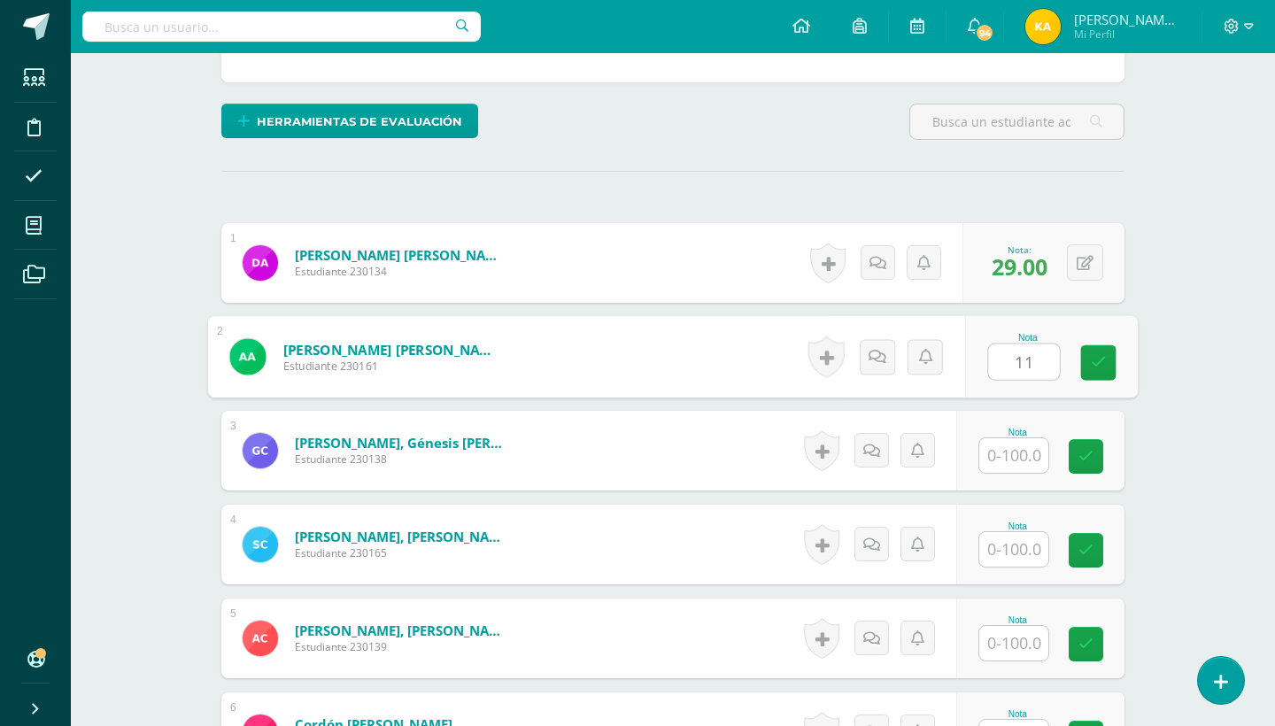
type input "11"
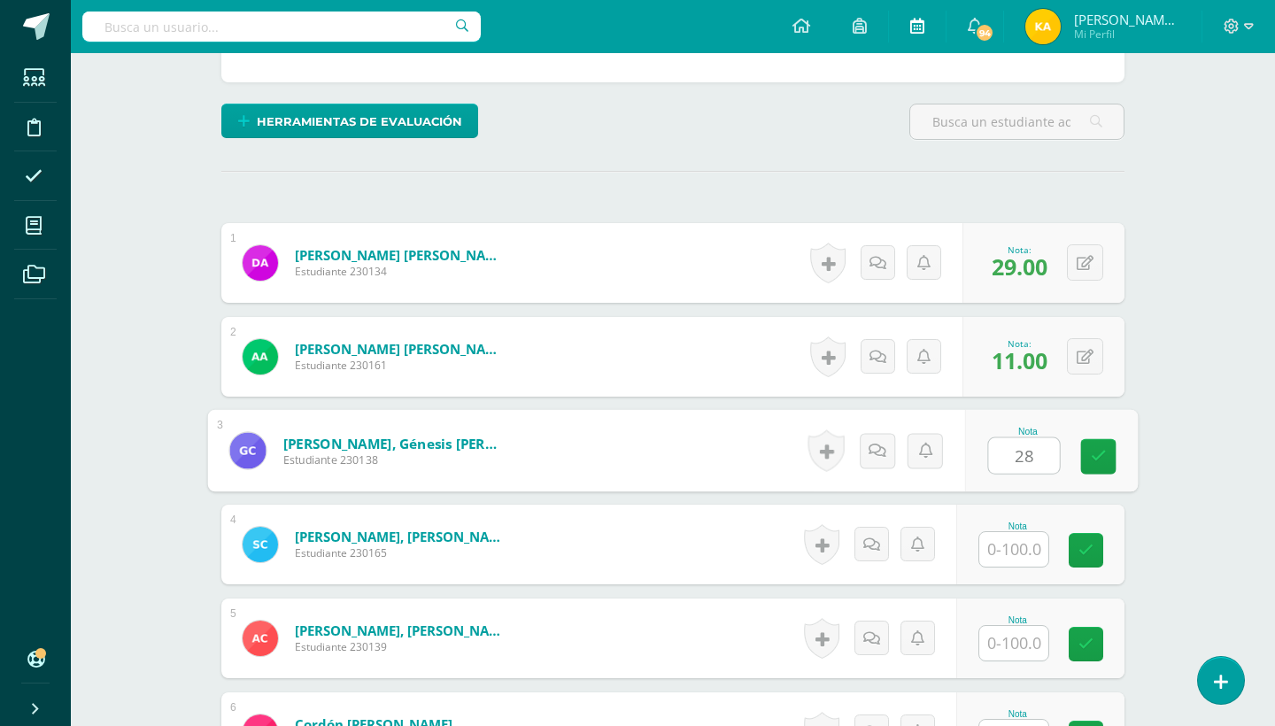
type input "28"
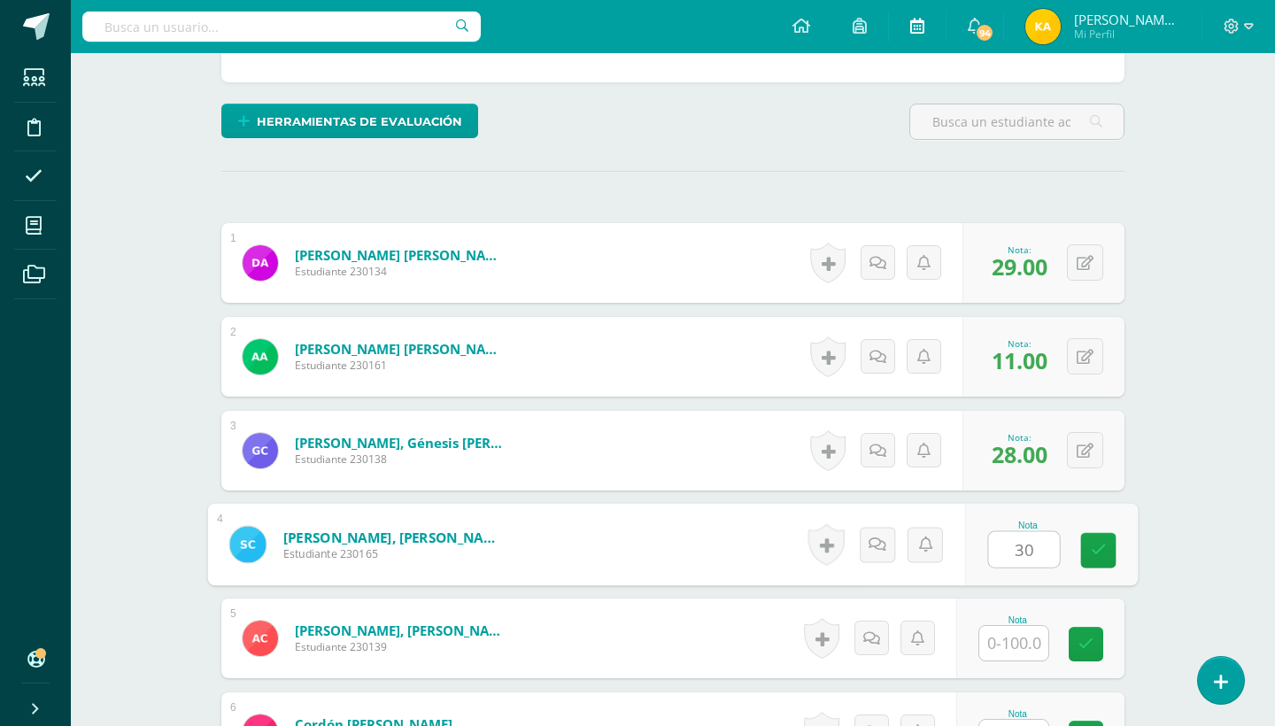
type input "30"
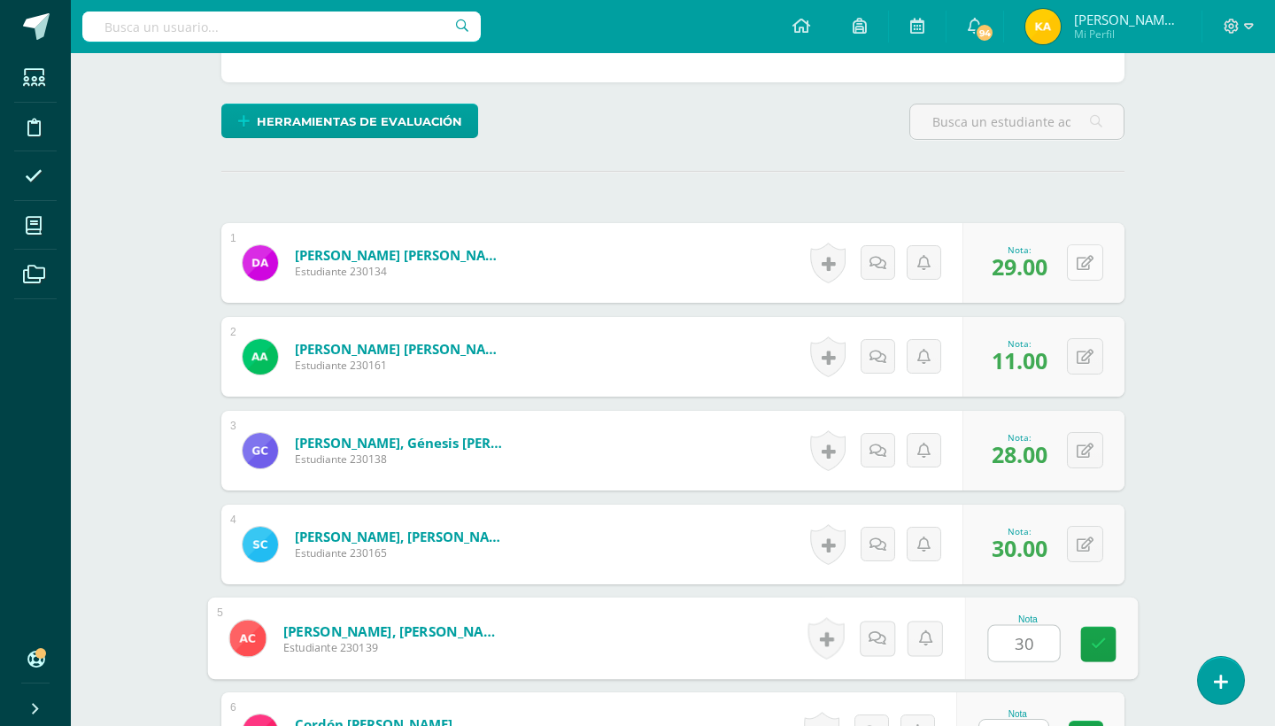
type input "30"
click at [1082, 245] on button at bounding box center [1085, 262] width 36 height 36
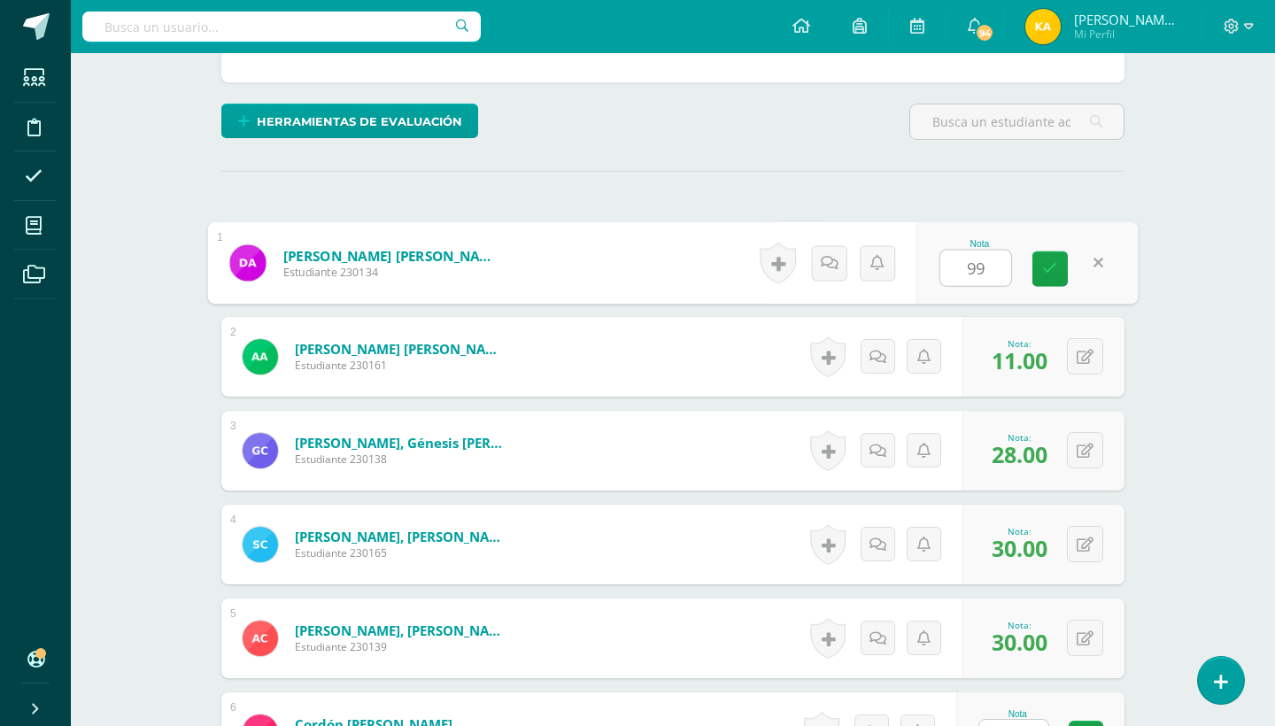
type input "9"
type input "100"
click at [1078, 359] on icon at bounding box center [1084, 357] width 17 height 15
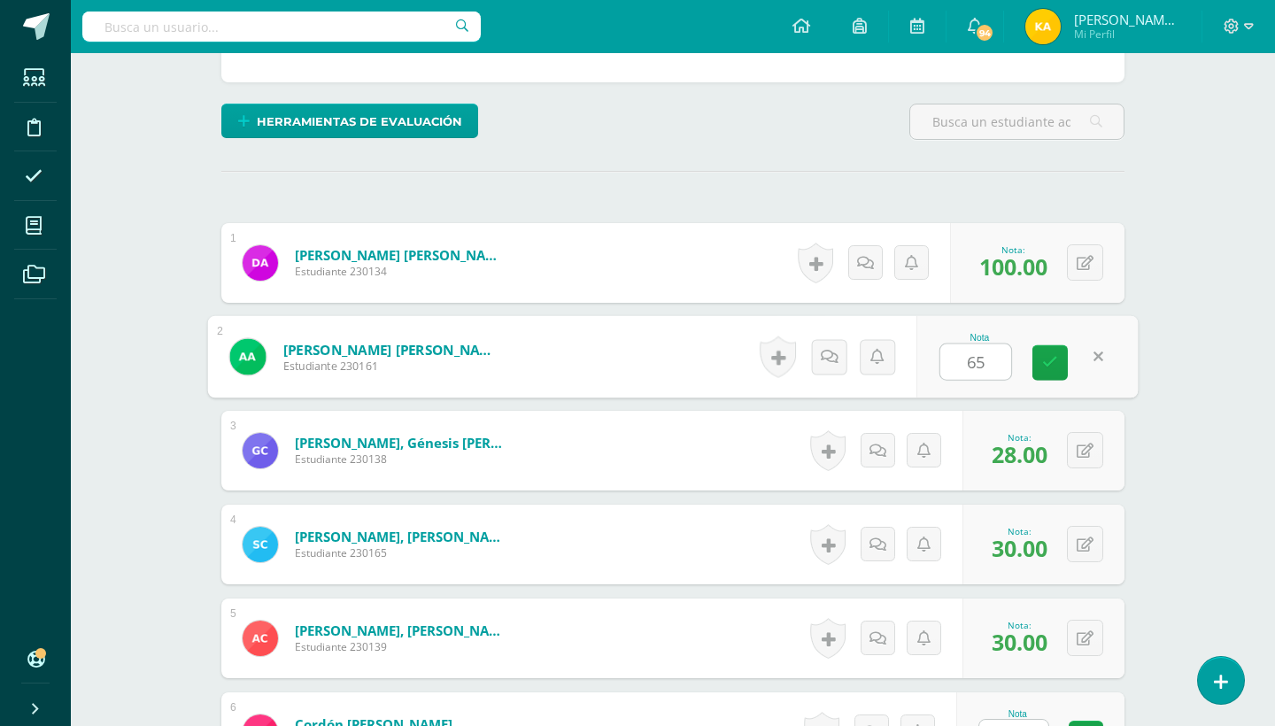
type input "65"
click at [1084, 451] on icon at bounding box center [1084, 451] width 17 height 15
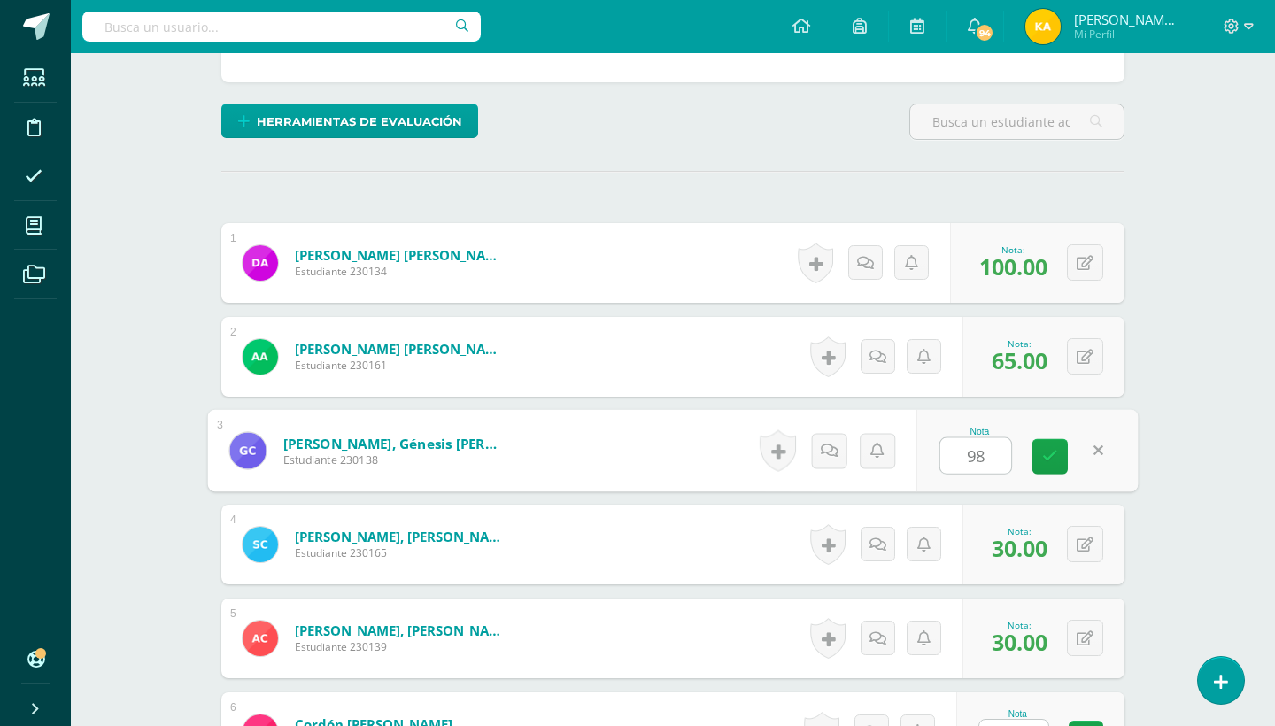
type input "98"
click at [1085, 550] on icon at bounding box center [1084, 544] width 17 height 15
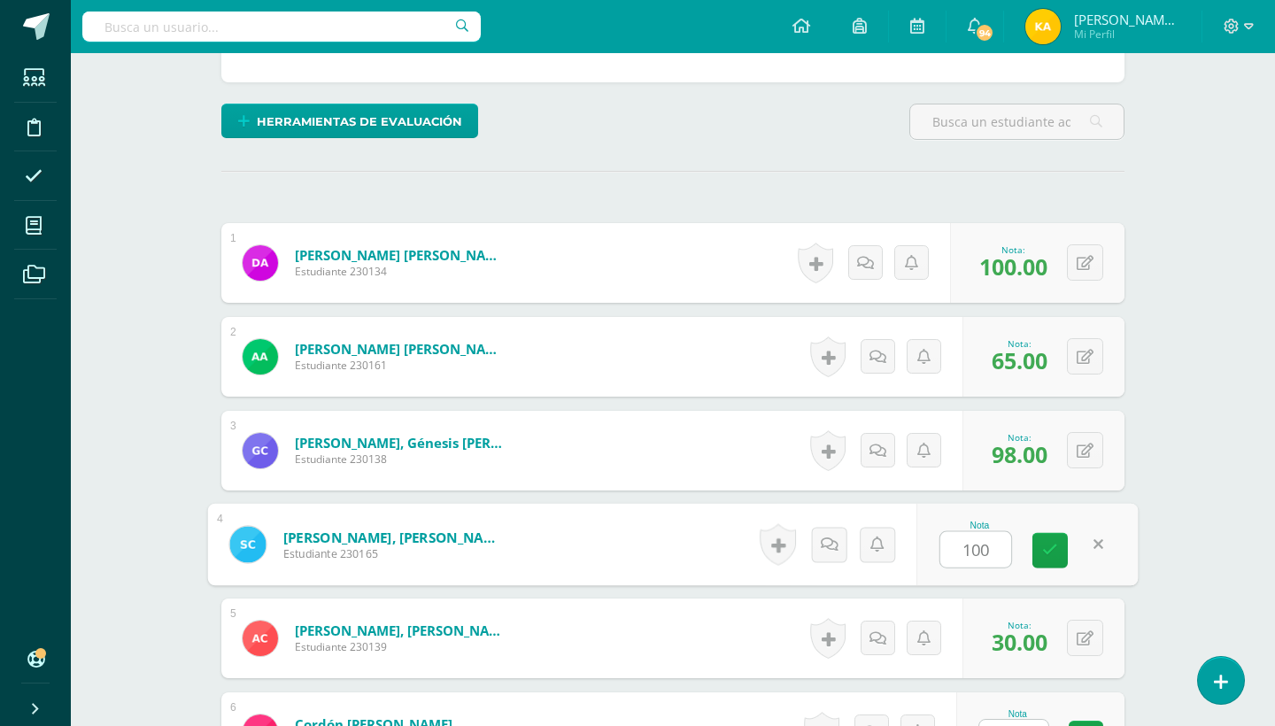
type input "100"
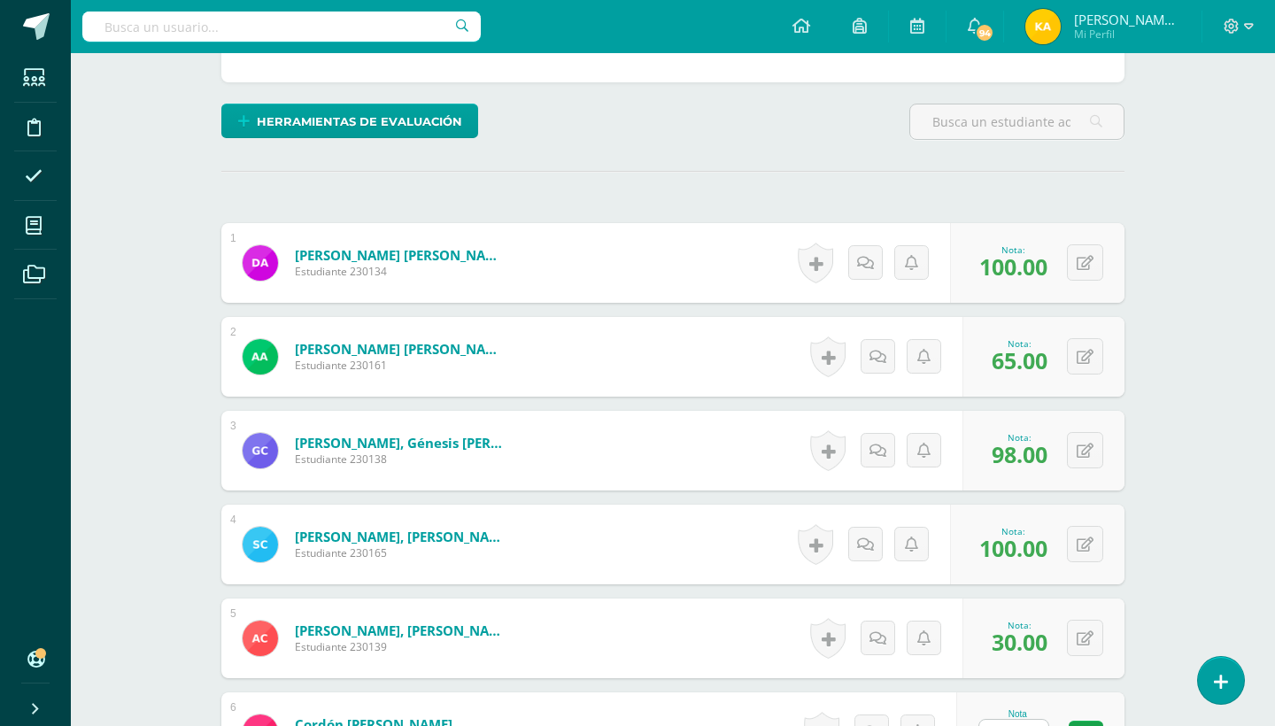
click at [1093, 617] on div "0 [GEOGRAPHIC_DATA] Logros obtenidos Aún no hay logros agregados Nota: 30.00" at bounding box center [1043, 638] width 162 height 80
click at [1086, 628] on button at bounding box center [1085, 638] width 36 height 36
type input "0"
type input "100"
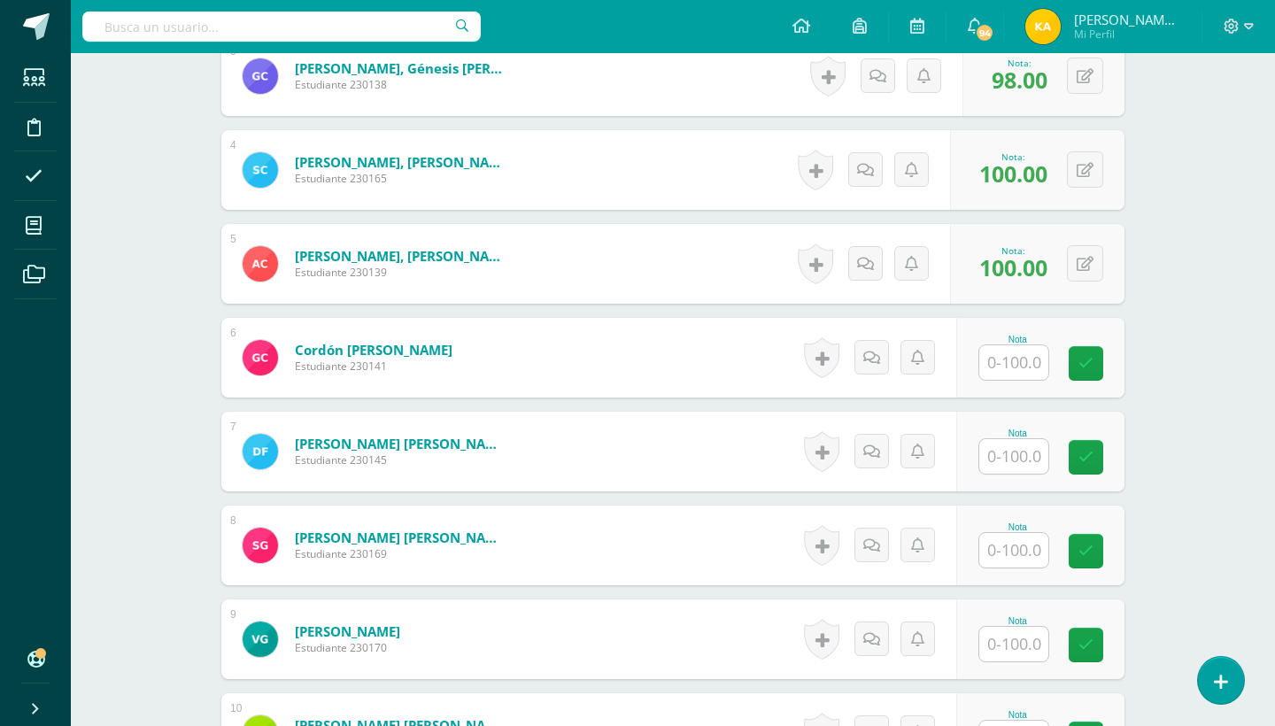
click at [1231, 600] on div "Segundo Idioma Cuarto Primaria baja "B" Herramientas Detalle de asistencias Act…" at bounding box center [673, 693] width 1204 height 2815
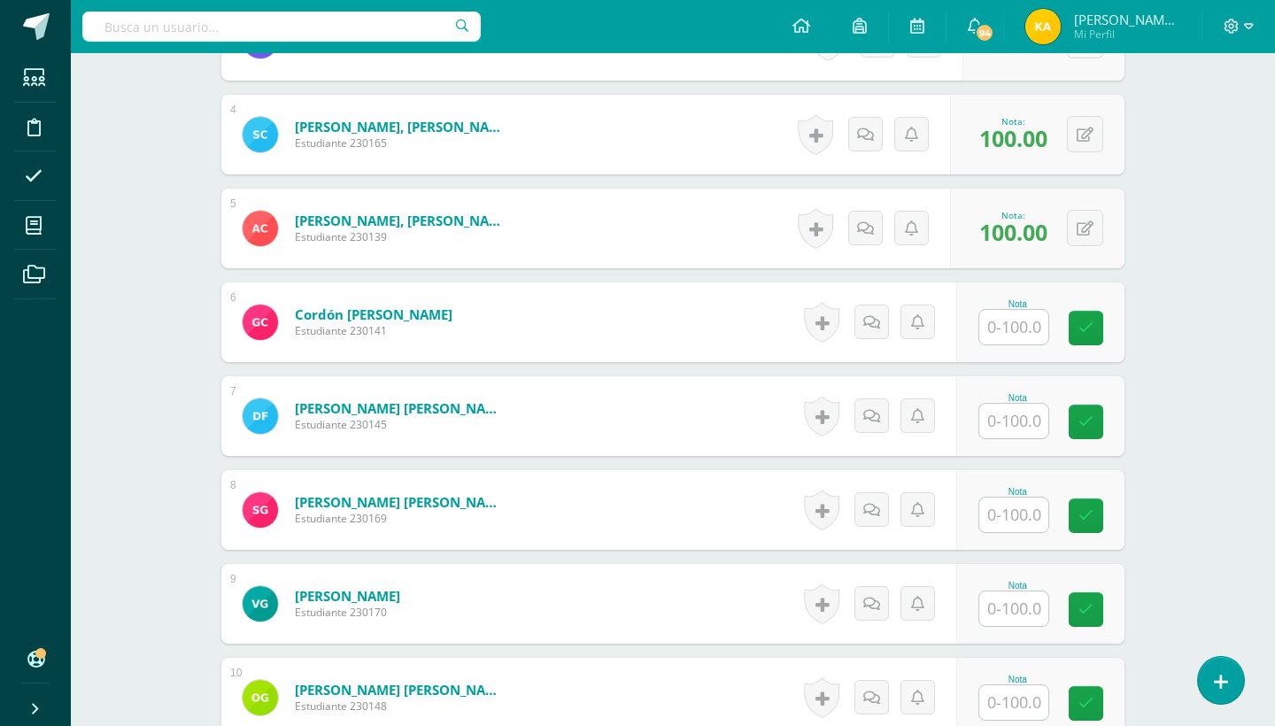
scroll to position [837, 0]
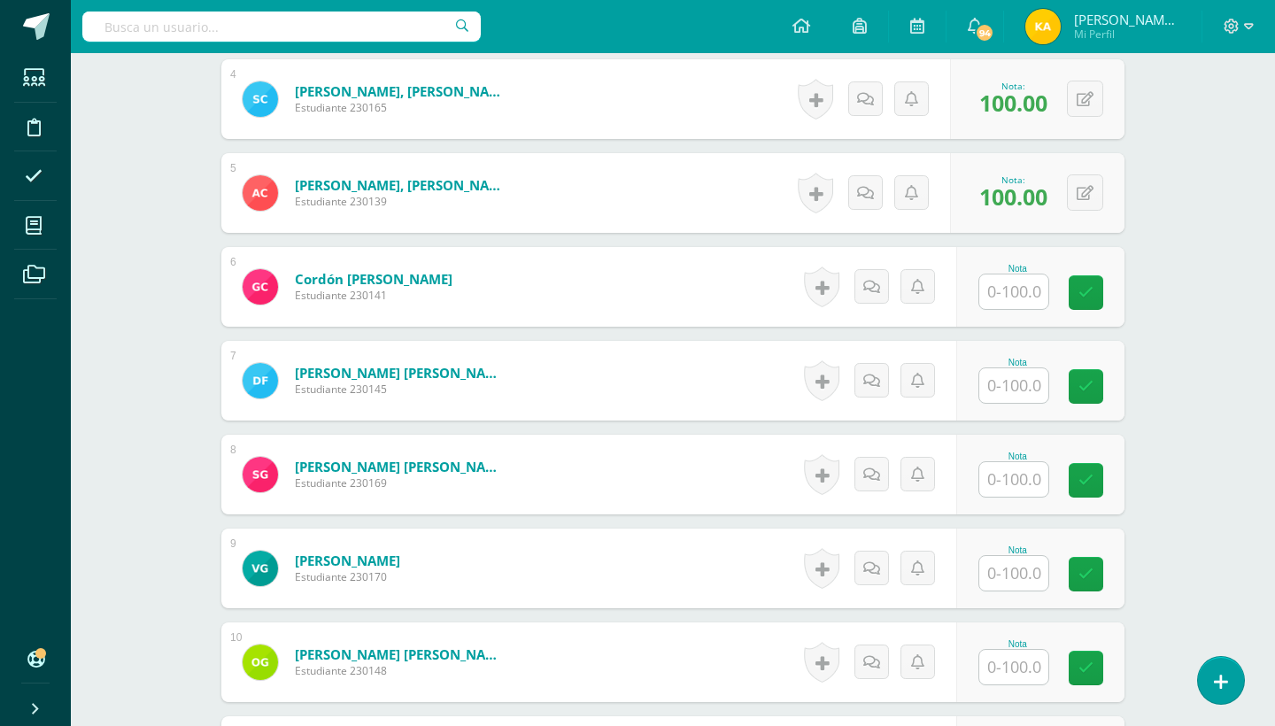
click at [1038, 296] on input "text" at bounding box center [1013, 291] width 69 height 35
type input "98"
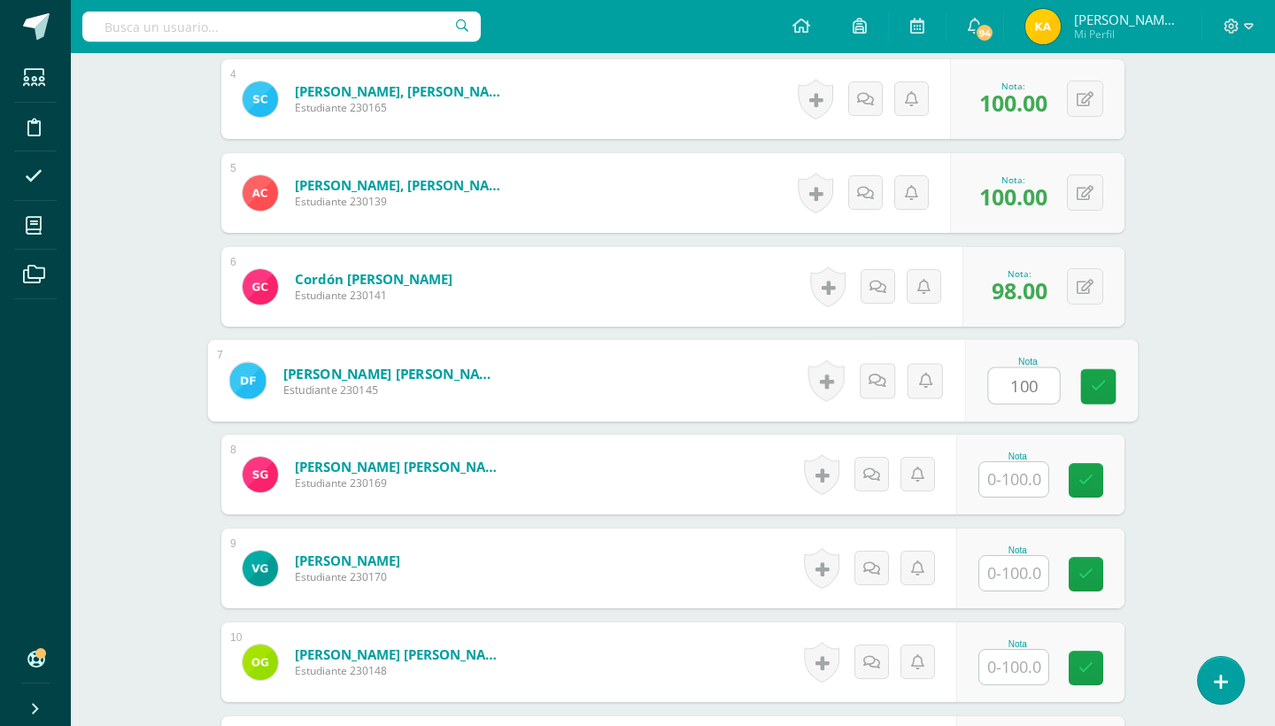
type input "100"
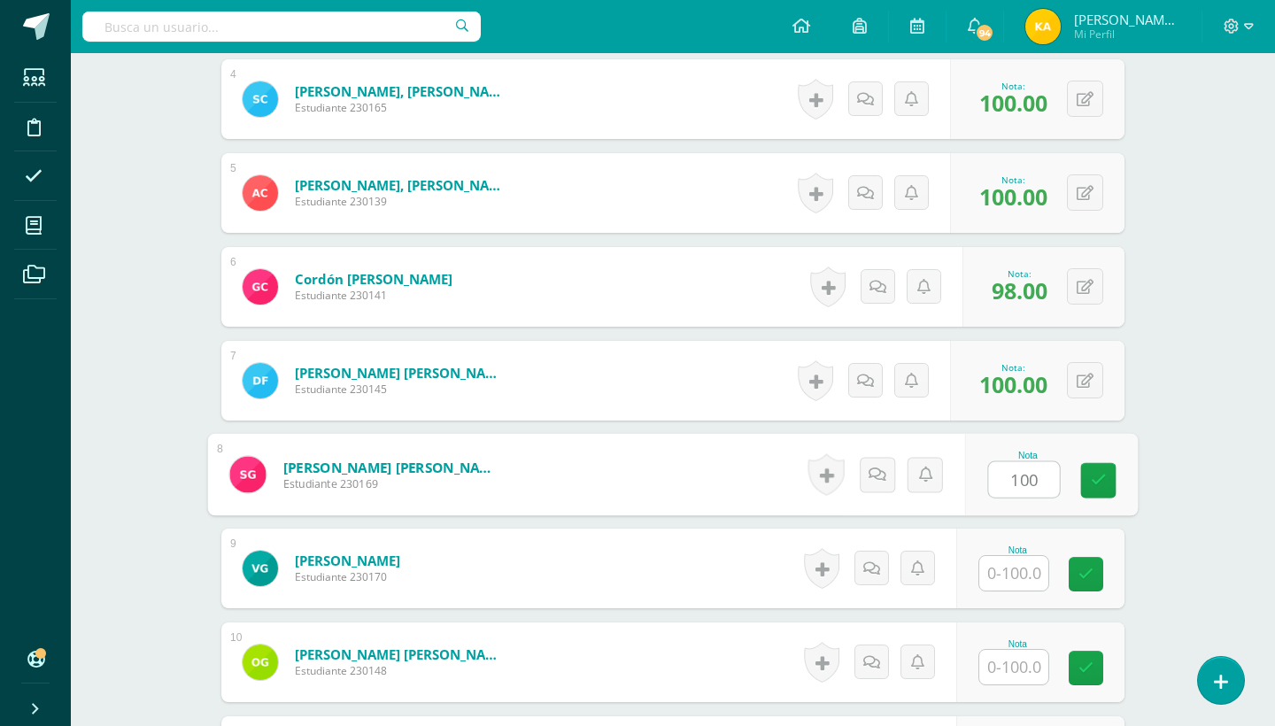
type input "100"
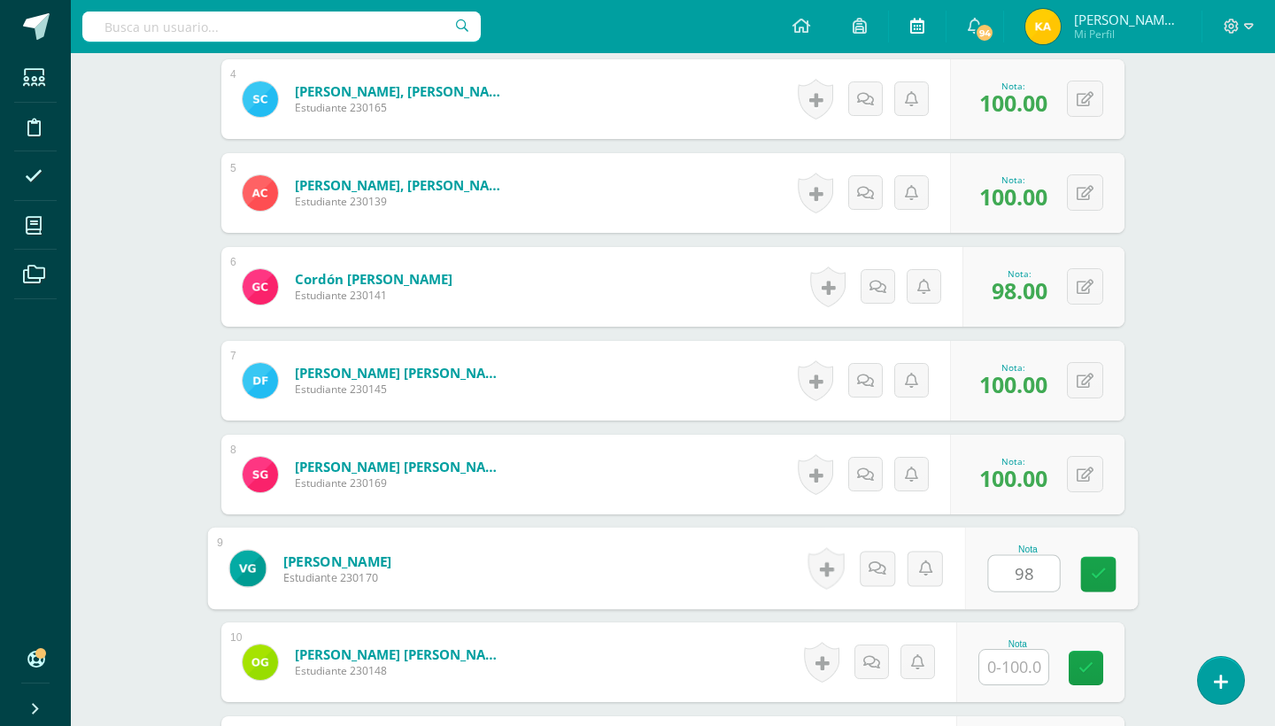
type input "98"
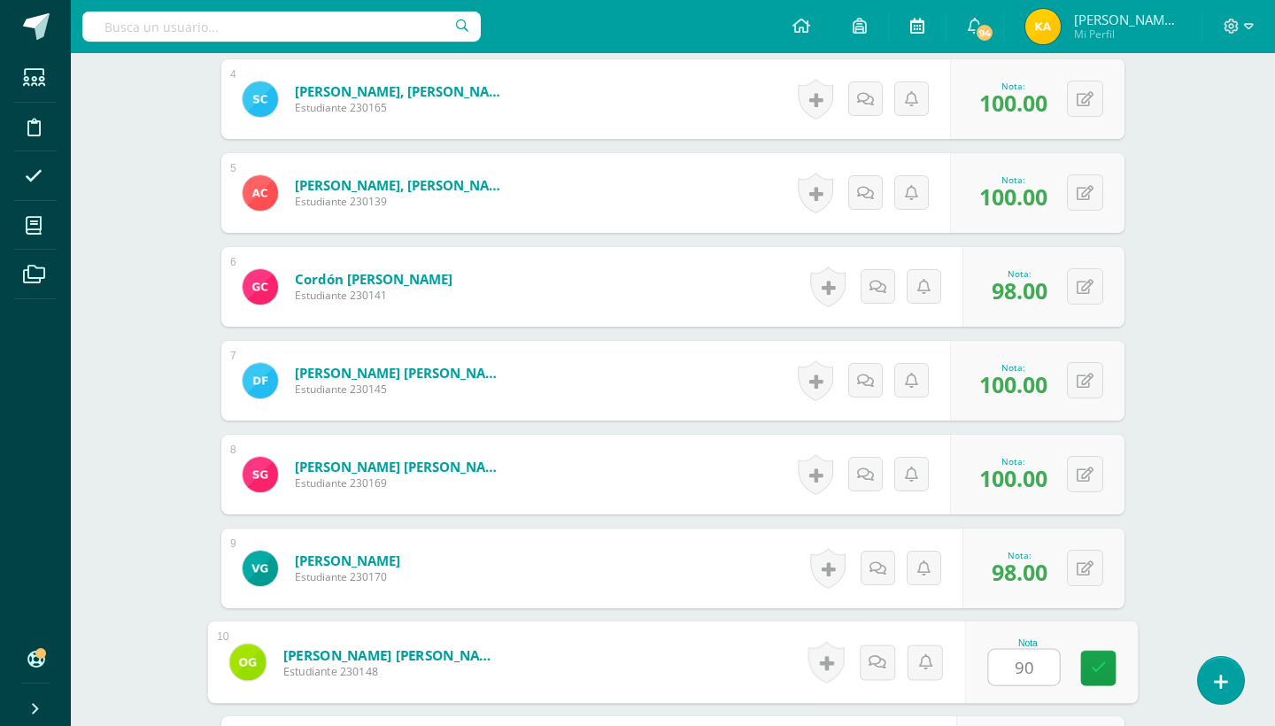
type input "90"
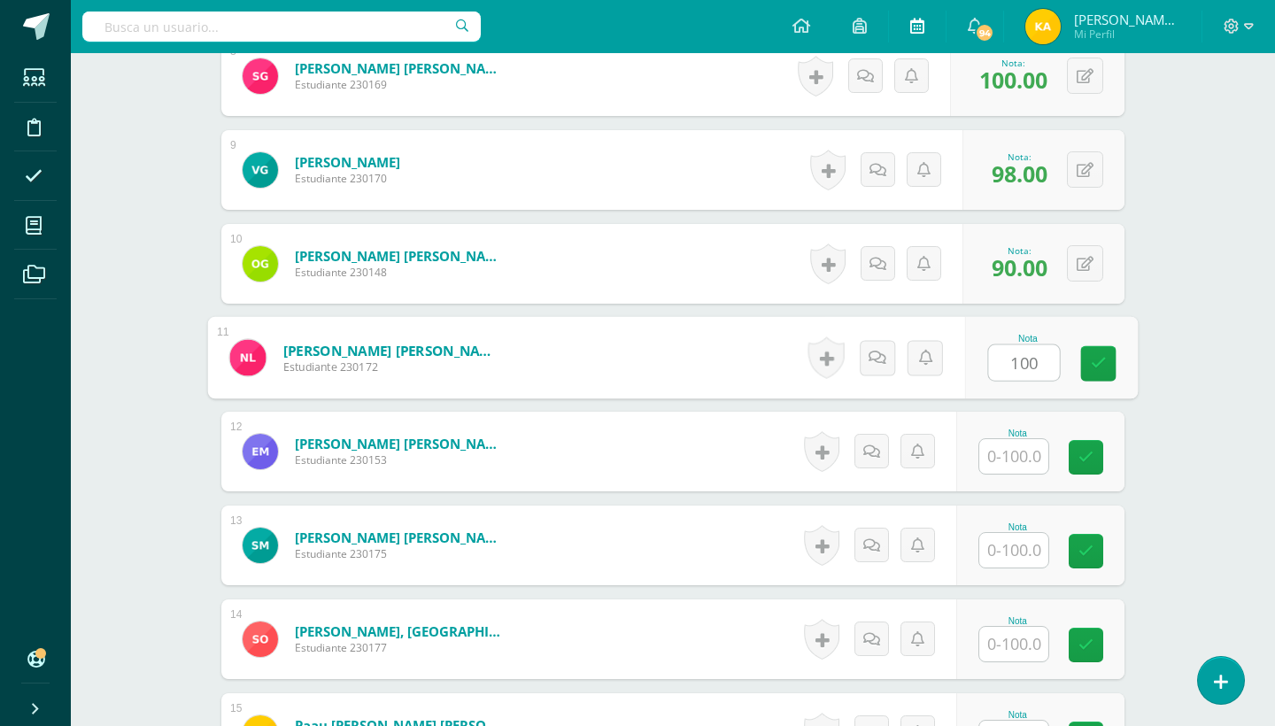
type input "100"
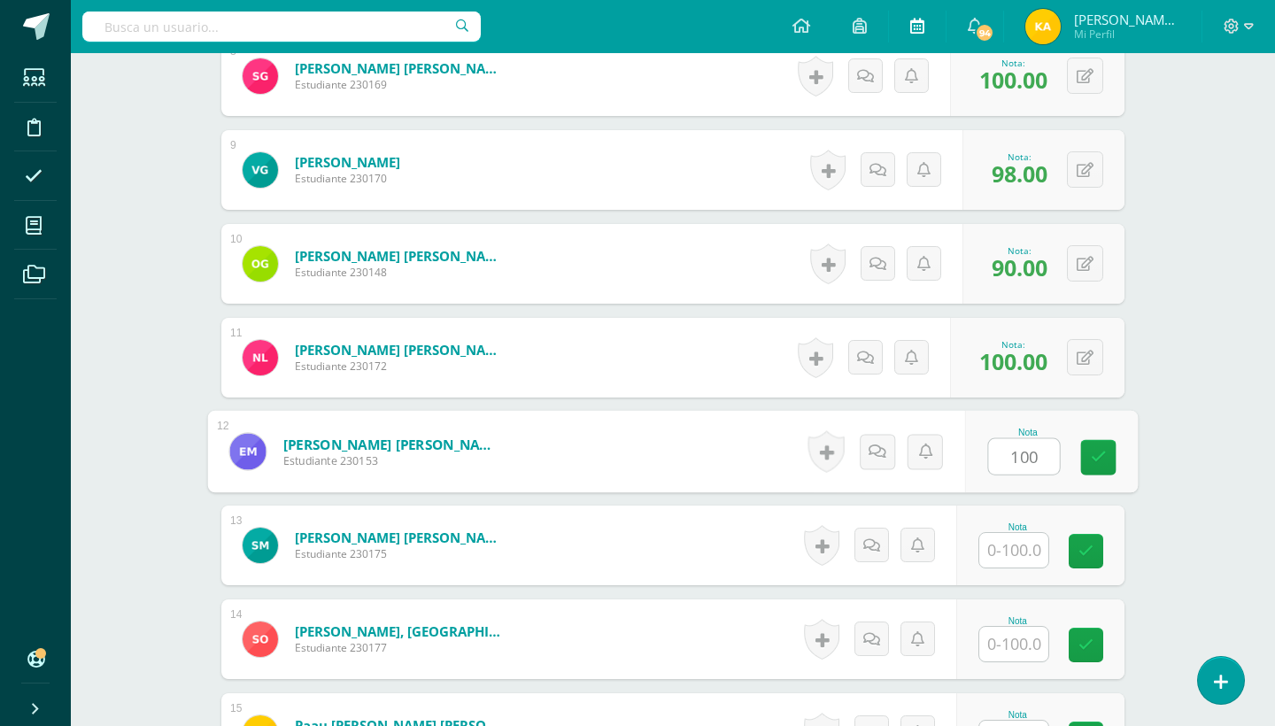
type input "100"
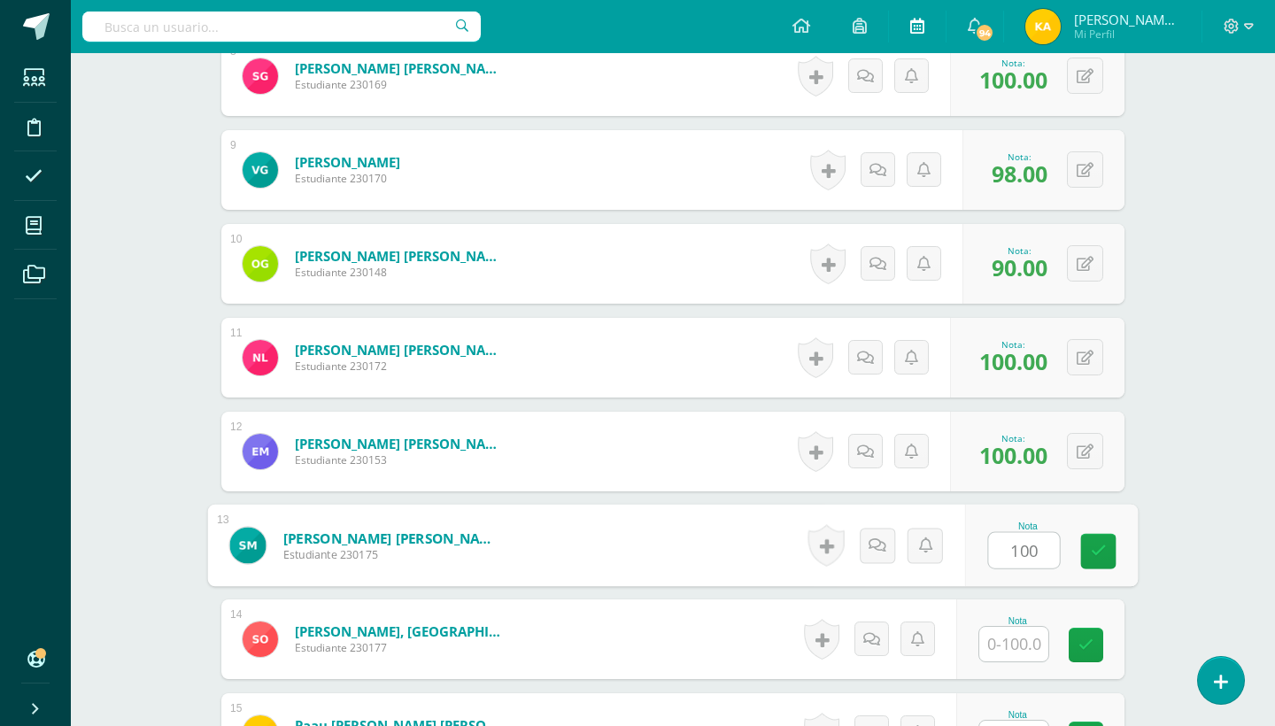
type input "100"
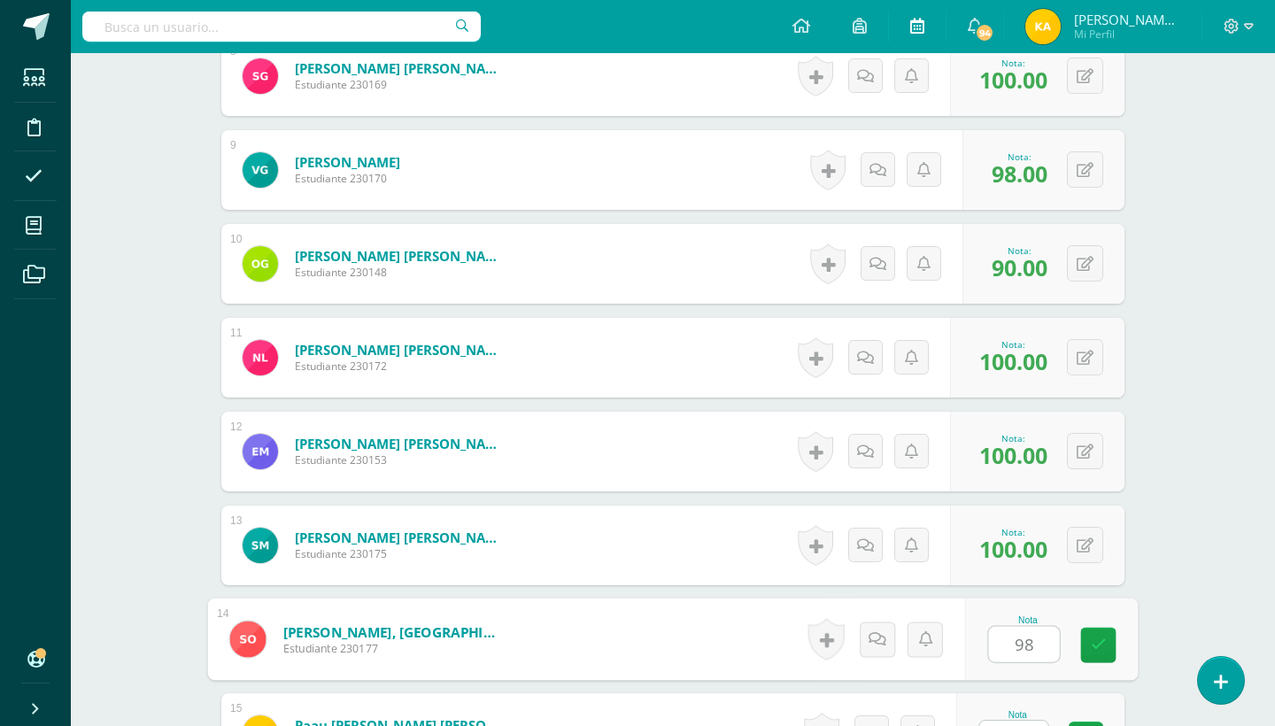
type input "98"
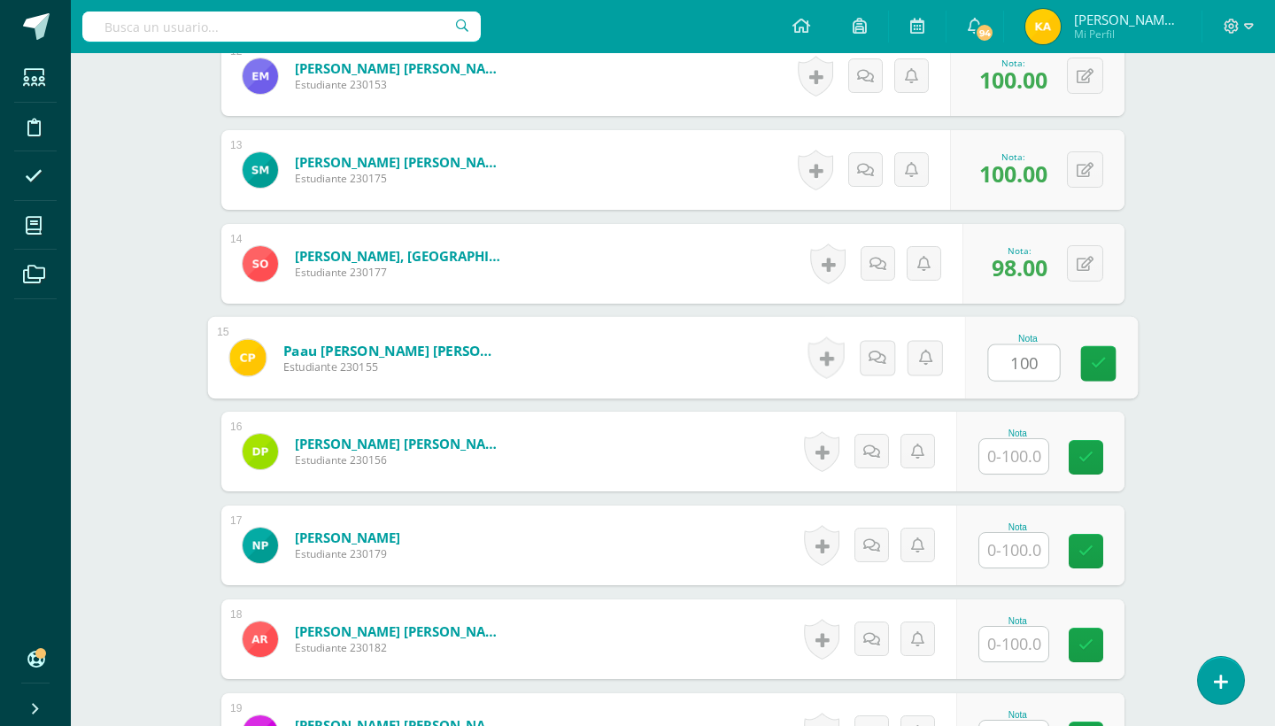
type input "100"
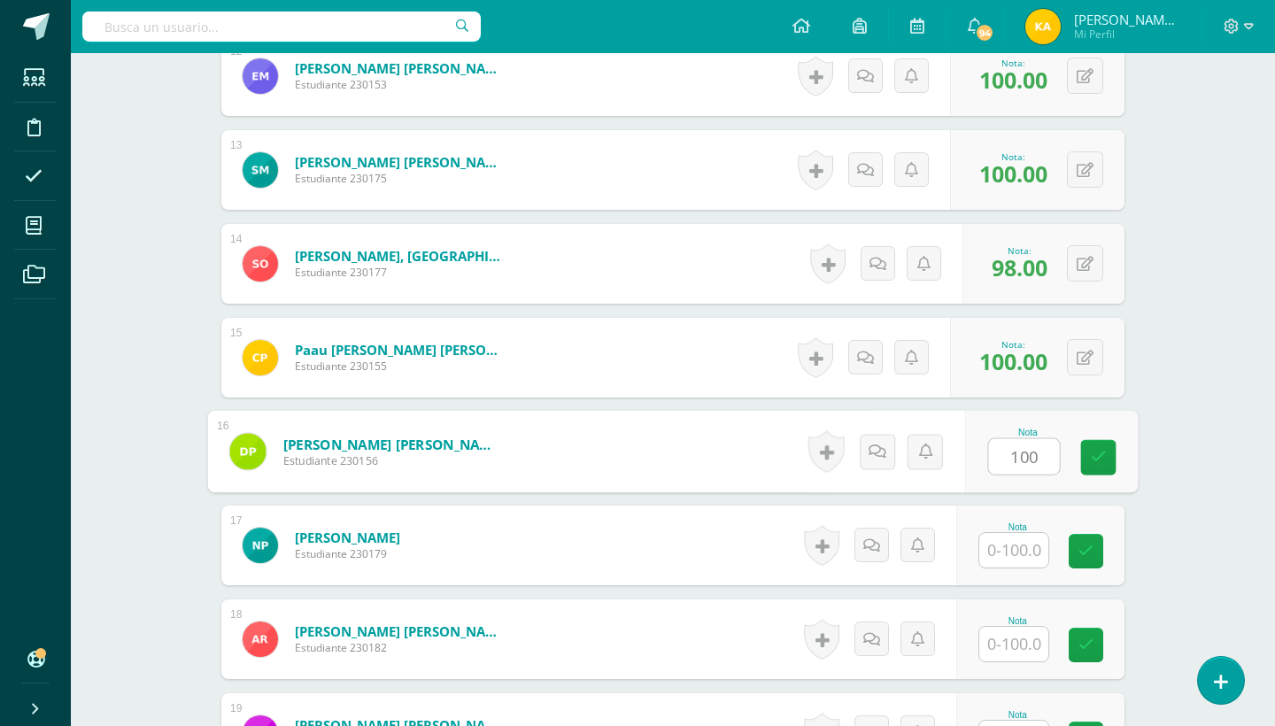
type input "100"
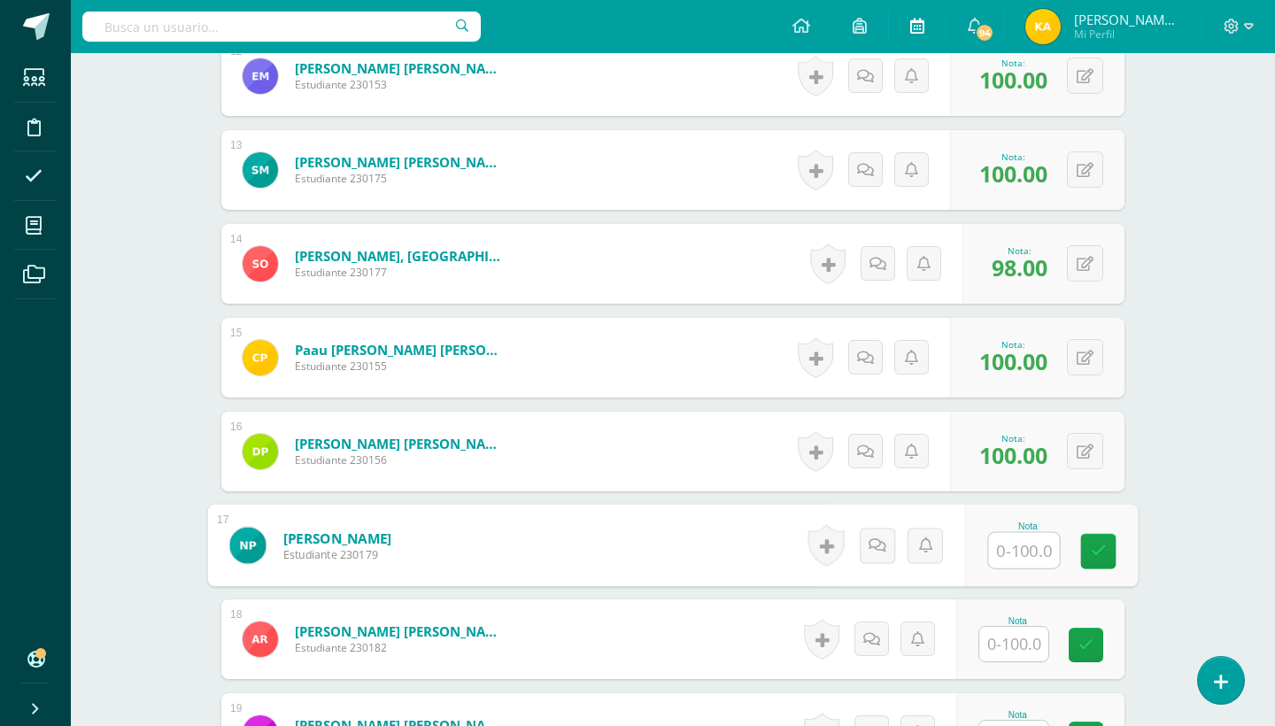
type input "9"
type input "80"
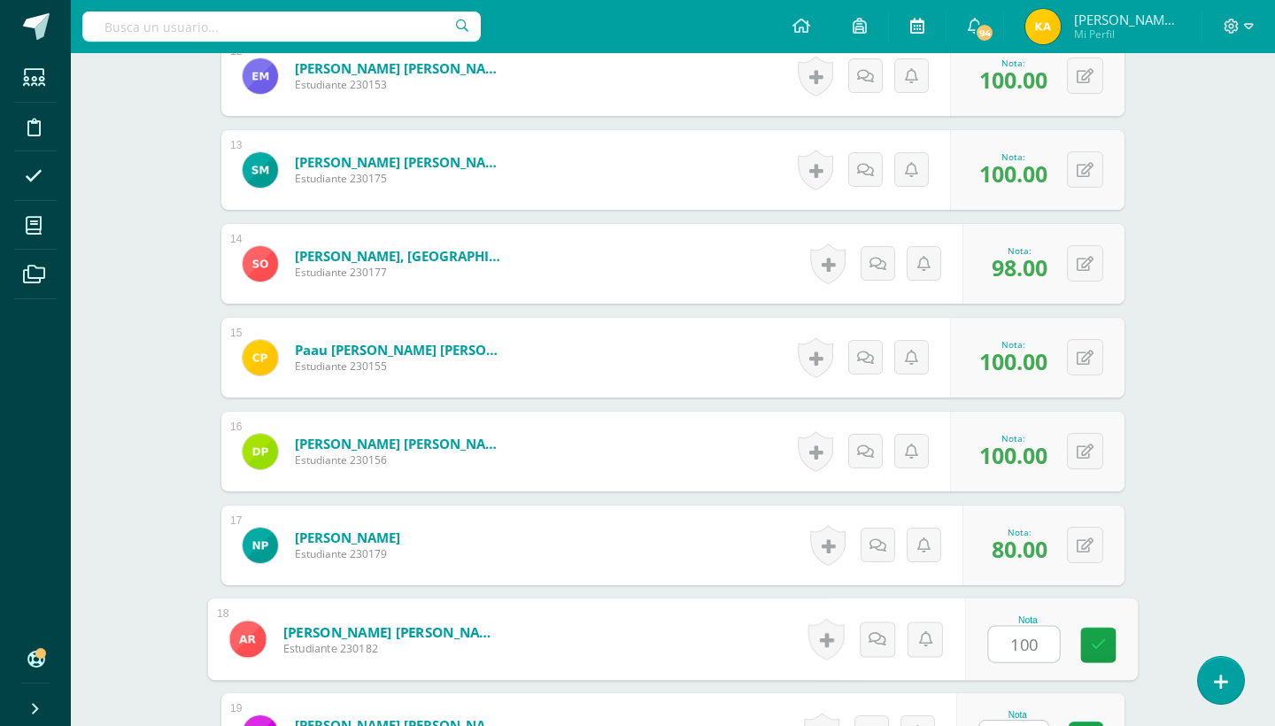
type input "100"
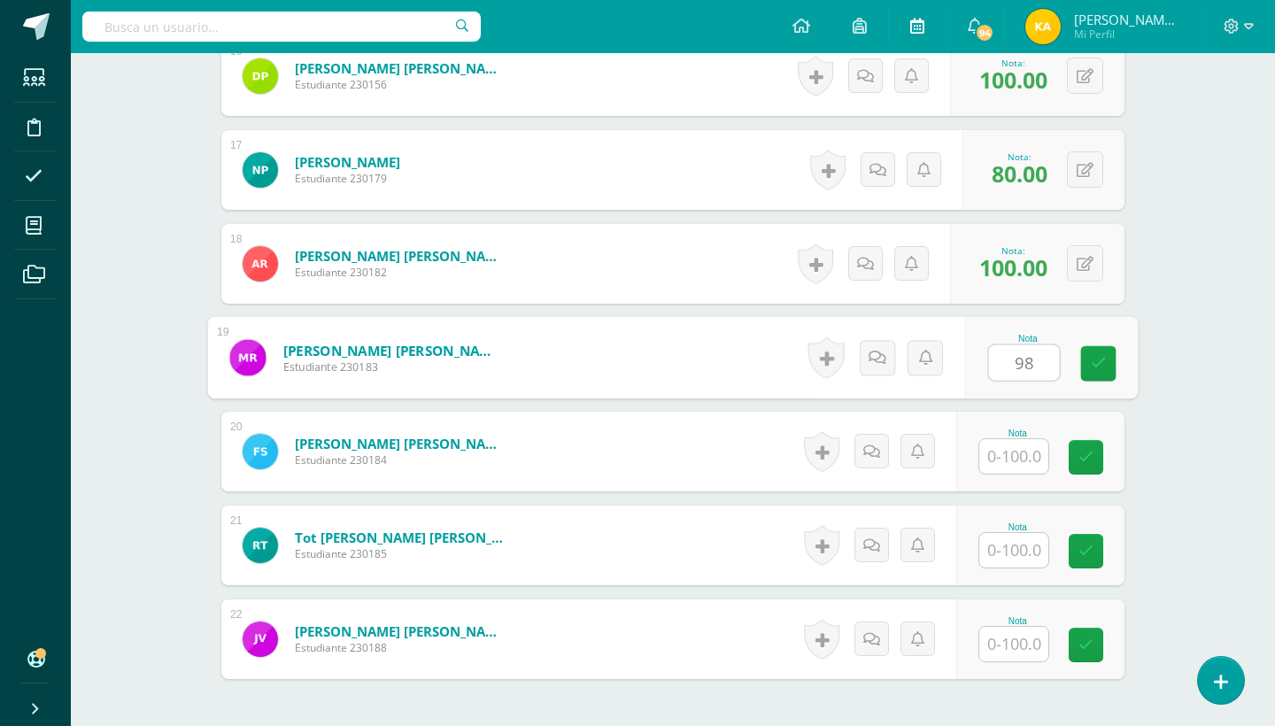
type input "98"
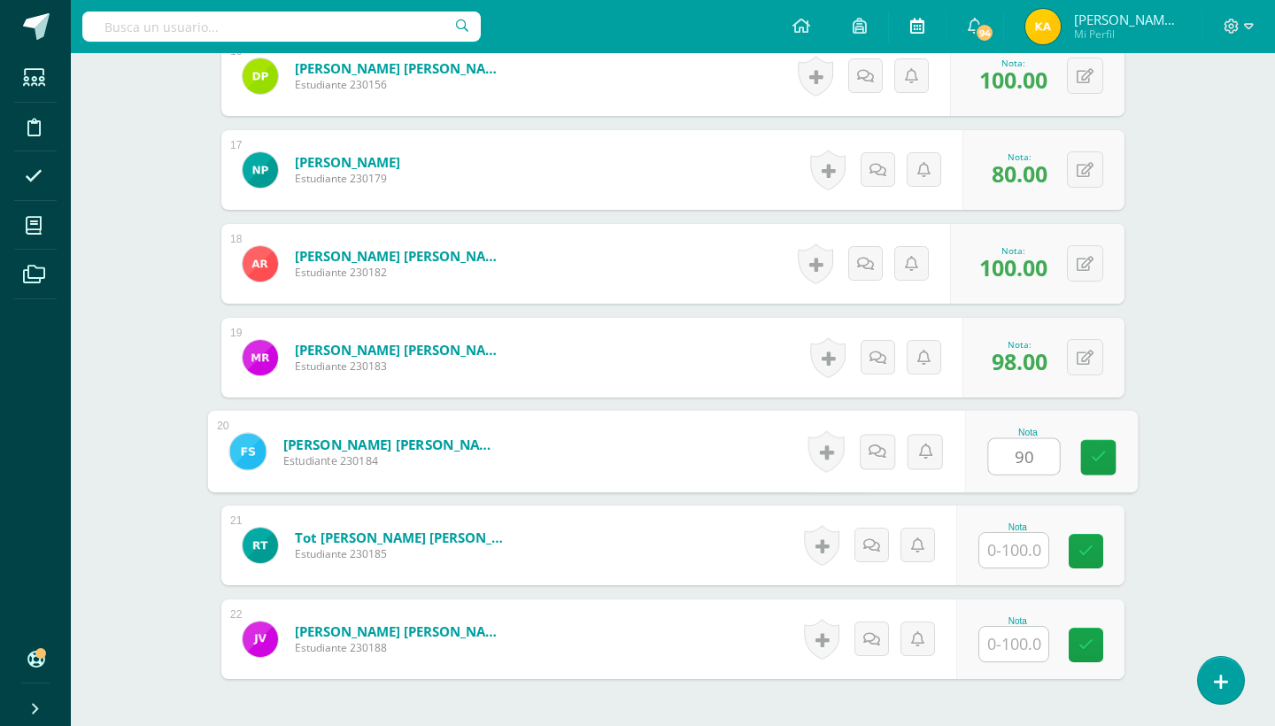
type input "90"
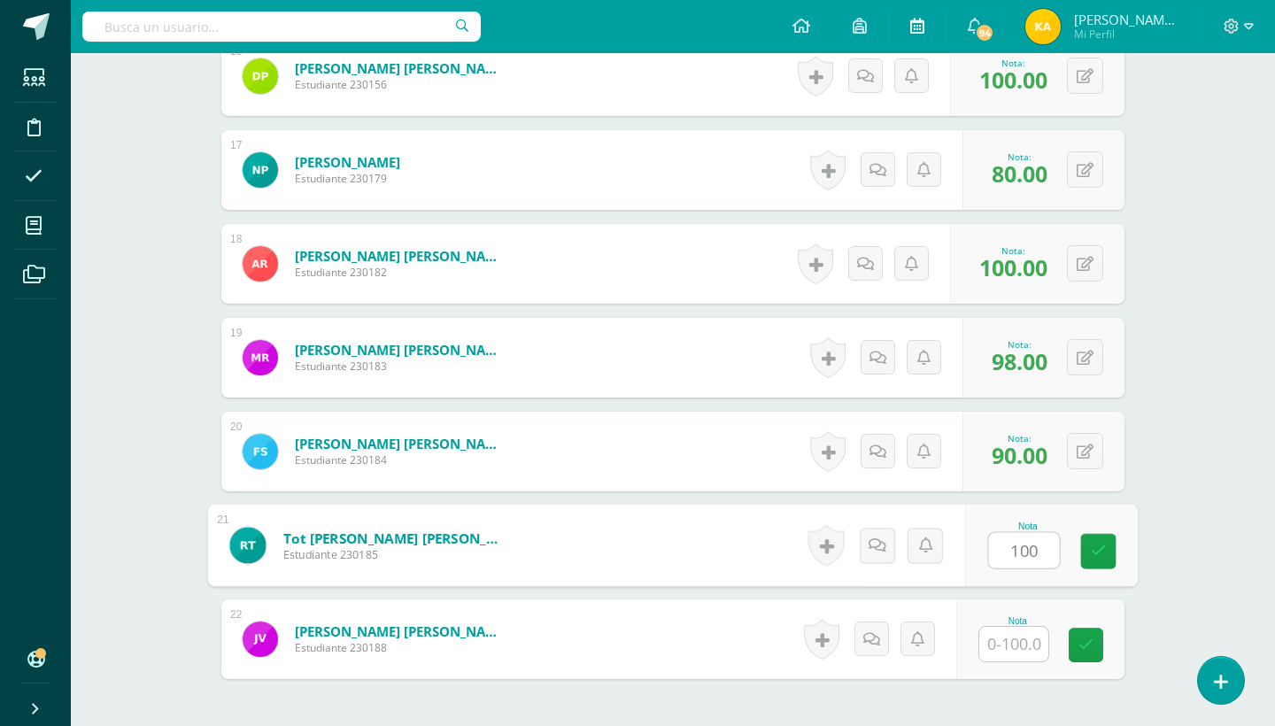
type input "100"
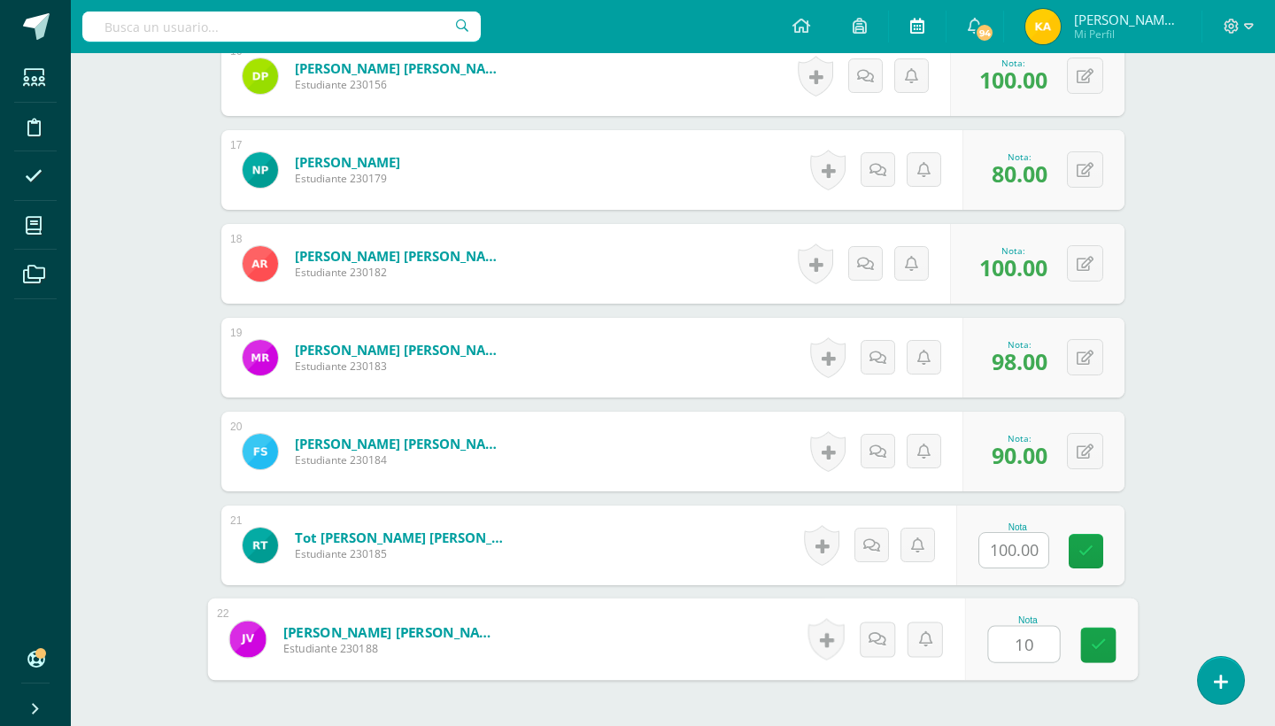
type input "100"
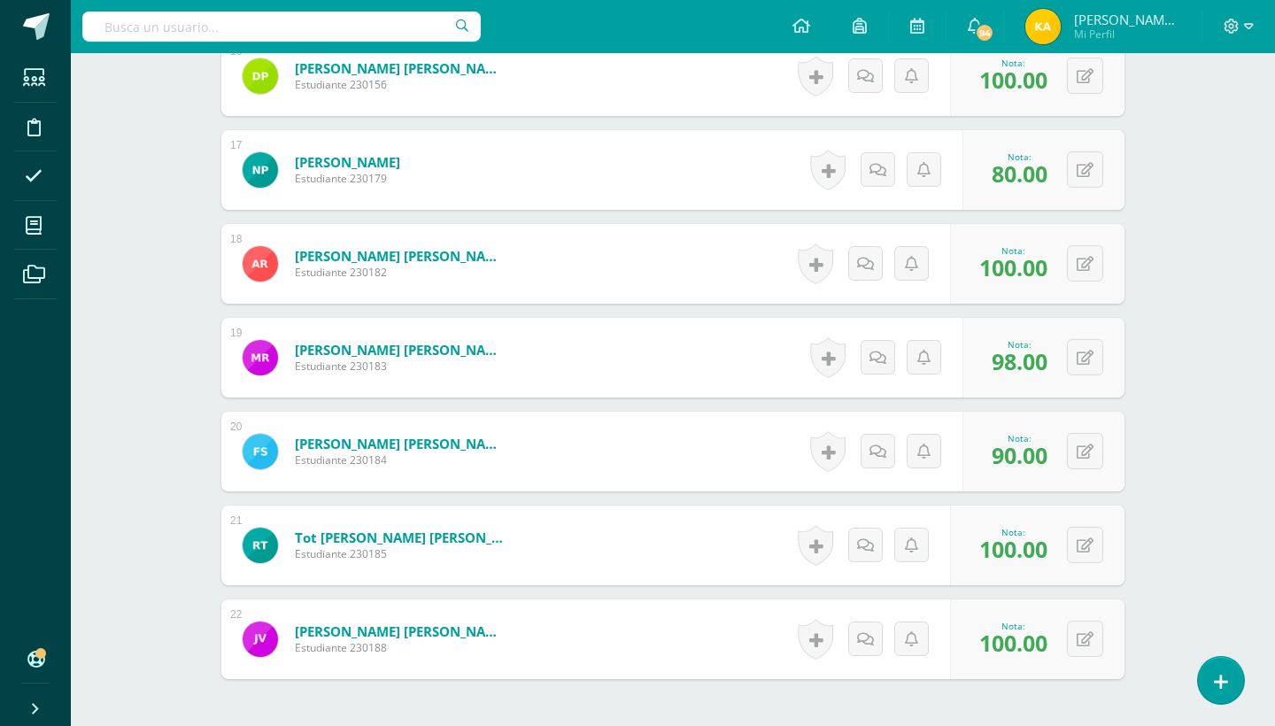
drag, startPoint x: 257, startPoint y: 310, endPoint x: 270, endPoint y: 345, distance: 37.8
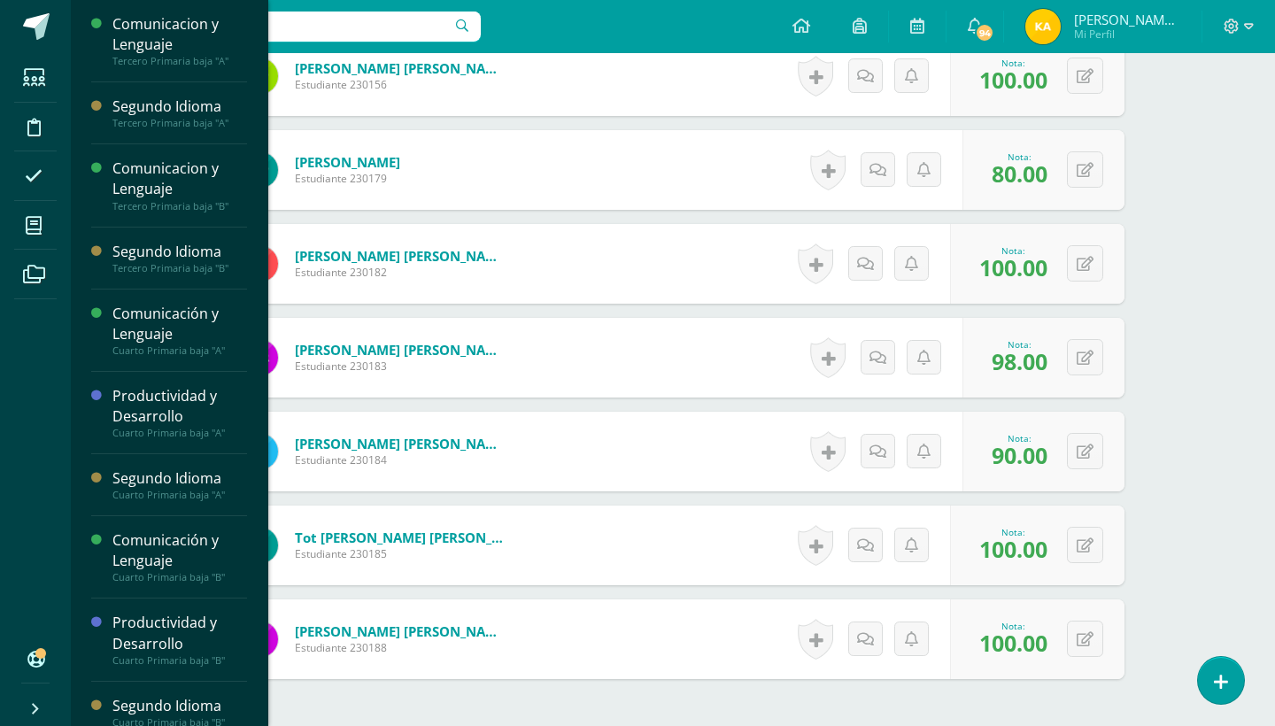
scroll to position [181, 0]
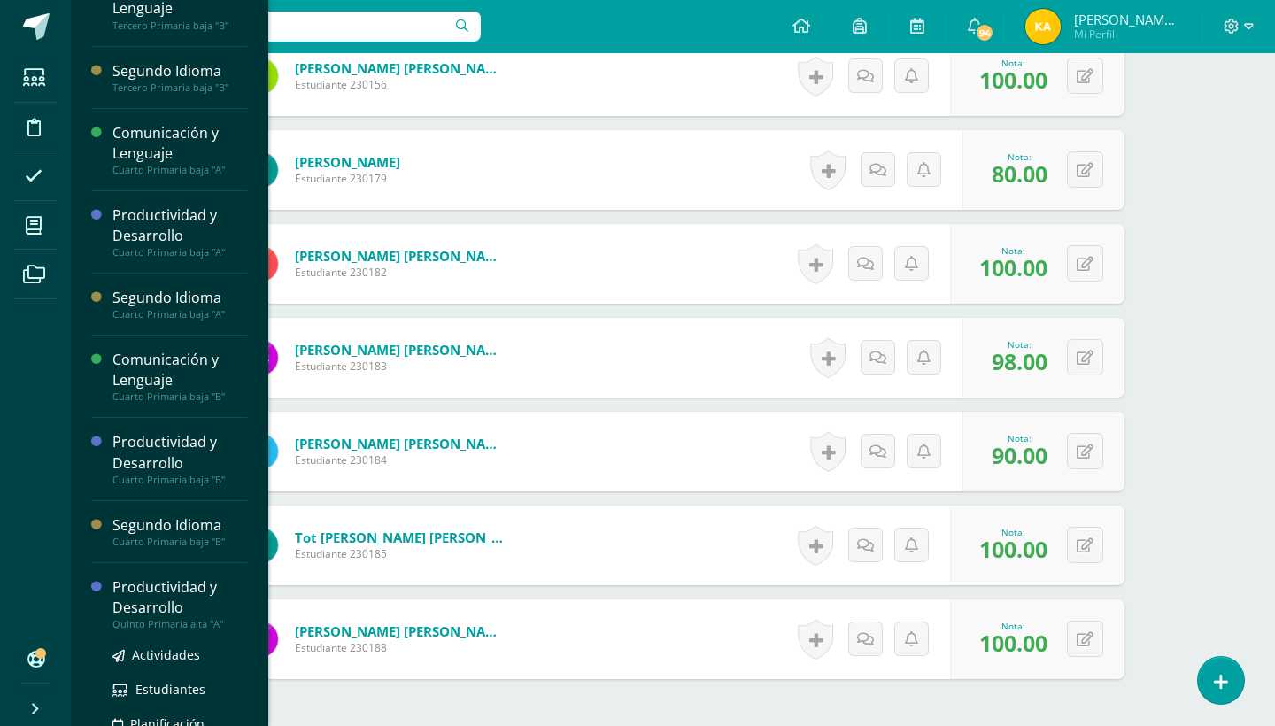
click at [207, 601] on div "Productividad y Desarrollo" at bounding box center [179, 597] width 135 height 41
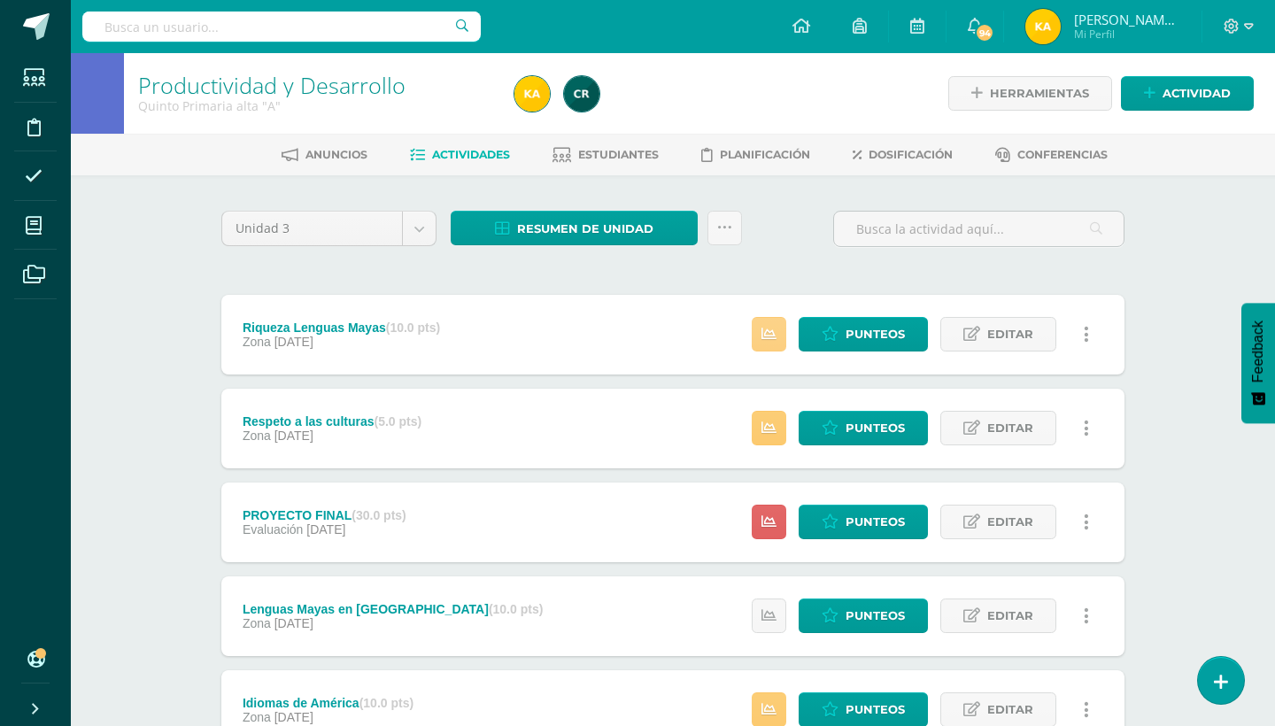
click at [762, 319] on link at bounding box center [769, 334] width 35 height 35
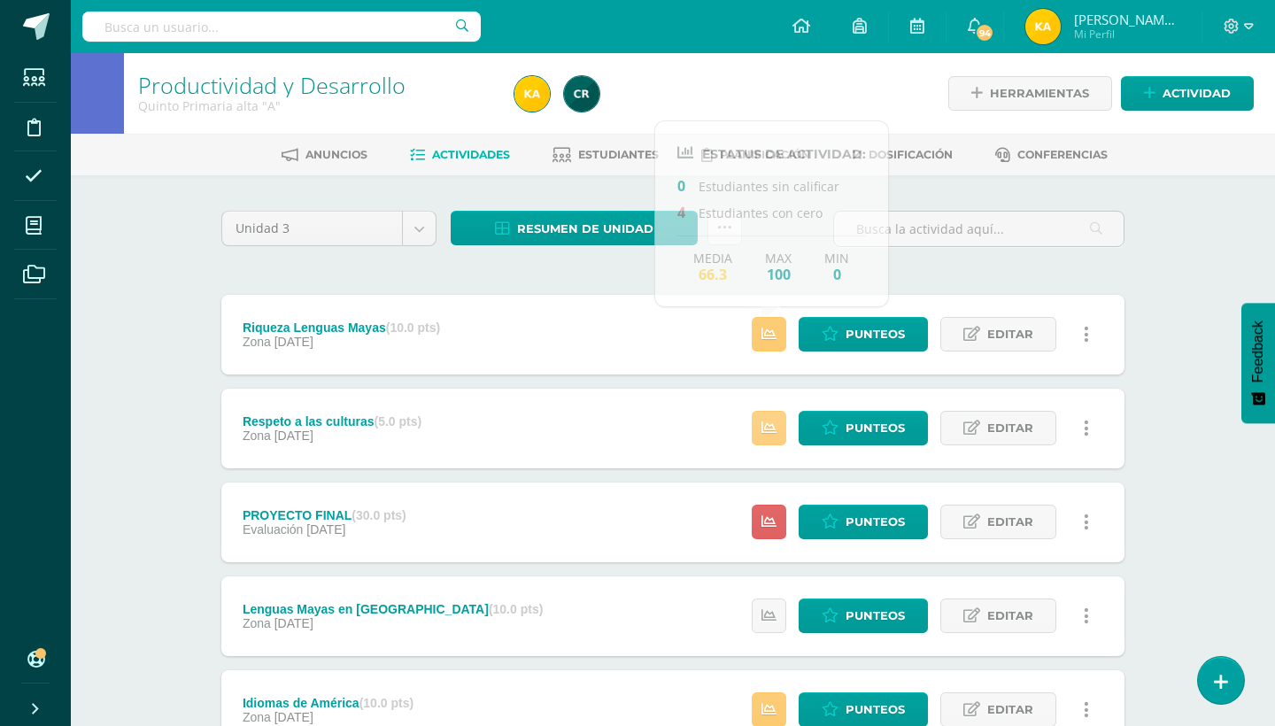
click at [775, 416] on link at bounding box center [769, 428] width 35 height 35
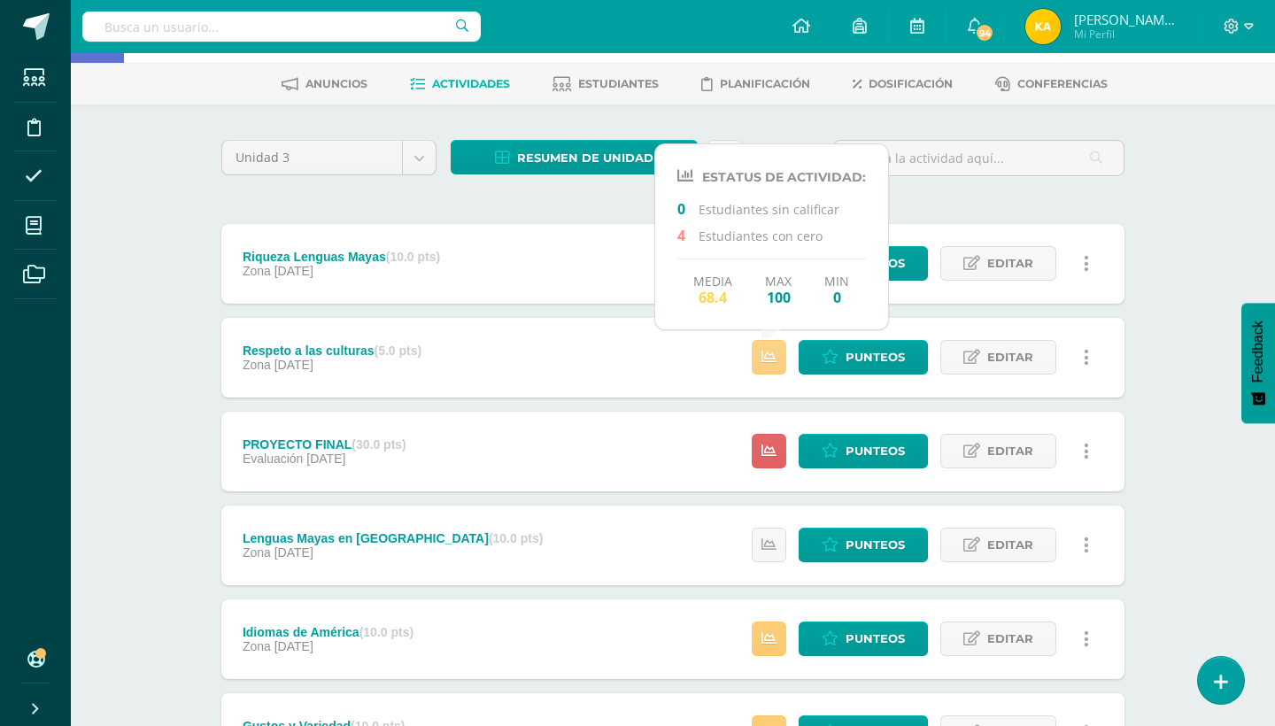
scroll to position [106, 0]
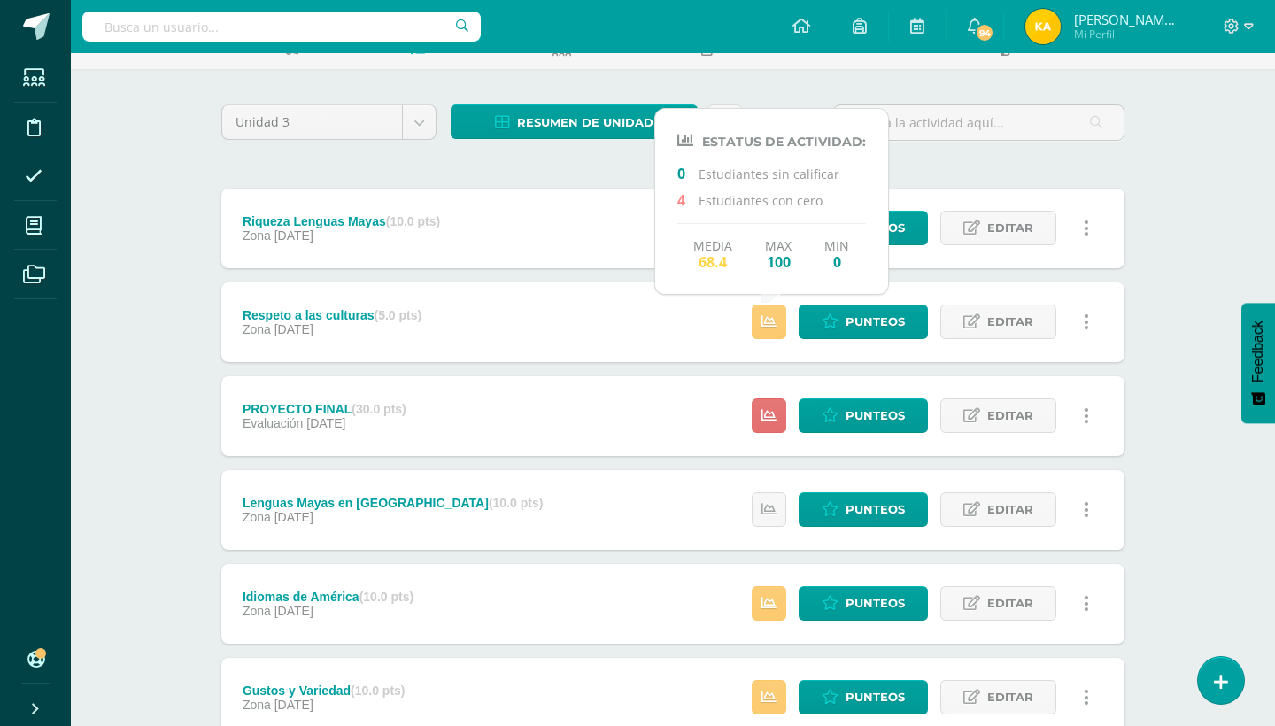
click at [762, 407] on link at bounding box center [769, 415] width 35 height 35
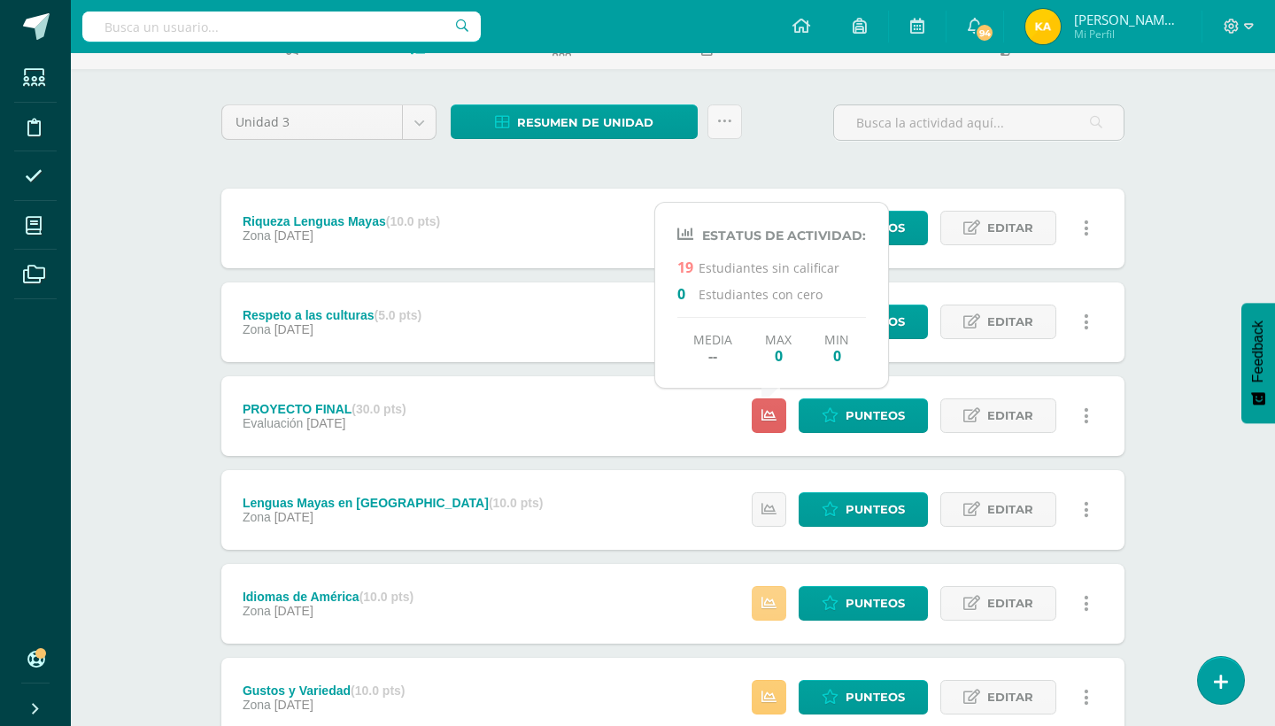
click at [771, 613] on link at bounding box center [769, 603] width 35 height 35
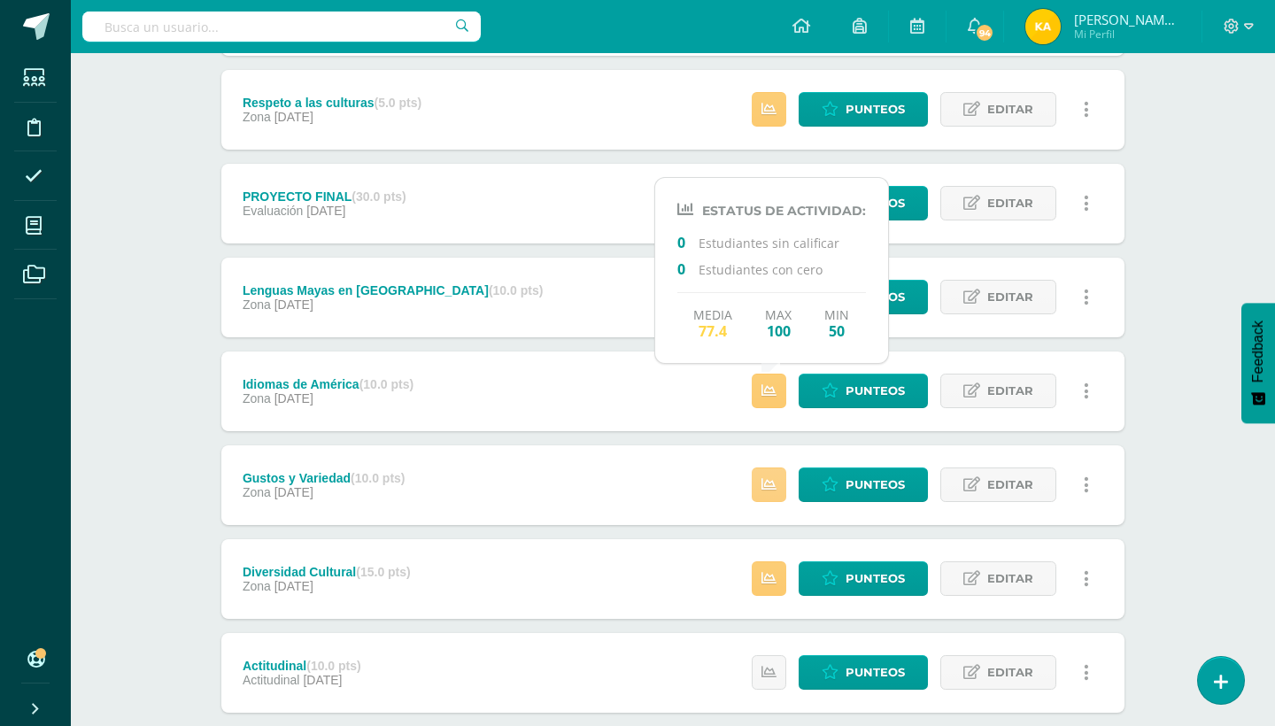
scroll to position [354, 0]
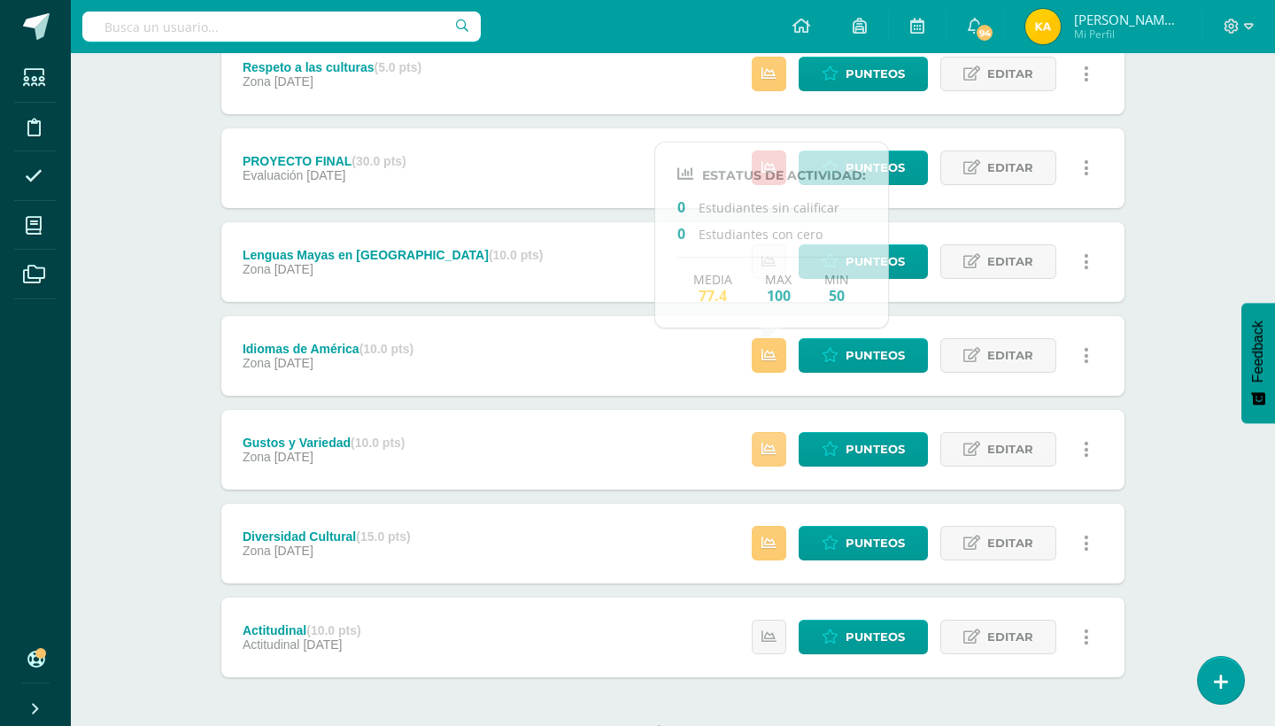
click at [772, 432] on link at bounding box center [769, 449] width 35 height 35
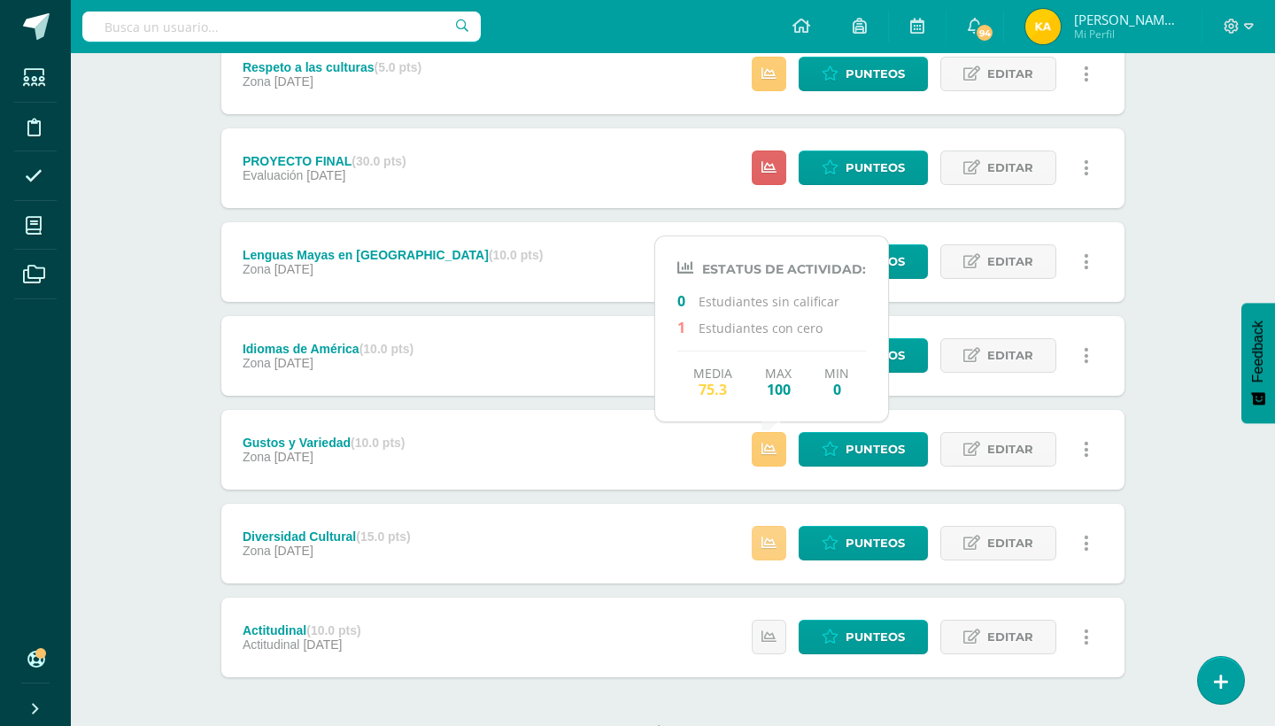
click at [773, 536] on icon at bounding box center [768, 543] width 15 height 15
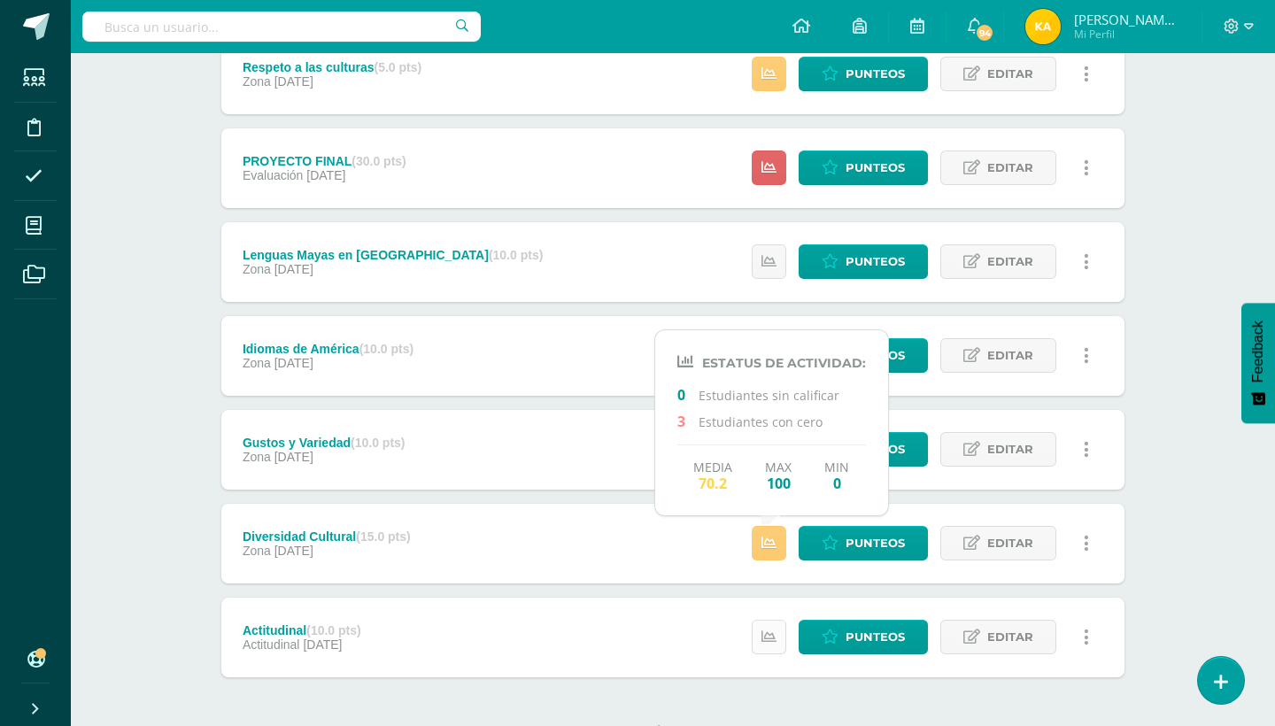
click at [770, 633] on icon at bounding box center [768, 636] width 15 height 15
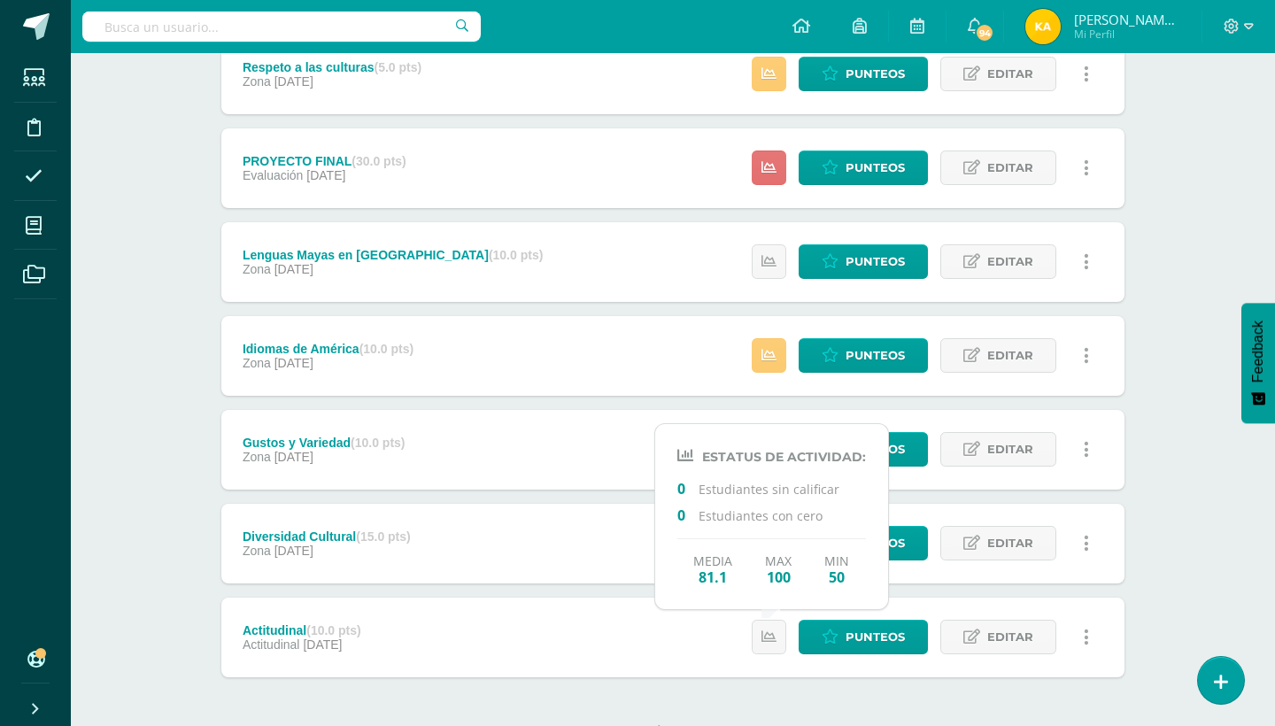
click at [766, 165] on icon at bounding box center [768, 167] width 15 height 15
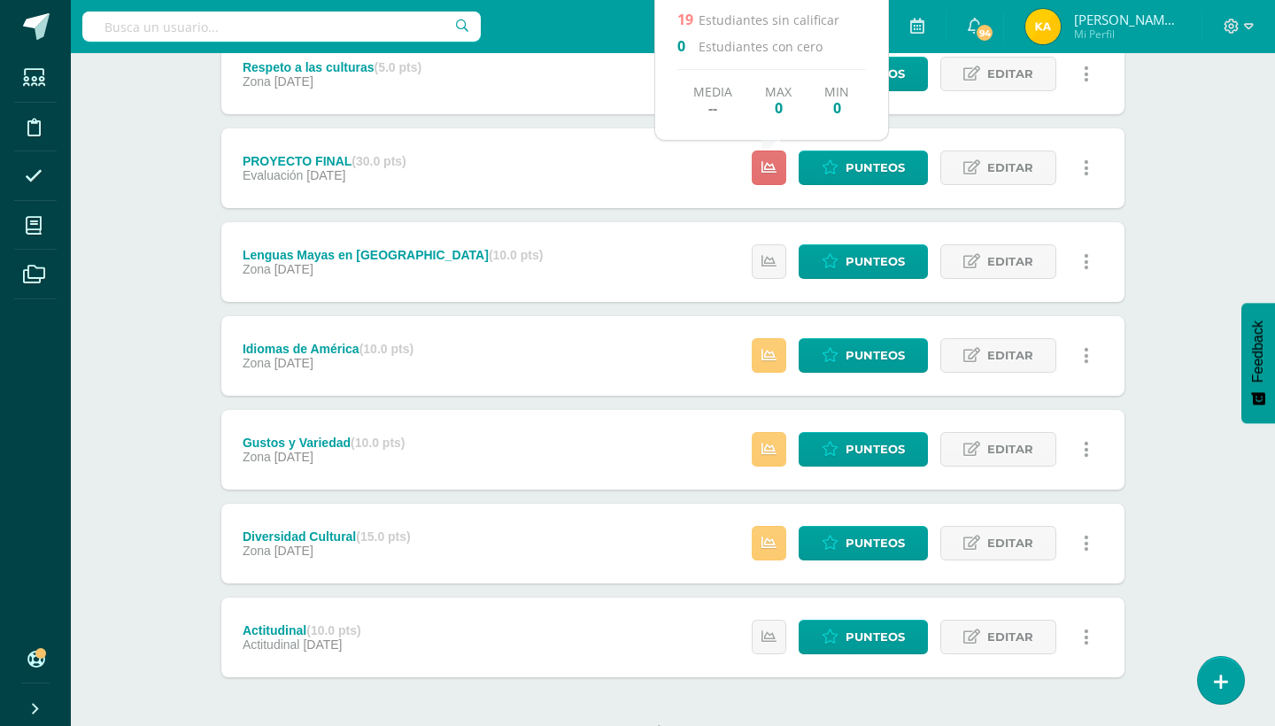
click at [766, 165] on icon at bounding box center [768, 167] width 15 height 15
click at [776, 169] on icon at bounding box center [768, 167] width 15 height 15
click at [776, 170] on icon at bounding box center [768, 167] width 15 height 15
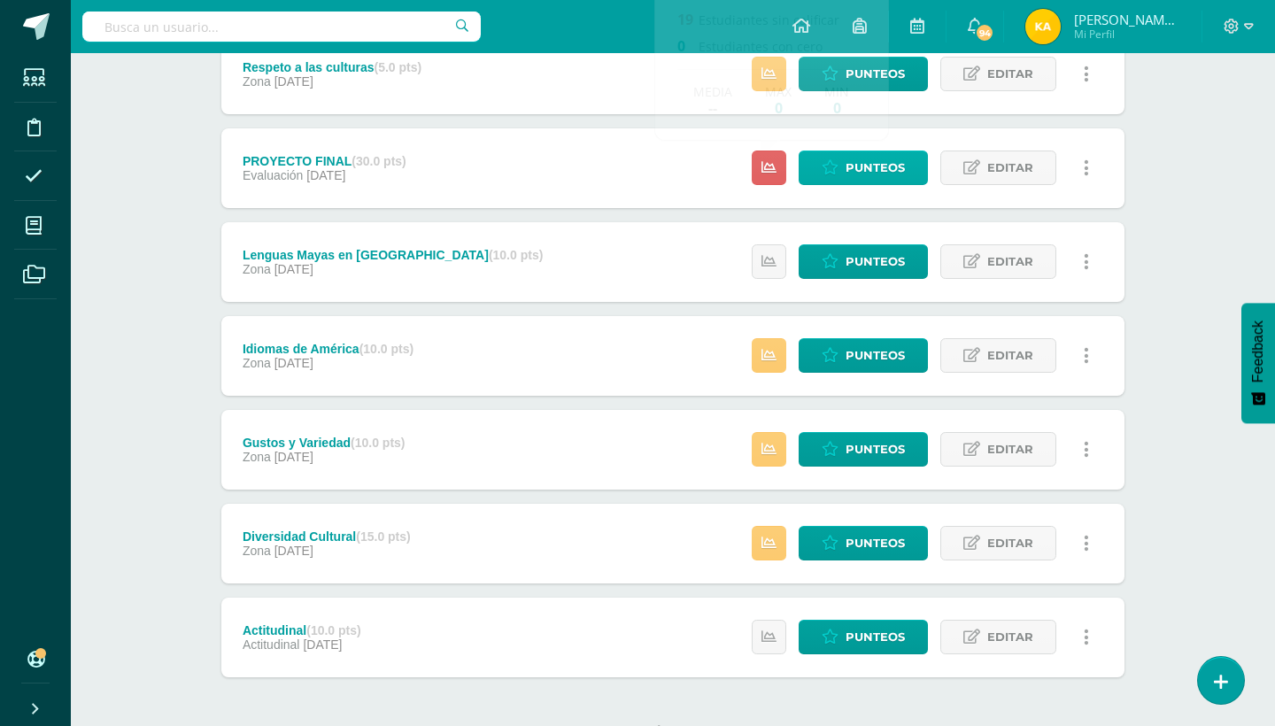
click at [868, 167] on span "Punteos" at bounding box center [874, 167] width 59 height 33
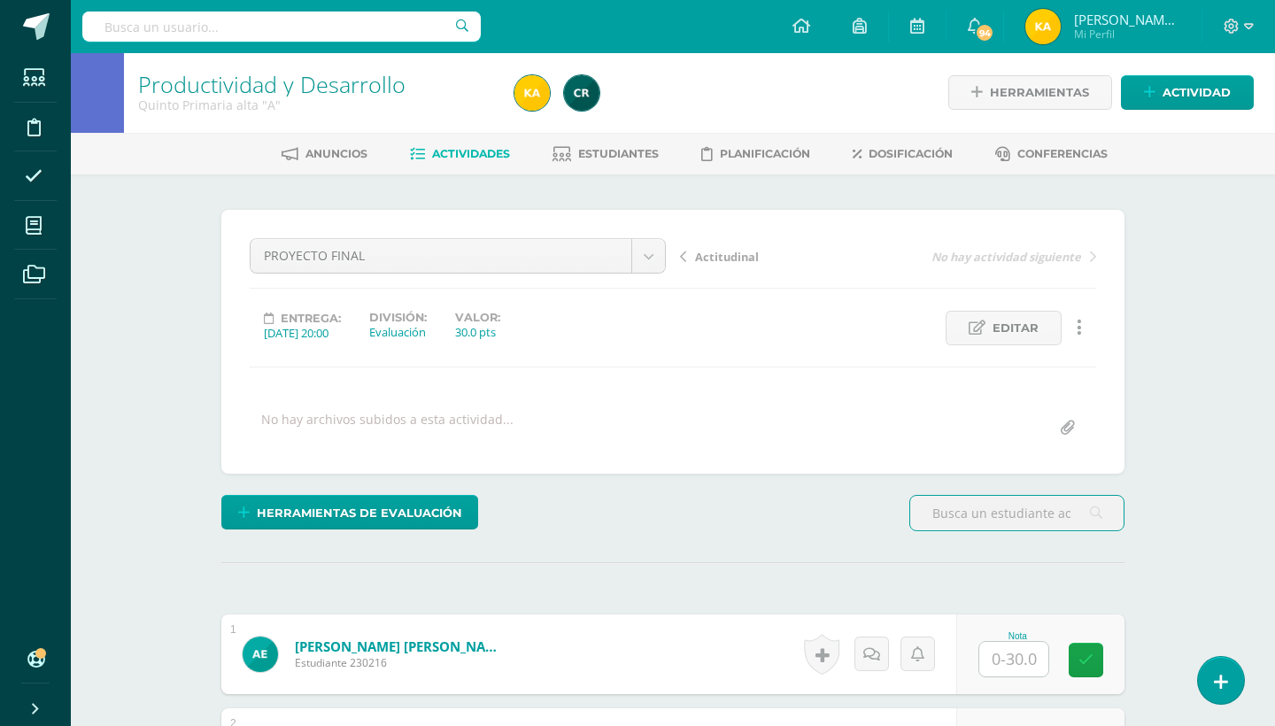
scroll to position [1, 0]
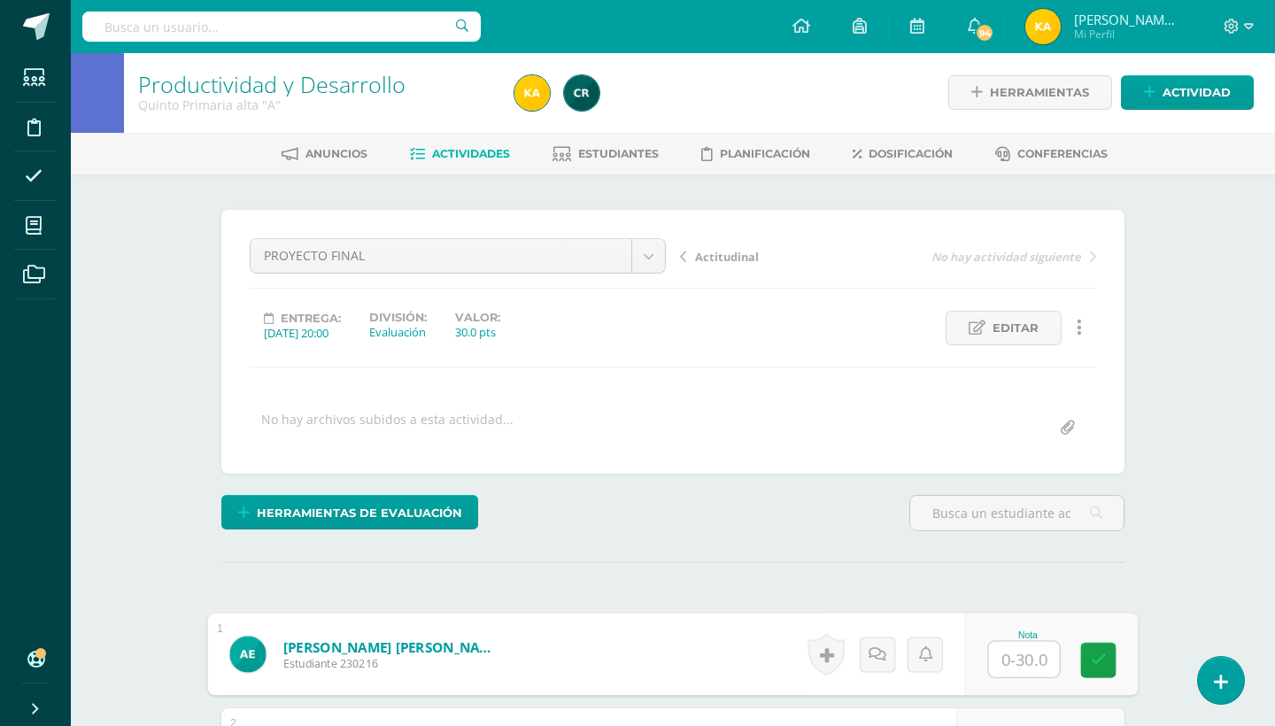
click at [1019, 651] on input "text" at bounding box center [1024, 659] width 71 height 35
type input "30"
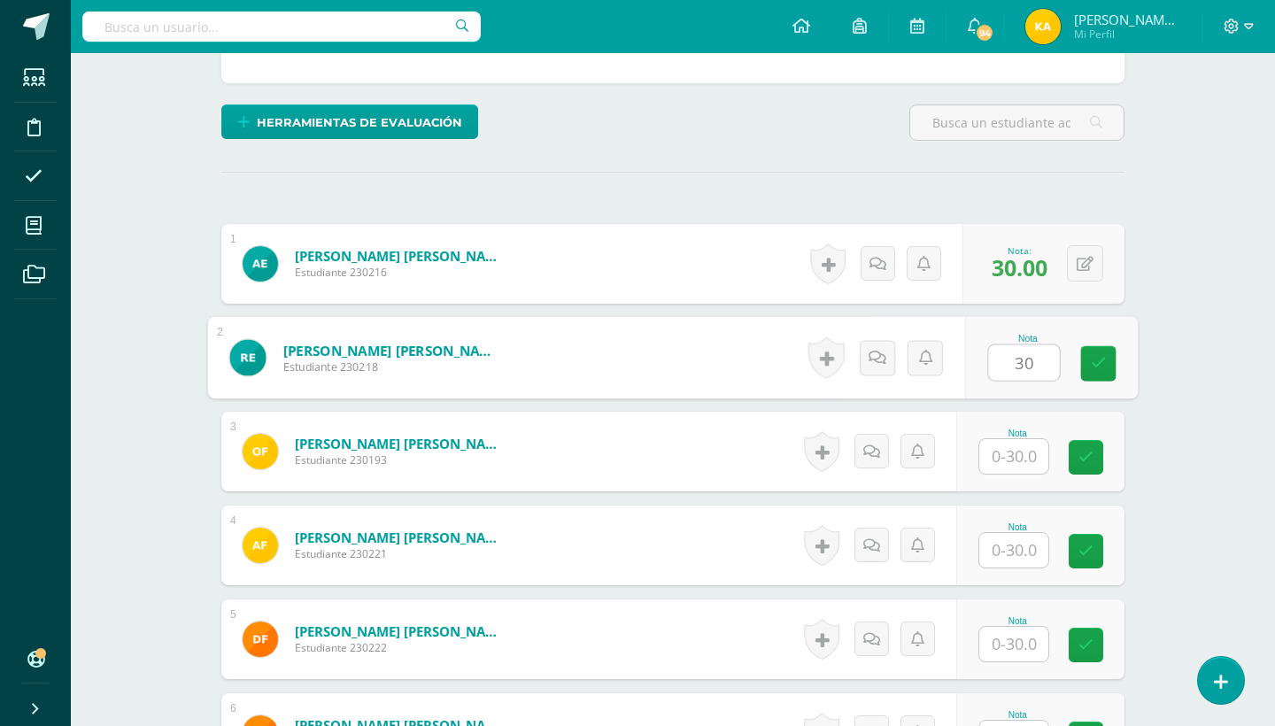
scroll to position [392, 0]
type input "30"
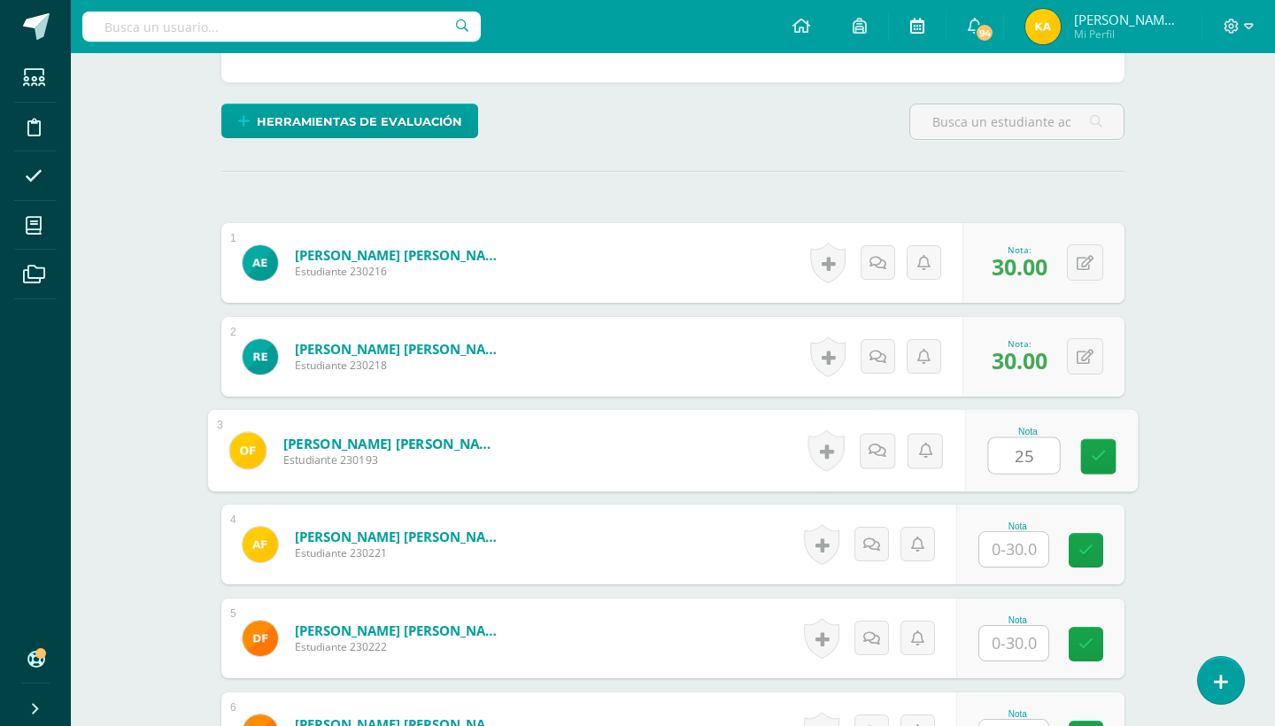
type input "25"
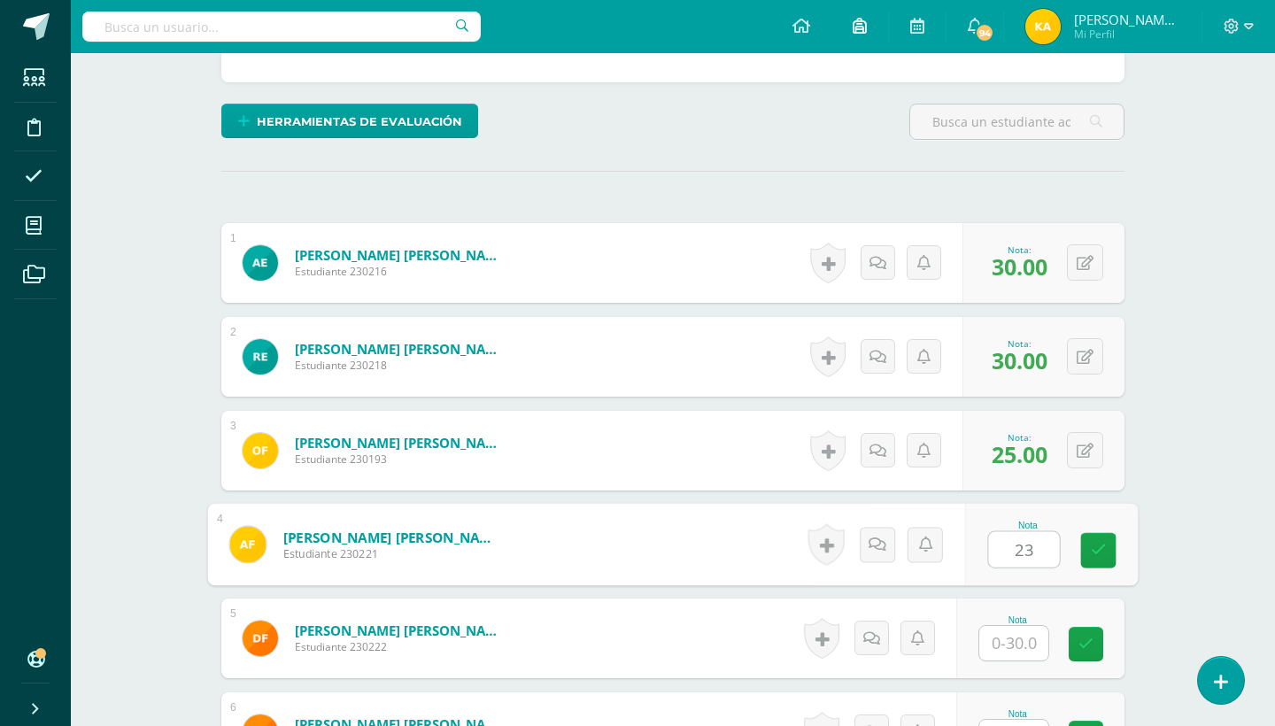
type input "23"
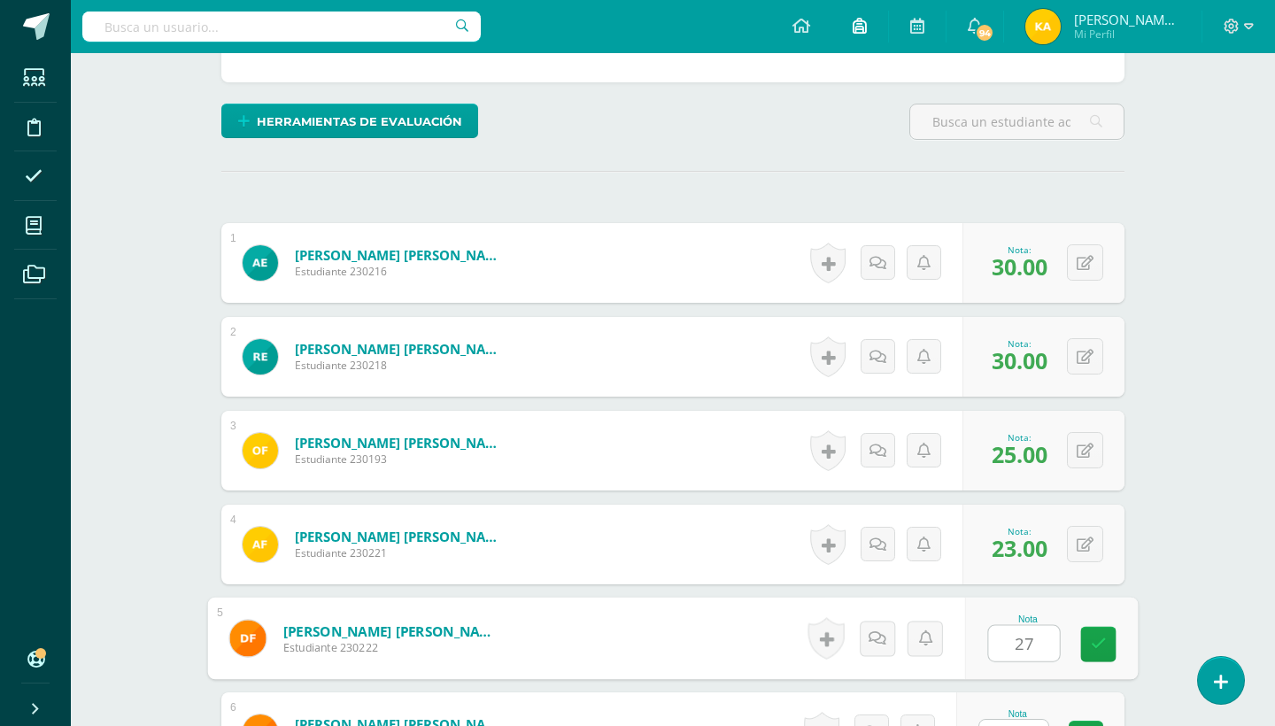
type input "27"
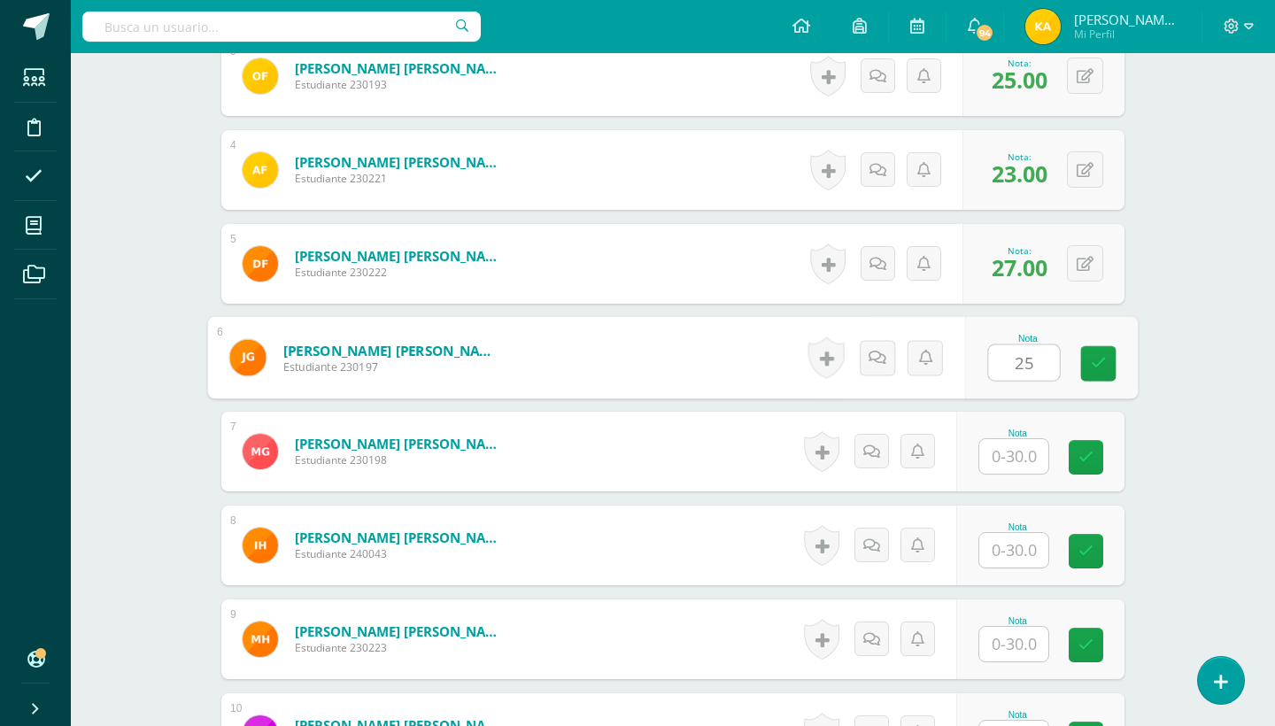
type input "25"
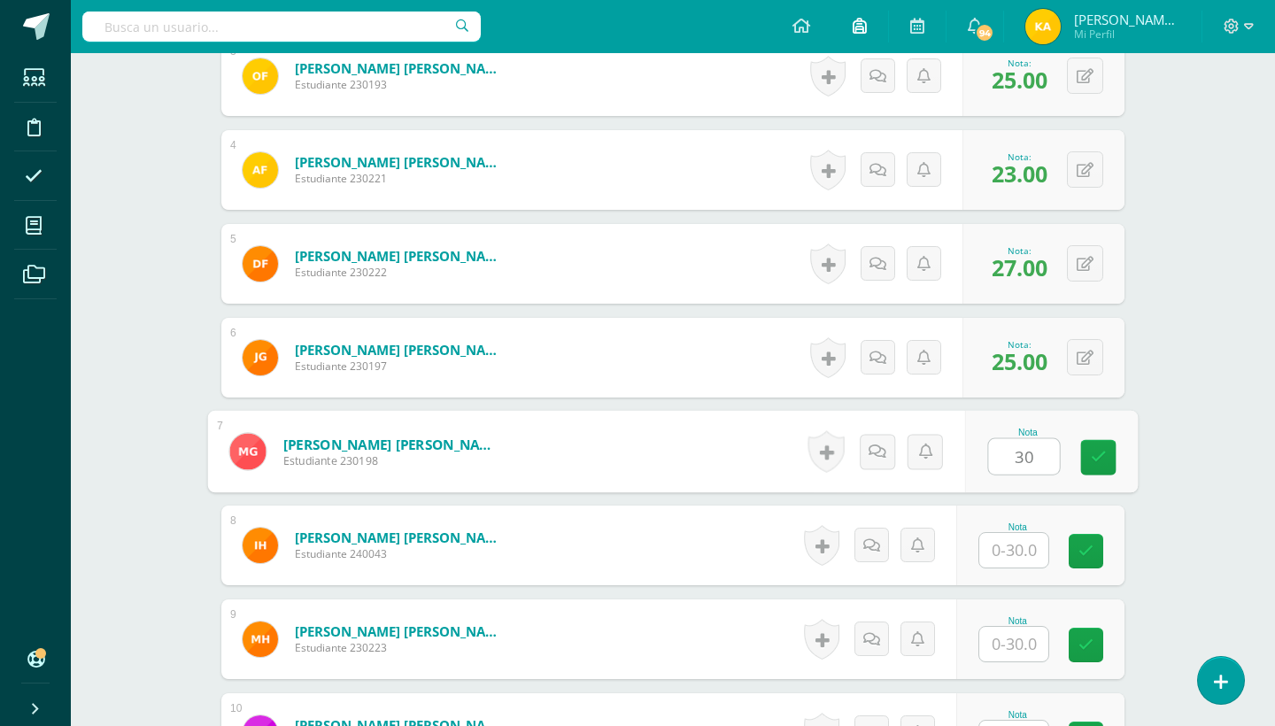
type input "30"
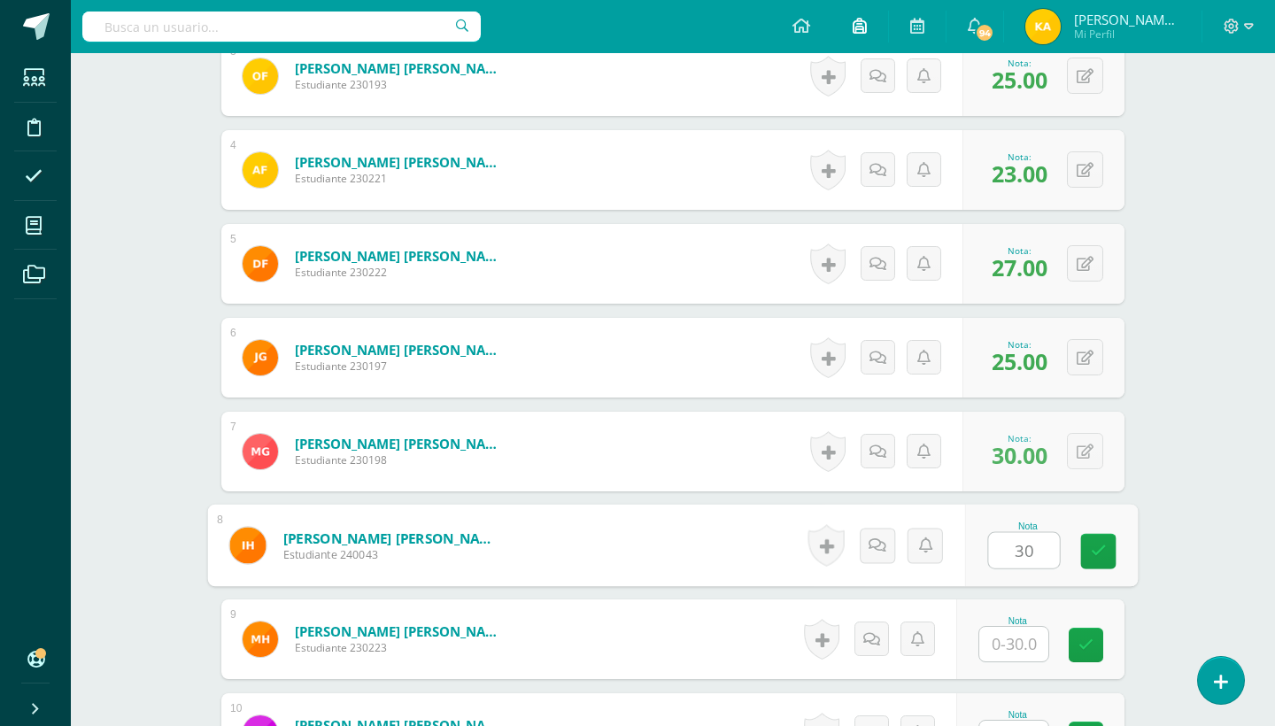
type input "30"
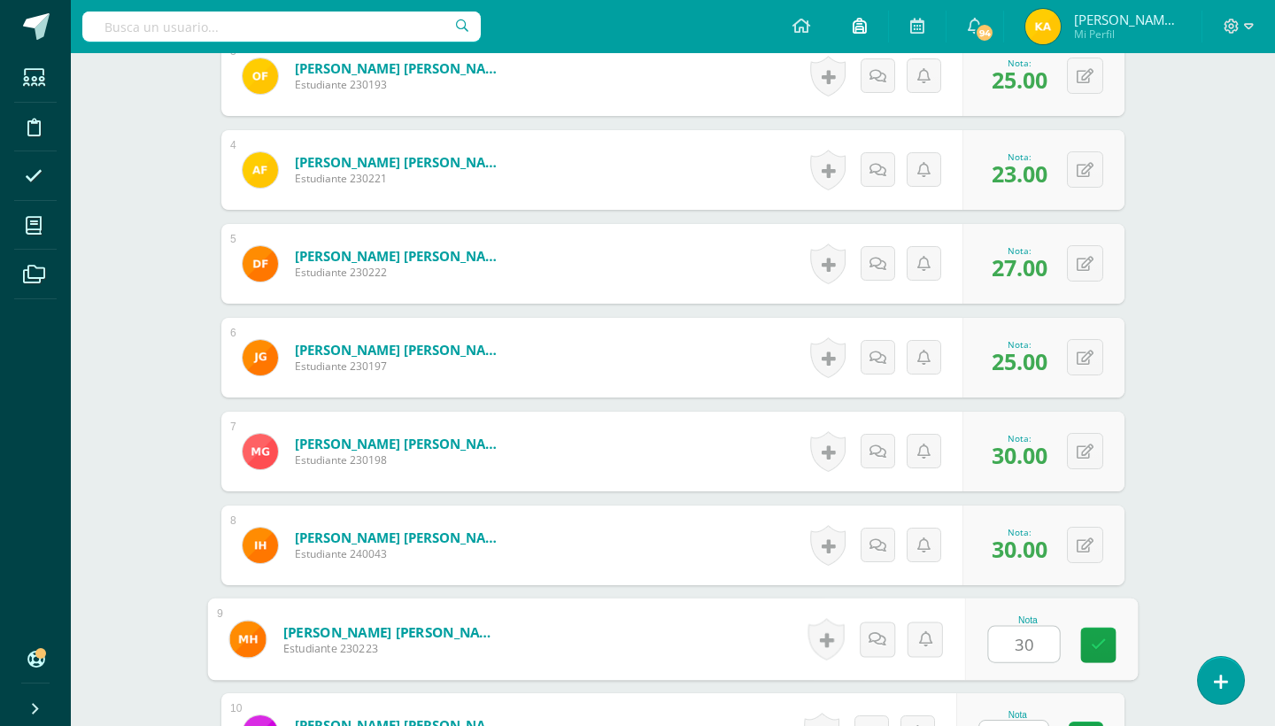
type input "30"
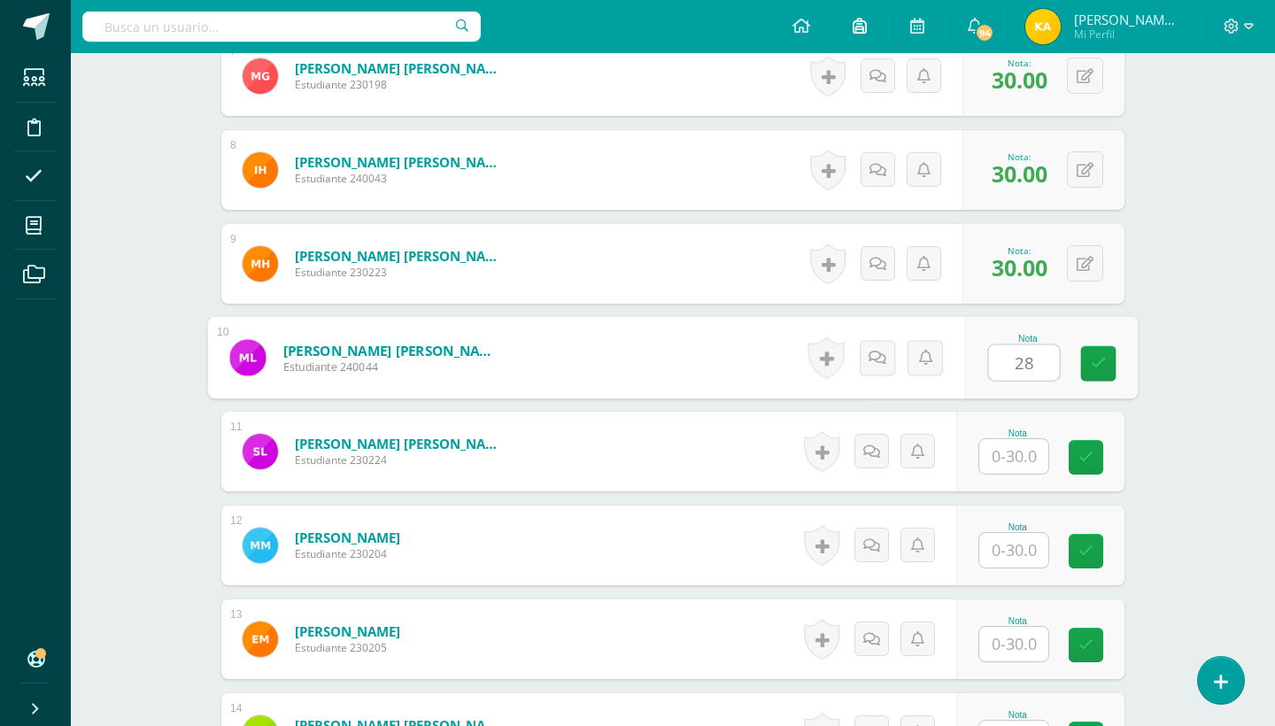
type input "28"
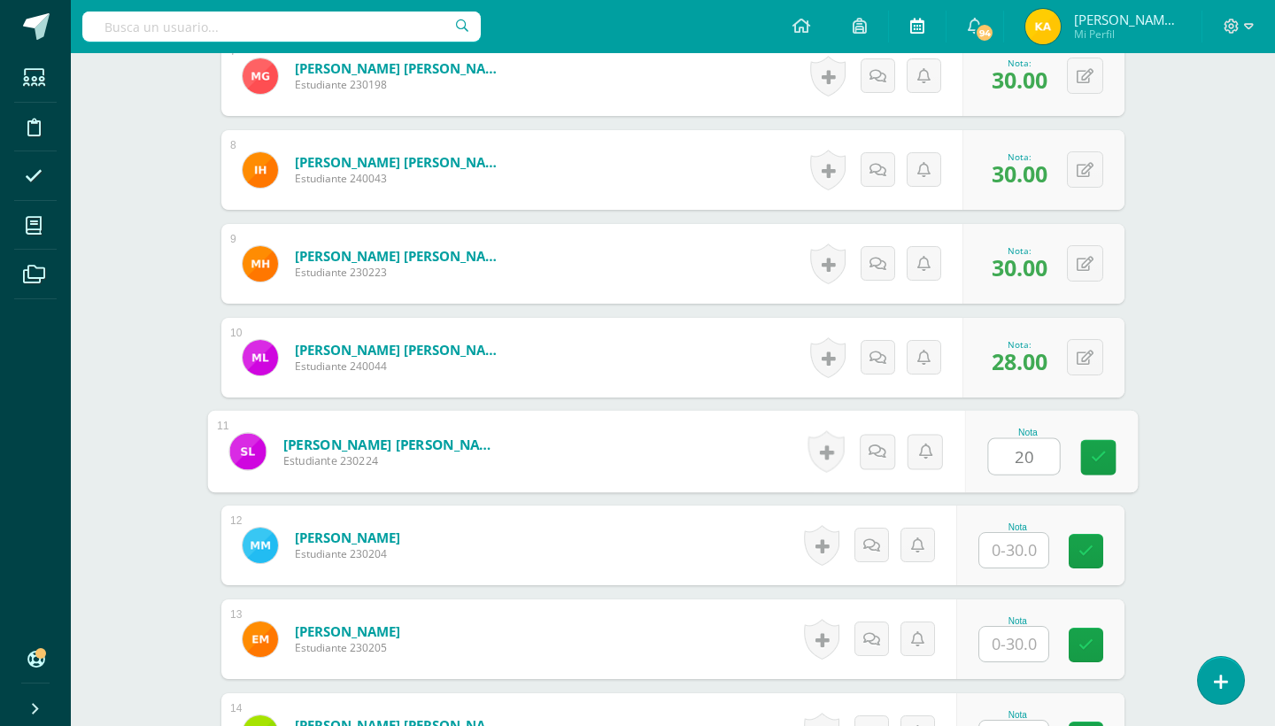
type input "2"
type input "30"
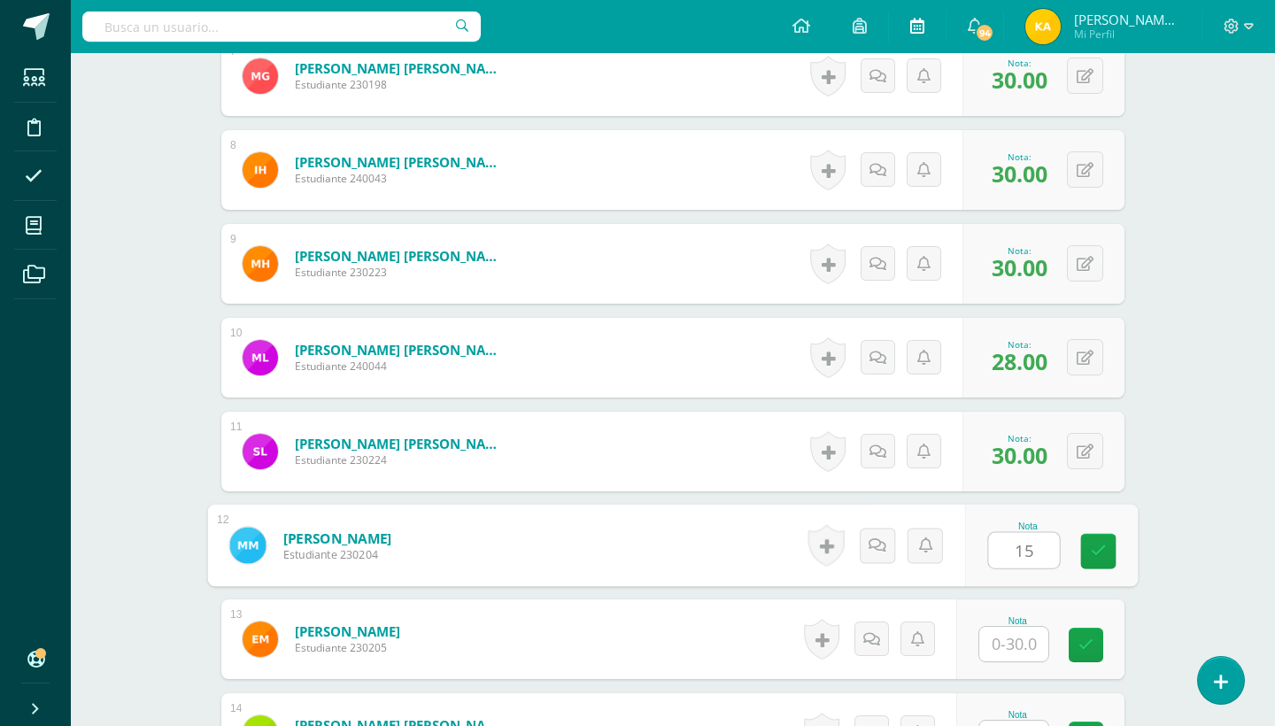
type input "15"
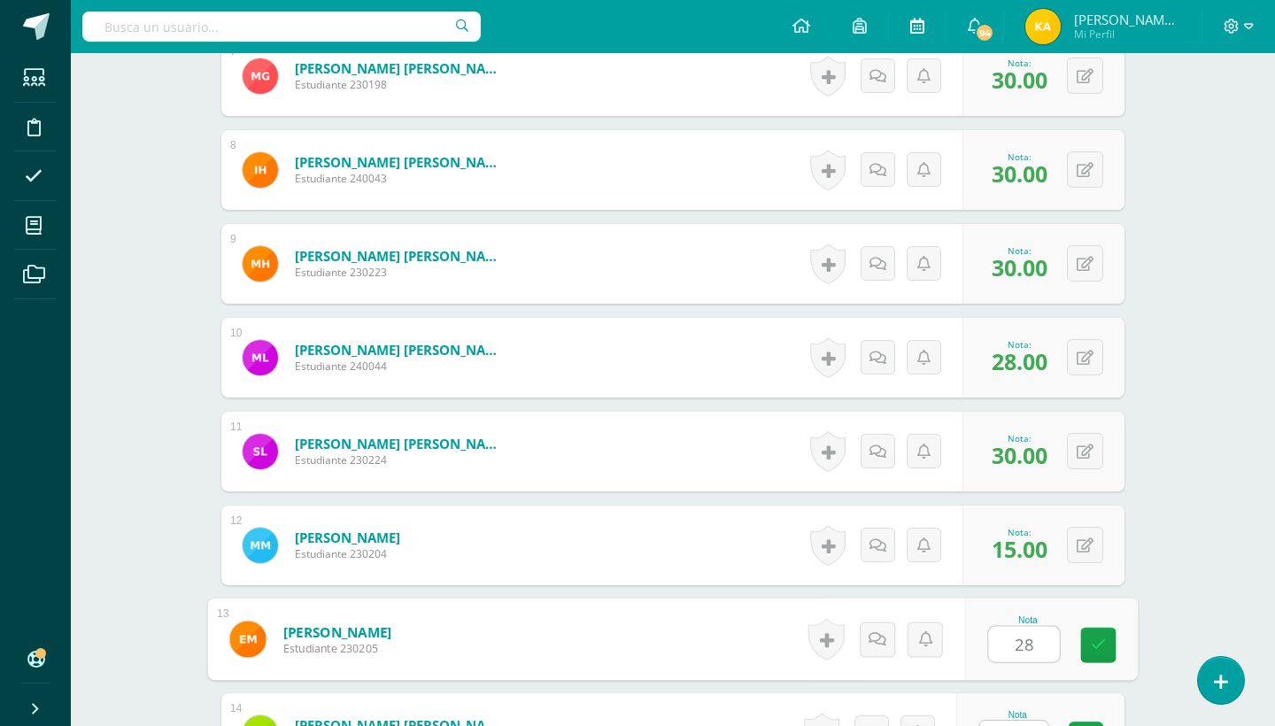
type input "28"
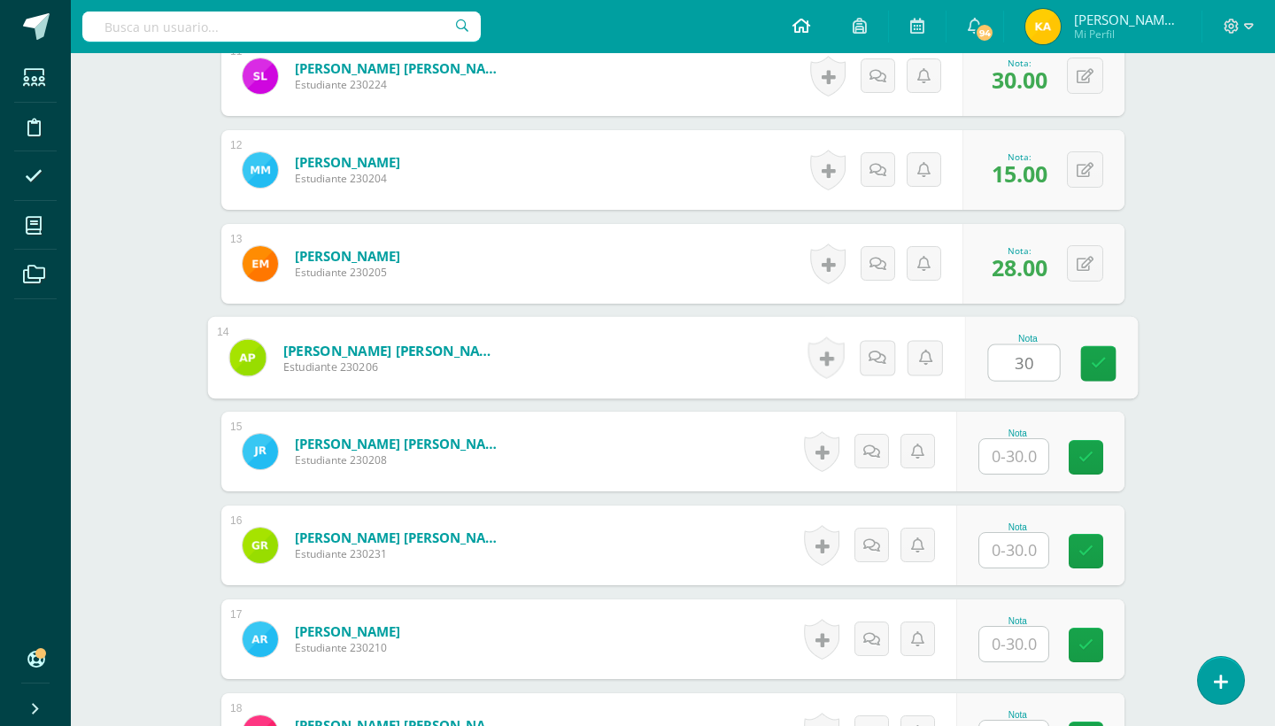
type input "30"
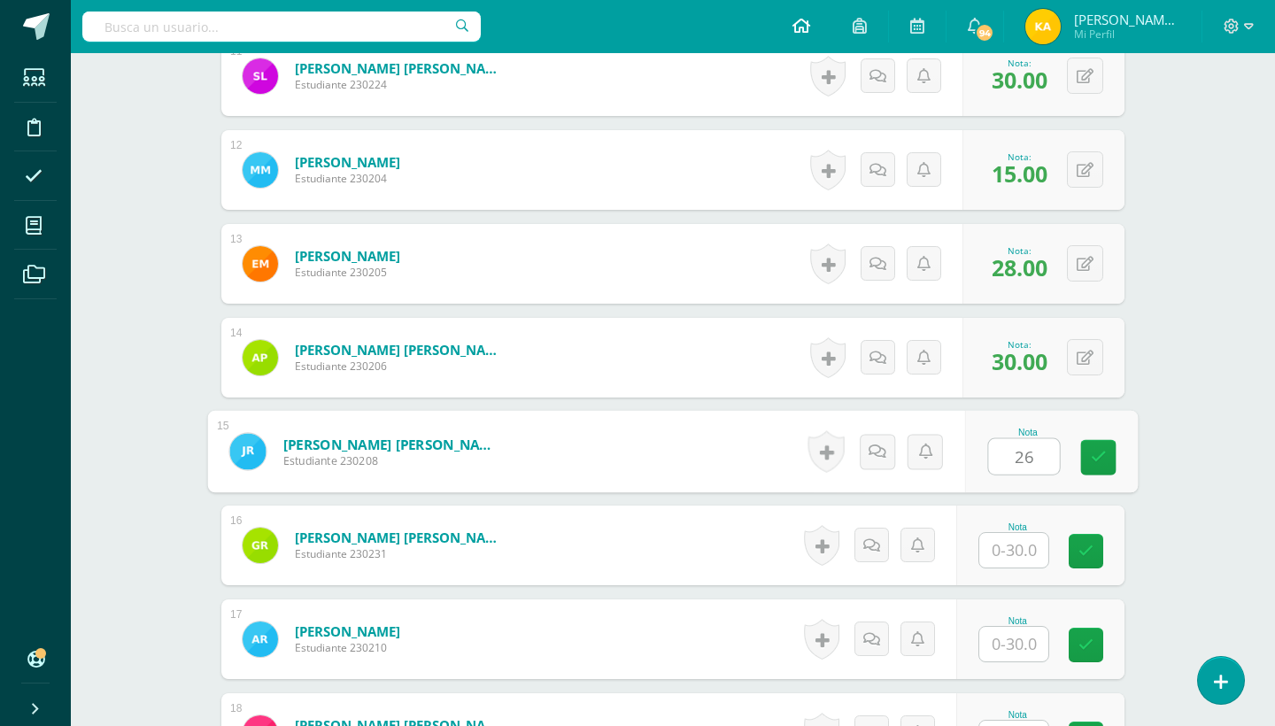
type input "26"
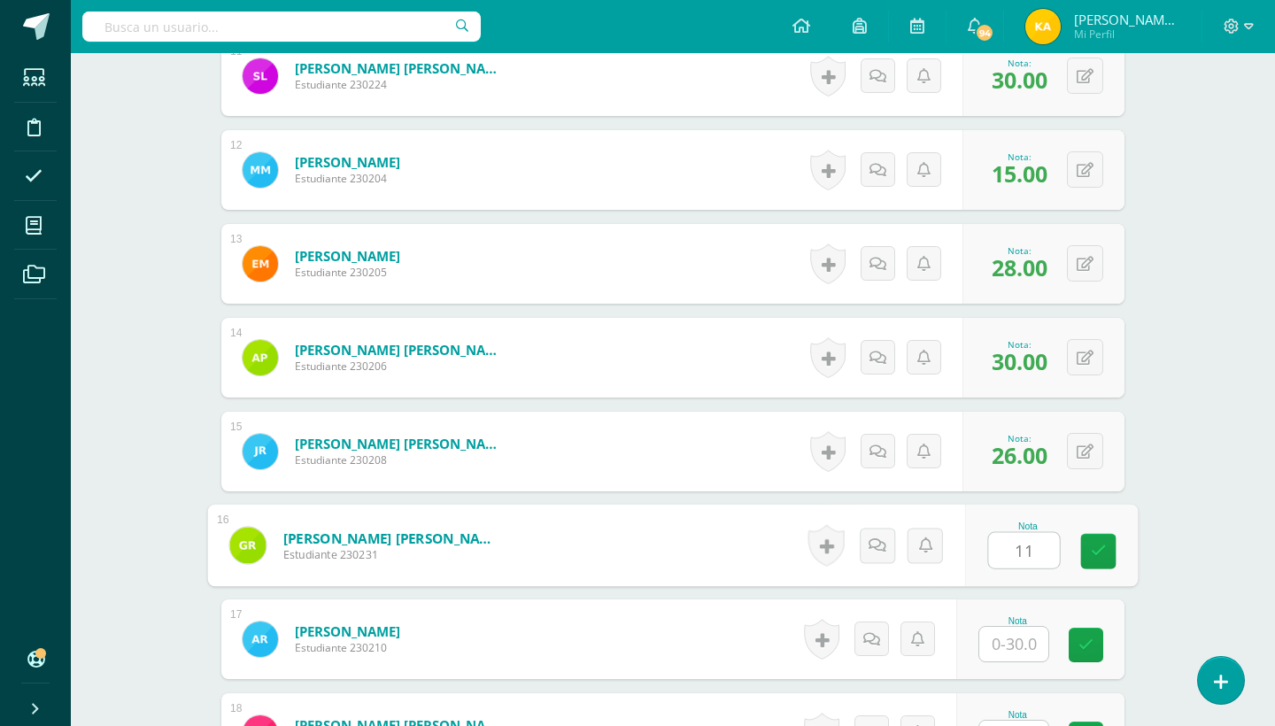
type input "11"
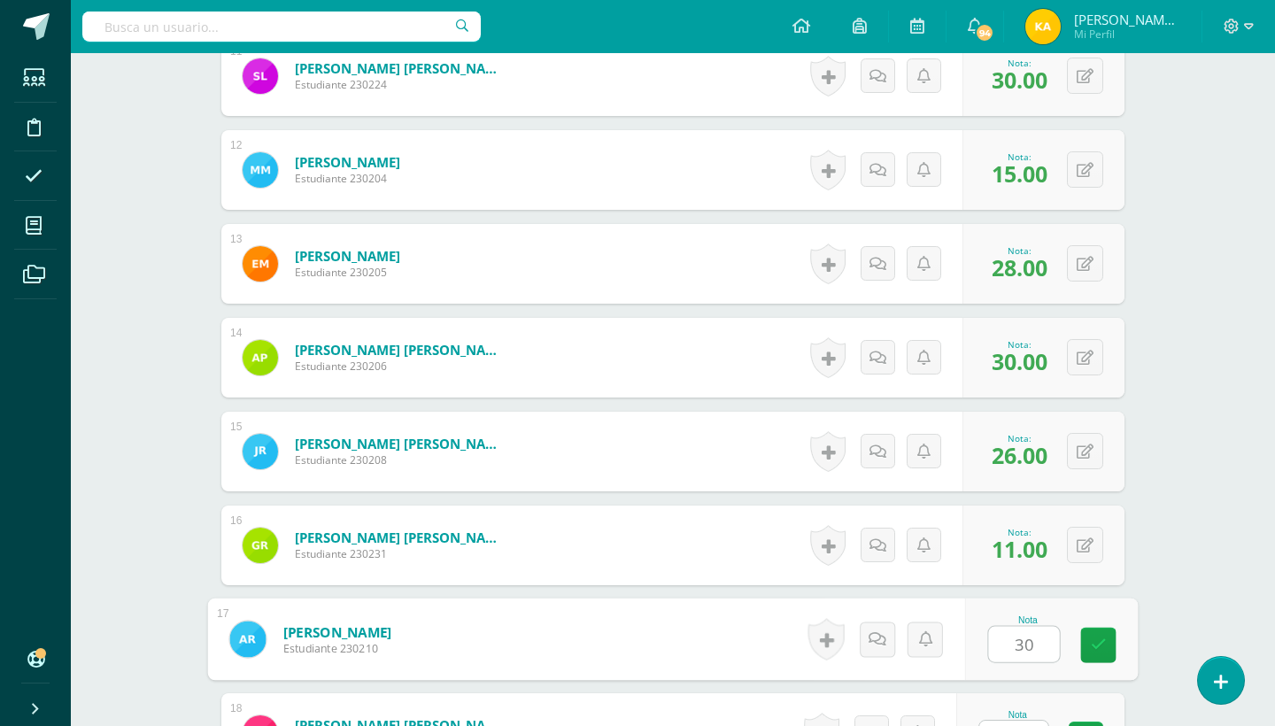
type input "30"
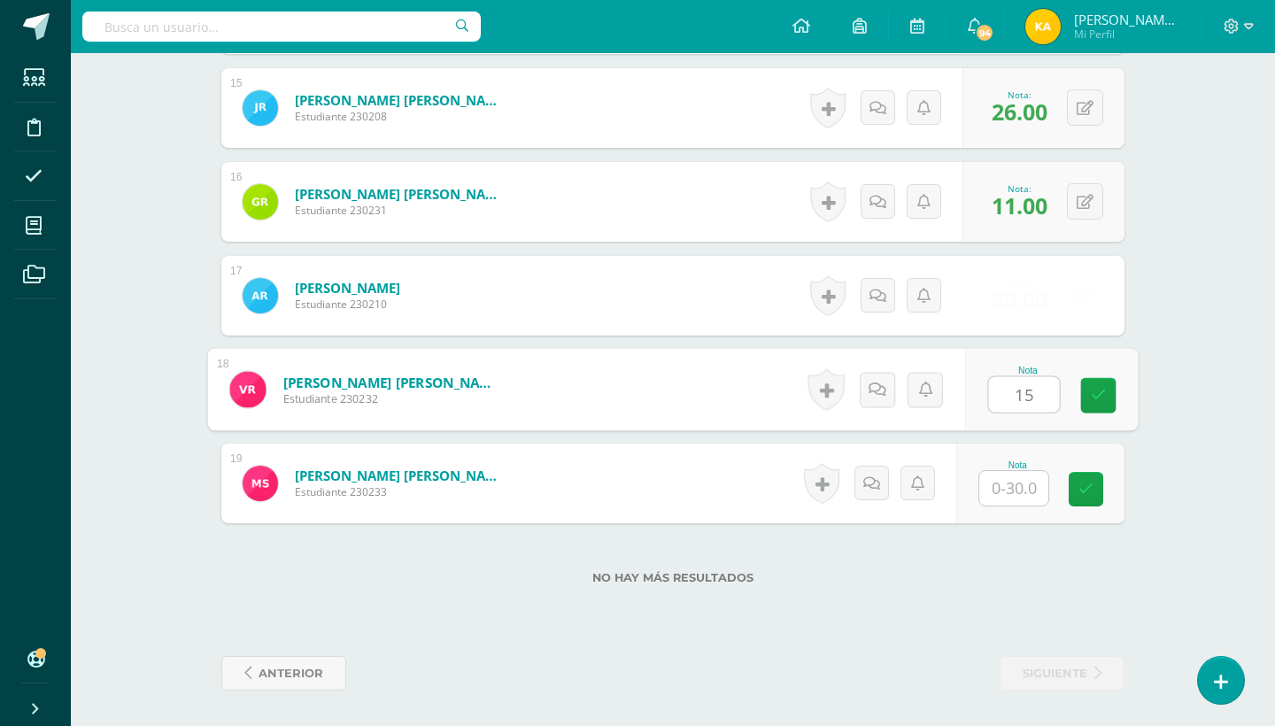
type input "15"
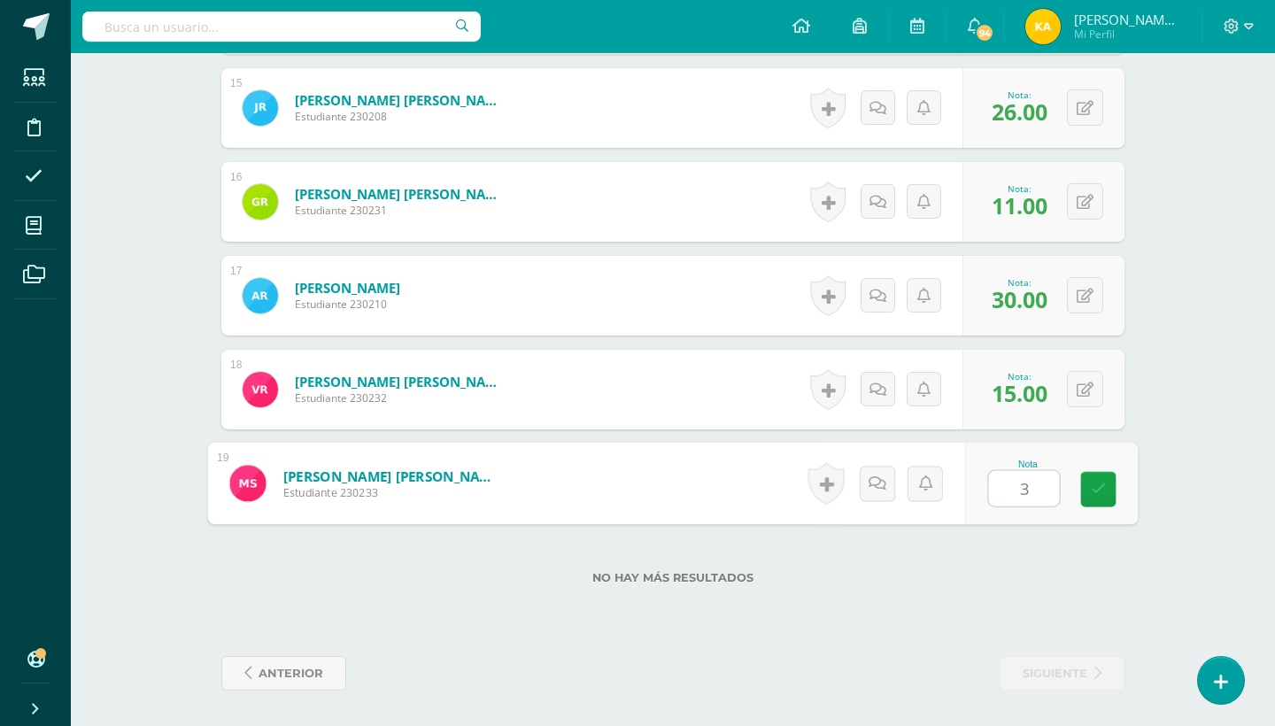
type input "30"
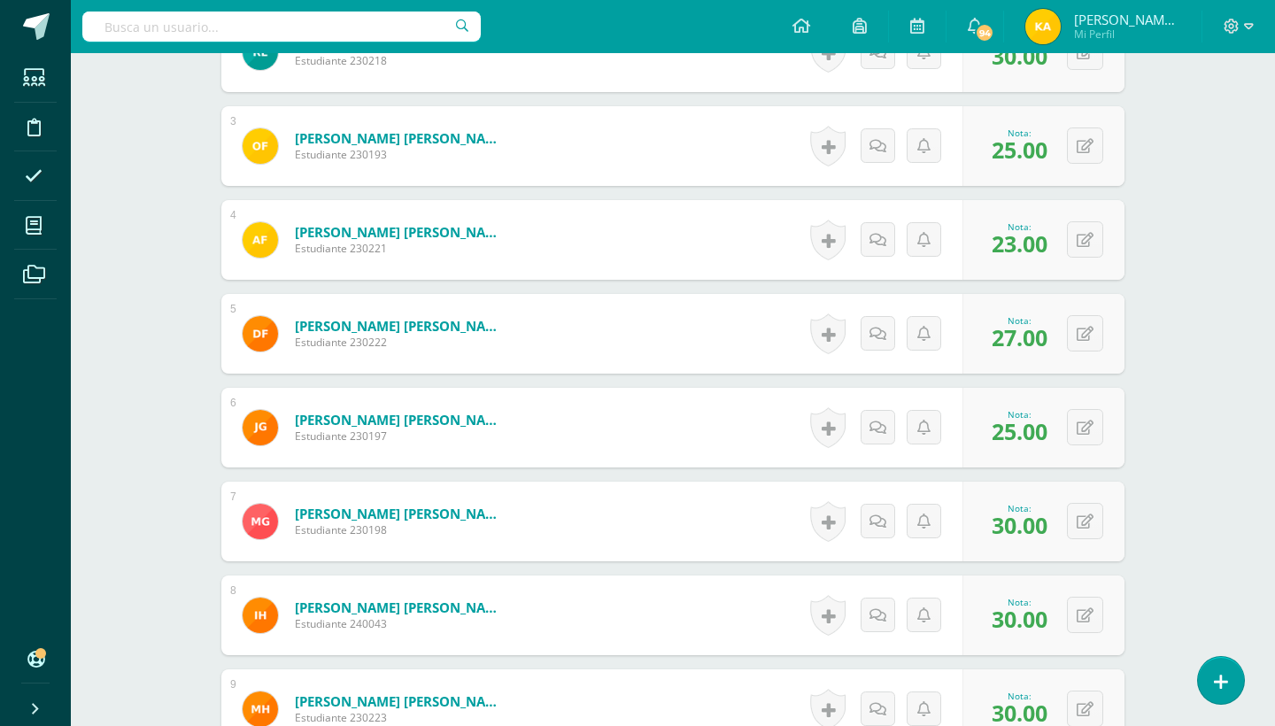
scroll to position [0, 0]
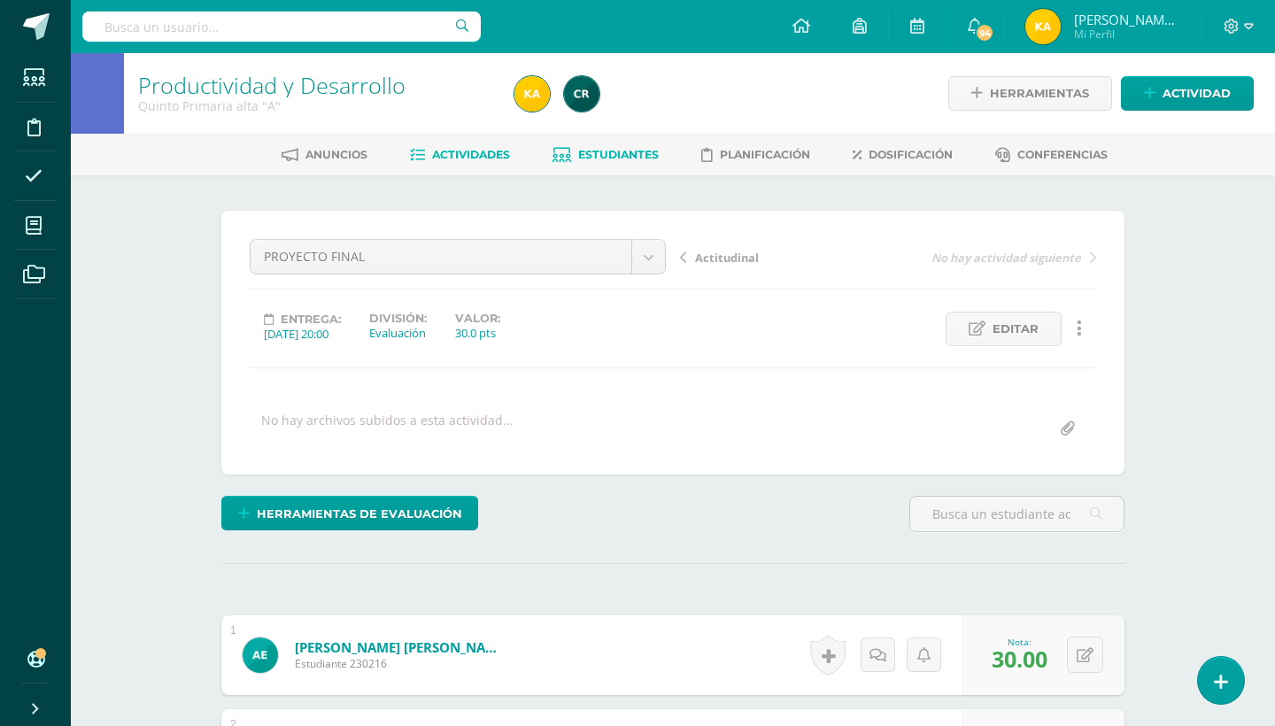
click at [631, 151] on span "Estudiantes" at bounding box center [618, 154] width 81 height 13
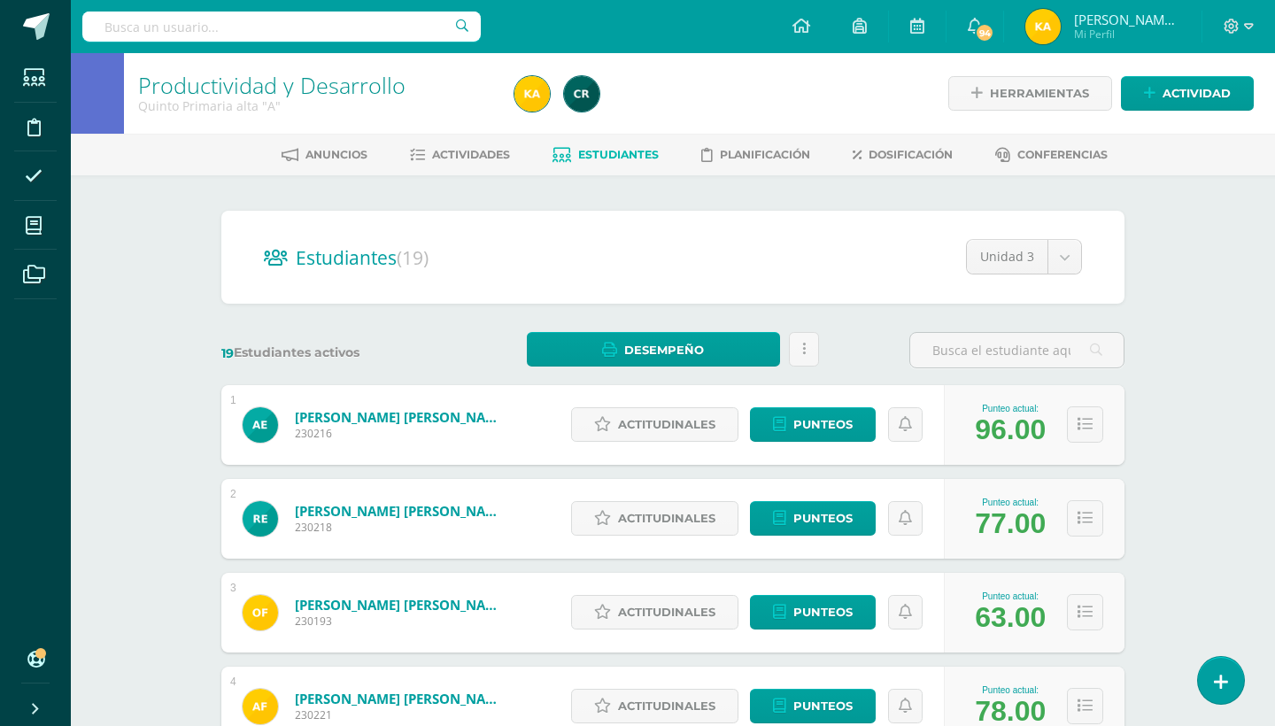
click at [1189, 366] on div "Productividad y Desarrollo Quinto Primaria alta "A" Herramientas Detalle de asi…" at bounding box center [673, 737] width 1204 height 1368
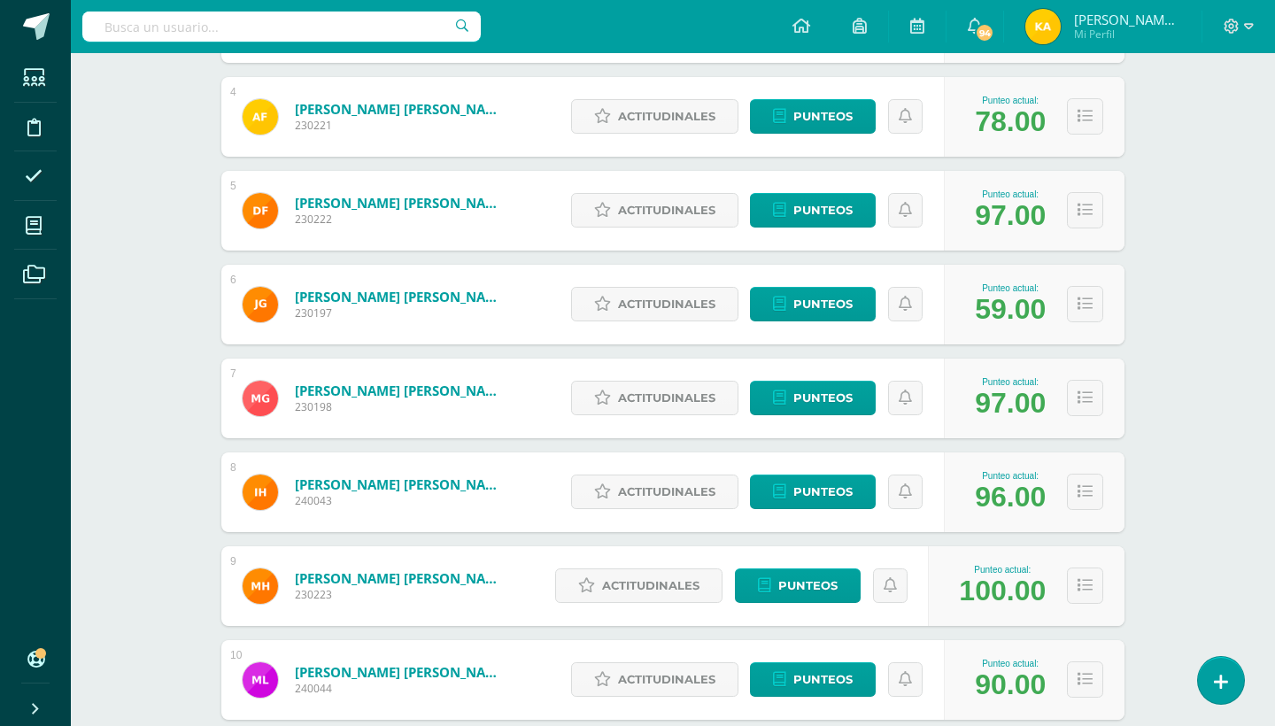
scroll to position [554, 0]
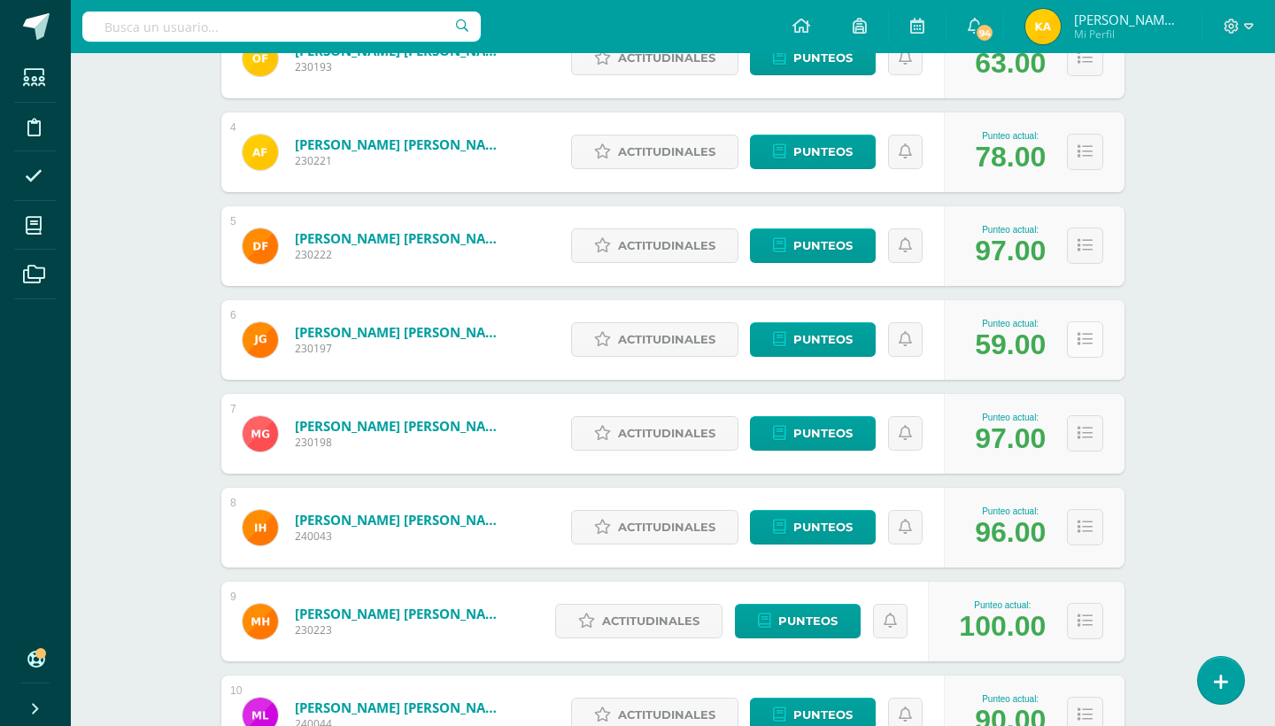
click at [1084, 336] on icon at bounding box center [1084, 339] width 15 height 15
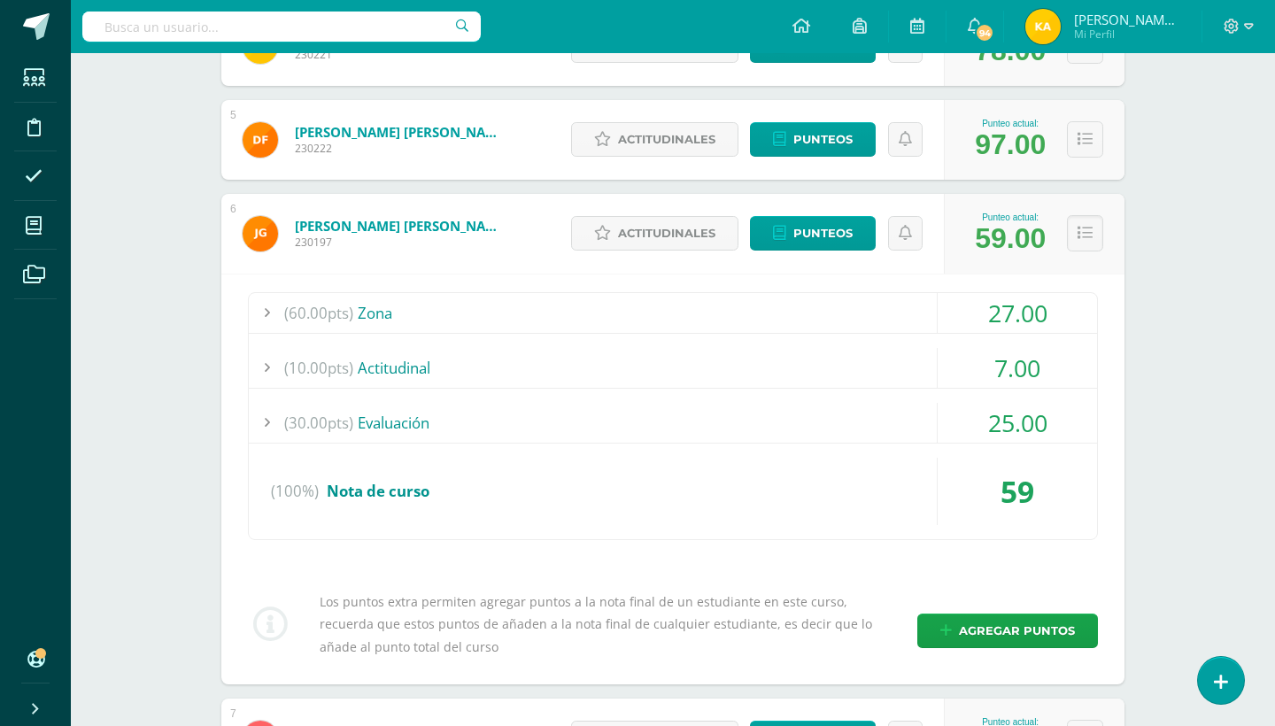
scroll to position [696, 0]
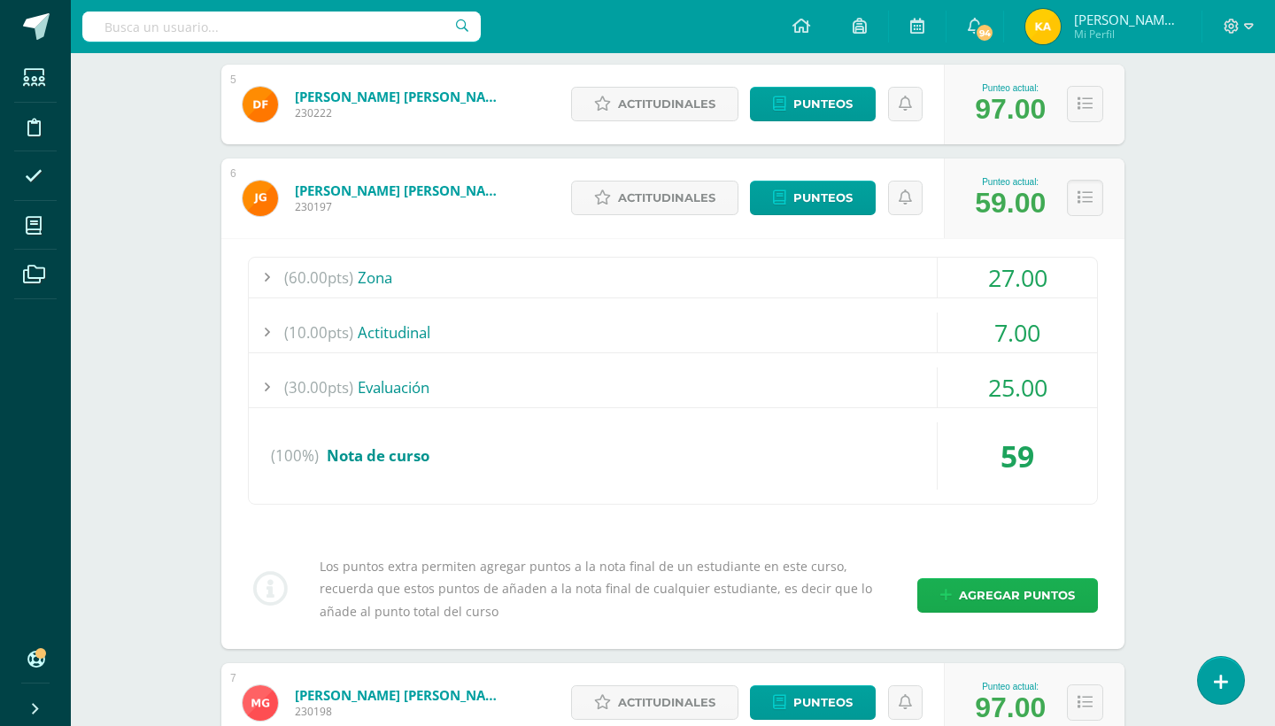
click at [1037, 606] on span "Agregar puntos" at bounding box center [1017, 595] width 116 height 33
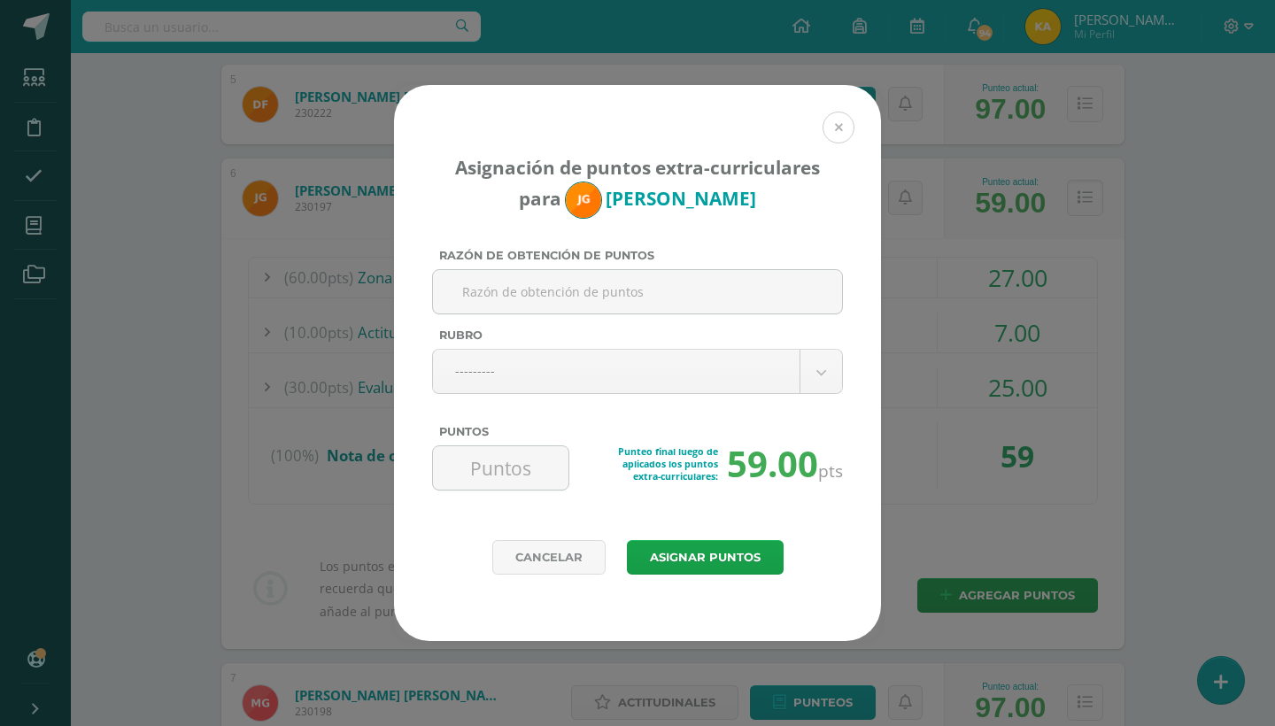
click at [837, 118] on button at bounding box center [838, 128] width 32 height 32
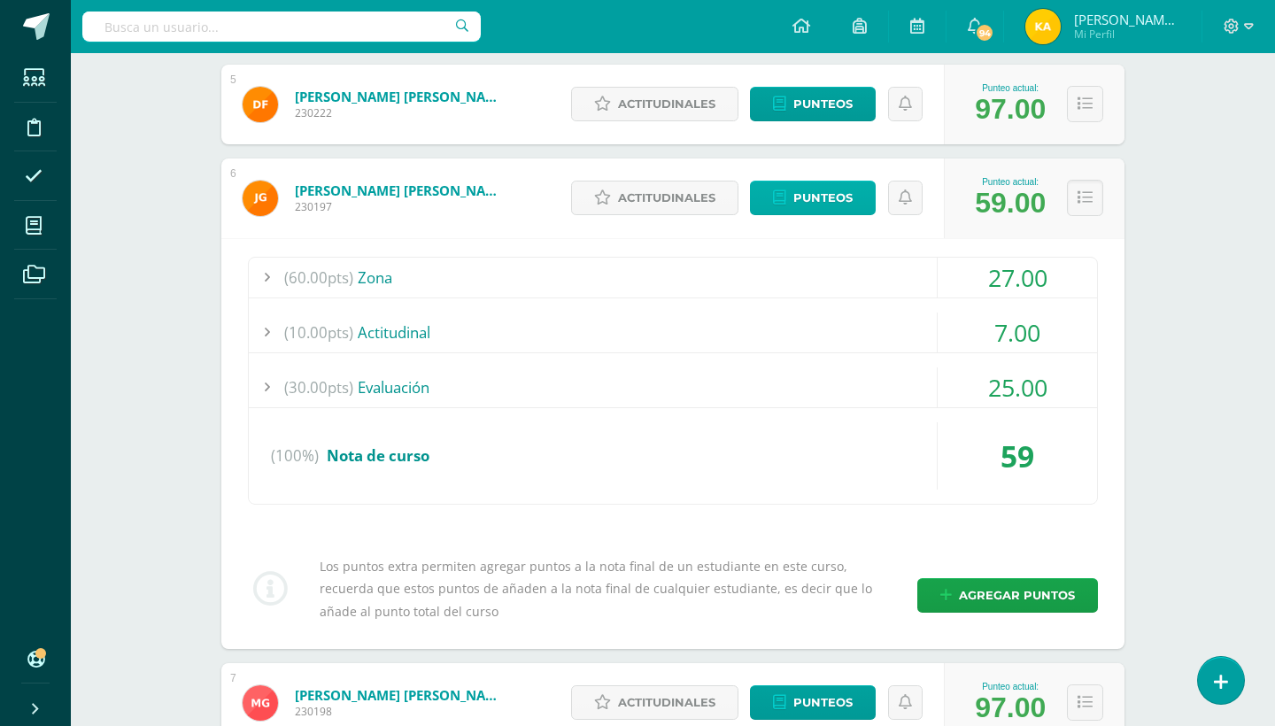
click at [840, 195] on span "Punteos" at bounding box center [822, 197] width 59 height 33
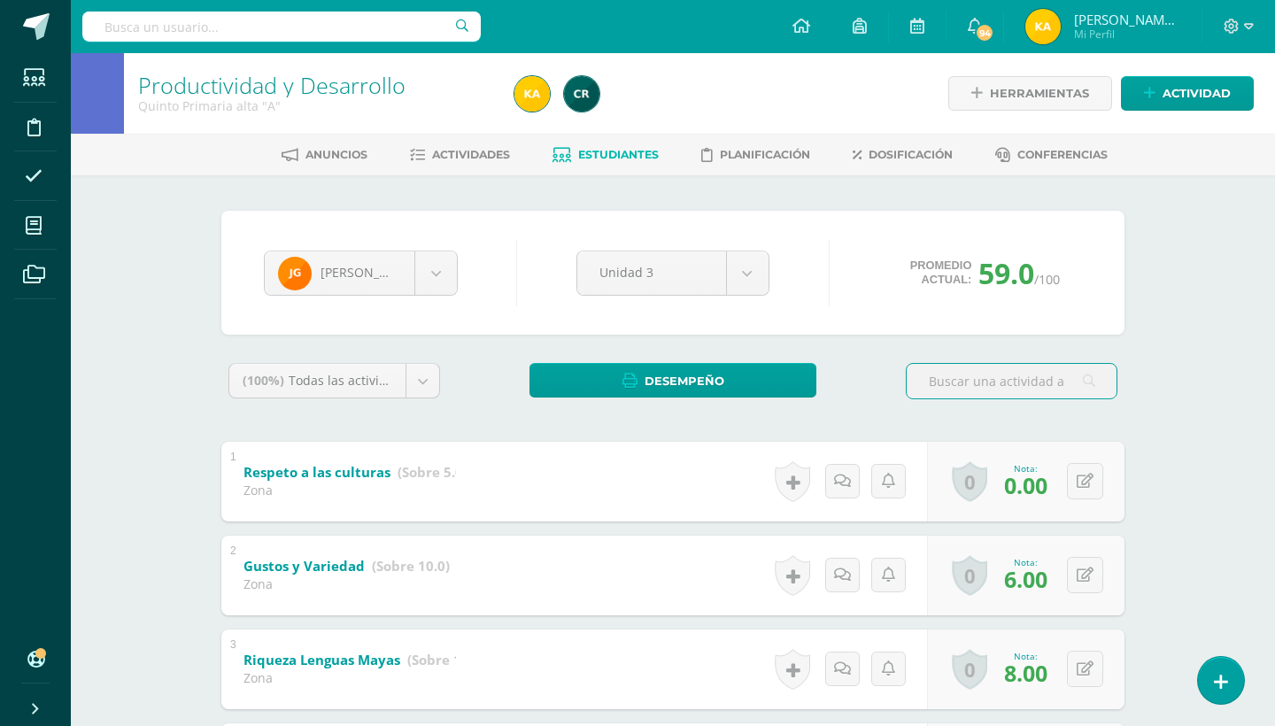
click at [1164, 497] on div "Productividad y Desarrollo Quinto Primaria alta "A" Herramientas Detalle de asi…" at bounding box center [673, 674] width 1204 height 1243
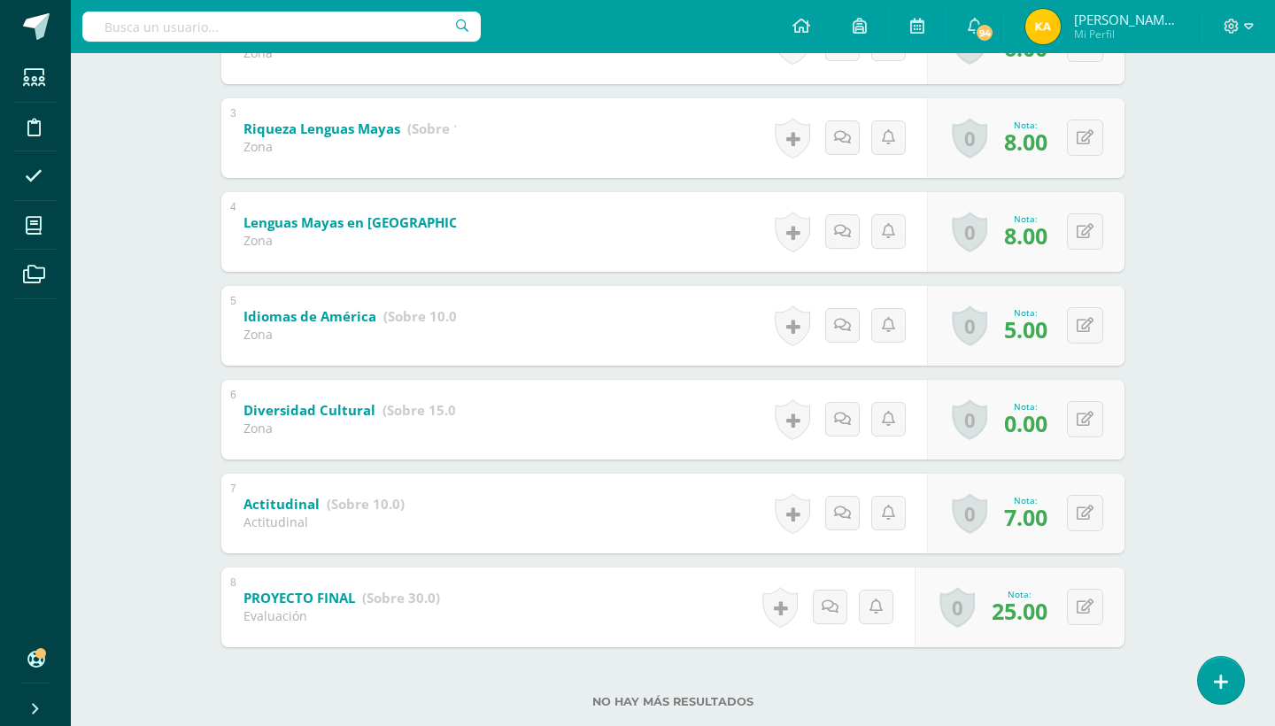
scroll to position [567, 0]
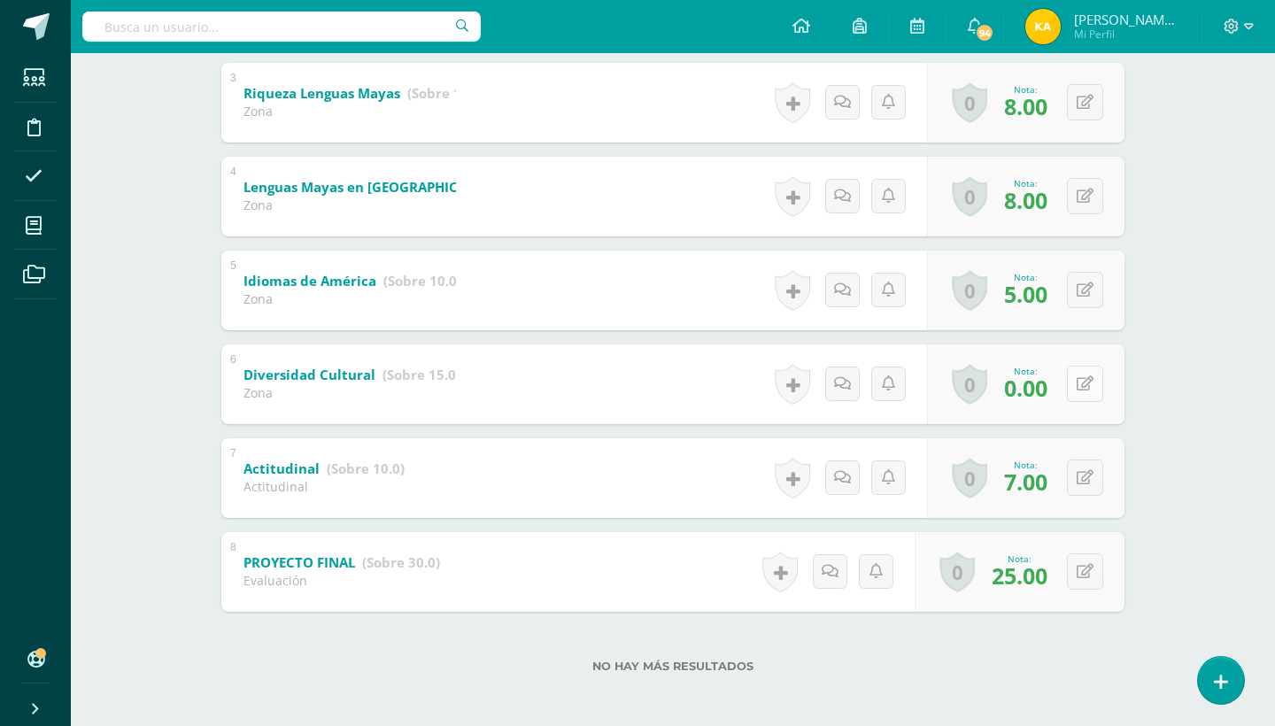
click at [1081, 397] on button at bounding box center [1085, 384] width 36 height 36
type input "5"
type input "6"
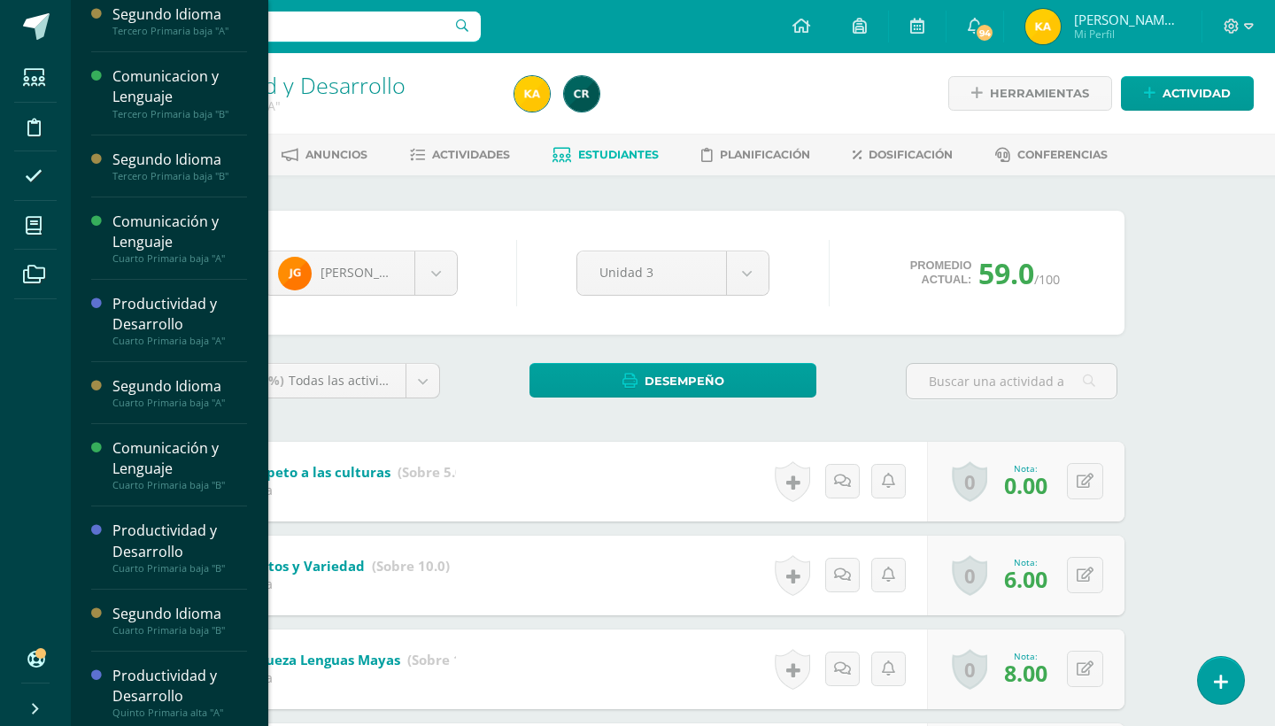
scroll to position [181, 0]
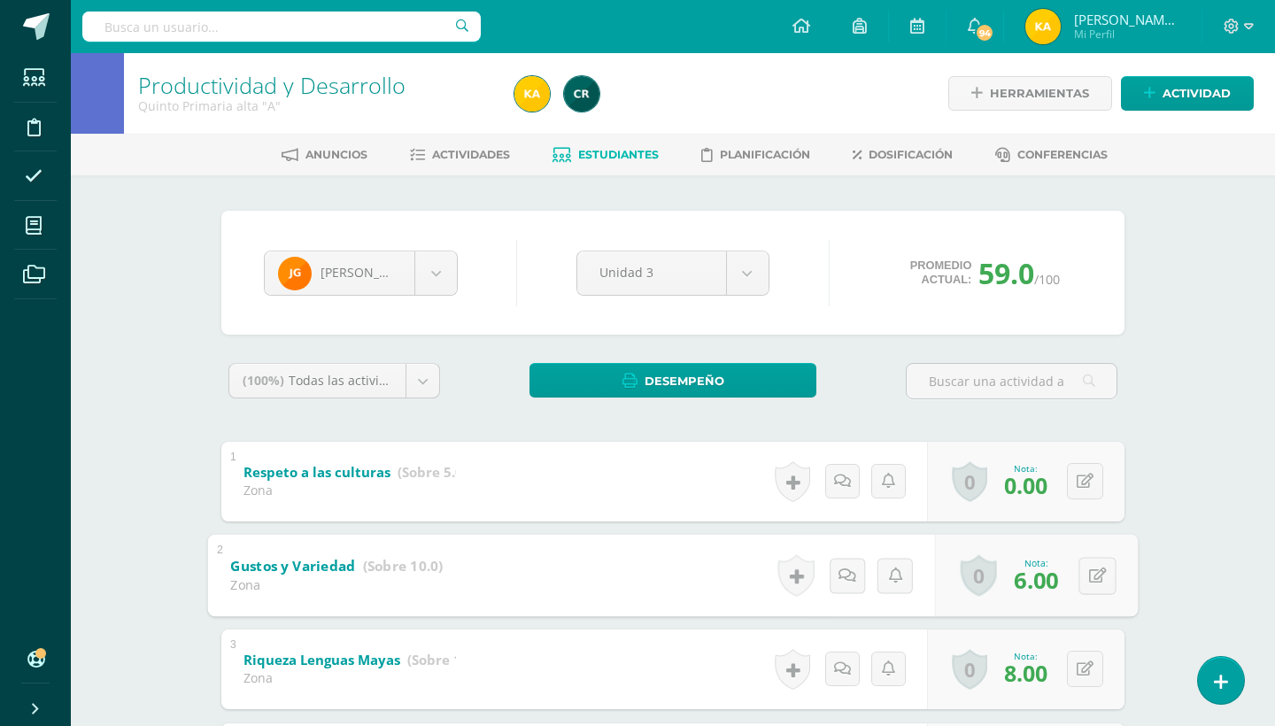
click at [271, 583] on div "Gustos y Variedad (Sobre 10.0) Zona" at bounding box center [337, 572] width 258 height 76
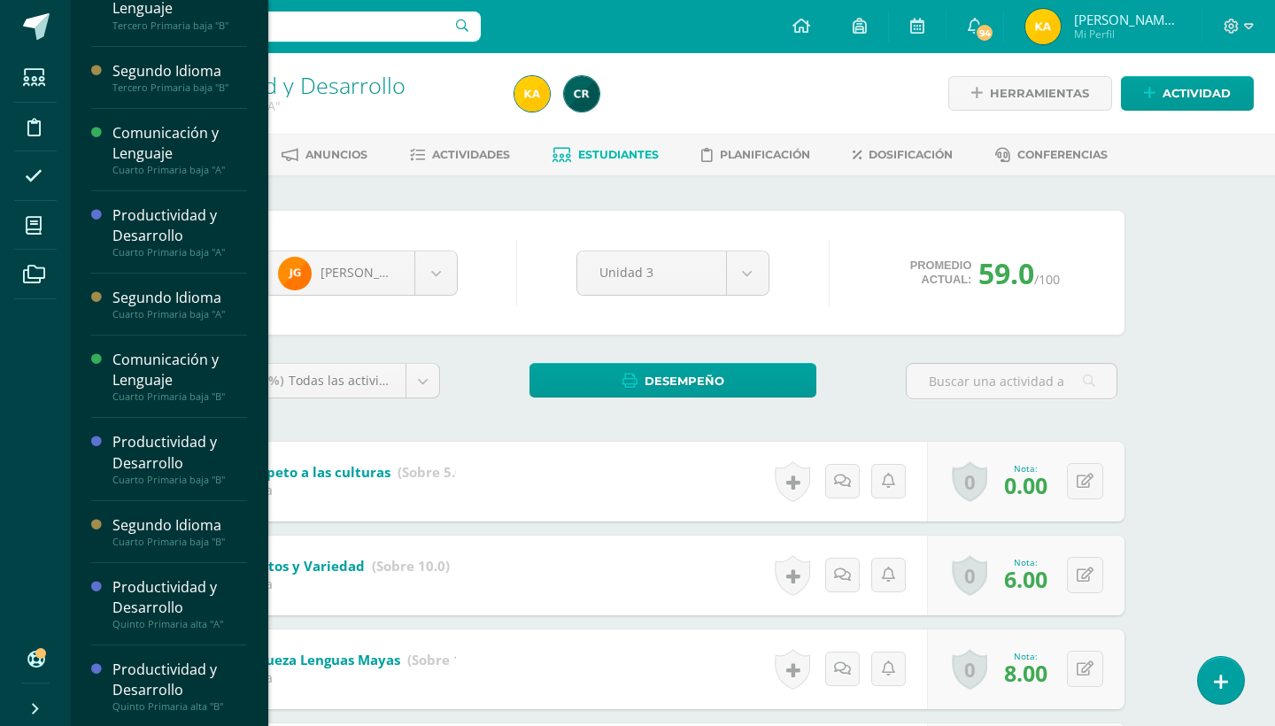
drag, startPoint x: 259, startPoint y: 556, endPoint x: 230, endPoint y: 621, distance: 70.6
click at [258, 567] on div "Comunicacion y Lenguaje Tercero Primaria baja "A" Actividades Estudiantes Plani…" at bounding box center [169, 363] width 198 height 726
click at [193, 677] on div "Productividad y Desarrollo" at bounding box center [179, 680] width 135 height 41
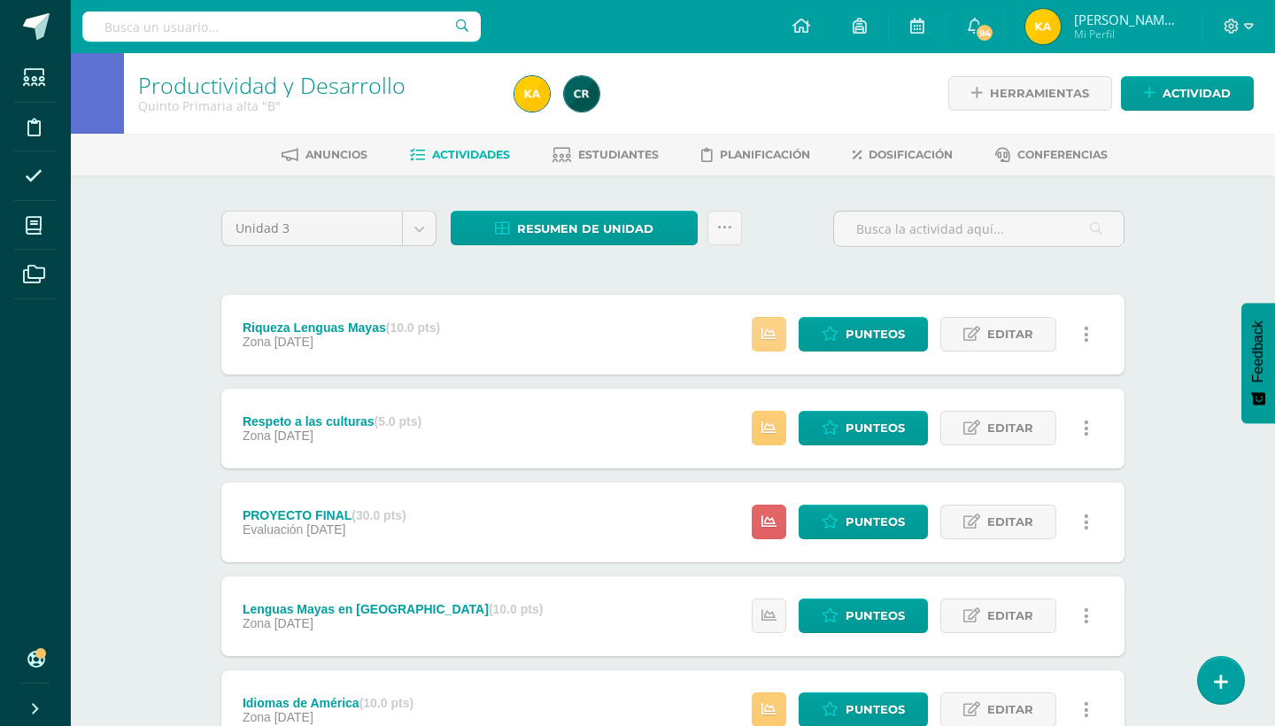
click at [775, 318] on link at bounding box center [769, 334] width 35 height 35
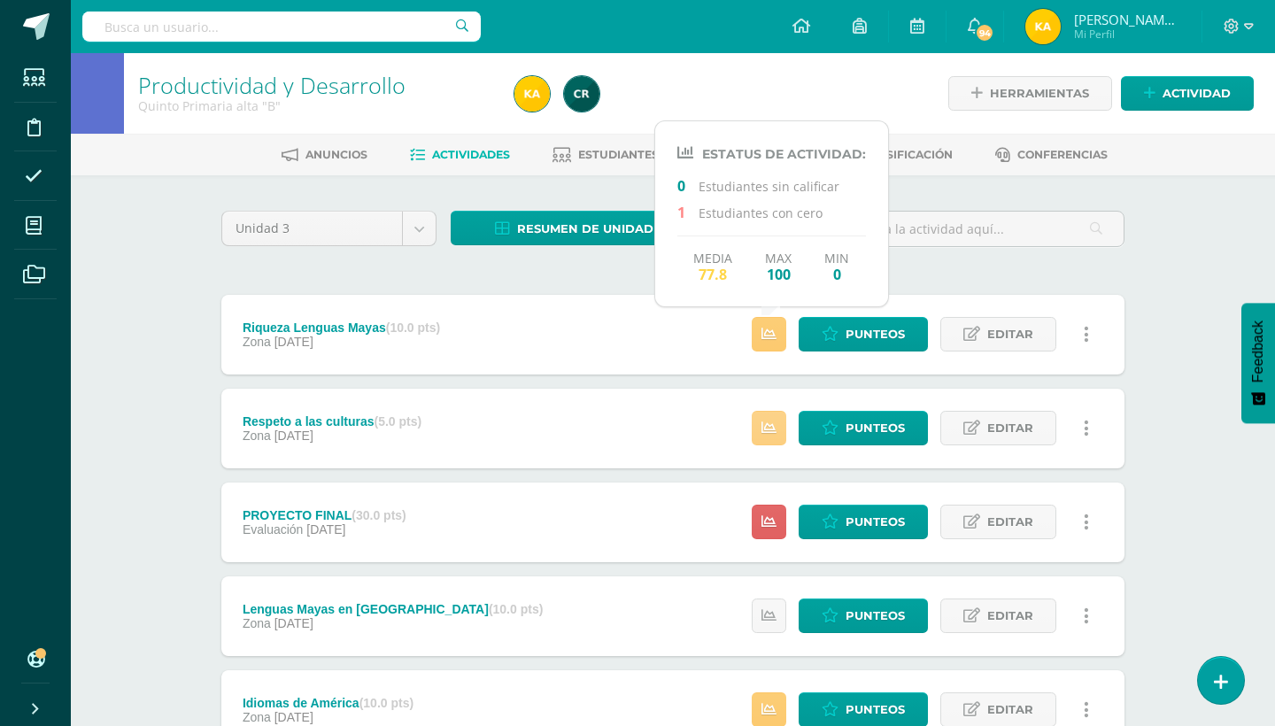
click at [773, 411] on link at bounding box center [769, 428] width 35 height 35
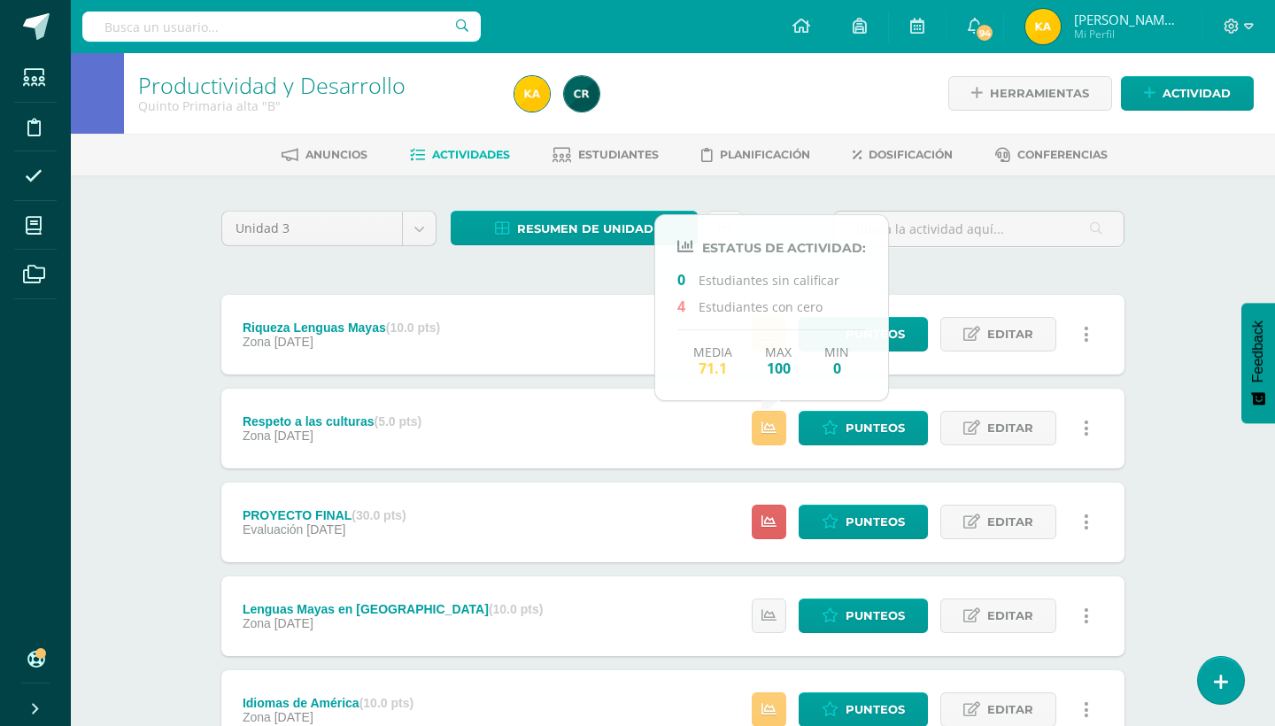
click at [754, 503] on div "Estatus de Actividad: 18 Estudiantes sin calificar 0 Estudiantes con cero Media…" at bounding box center [924, 522] width 399 height 80
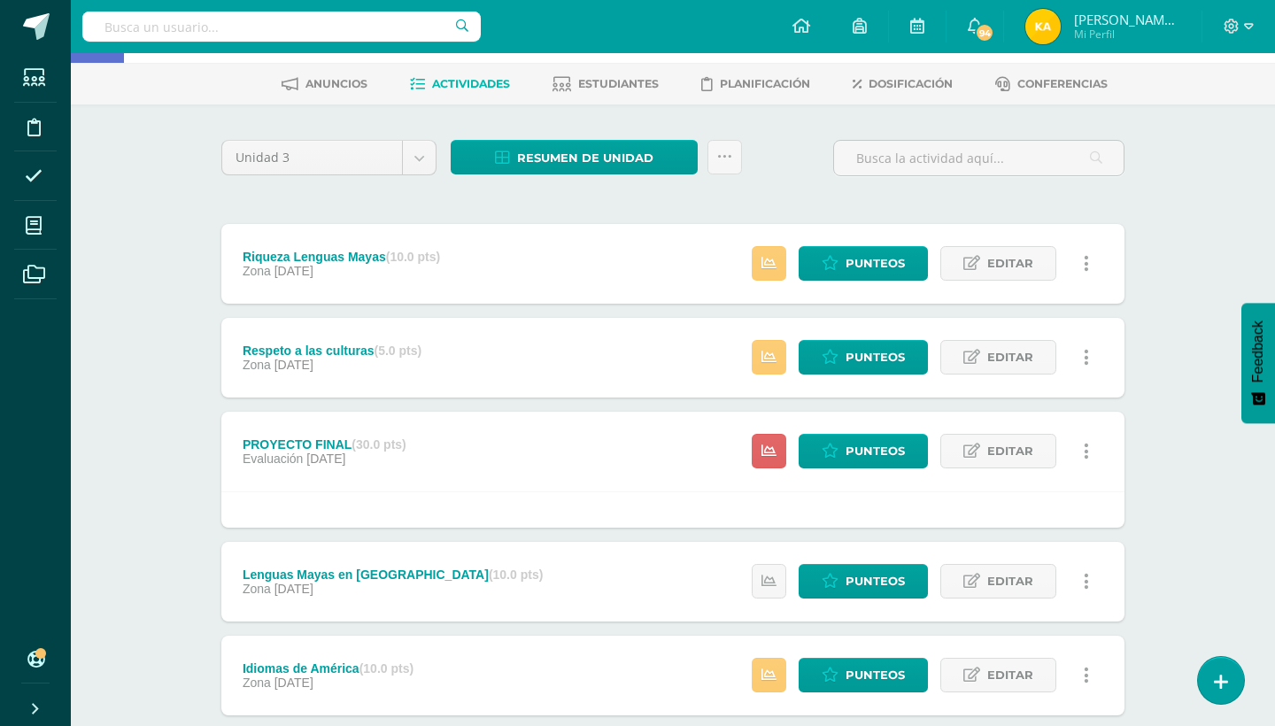
scroll to position [106, 0]
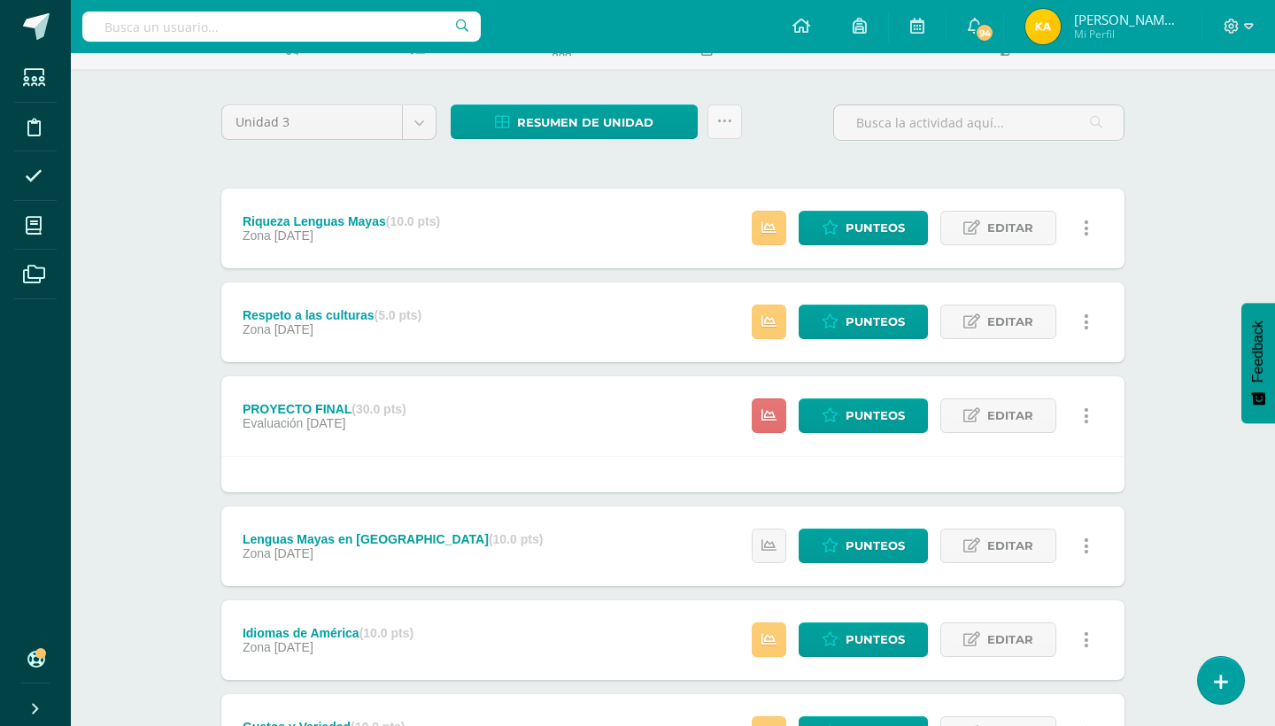
click at [773, 417] on icon at bounding box center [768, 415] width 15 height 15
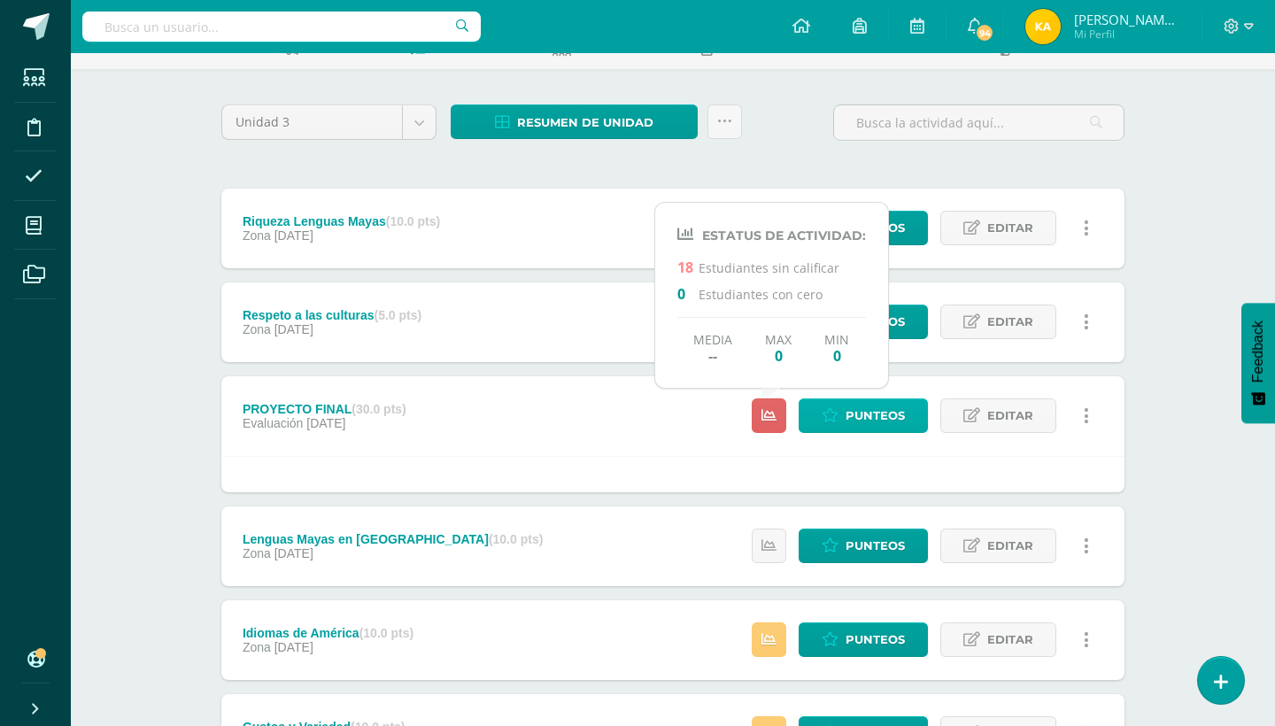
click at [851, 413] on span "Punteos" at bounding box center [874, 415] width 59 height 33
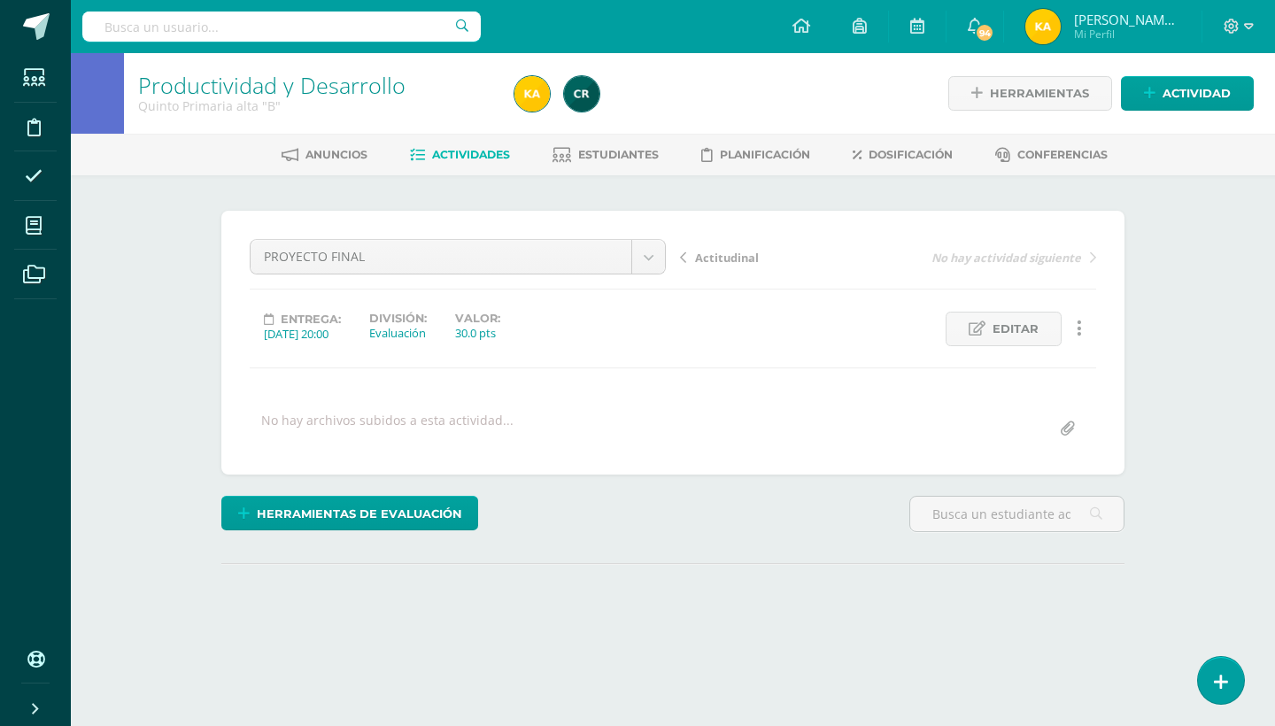
click at [1195, 367] on div "Productividad y Desarrollo Quinto Primaria alta "B" Herramientas Detalle de asi…" at bounding box center [673, 377] width 1204 height 648
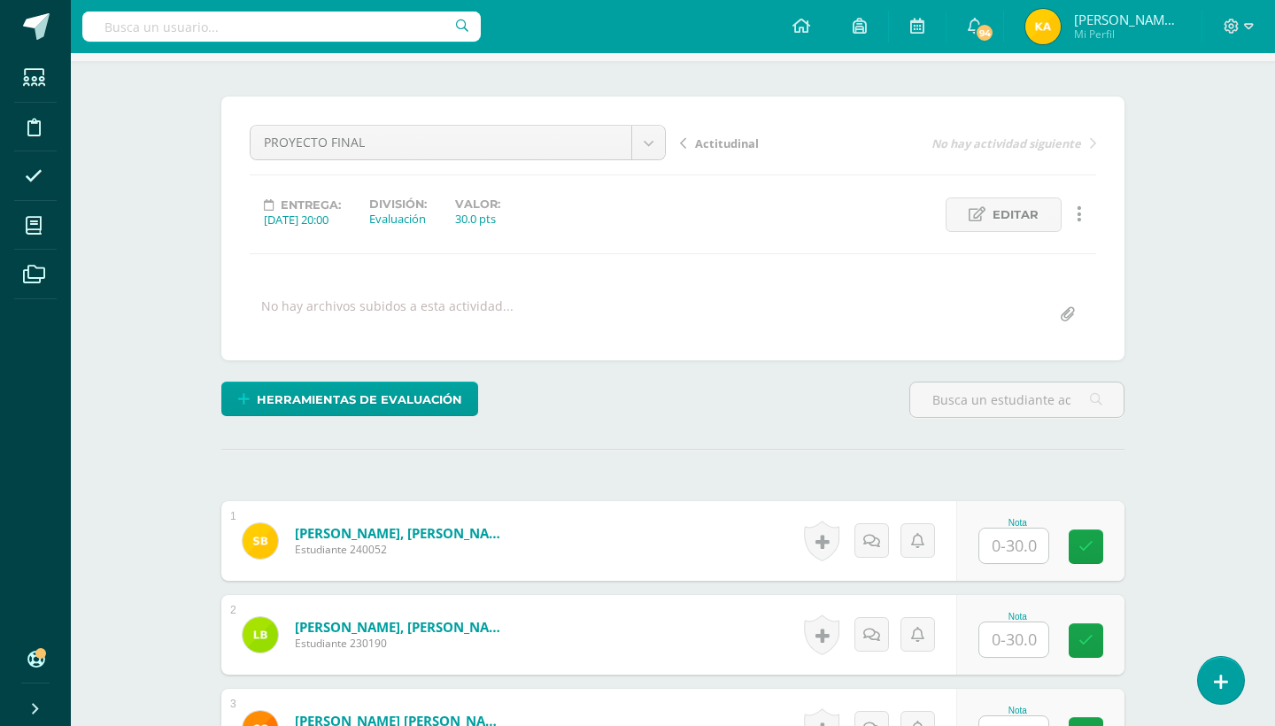
scroll to position [115, 0]
click at [1030, 548] on input "text" at bounding box center [1013, 545] width 69 height 35
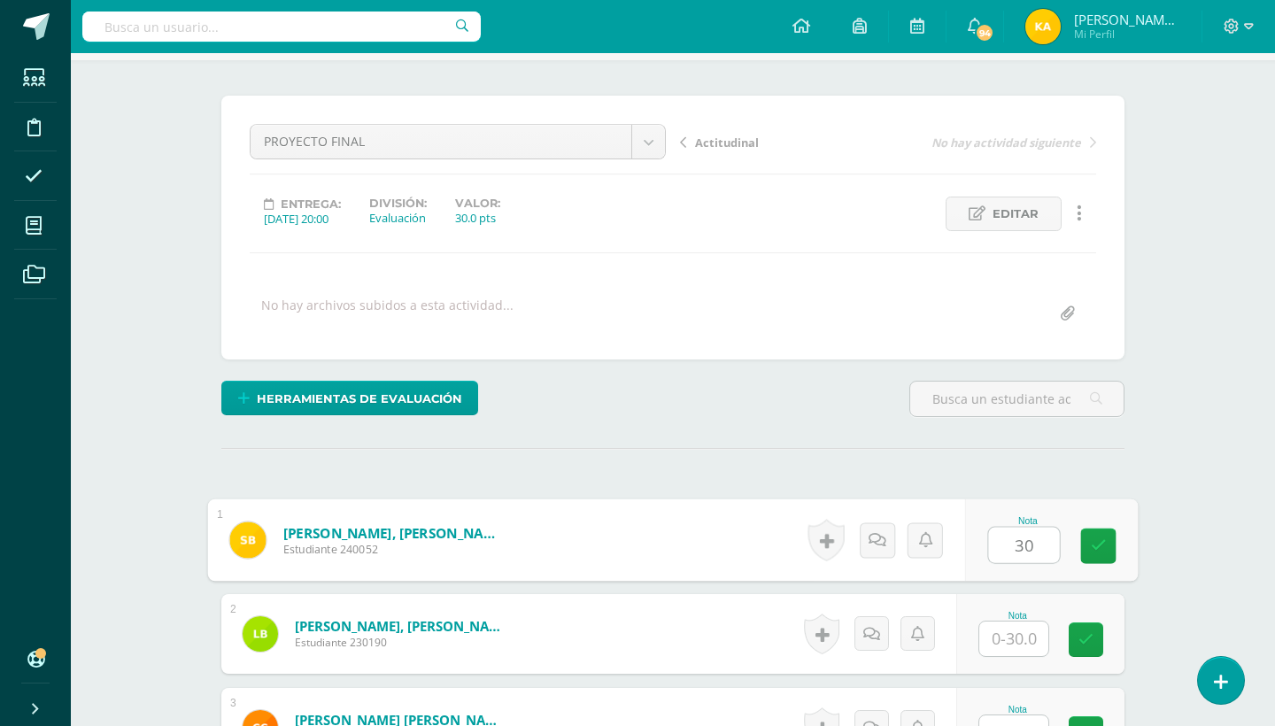
type input "30"
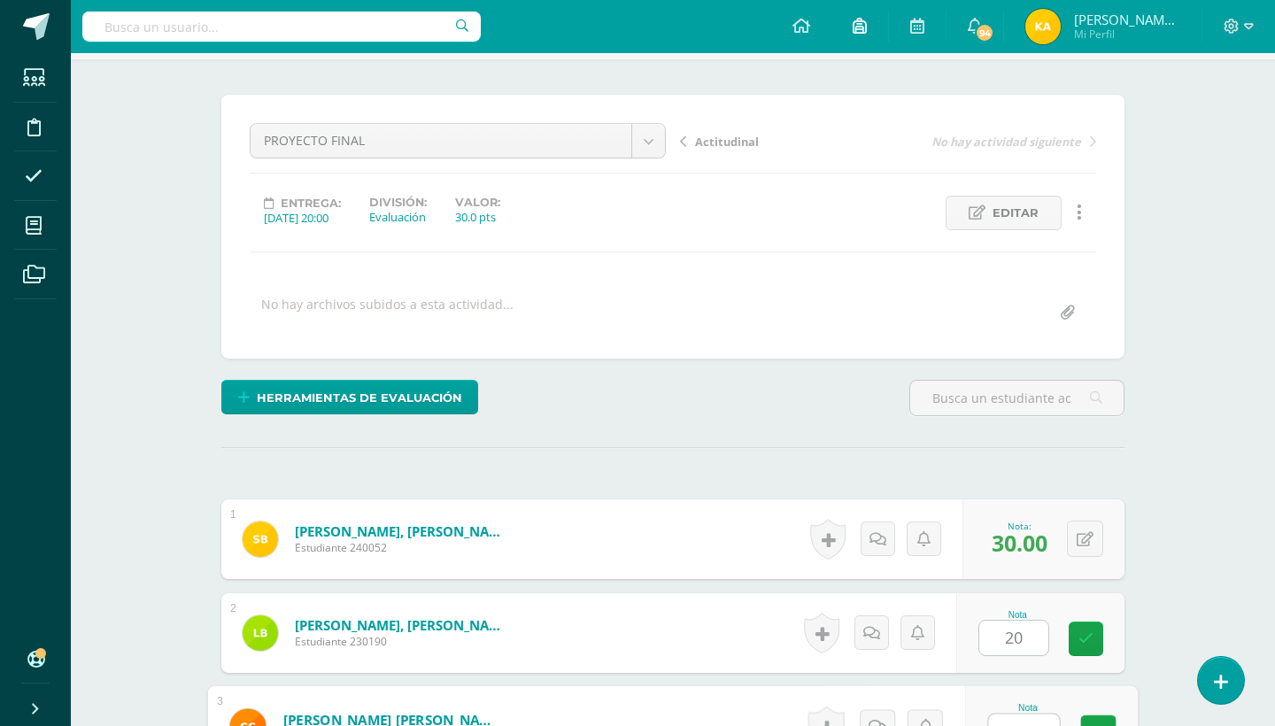
scroll to position [133, 0]
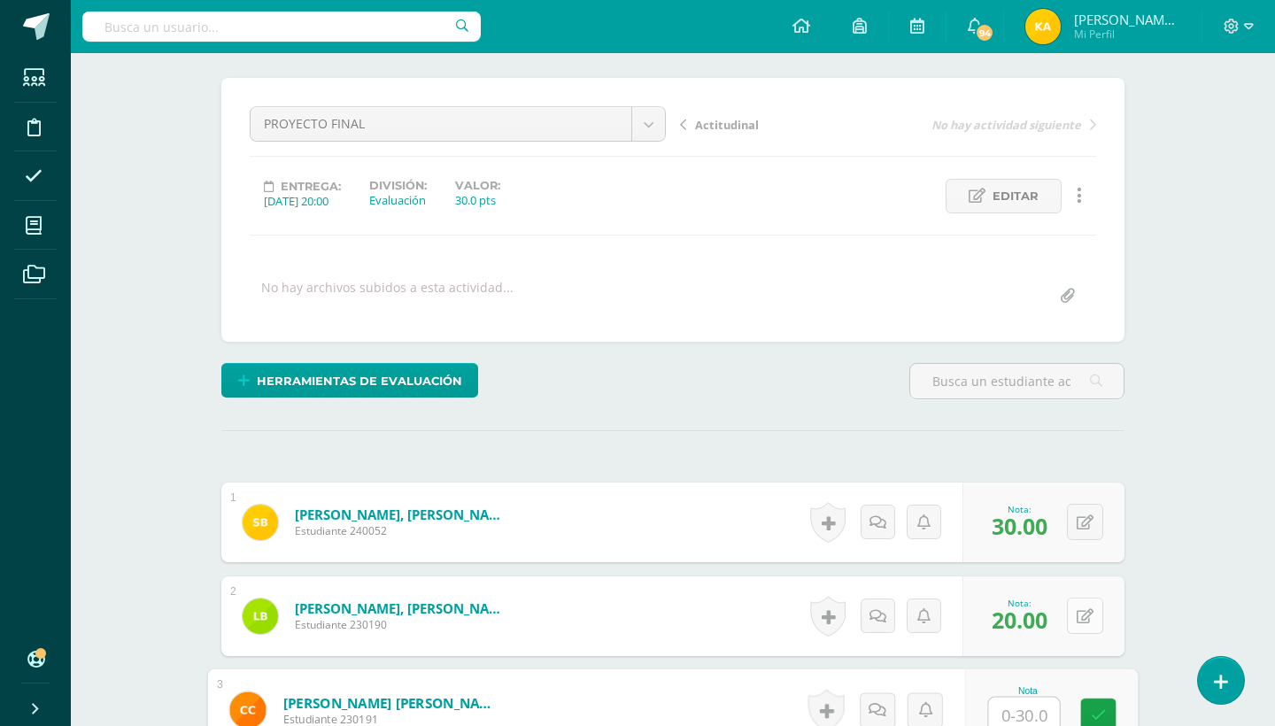
click at [1090, 616] on icon at bounding box center [1084, 616] width 17 height 15
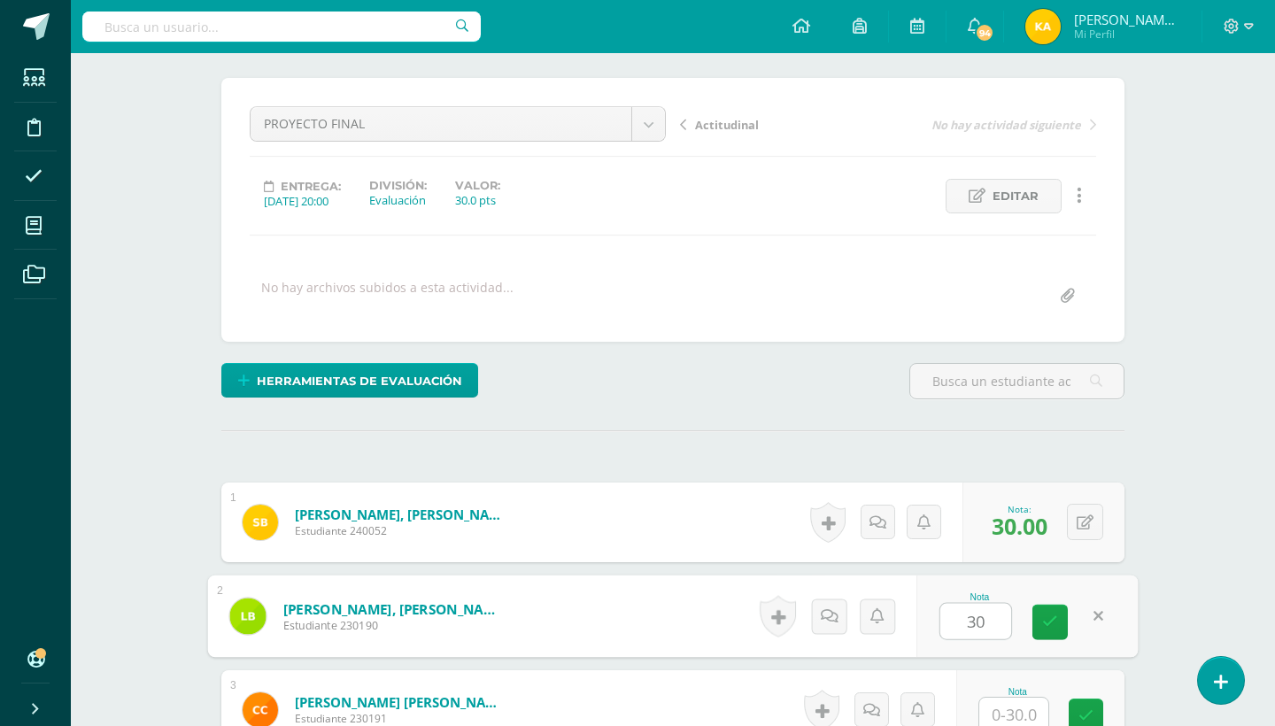
type input "30"
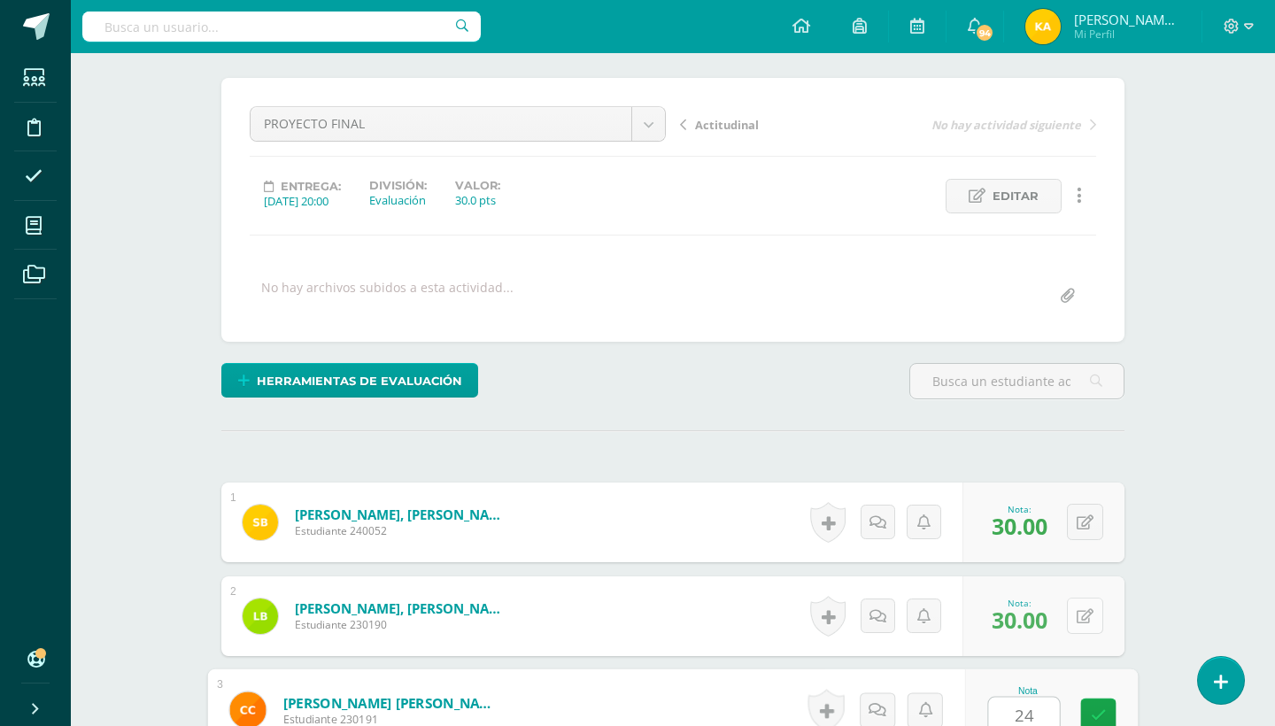
type input "24"
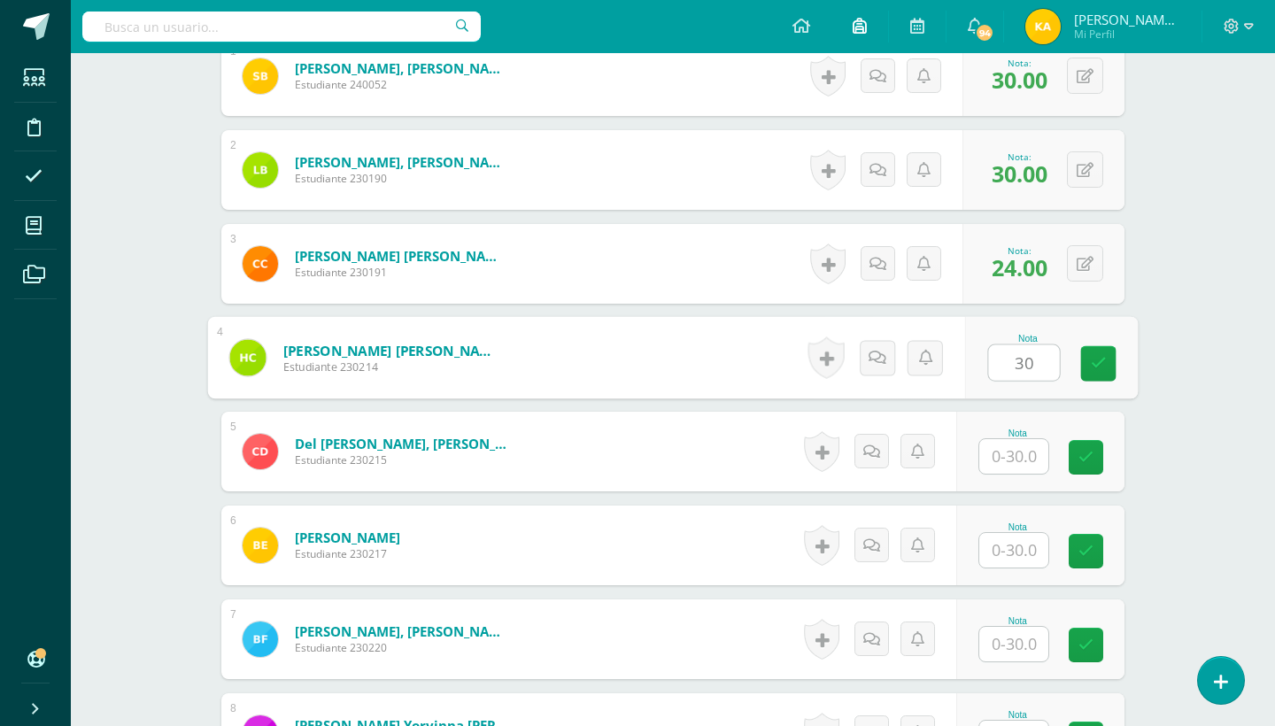
type input "30"
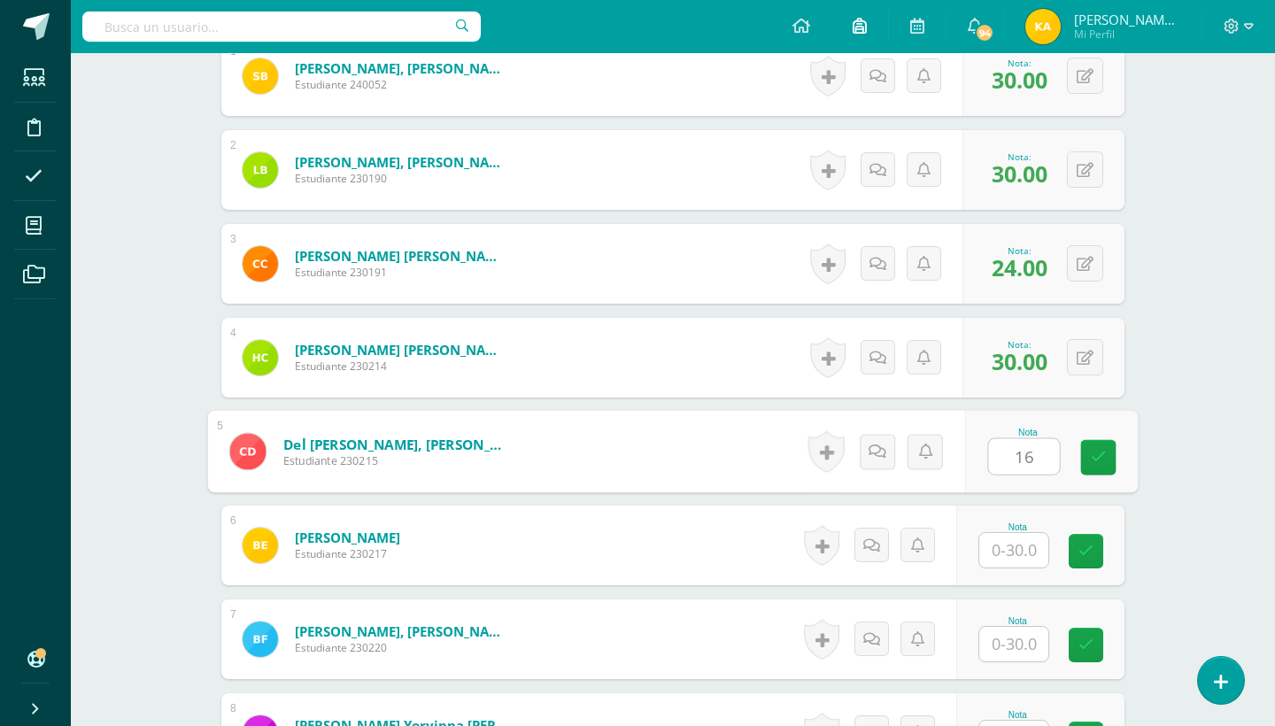
type input "16"
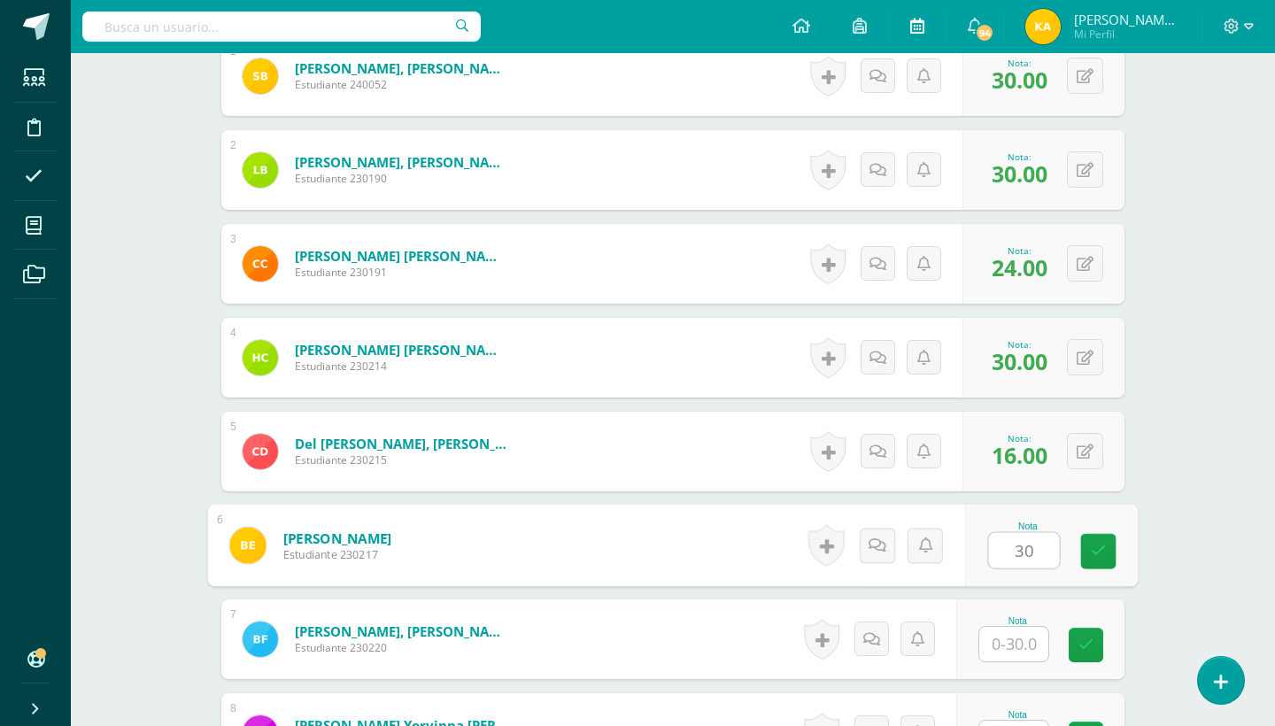
type input "30"
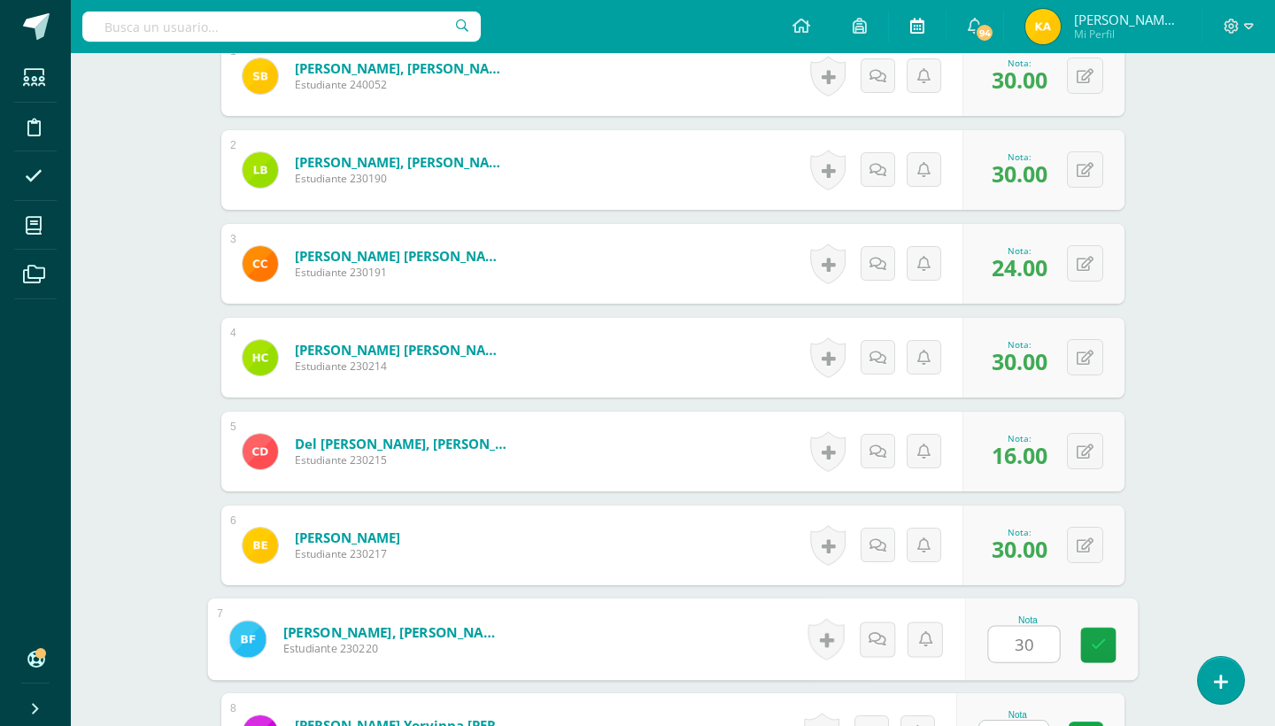
type input "30"
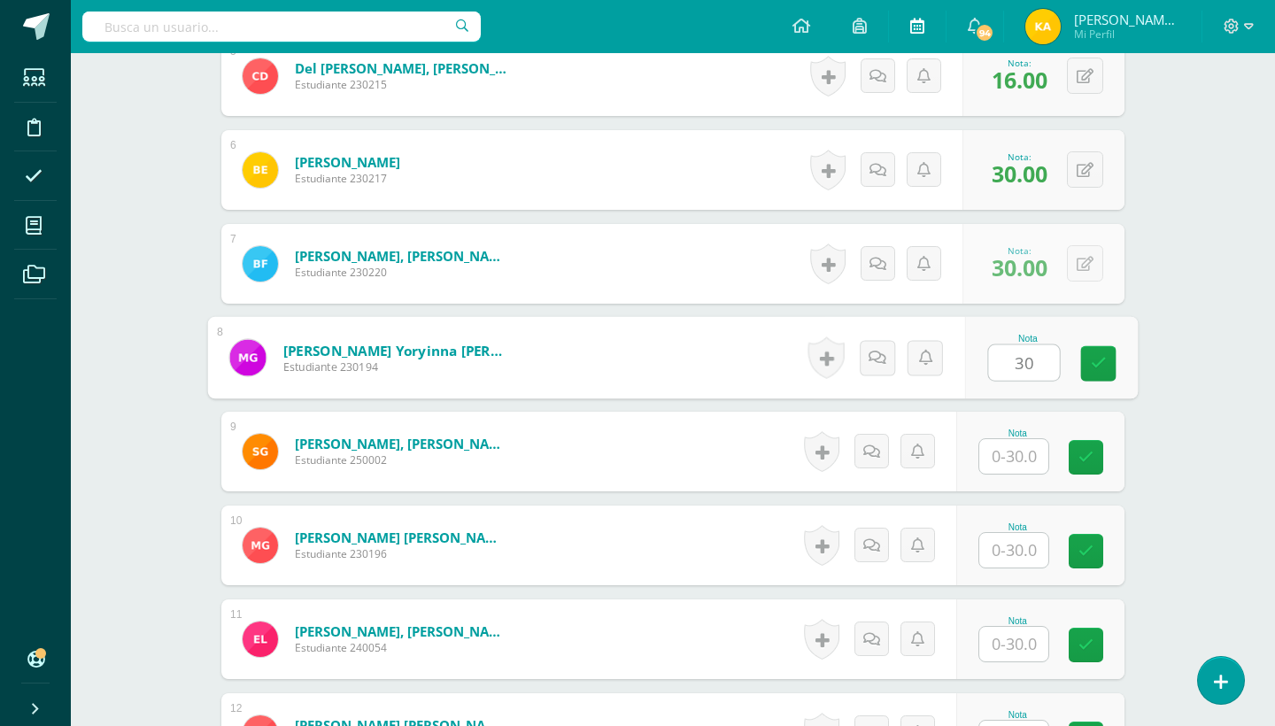
type input "30"
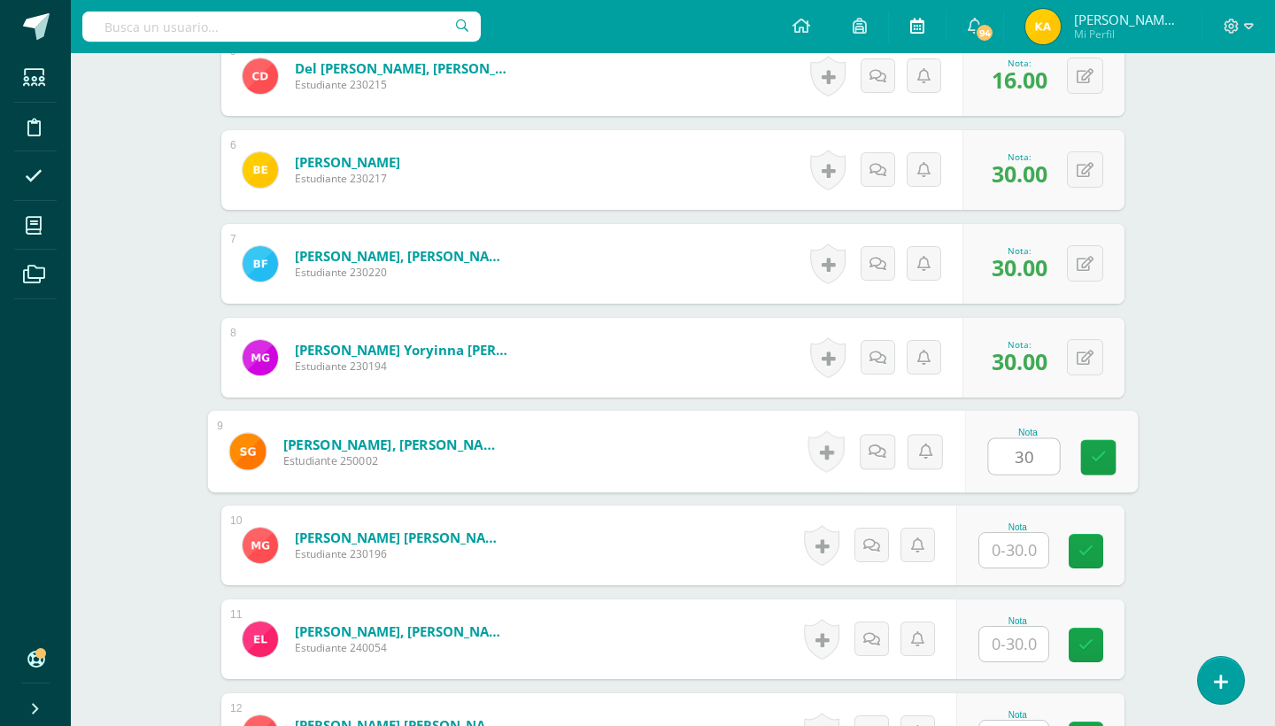
type input "30"
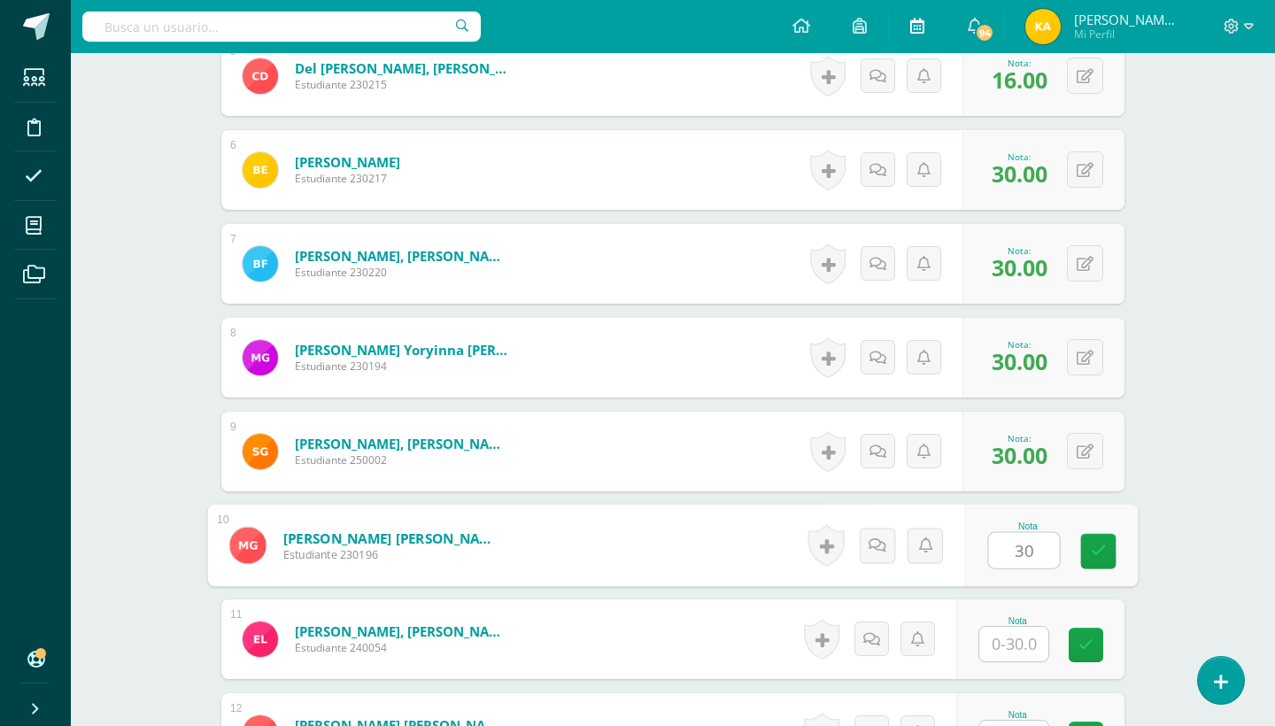
type input "30"
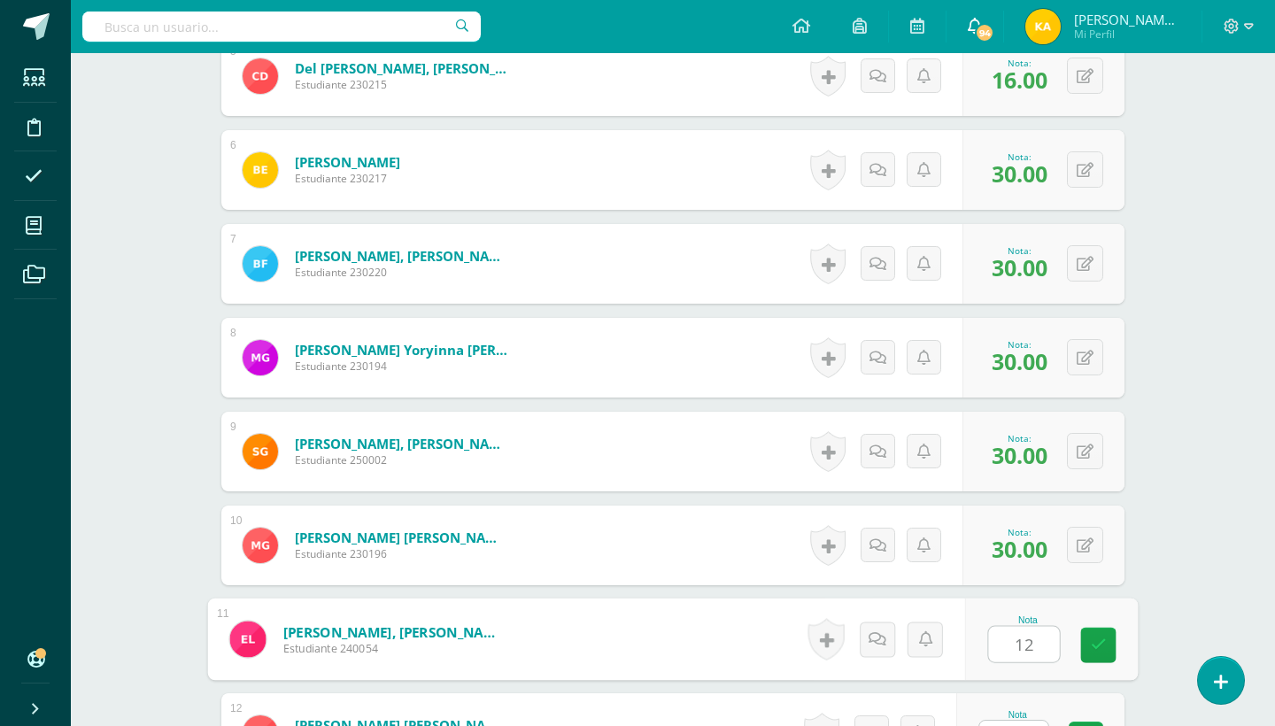
type input "12"
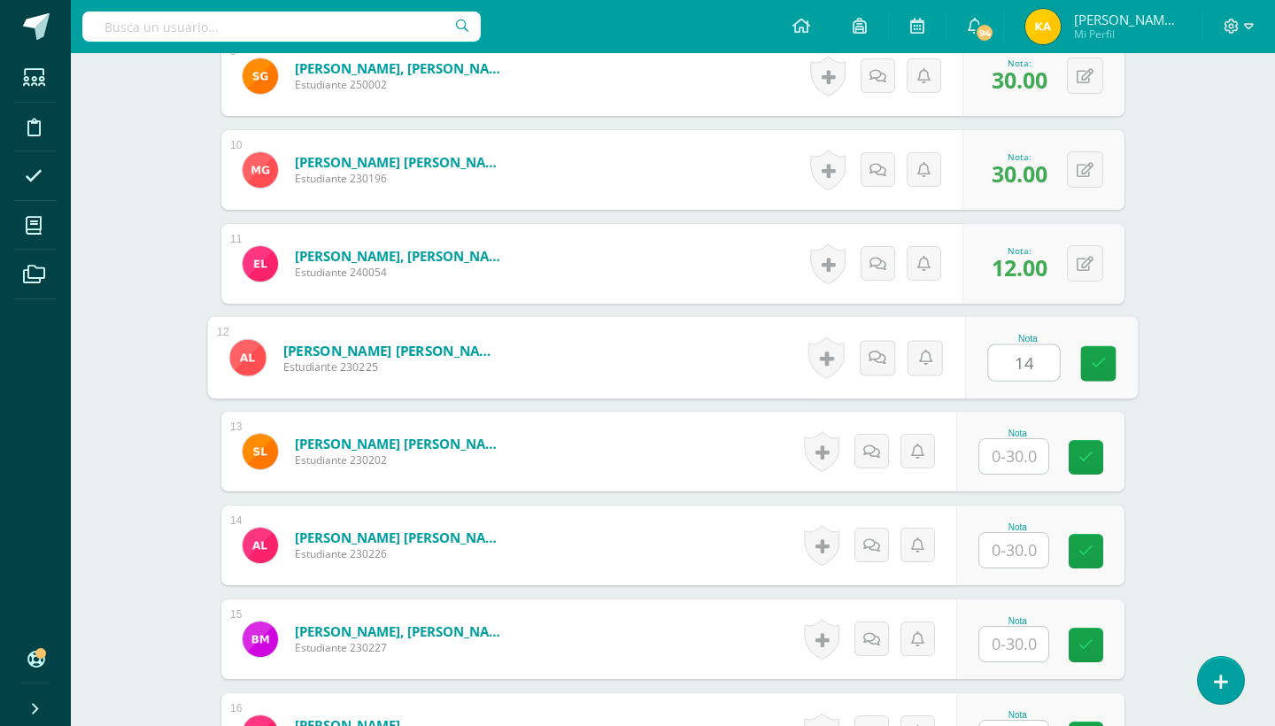
type input "14"
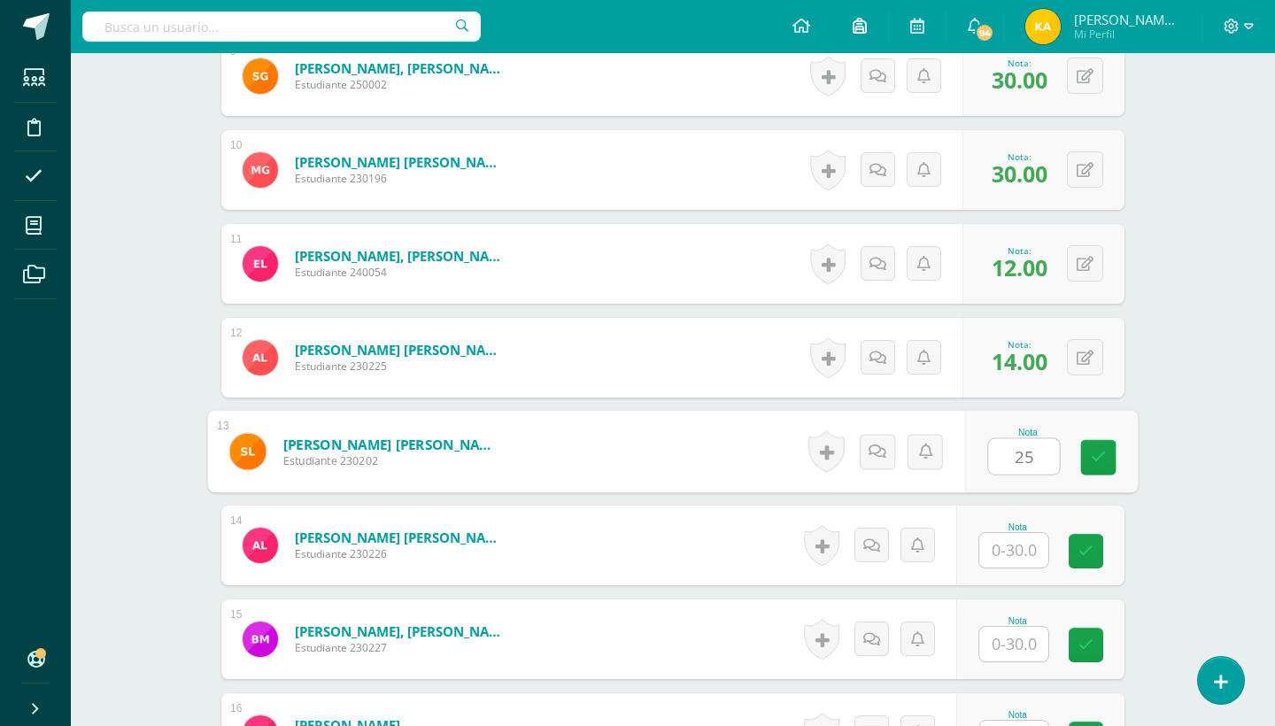
type input "25"
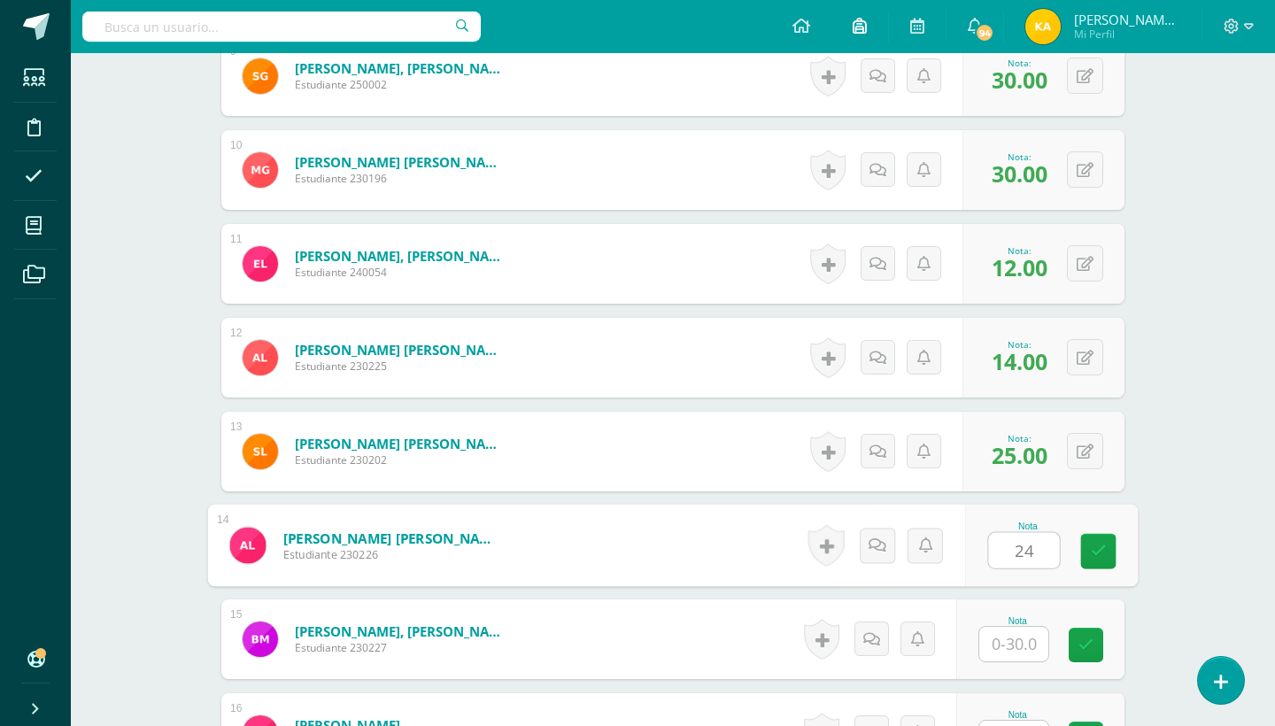
type input "24"
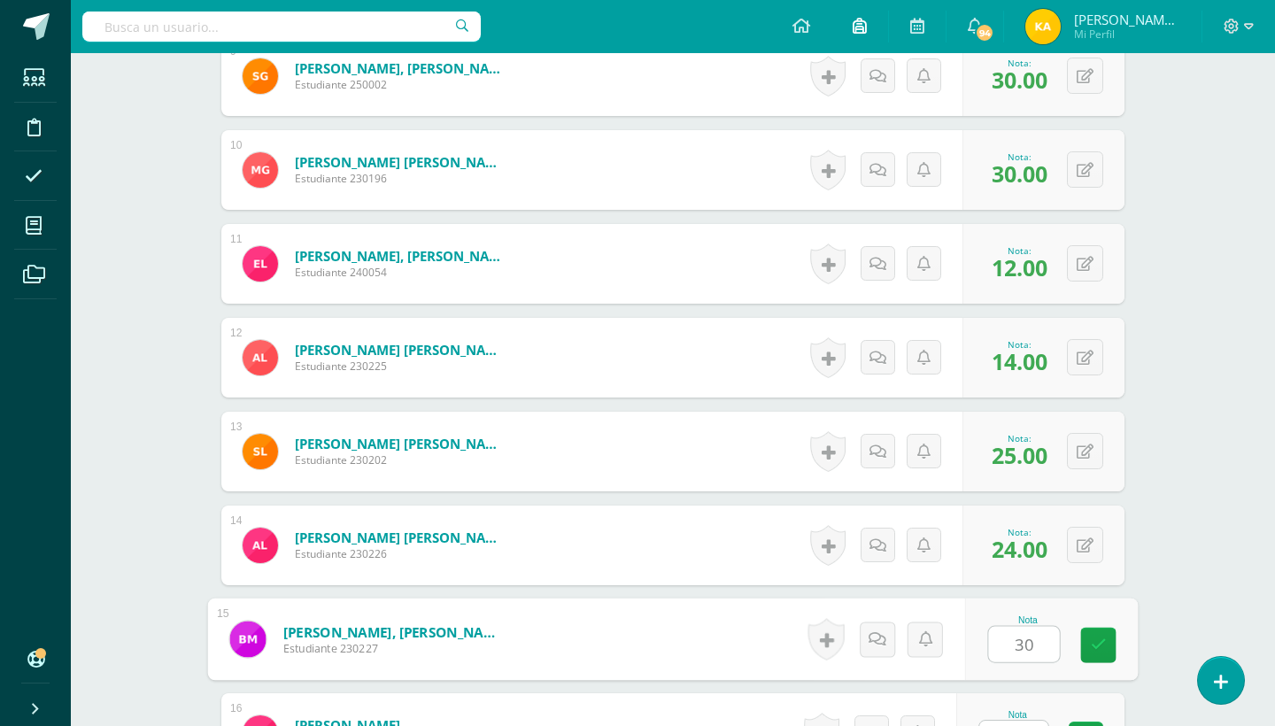
type input "30"
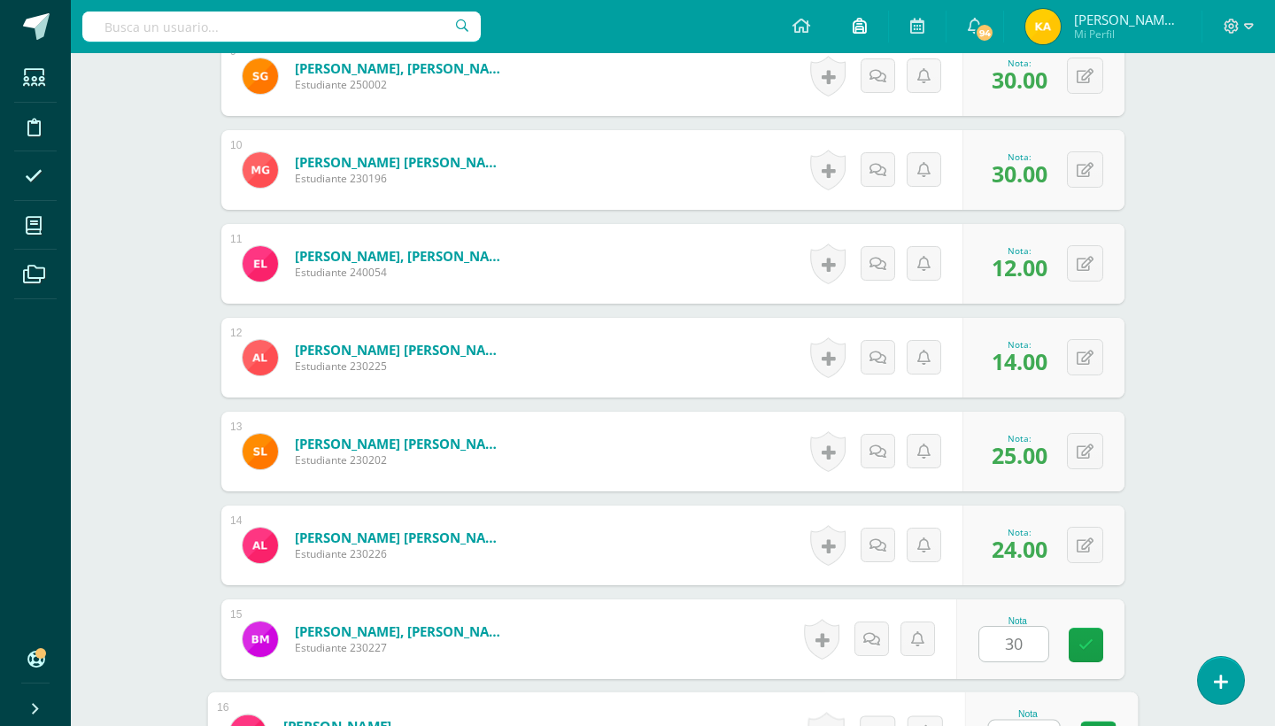
scroll to position [1705, 0]
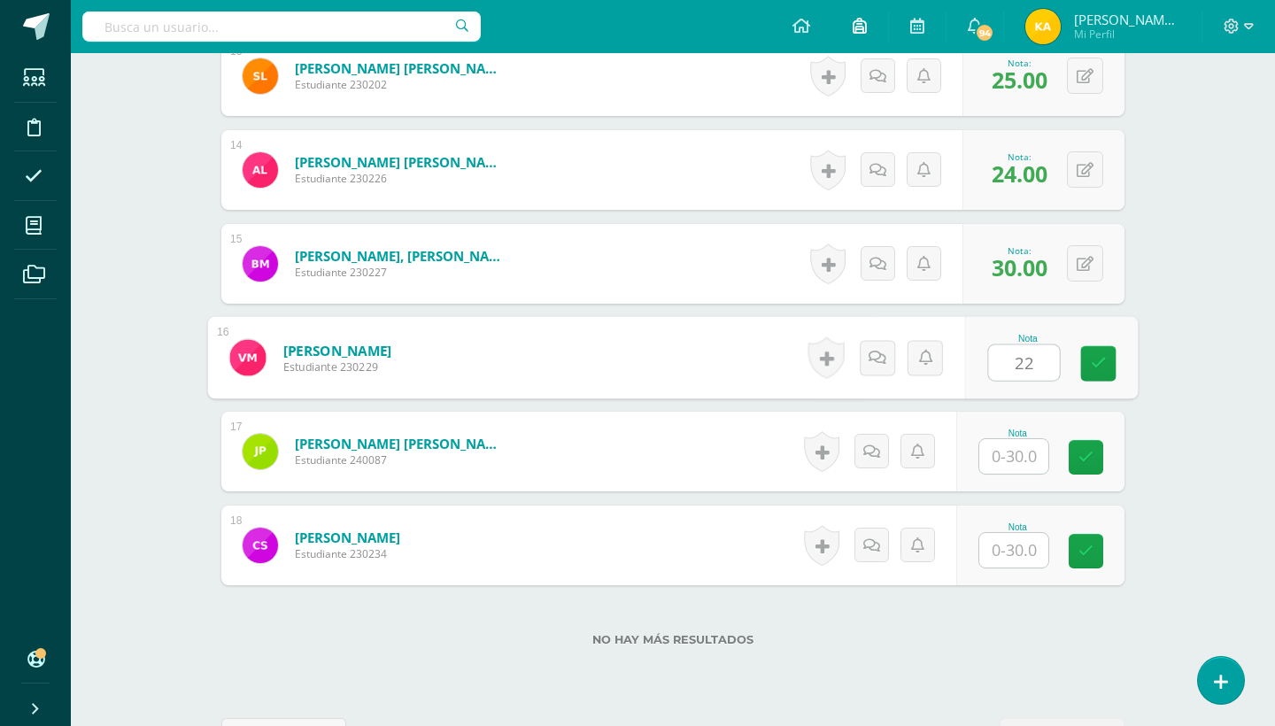
type input "22"
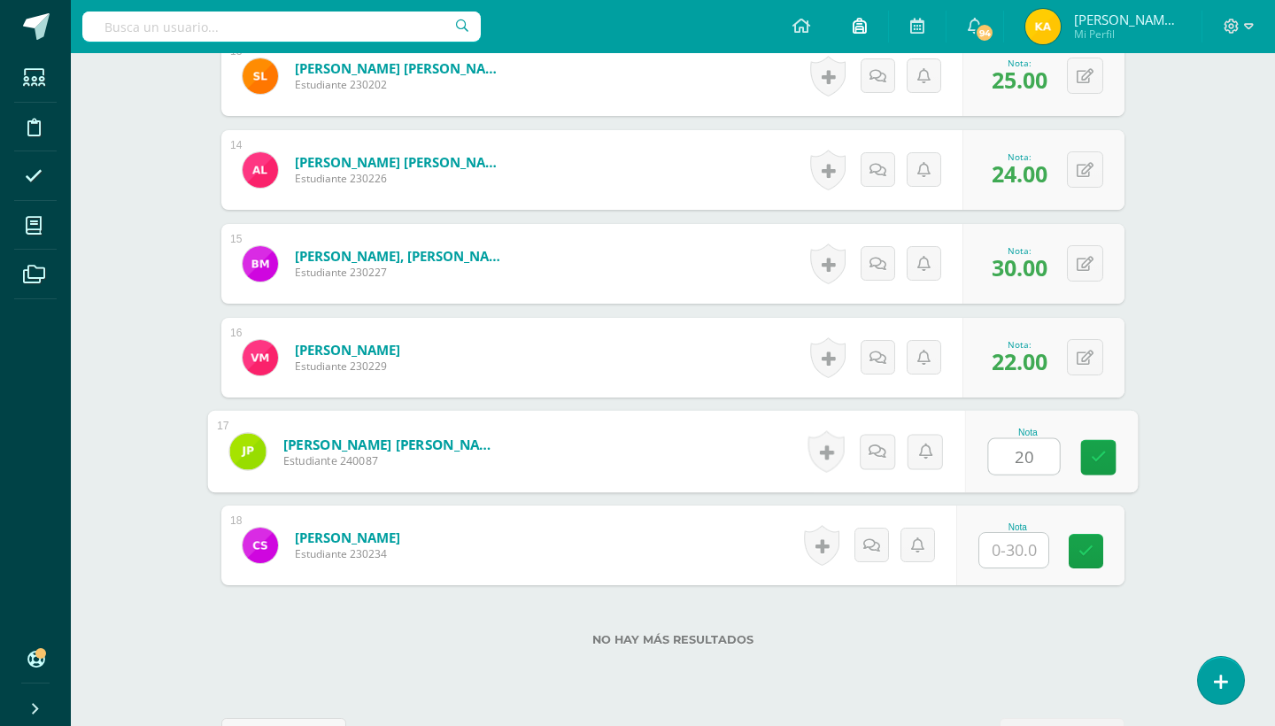
type input "20"
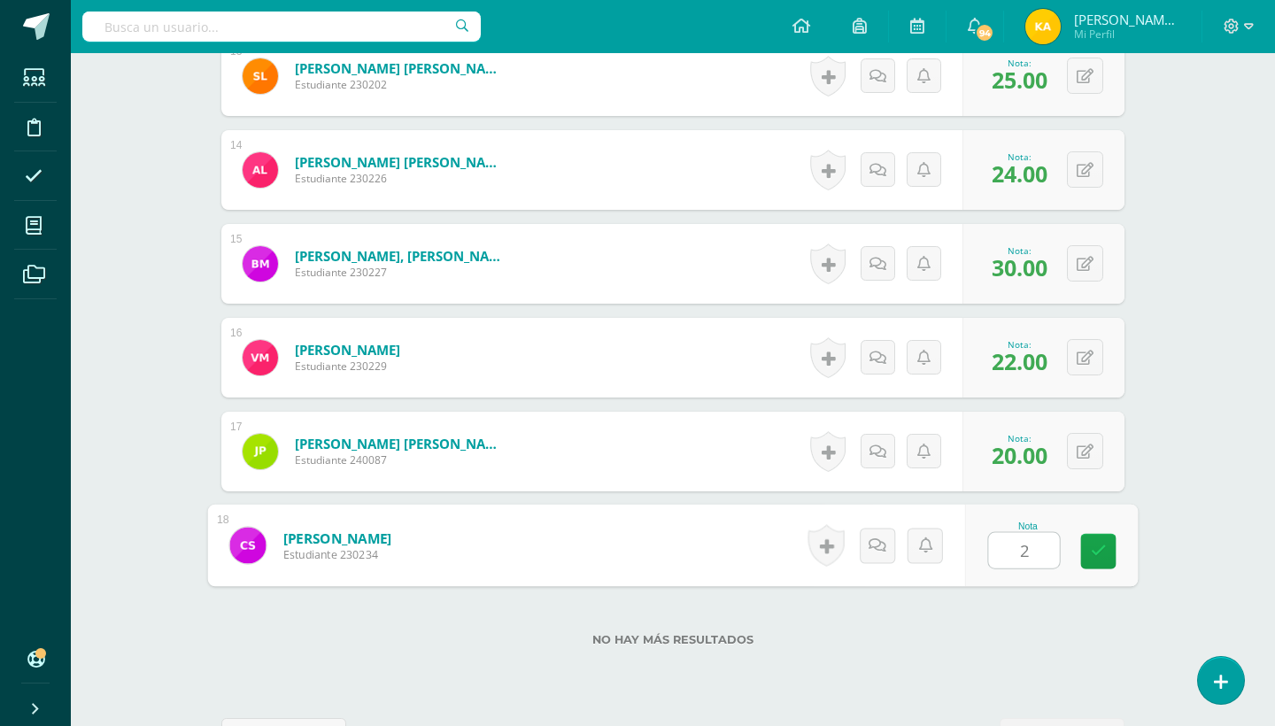
type input "27"
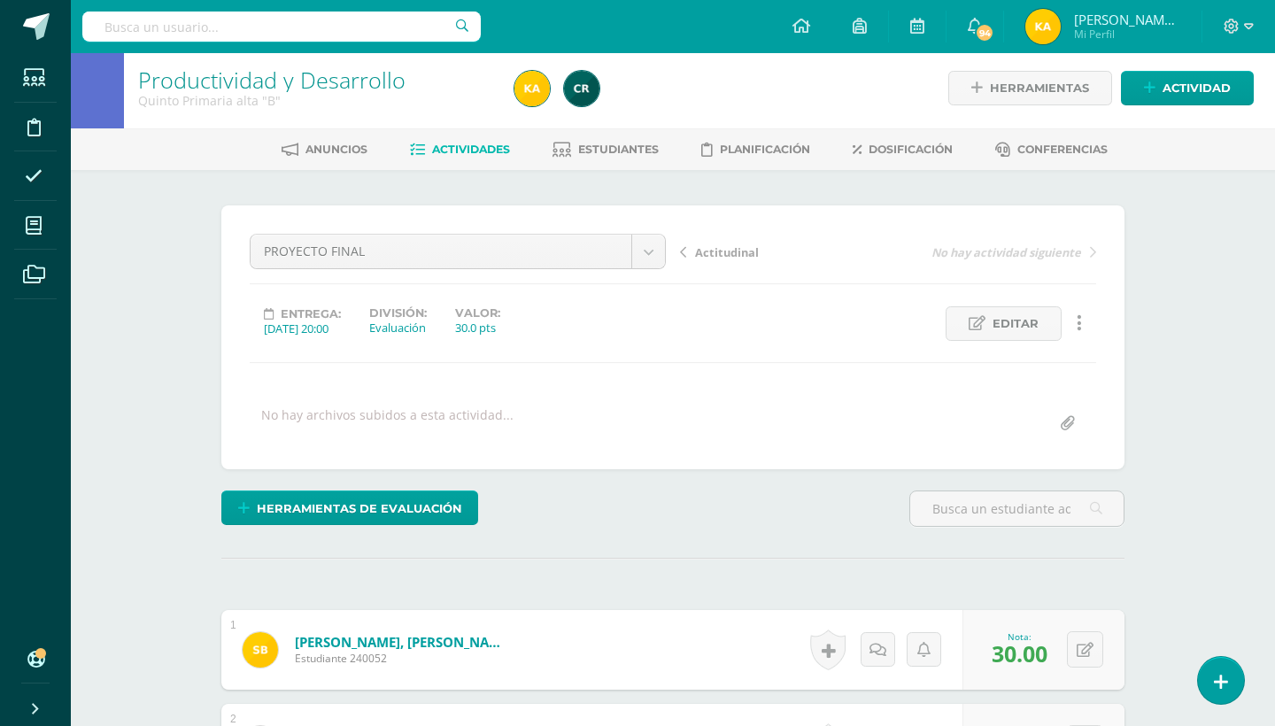
scroll to position [0, 0]
